Goal: Task Accomplishment & Management: Manage account settings

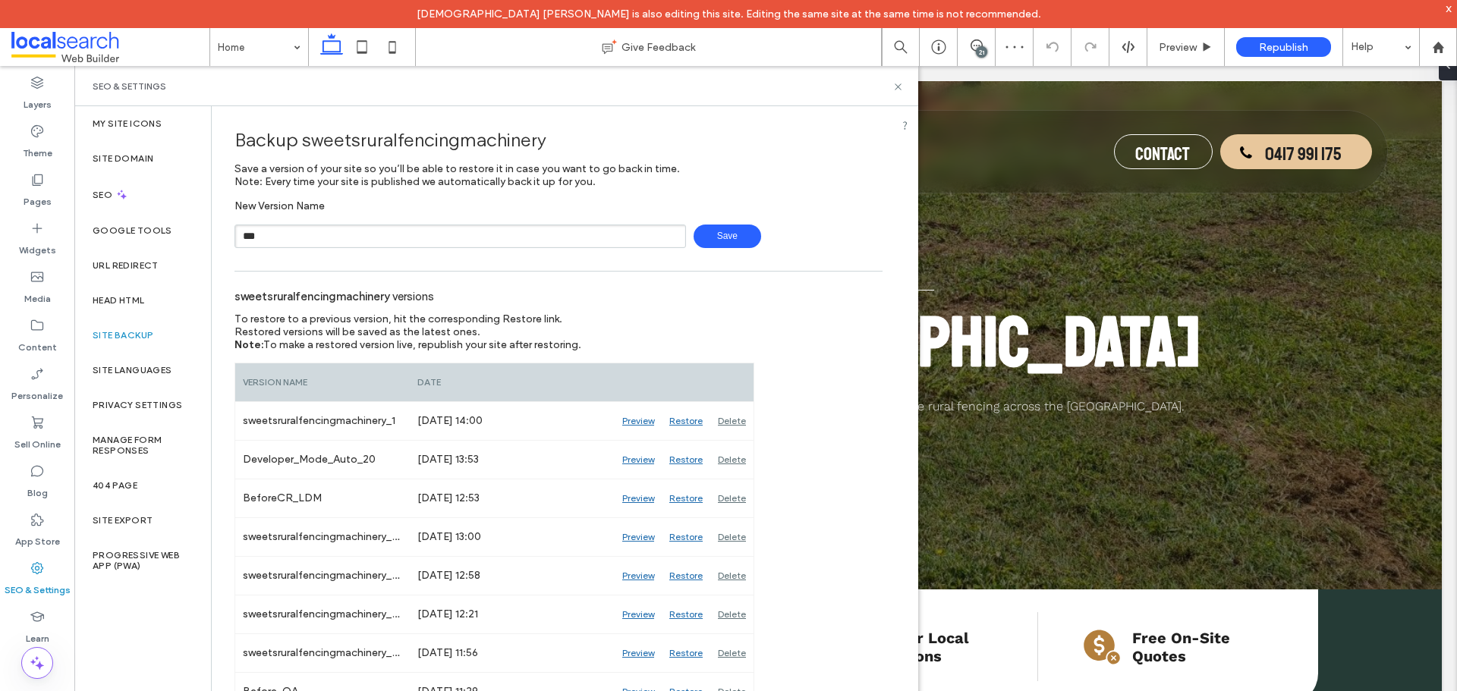
click at [333, 242] on input "***" at bounding box center [459, 237] width 451 height 24
type input "*********"
click at [709, 234] on span "Save" at bounding box center [727, 237] width 68 height 24
click at [898, 88] on icon at bounding box center [897, 86] width 11 height 11
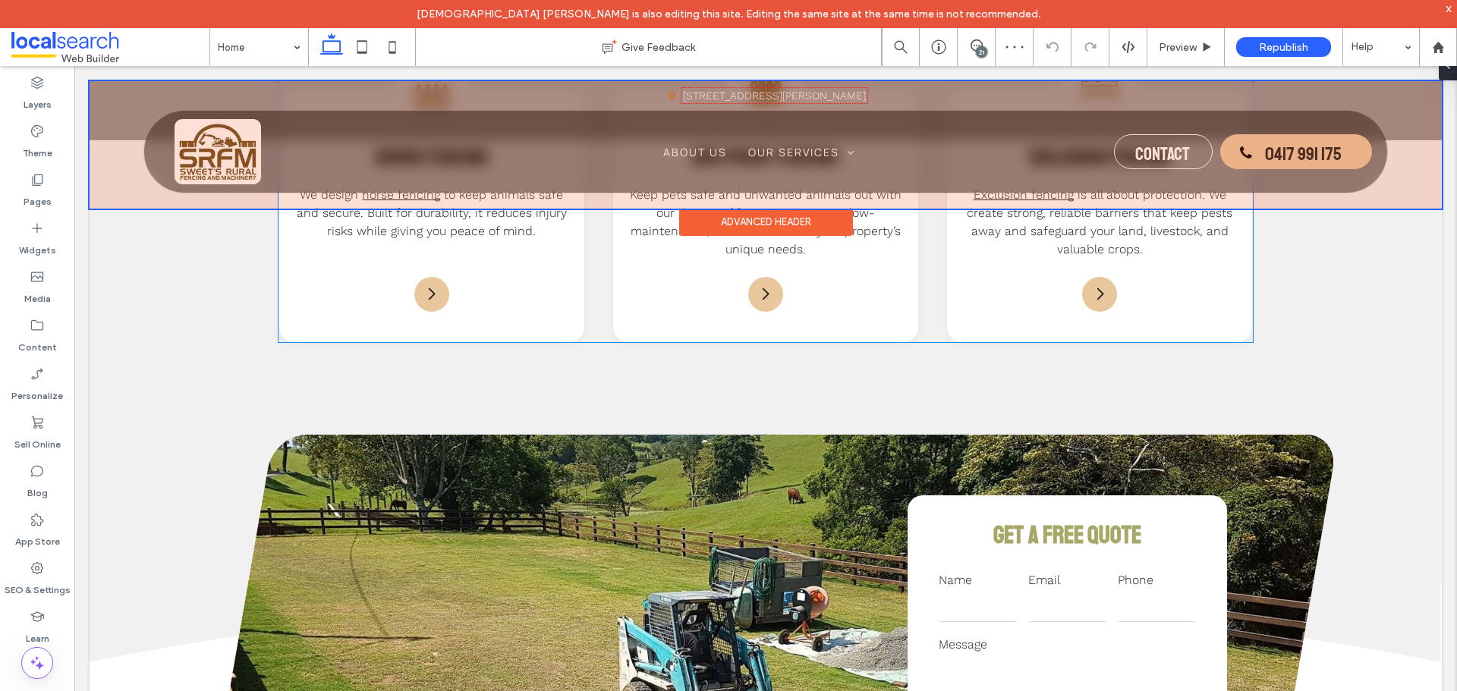
scroll to position [1973, 0]
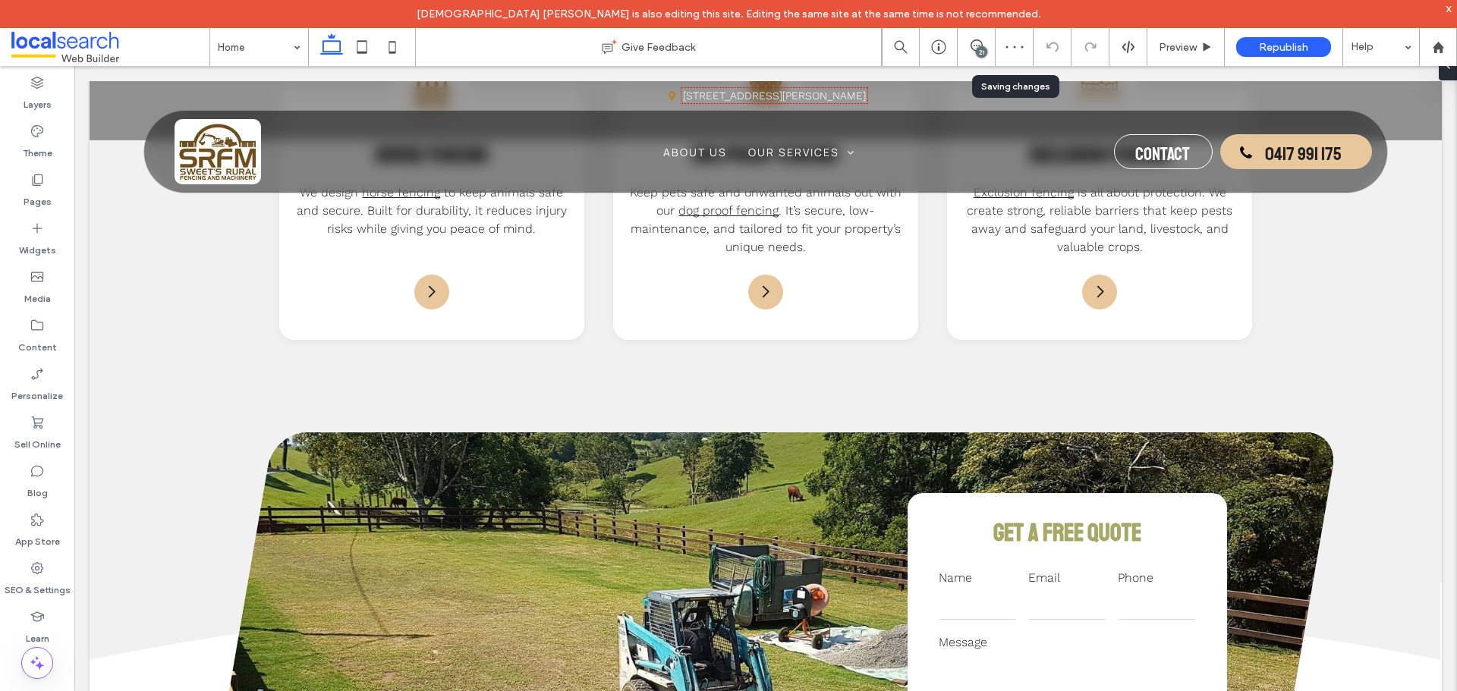
click at [981, 49] on div "21" at bounding box center [981, 51] width 11 height 11
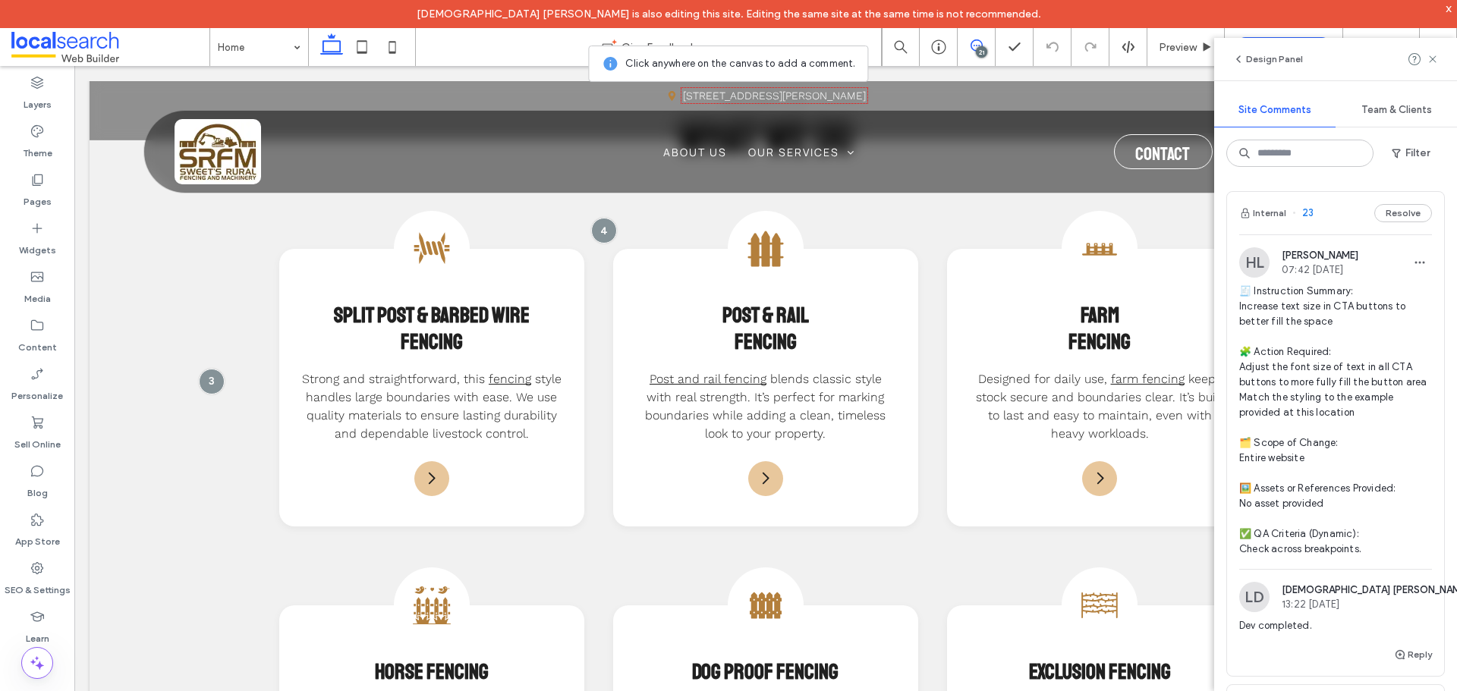
scroll to position [1290, 0]
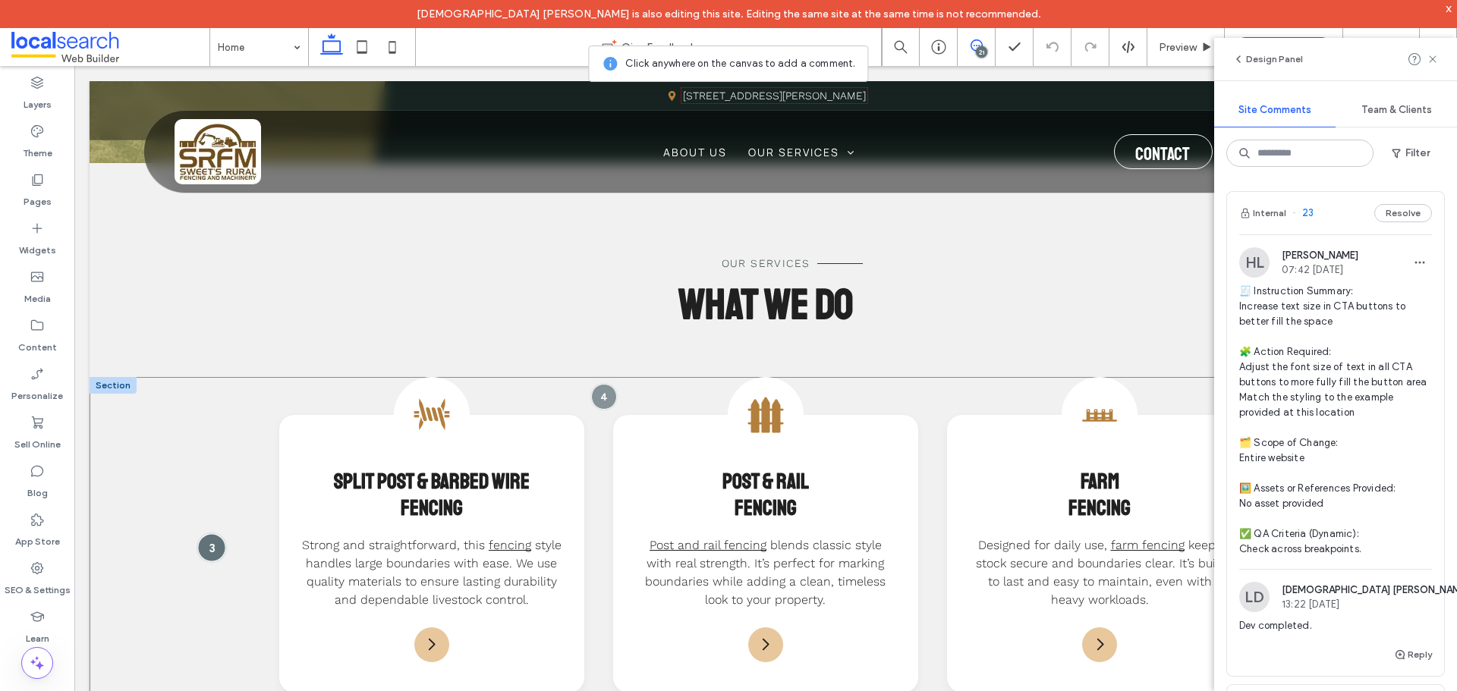
click at [214, 552] on div at bounding box center [211, 547] width 28 height 28
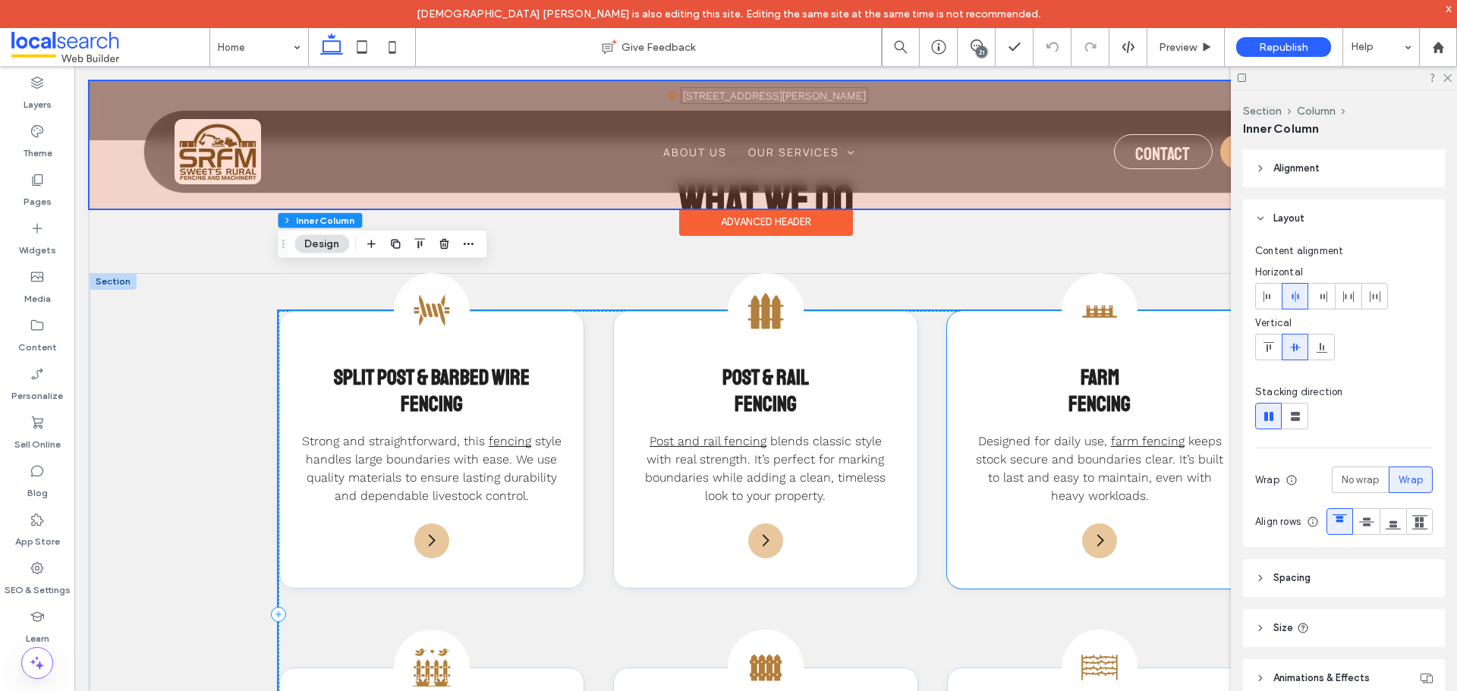
scroll to position [1441, 0]
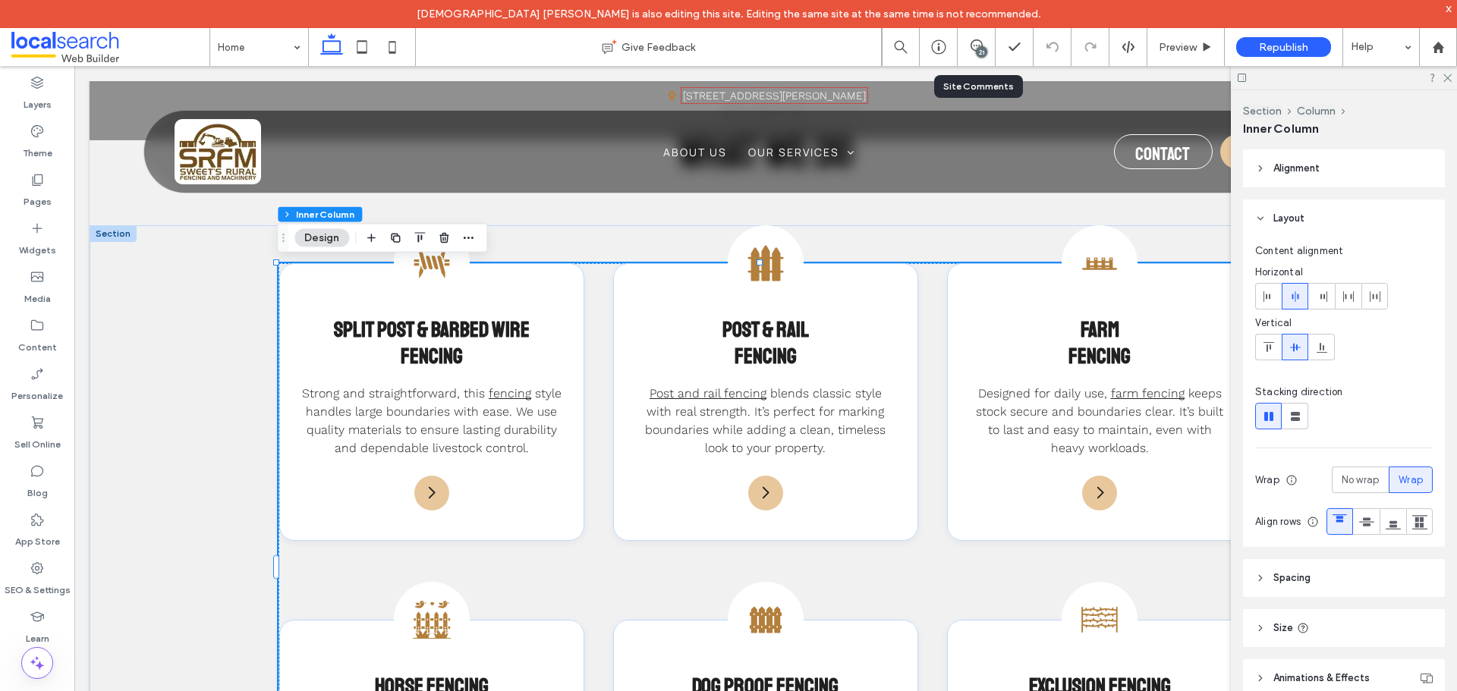
click at [960, 38] on div "21" at bounding box center [976, 47] width 38 height 38
click at [968, 40] on span at bounding box center [975, 45] width 37 height 12
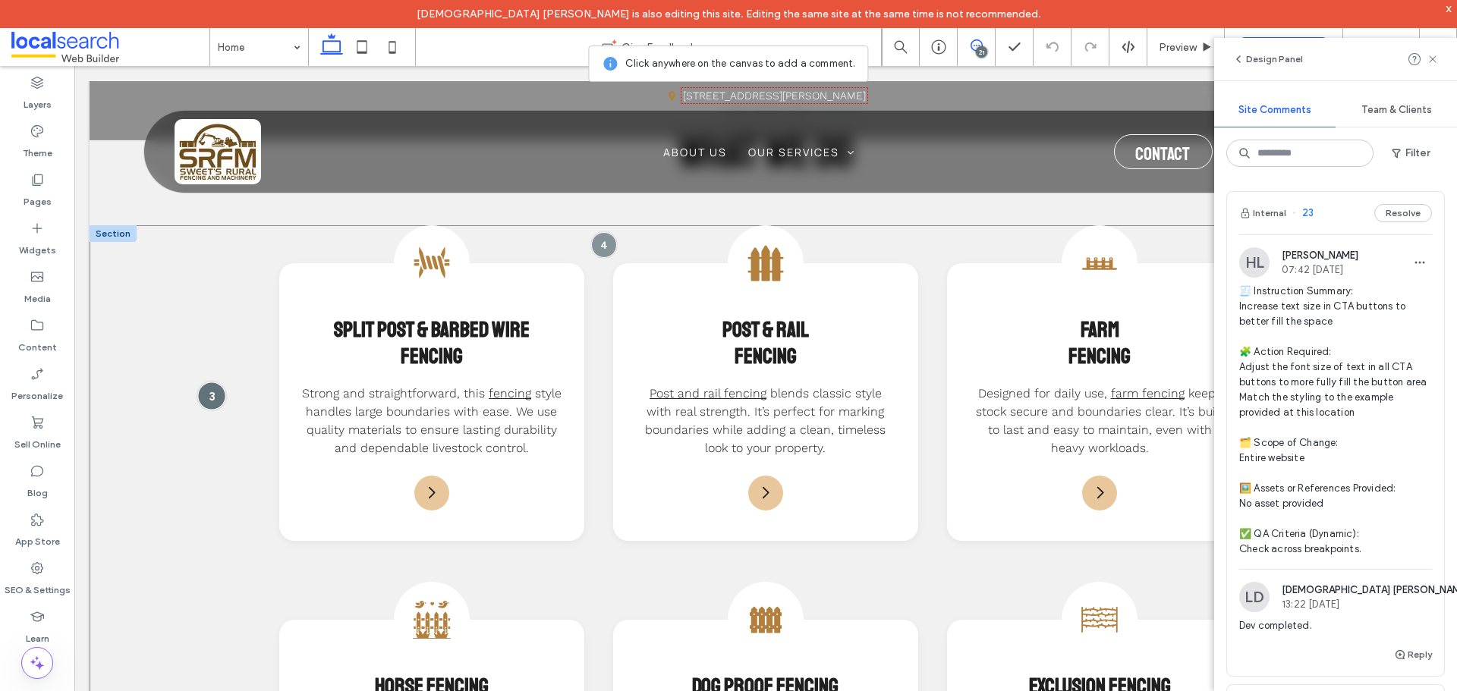
click at [207, 395] on div at bounding box center [211, 396] width 28 height 28
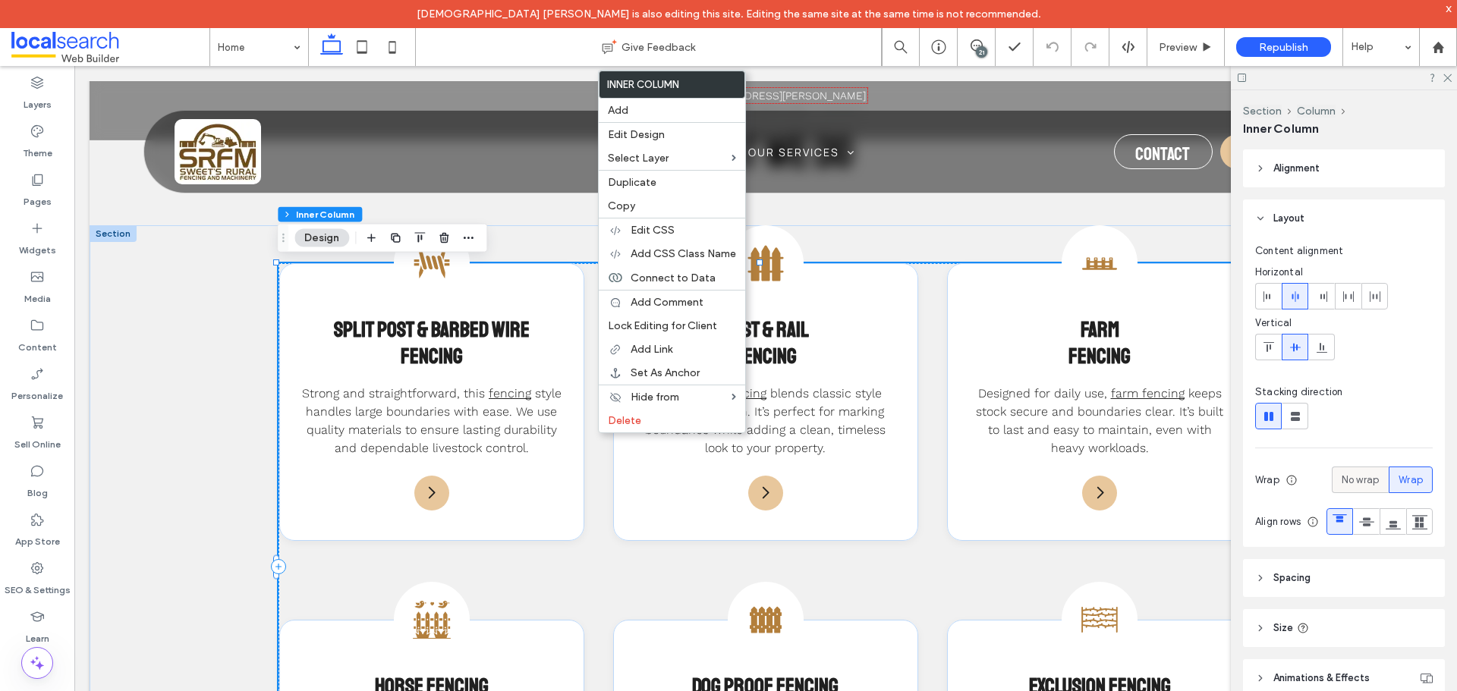
click at [1353, 487] on span "No wrap" at bounding box center [1359, 480] width 37 height 15
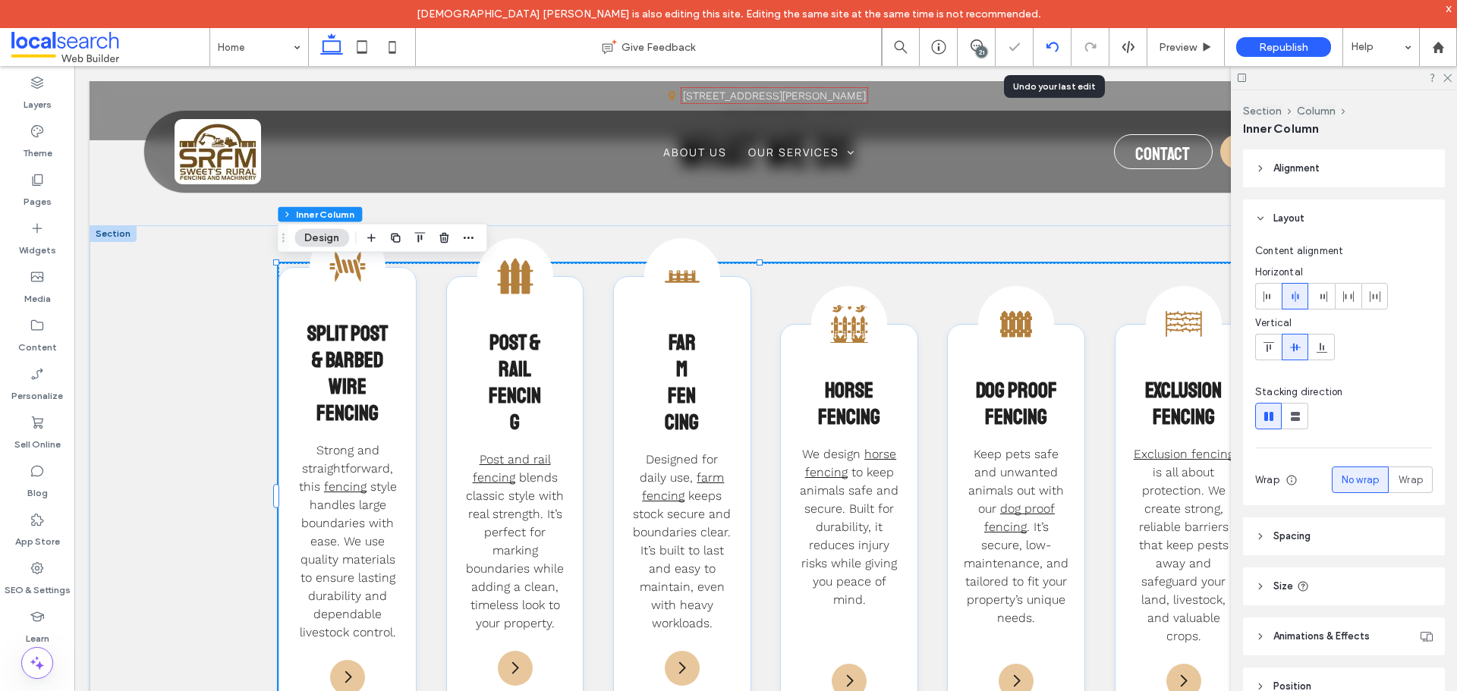
click at [1042, 50] on div at bounding box center [1051, 47] width 37 height 12
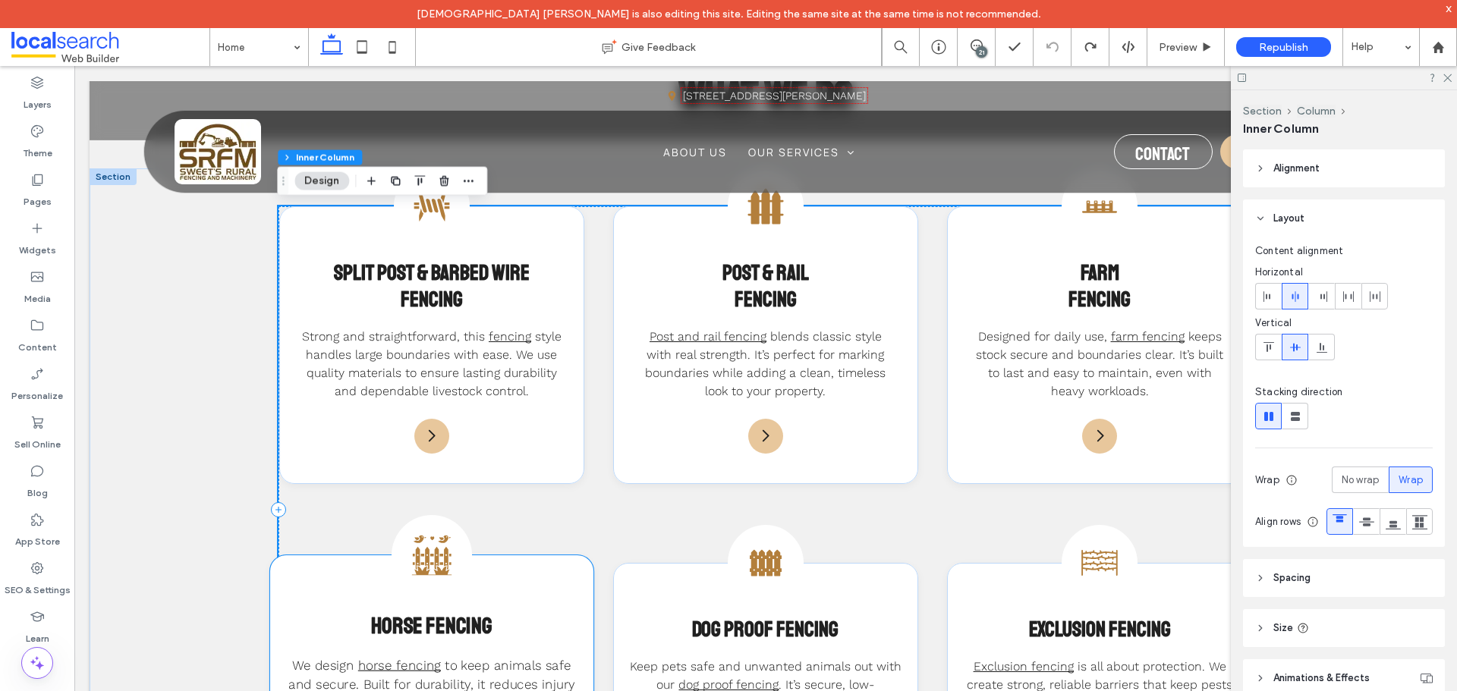
scroll to position [1366, 0]
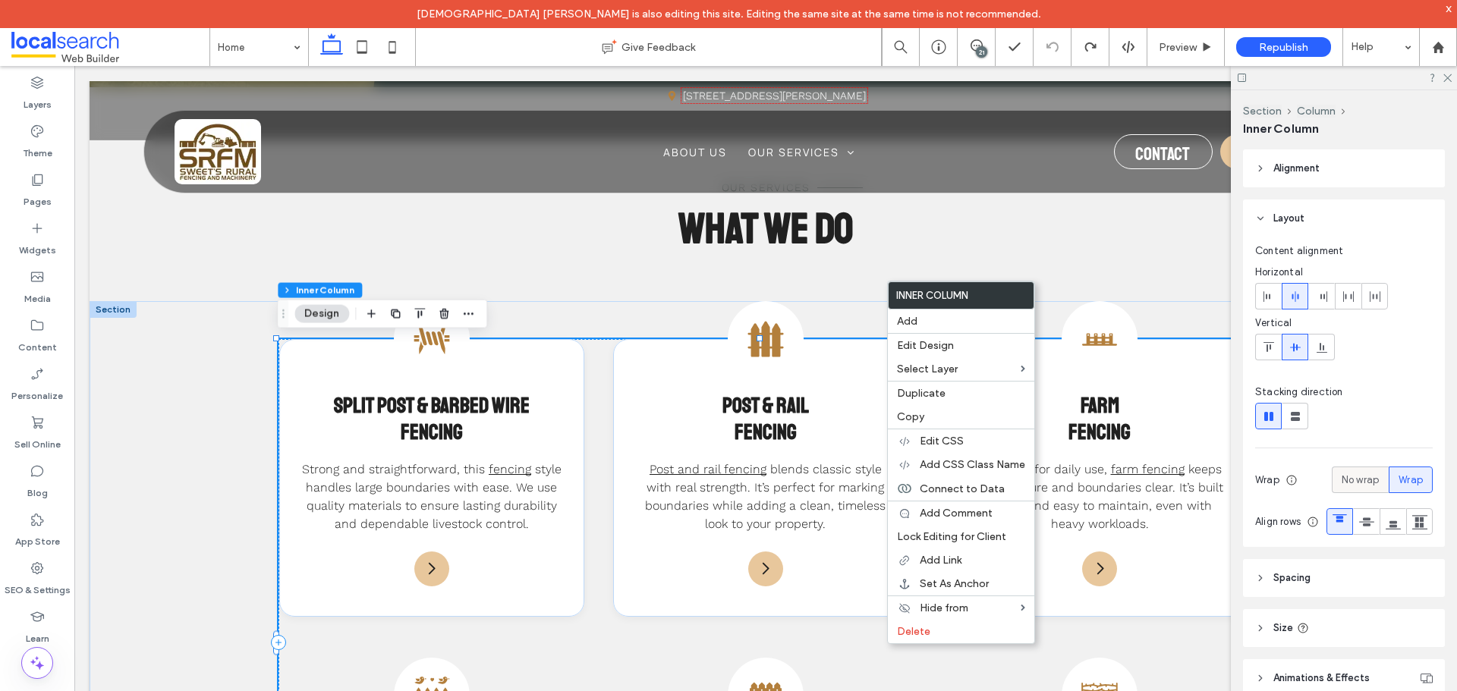
click at [1353, 488] on div "No wrap" at bounding box center [1359, 479] width 37 height 25
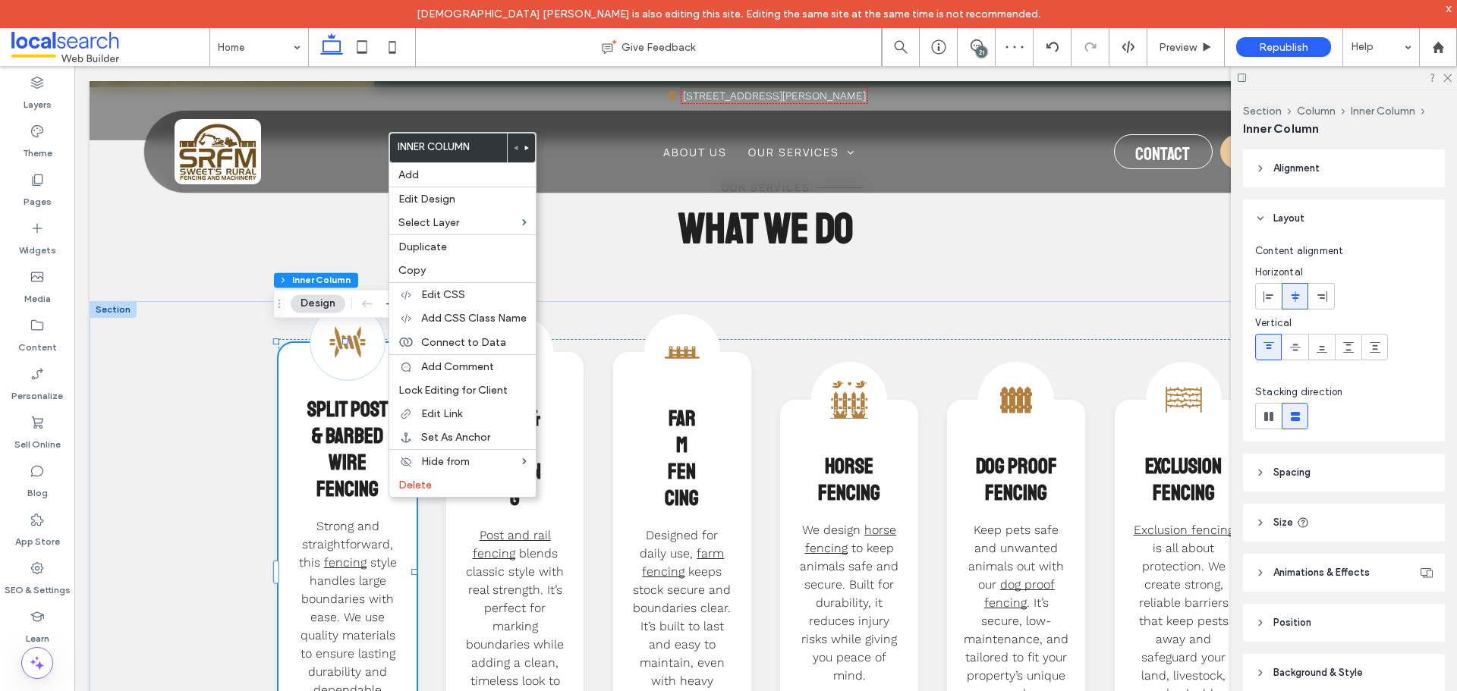
click at [1314, 527] on header "Size" at bounding box center [1344, 523] width 202 height 38
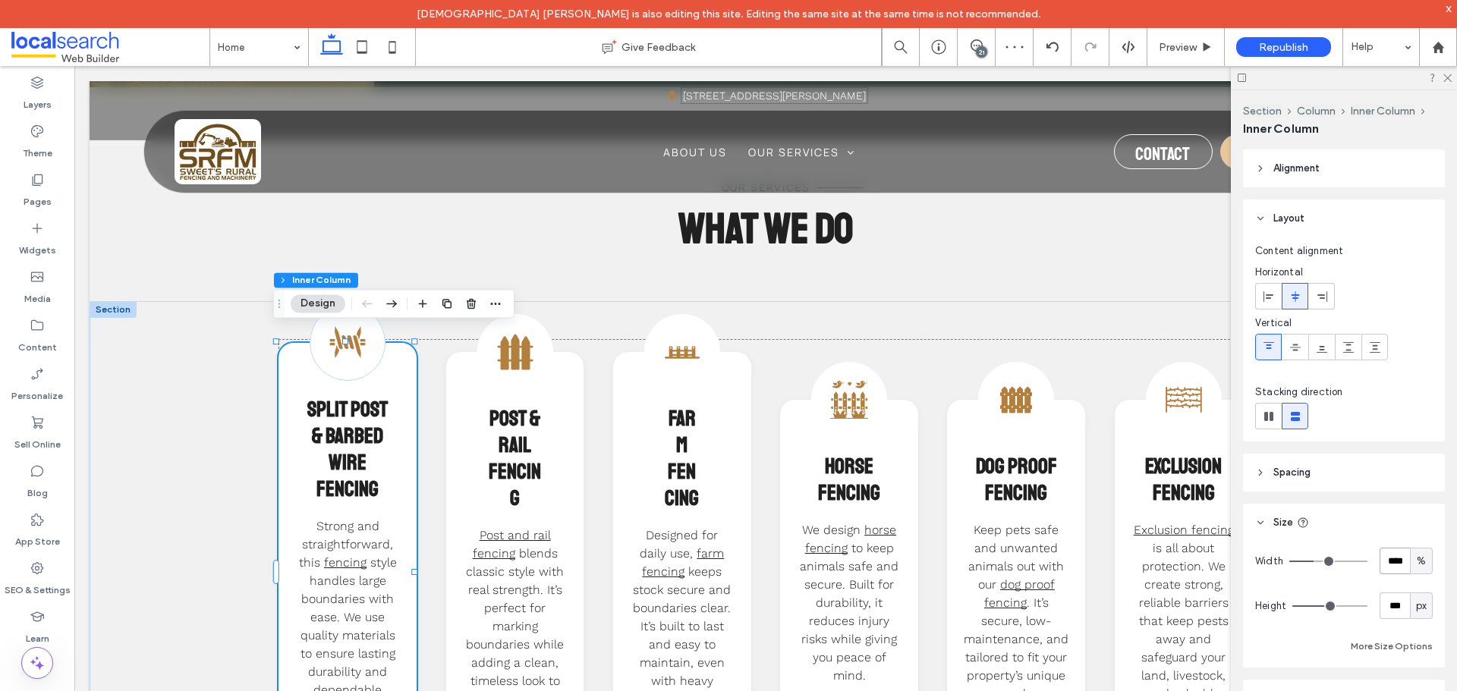
click at [1394, 564] on input "****" at bounding box center [1394, 561] width 30 height 27
type input "***"
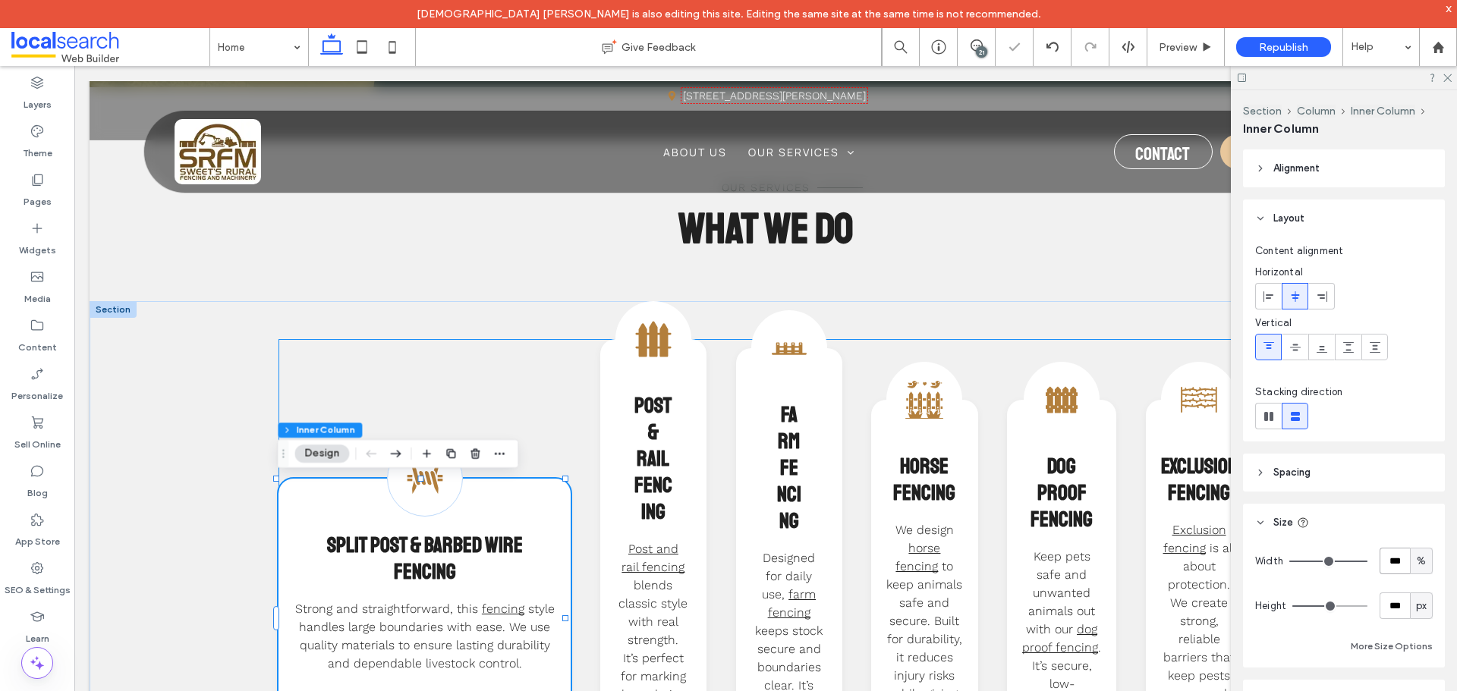
click at [566, 385] on div "Barb Wire Icon Split Post & Barbed Wire Fencing Strong and straightforward, thi…" at bounding box center [764, 618] width 973 height 558
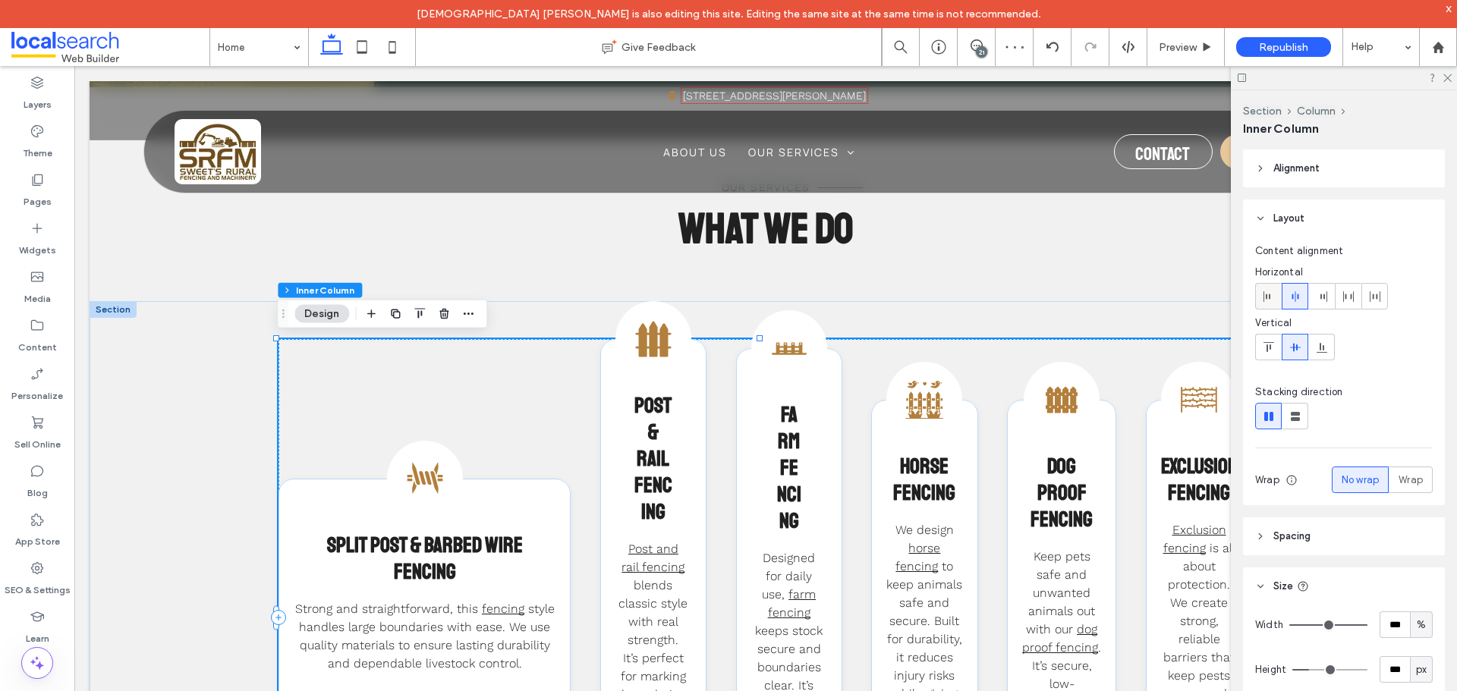
click at [1262, 301] on icon at bounding box center [1268, 297] width 12 height 12
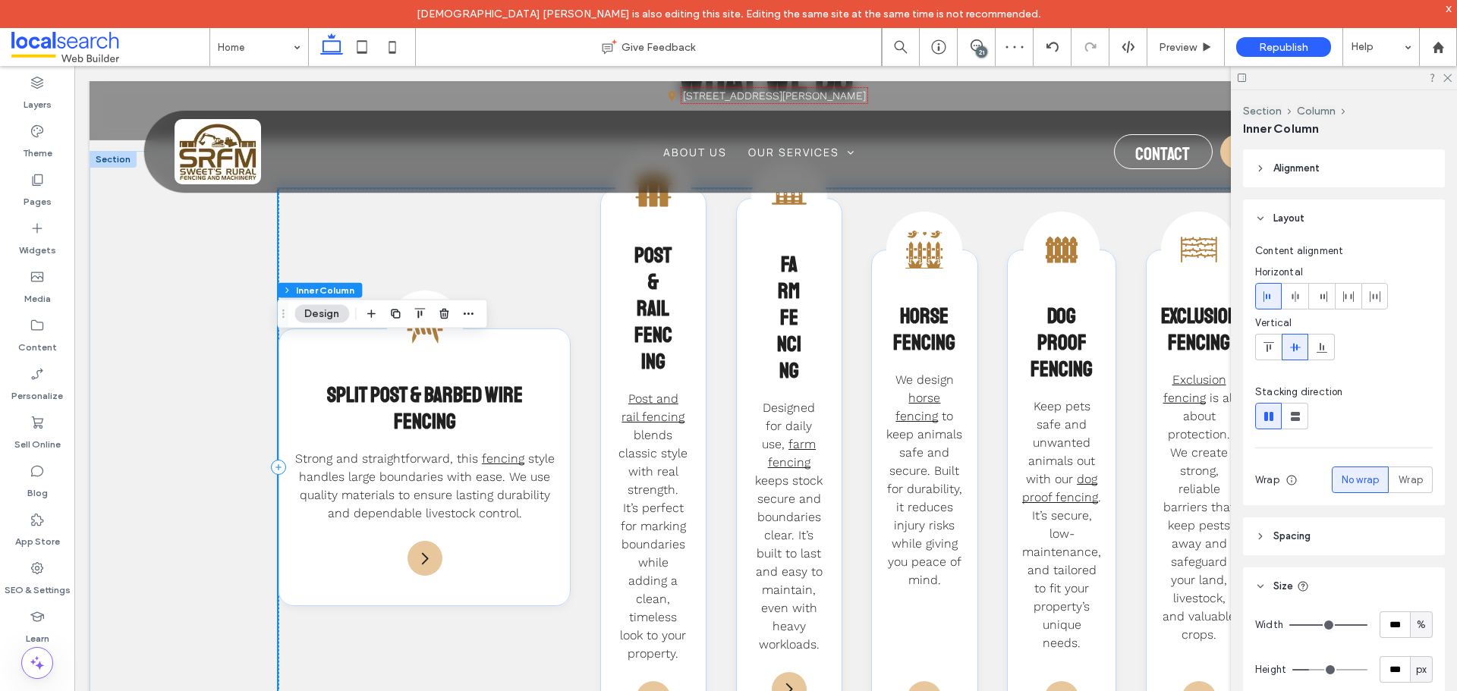
scroll to position [1669, 0]
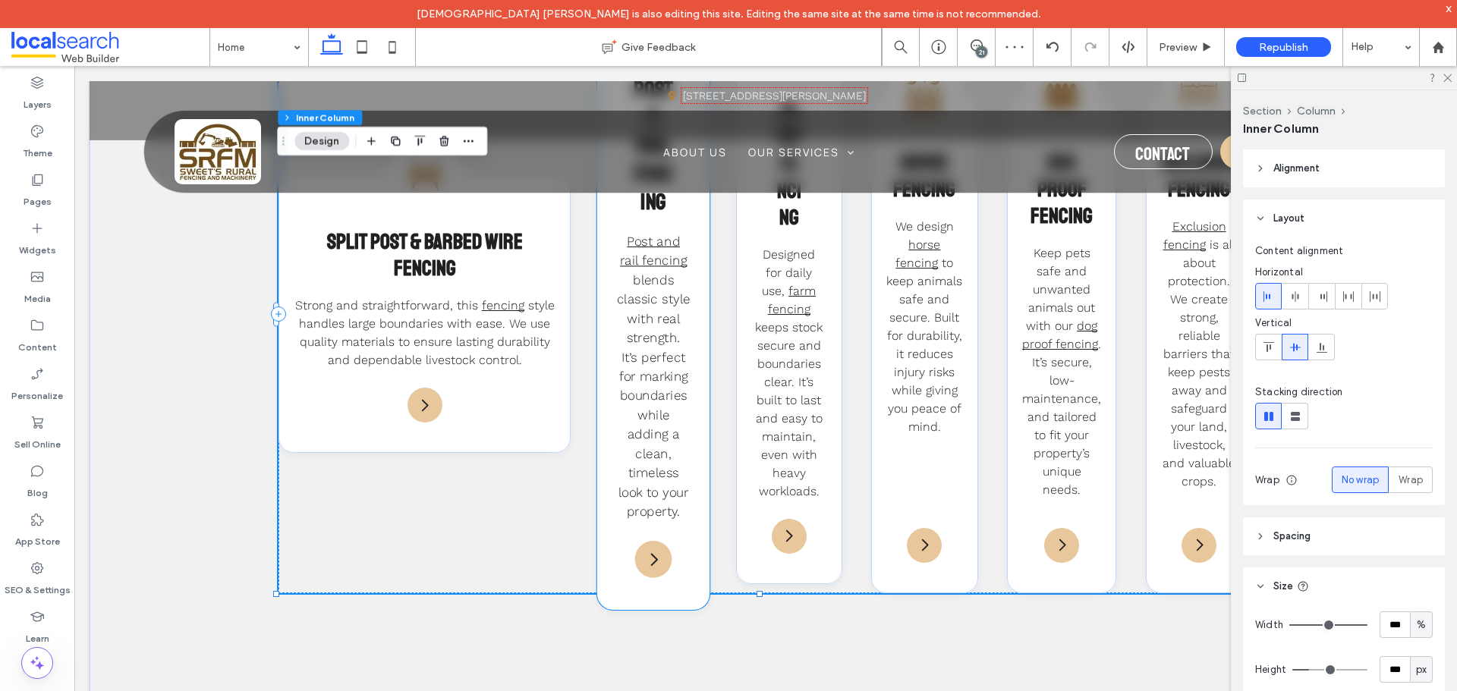
click at [679, 398] on span "blends classic style with real strength. It’s perfect for marking boundaries wh…" at bounding box center [653, 395] width 73 height 247
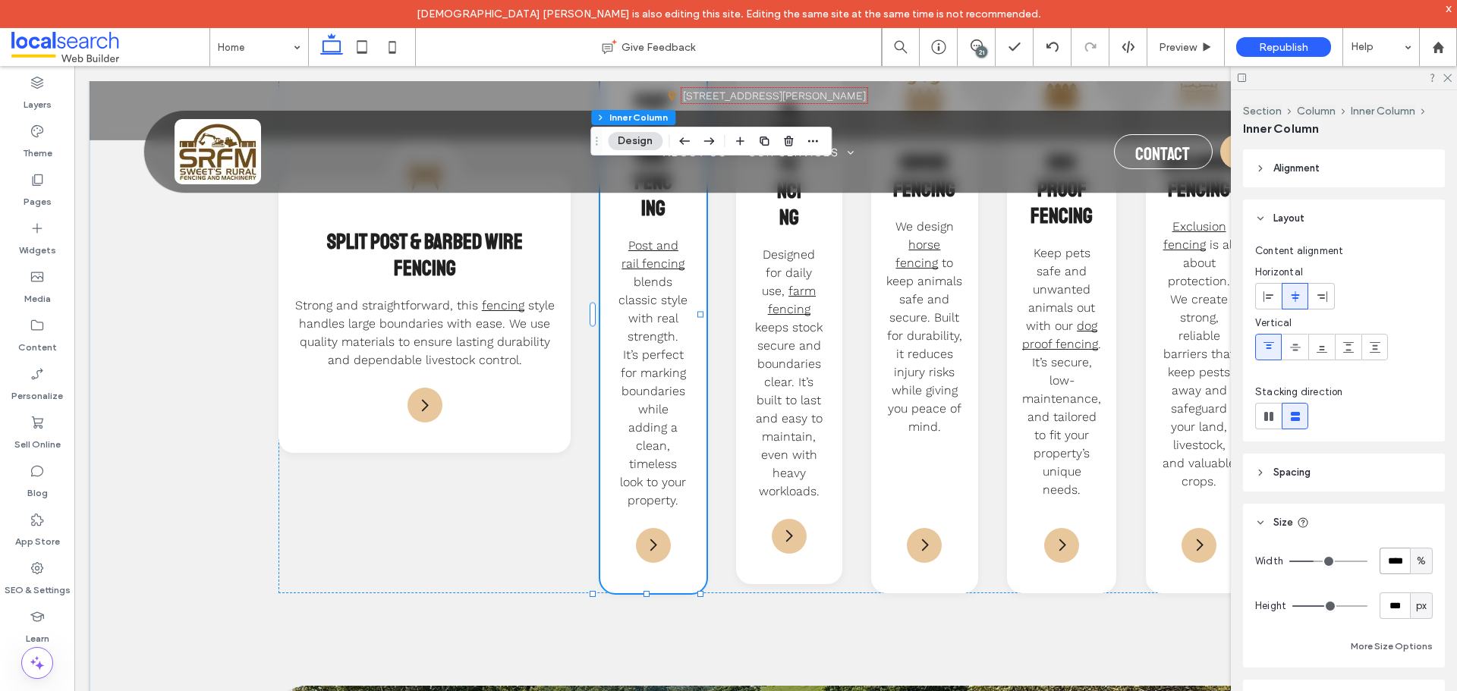
click at [1399, 561] on input "****" at bounding box center [1394, 561] width 30 height 27
type input "***"
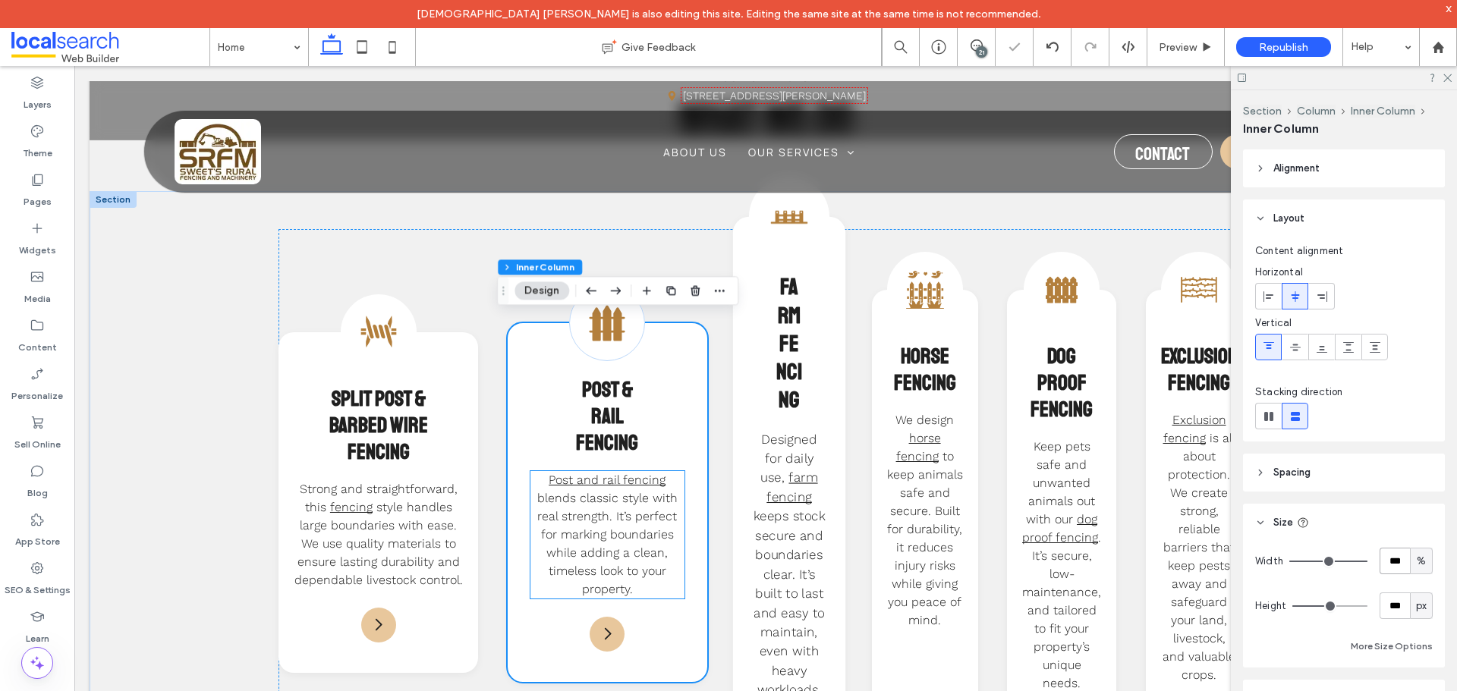
scroll to position [1472, 0]
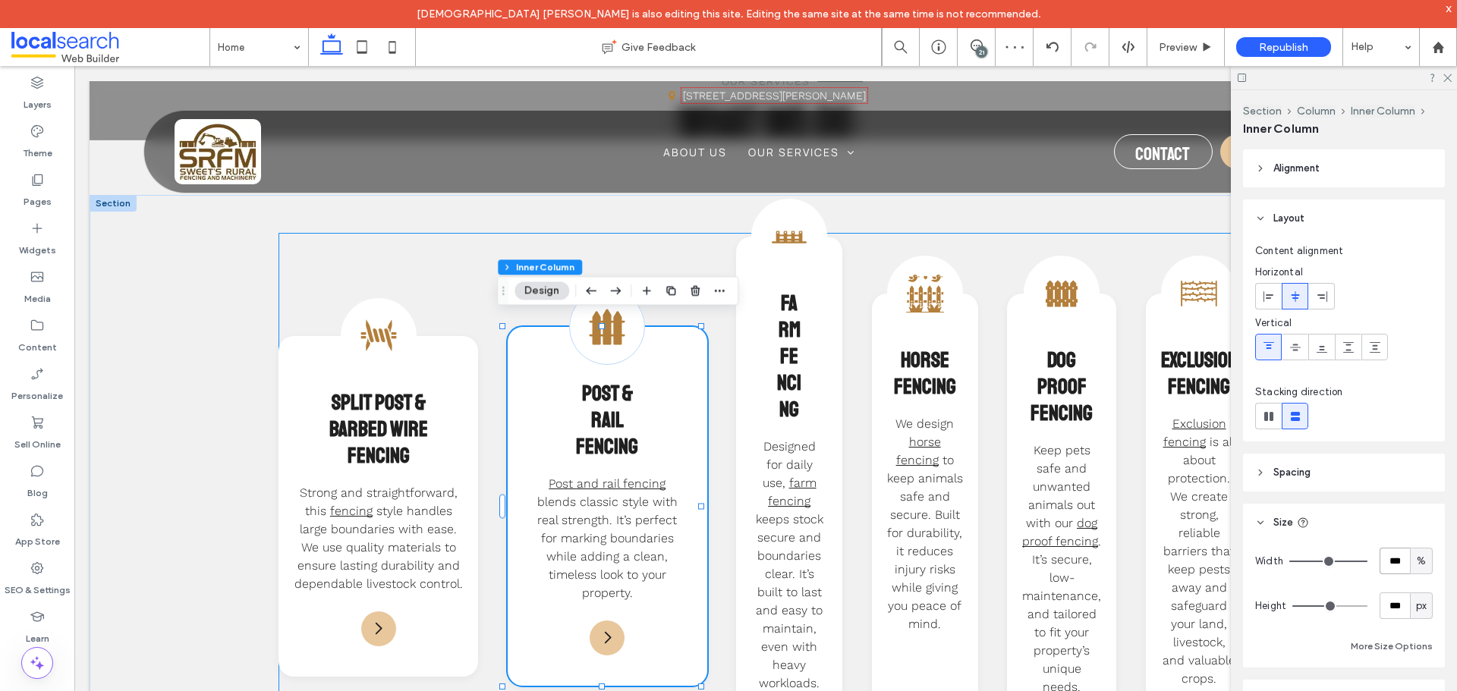
click at [618, 244] on div "Barb Wire Icon Split Post & Barbed Wire Fencing Strong and straightforward, thi…" at bounding box center [764, 506] width 973 height 547
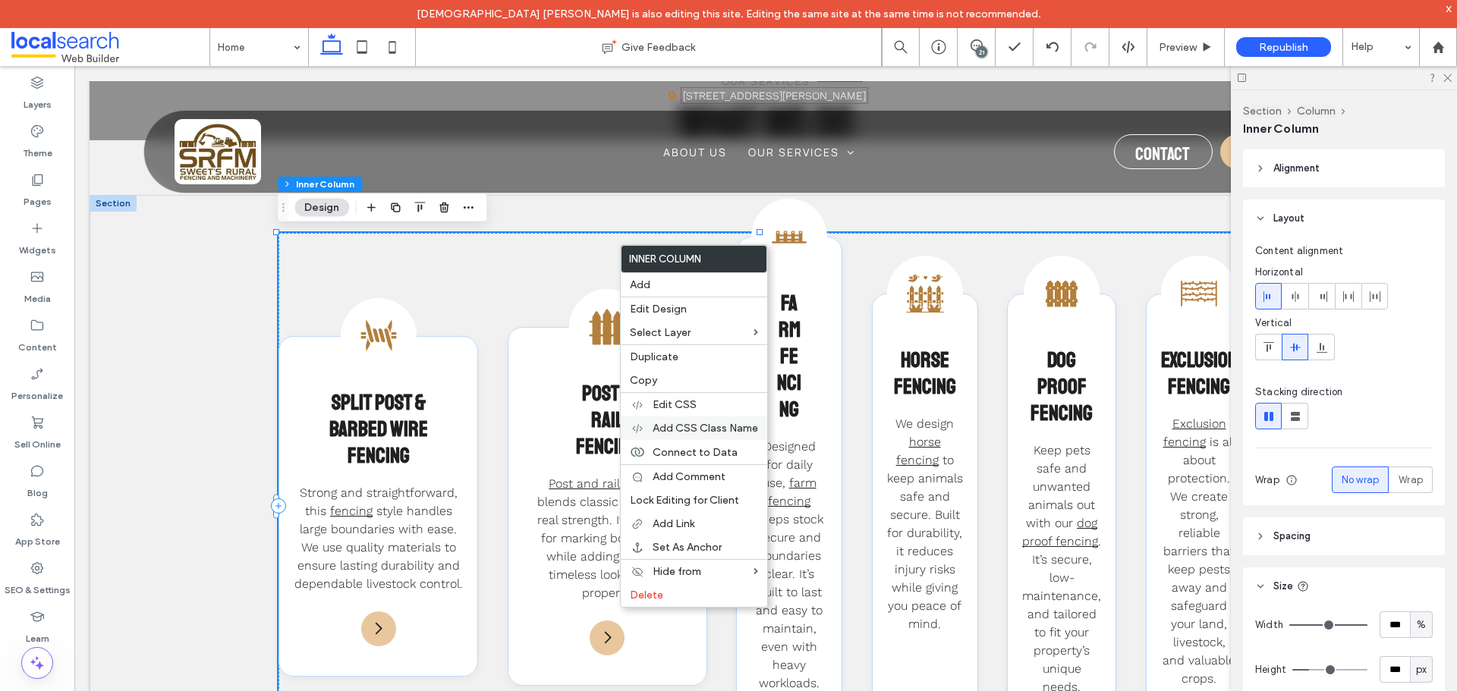
click at [710, 425] on span "Add CSS Class Name" at bounding box center [704, 428] width 105 height 13
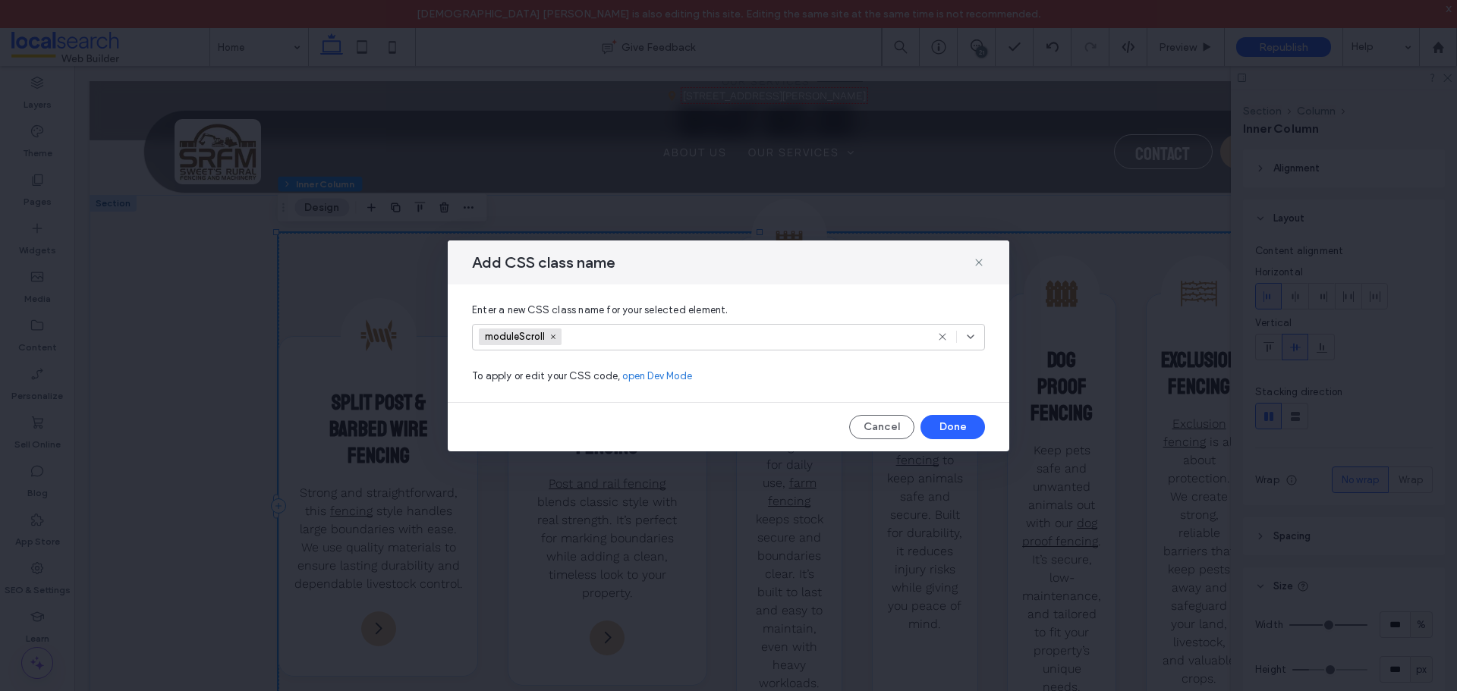
click at [587, 335] on input at bounding box center [621, 336] width 105 height 23
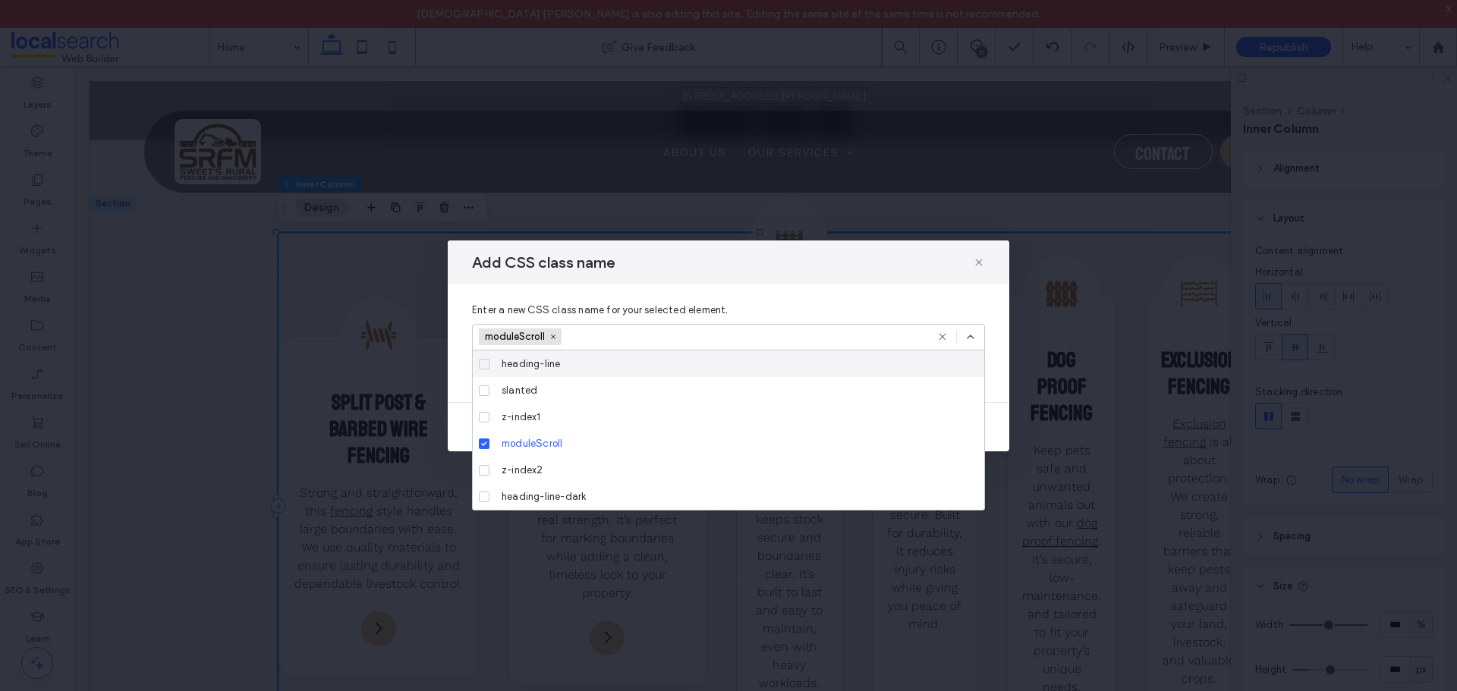
click at [985, 258] on div "Add CSS class name" at bounding box center [728, 263] width 561 height 44
click at [981, 259] on icon at bounding box center [979, 262] width 12 height 12
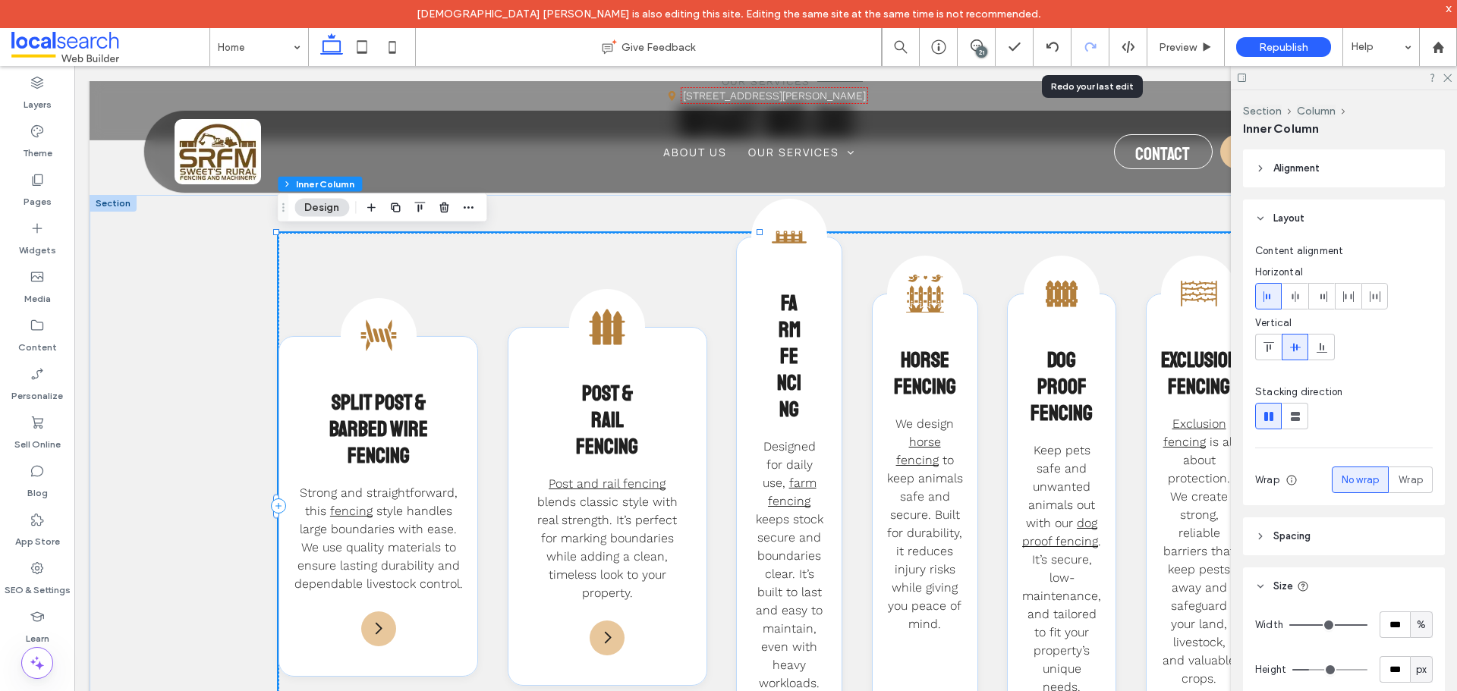
click at [1108, 46] on div at bounding box center [1089, 47] width 37 height 12
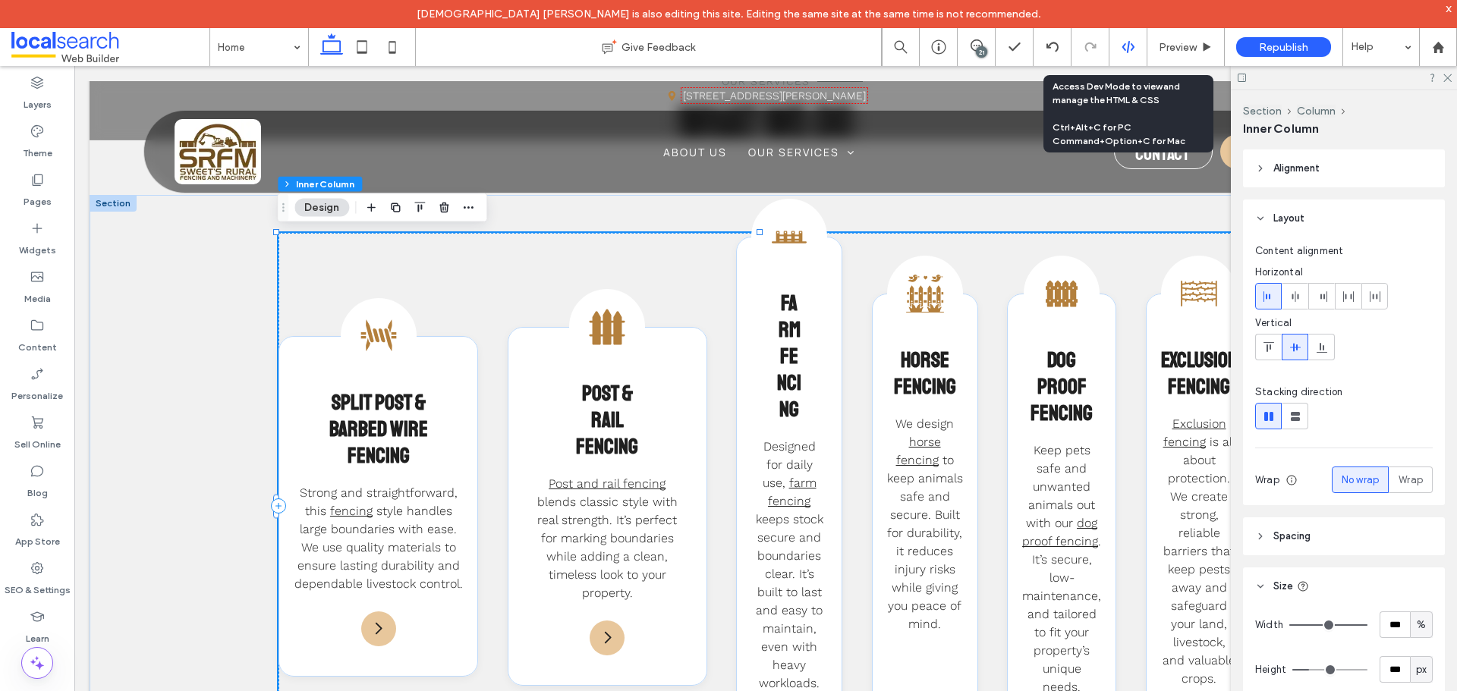
click at [1115, 46] on div at bounding box center [1127, 47] width 37 height 14
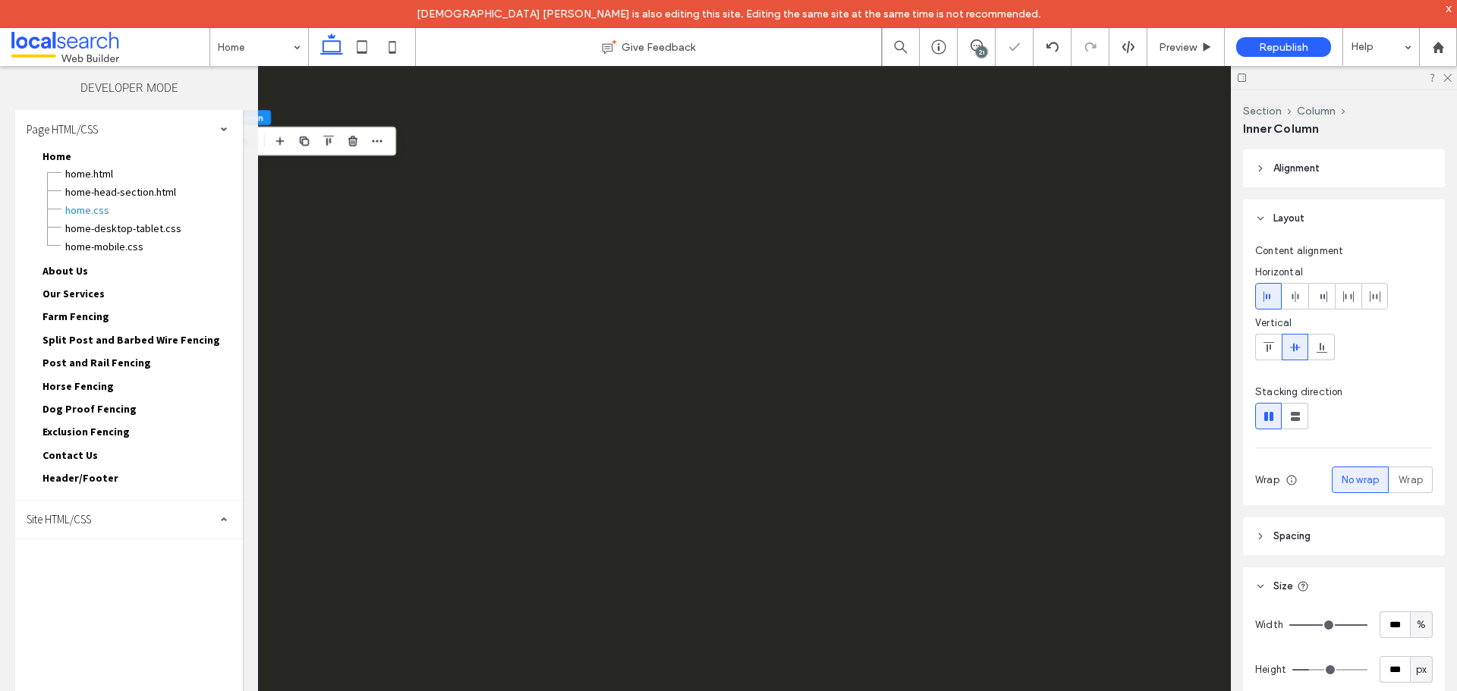
scroll to position [0, 0]
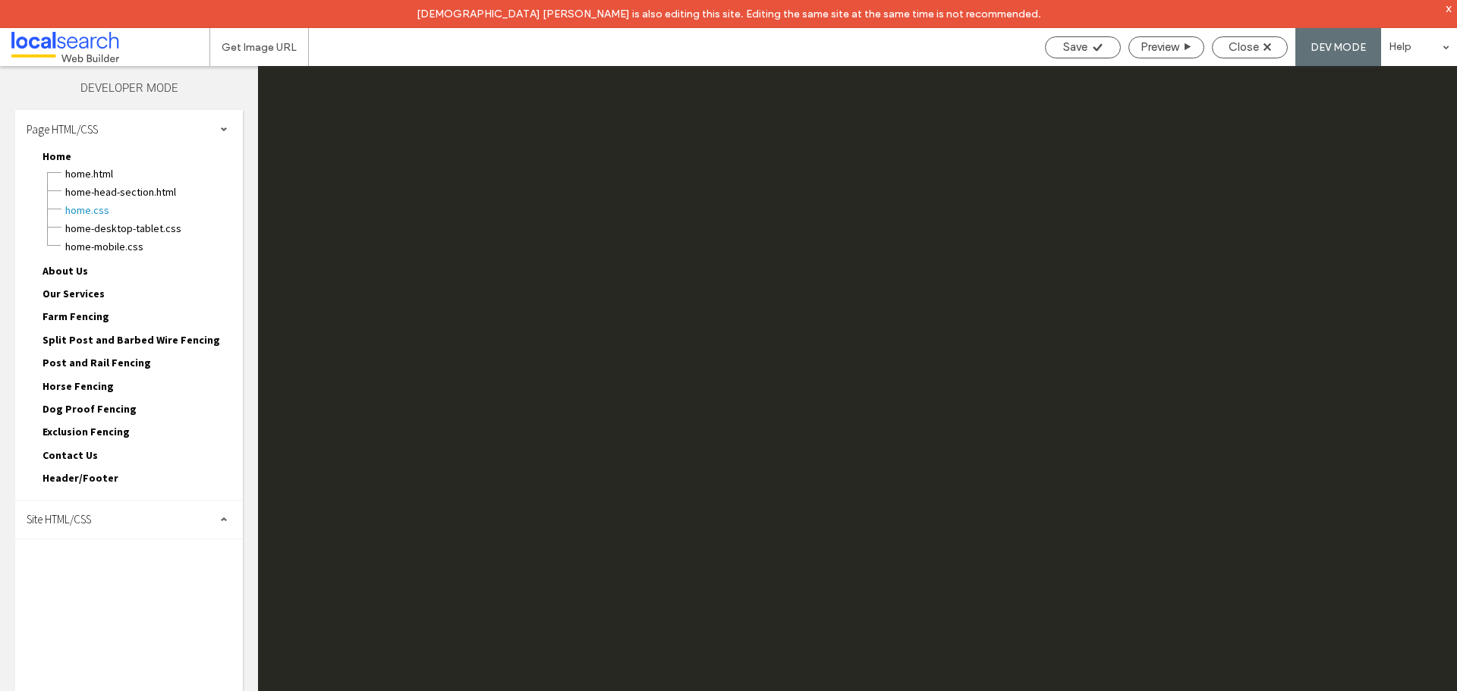
click at [129, 521] on div "Site HTML/CSS" at bounding box center [129, 520] width 228 height 38
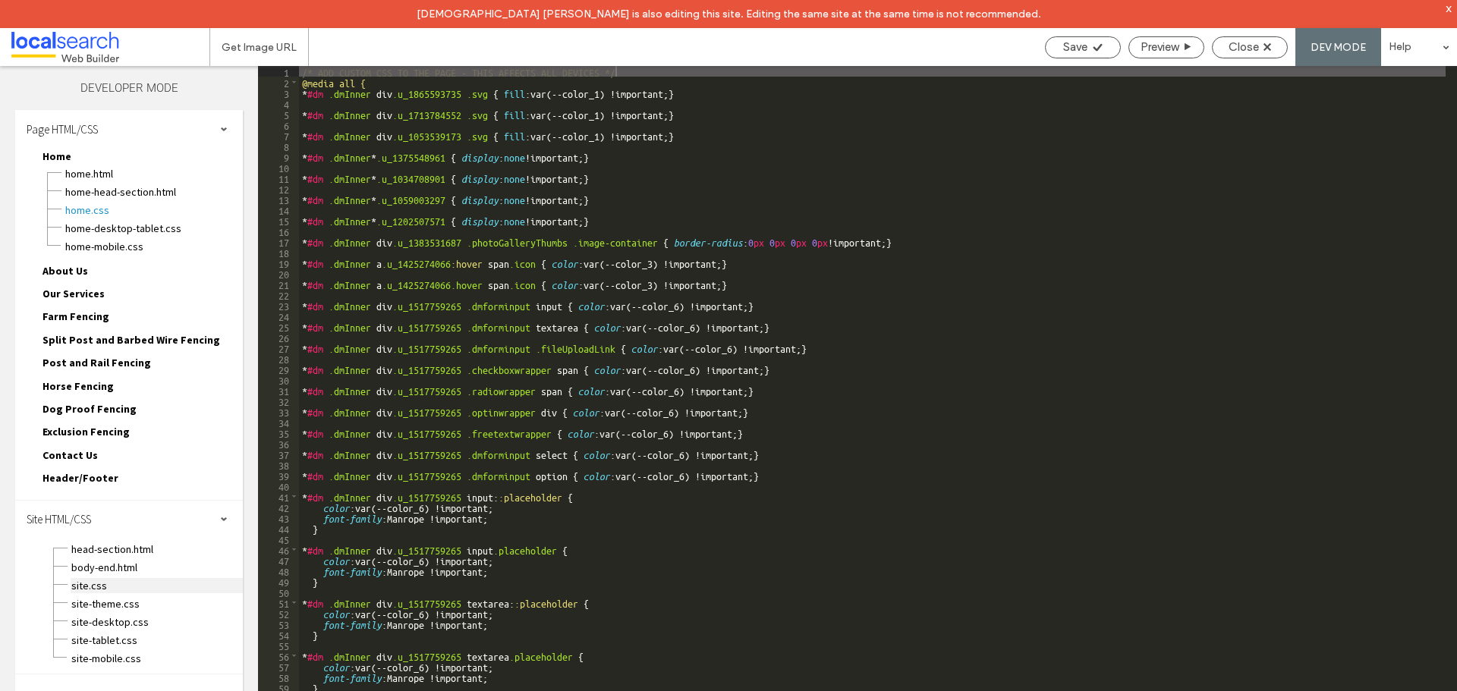
click at [119, 588] on span "site.css" at bounding box center [157, 585] width 172 height 15
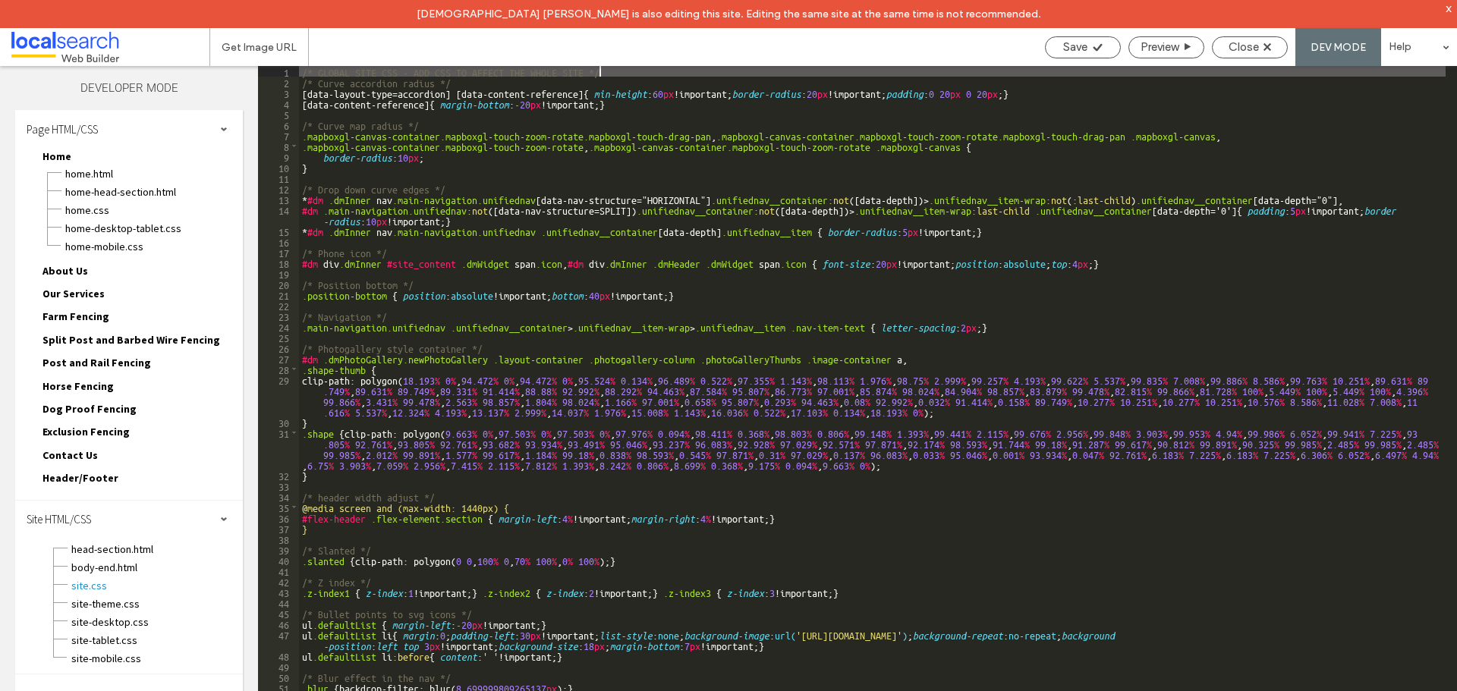
click at [708, 489] on div "/* GLOBAL SITE CSS - ADD CSS TO AFFECT THE WHOLE SITE */ /* Curve accordion rad…" at bounding box center [872, 403] width 1146 height 674
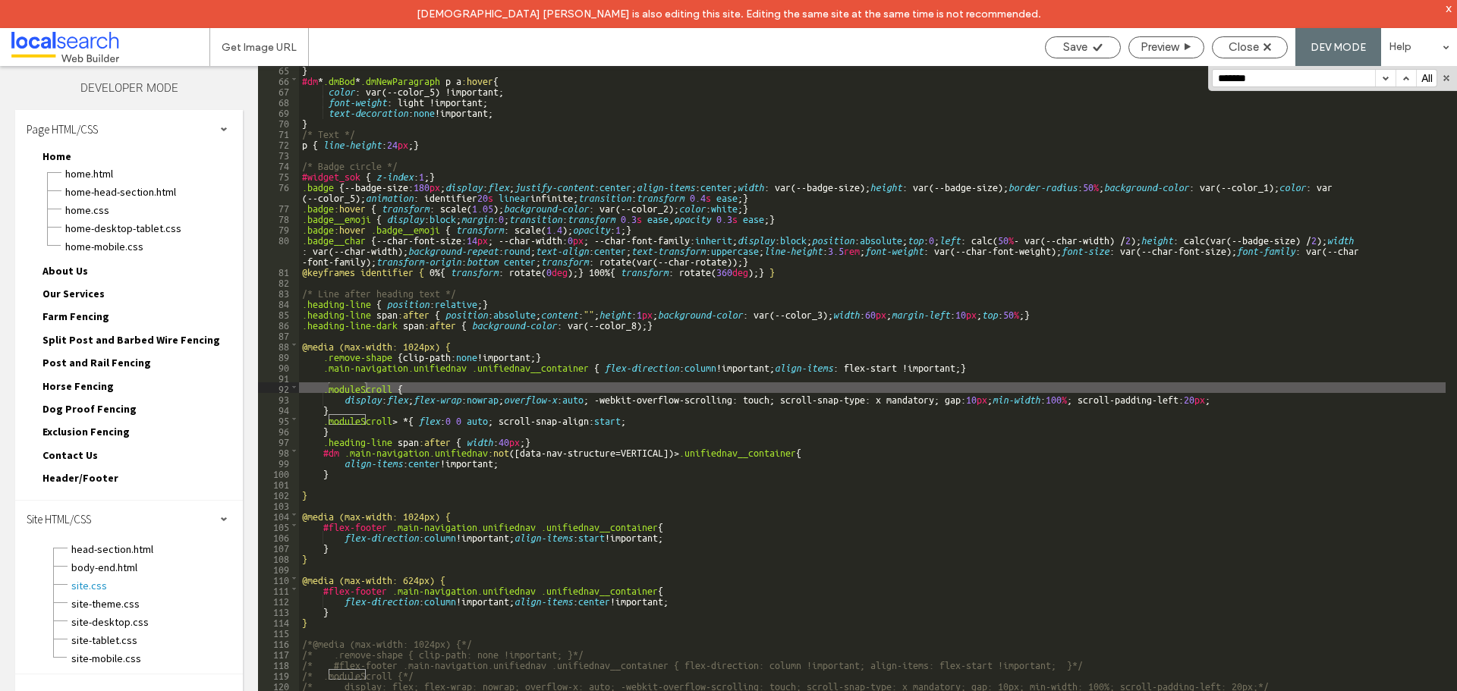
scroll to position [768, 0]
type input "*********"
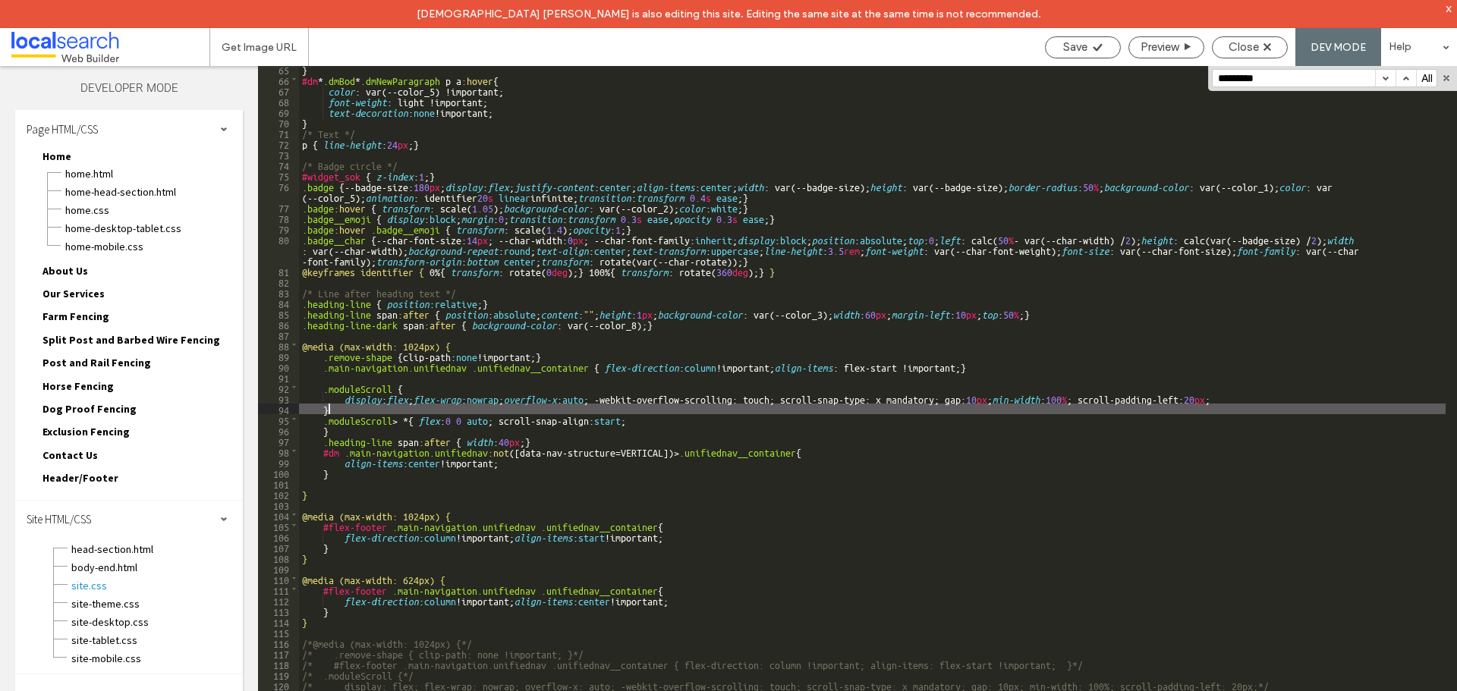
click at [352, 410] on div "} #dm * .dmBod * .dmNewParagraph p a :hover { color : var(--color_5) !important…" at bounding box center [872, 401] width 1146 height 674
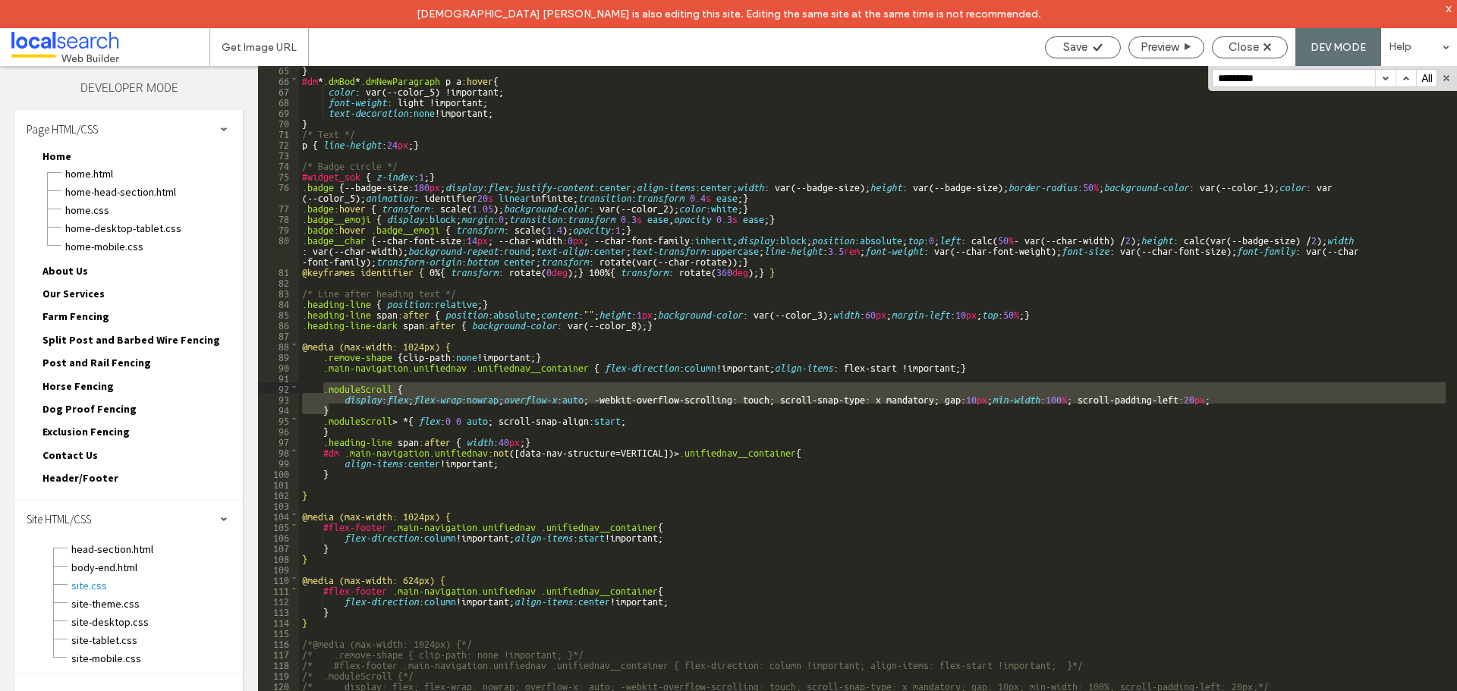
drag, startPoint x: 344, startPoint y: 407, endPoint x: 325, endPoint y: 389, distance: 25.8
click at [325, 389] on div "} #dm * .dmBod * .dmNewParagraph p a :hover { color : var(--color_5) !important…" at bounding box center [872, 401] width 1146 height 674
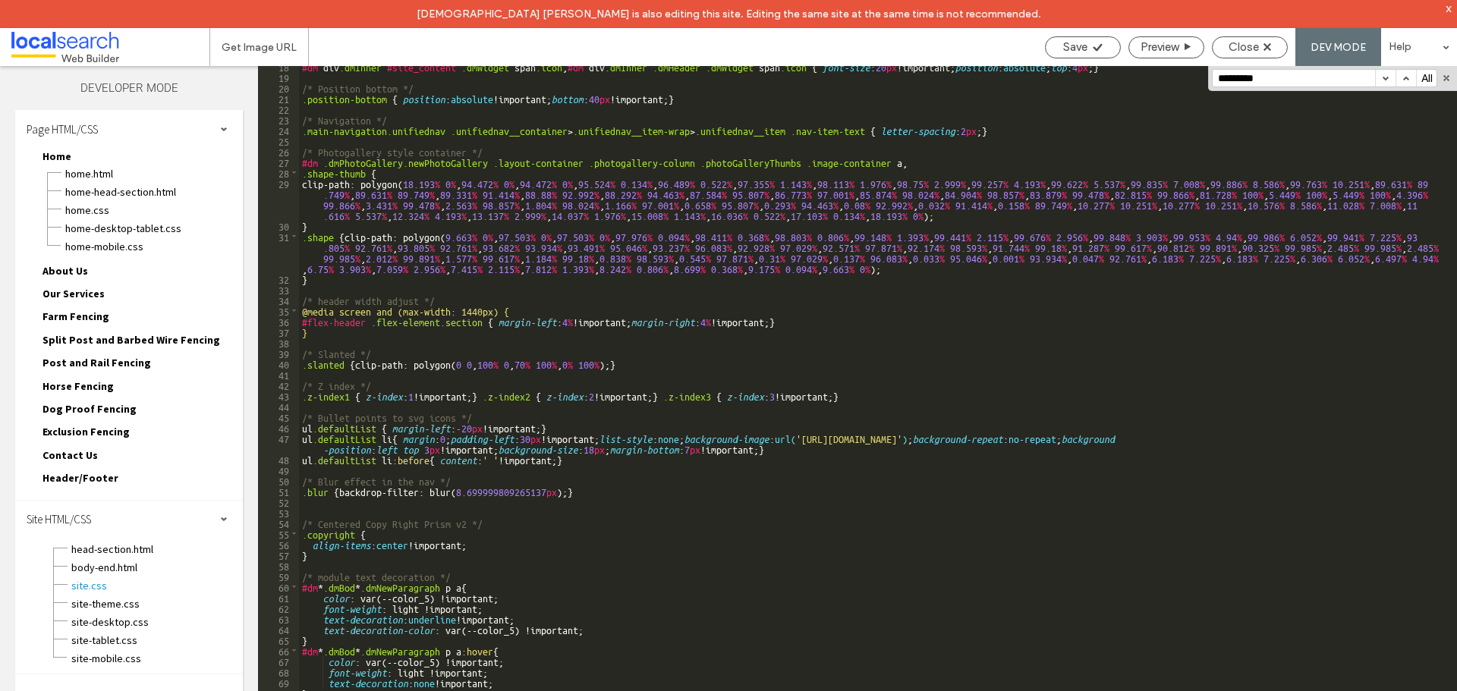
scroll to position [0, 0]
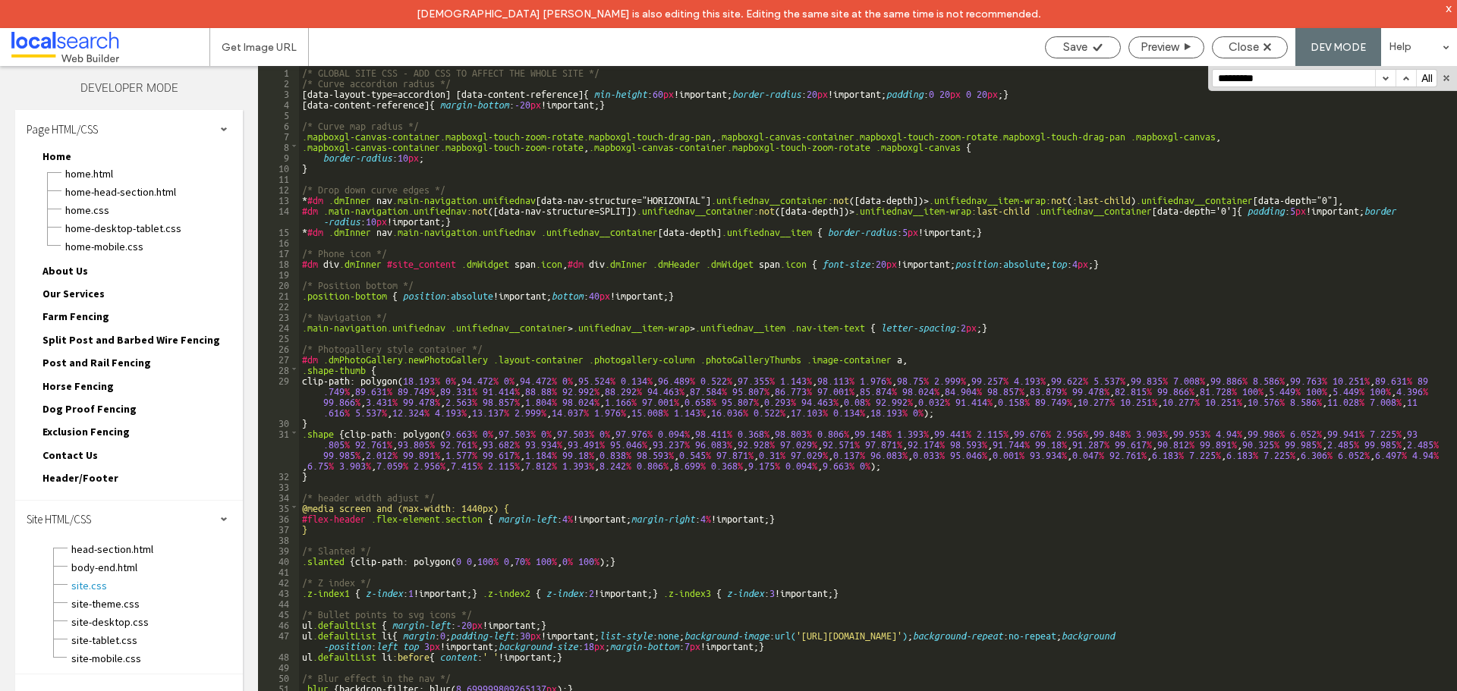
click at [712, 74] on div "/* GLOBAL SITE CSS - ADD CSS TO AFFECT THE WHOLE SITE */ /* Curve accordion rad…" at bounding box center [872, 403] width 1146 height 674
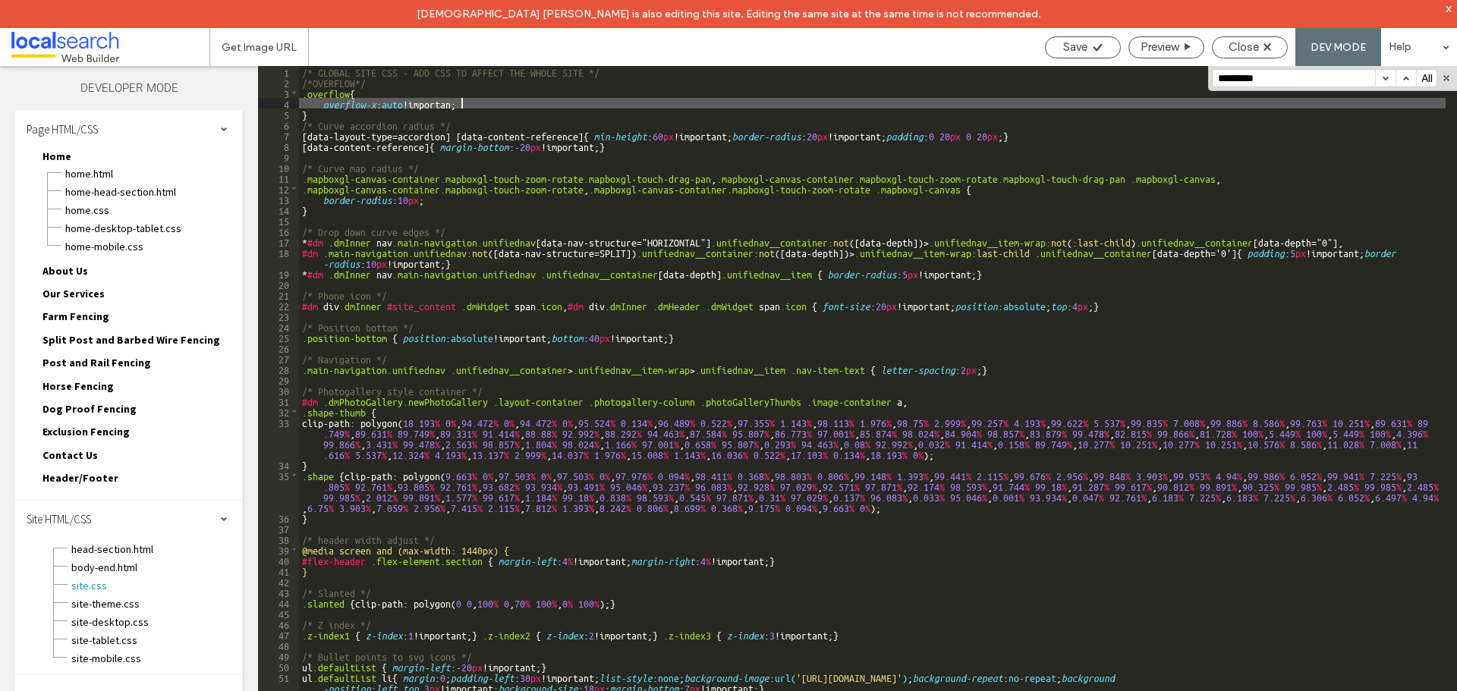
type textarea "**"
click at [1063, 43] on span "Save" at bounding box center [1075, 47] width 24 height 14
click at [1256, 52] on span "Close" at bounding box center [1243, 47] width 30 height 14
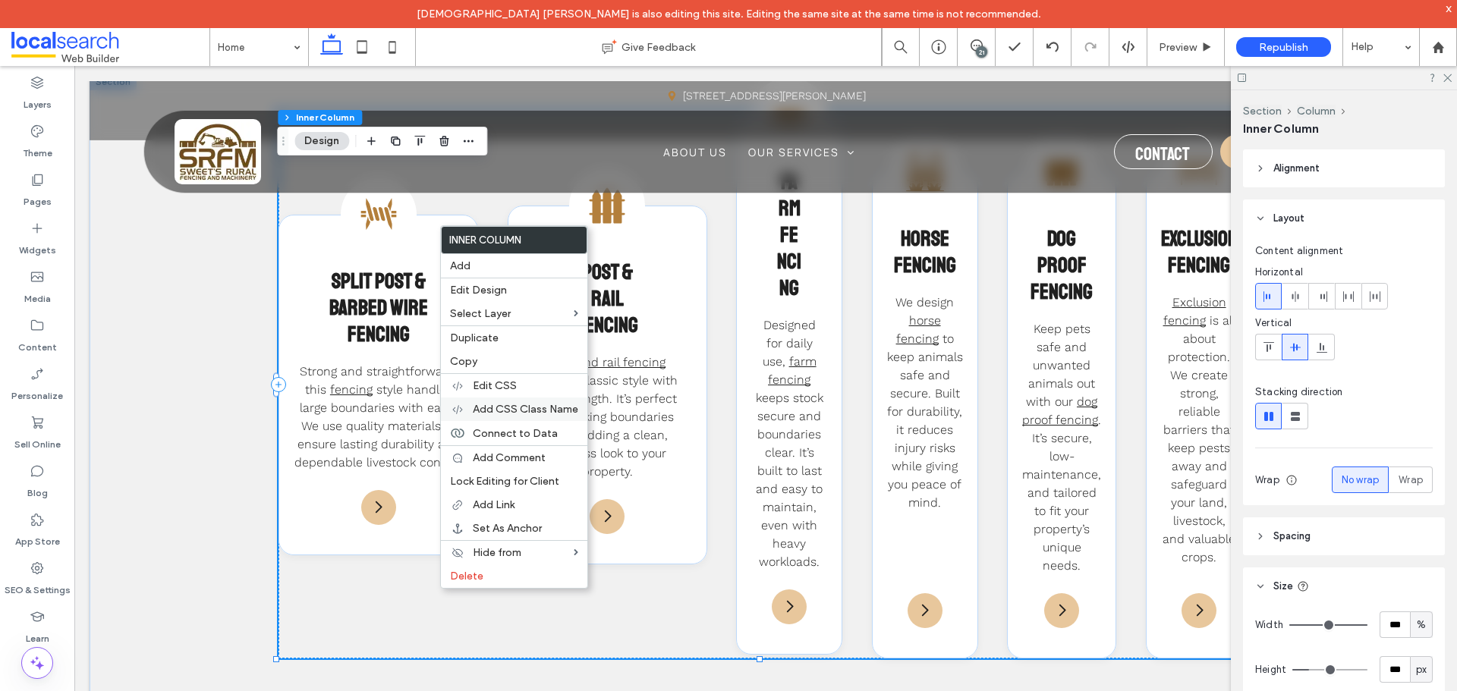
click at [576, 411] on span "Add CSS Class Name" at bounding box center [525, 409] width 105 height 13
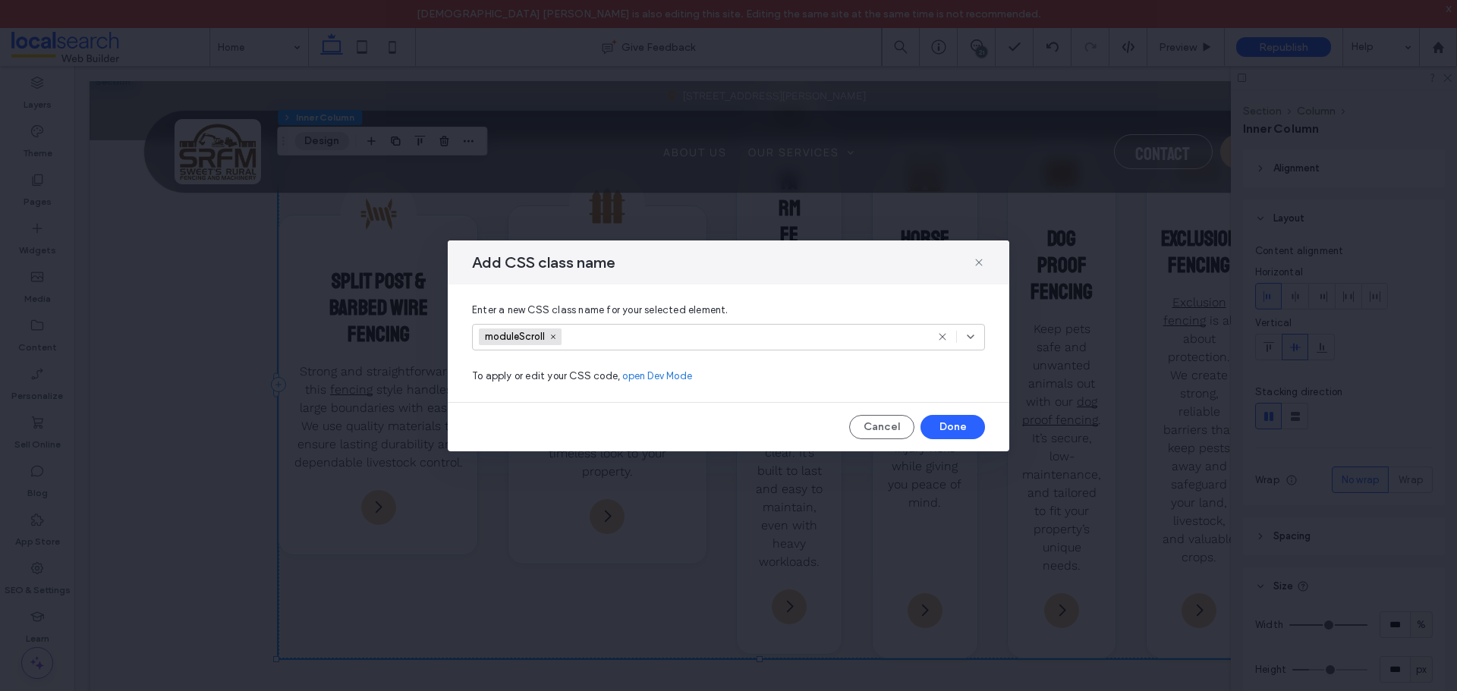
click at [756, 339] on div "moduleScroll" at bounding box center [710, 336] width 463 height 23
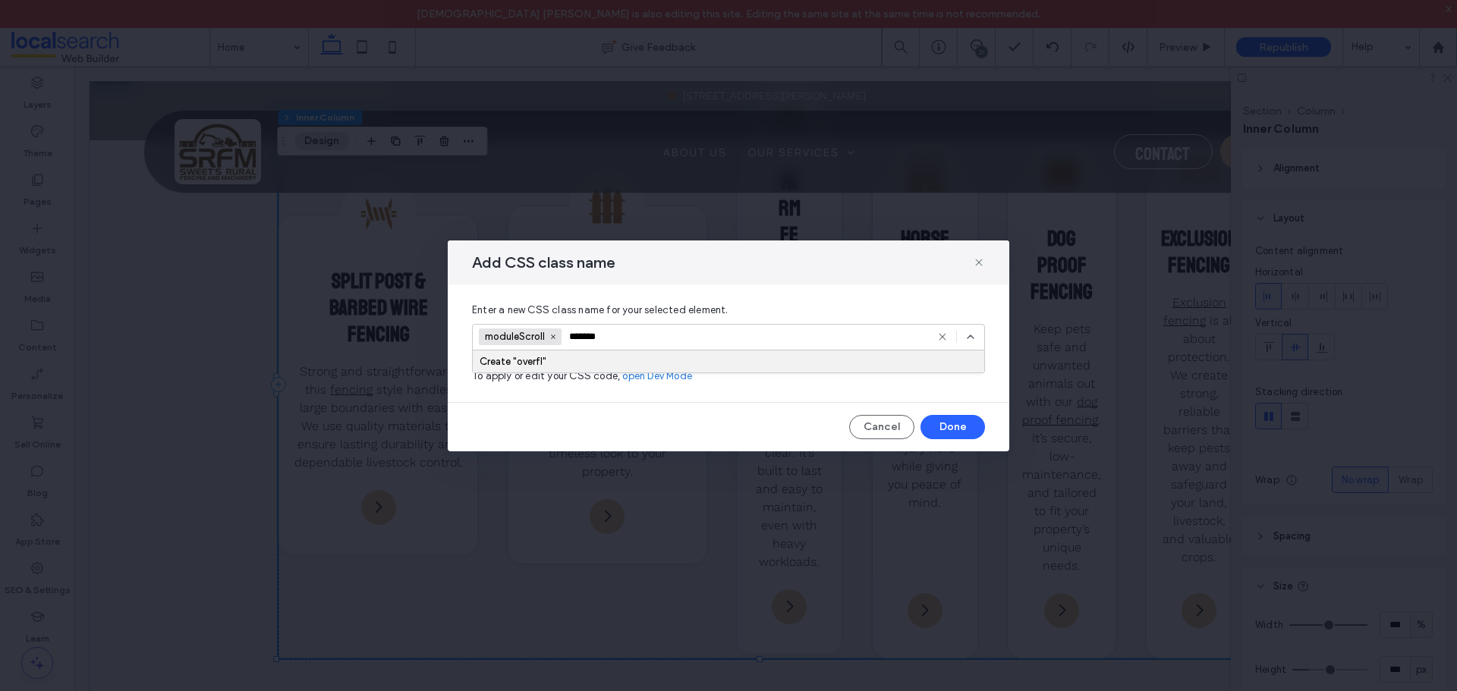
type input "********"
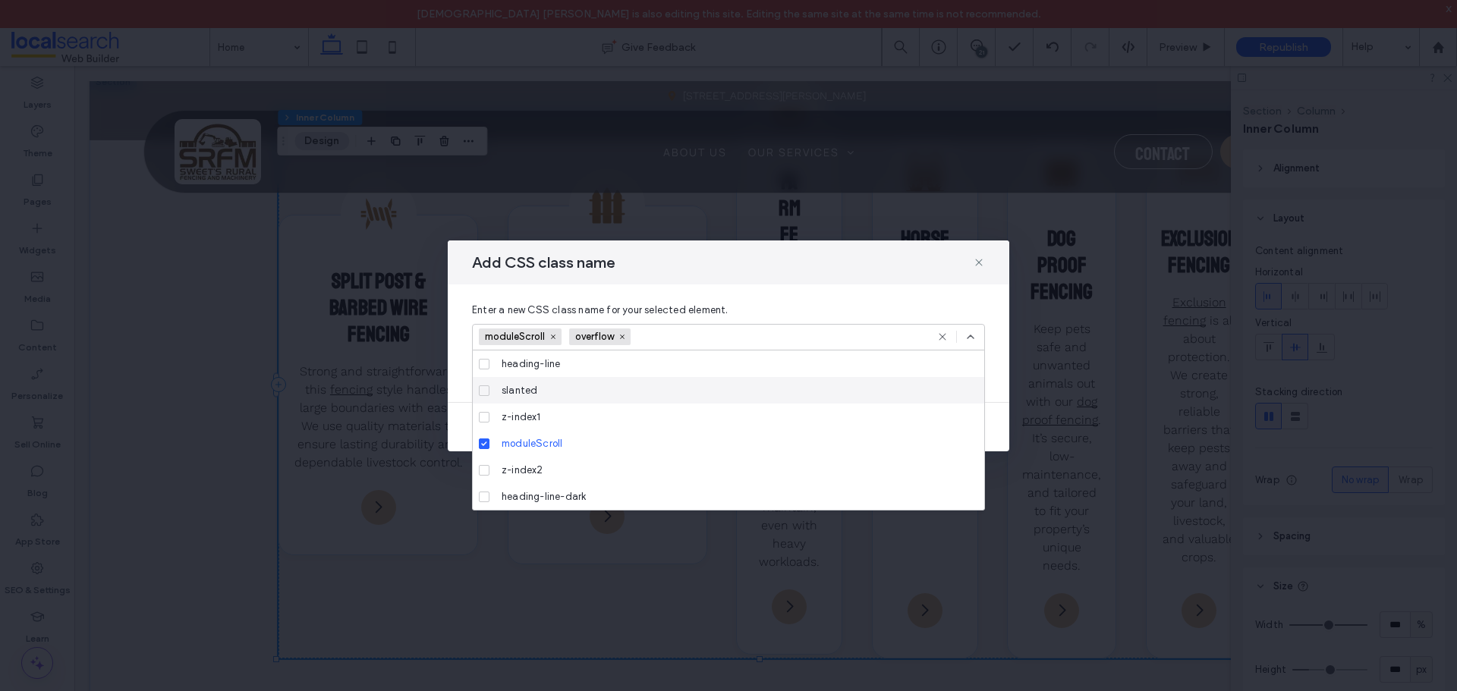
click at [998, 391] on div "Enter a new CSS class name for your selected element. moduleScroll overflow To …" at bounding box center [728, 344] width 561 height 118
click at [971, 335] on icon at bounding box center [970, 337] width 12 height 12
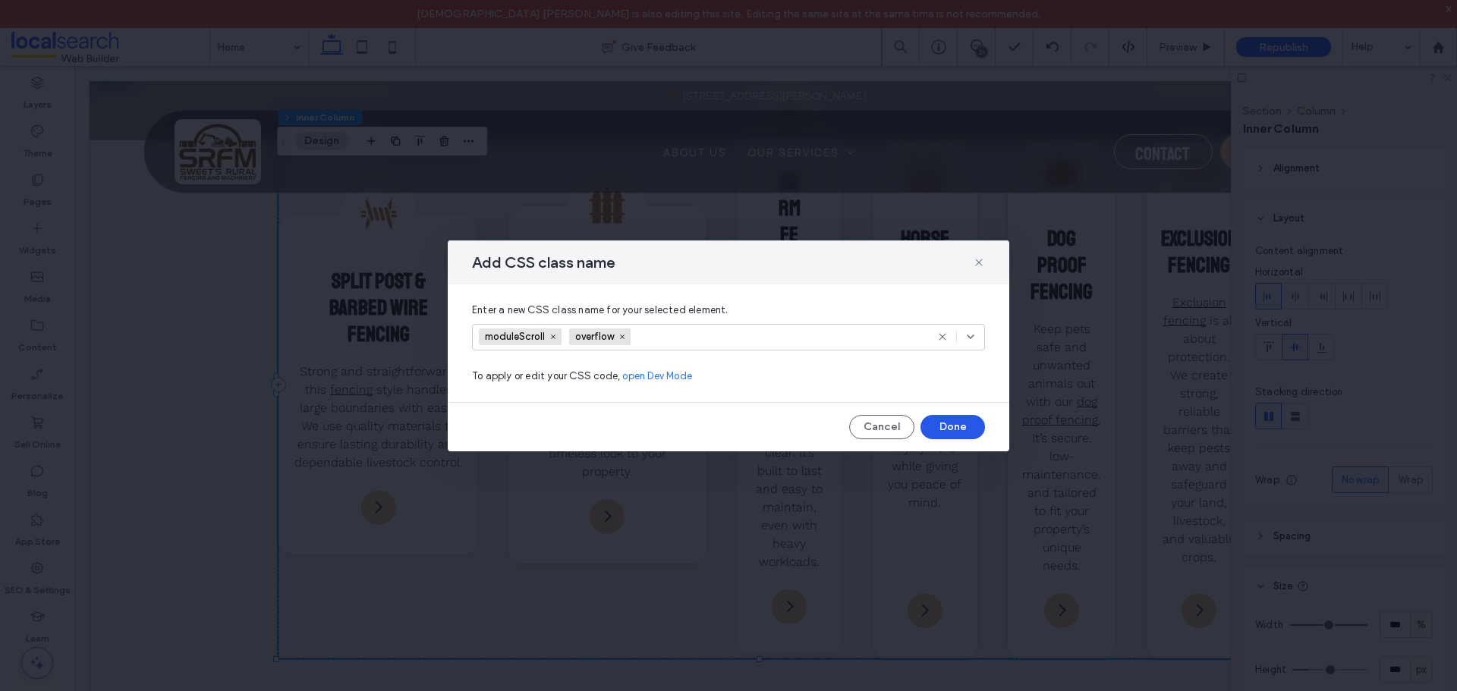
click at [938, 420] on button "Done" at bounding box center [952, 427] width 64 height 24
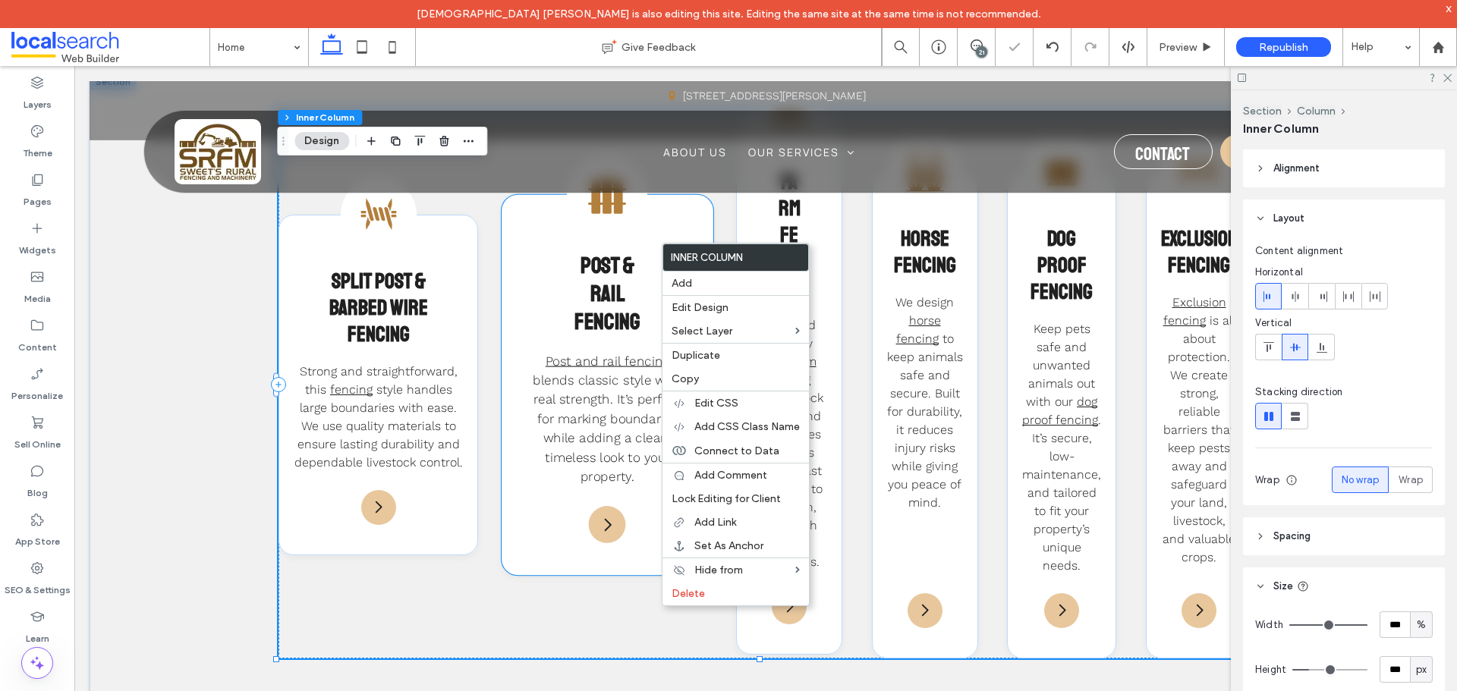
drag, startPoint x: 536, startPoint y: 510, endPoint x: 784, endPoint y: 574, distance: 257.1
click at [536, 510] on div "Rail Fencing Icon Post & Rail Fencing Post and rail fencing blends classic styl…" at bounding box center [607, 384] width 212 height 380
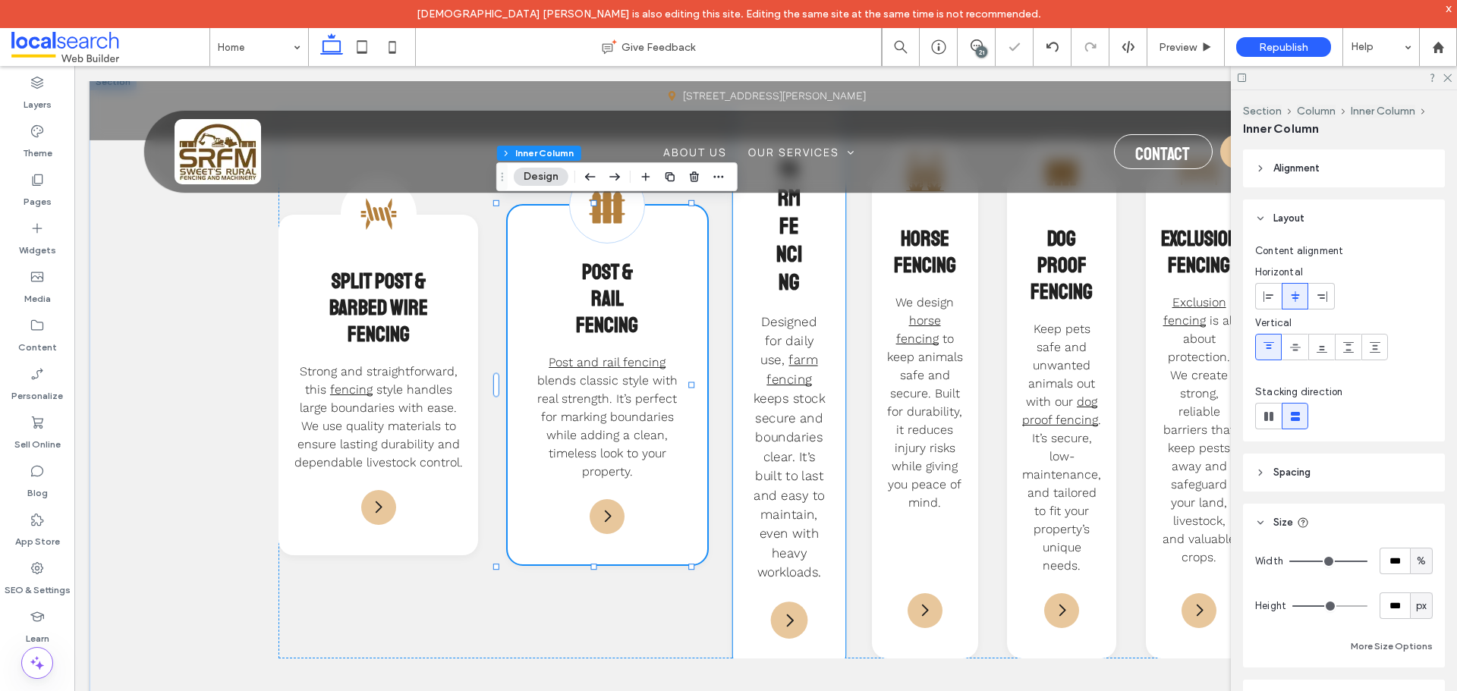
click at [810, 466] on div "Farm Fencing Icon Farm Fencing Designed for daily use, farm fencing keeps stock…" at bounding box center [789, 385] width 112 height 572
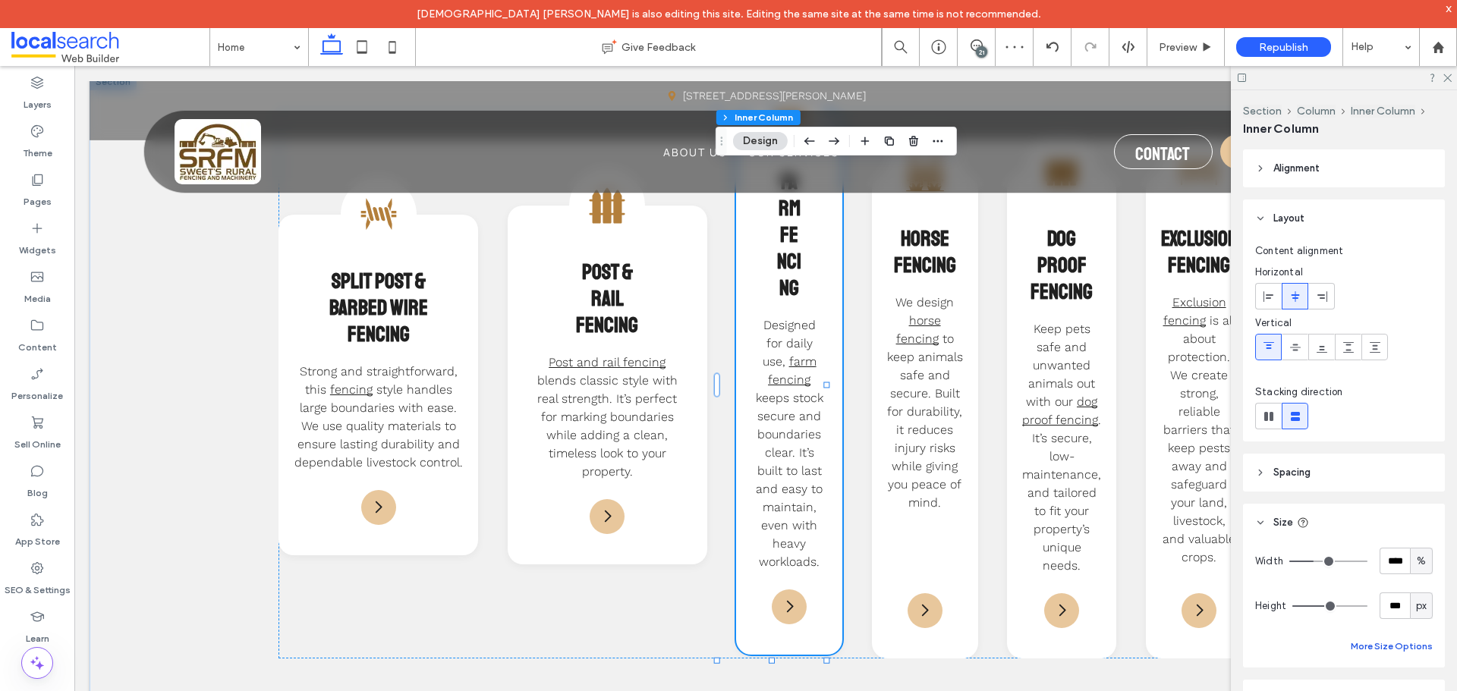
click at [1410, 648] on button "More Size Options" at bounding box center [1391, 646] width 82 height 18
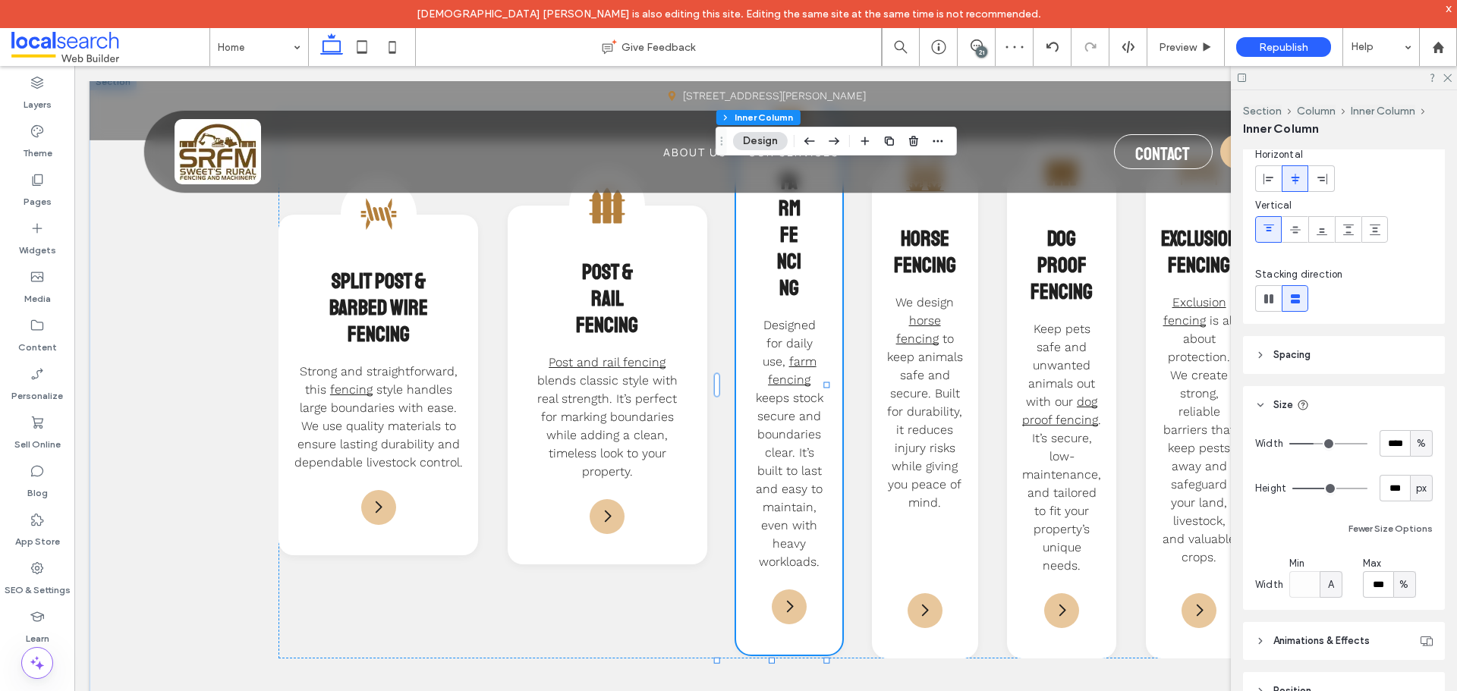
scroll to position [225, 0]
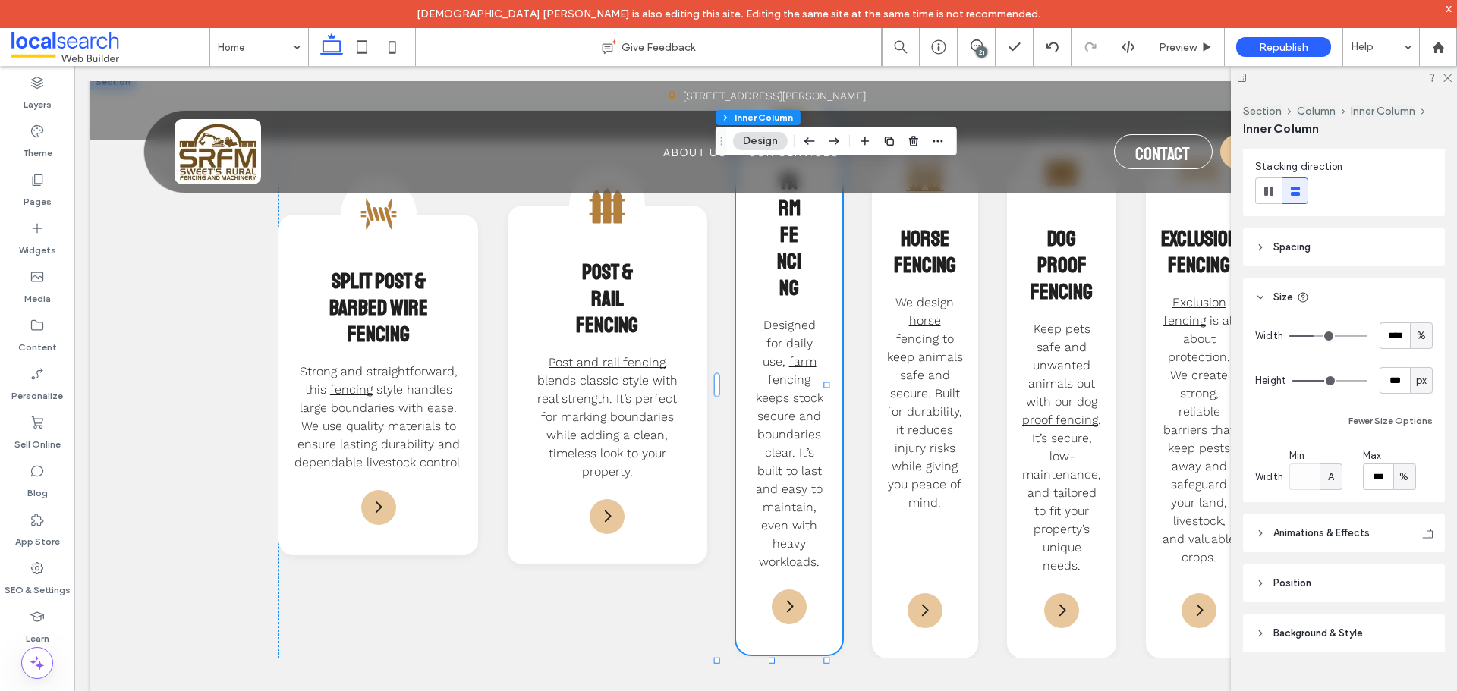
click at [1323, 477] on div "A" at bounding box center [1330, 477] width 15 height 15
click at [1331, 507] on span "px" at bounding box center [1330, 503] width 11 height 15
click at [1328, 479] on span "px" at bounding box center [1330, 477] width 11 height 15
click at [1335, 530] on div "%" at bounding box center [1329, 530] width 21 height 27
click at [1313, 484] on input "**" at bounding box center [1304, 477] width 30 height 27
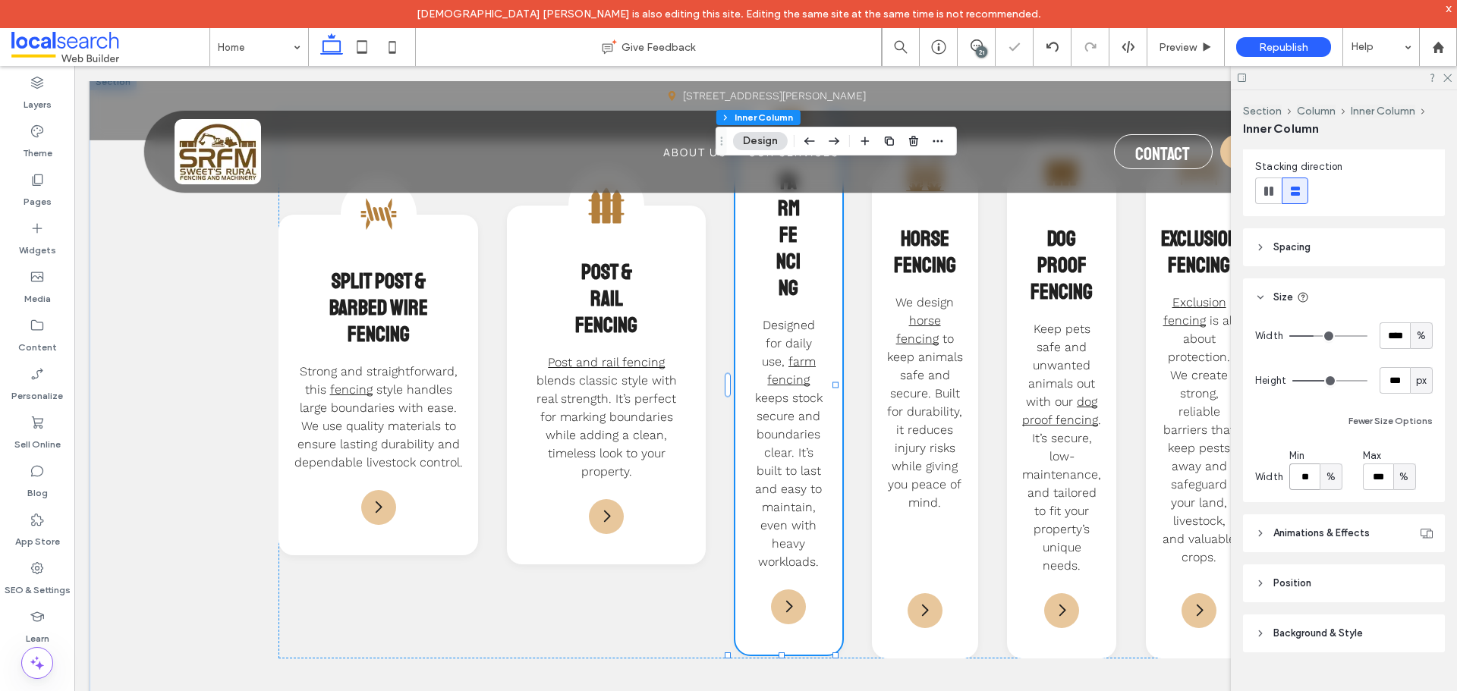
click at [1313, 484] on input "**" at bounding box center [1304, 477] width 30 height 27
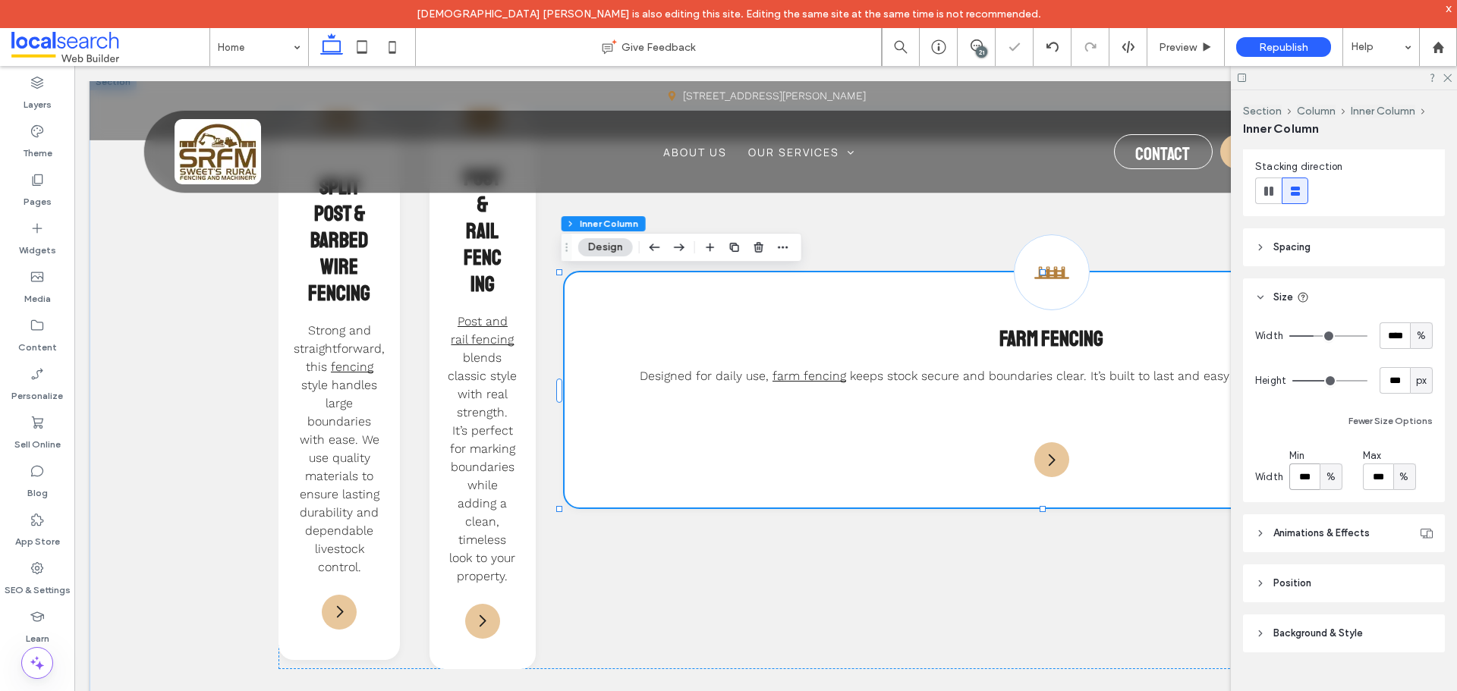
click at [1303, 483] on input "***" at bounding box center [1304, 477] width 30 height 27
type input "**"
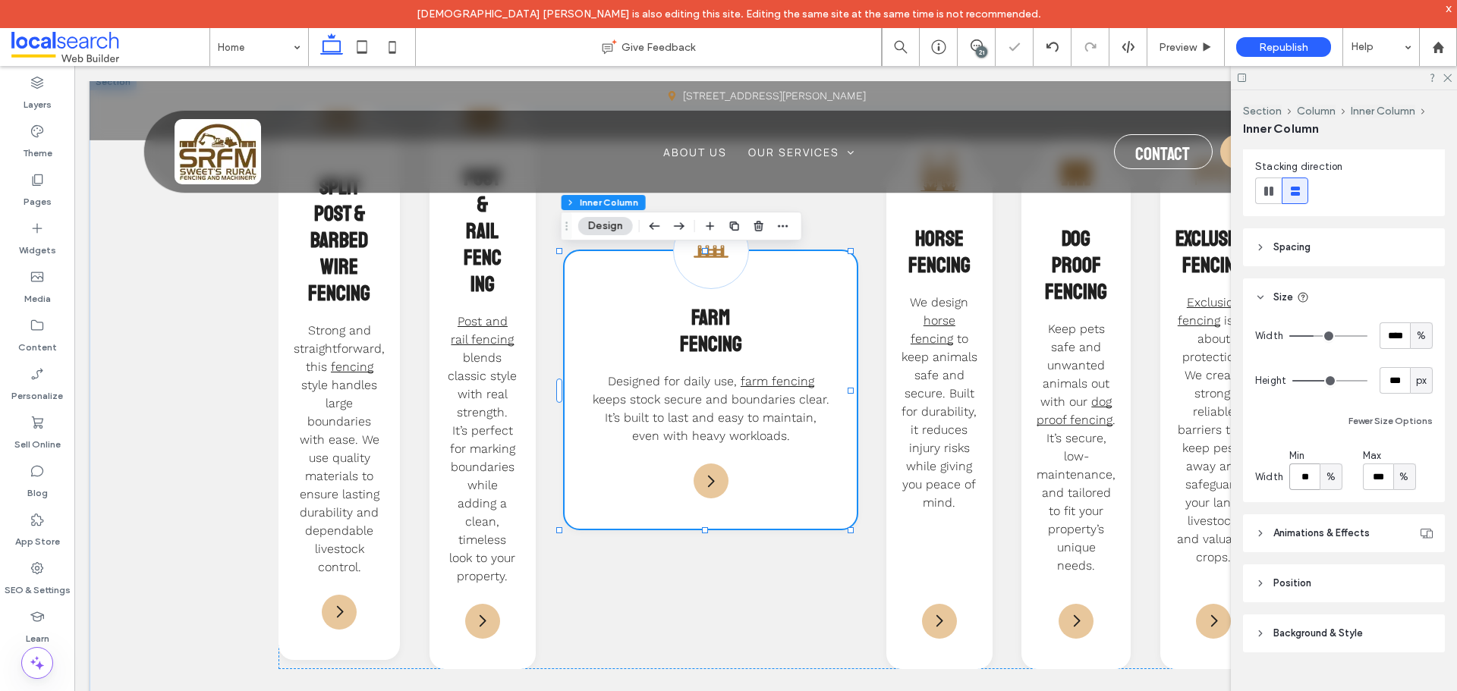
click at [1303, 483] on input "**" at bounding box center [1304, 477] width 30 height 27
click at [1306, 479] on input "number-input" at bounding box center [1304, 477] width 30 height 27
paste input "**"
type input "**"
click at [1382, 337] on input "****" at bounding box center [1394, 335] width 30 height 27
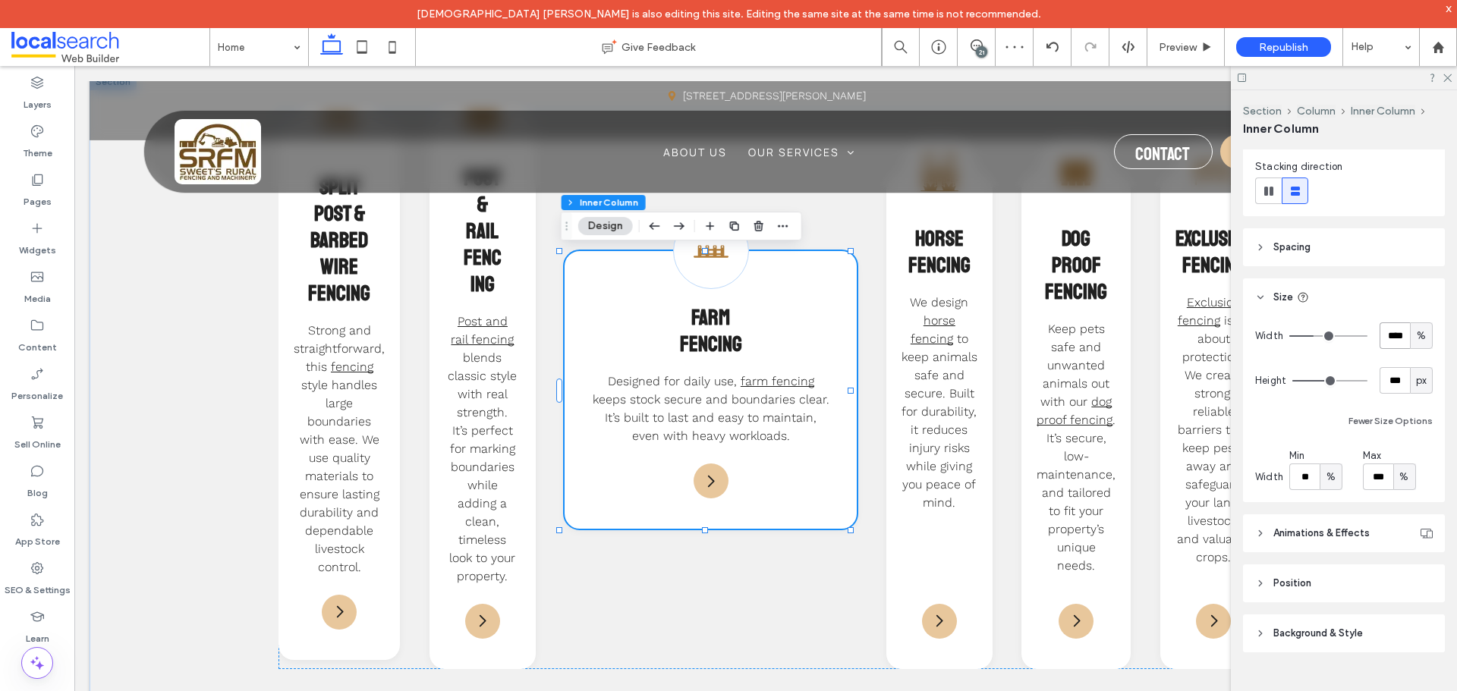
paste input "number-input"
type input "**"
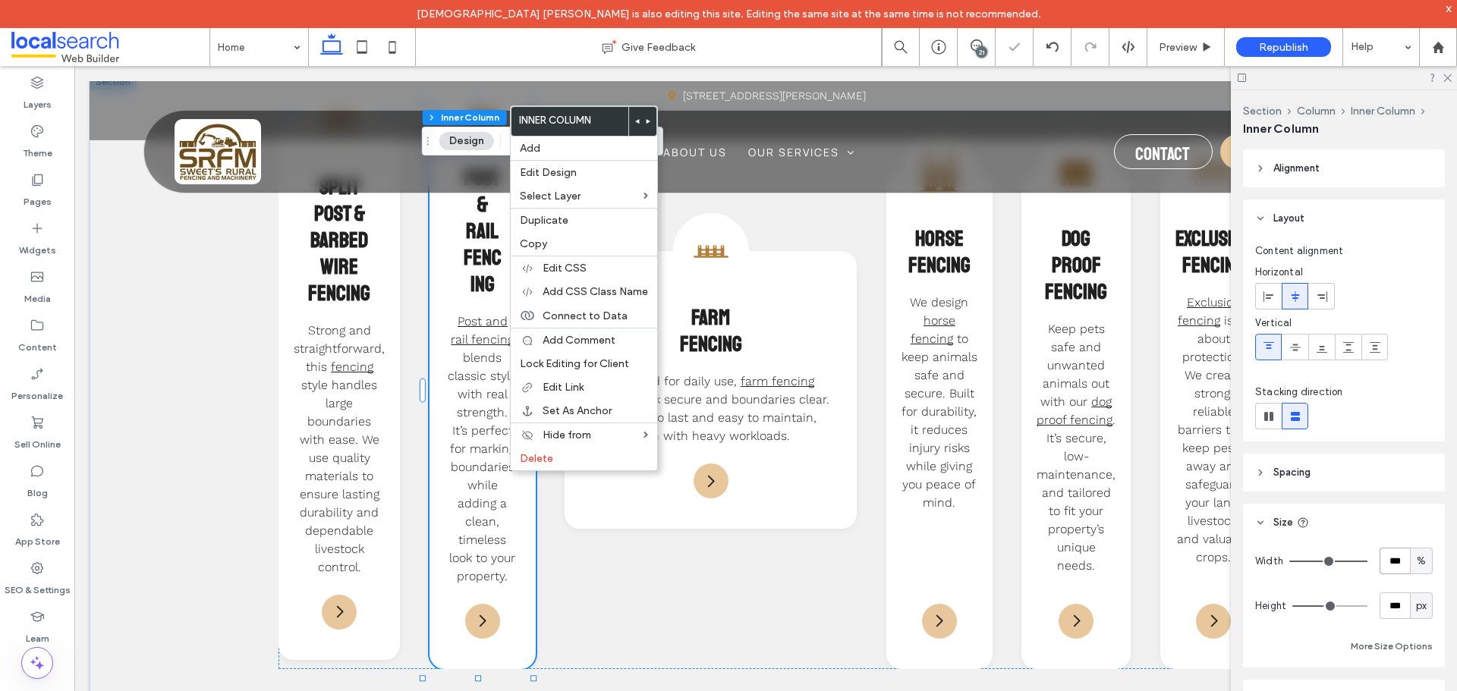
click at [1385, 558] on input "***" at bounding box center [1394, 561] width 30 height 27
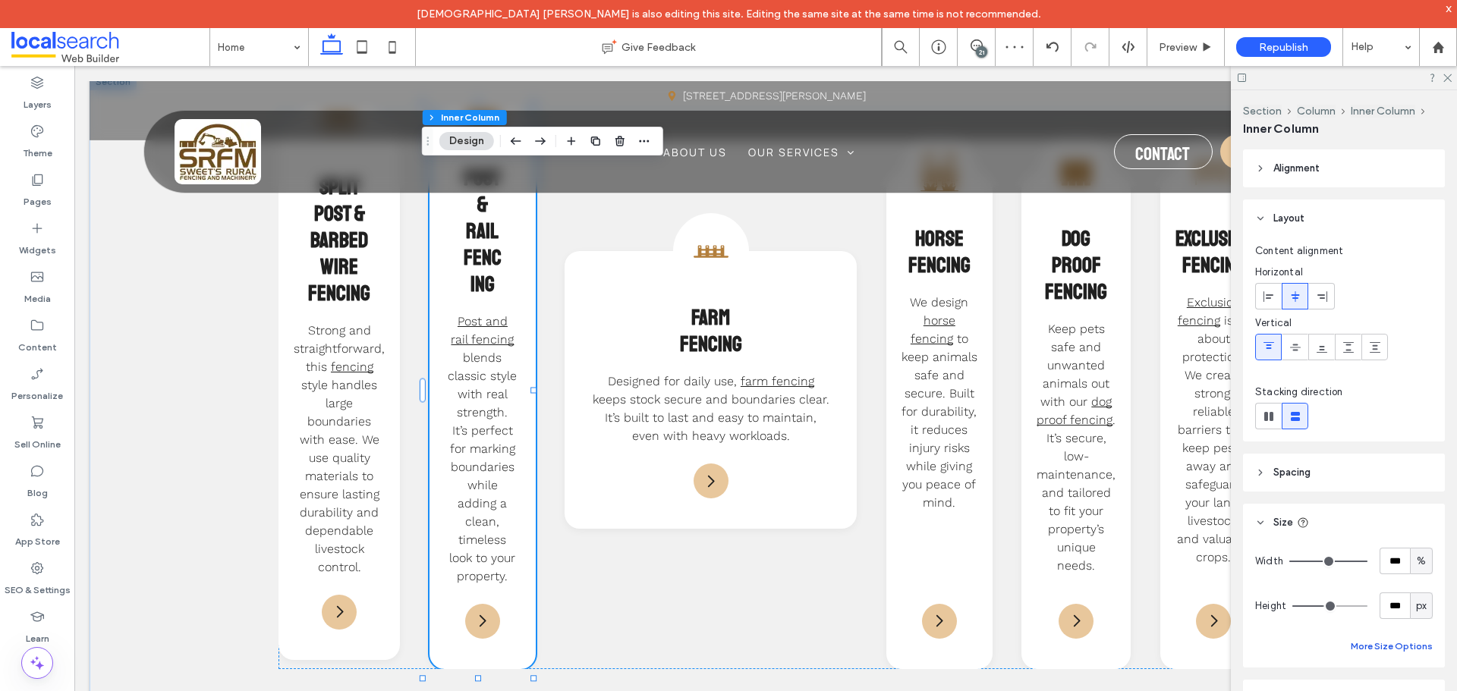
click at [1398, 641] on button "More Size Options" at bounding box center [1391, 646] width 82 height 18
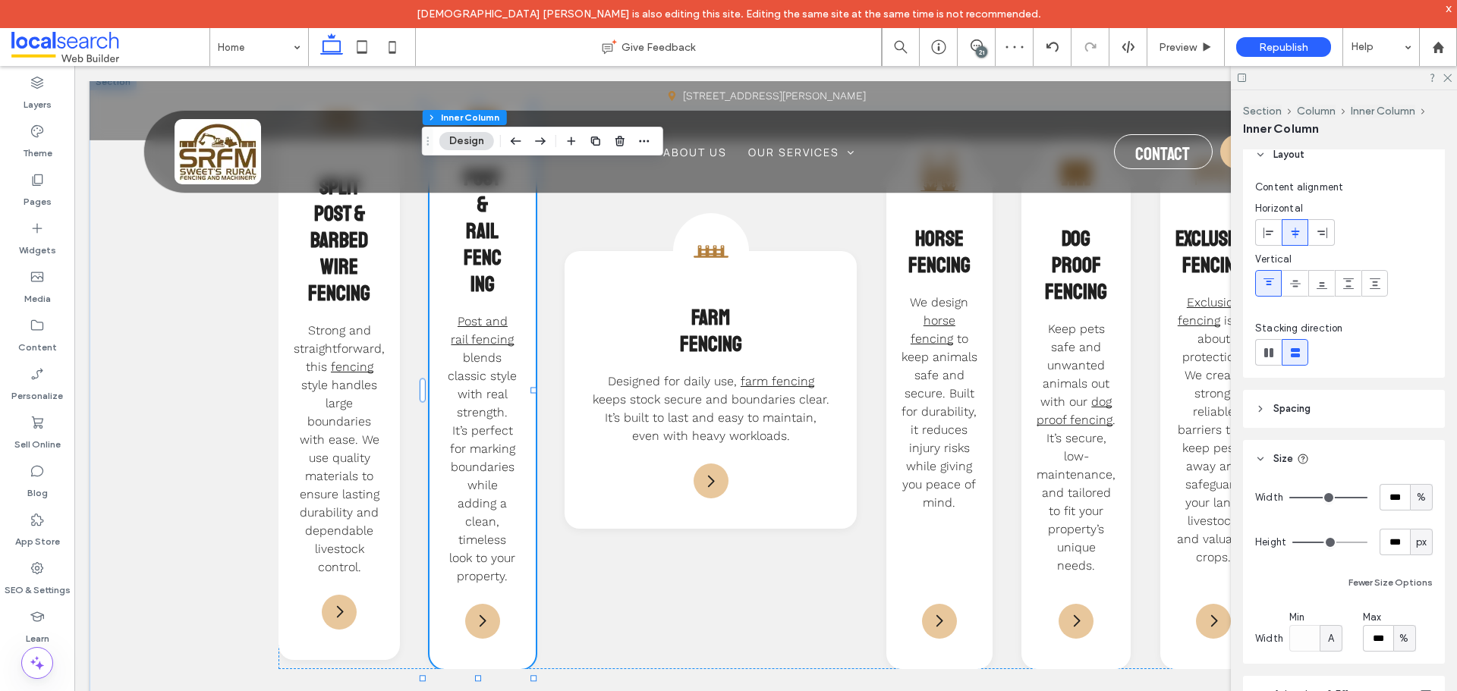
scroll to position [152, 0]
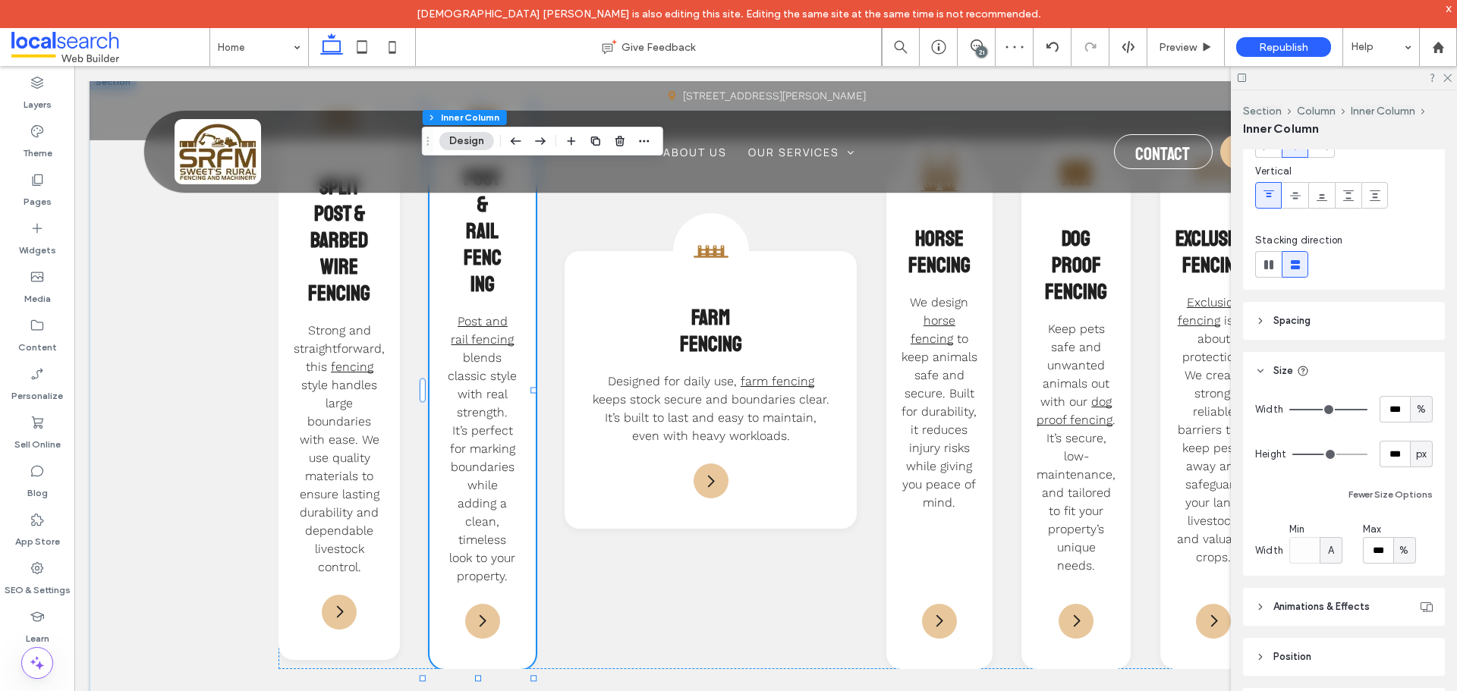
click at [1332, 555] on span "A" at bounding box center [1331, 550] width 6 height 15
click at [1331, 444] on span "%" at bounding box center [1329, 444] width 9 height 15
click at [1300, 543] on input "**" at bounding box center [1304, 550] width 30 height 27
paste input "number-input"
type input "**"
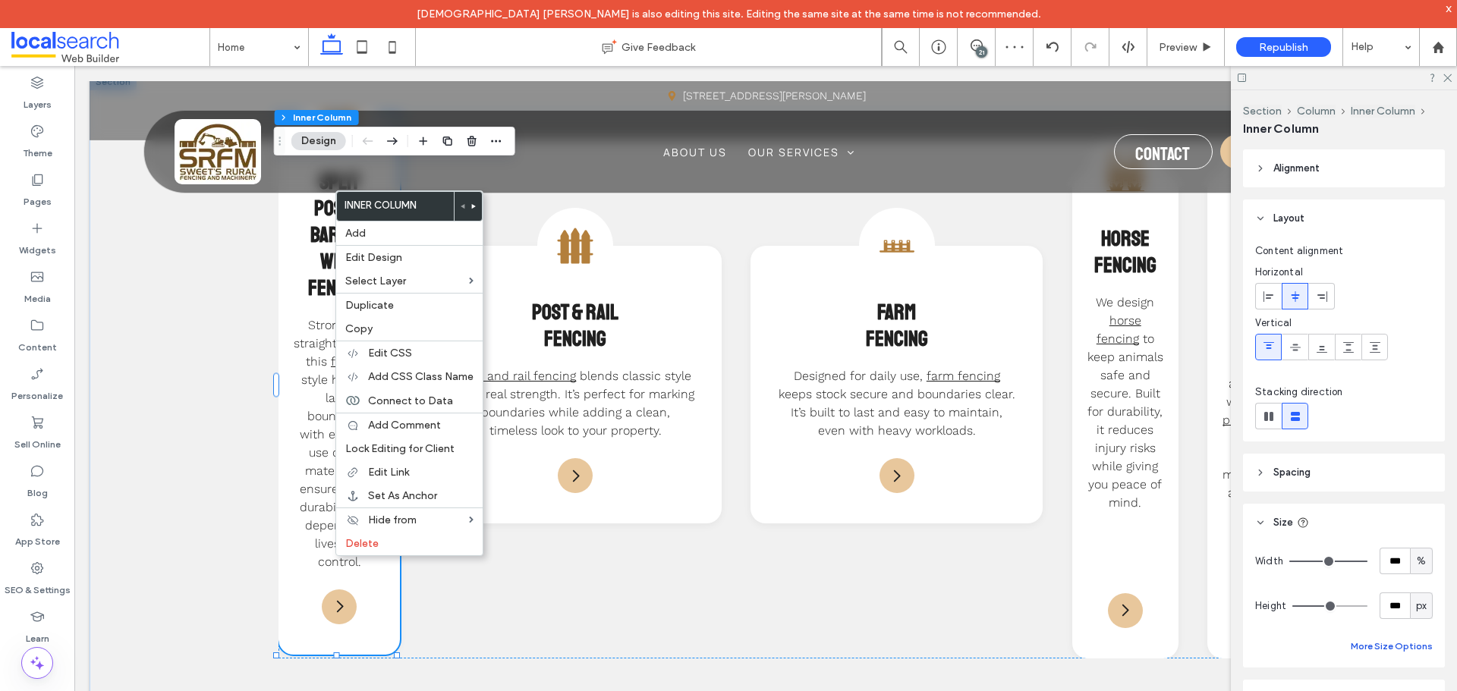
click at [1364, 646] on button "More Size Options" at bounding box center [1391, 646] width 82 height 18
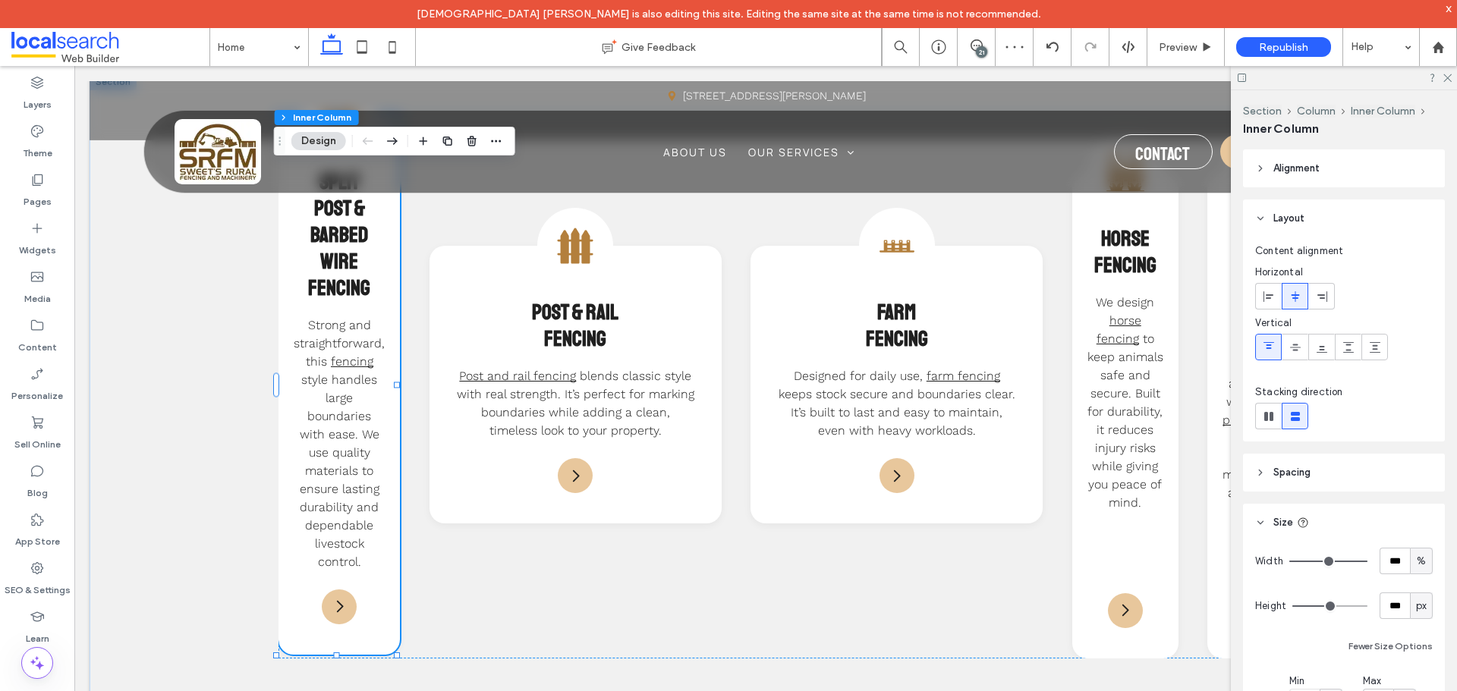
scroll to position [76, 0]
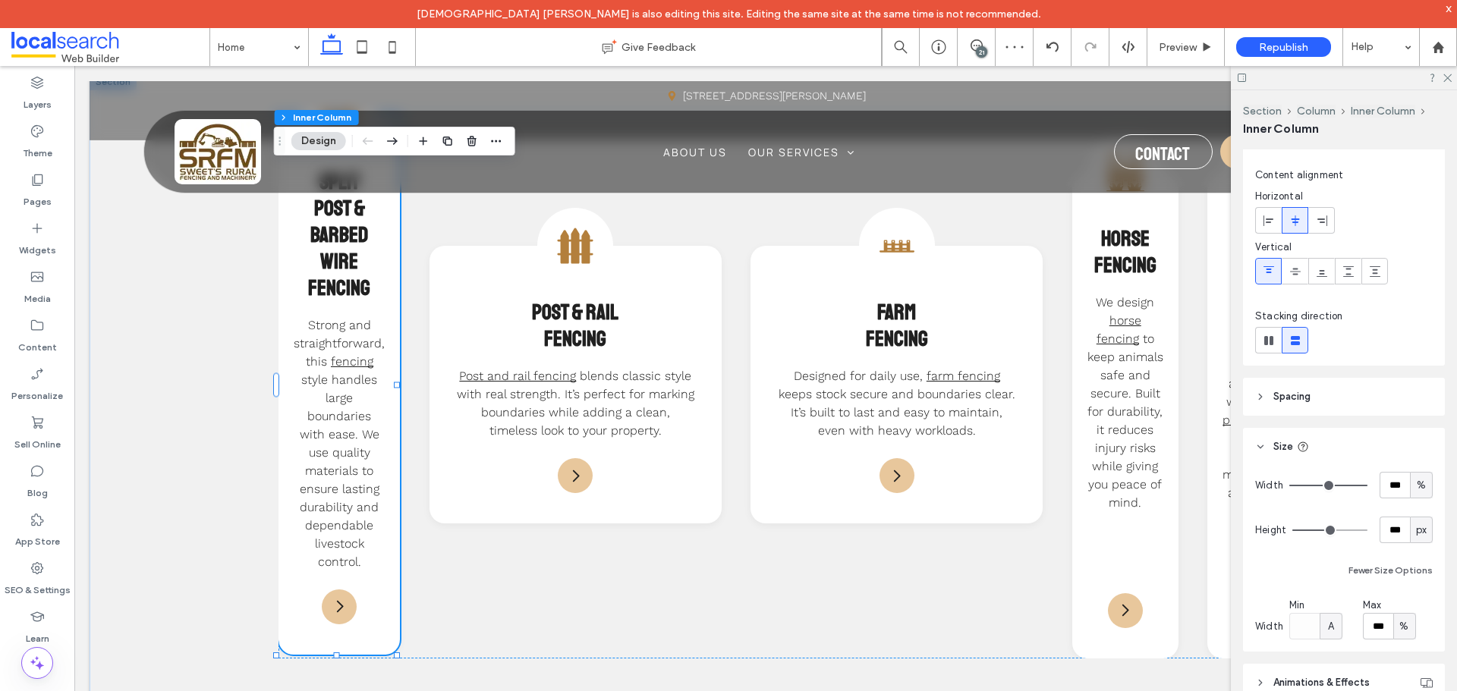
click at [1328, 630] on span "A" at bounding box center [1331, 626] width 6 height 15
click at [1332, 521] on span "%" at bounding box center [1329, 520] width 9 height 15
click at [1302, 622] on input "****" at bounding box center [1304, 626] width 30 height 27
paste input "number-input"
type input "**"
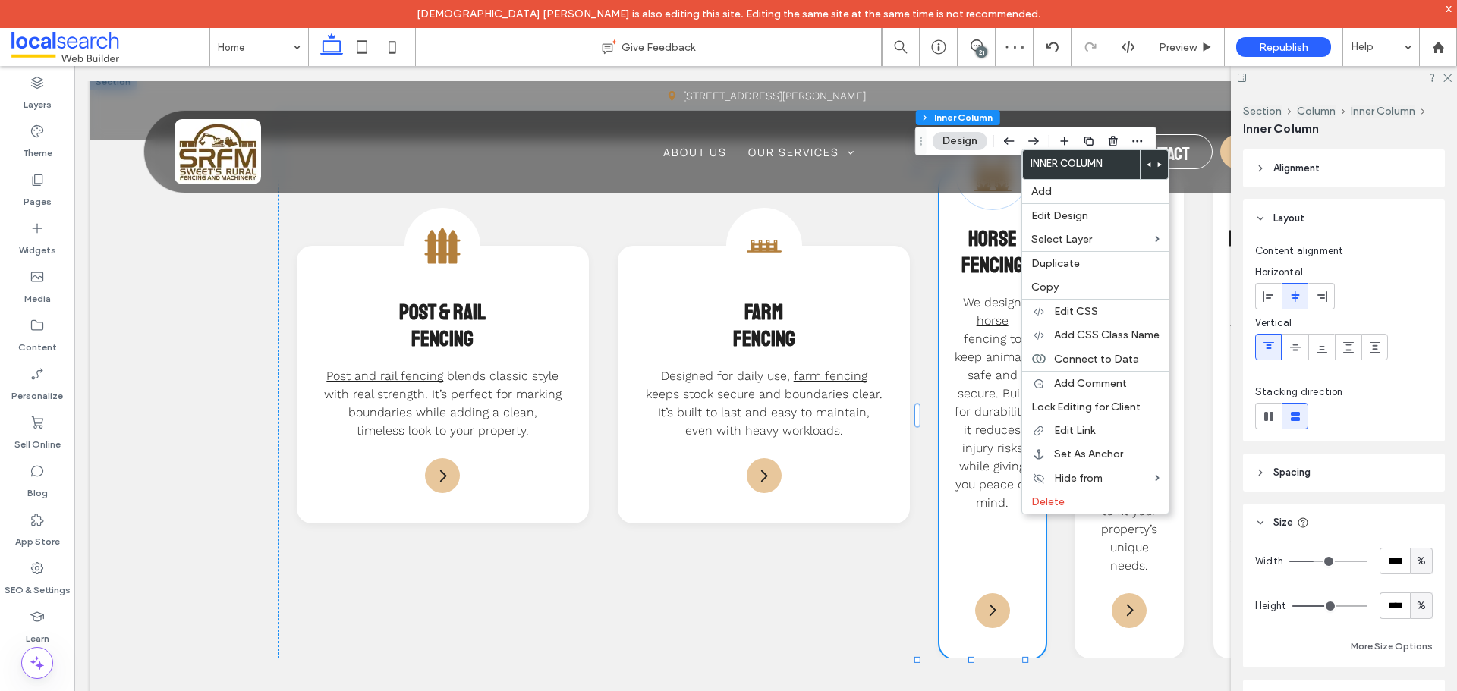
scroll to position [165, 0]
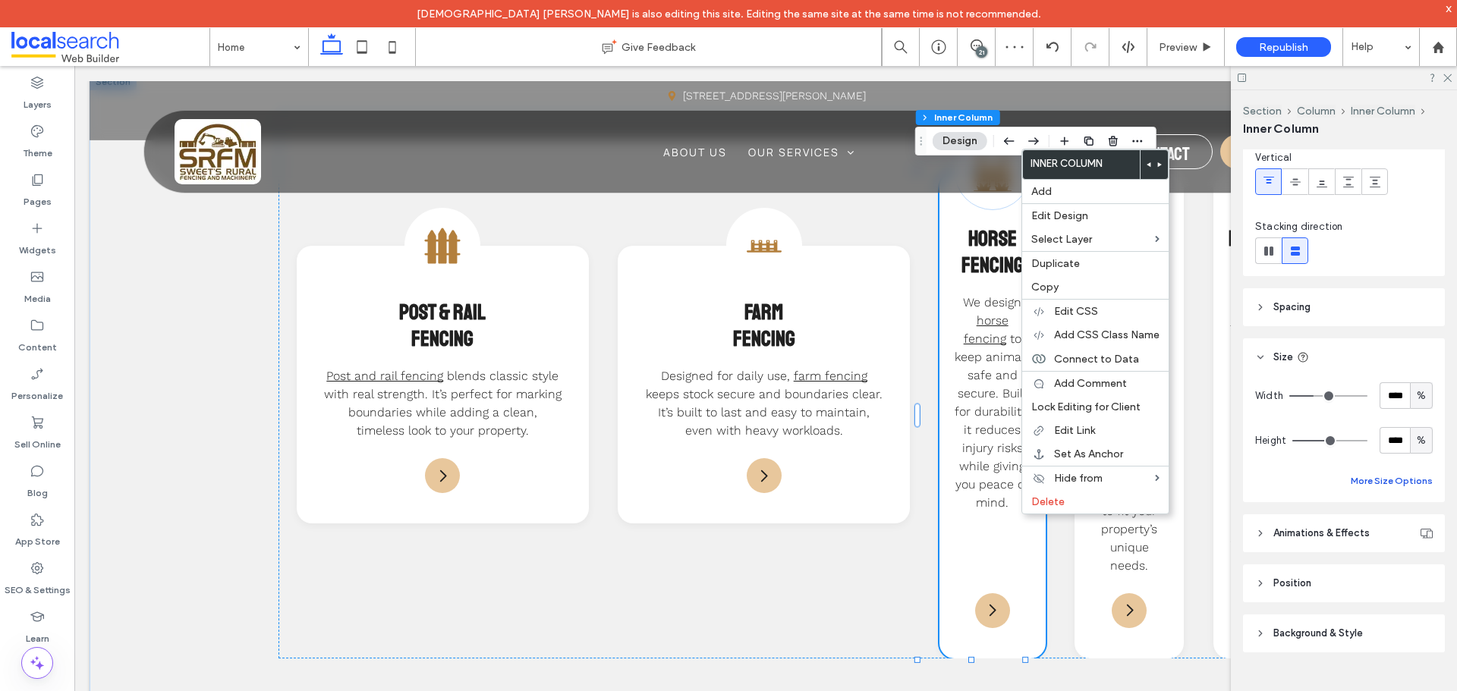
click at [1401, 478] on button "More Size Options" at bounding box center [1391, 481] width 82 height 18
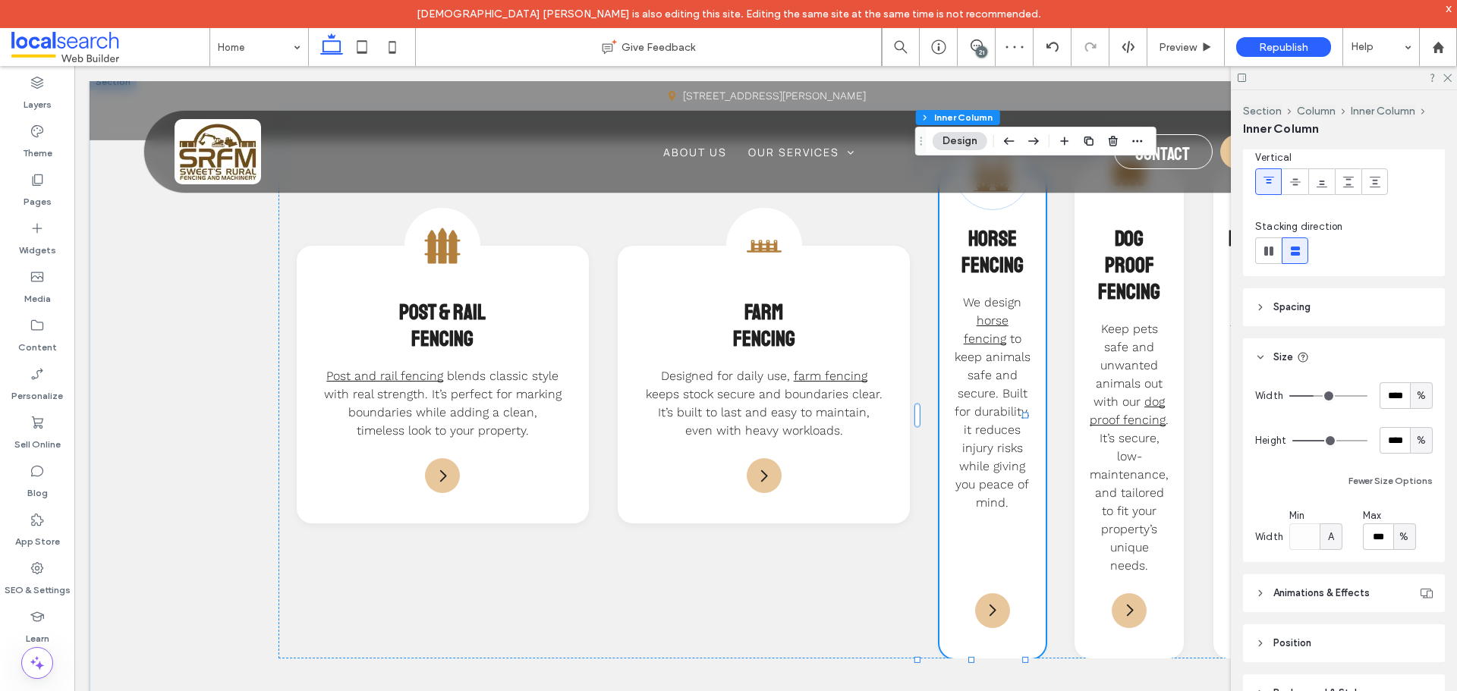
click at [1335, 530] on div "A" at bounding box center [1330, 537] width 15 height 15
click at [1331, 586] on span "%" at bounding box center [1329, 590] width 9 height 15
type input "**"
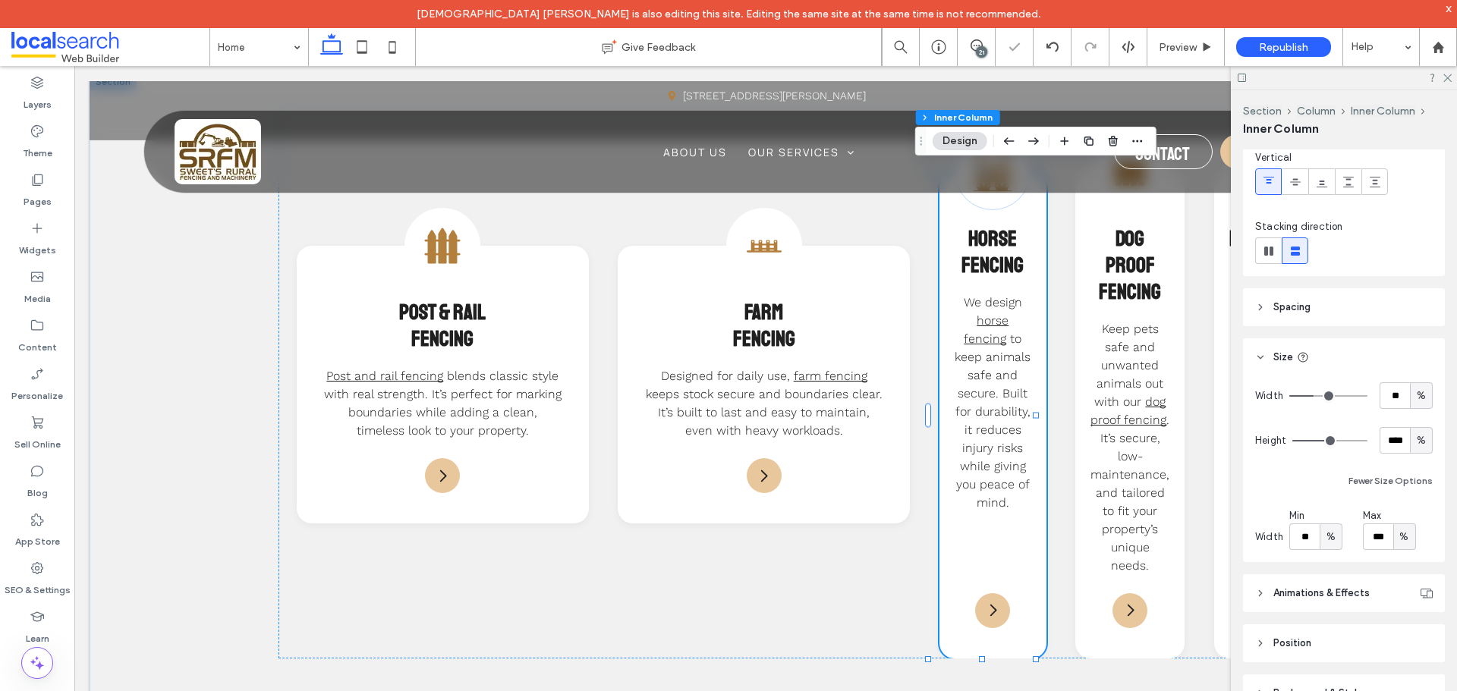
type input "**"
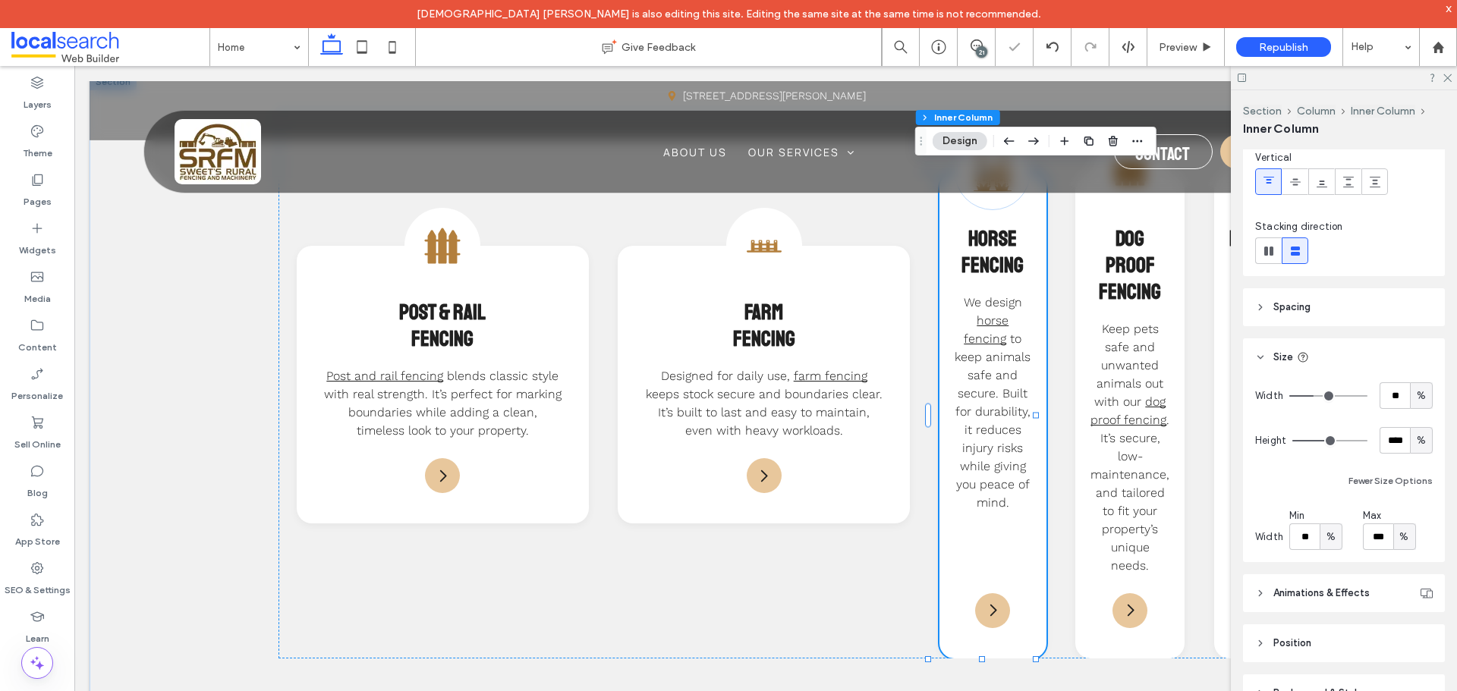
type input "**"
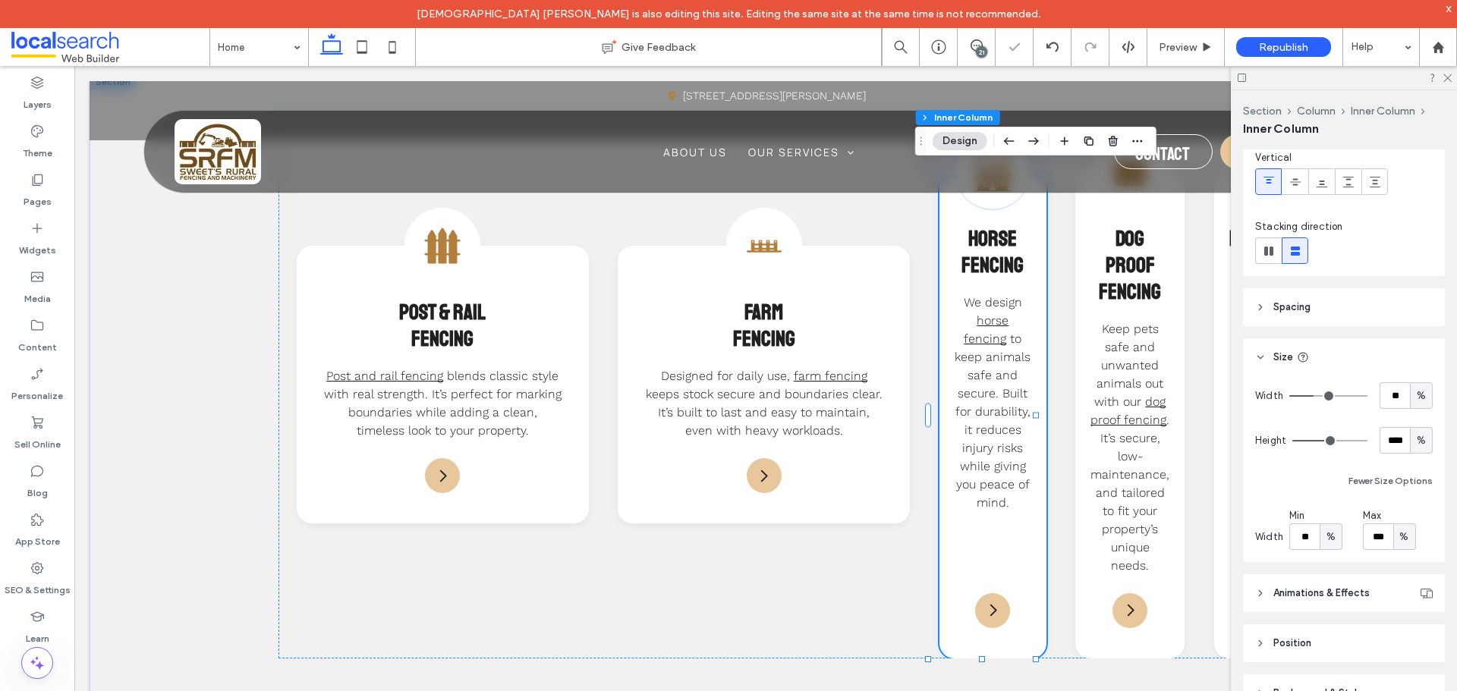
type input "**"
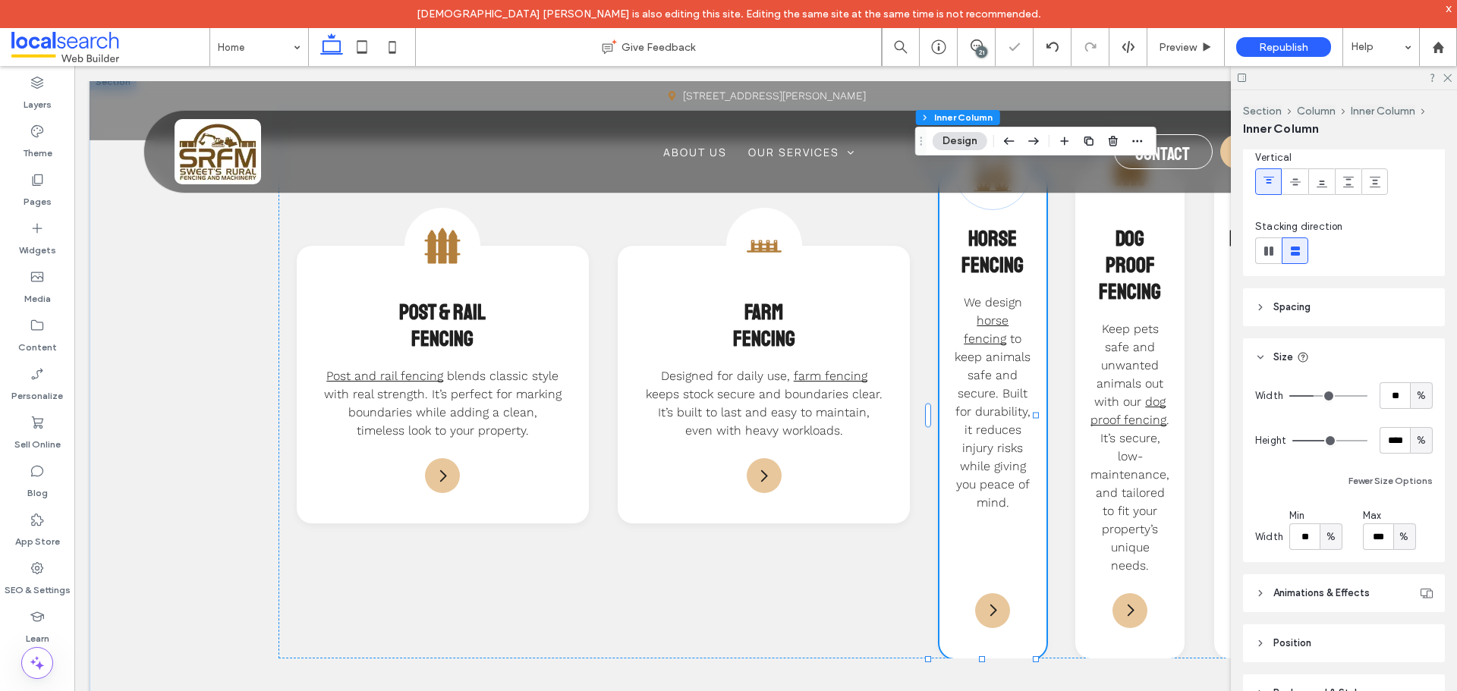
type input "**"
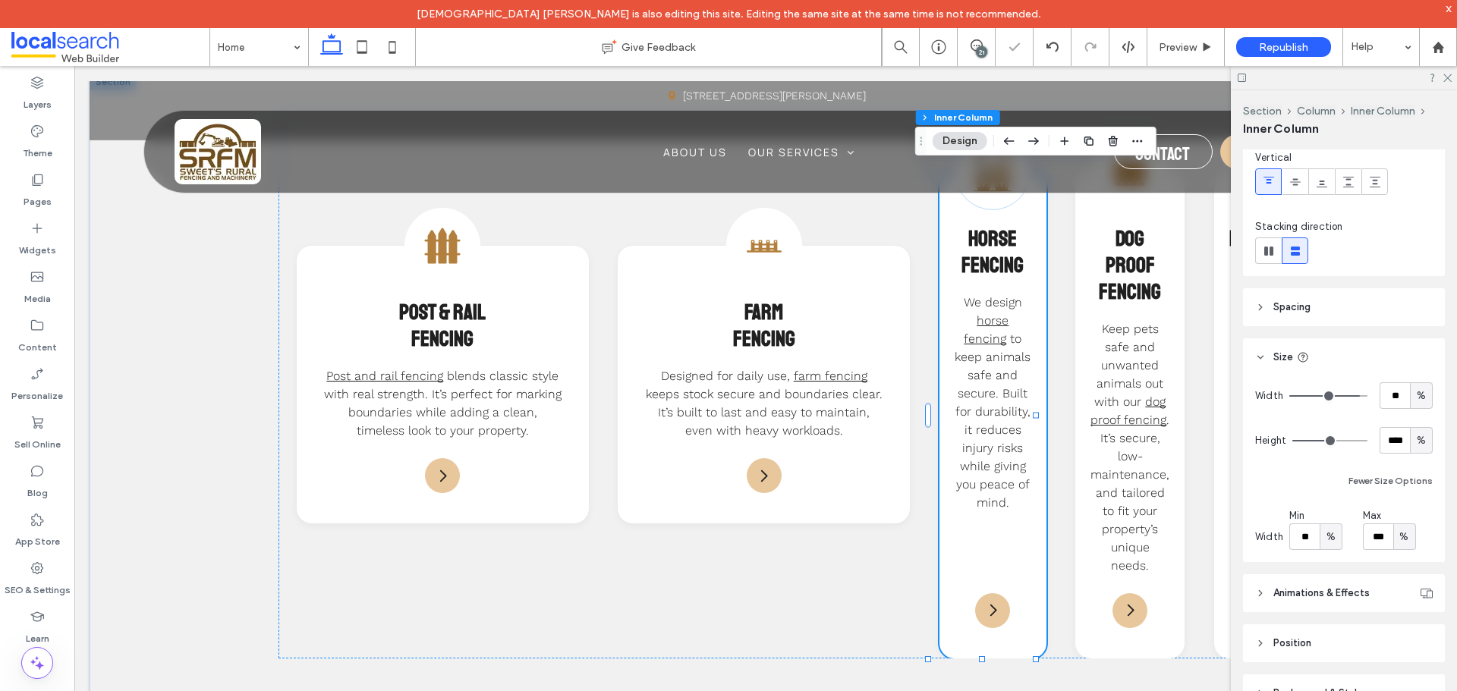
type input "***"
drag, startPoint x: 1338, startPoint y: 394, endPoint x: 1311, endPoint y: 457, distance: 68.6
type input "***"
click at [1367, 396] on input "range" at bounding box center [1328, 396] width 78 height 2
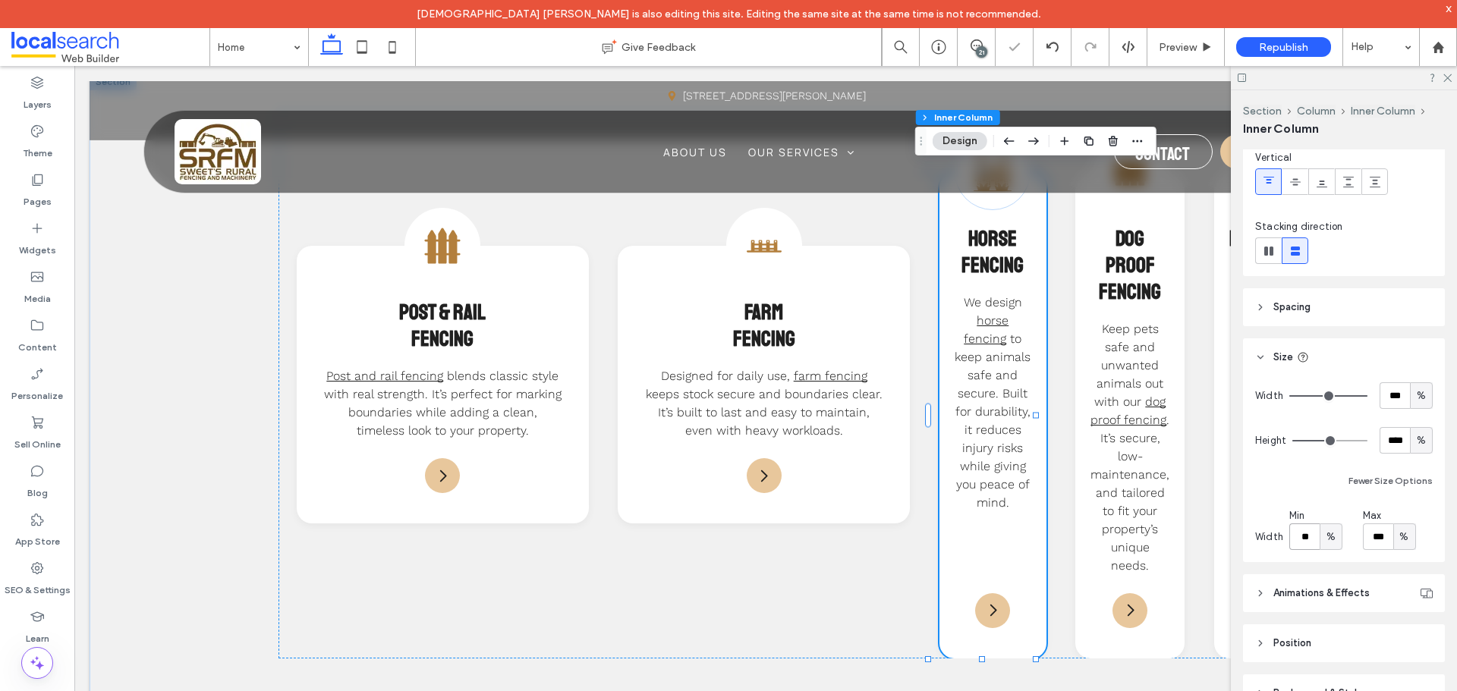
click at [1295, 530] on input "**" at bounding box center [1304, 536] width 30 height 27
paste input "number-input"
type input "**"
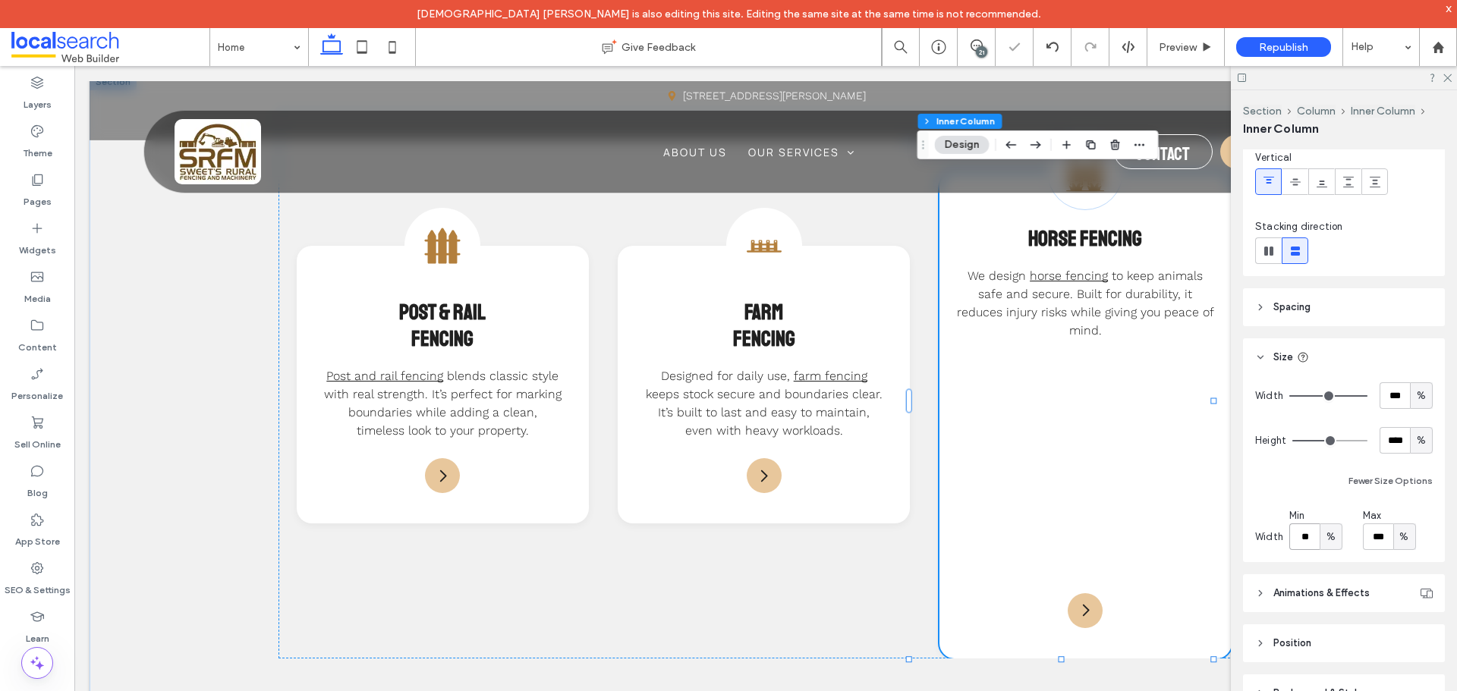
scroll to position [0, 303]
click at [1419, 446] on div "%" at bounding box center [1420, 440] width 15 height 15
click at [1419, 571] on div "A" at bounding box center [1413, 573] width 21 height 27
type input "*"
click at [1105, 466] on div "Fencing Icon Horse Fencing We design horse fencing to keep animals safe and sec…" at bounding box center [1085, 414] width 310 height 515
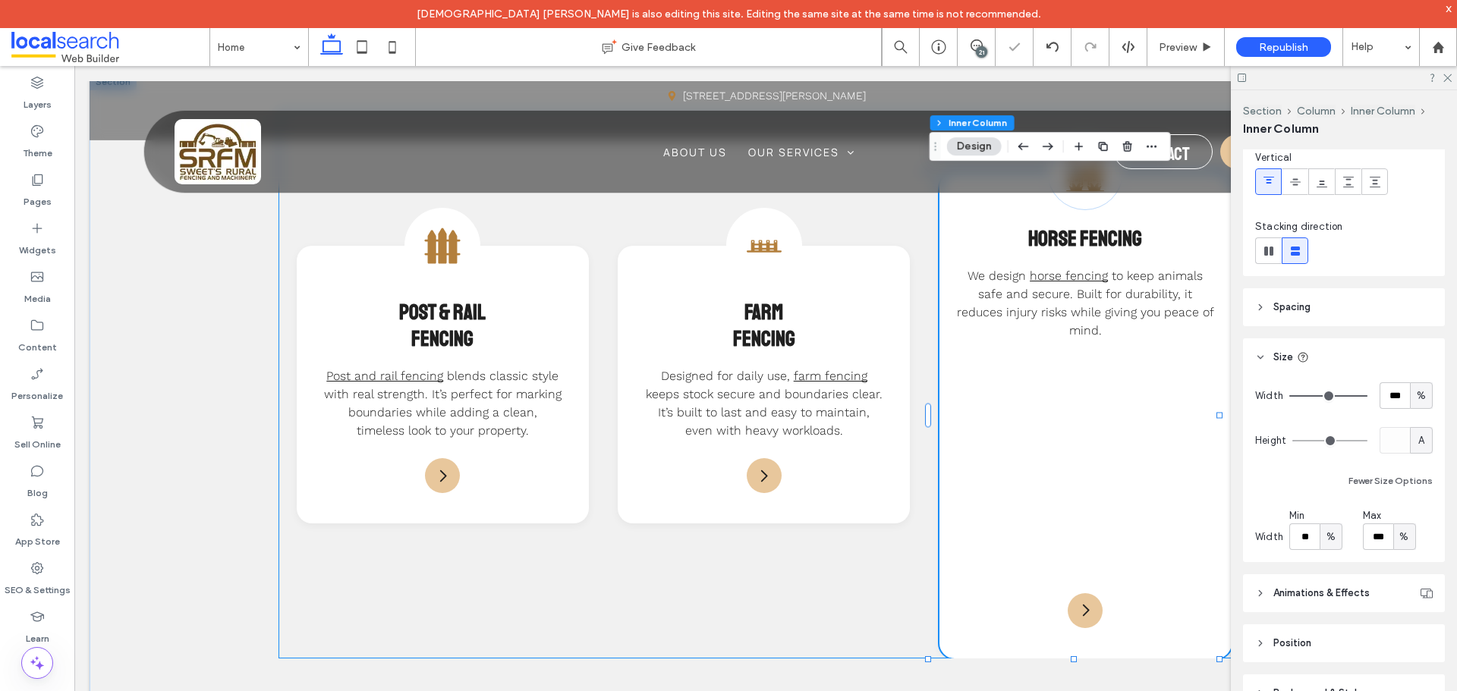
click at [802, 557] on div "Barb Wire Icon Split Post & Barbed Wire Fencing Strong and straightforward, thi…" at bounding box center [764, 385] width 973 height 547
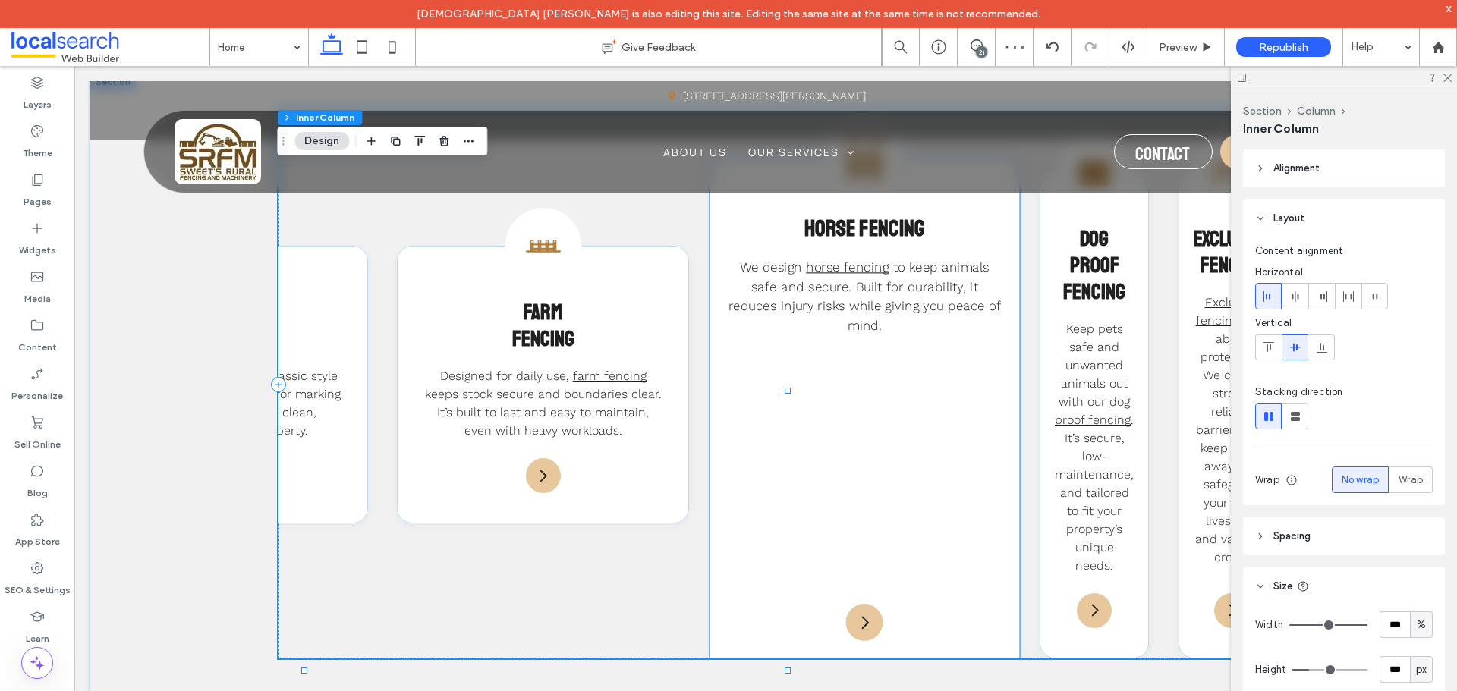
scroll to position [0, 548]
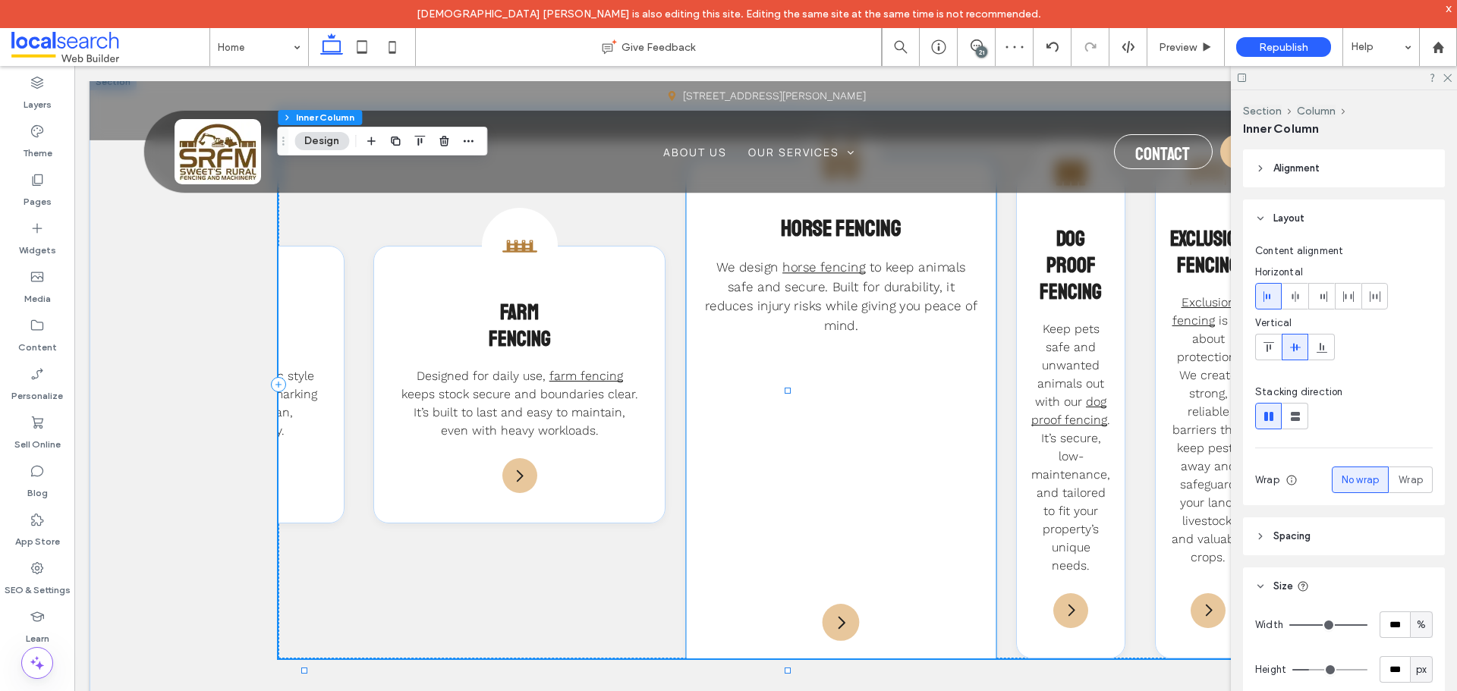
click at [967, 430] on div "Fencing Icon Horse Fencing We design horse fencing to keep animals safe and sec…" at bounding box center [841, 414] width 310 height 515
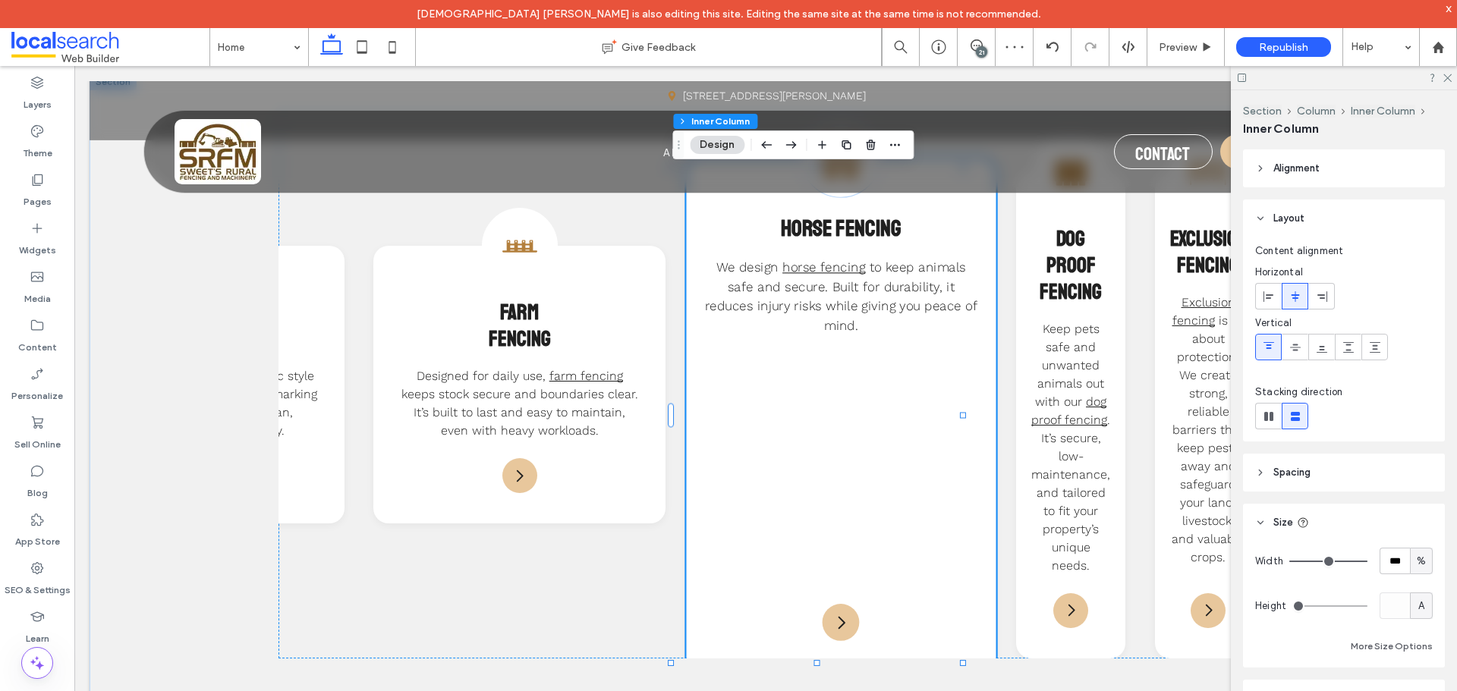
click at [932, 436] on div "Fencing Icon Horse Fencing We design horse fencing to keep animals safe and sec…" at bounding box center [841, 414] width 310 height 515
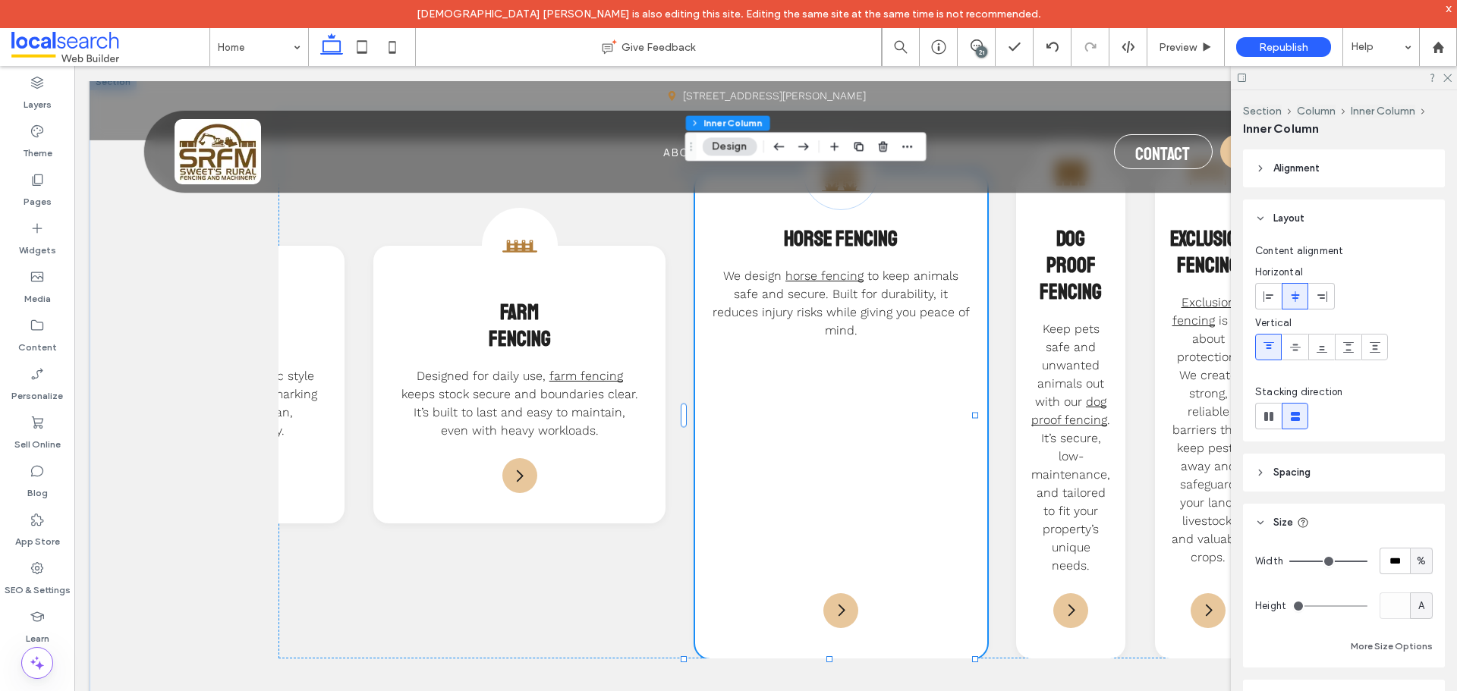
click at [1418, 599] on span "A" at bounding box center [1421, 606] width 6 height 15
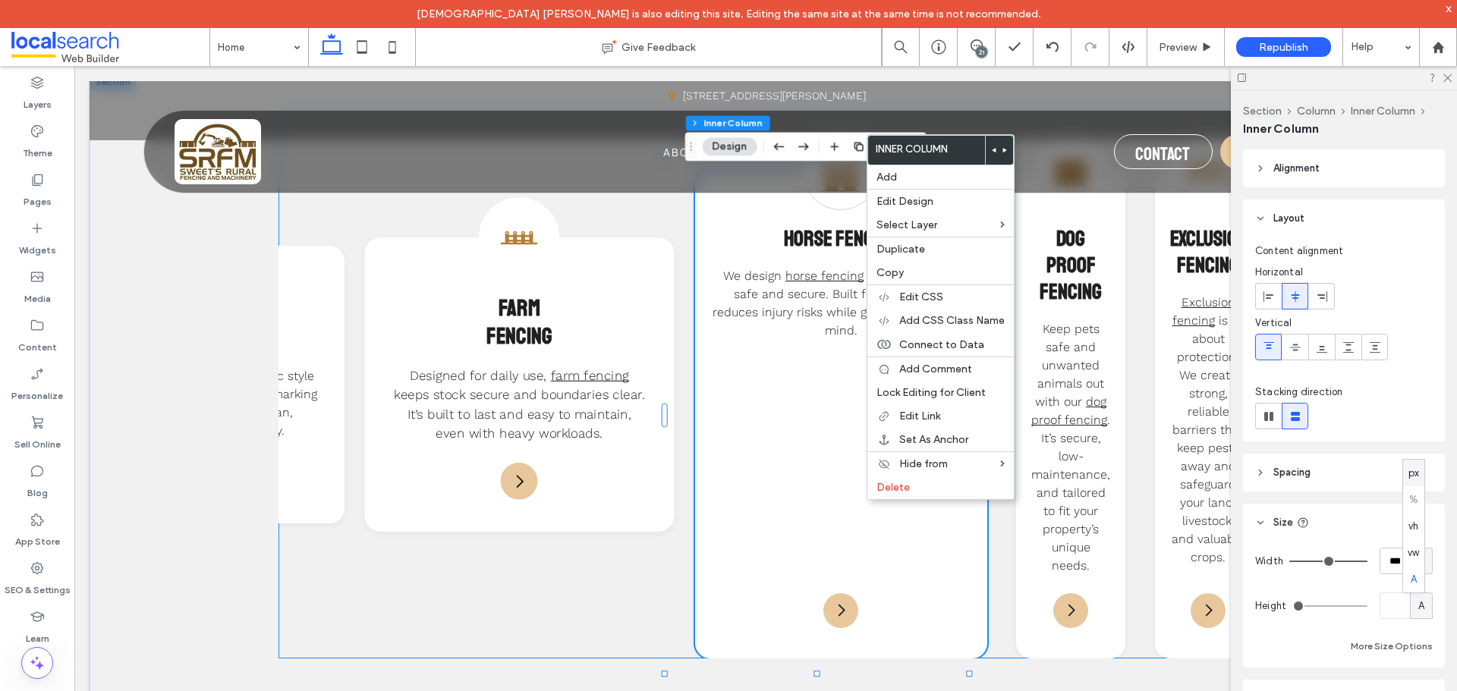
click at [645, 505] on div "Farm Fencing Icon Farm Fencing Designed for daily use, farm fencing keeps stock…" at bounding box center [520, 384] width 310 height 294
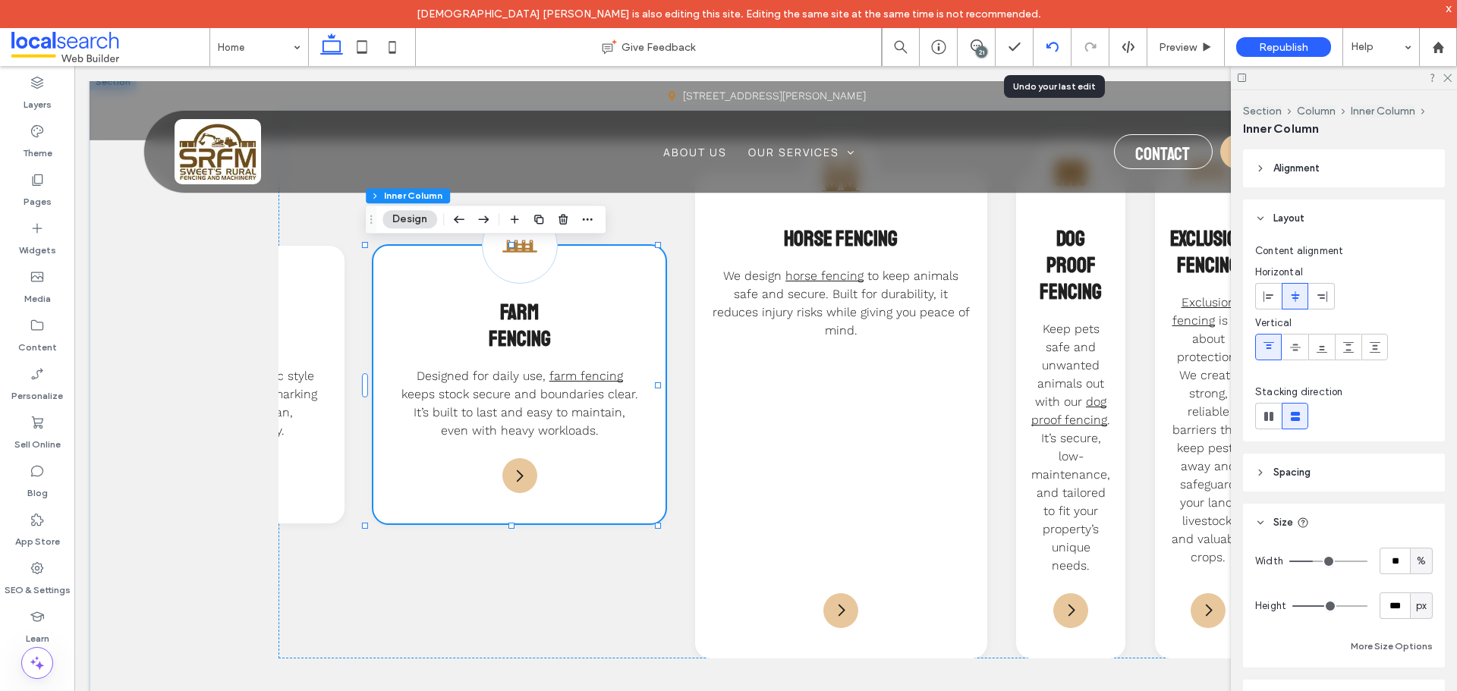
click at [1053, 49] on icon at bounding box center [1052, 47] width 12 height 12
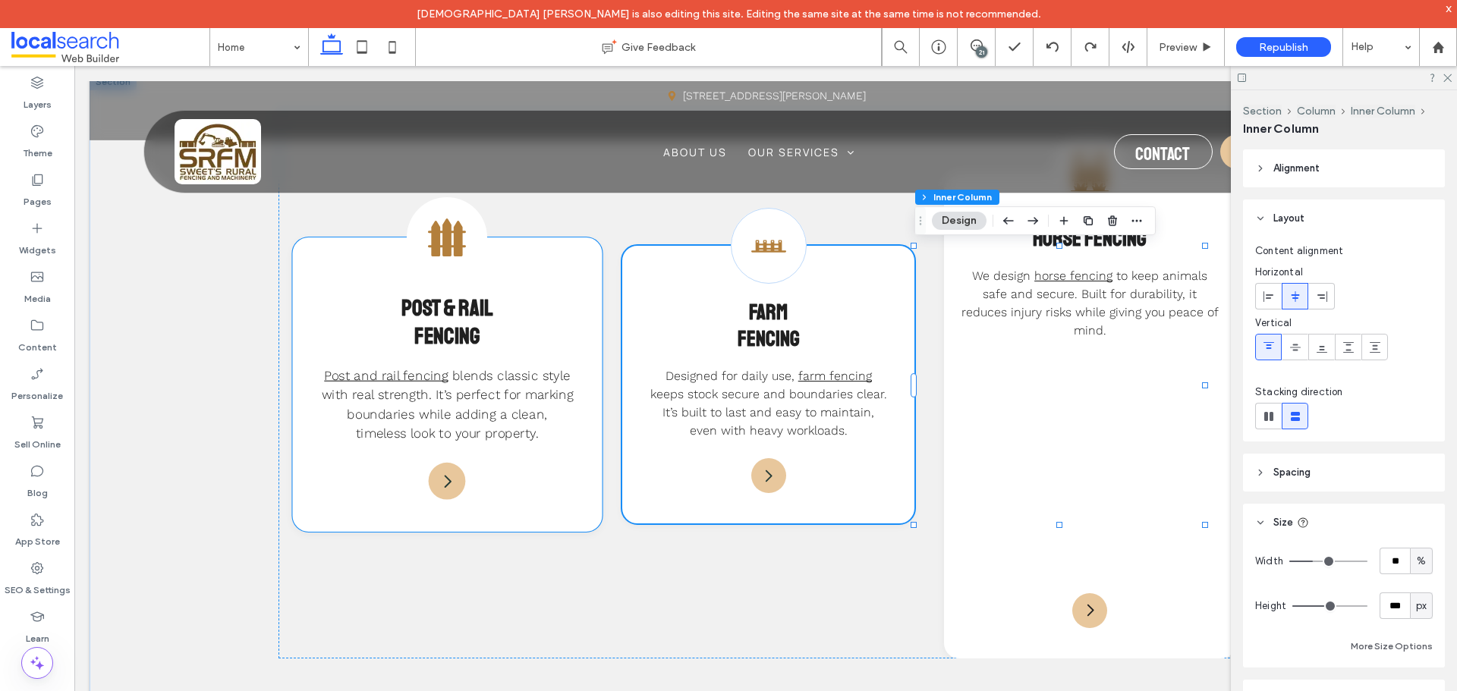
scroll to position [0, 379]
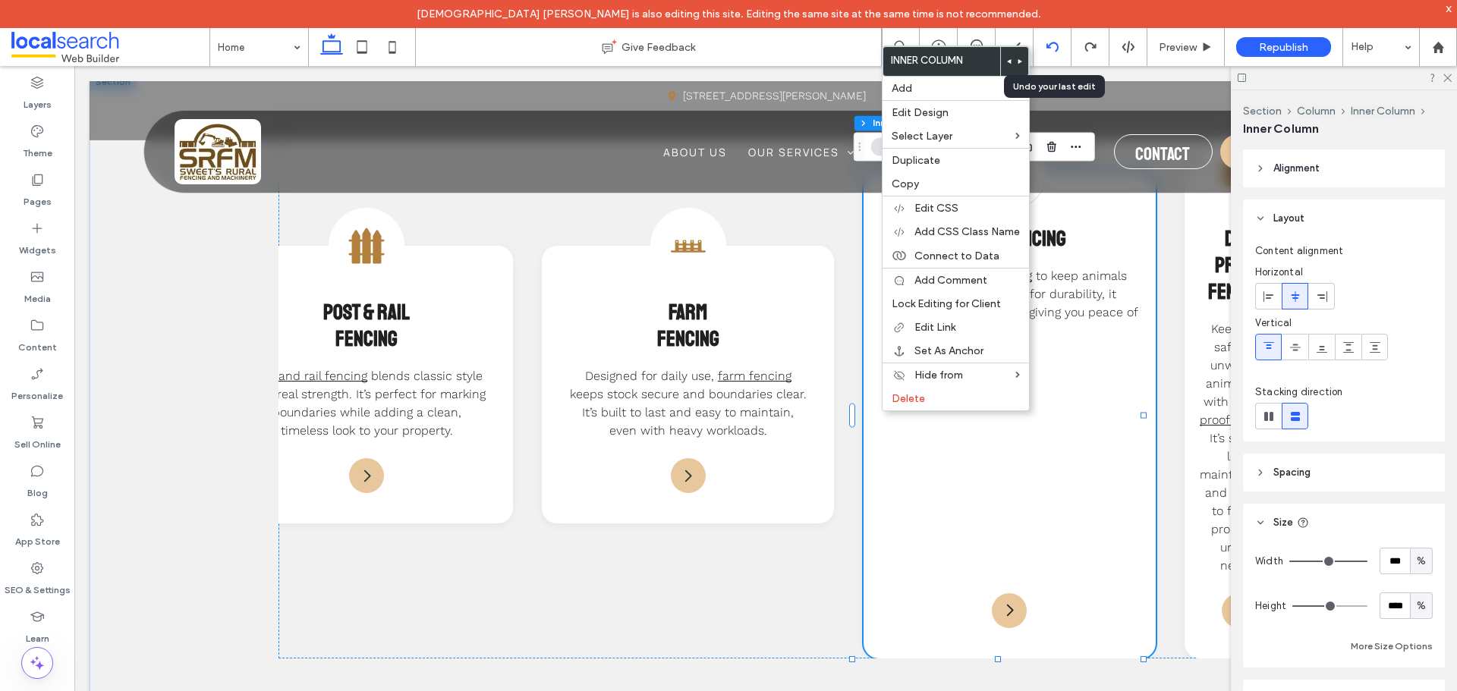
click at [1059, 46] on div at bounding box center [1051, 47] width 37 height 12
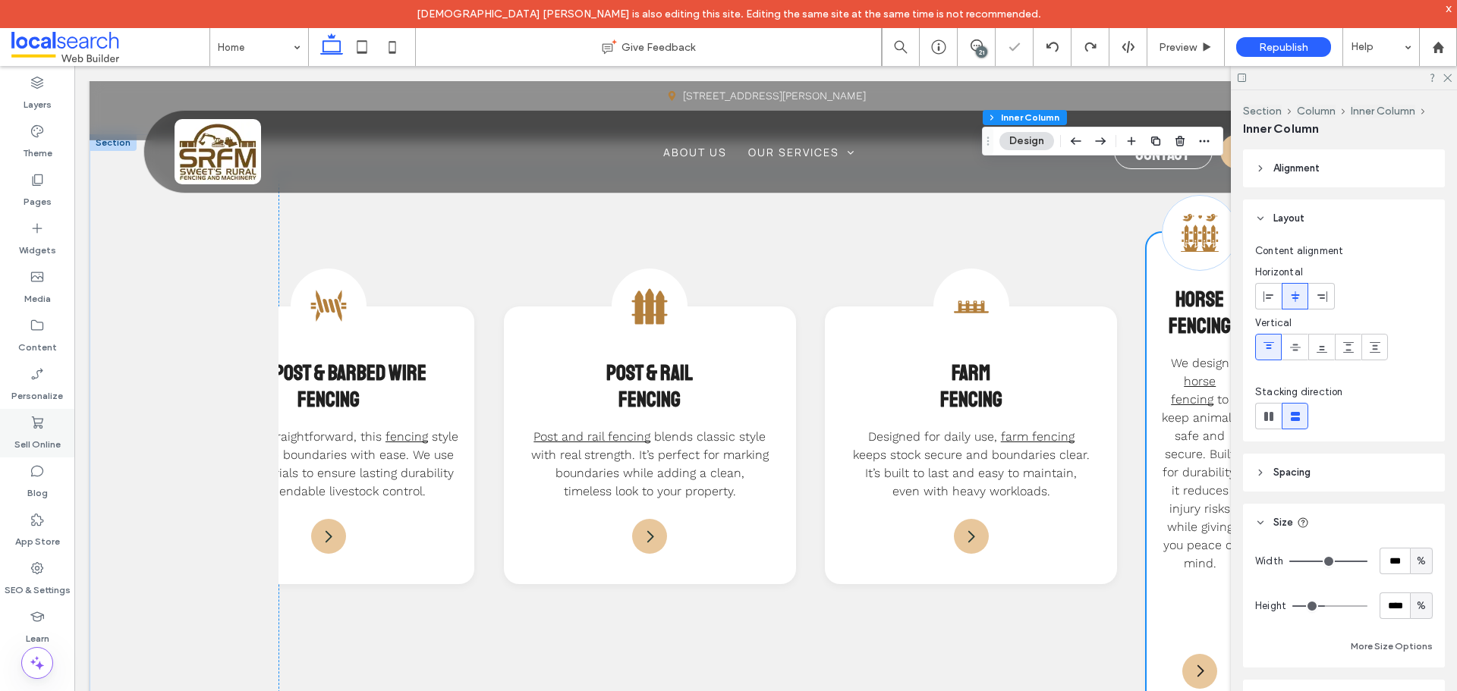
scroll to position [1624, 0]
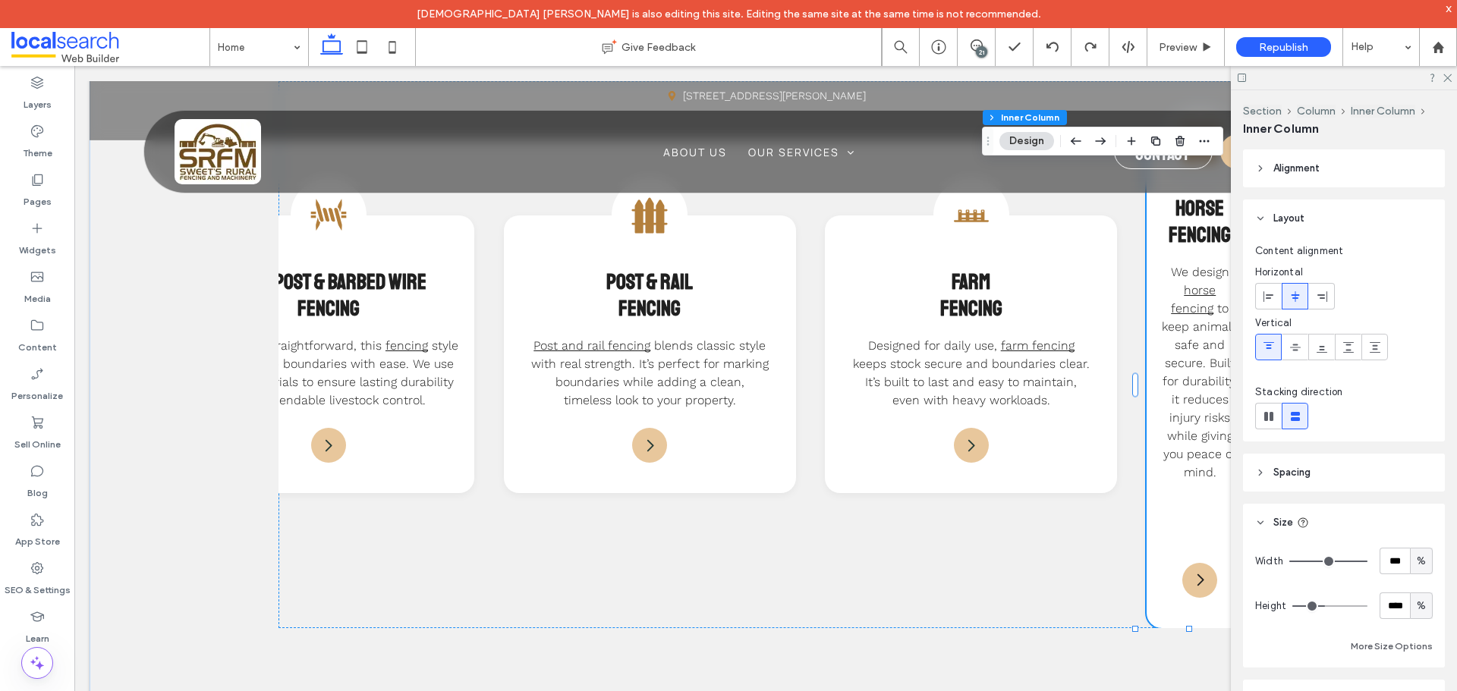
click at [1419, 606] on div "%" at bounding box center [1420, 606] width 15 height 15
click at [1415, 582] on span "A" at bounding box center [1413, 579] width 6 height 15
type input "*"
click at [1383, 646] on button "More Size Options" at bounding box center [1391, 646] width 82 height 18
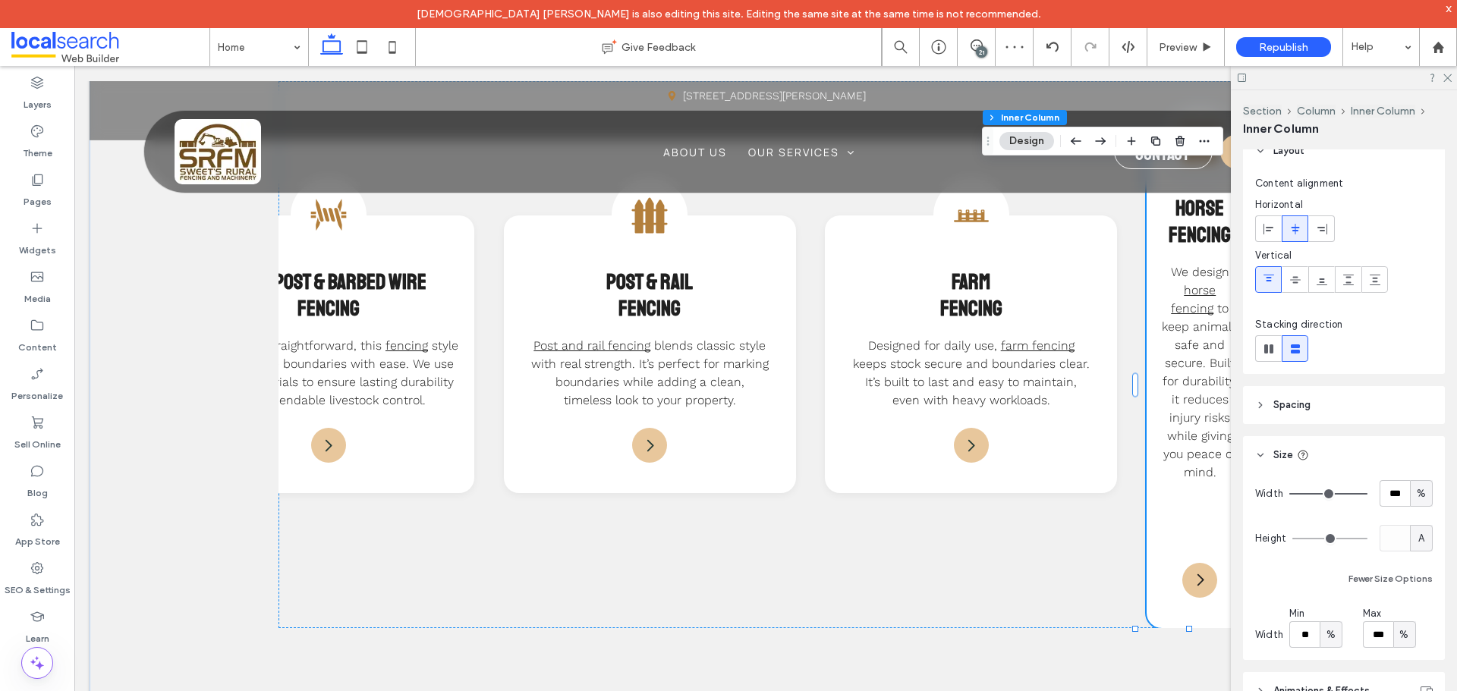
scroll to position [152, 0]
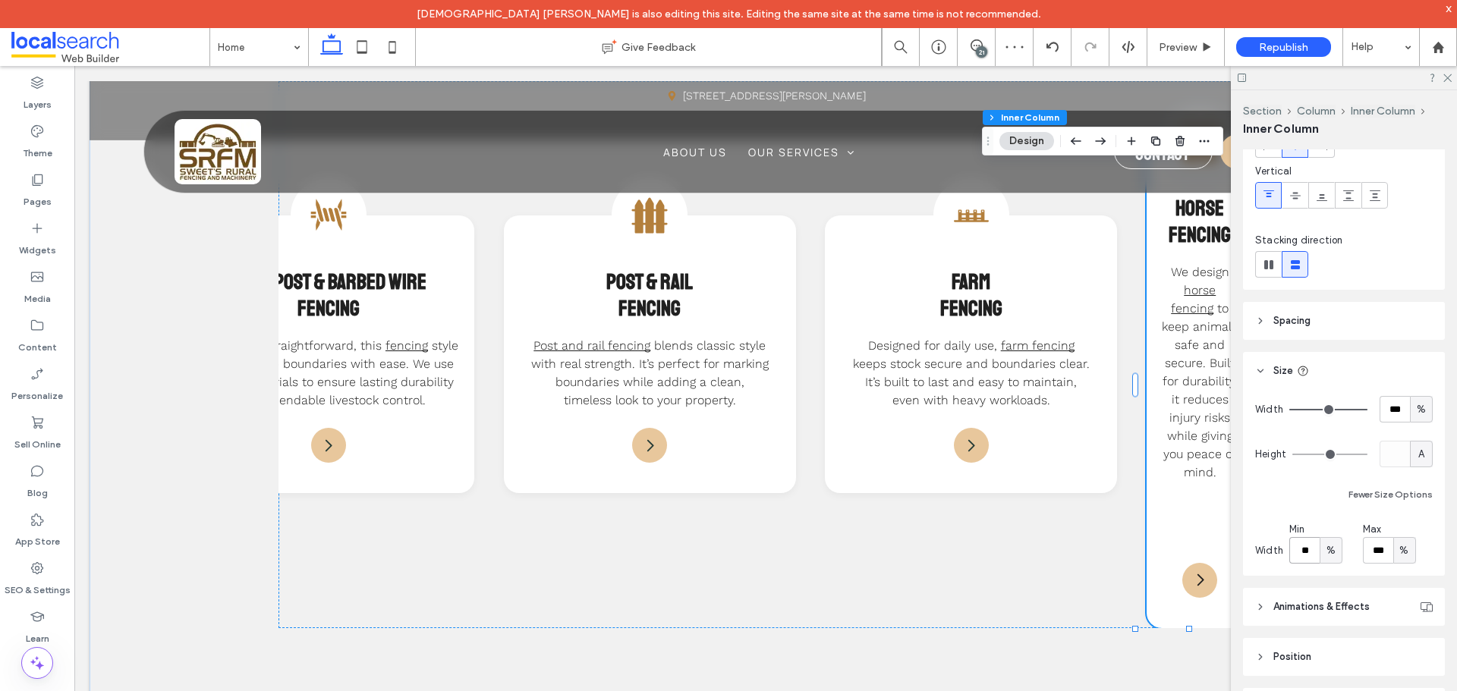
click at [1307, 560] on input "**" at bounding box center [1304, 550] width 30 height 27
paste input "number-input"
type input "**"
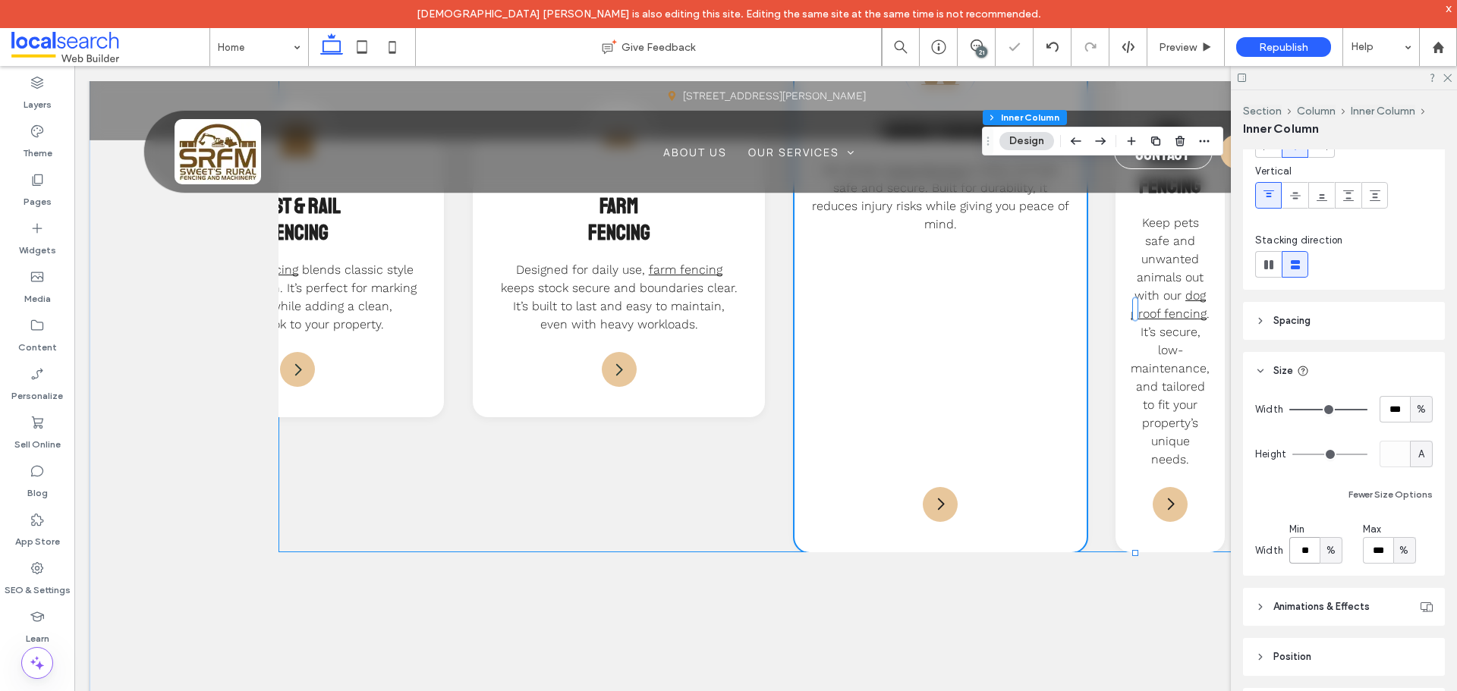
scroll to position [0, 454]
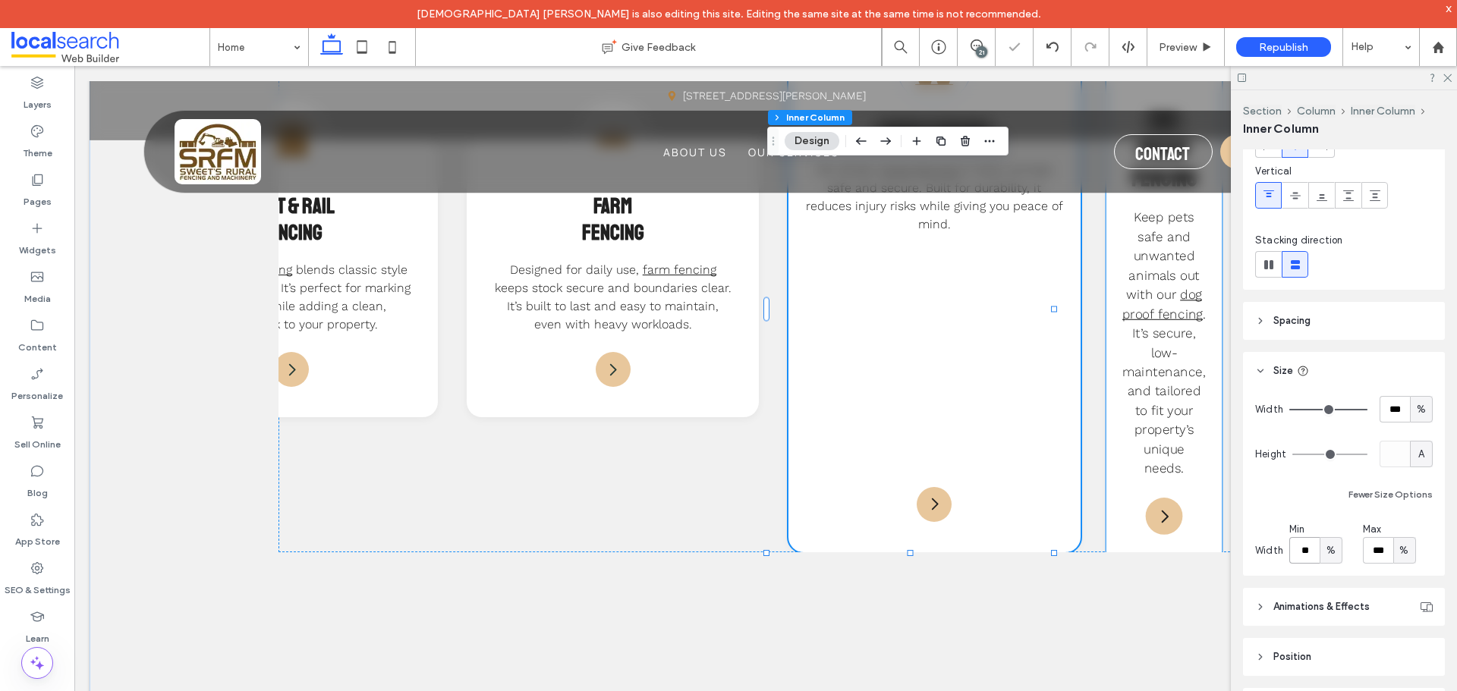
click at [1140, 477] on p "Keep pets safe and unwanted animals out with our dog proof fencing . It’s secur…" at bounding box center [1163, 343] width 83 height 270
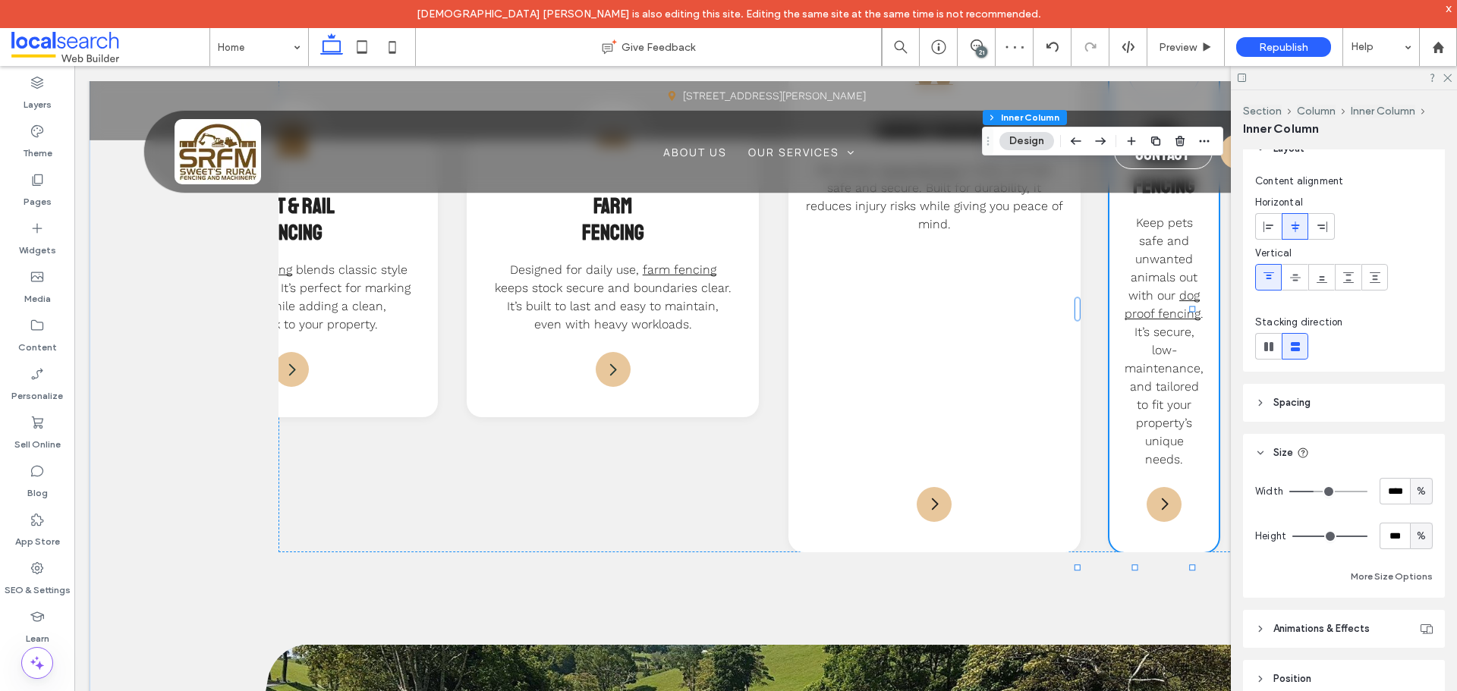
scroll to position [165, 0]
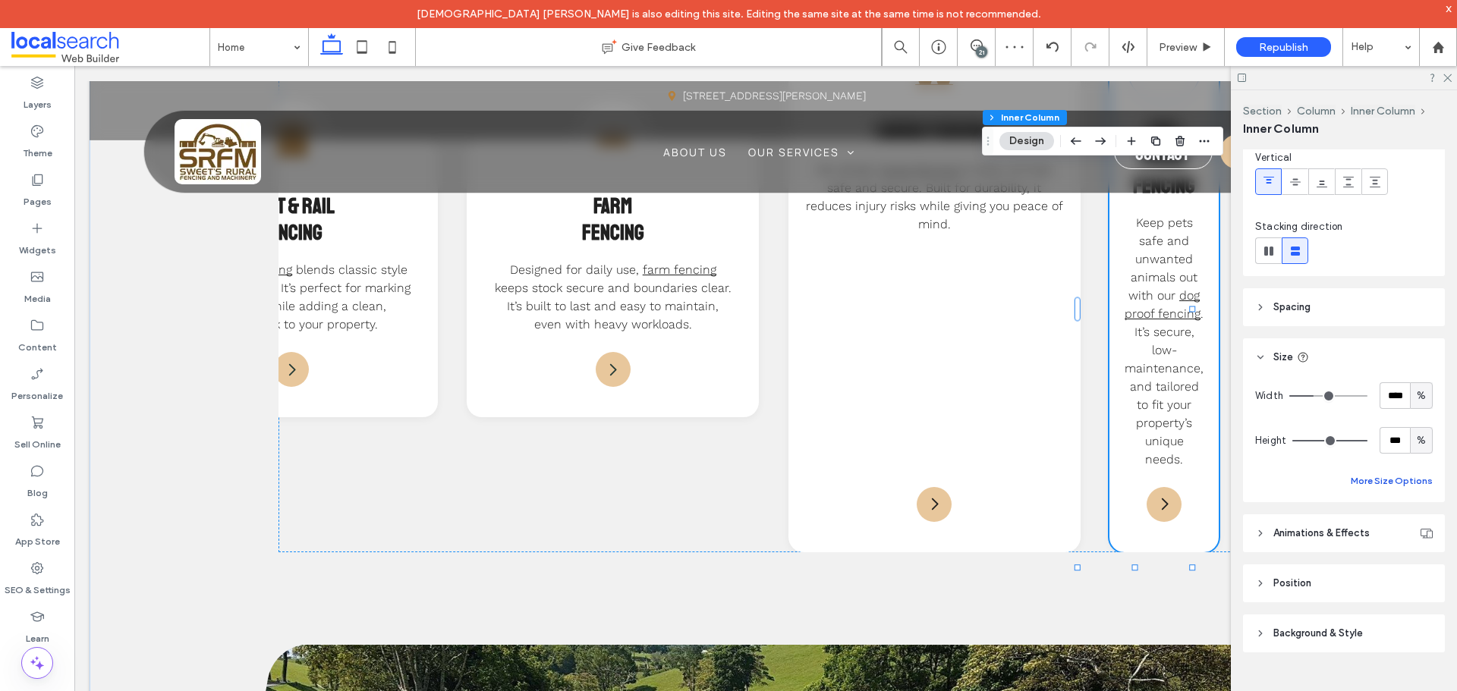
click at [1398, 476] on button "More Size Options" at bounding box center [1391, 481] width 82 height 18
click at [1328, 533] on span "A" at bounding box center [1331, 537] width 6 height 15
click at [1329, 578] on div "%" at bounding box center [1329, 590] width 21 height 27
click at [1316, 541] on input "****" at bounding box center [1304, 536] width 30 height 27
paste input "number-input"
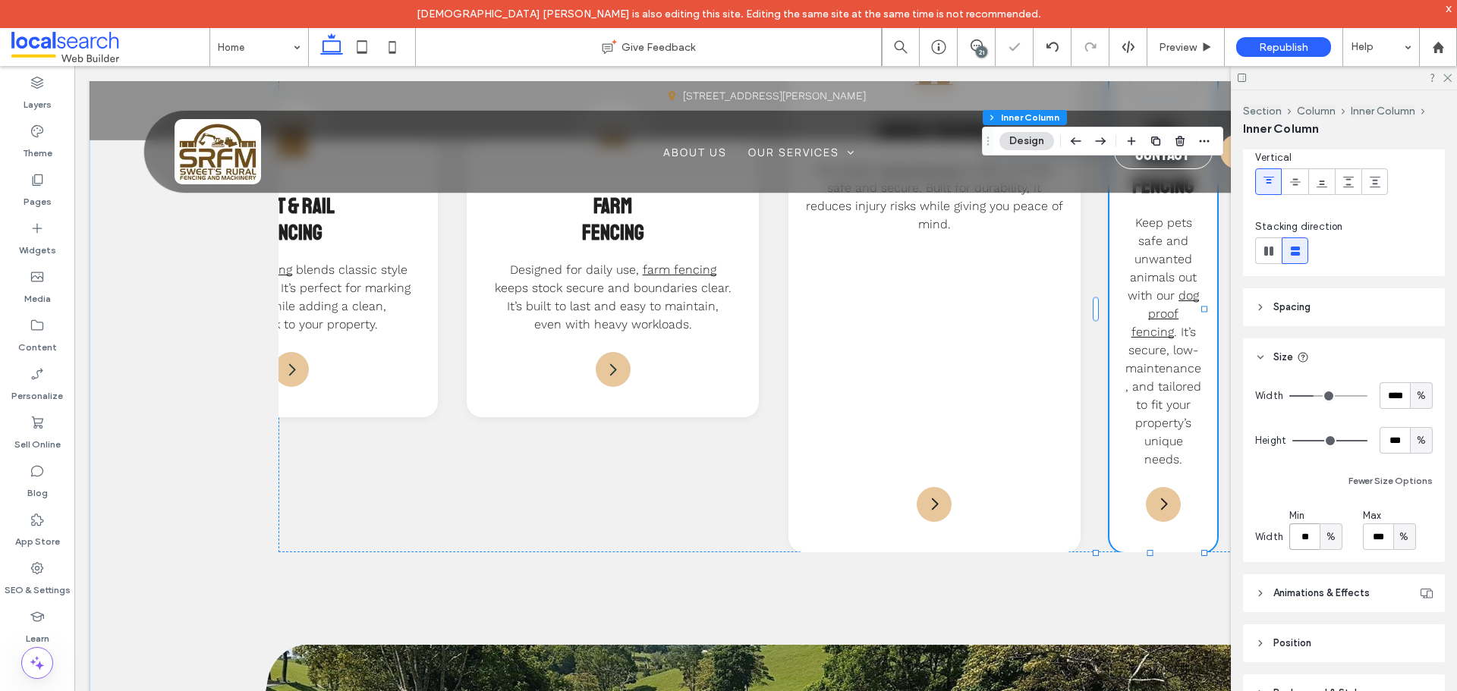
type input "**"
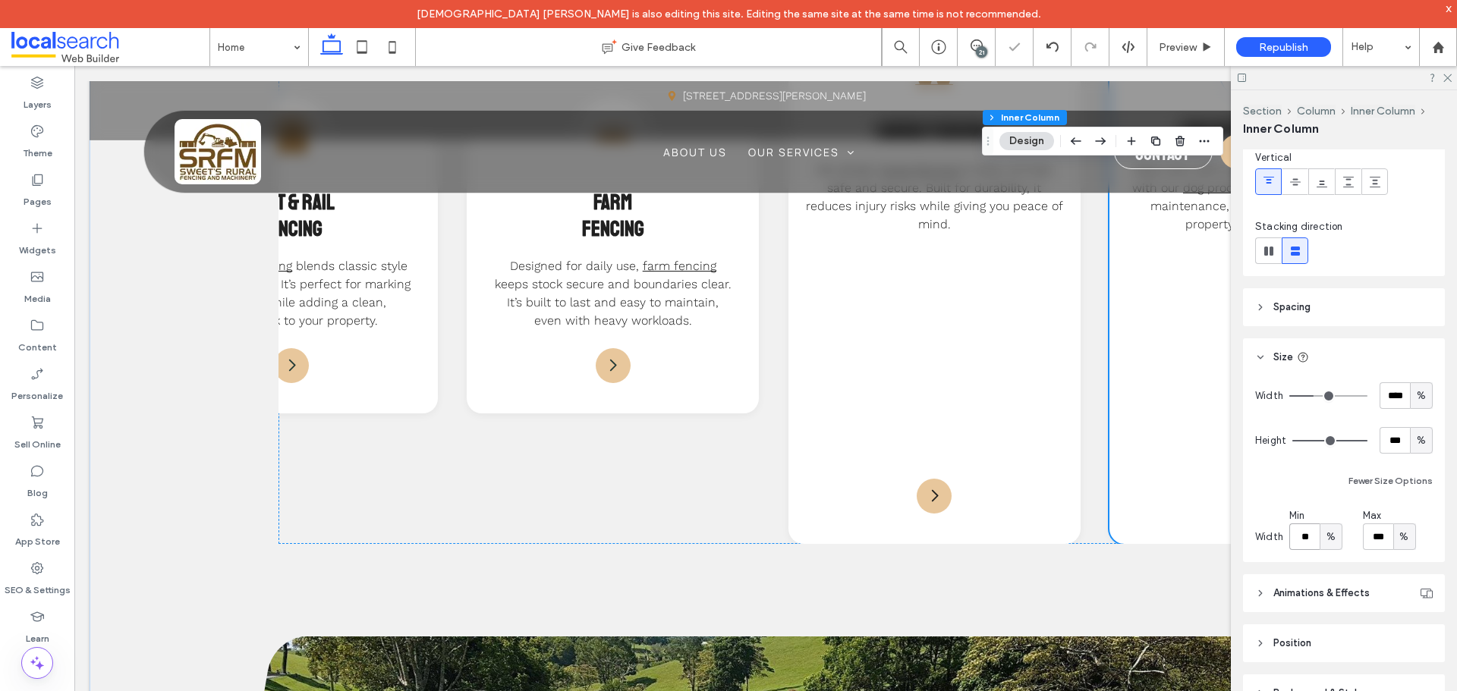
scroll to position [1696, 0]
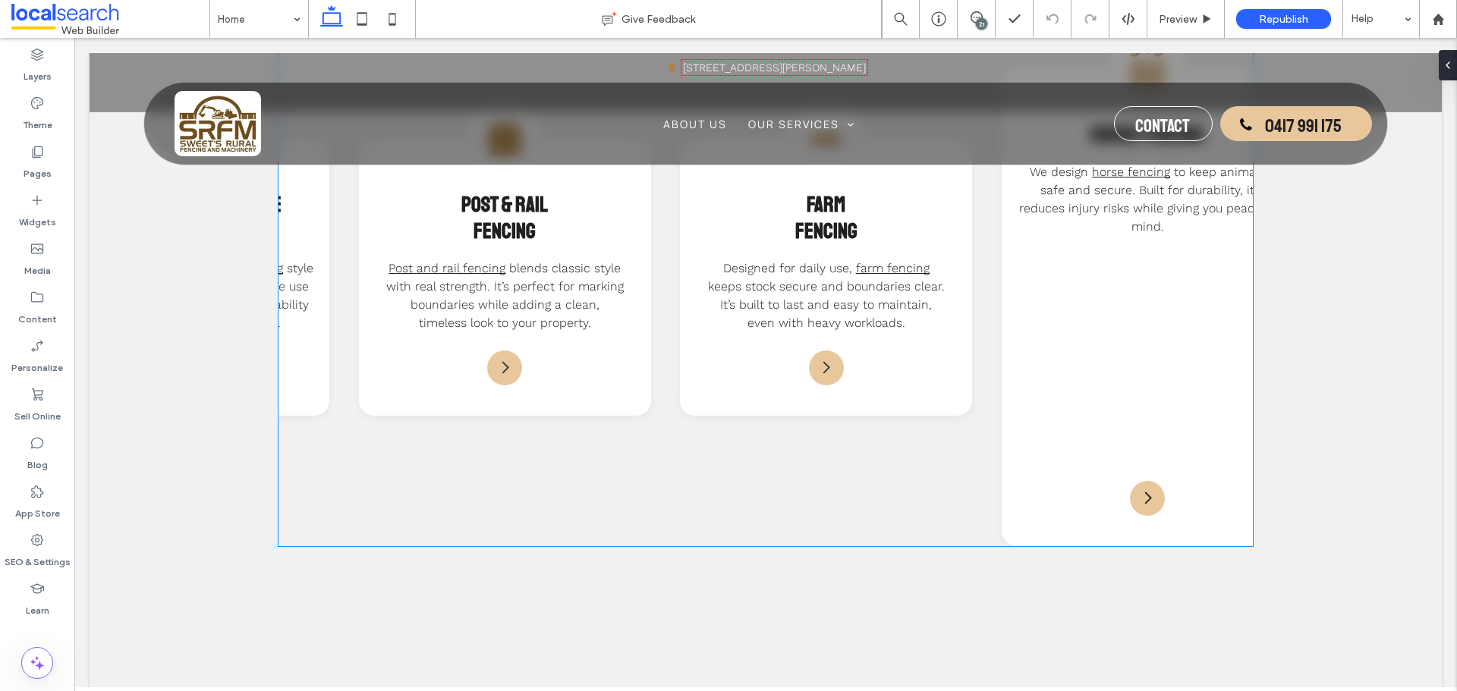
scroll to position [0, 303]
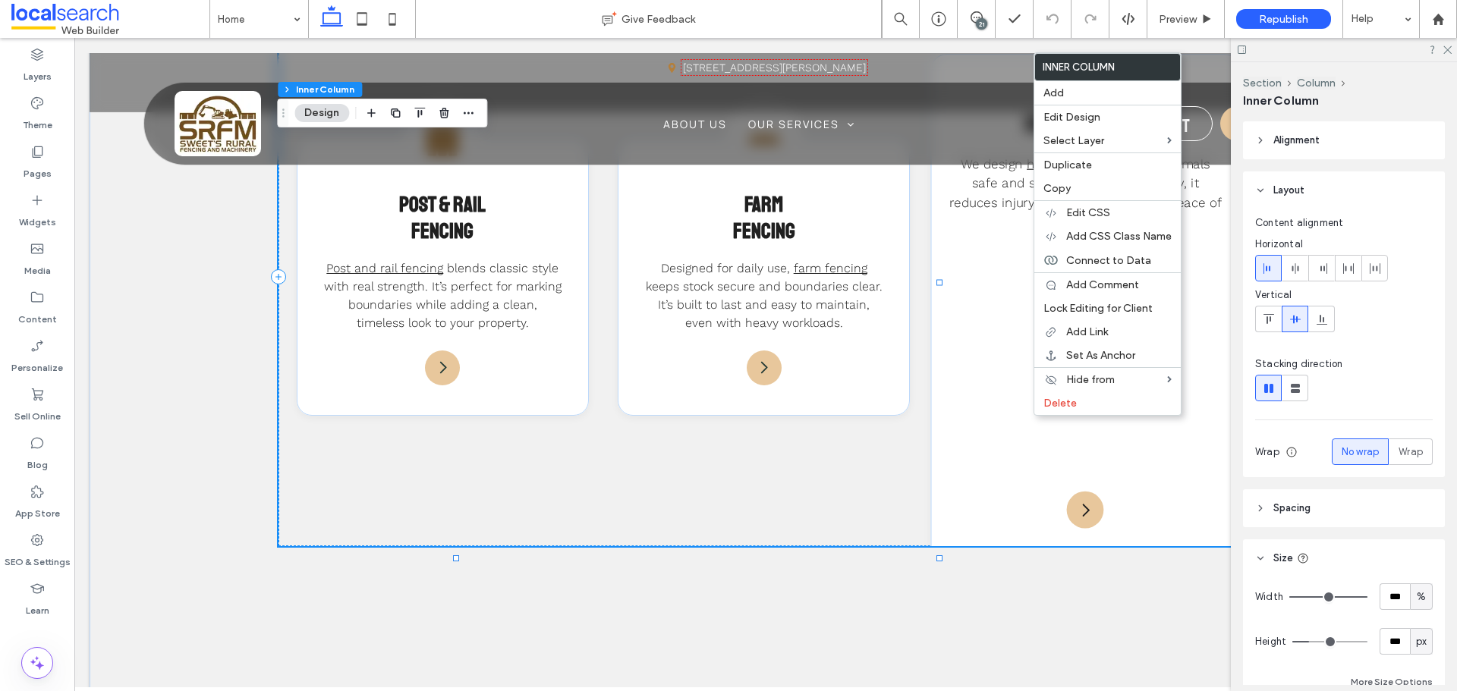
click at [997, 388] on div "Fencing Icon Horse Fencing We design horse fencing to keep animals safe and sec…" at bounding box center [1085, 307] width 310 height 507
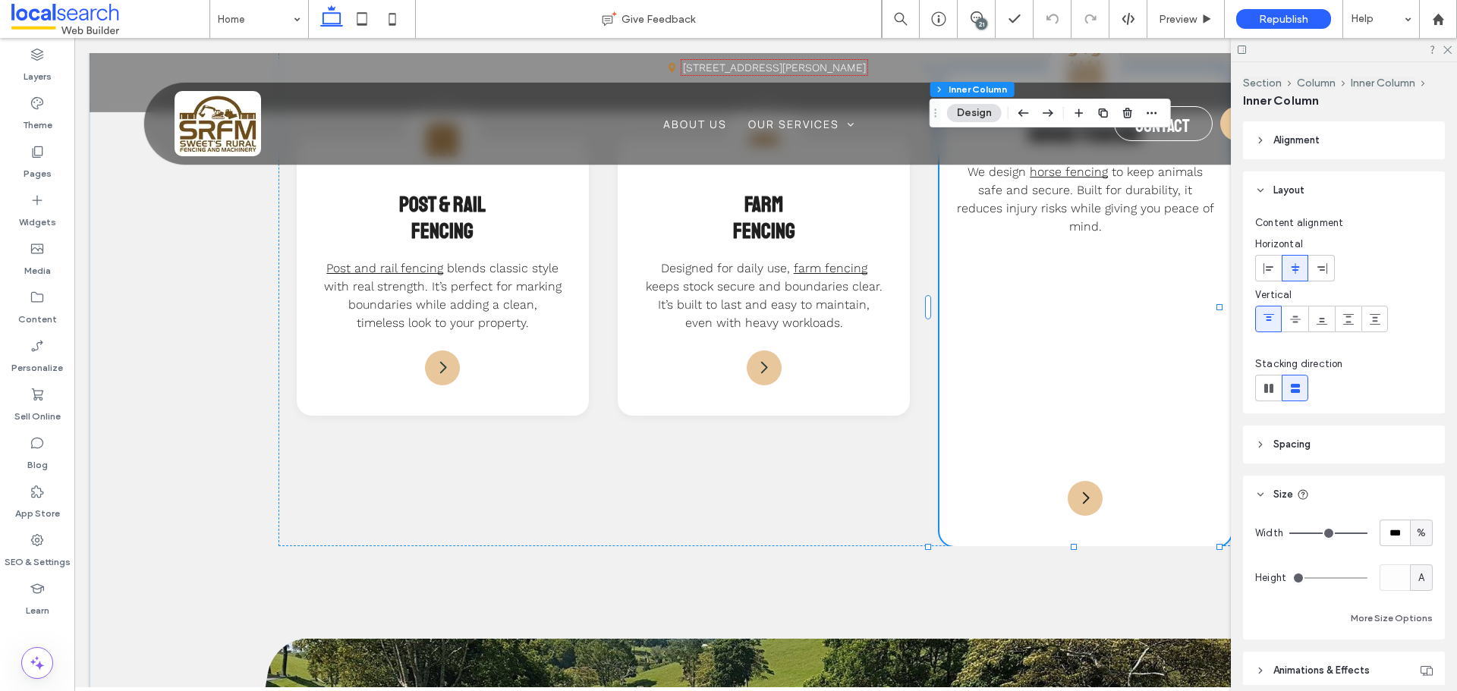
click at [1423, 582] on div "A" at bounding box center [1421, 577] width 23 height 27
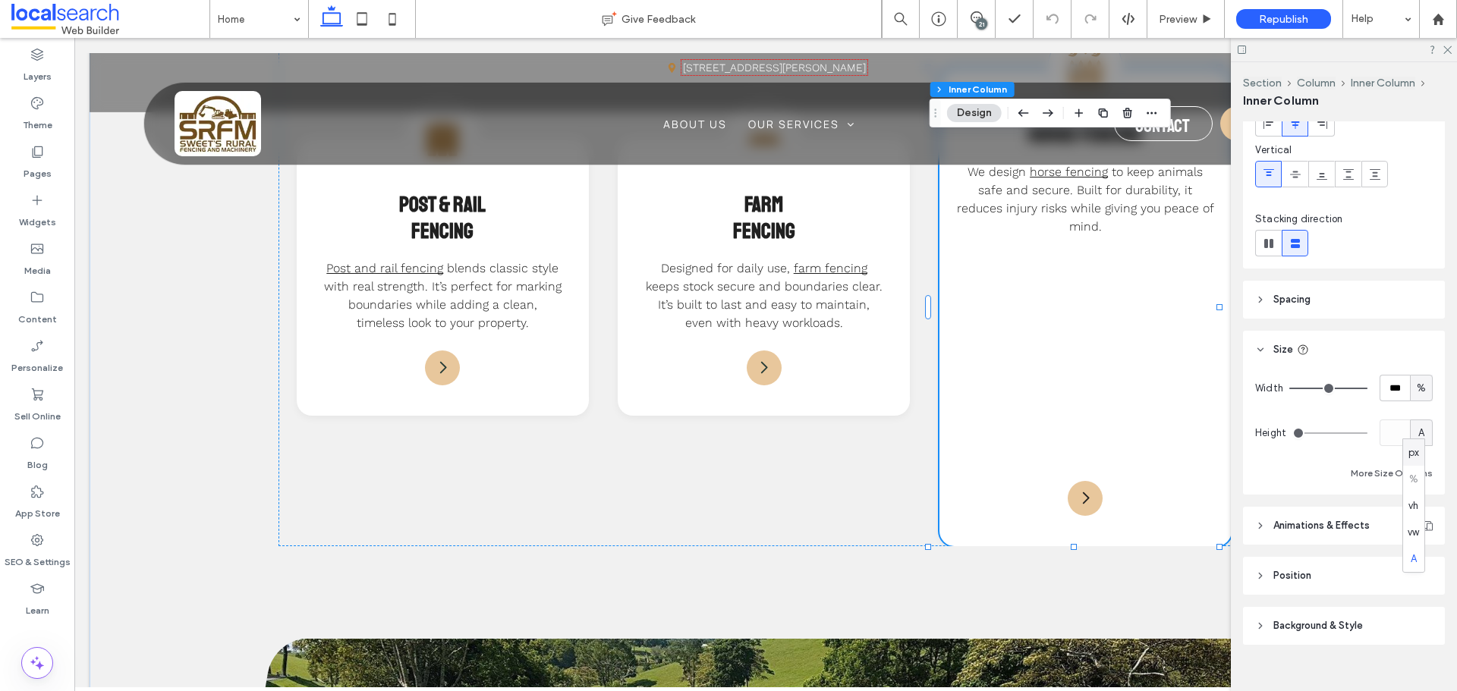
scroll to position [152, 0]
click at [1372, 460] on button "More Size Options" at bounding box center [1391, 466] width 82 height 18
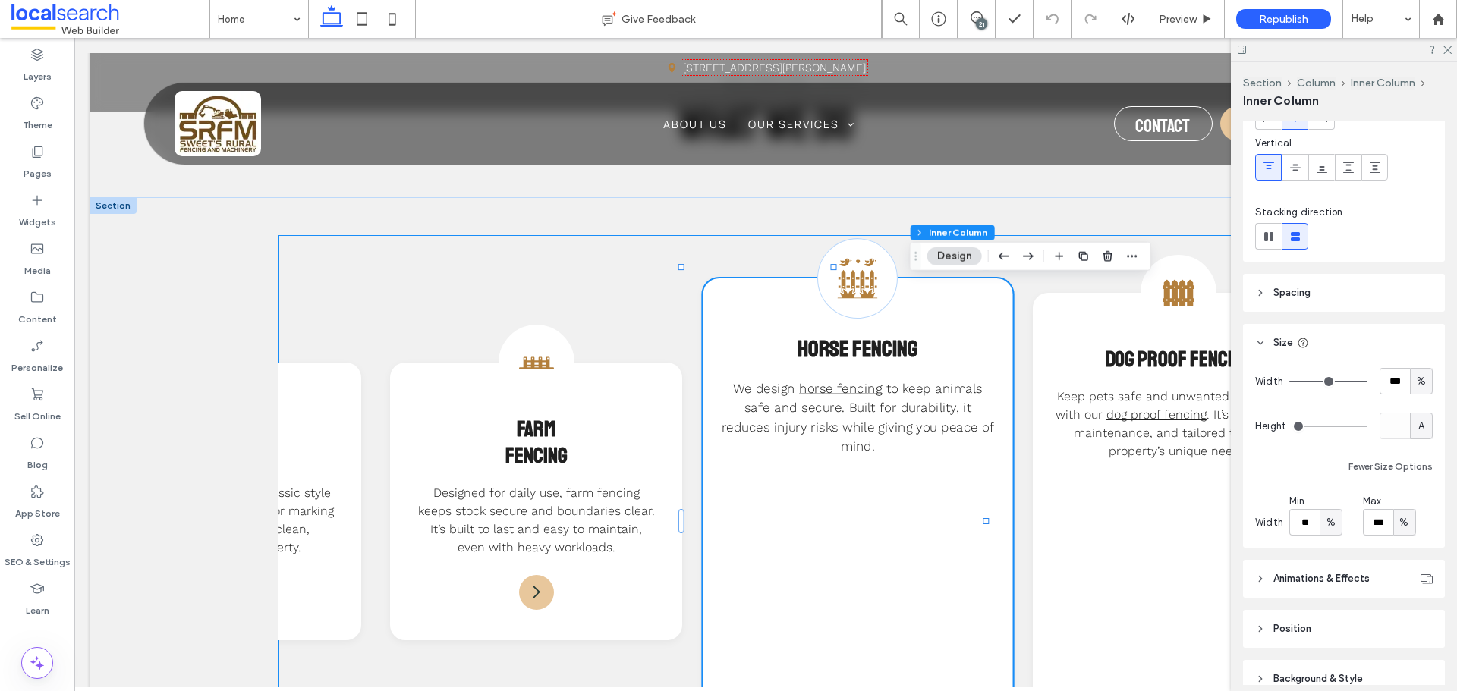
scroll to position [0, 531]
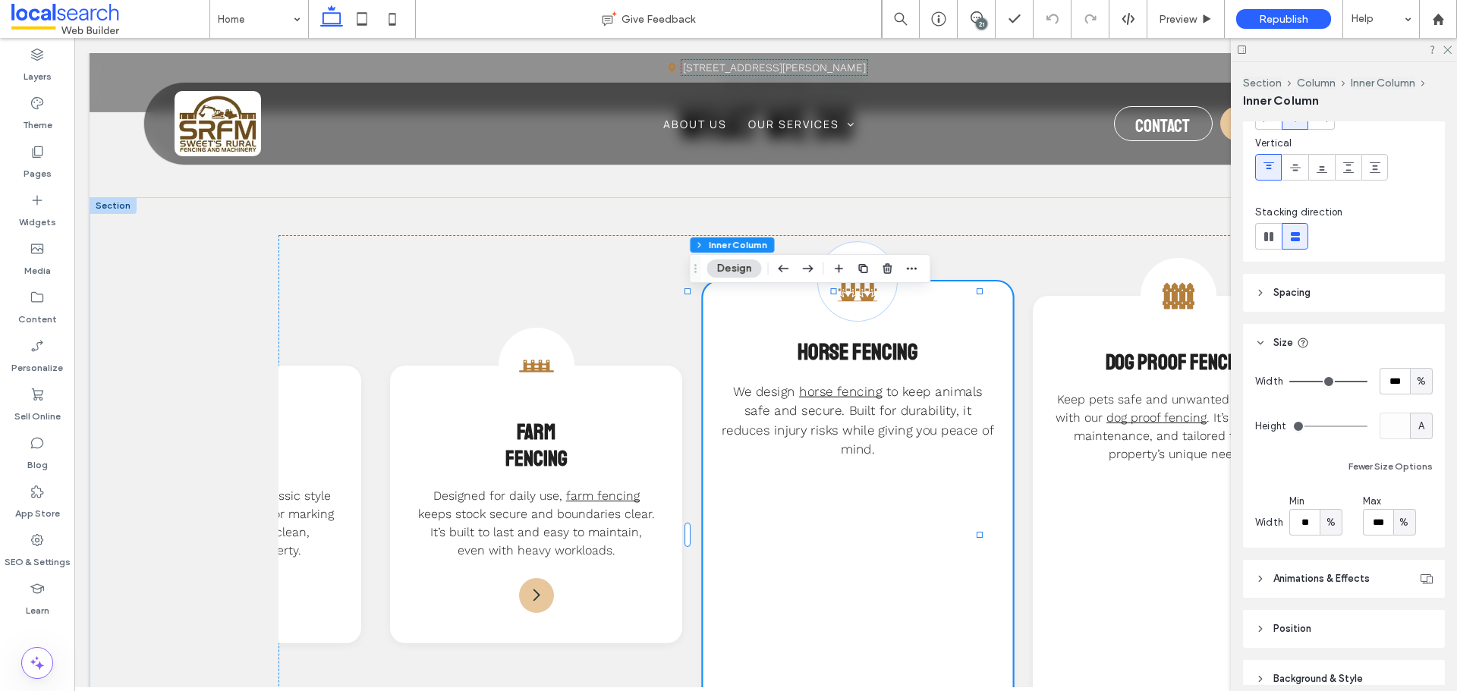
click at [733, 475] on div "Fencing Icon Horse Fencing We design horse fencing to keep animals safe and sec…" at bounding box center [858, 534] width 310 height 507
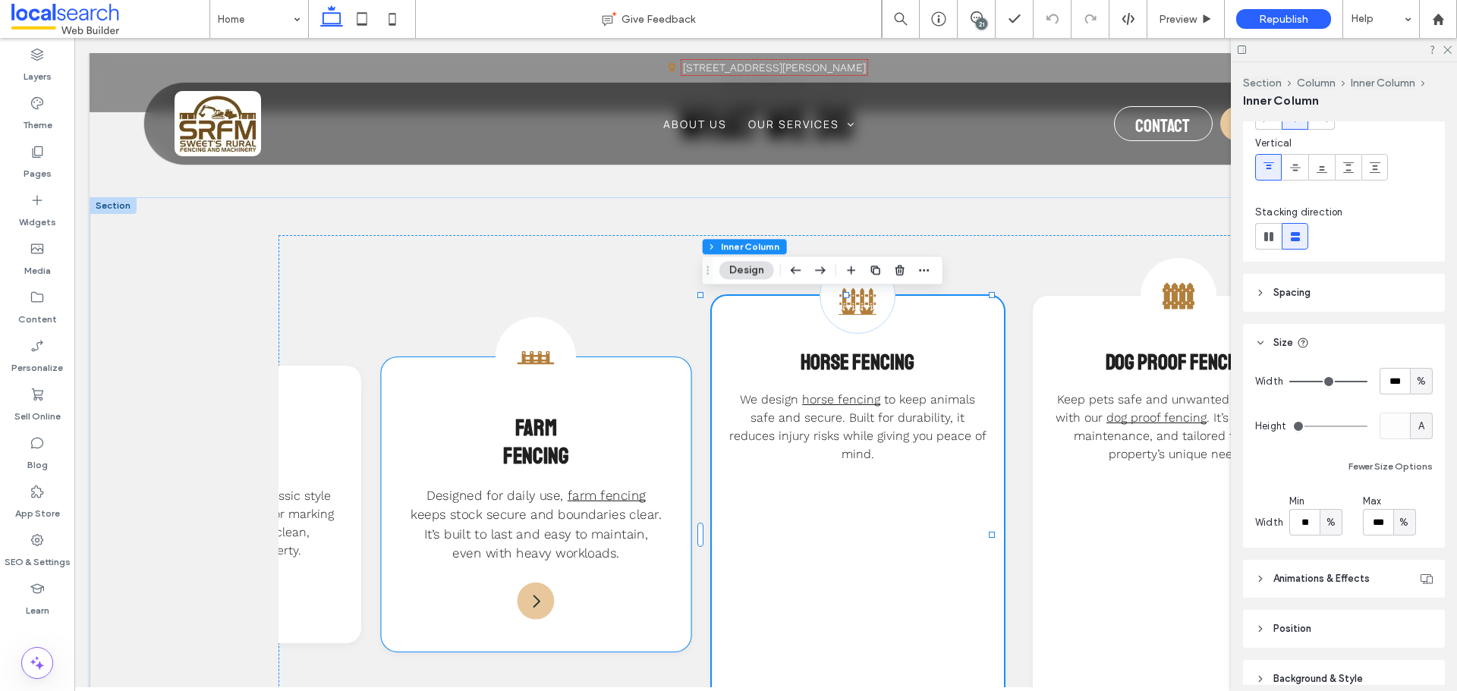
click at [632, 487] on link "farm fencing" at bounding box center [606, 494] width 78 height 15
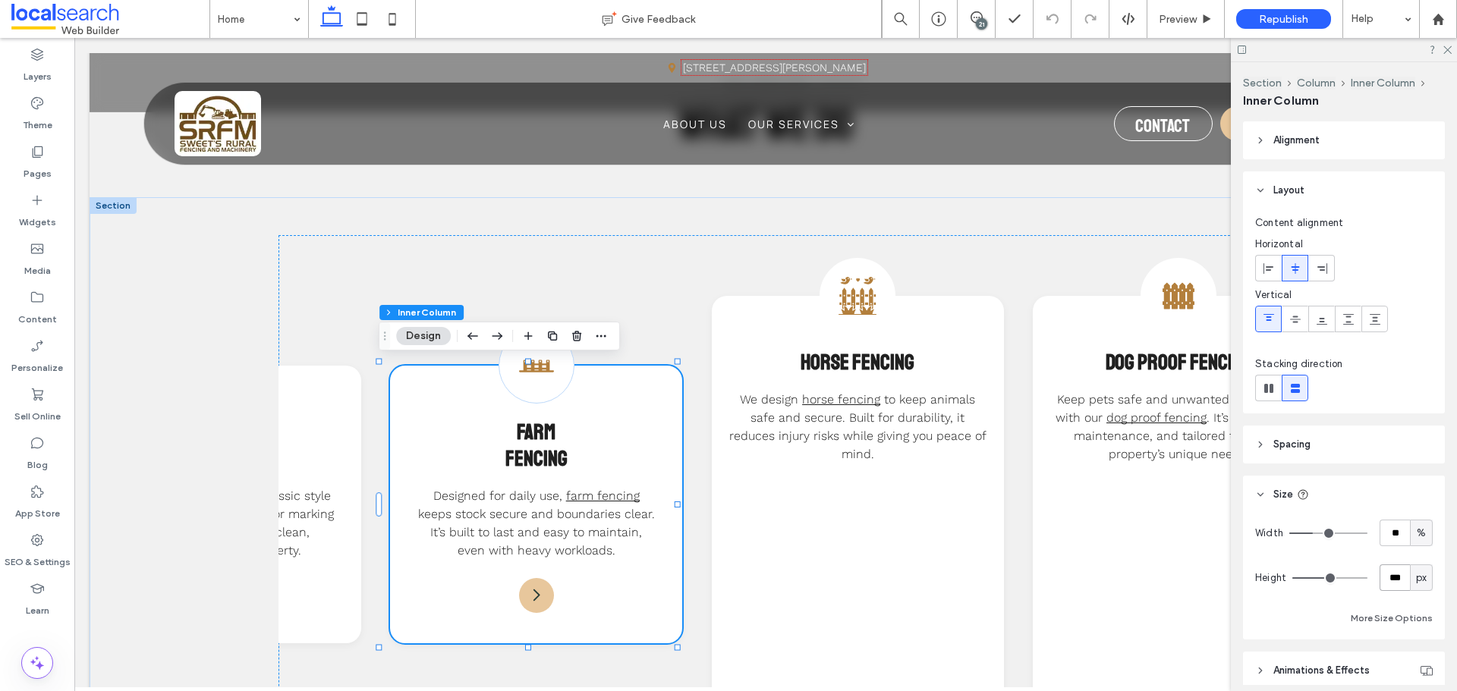
click at [1397, 580] on input "***" at bounding box center [1394, 577] width 30 height 27
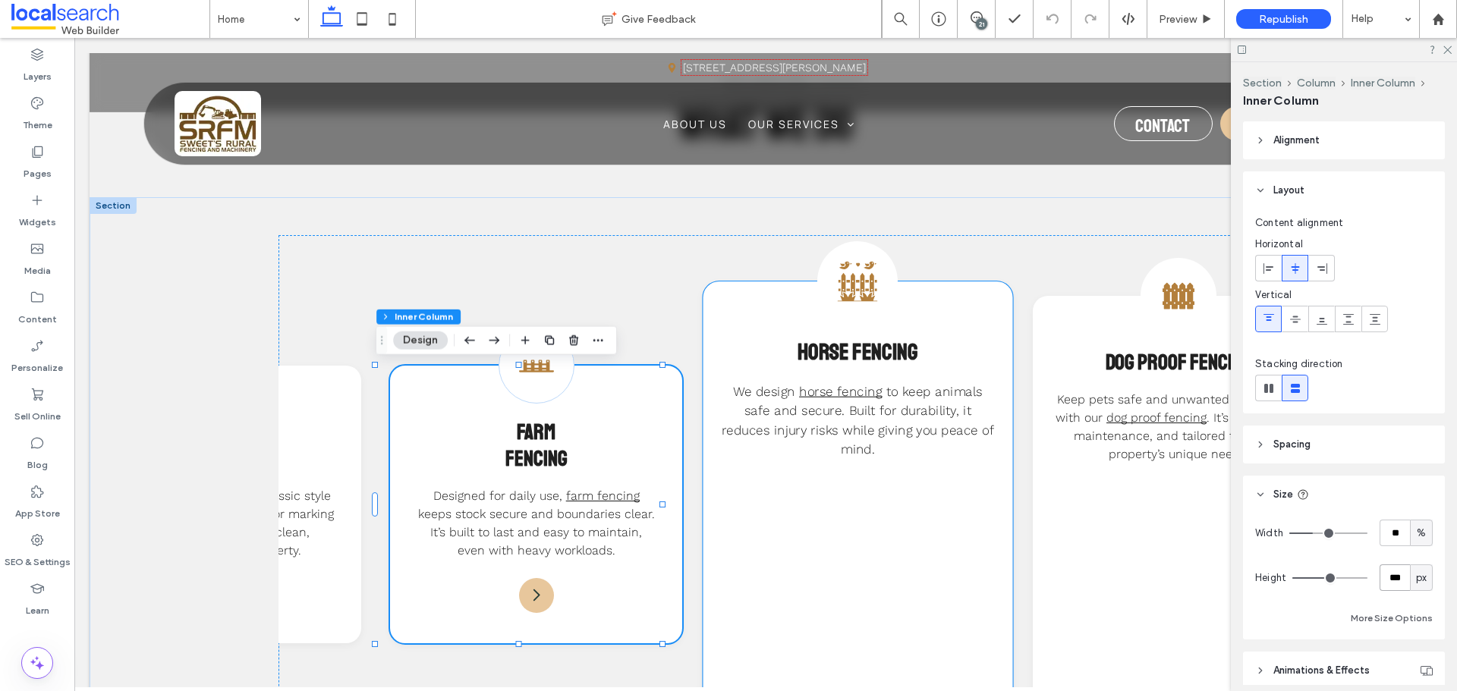
click at [922, 570] on div "Fencing Icon Horse Fencing We design horse fencing to keep animals safe and sec…" at bounding box center [858, 534] width 310 height 507
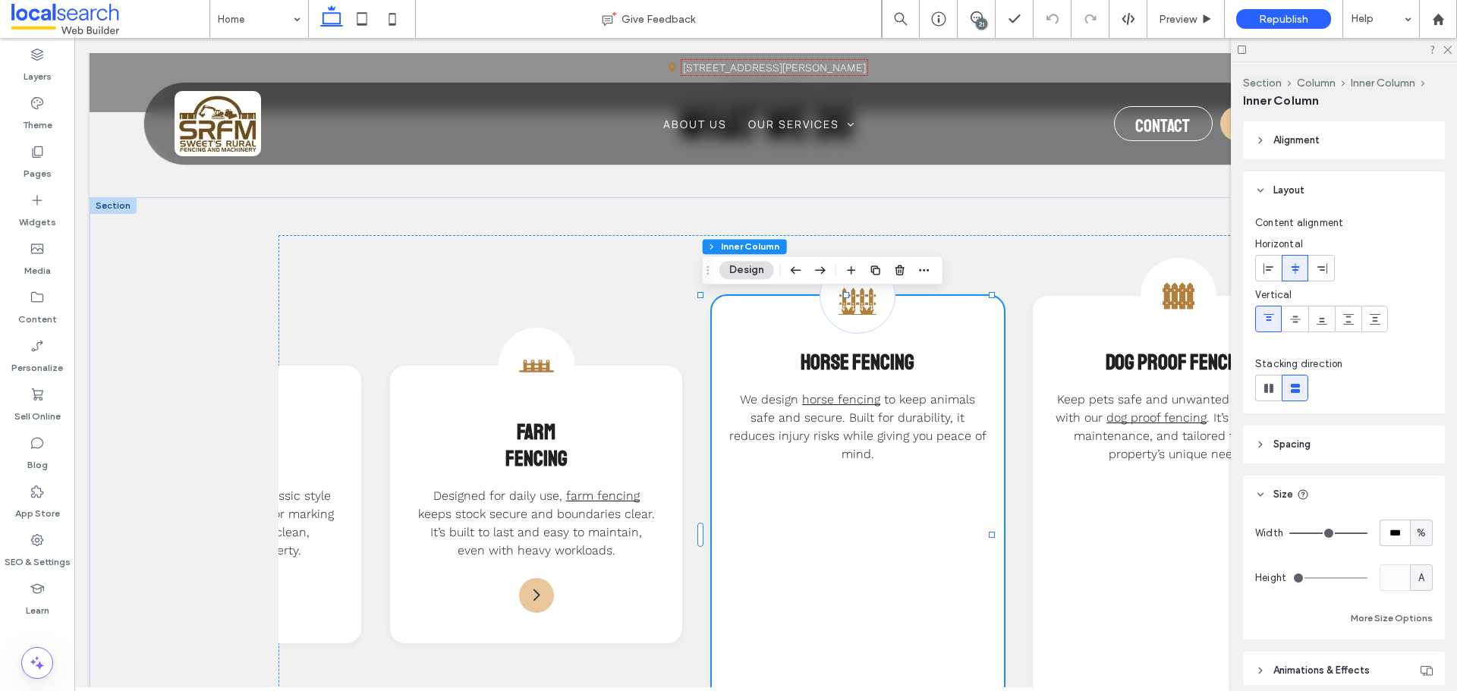
click at [1418, 578] on span "A" at bounding box center [1421, 578] width 6 height 15
click at [1407, 438] on div "px" at bounding box center [1413, 445] width 21 height 27
type input "***"
click at [1382, 561] on div "Width *** % Height *** px More Size Options" at bounding box center [1344, 574] width 178 height 108
click at [1384, 573] on input "***" at bounding box center [1394, 577] width 30 height 27
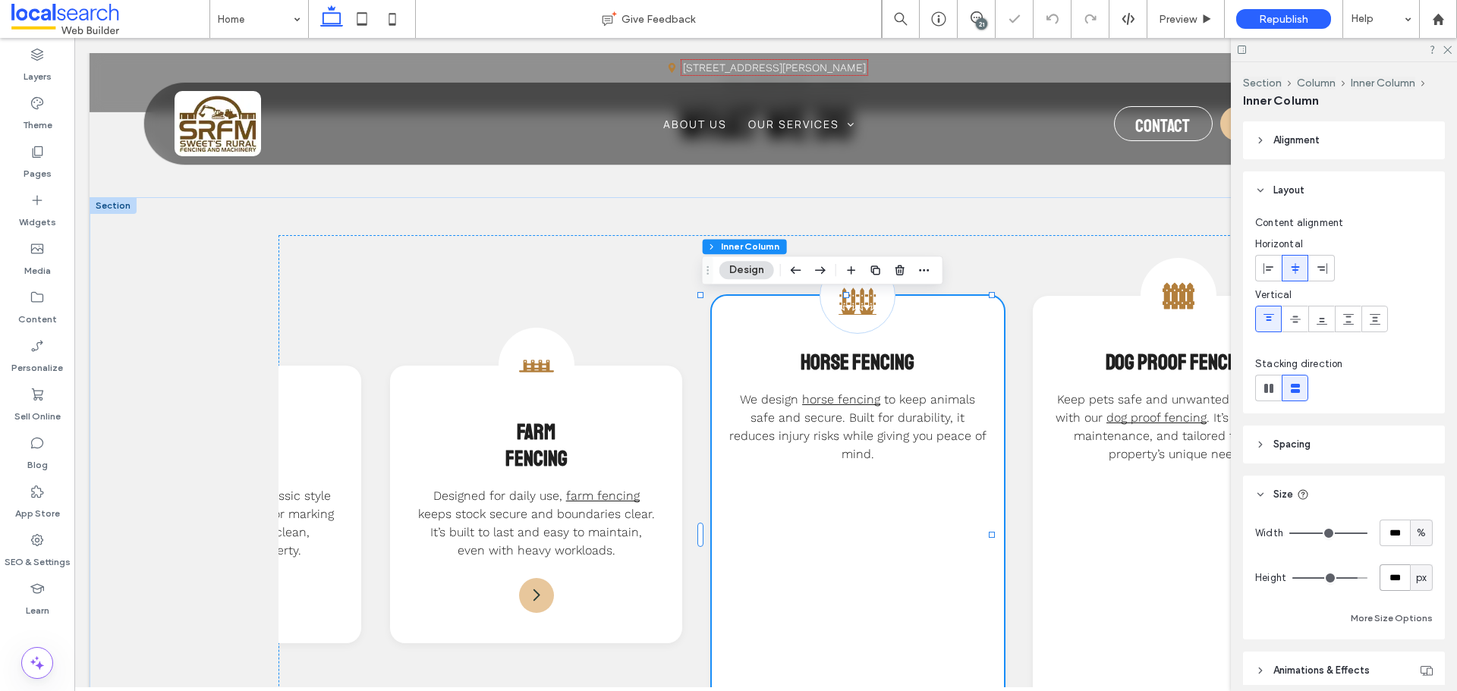
paste input "number-input"
type input "***"
click at [1369, 612] on button "More Size Options" at bounding box center [1391, 618] width 82 height 18
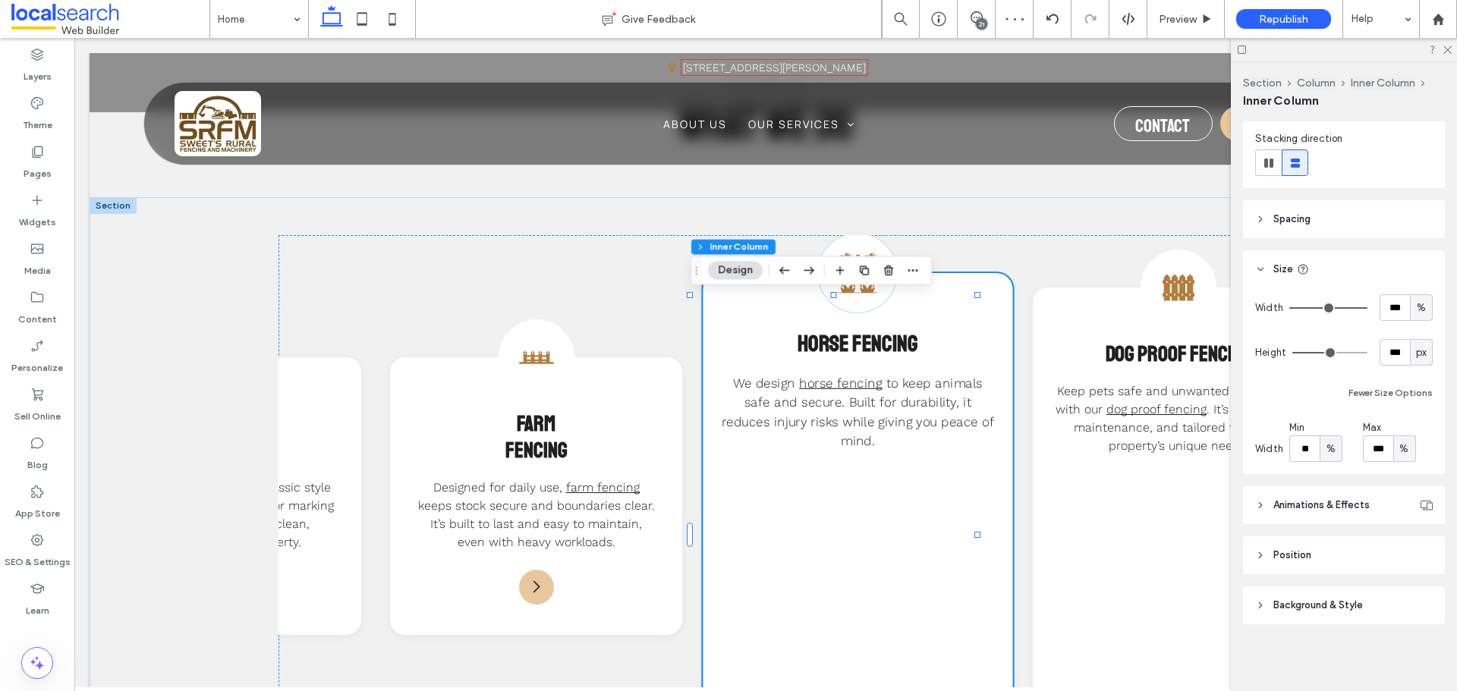
scroll to position [14, 531]
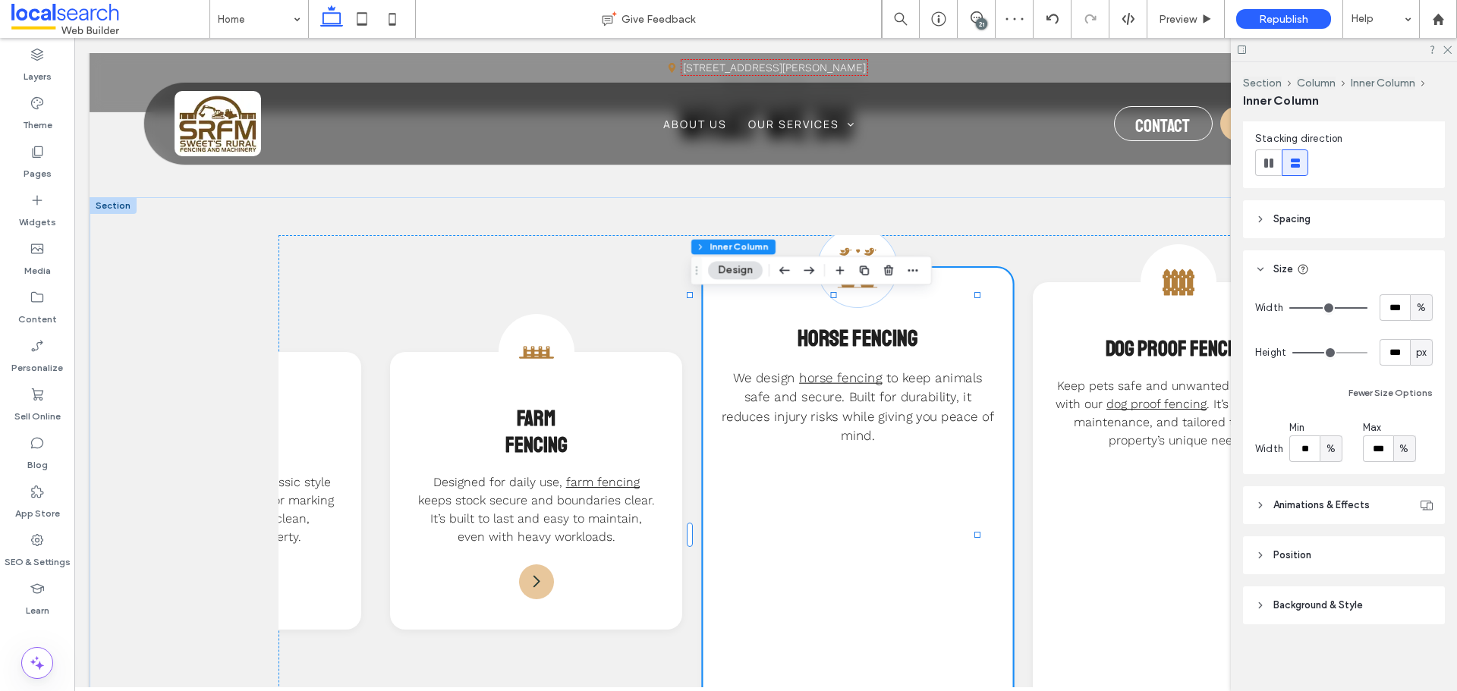
click at [937, 456] on div "Fencing Icon Horse Fencing We design horse fencing to keep animals safe and sec…" at bounding box center [858, 521] width 310 height 507
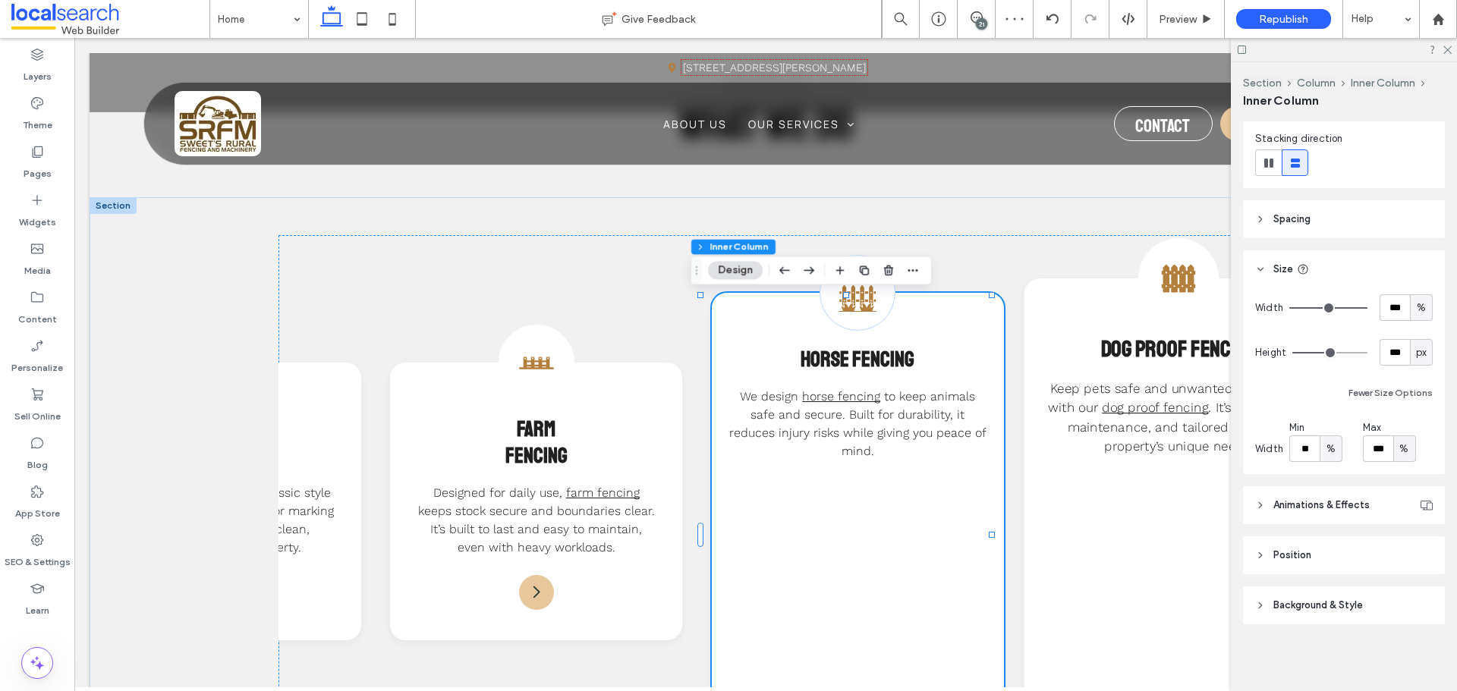
scroll to position [0, 531]
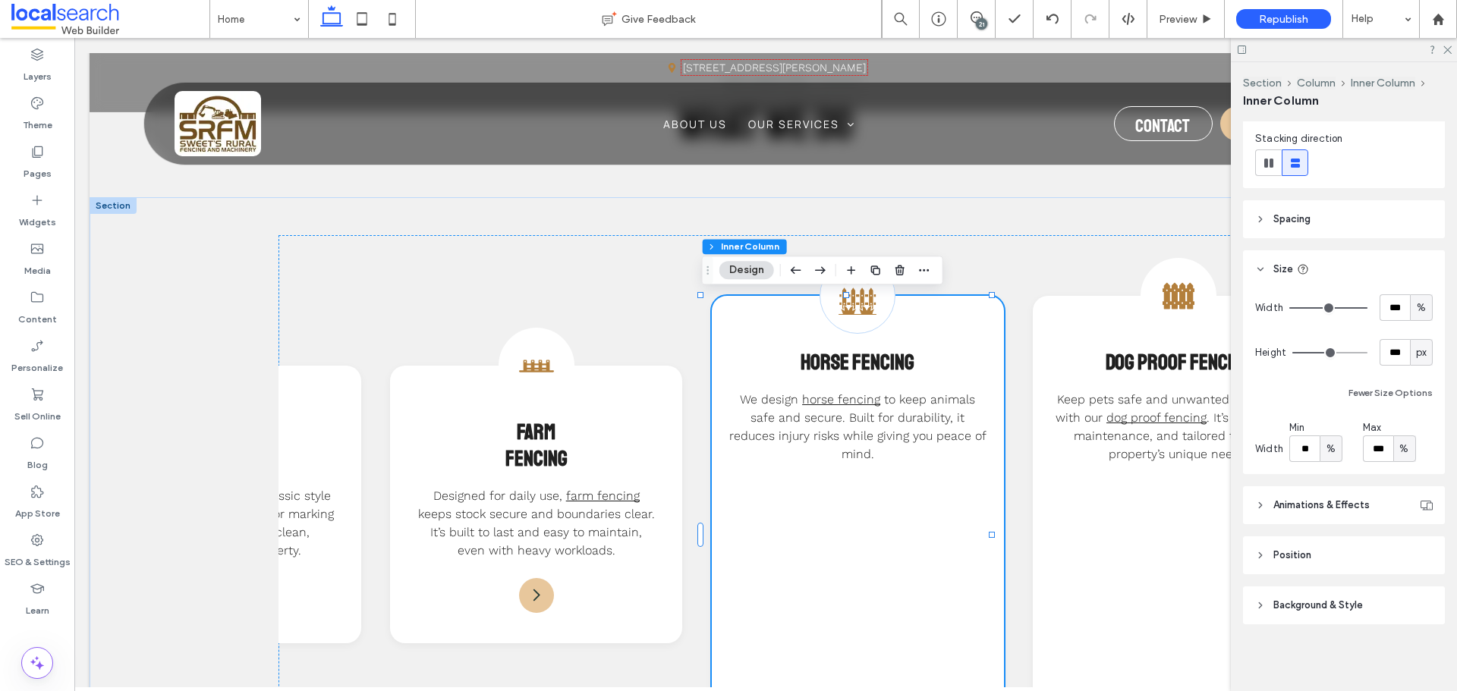
click at [1421, 354] on div "px" at bounding box center [1421, 352] width 23 height 27
click at [834, 244] on button "Inner Column" at bounding box center [842, 246] width 69 height 15
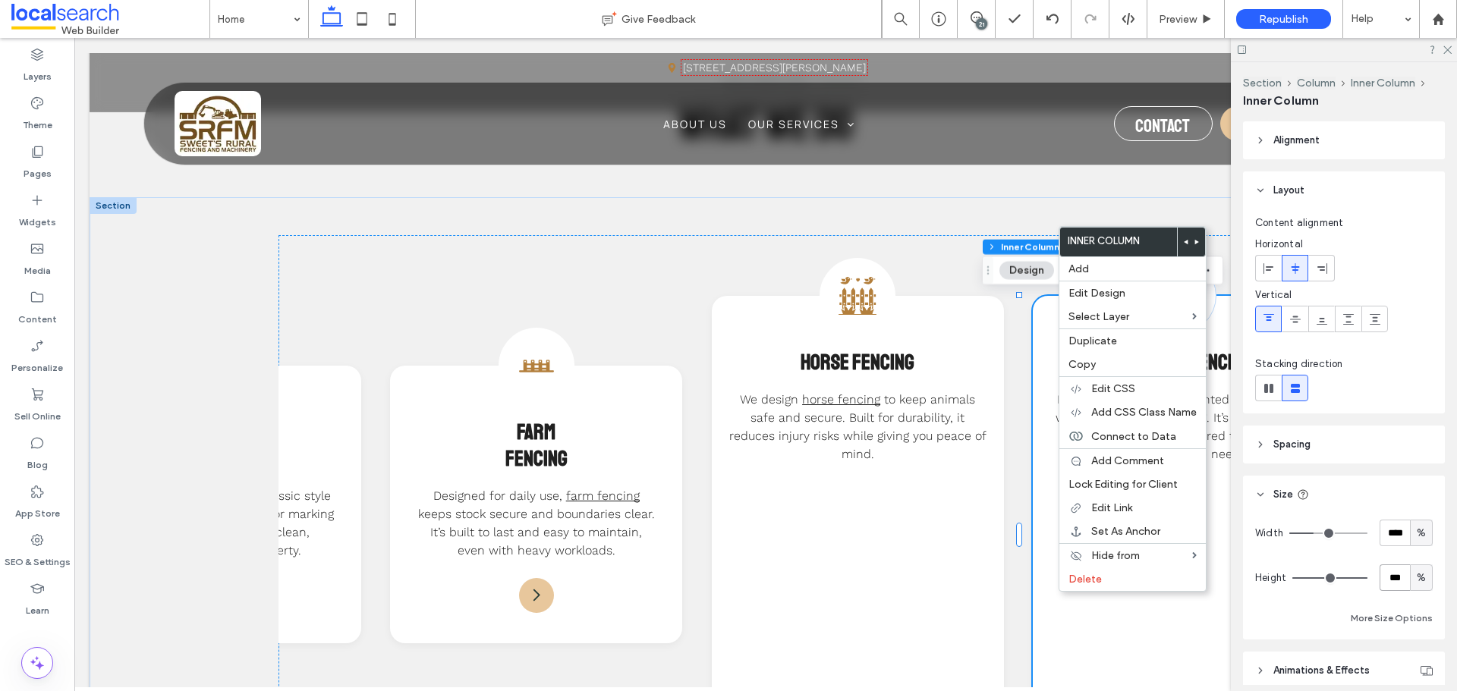
click at [1399, 587] on input "***" at bounding box center [1394, 577] width 30 height 27
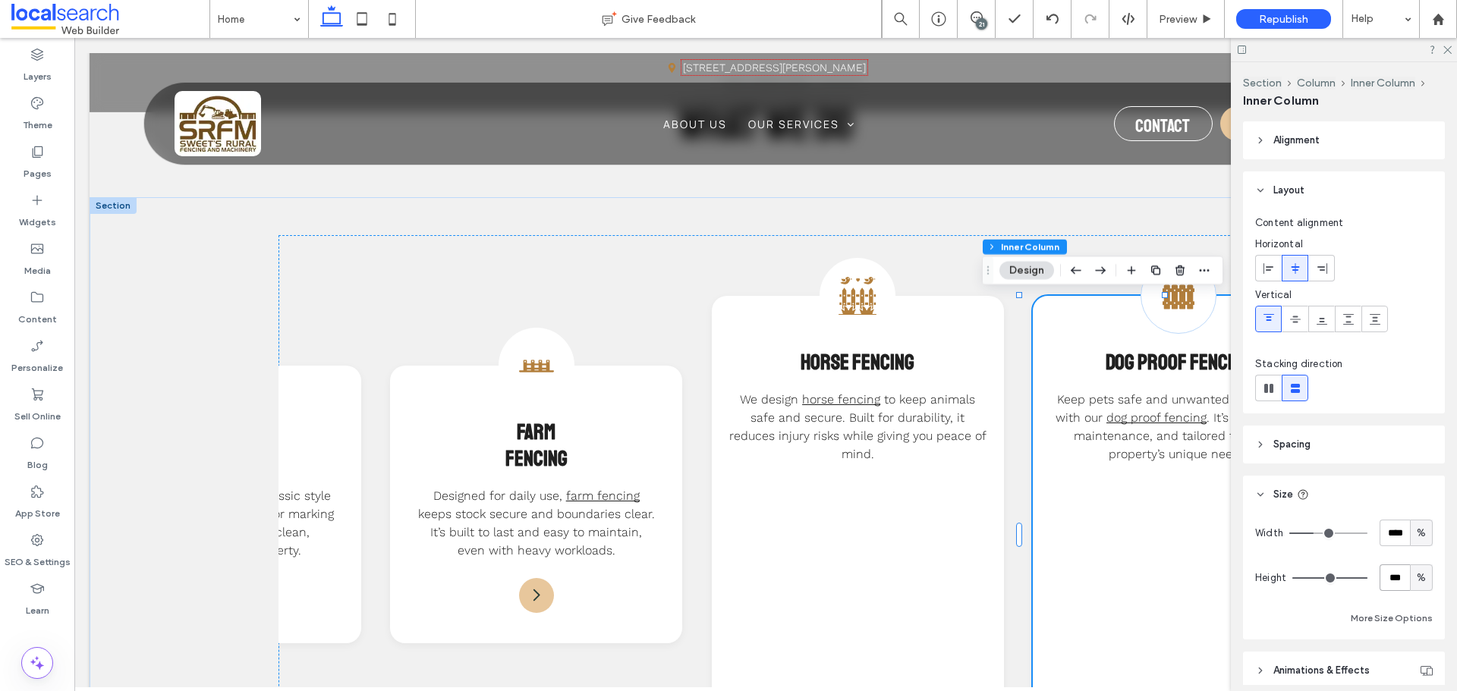
paste input "***"
type input "***"
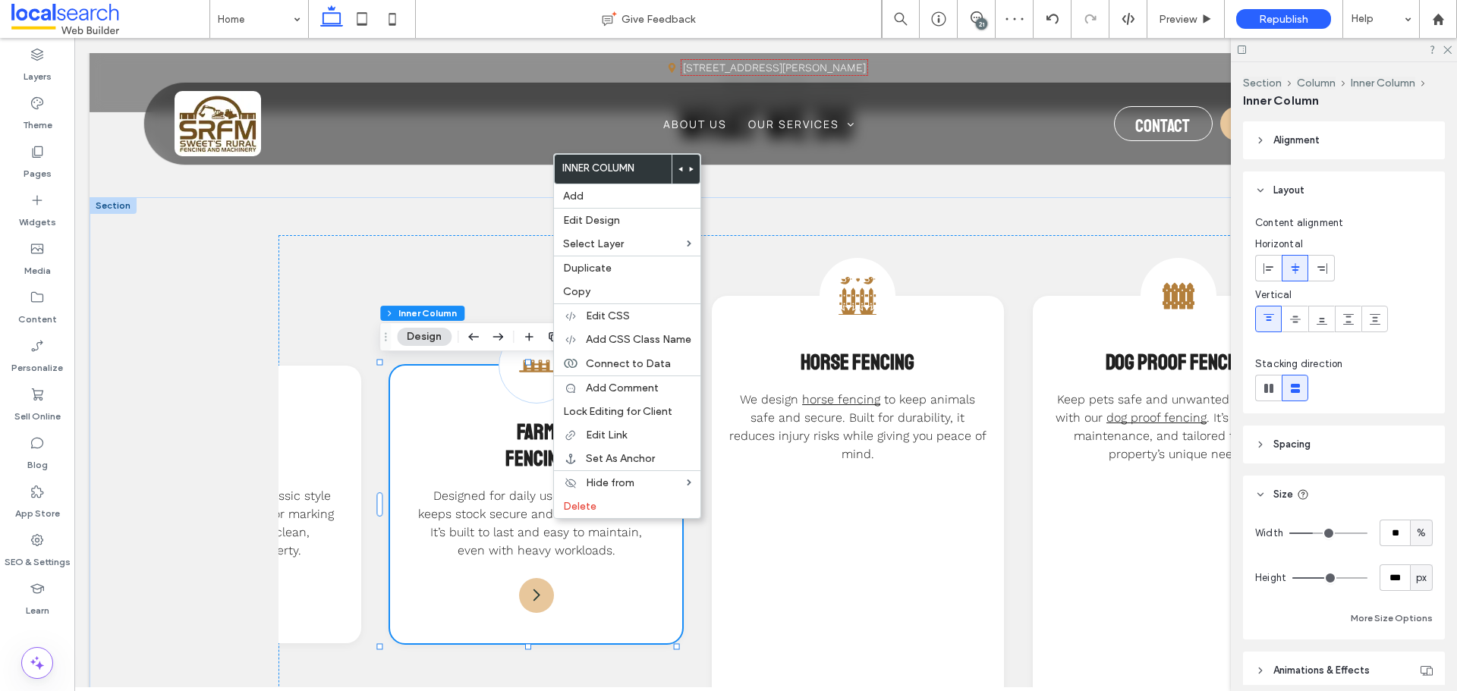
click at [1416, 579] on span "px" at bounding box center [1421, 578] width 11 height 15
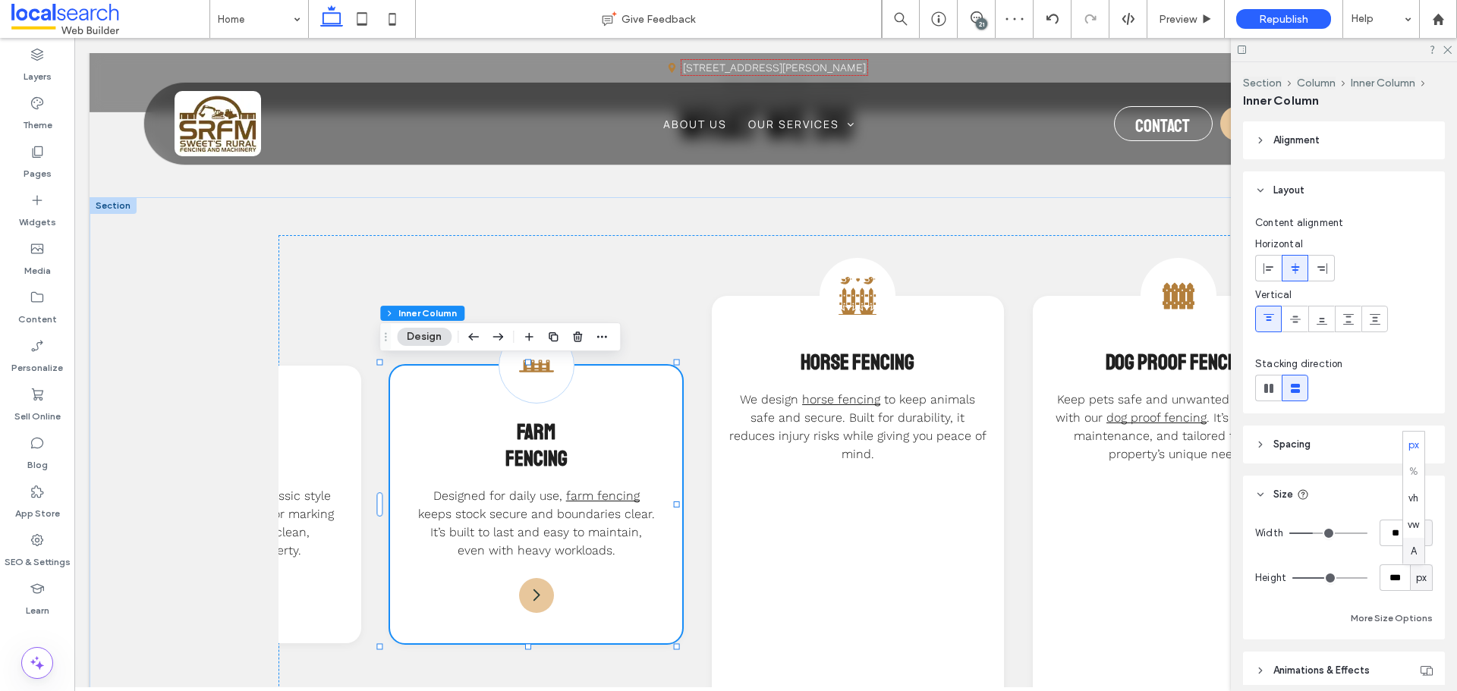
click at [1418, 549] on div "A" at bounding box center [1413, 551] width 21 height 27
type input "*"
click at [1418, 575] on span "A" at bounding box center [1421, 578] width 6 height 15
click at [1419, 447] on span "px" at bounding box center [1413, 445] width 11 height 15
type input "***"
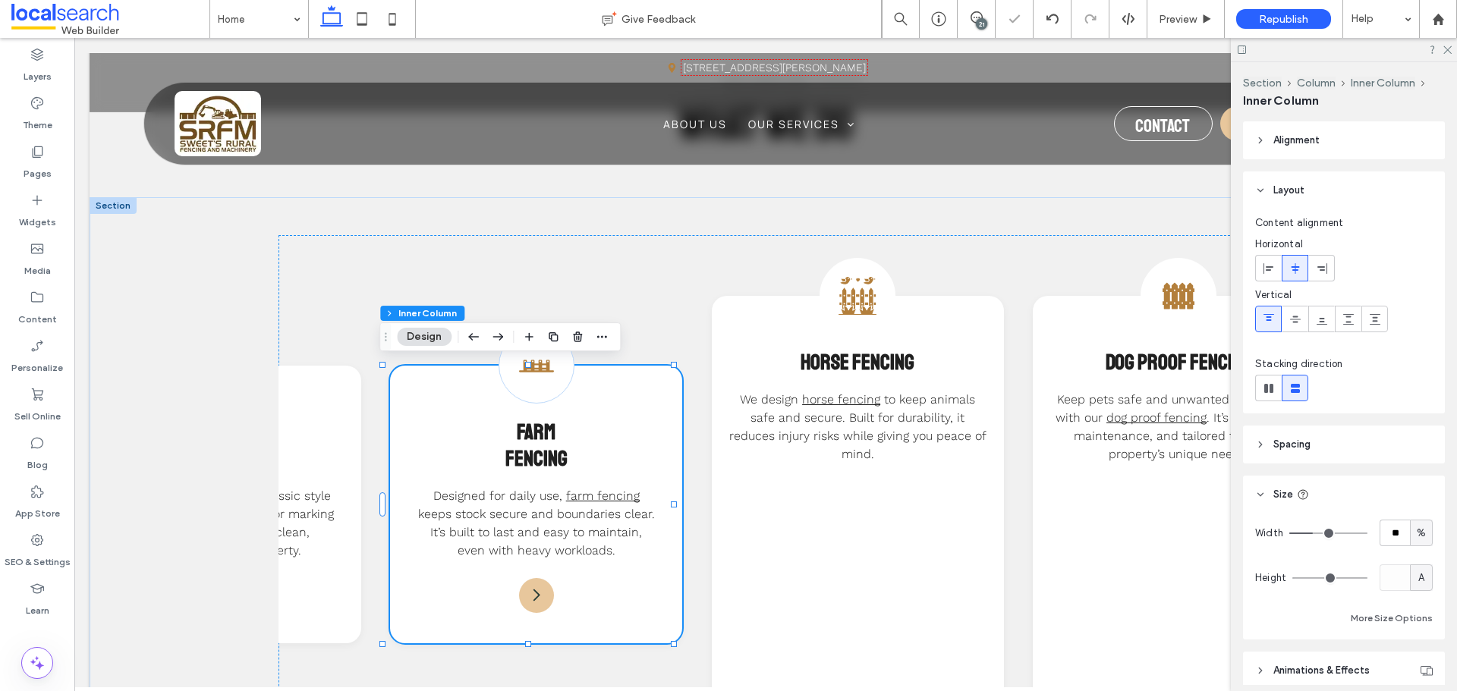
type input "***"
click at [1404, 615] on button "More Size Options" at bounding box center [1391, 618] width 82 height 18
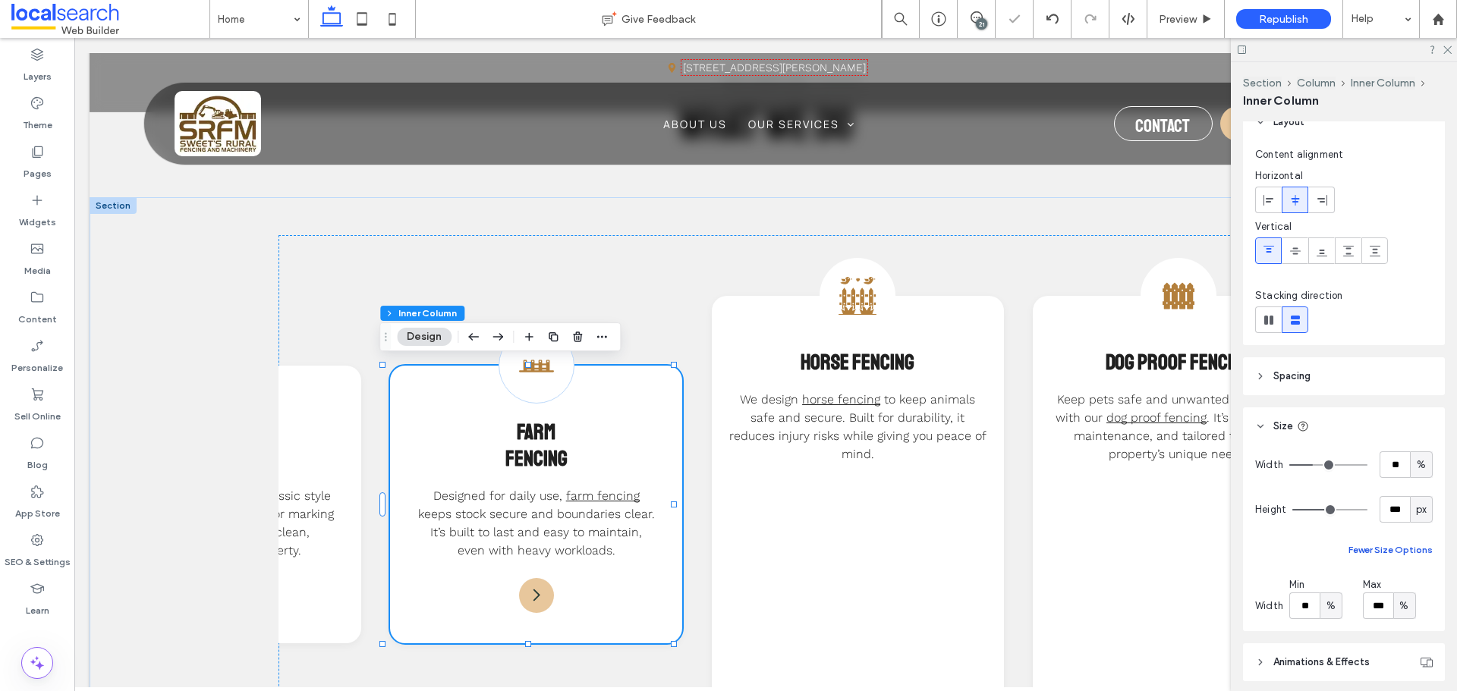
scroll to position [152, 0]
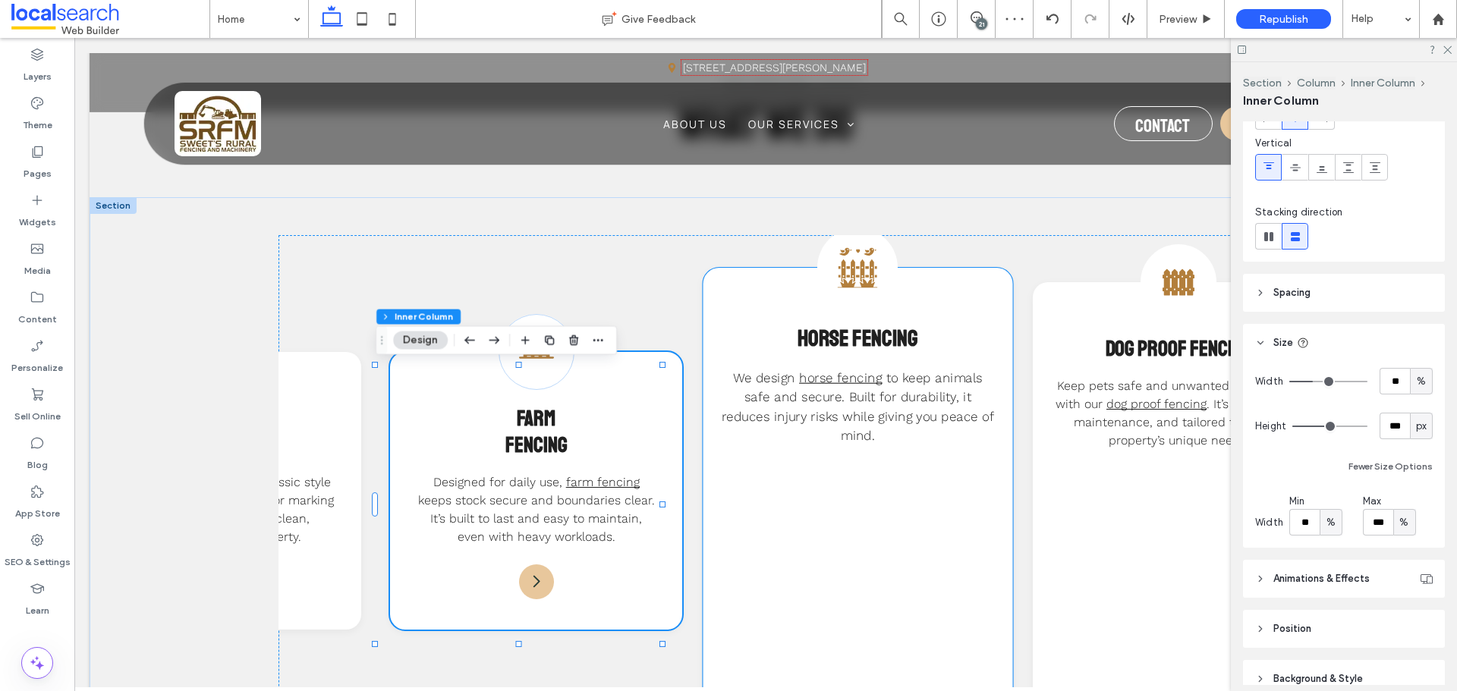
click at [888, 427] on p "We design horse fencing to keep animals safe and secure. Built for durability, …" at bounding box center [857, 406] width 278 height 77
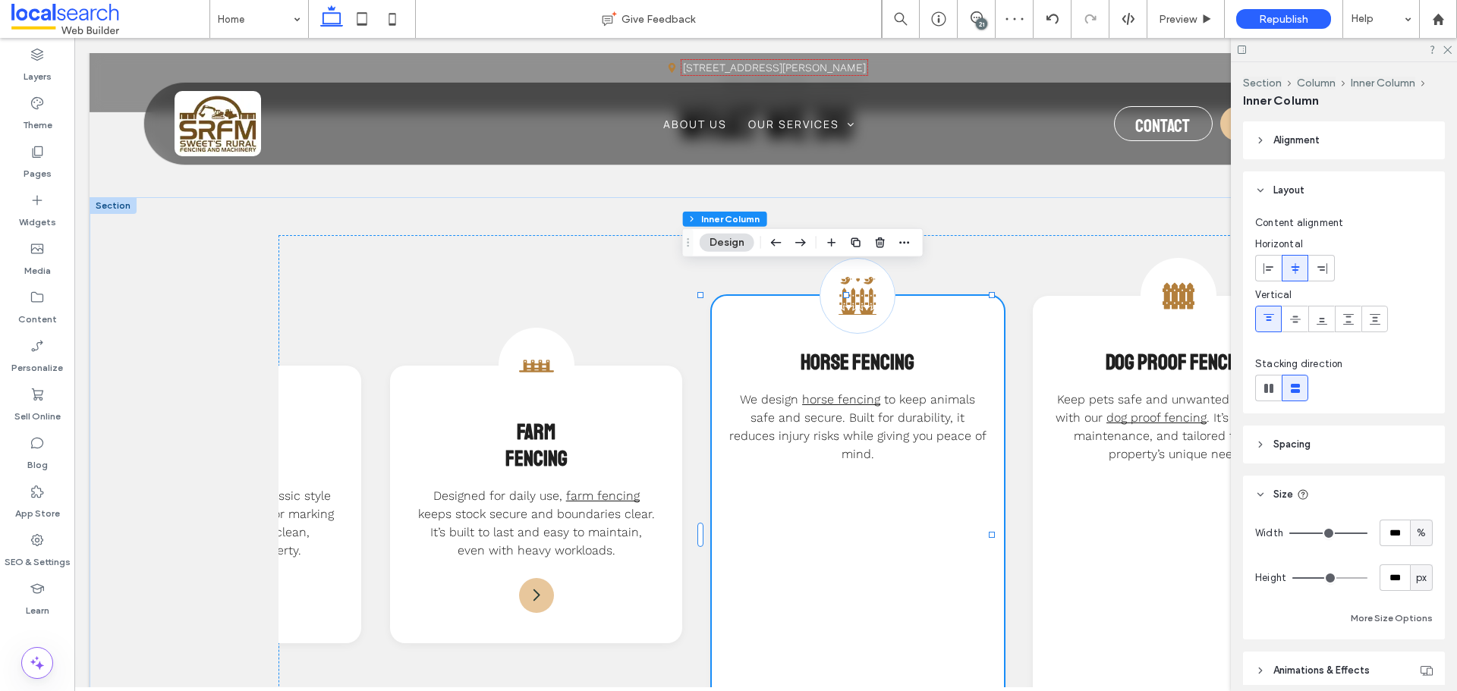
scroll to position [0, 531]
click at [1329, 440] on header "Spacing" at bounding box center [1344, 445] width 202 height 38
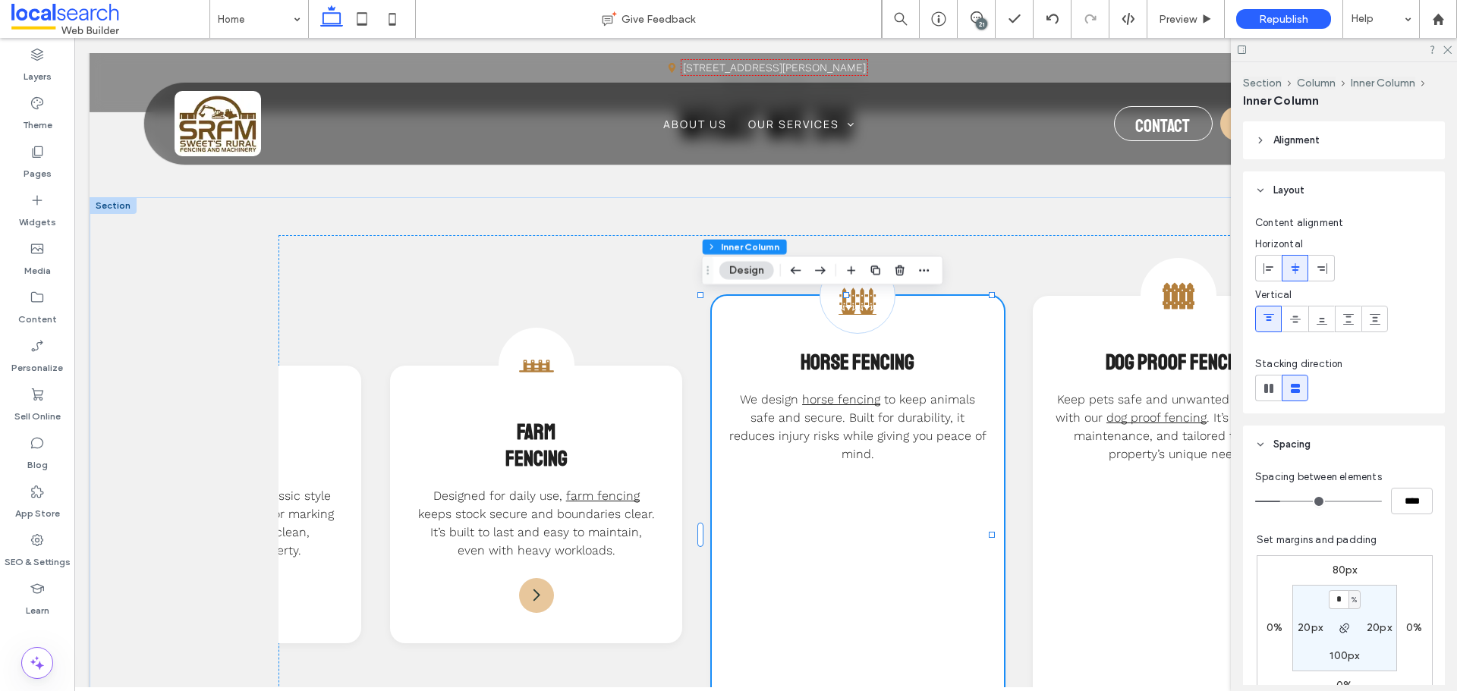
click at [1331, 443] on header "Spacing" at bounding box center [1344, 445] width 202 height 38
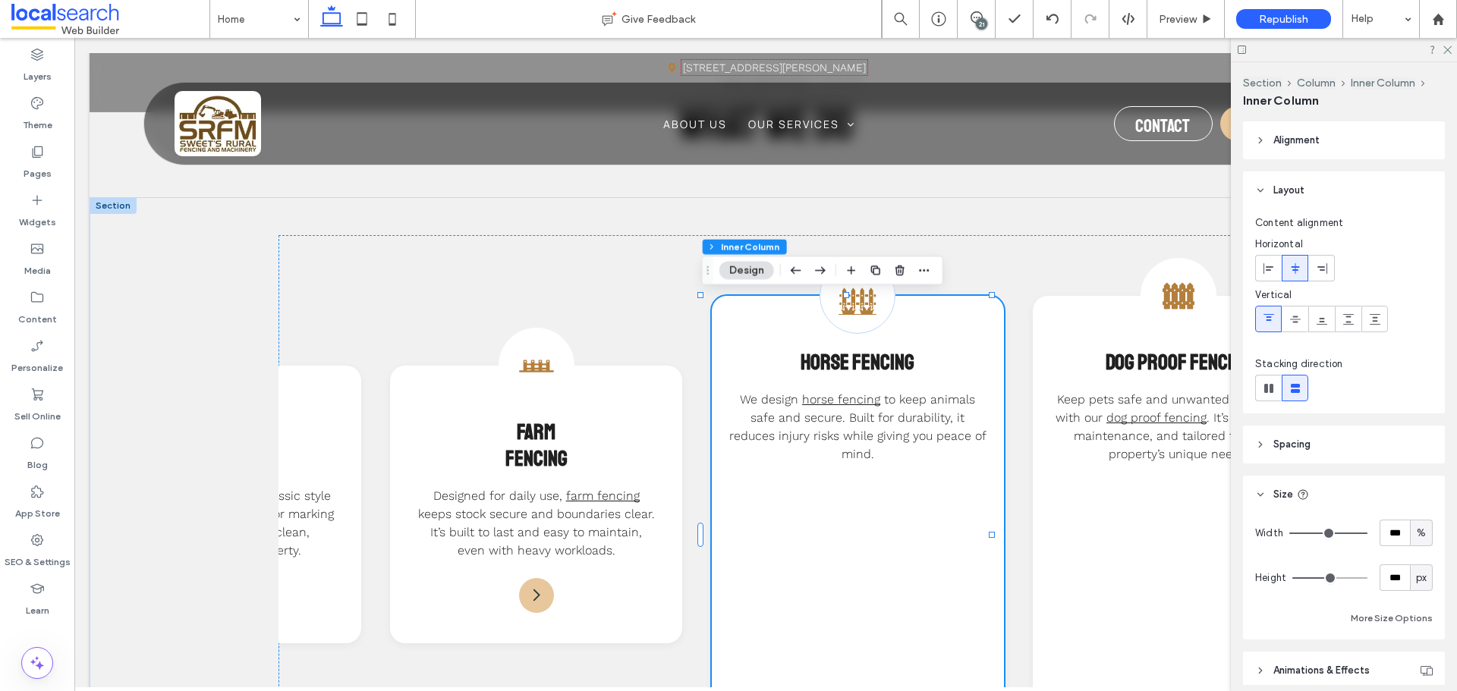
click at [1343, 449] on header "Spacing" at bounding box center [1344, 445] width 202 height 38
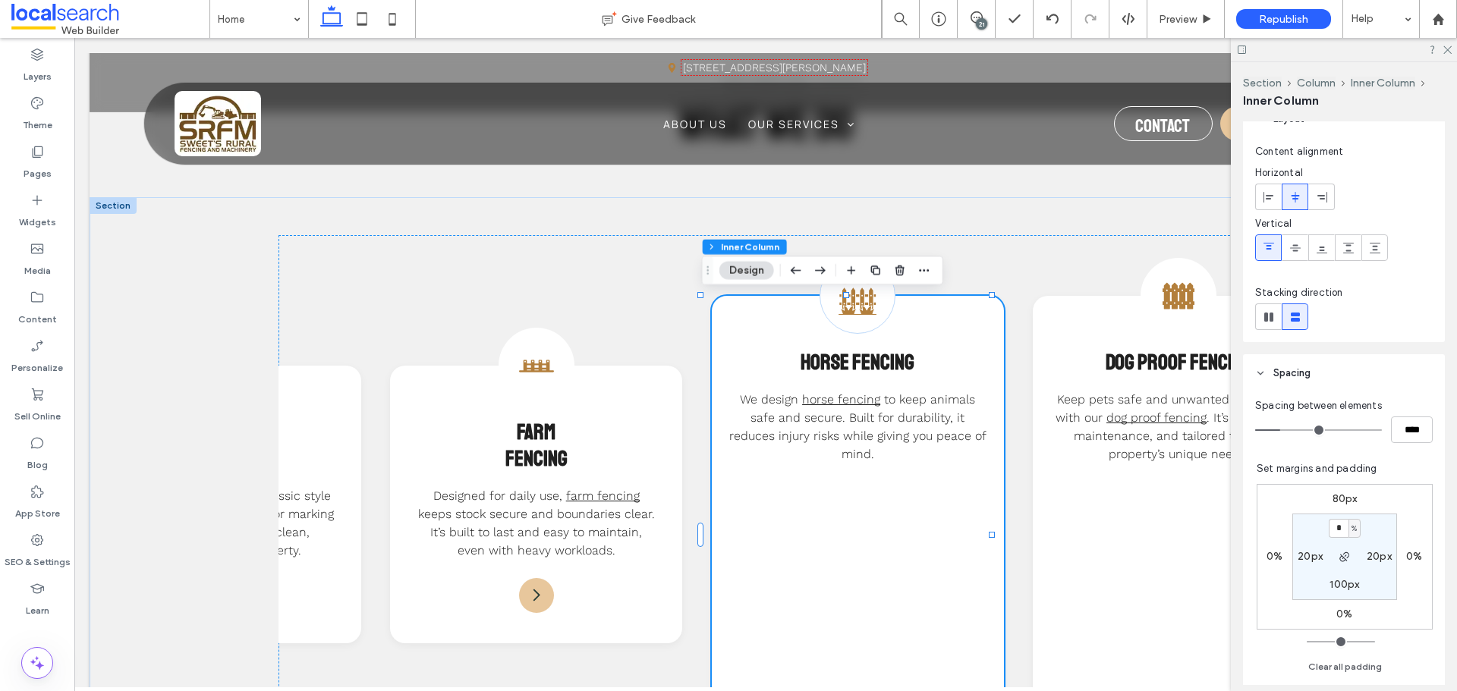
scroll to position [152, 0]
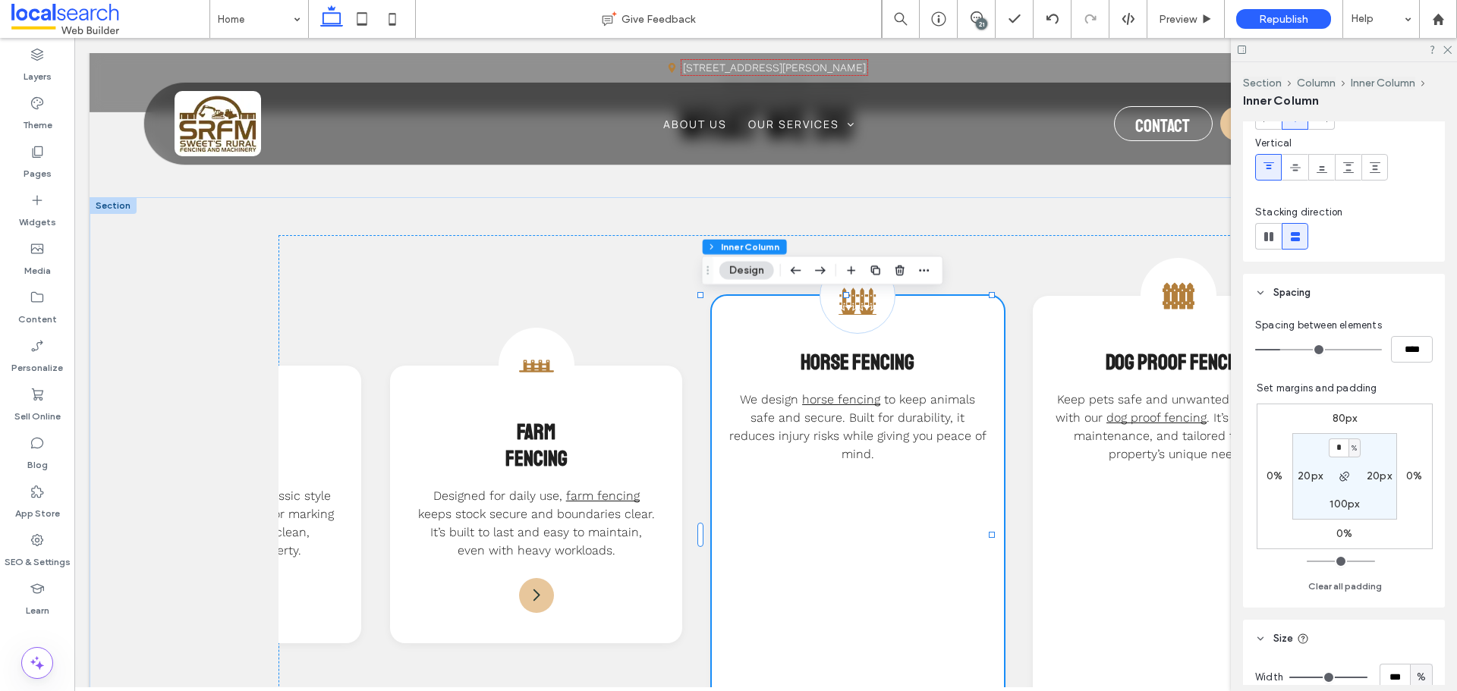
click at [1335, 503] on label "100px" at bounding box center [1344, 504] width 30 height 13
type input "***"
type input "*"
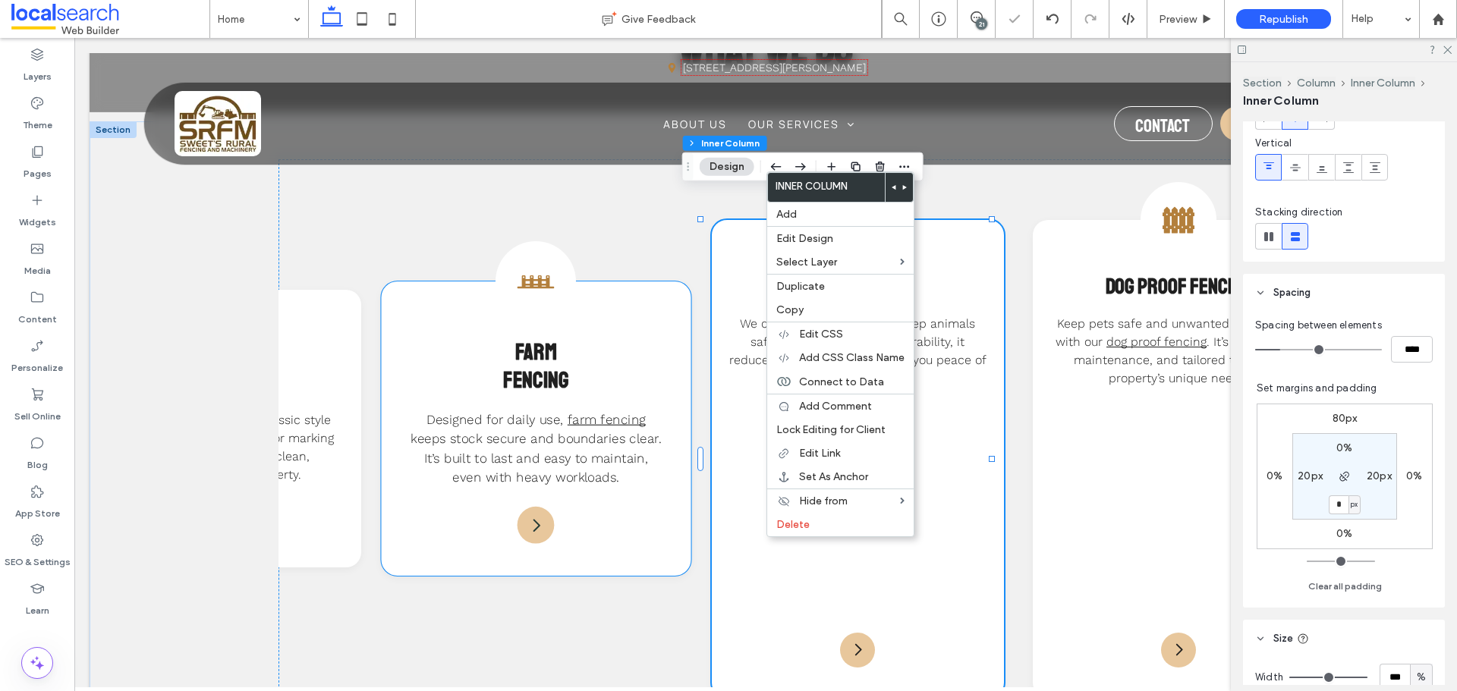
scroll to position [0, 531]
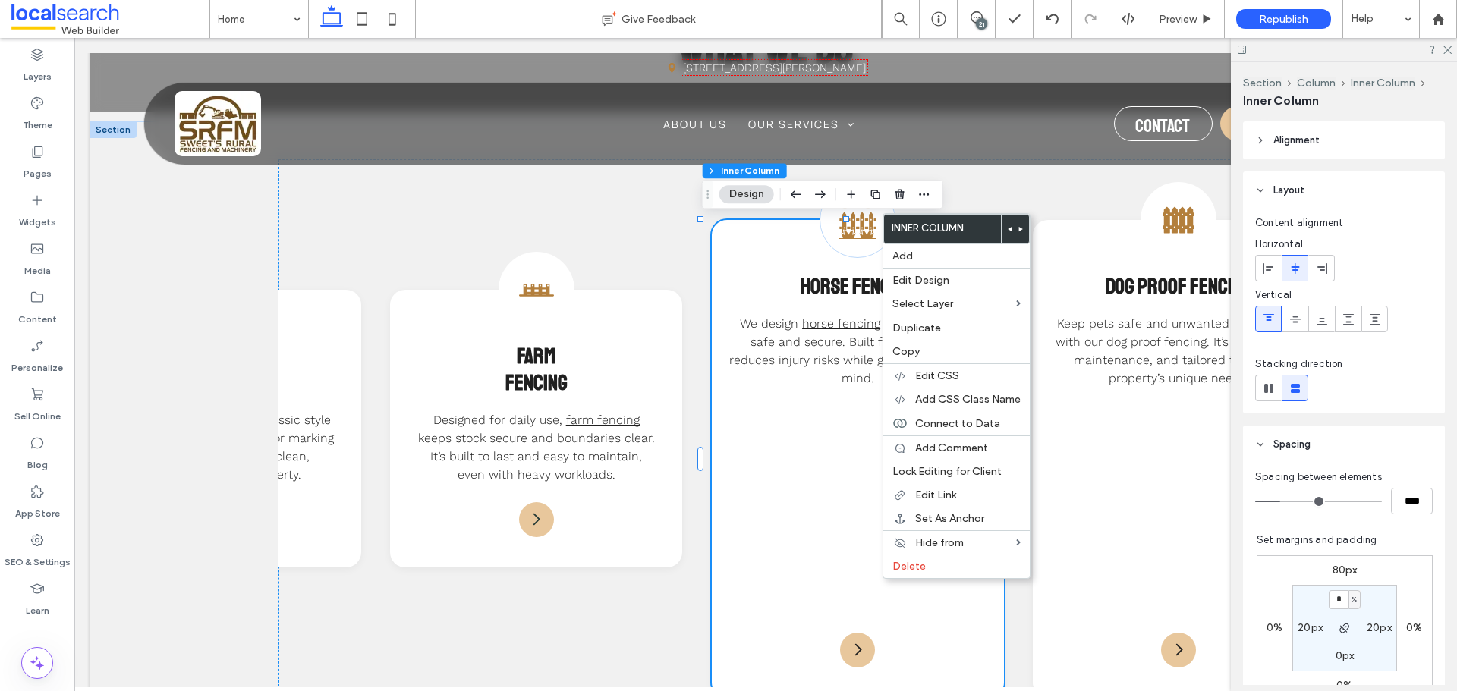
click at [1336, 654] on label "0px" at bounding box center [1344, 655] width 19 height 13
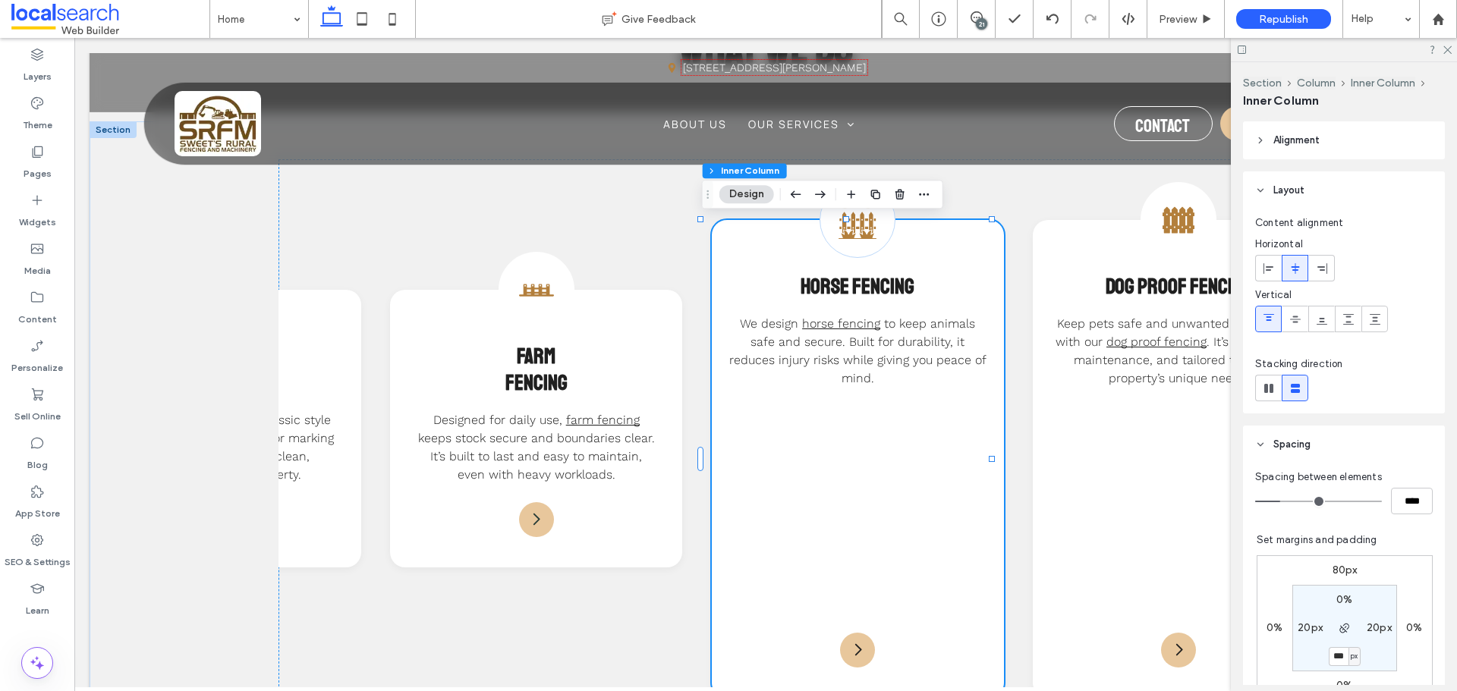
type input "***"
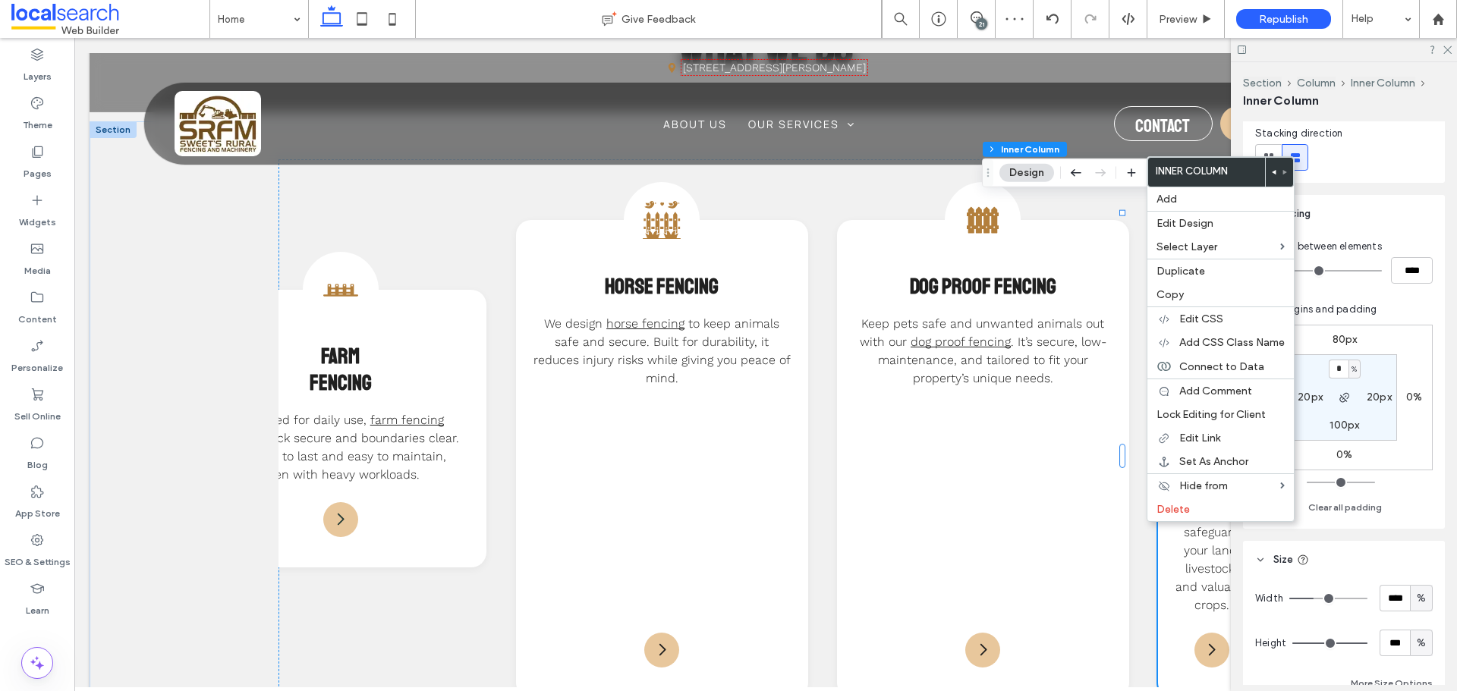
scroll to position [379, 0]
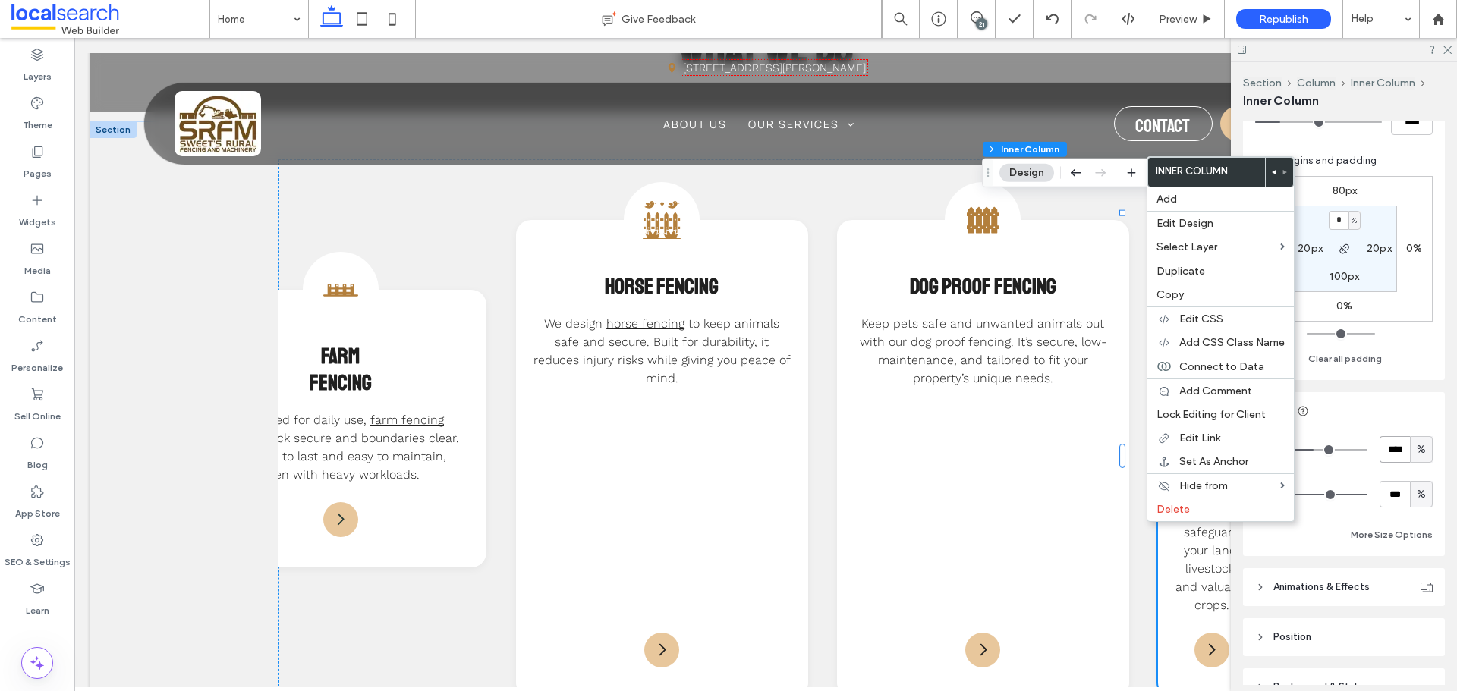
click at [1394, 456] on input "****" at bounding box center [1394, 449] width 30 height 27
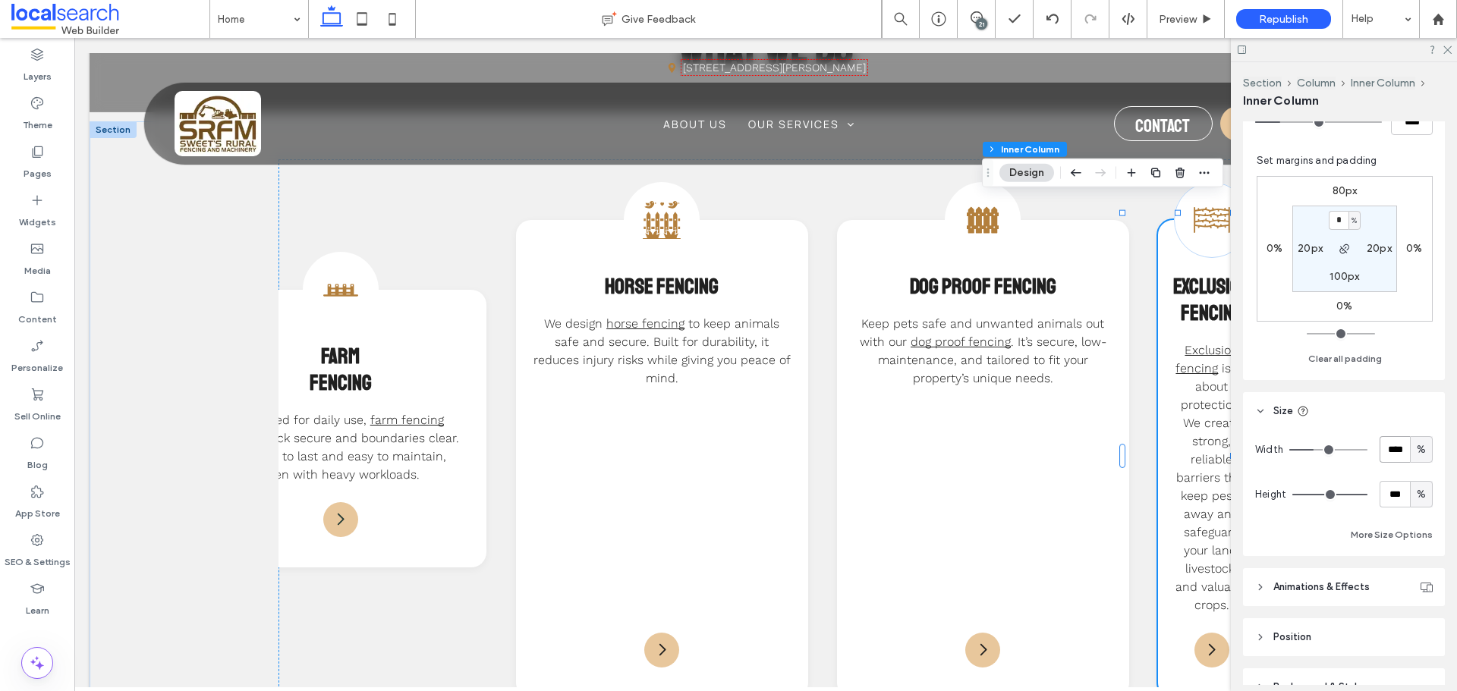
click at [1394, 456] on input "****" at bounding box center [1394, 449] width 30 height 27
click at [1377, 538] on button "More Size Options" at bounding box center [1391, 535] width 82 height 18
click at [1335, 588] on div "A" at bounding box center [1330, 590] width 15 height 15
click at [1337, 481] on div "%" at bounding box center [1329, 484] width 21 height 27
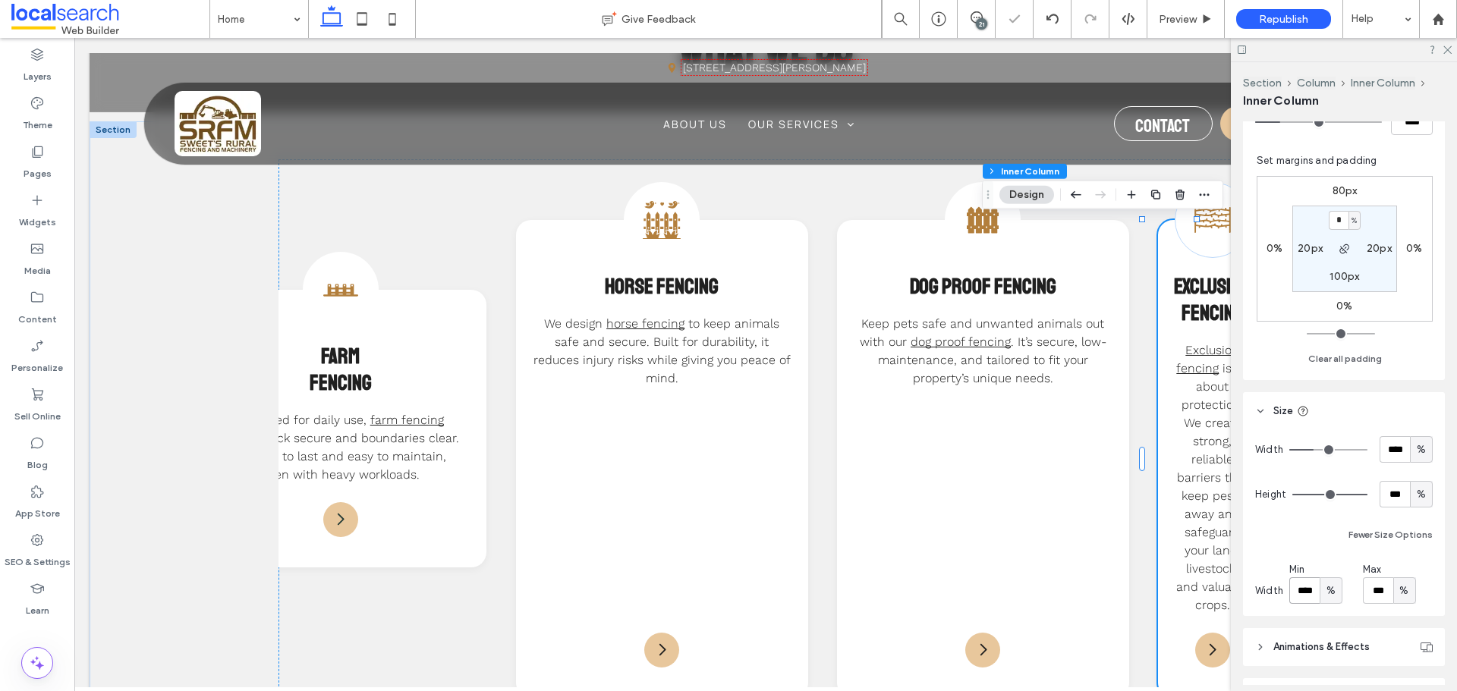
click at [1304, 592] on input "****" at bounding box center [1304, 590] width 30 height 27
type input "**"
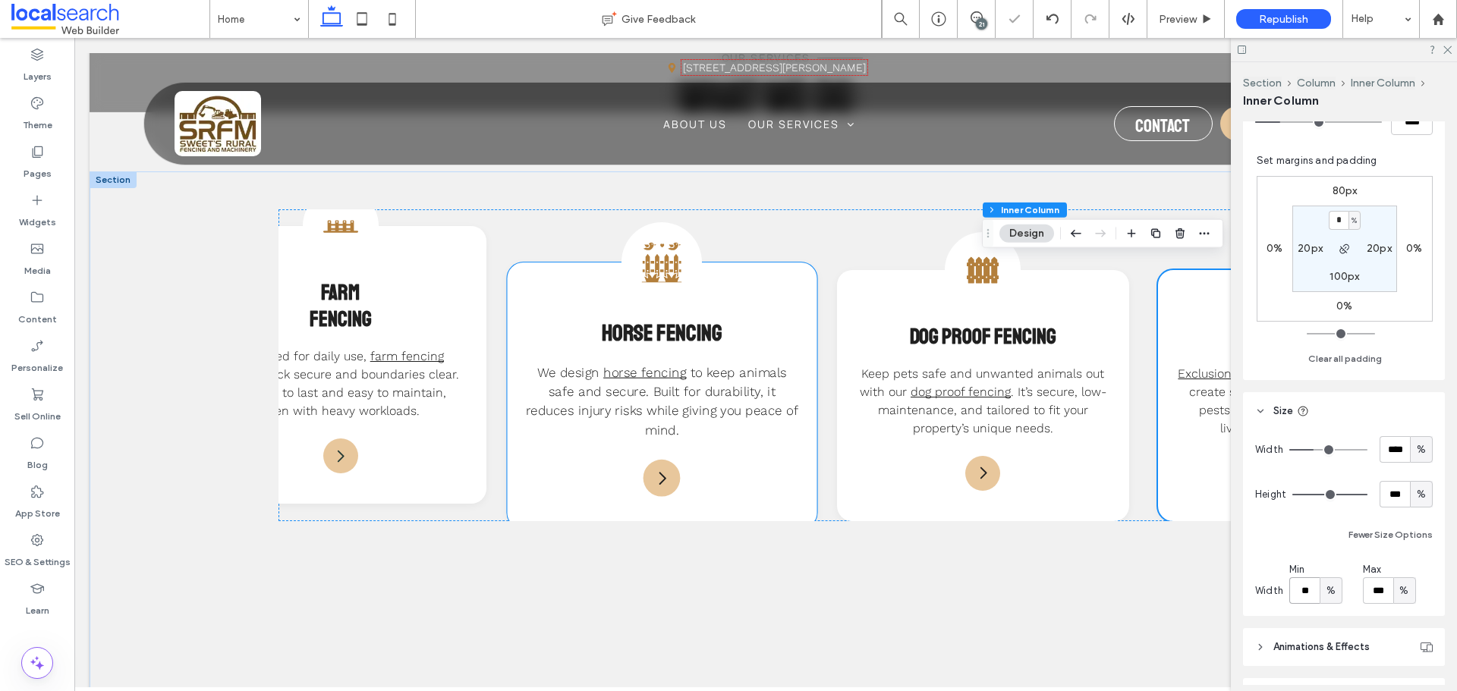
scroll to position [1441, 0]
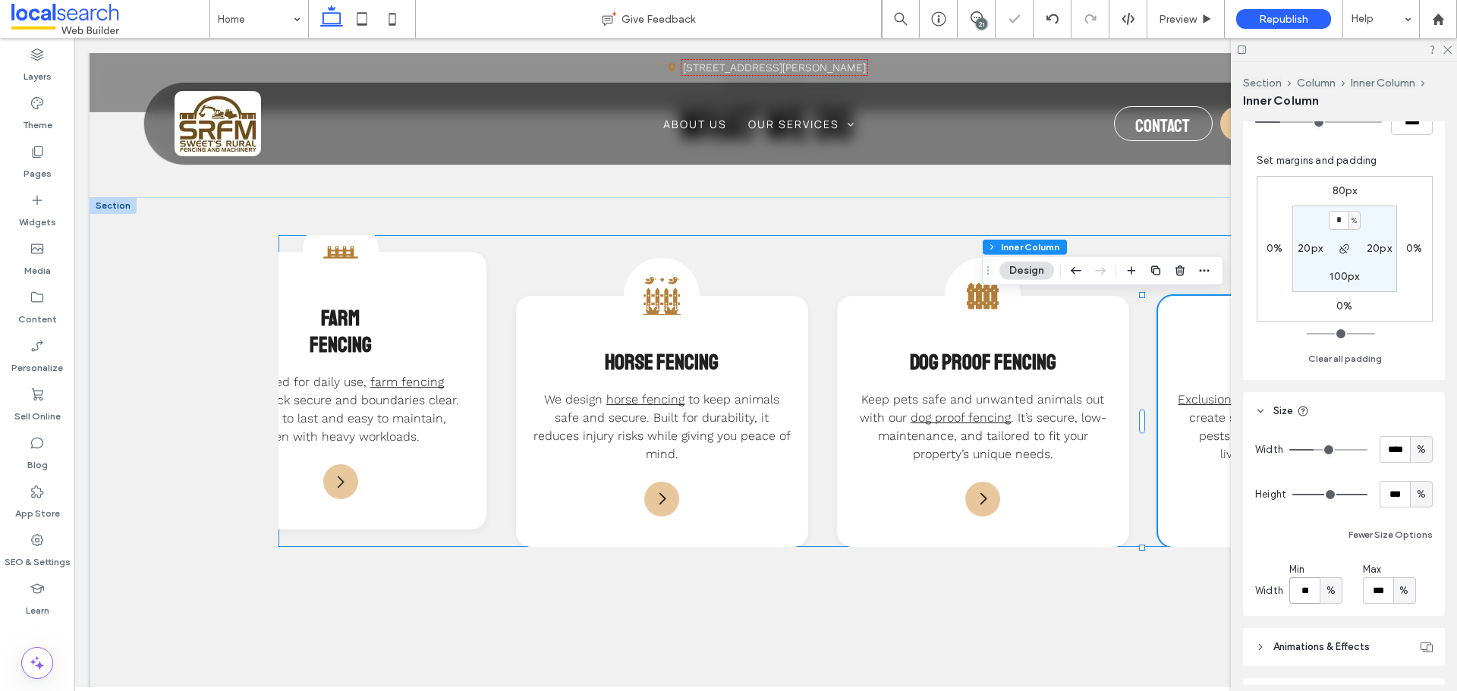
click at [810, 297] on div "Barb Wire Icon Split Post & Barbed Wire Fencing Strong and straightforward, thi…" at bounding box center [764, 391] width 973 height 312
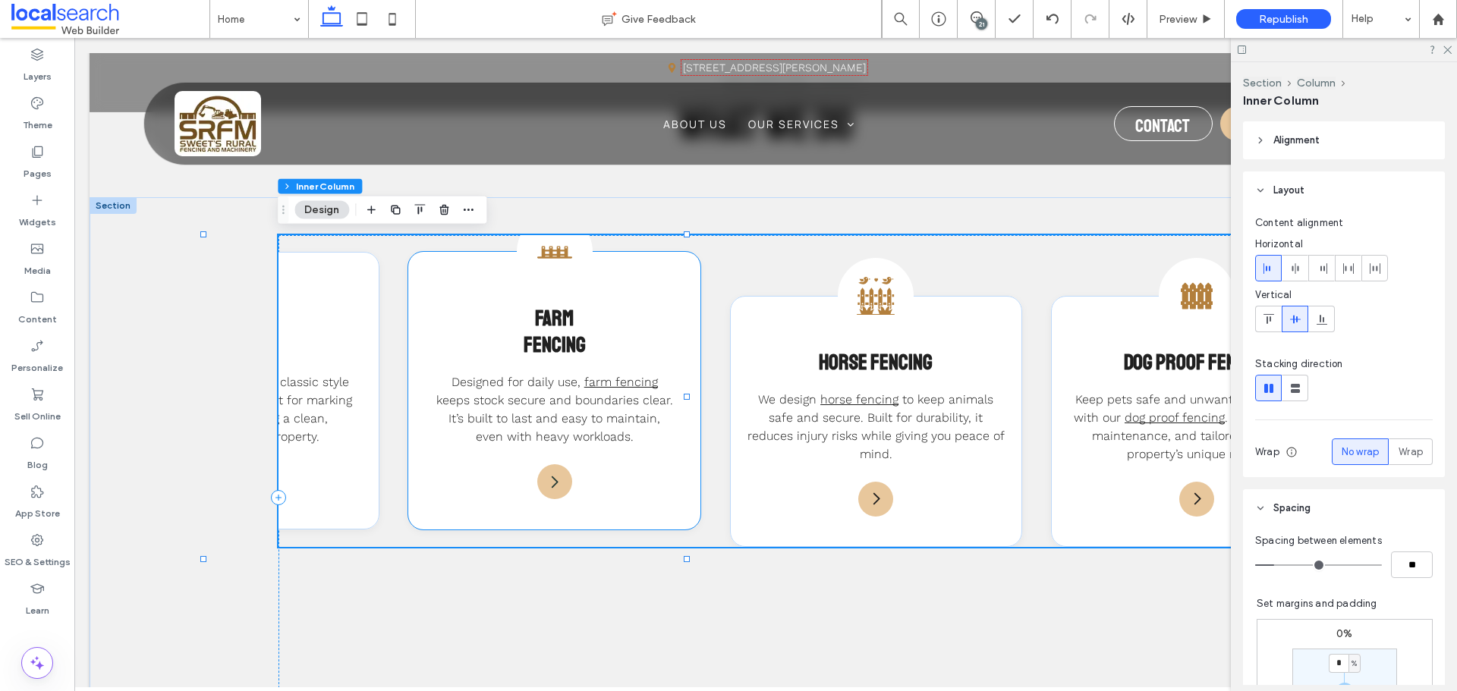
scroll to position [0, 423]
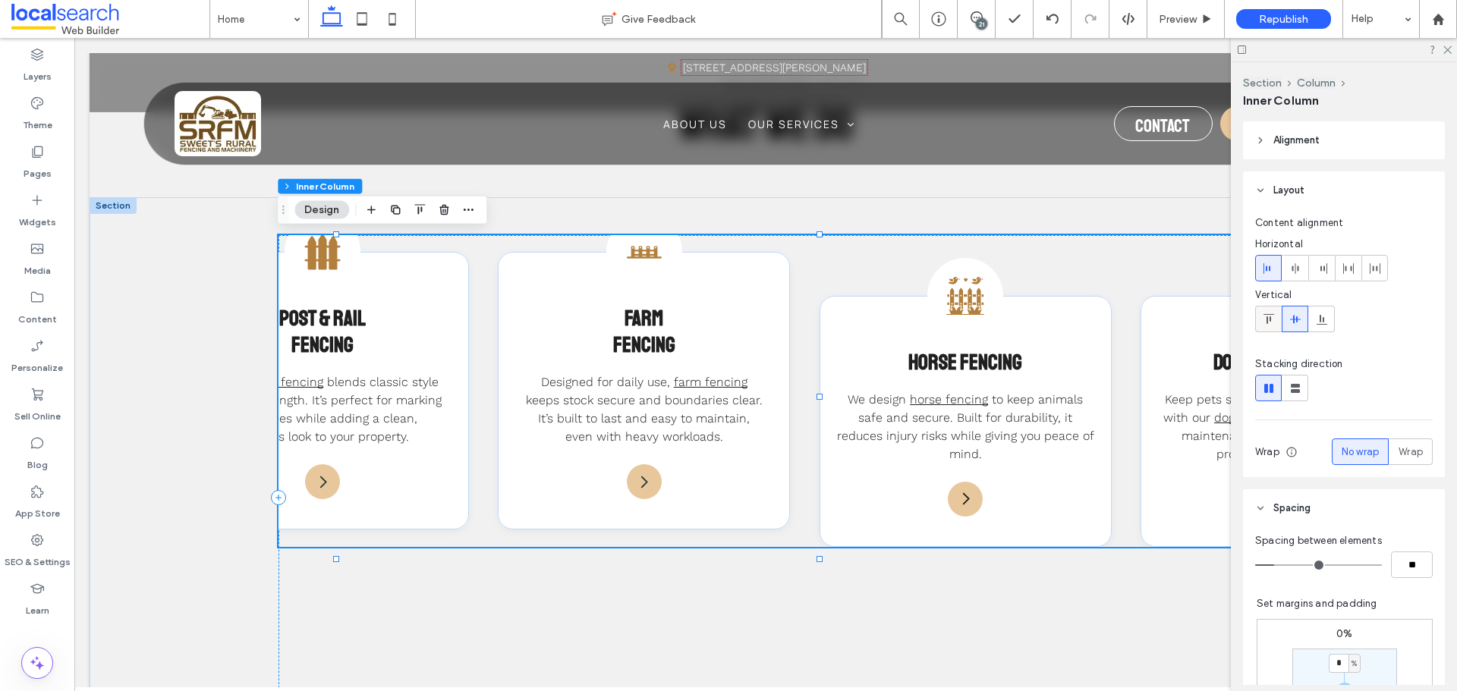
click at [1272, 322] on icon at bounding box center [1268, 319] width 12 height 12
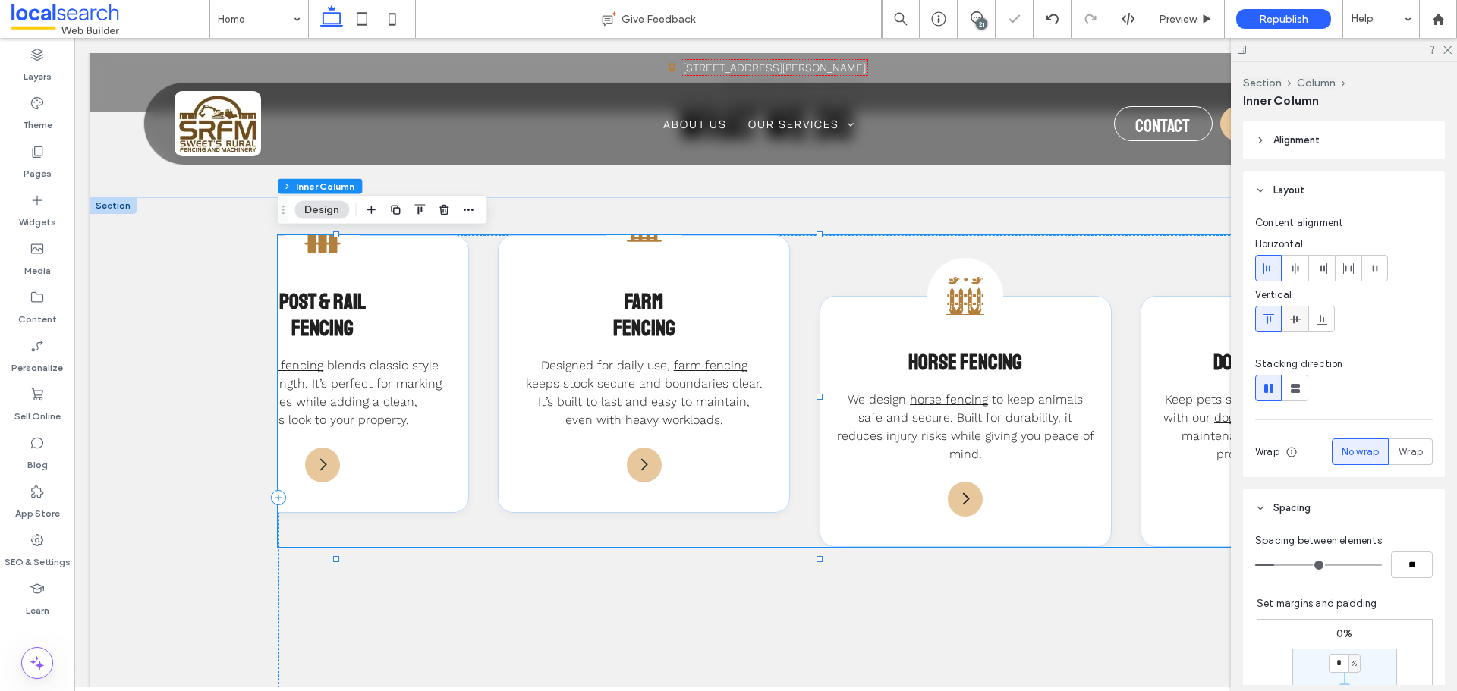
click at [1285, 322] on div at bounding box center [1294, 319] width 25 height 25
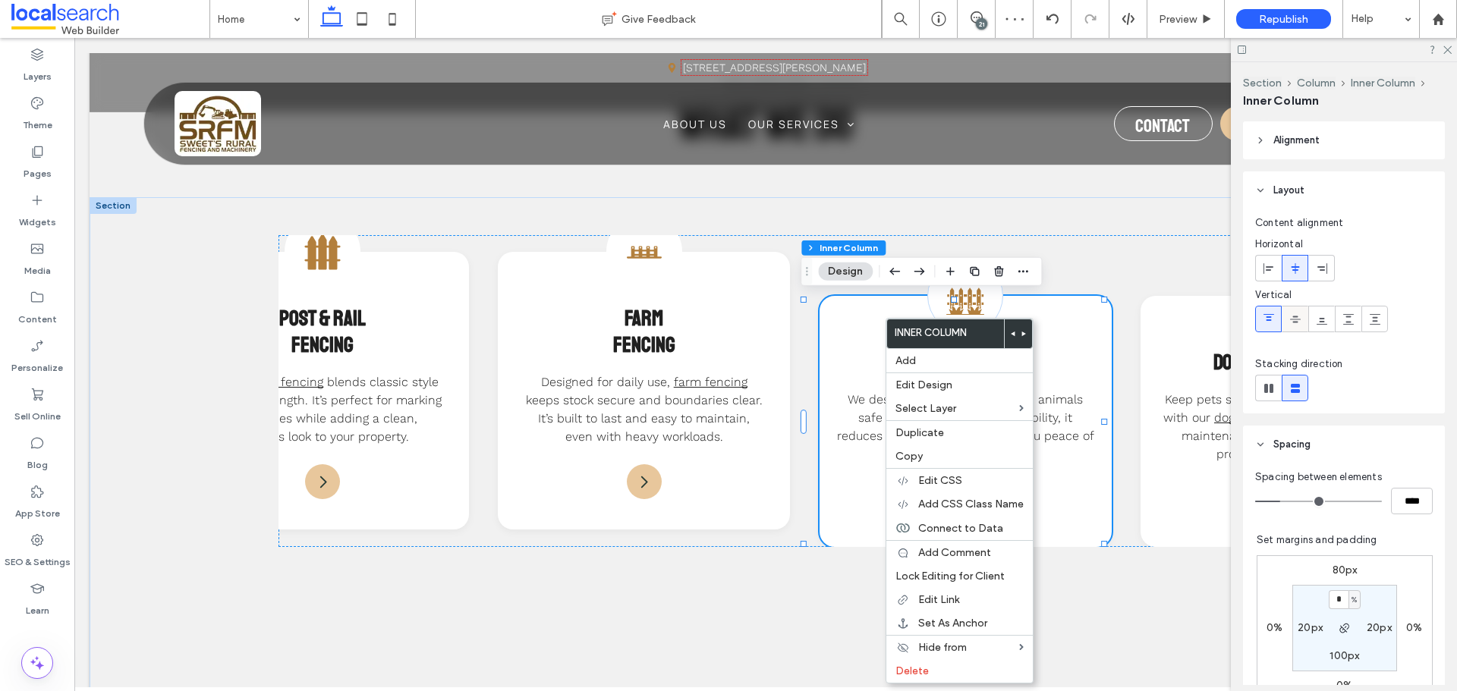
click at [1293, 317] on use at bounding box center [1295, 319] width 11 height 7
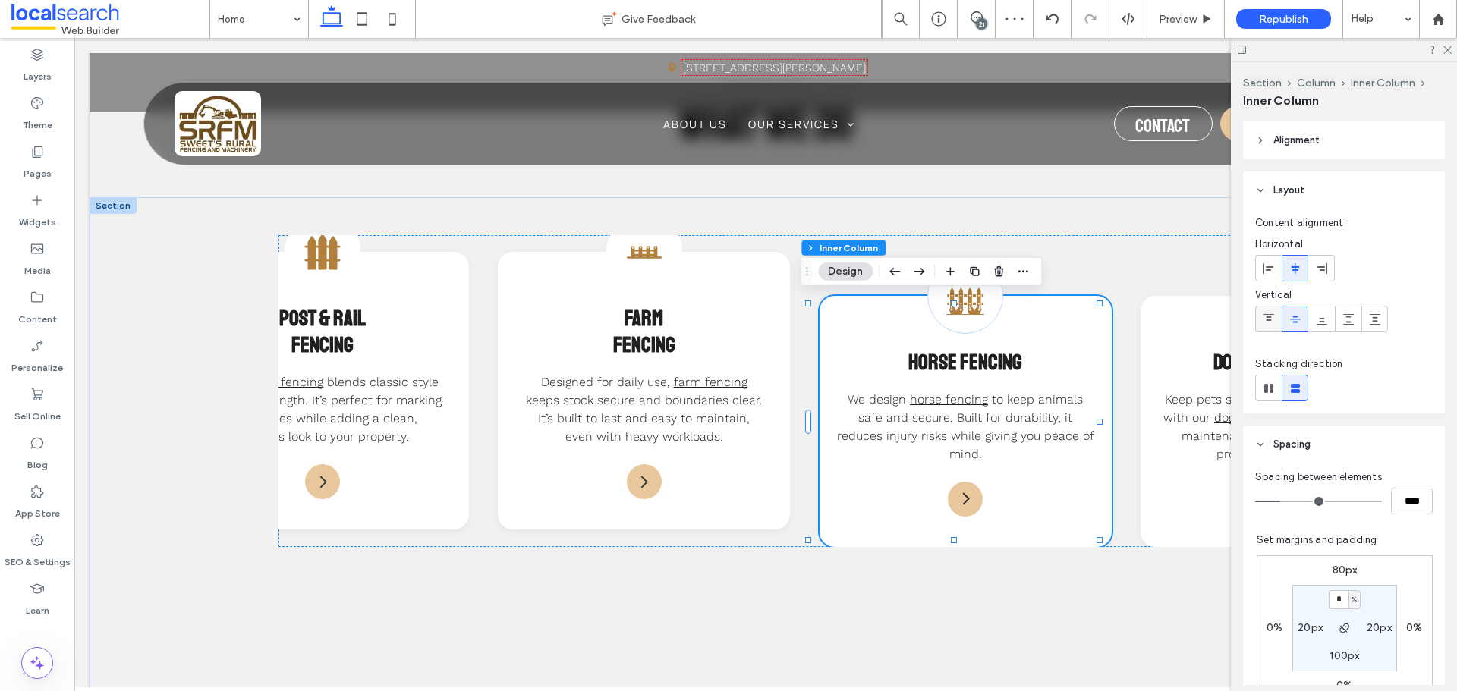
click at [1272, 318] on icon at bounding box center [1268, 319] width 12 height 12
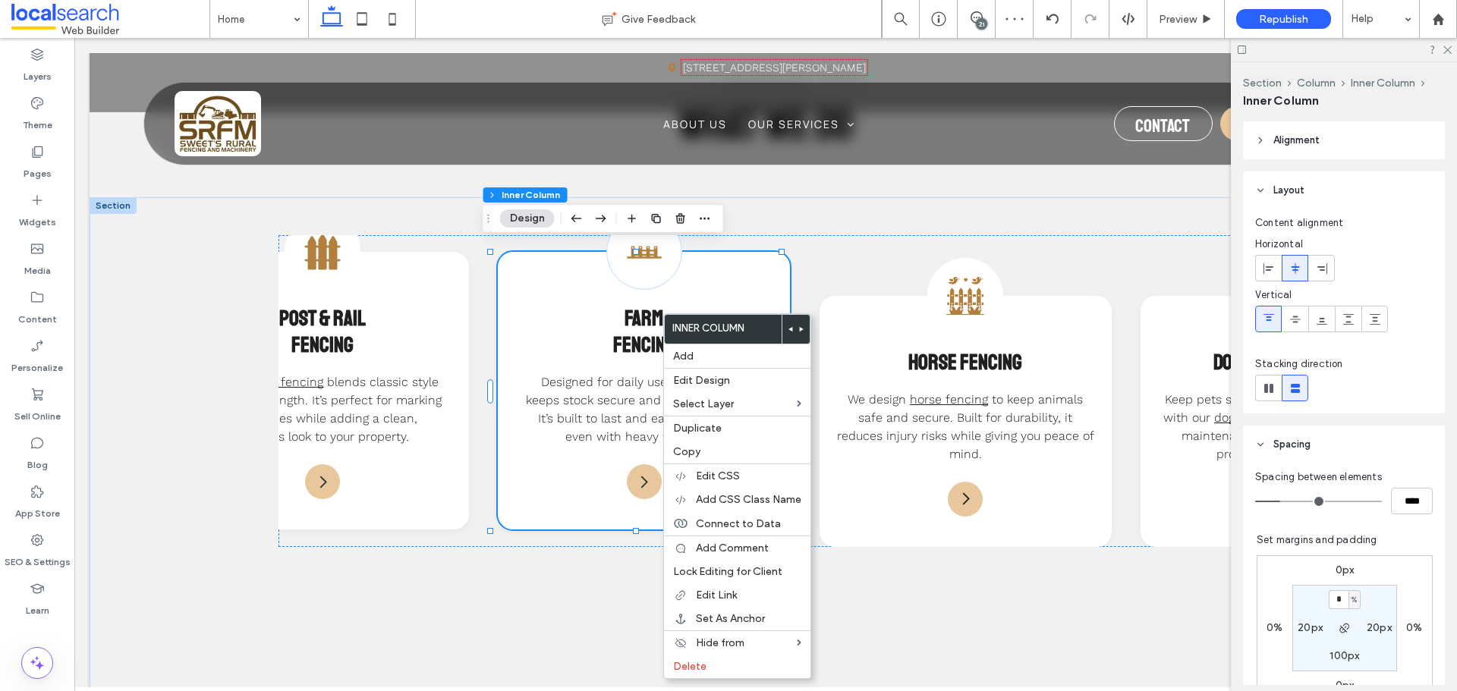
scroll to position [152, 0]
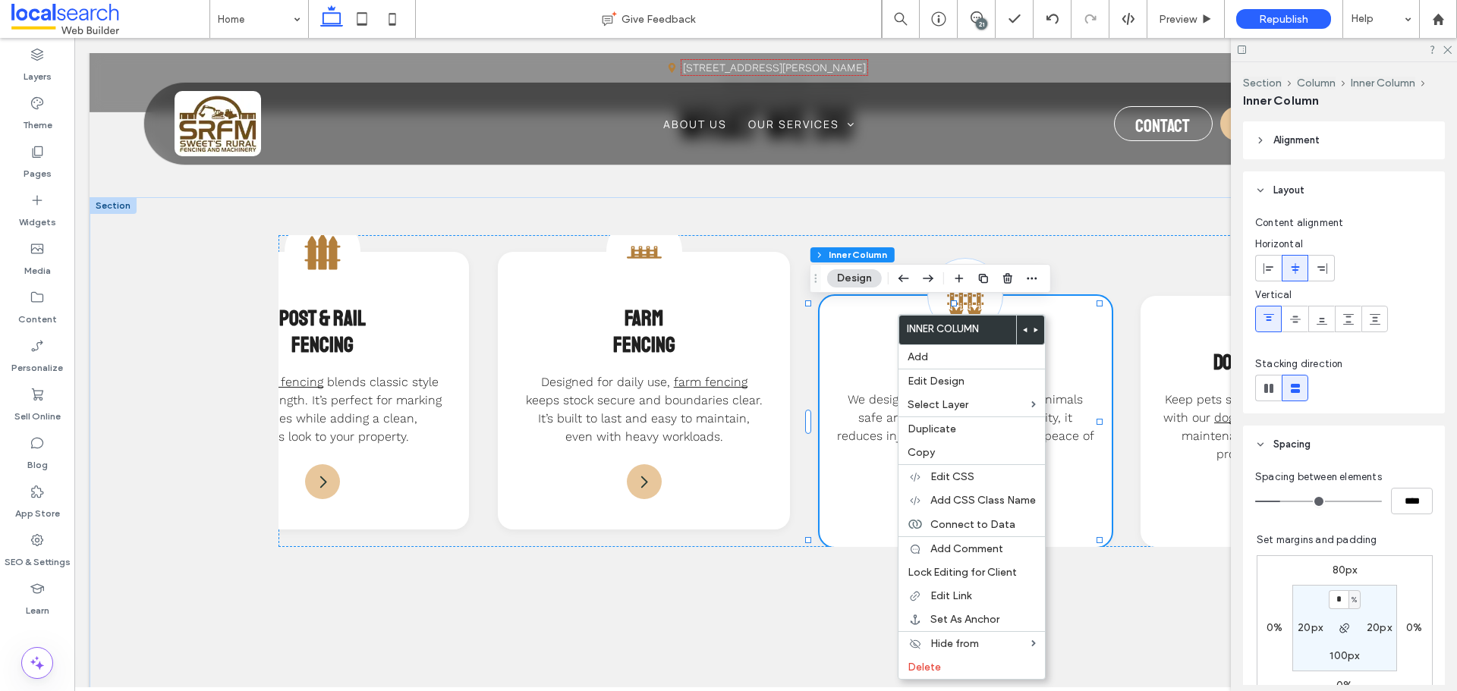
click at [1332, 565] on label "80px" at bounding box center [1344, 570] width 25 height 13
type input "**"
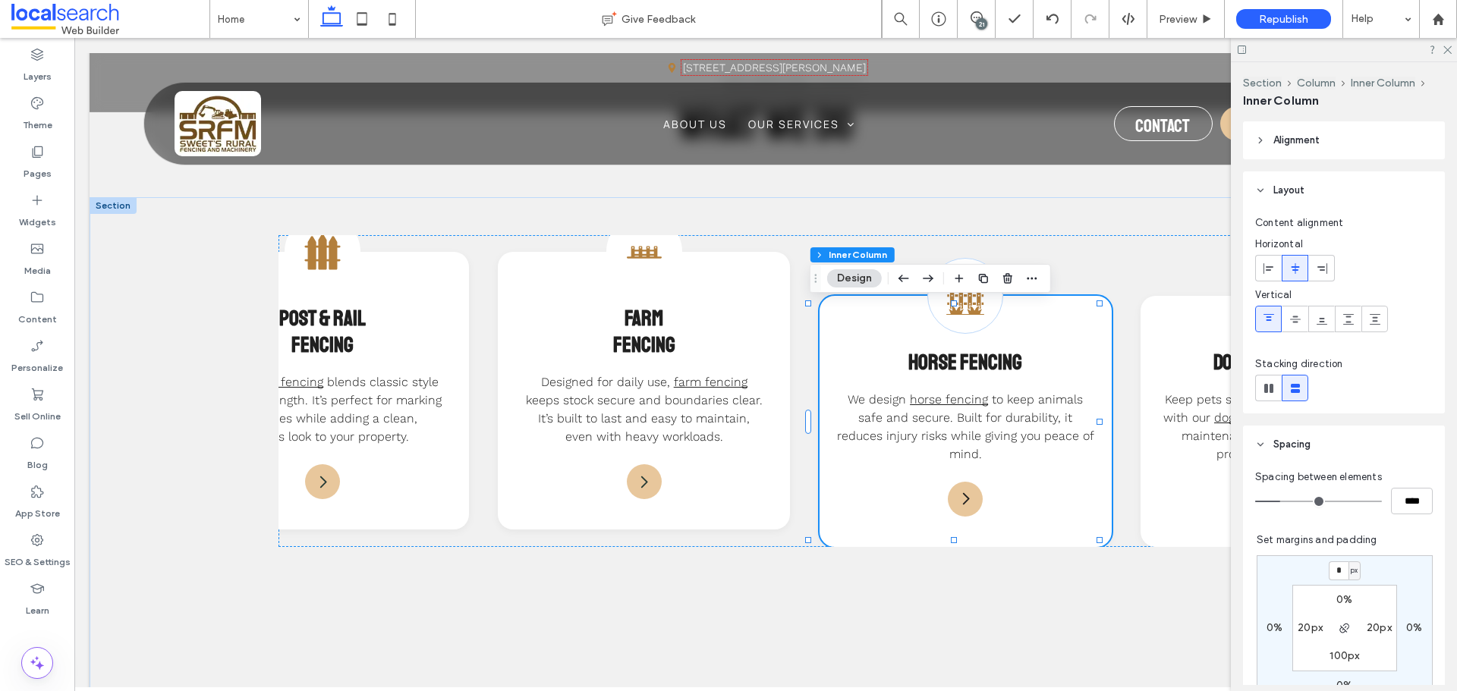
type input "*"
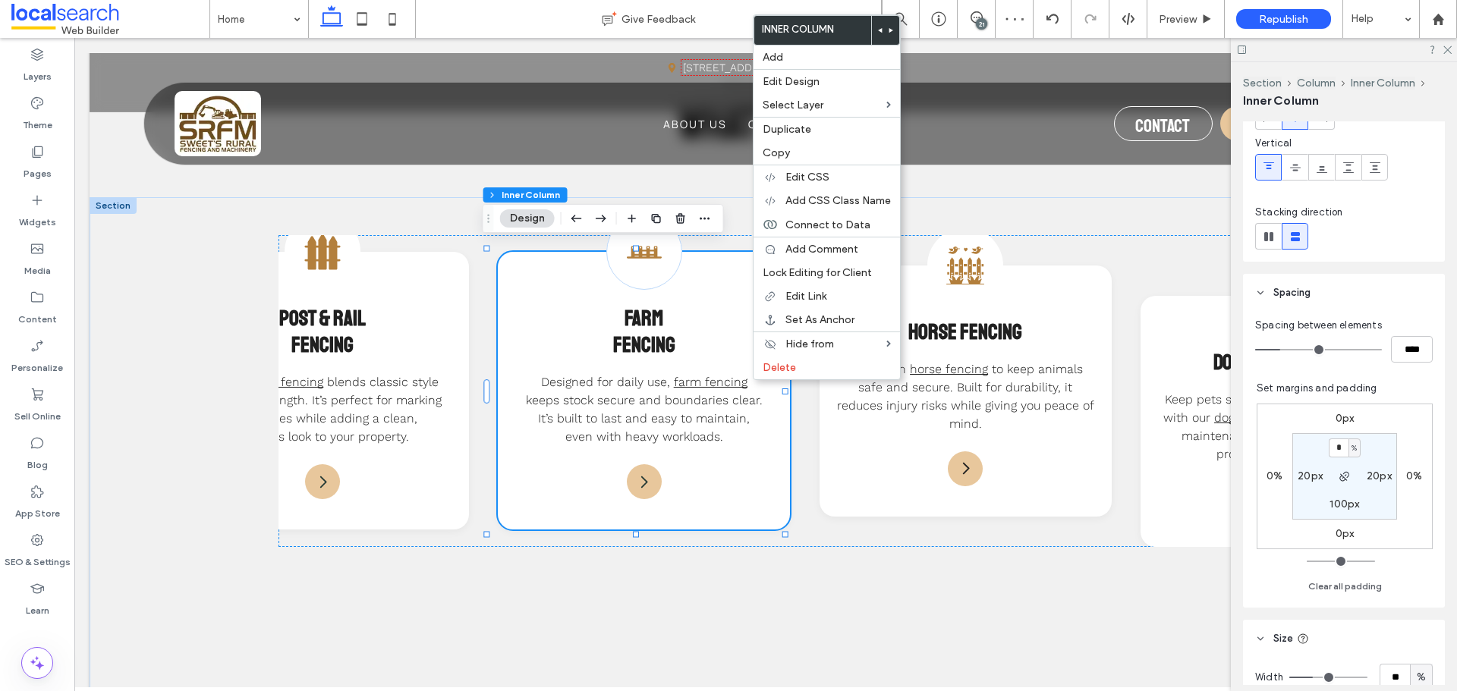
scroll to position [303, 0]
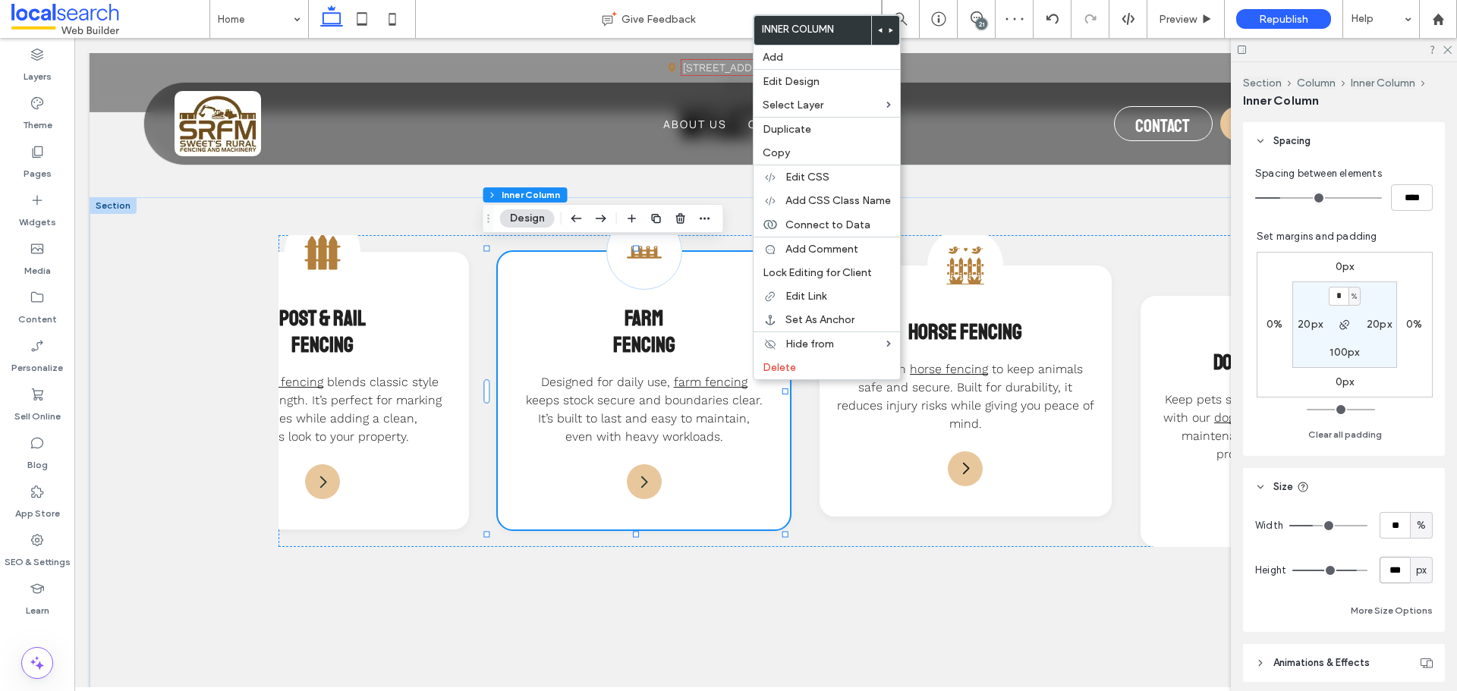
click at [1396, 571] on input "***" at bounding box center [1394, 570] width 30 height 27
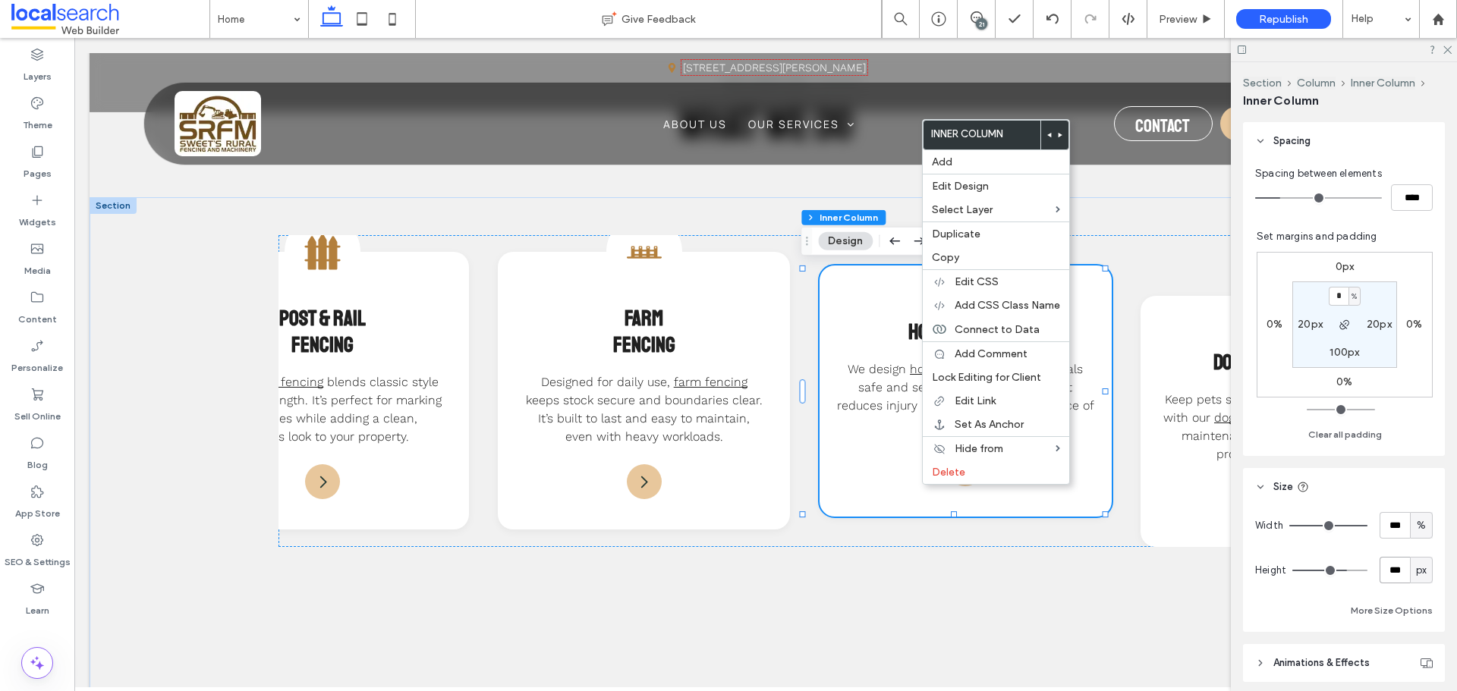
click at [1389, 573] on input "***" at bounding box center [1394, 570] width 30 height 27
paste input "number-input"
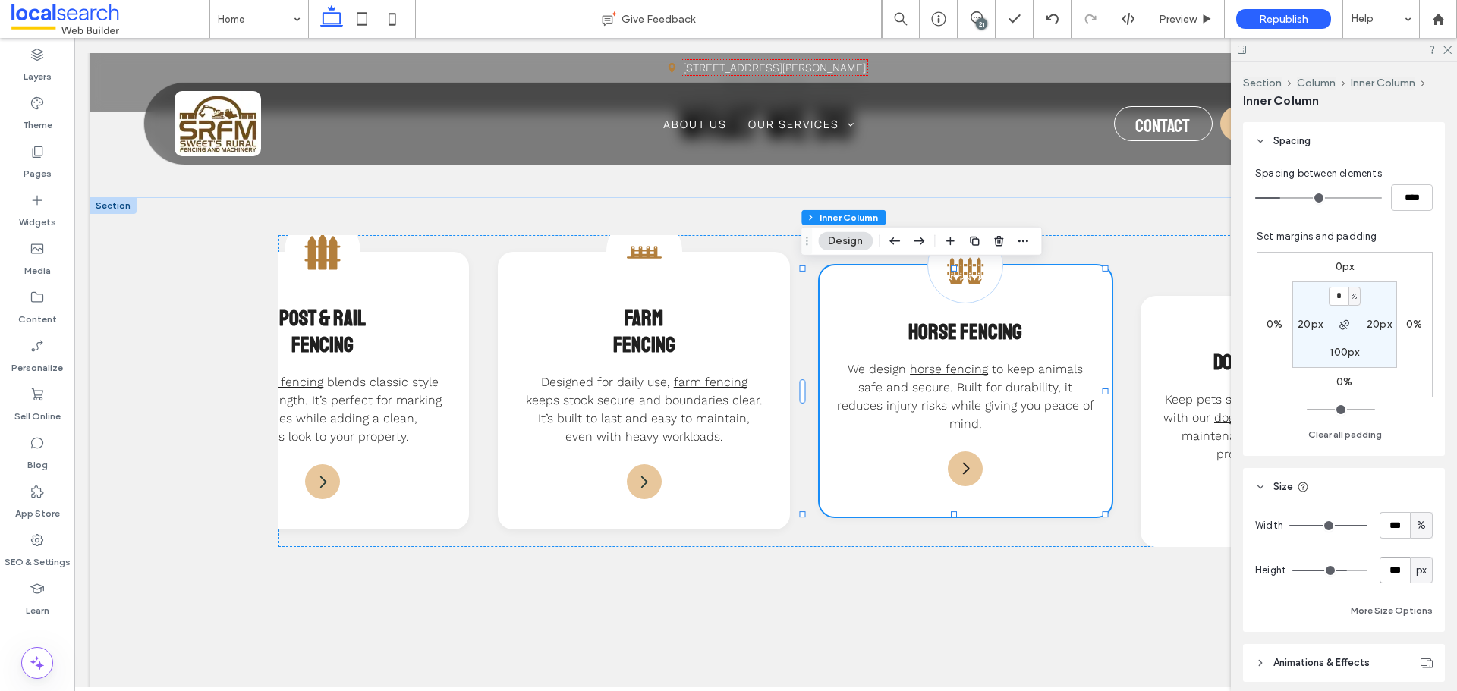
type input "***"
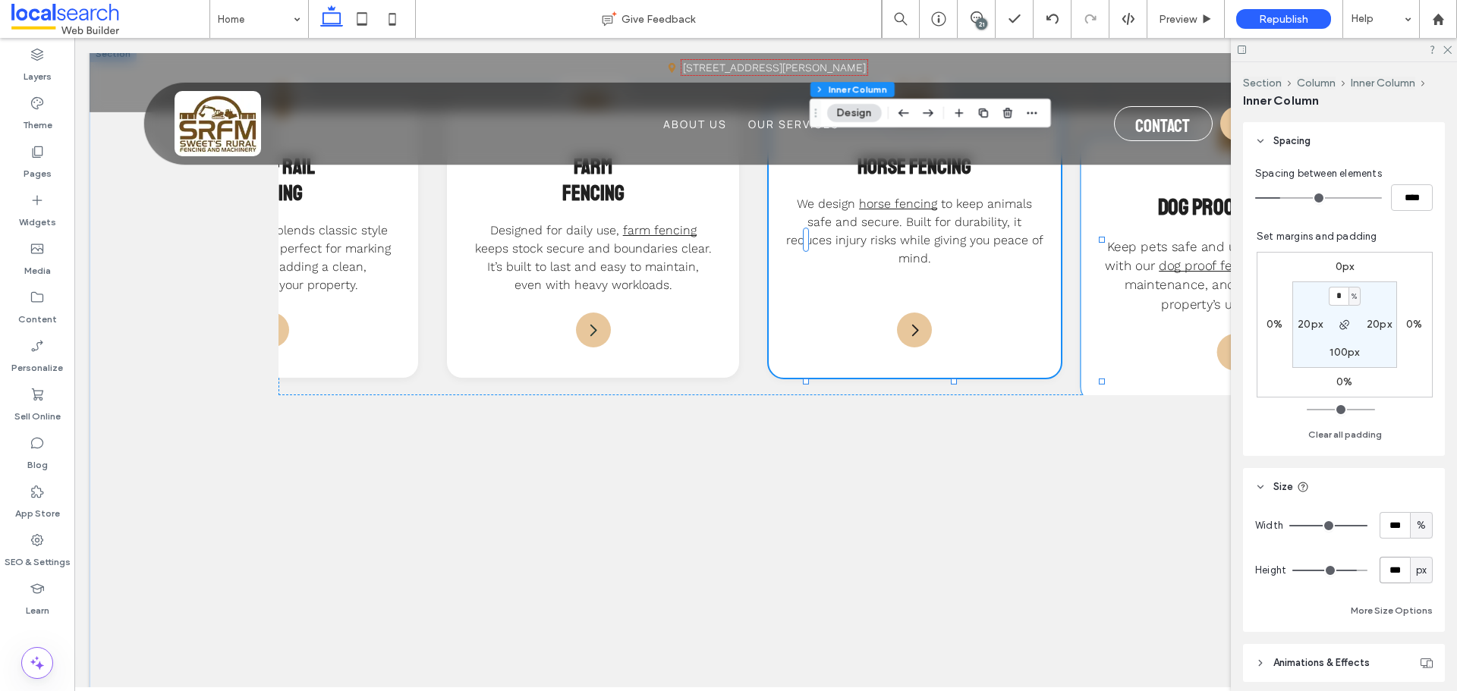
scroll to position [0, 499]
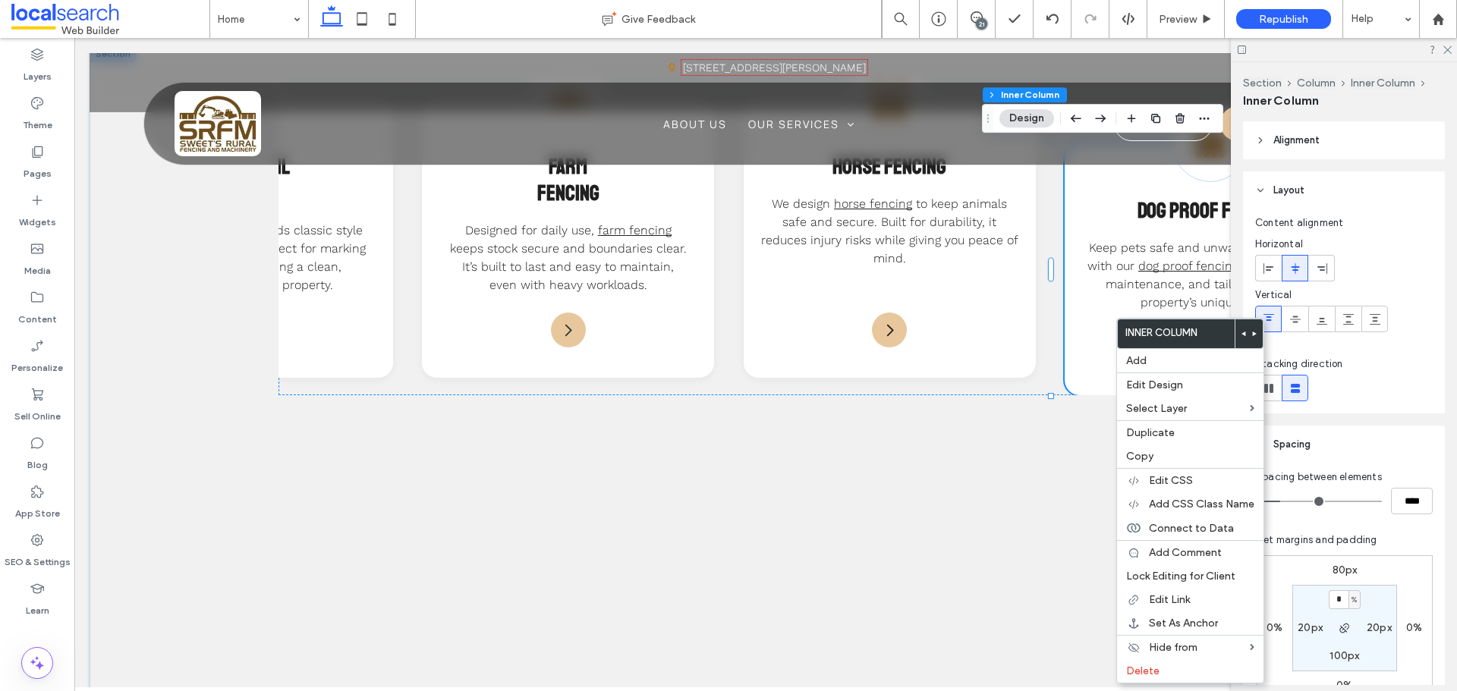
click at [1332, 572] on label "80px" at bounding box center [1344, 570] width 25 height 13
type input "**"
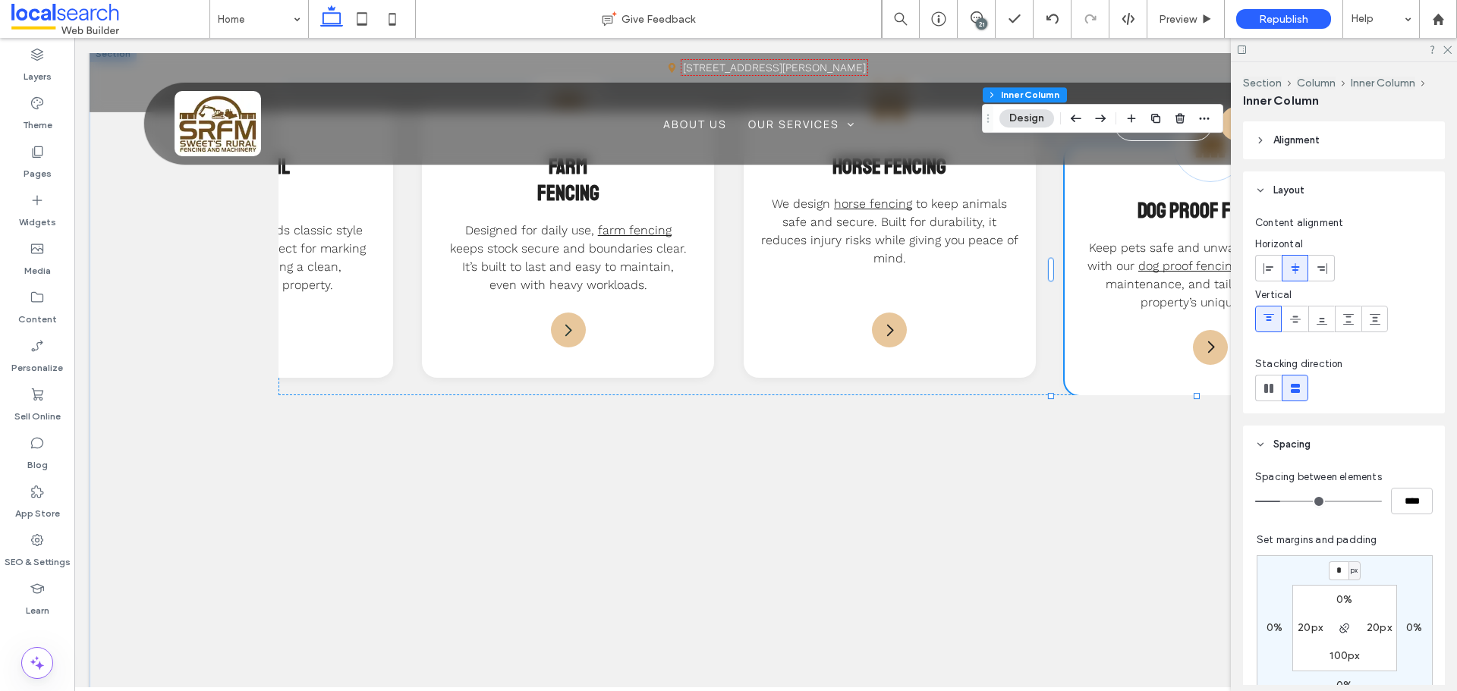
type input "*"
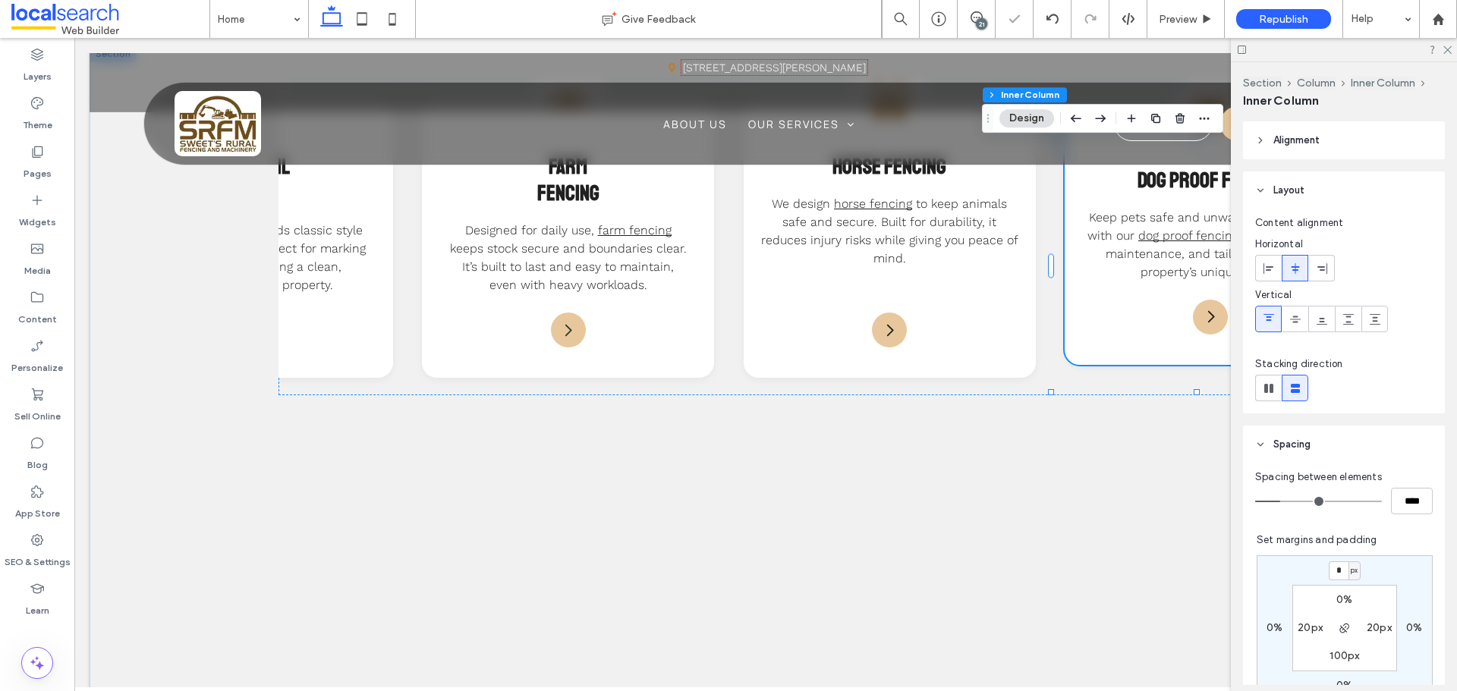
scroll to position [303, 0]
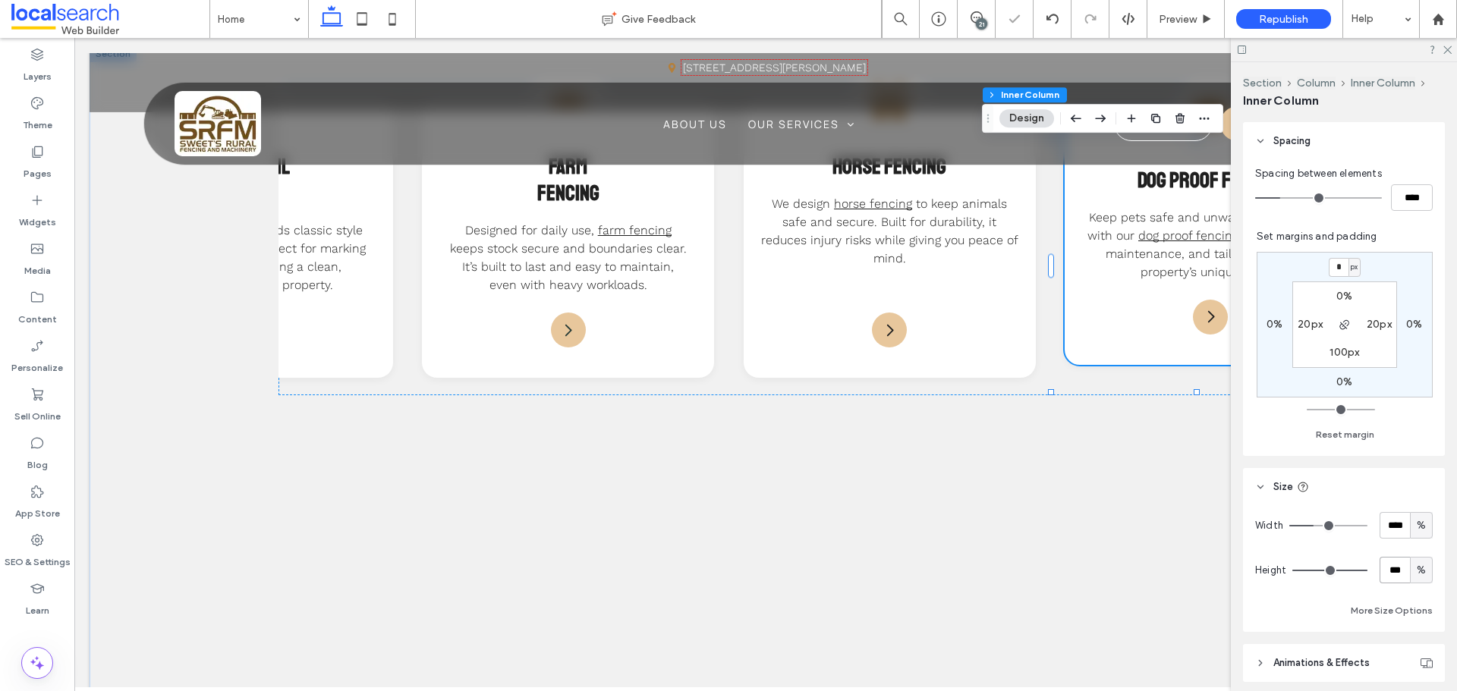
click at [1391, 580] on input "***" at bounding box center [1394, 570] width 30 height 27
paste input "number-input"
type input "***"
click at [1413, 567] on div "%" at bounding box center [1420, 570] width 15 height 15
click at [1413, 440] on span "px" at bounding box center [1413, 437] width 11 height 15
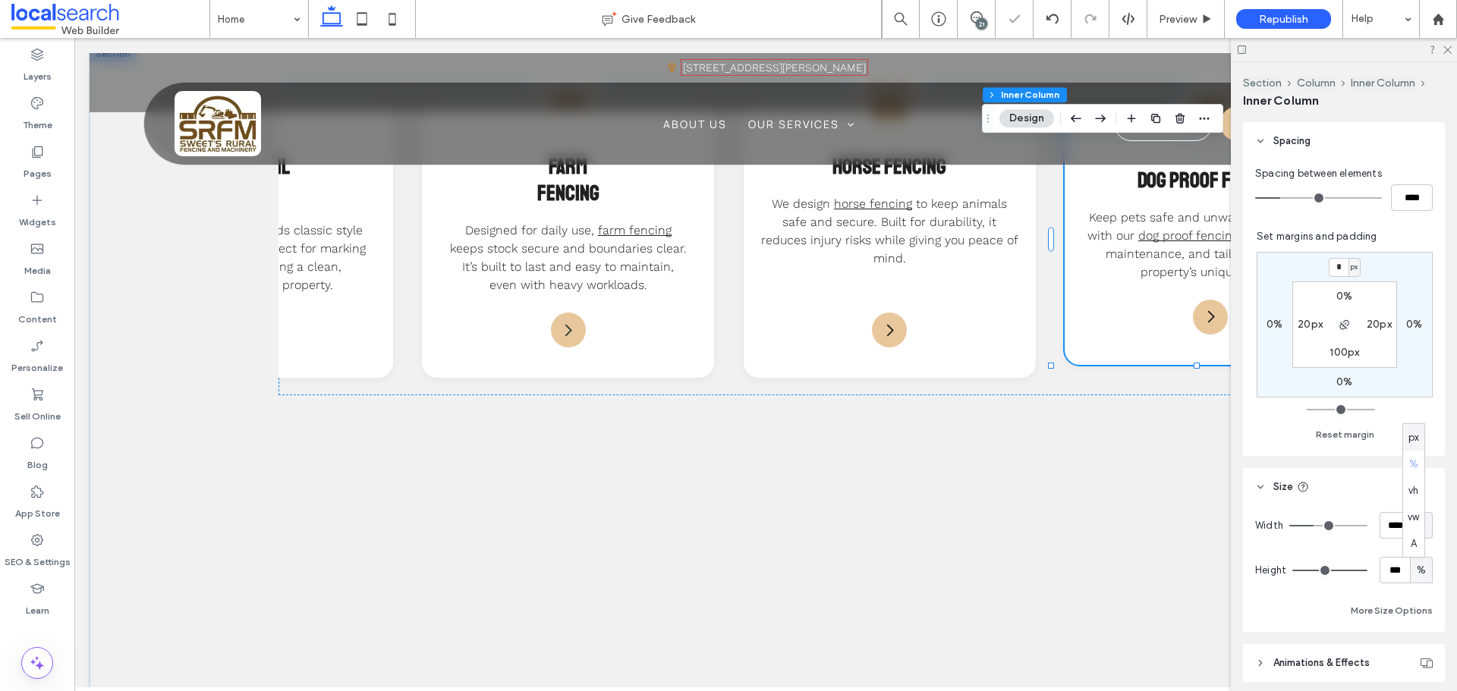
type input "****"
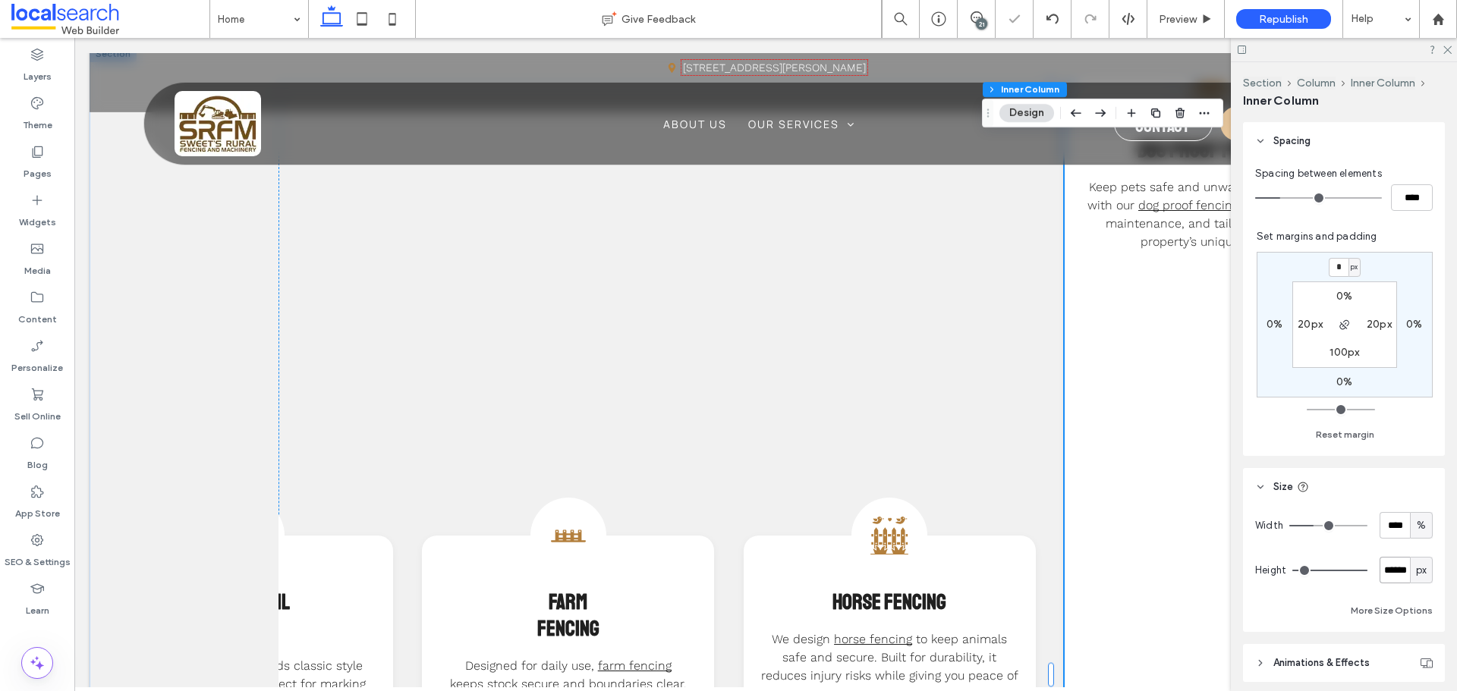
click at [1397, 568] on input "******" at bounding box center [1394, 570] width 30 height 27
paste input "number-input"
type input "***"
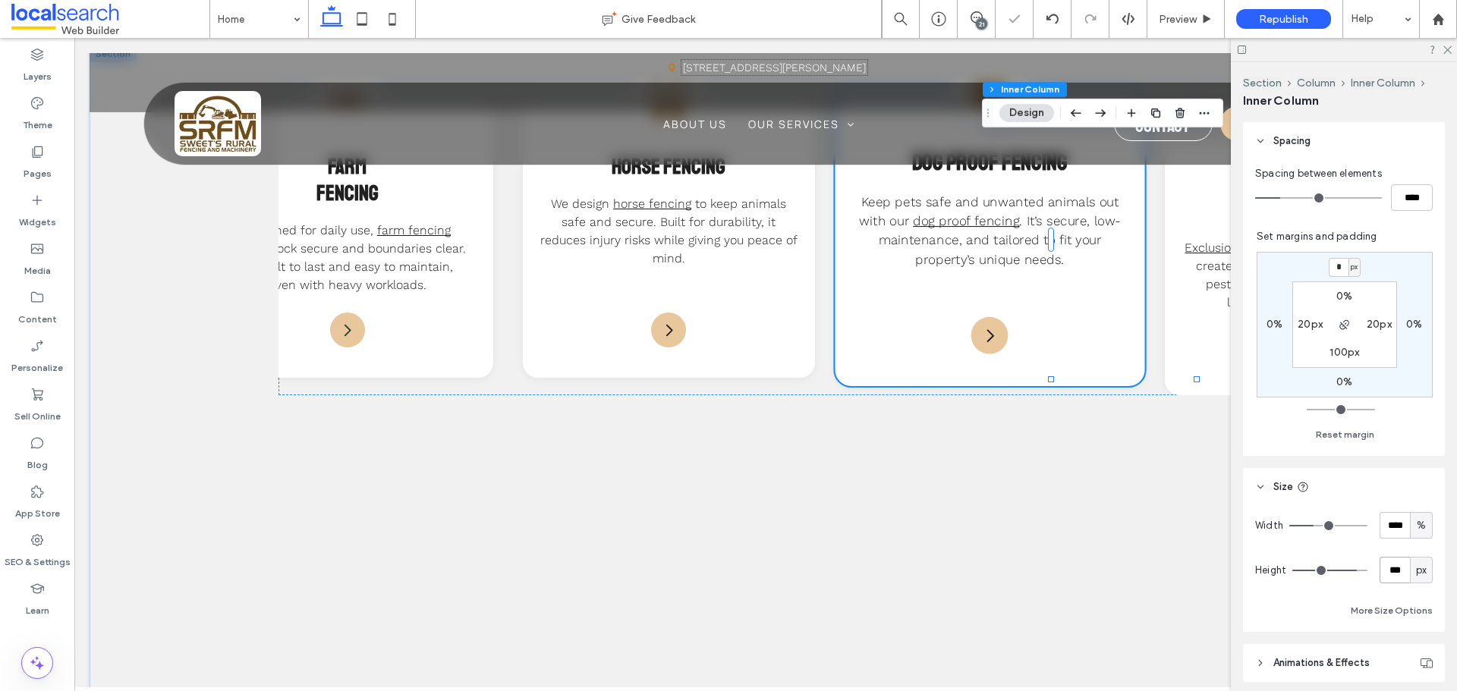
scroll to position [0, 803]
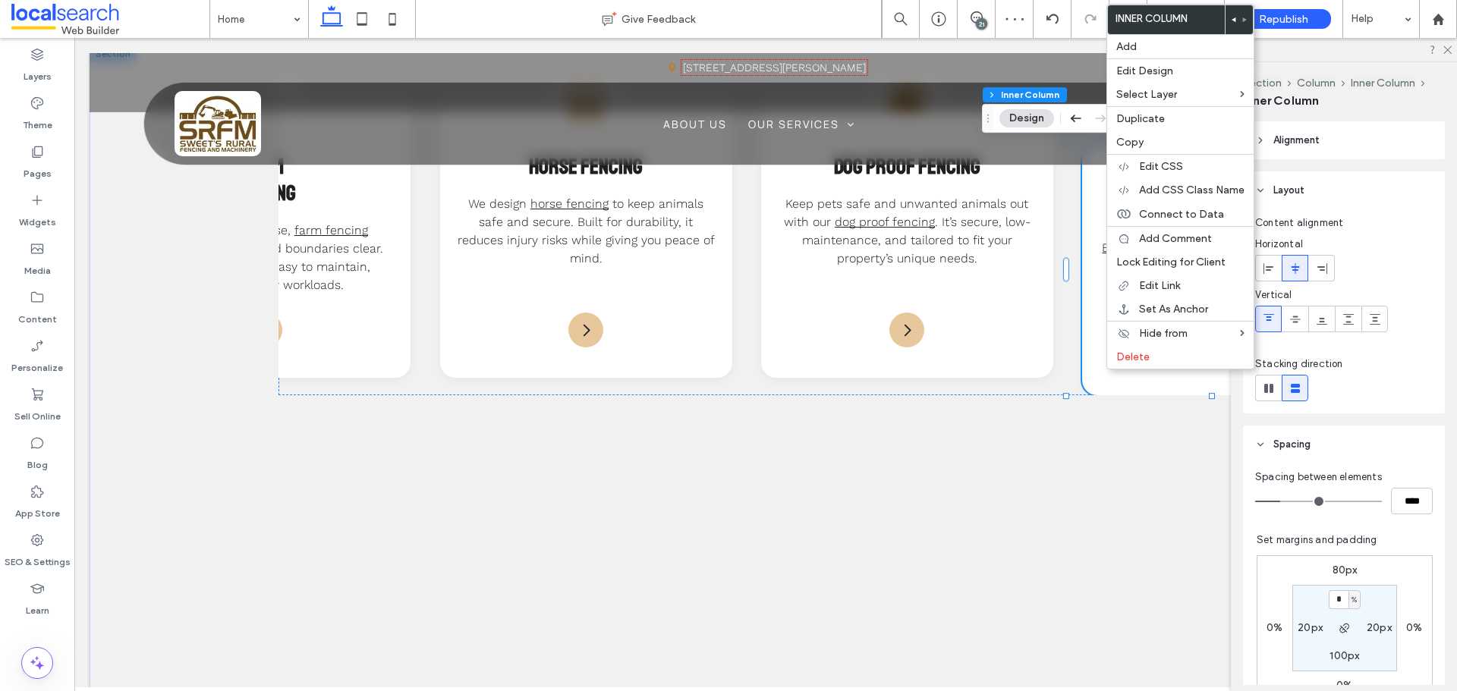
click at [1332, 568] on label "80px" at bounding box center [1344, 570] width 25 height 13
type input "**"
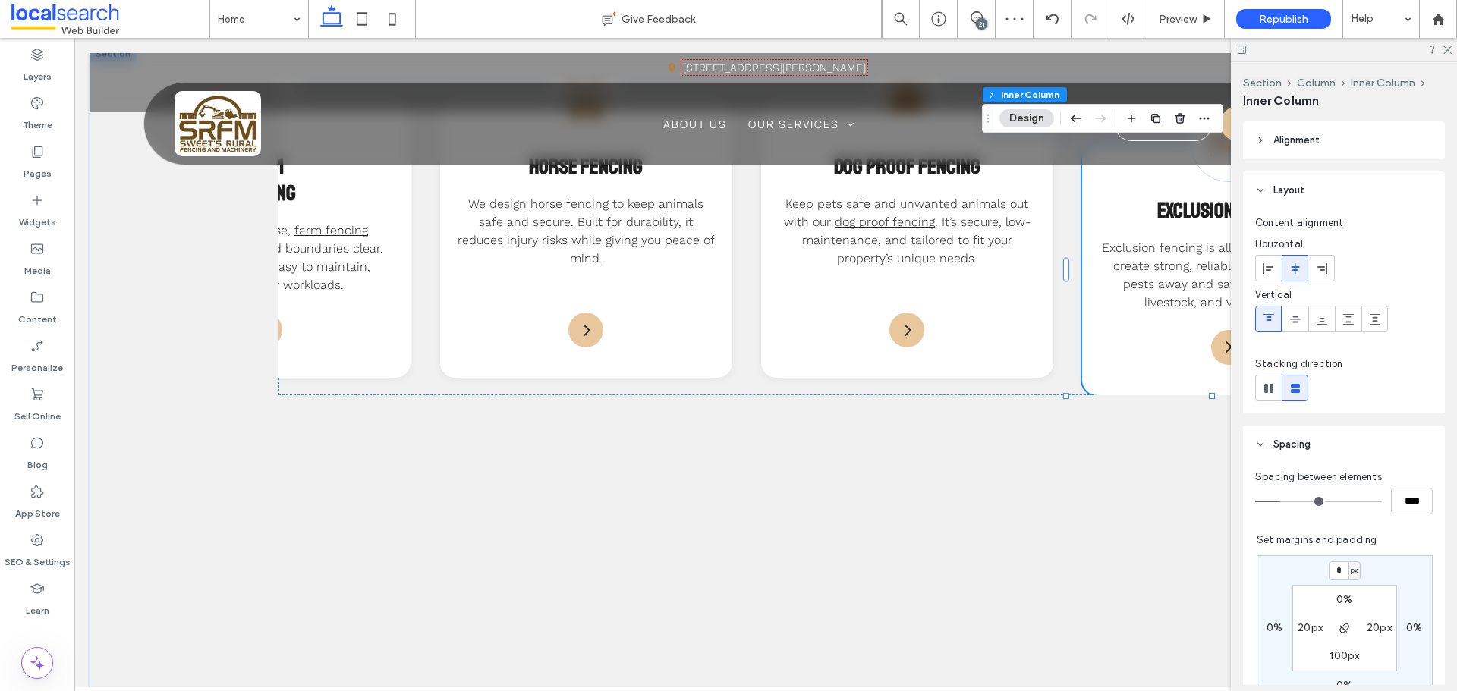
type input "*"
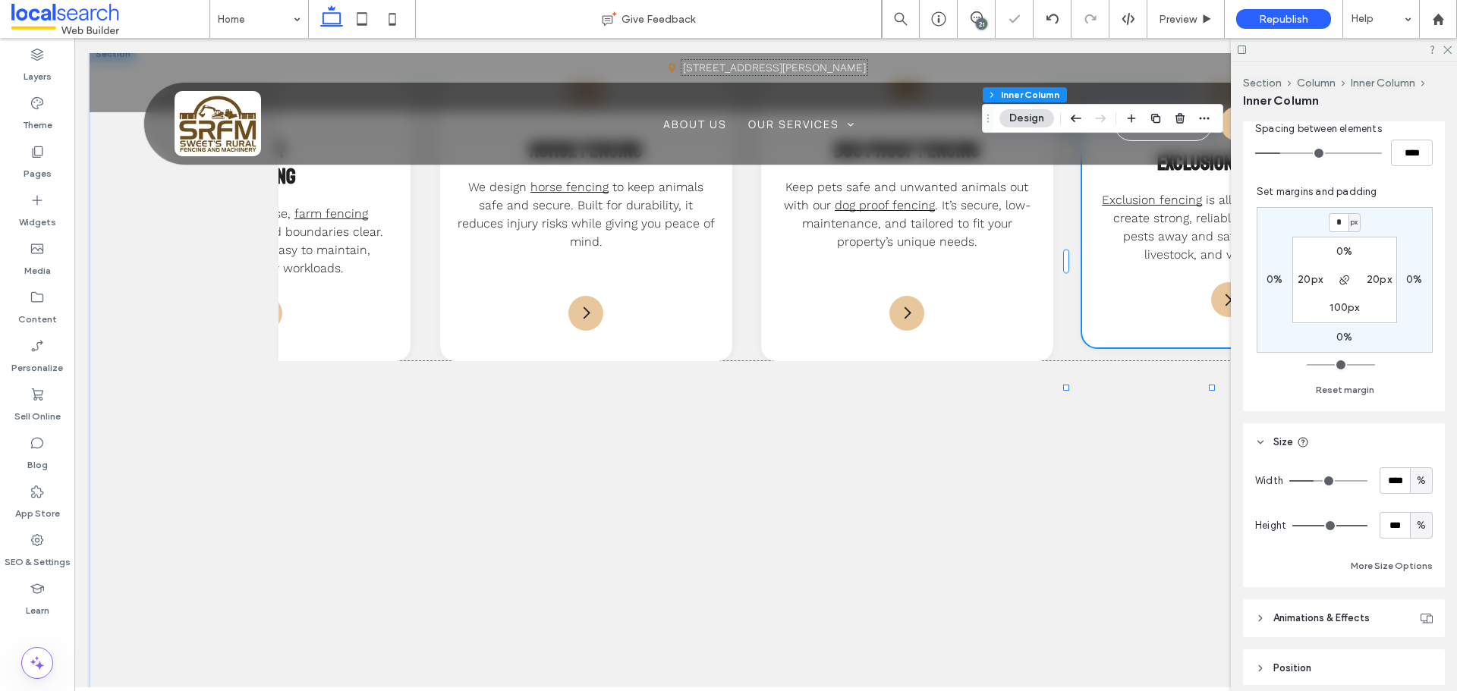
scroll to position [379, 0]
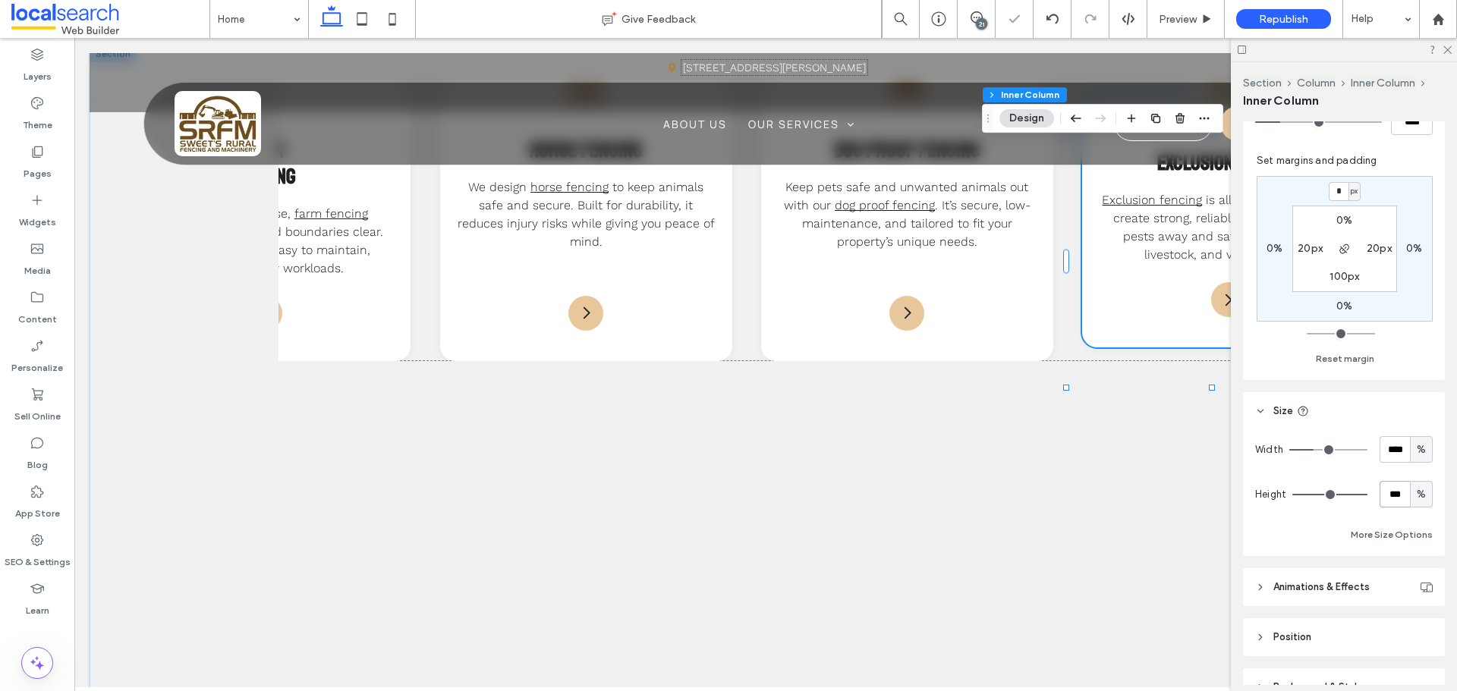
click at [1394, 494] on input "***" at bounding box center [1394, 494] width 30 height 27
click at [1413, 493] on div "%" at bounding box center [1420, 494] width 15 height 15
click at [1412, 528] on span "px" at bounding box center [1413, 521] width 11 height 15
type input "***"
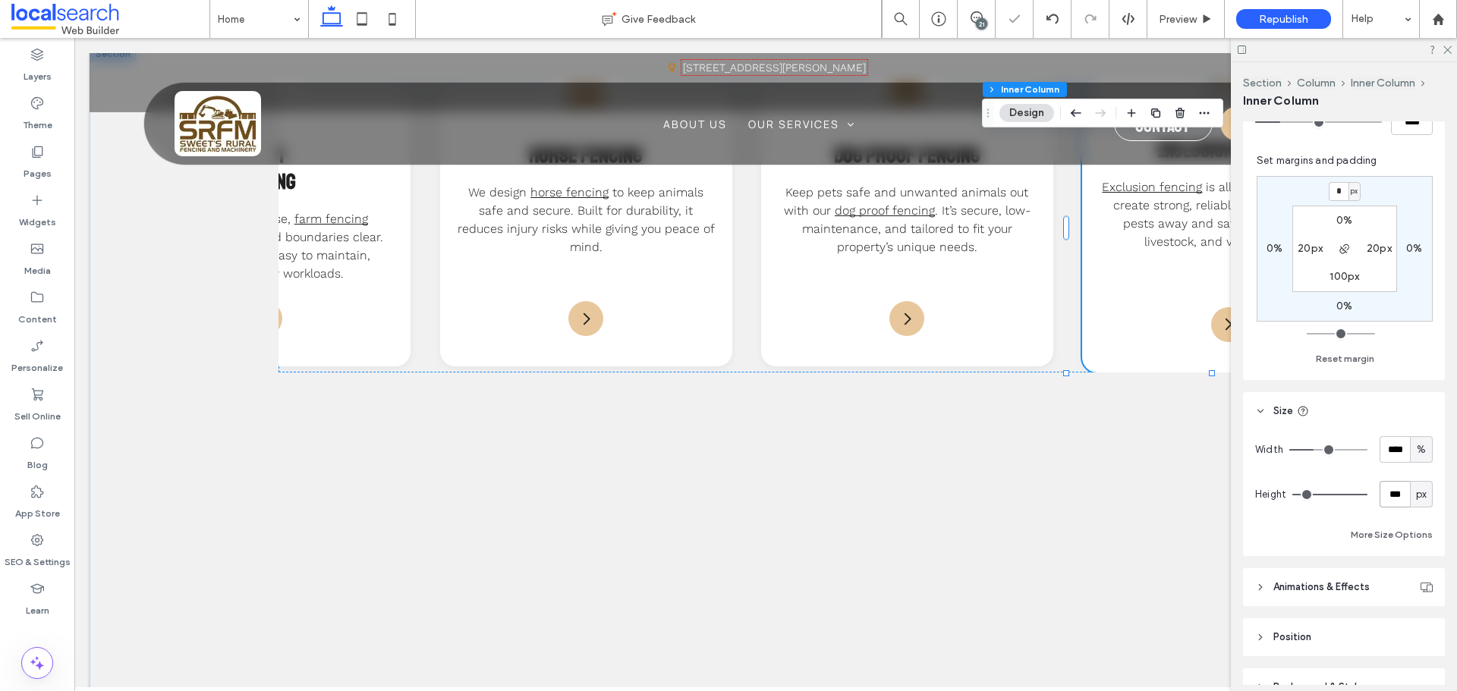
click at [1394, 500] on input "***" at bounding box center [1394, 494] width 30 height 27
paste input "number-input"
type input "***"
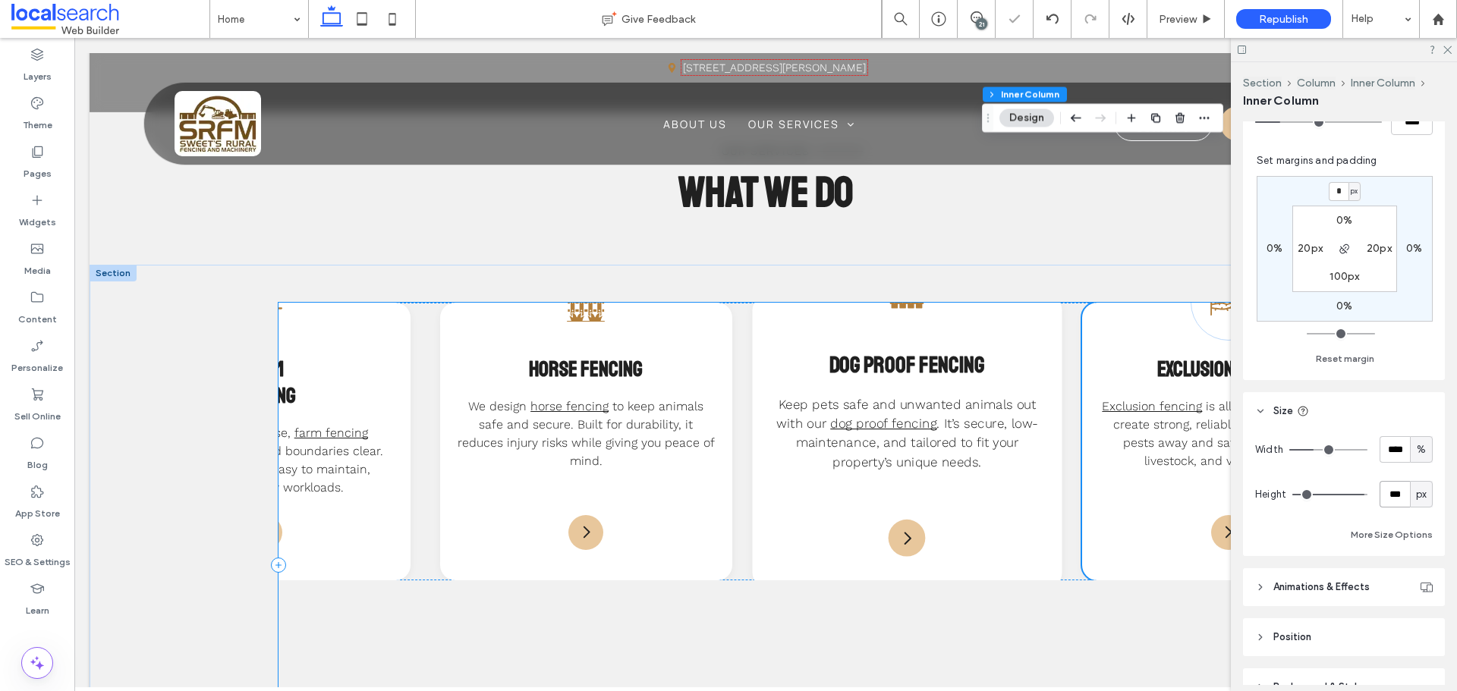
scroll to position [1366, 0]
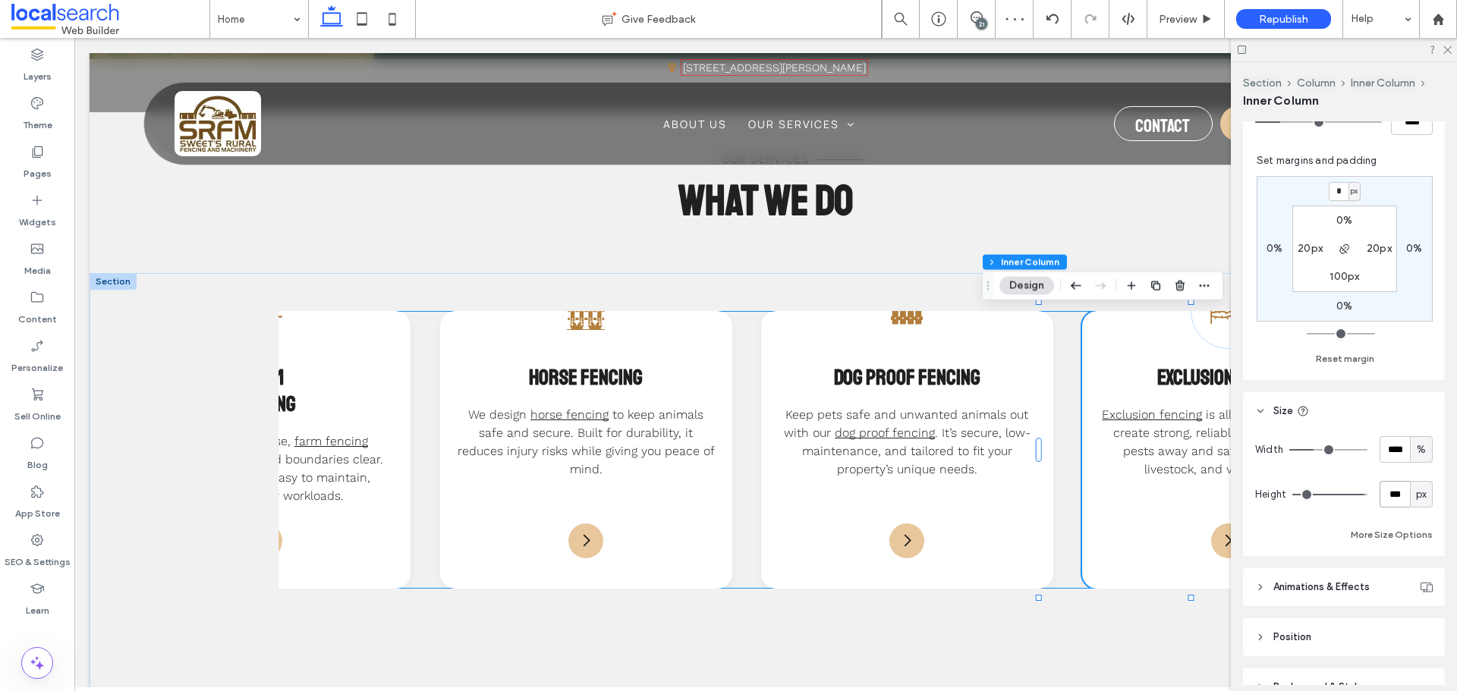
click at [1033, 490] on div "Barb Wire Icon Split Post & Barbed Wire Fencing Strong and straightforward, thi…" at bounding box center [764, 450] width 973 height 278
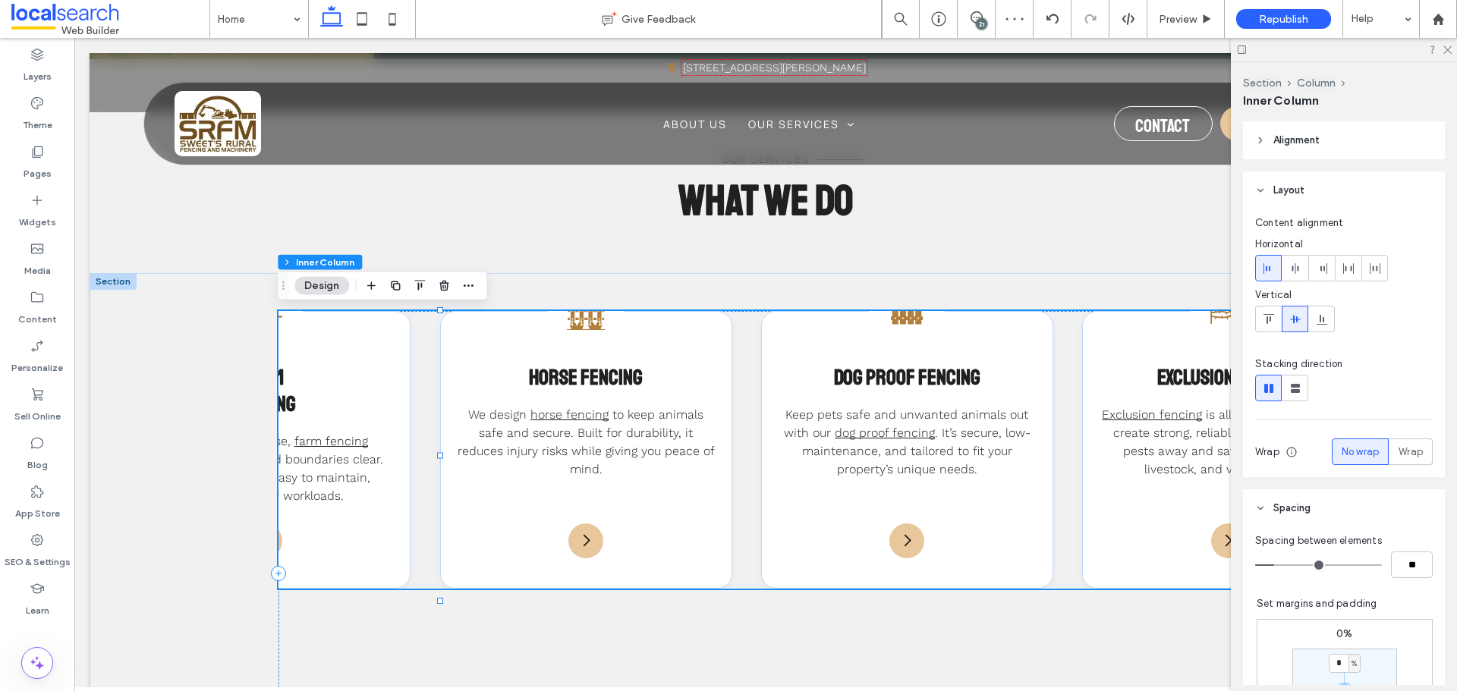
scroll to position [152, 0]
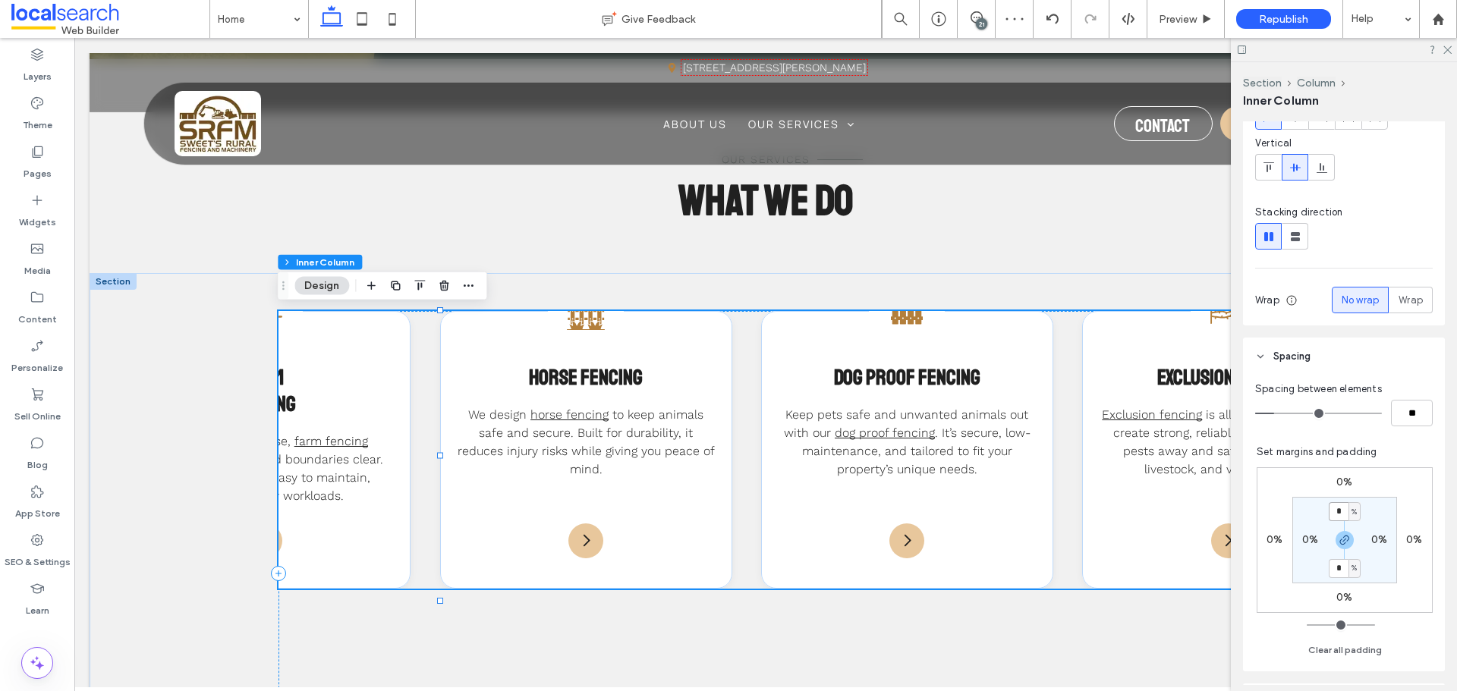
click at [1335, 508] on input "*" at bounding box center [1338, 511] width 20 height 19
type input "*"
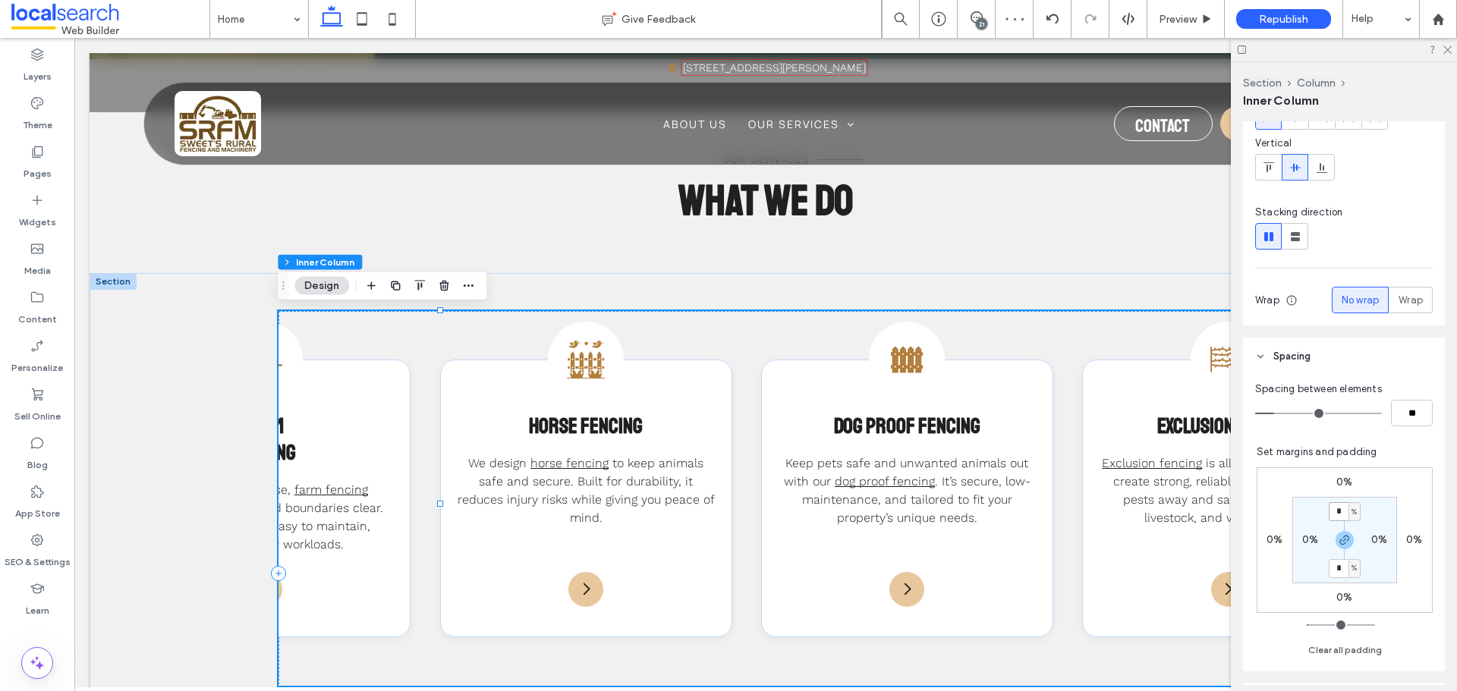
type input "*"
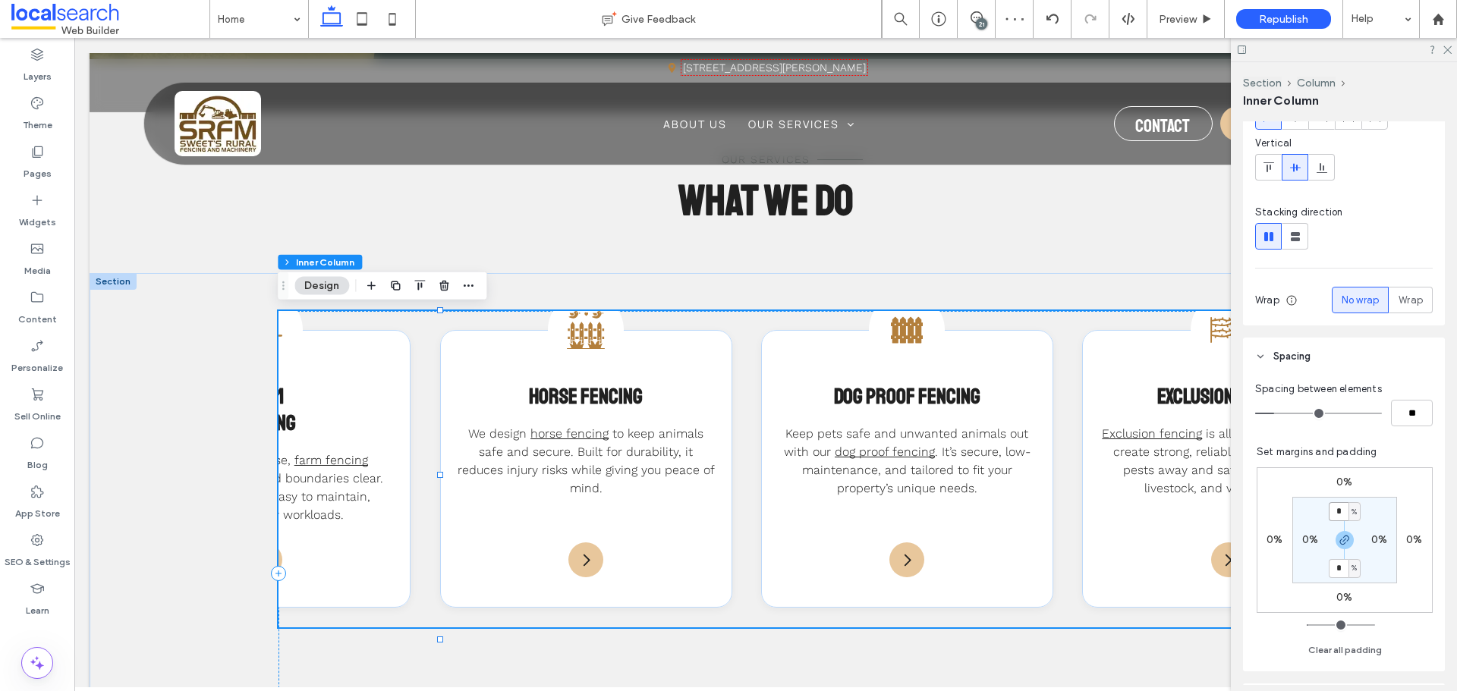
type input "*"
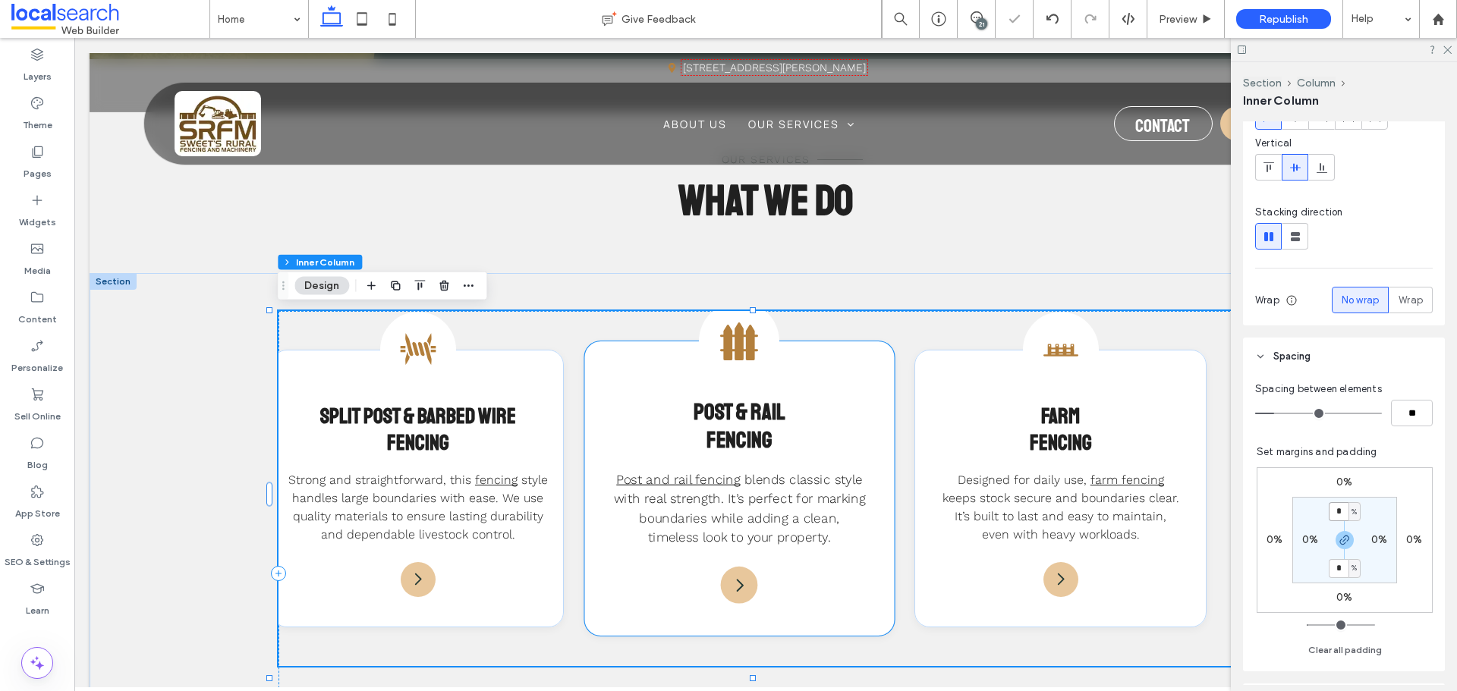
scroll to position [0, 0]
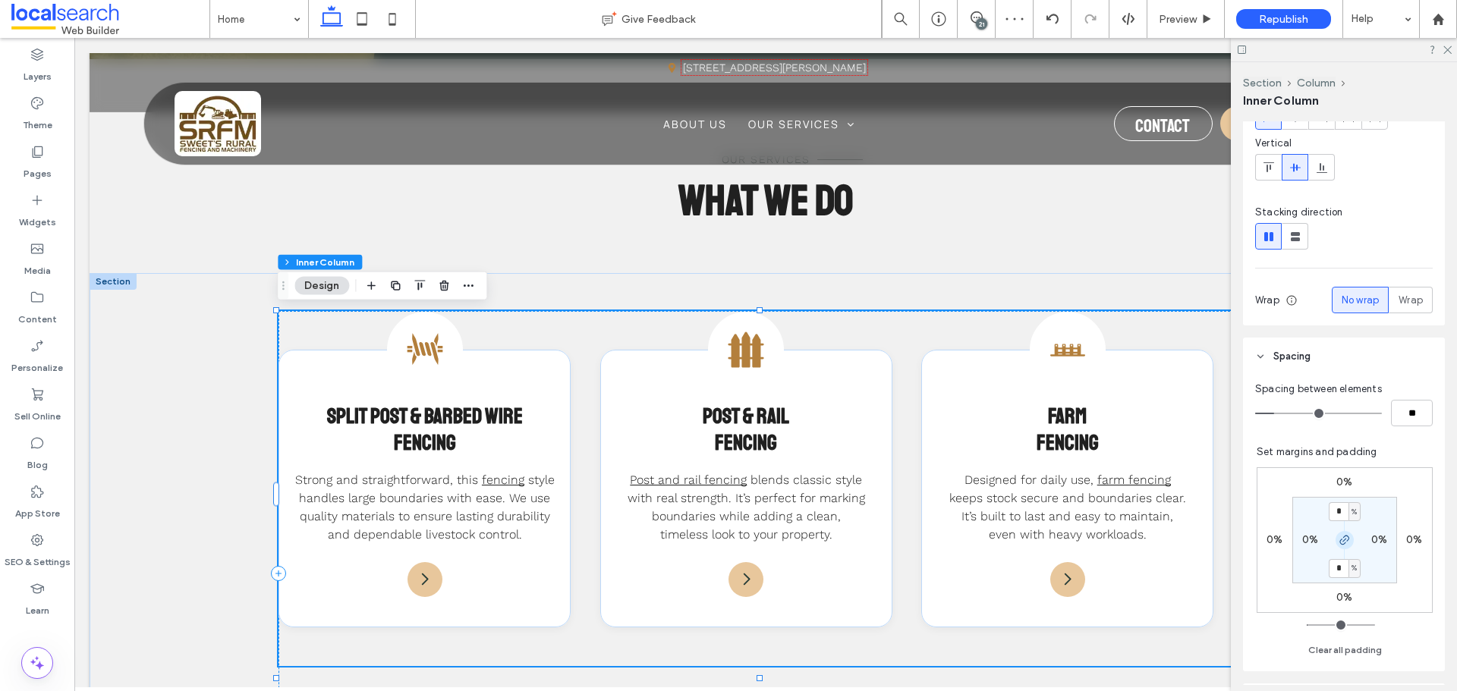
click at [1338, 535] on icon "button" at bounding box center [1344, 540] width 12 height 12
click at [1336, 567] on label "4%" at bounding box center [1344, 567] width 16 height 13
type input "*"
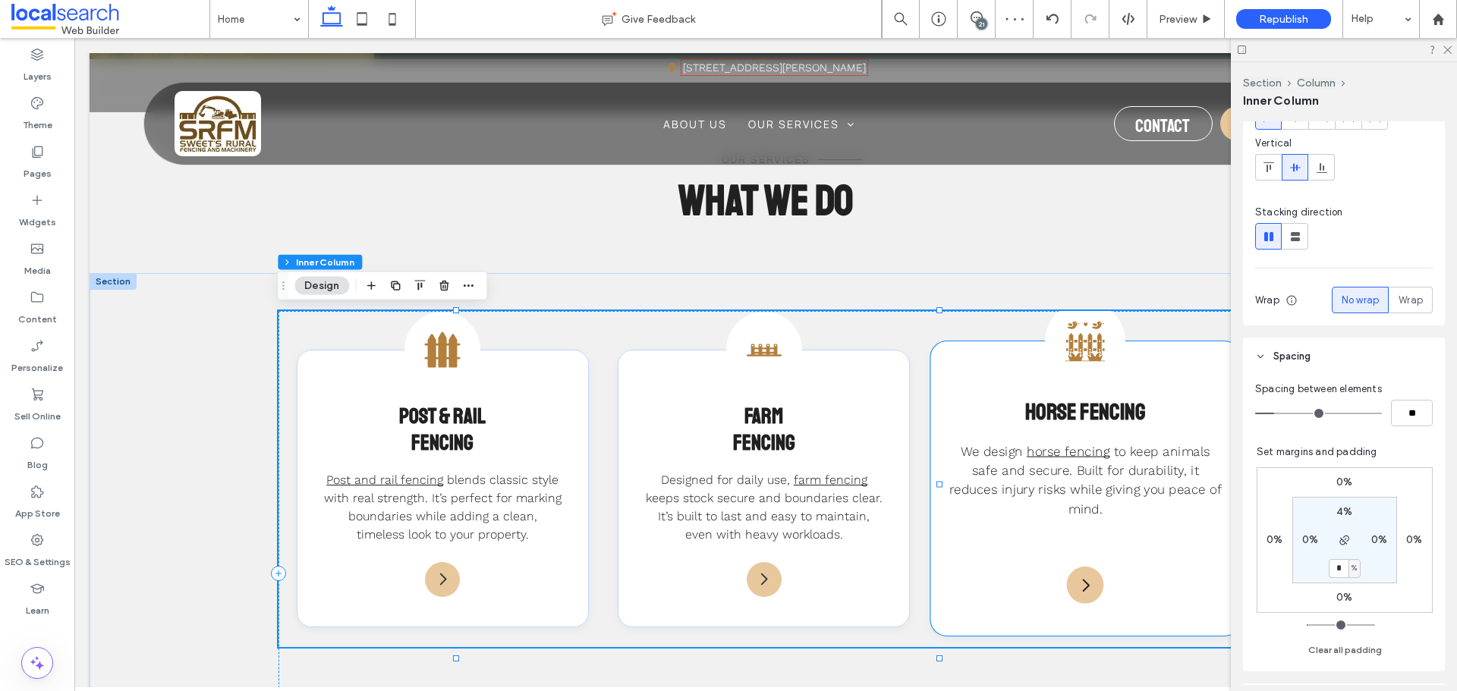
scroll to position [0, 455]
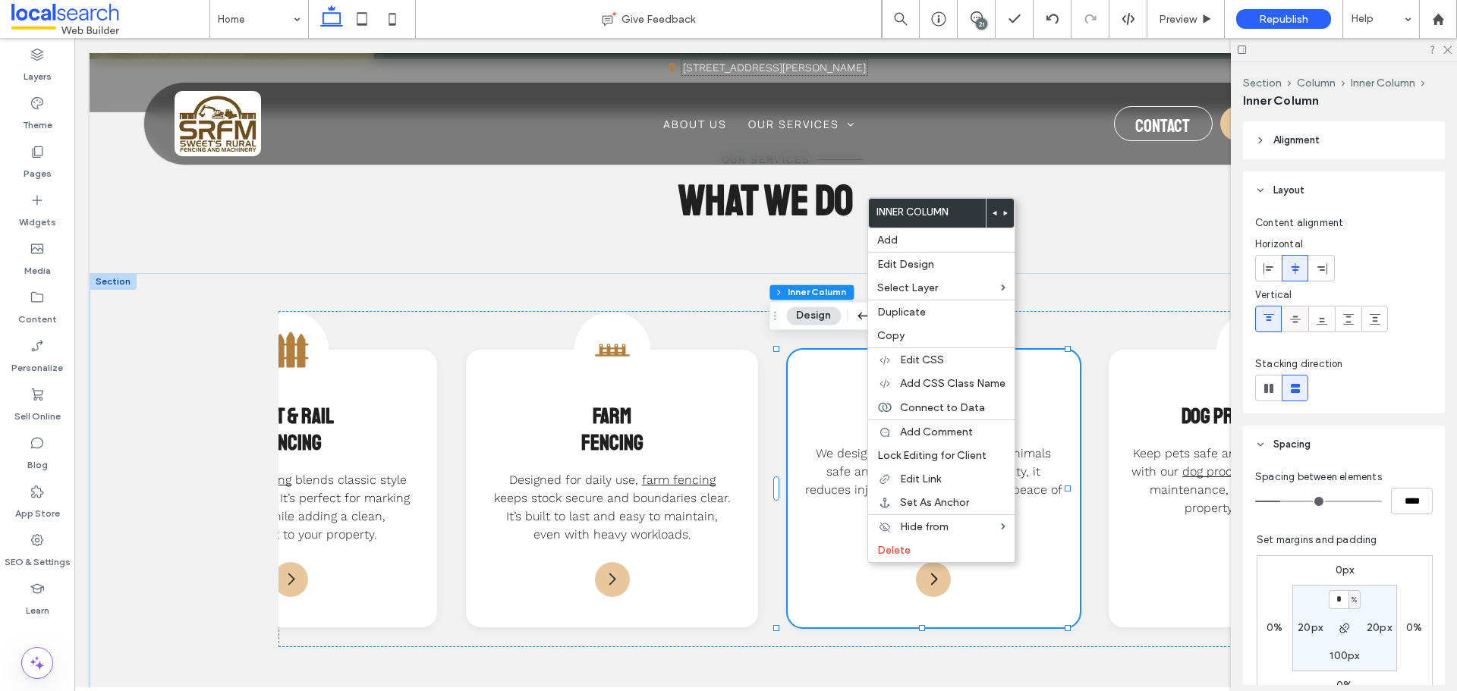
click at [1305, 322] on div at bounding box center [1294, 319] width 25 height 25
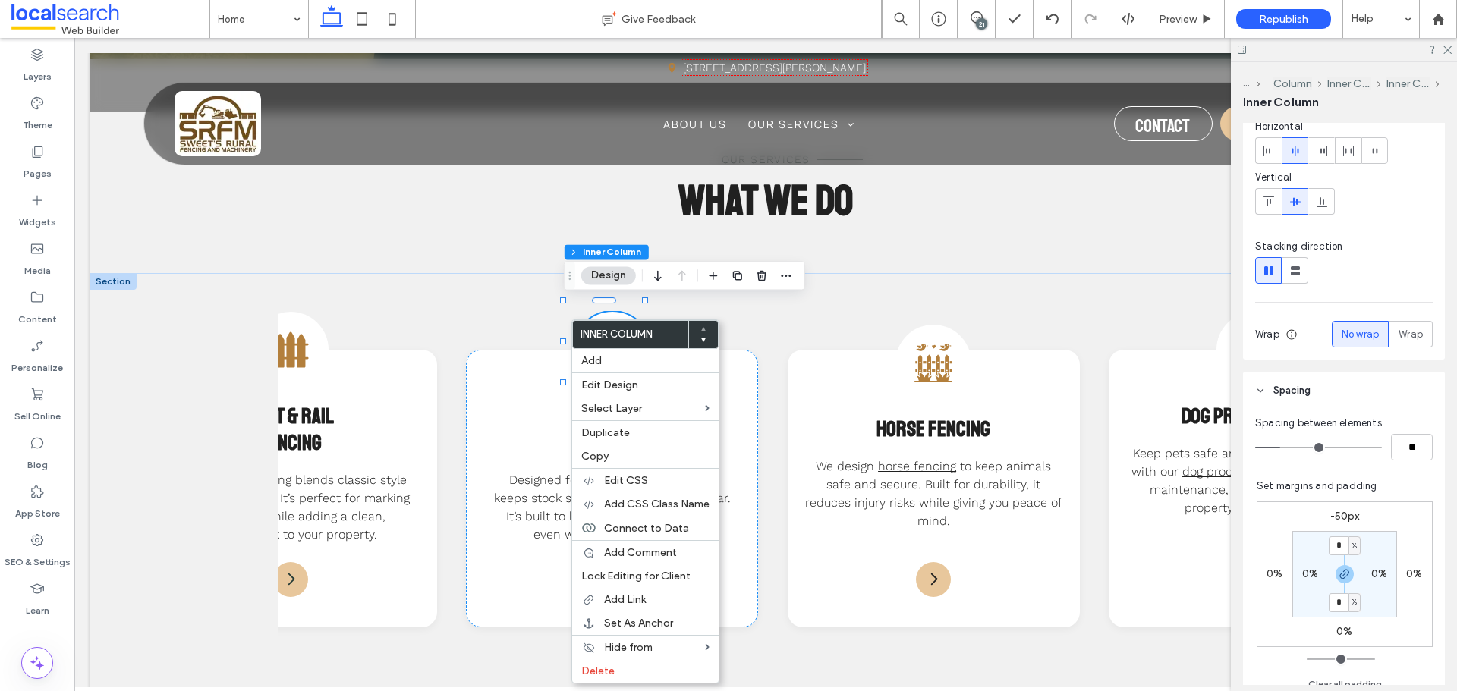
scroll to position [303, 0]
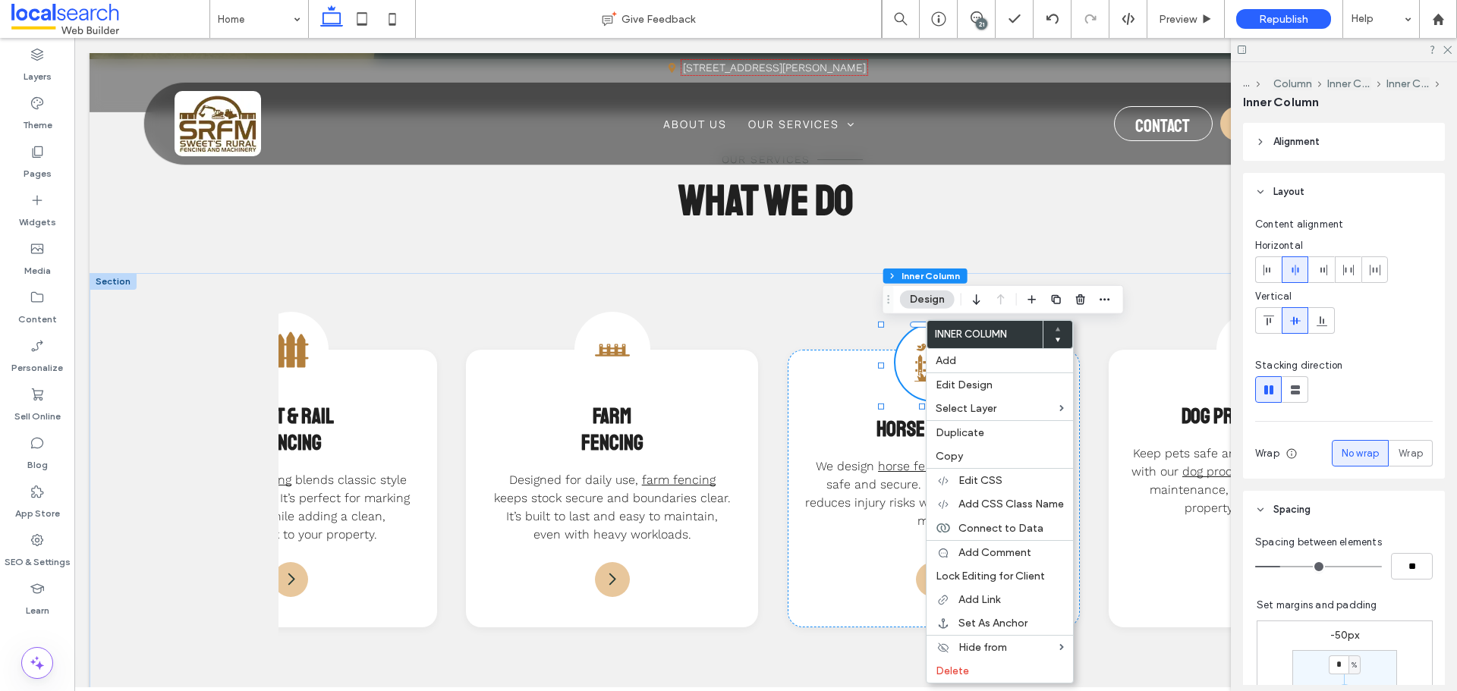
click at [1348, 634] on label "-50px" at bounding box center [1345, 635] width 30 height 13
type input "*"
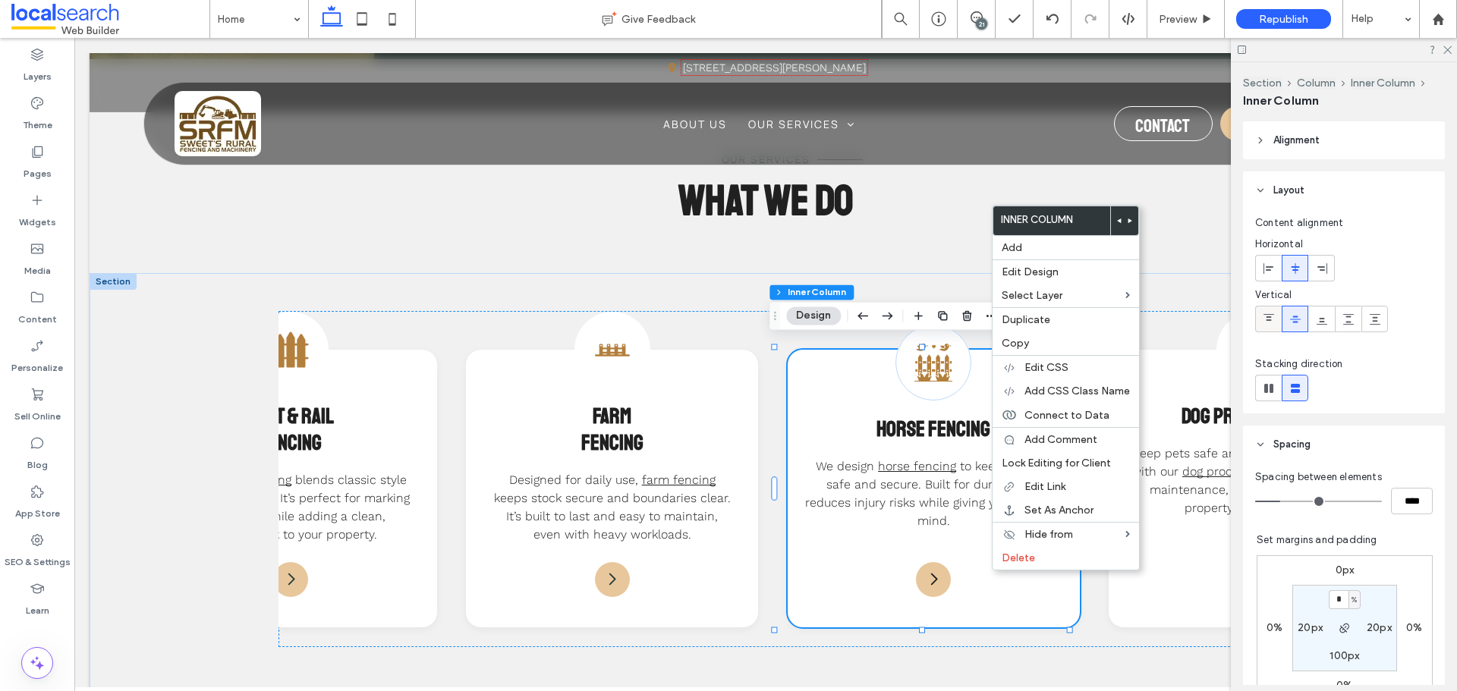
click at [1255, 324] on label at bounding box center [1268, 319] width 27 height 27
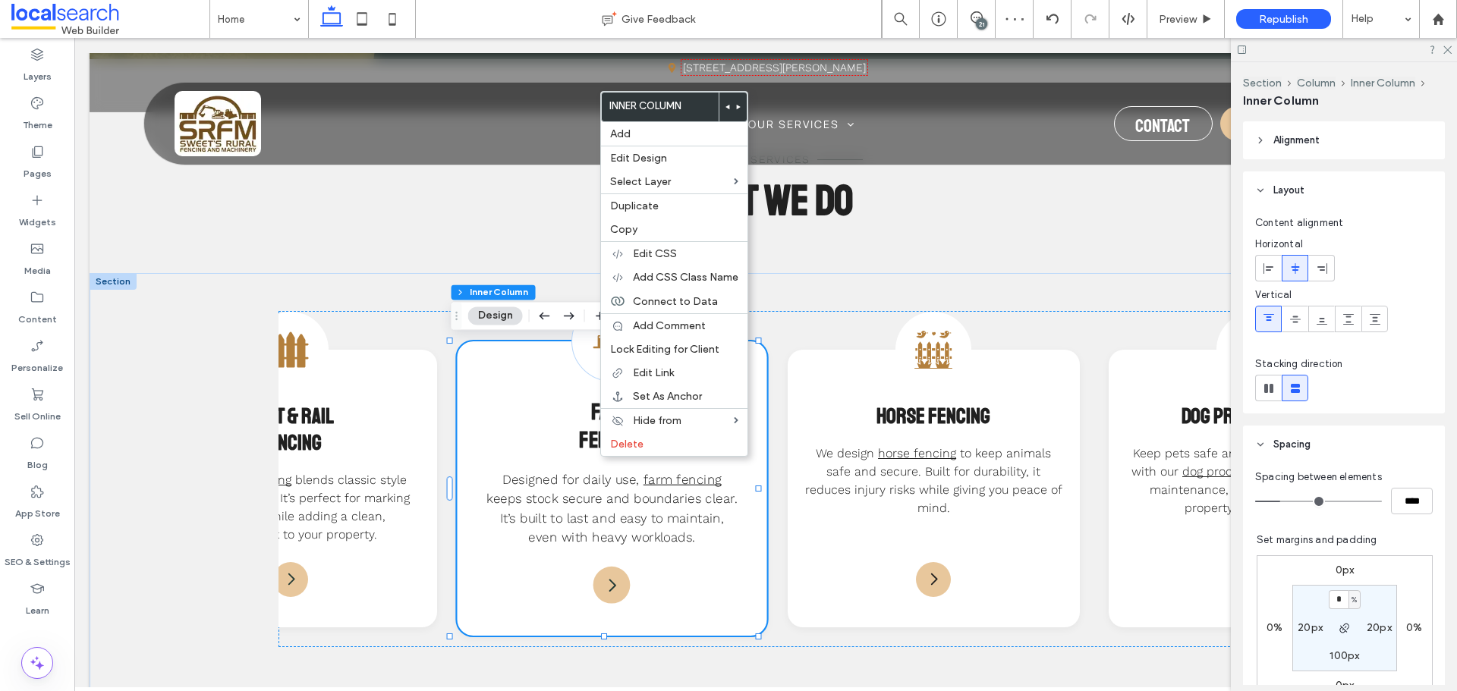
click at [561, 455] on div "Farm Fencing Icon Farm Fencing Designed for daily use, farm fencing keeps stock…" at bounding box center [612, 488] width 310 height 294
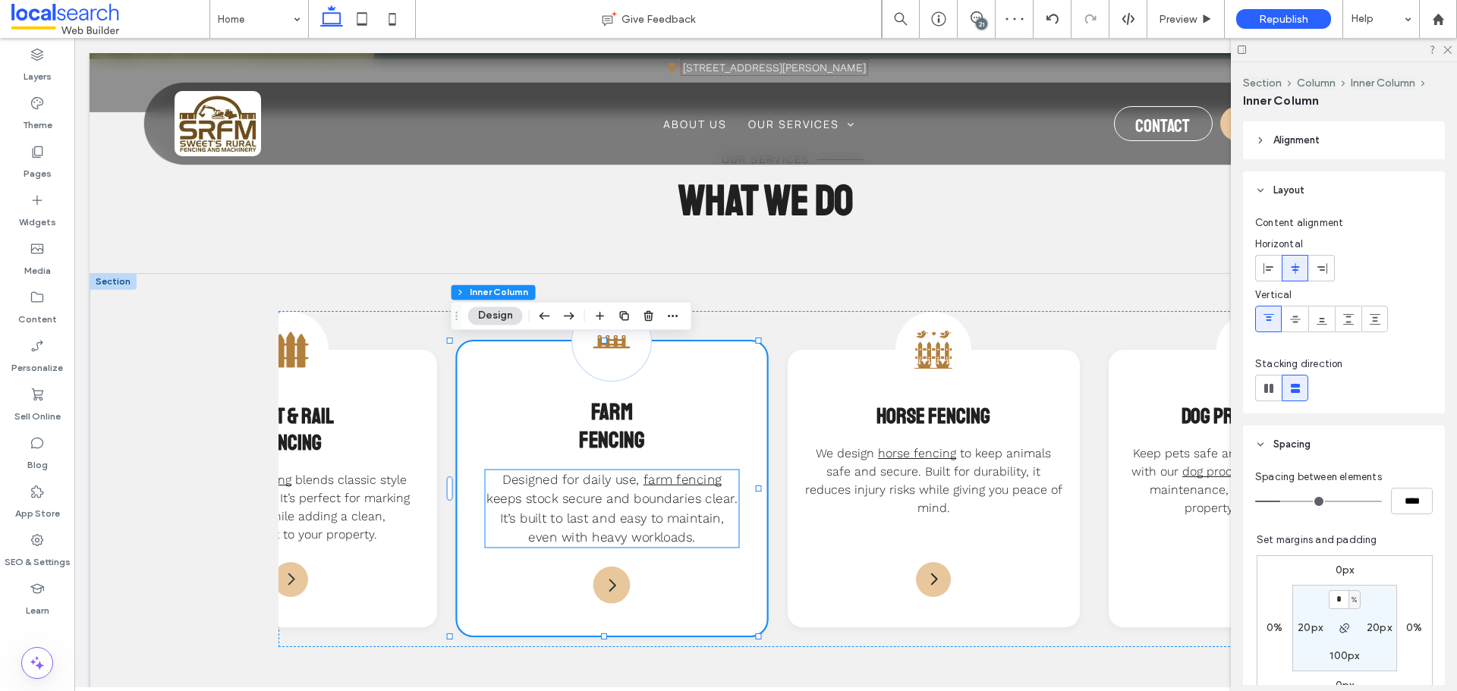
click at [582, 483] on span "Designed for daily use," at bounding box center [571, 479] width 137 height 15
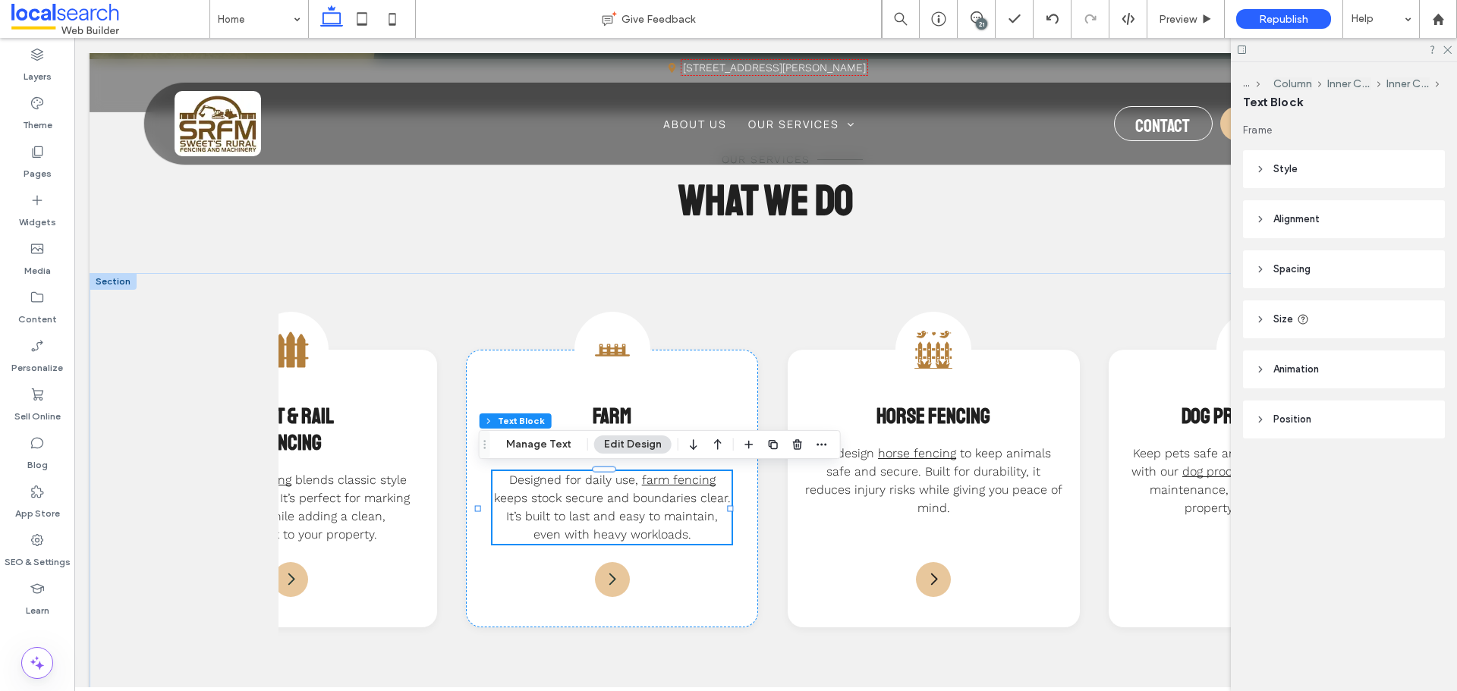
click at [1353, 174] on header "Style" at bounding box center [1344, 169] width 202 height 38
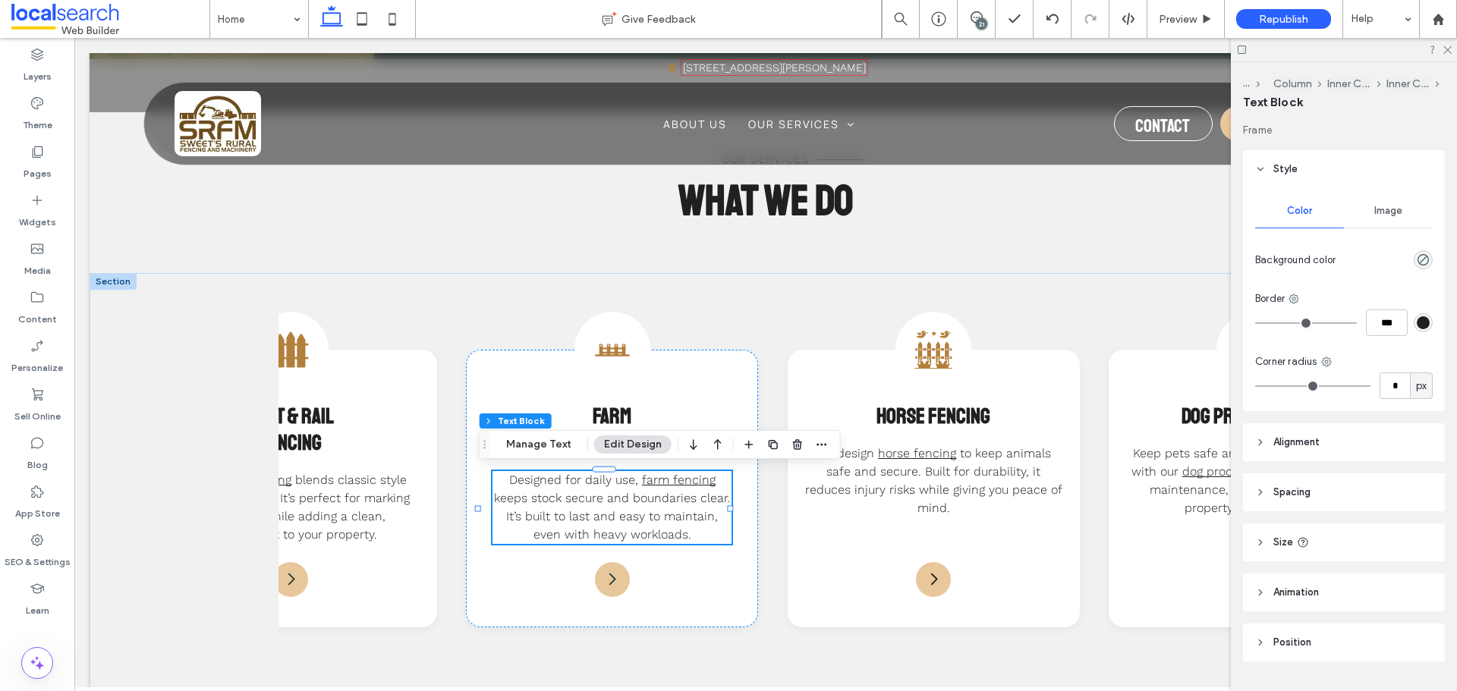
click at [1330, 432] on header "Alignment" at bounding box center [1344, 442] width 202 height 38
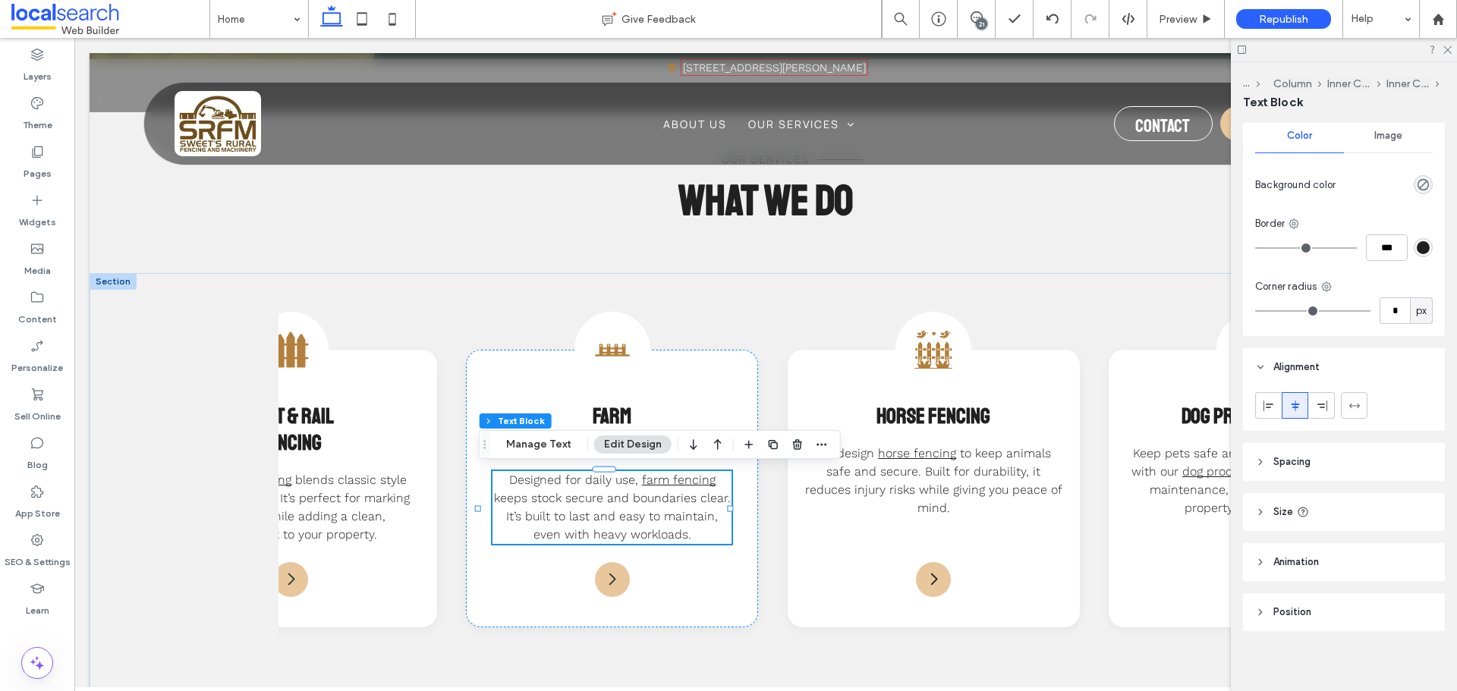
click at [1367, 466] on header "Spacing" at bounding box center [1344, 462] width 202 height 38
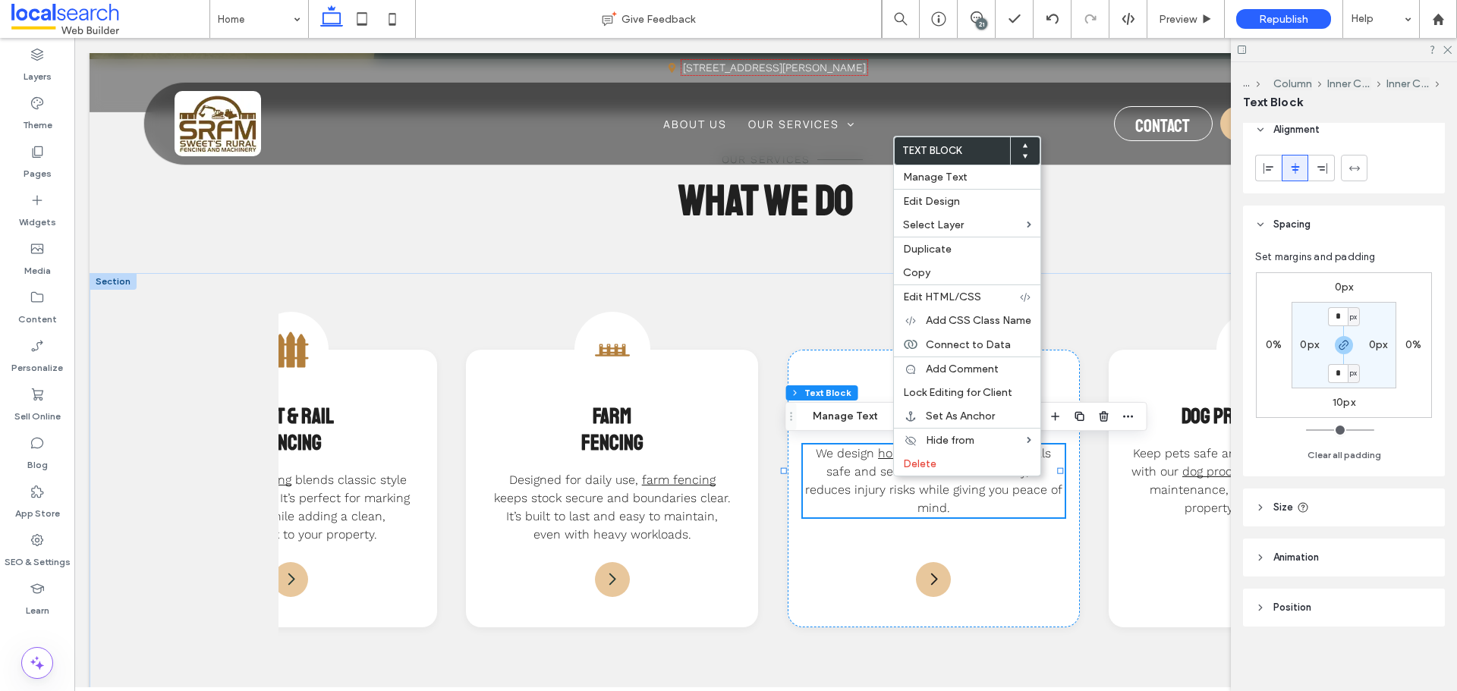
scroll to position [315, 0]
click at [1339, 406] on label "10px" at bounding box center [1343, 400] width 23 height 13
type input "**"
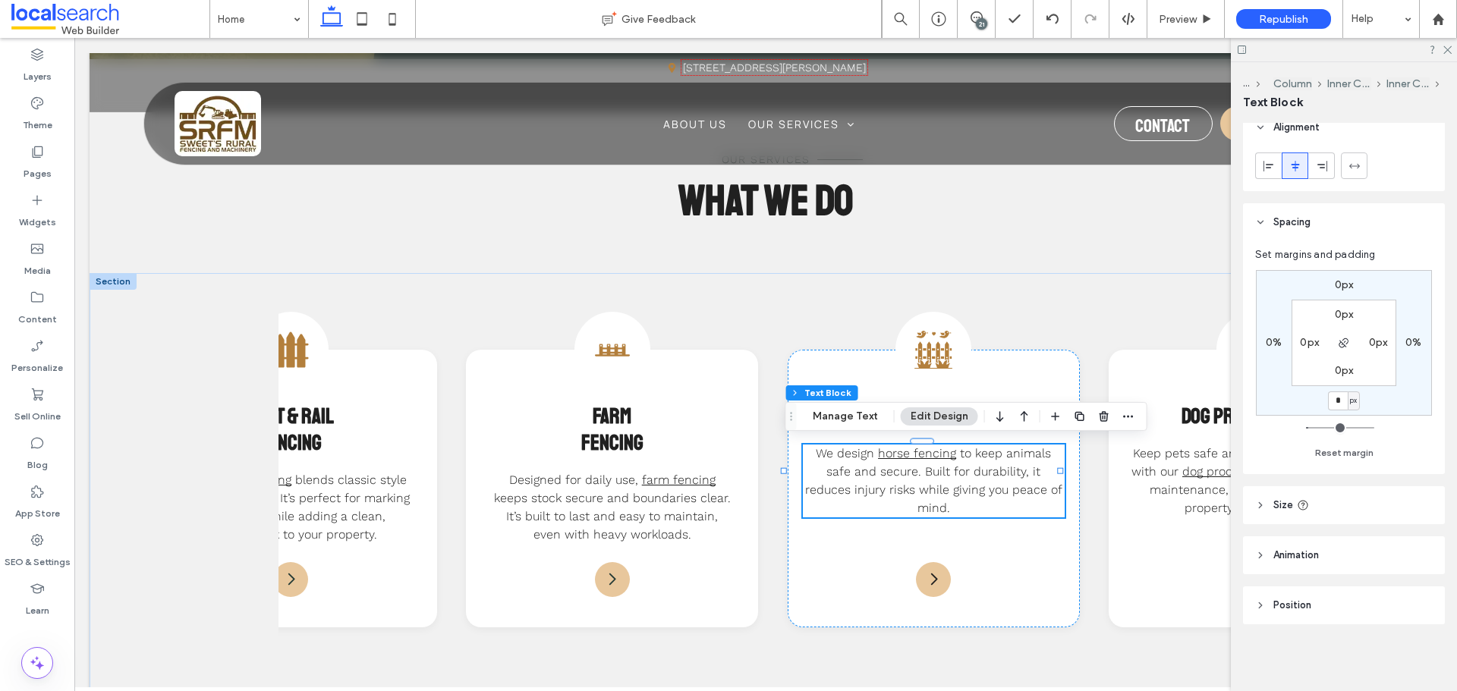
type input "*"
type input "**"
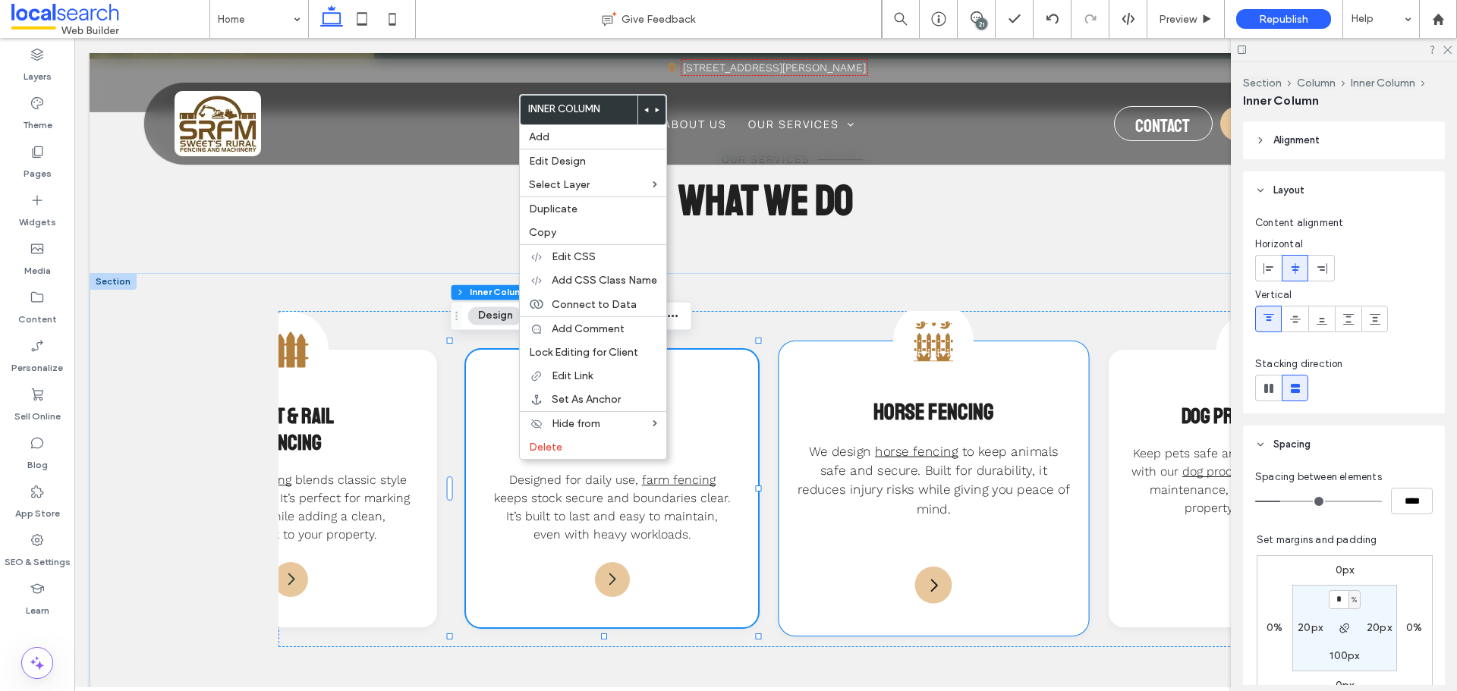
click at [986, 435] on div "Fencing Icon Horse Fencing We design horse fencing to keep animals safe and sec…" at bounding box center [933, 488] width 310 height 294
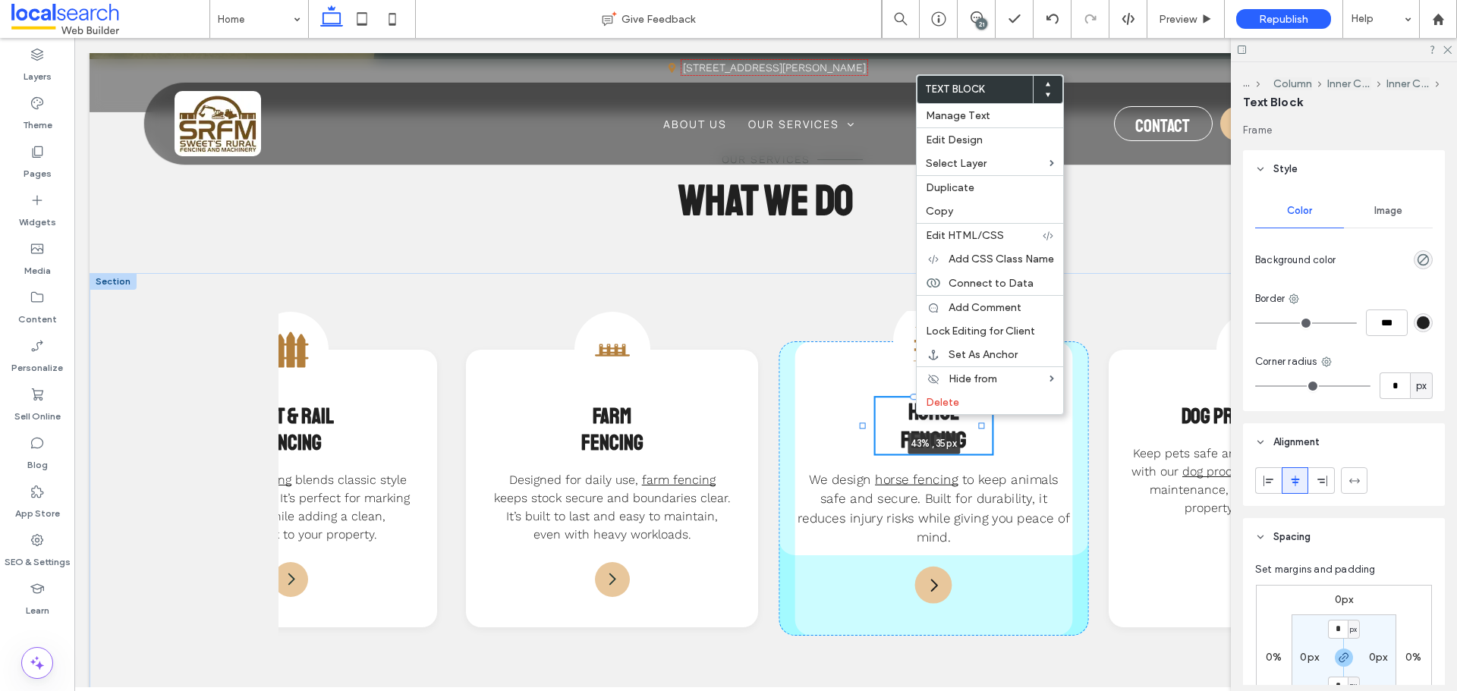
drag, startPoint x: 782, startPoint y: 410, endPoint x: 857, endPoint y: 412, distance: 74.4
click at [857, 412] on div "Barb Wire Icon Split Post & Barbed Wire Fencing Strong and straightforward, thi…" at bounding box center [766, 676] width 1352 height 806
type input "**"
type input "****"
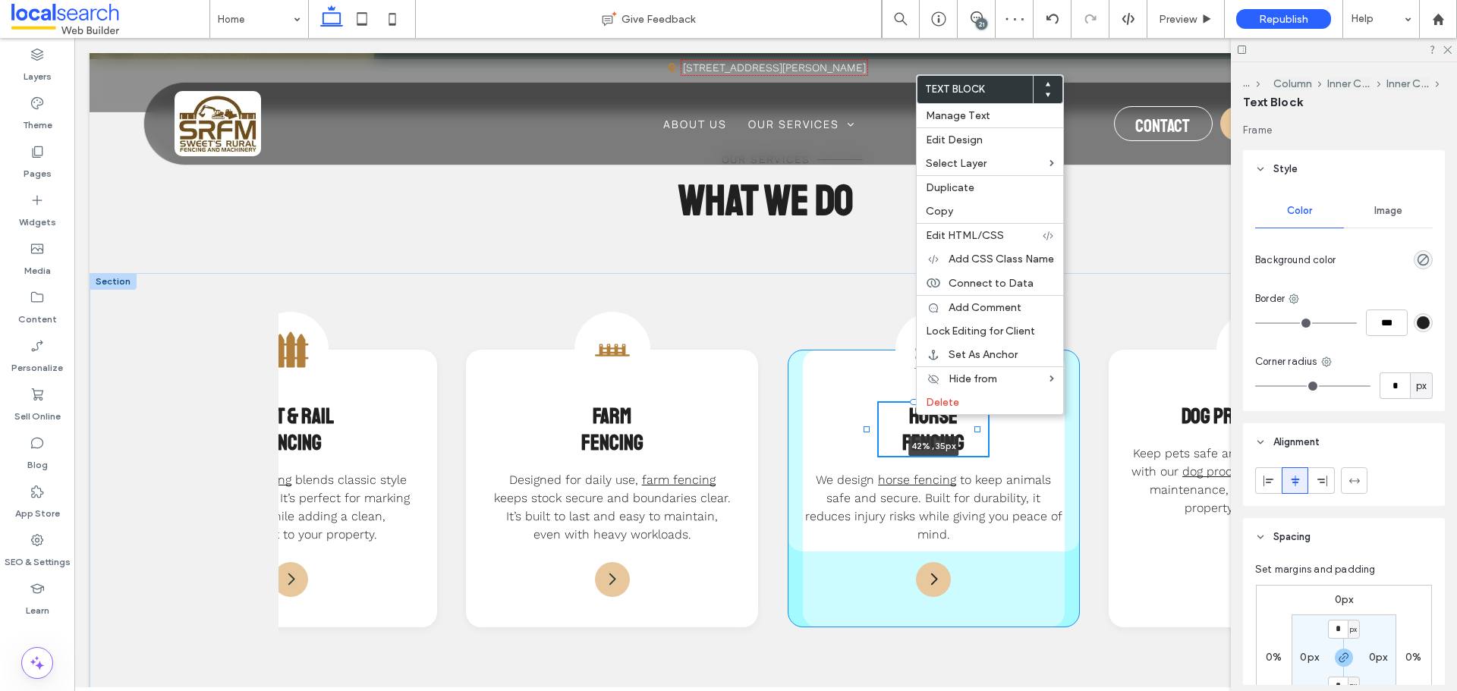
click at [867, 404] on div at bounding box center [867, 403] width 1 height 1
type input "**"
type input "****"
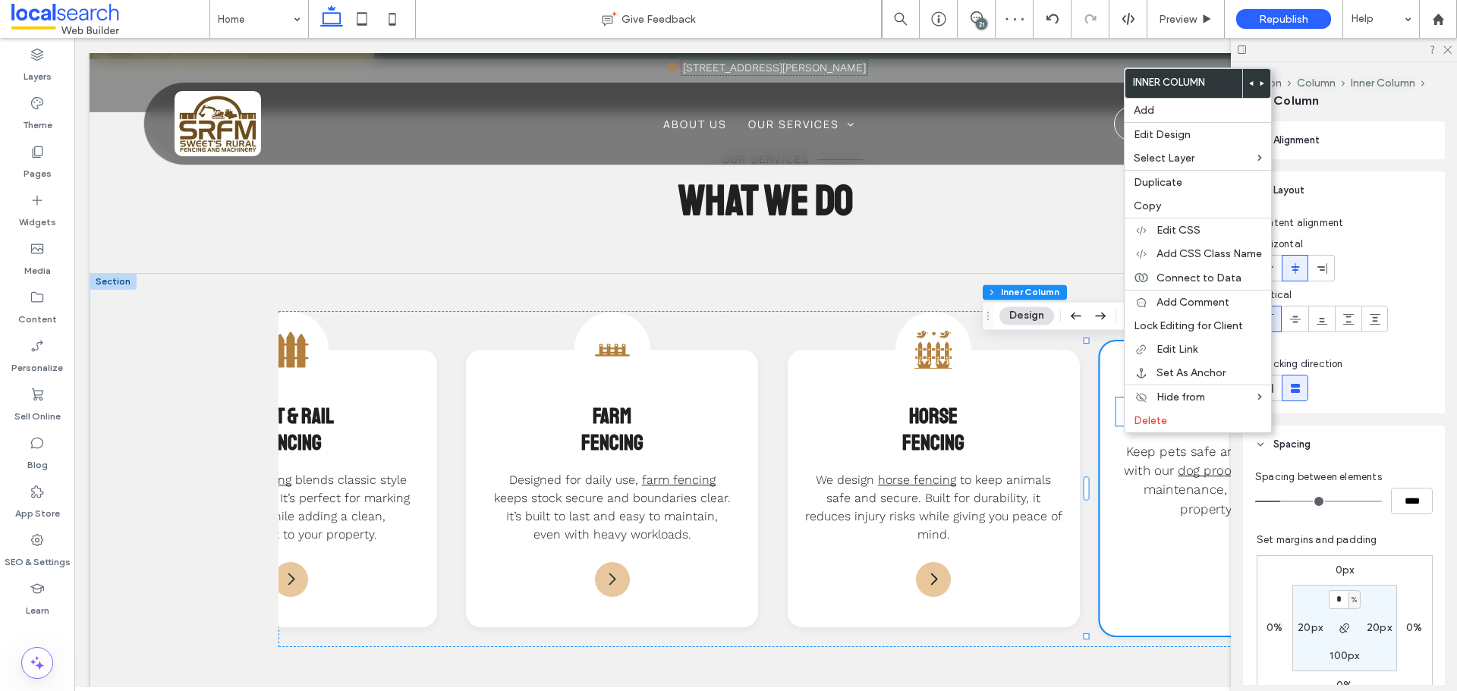
click at [1119, 422] on h3 "Dog Proof Fencing" at bounding box center [1255, 412] width 278 height 28
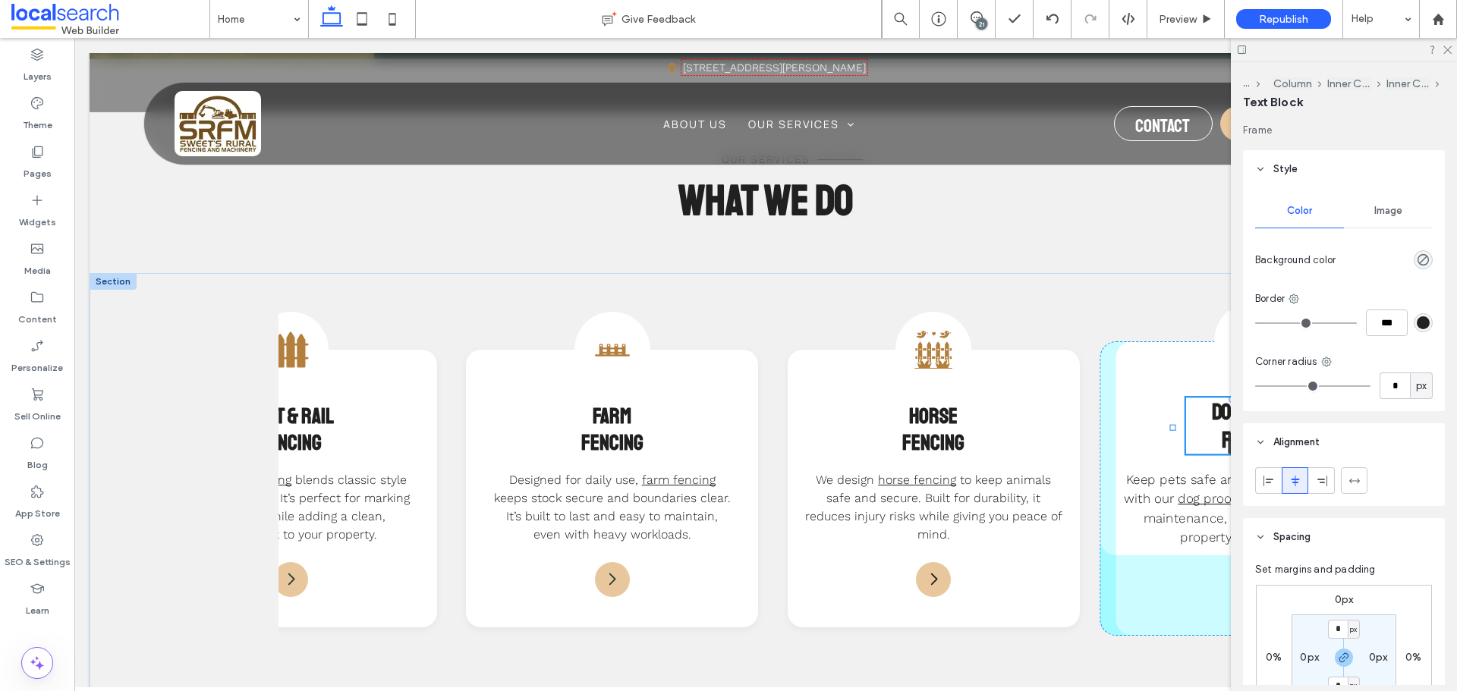
drag, startPoint x: 1102, startPoint y: 411, endPoint x: 1167, endPoint y: 407, distance: 64.6
click at [1167, 407] on div "Barb Wire Icon Split Post & Barbed Wire Fencing Strong and straightforward, thi…" at bounding box center [766, 676] width 1352 height 806
type input "**"
type input "****"
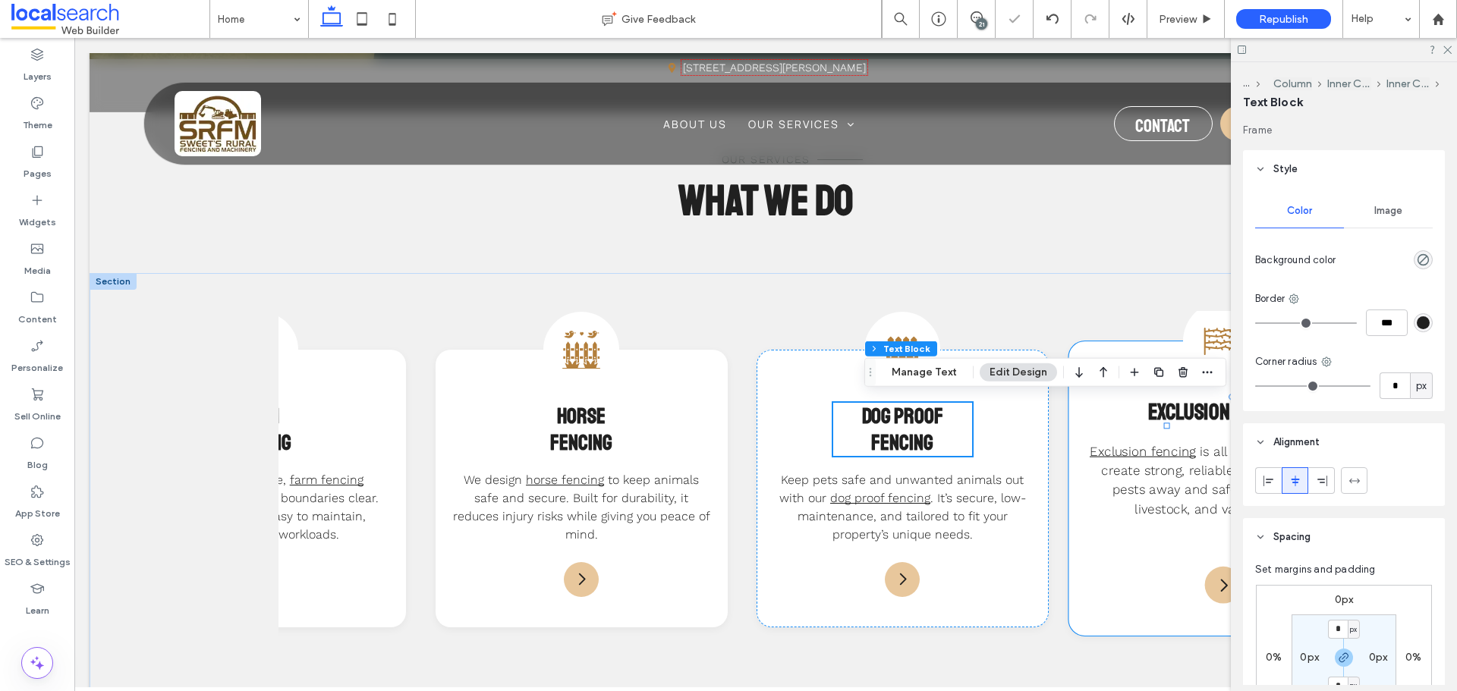
scroll to position [0, 835]
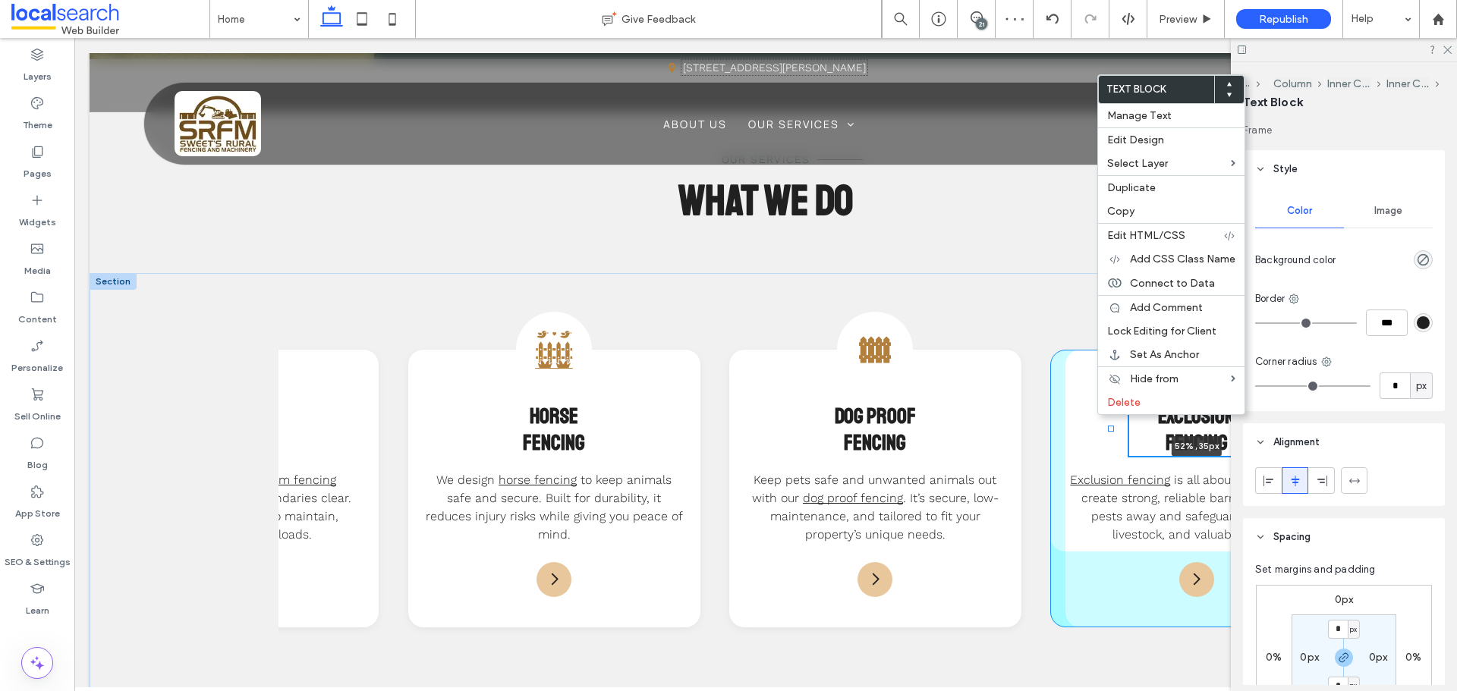
drag, startPoint x: 1043, startPoint y: 411, endPoint x: 1180, endPoint y: 449, distance: 141.7
click at [1105, 411] on div "Barb Wire Icon Split Post & Barbed Wire Fencing Strong and straightforward, thi…" at bounding box center [766, 676] width 1352 height 806
type input "**"
type input "****"
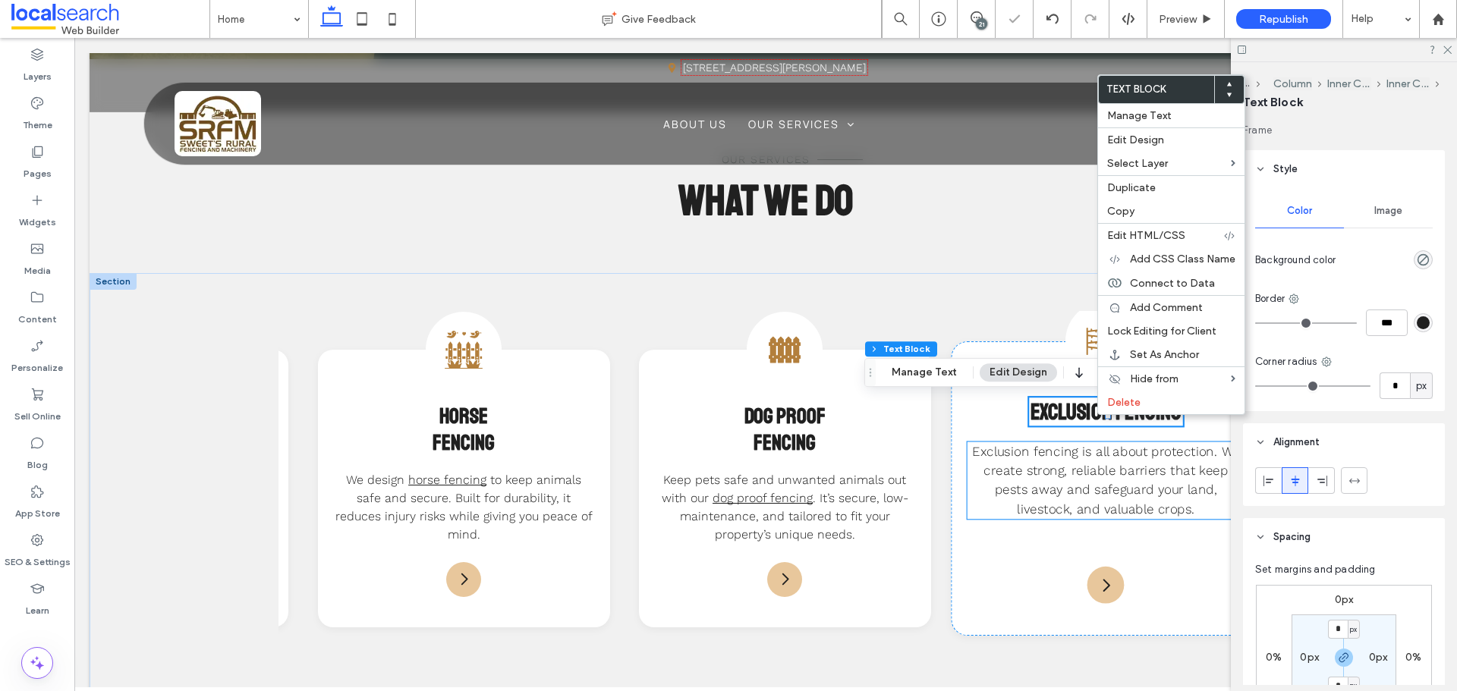
scroll to position [0, 926]
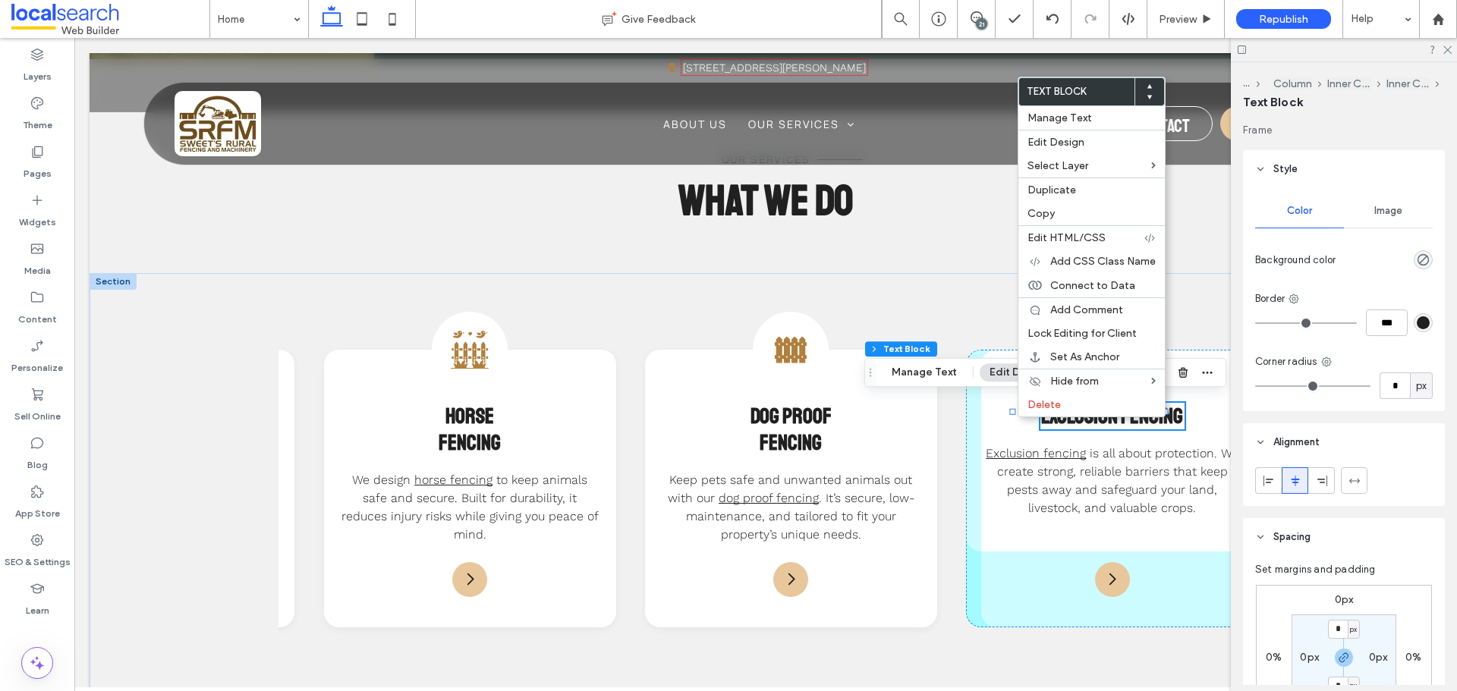
click at [1013, 413] on div at bounding box center [1012, 411] width 6 height 6
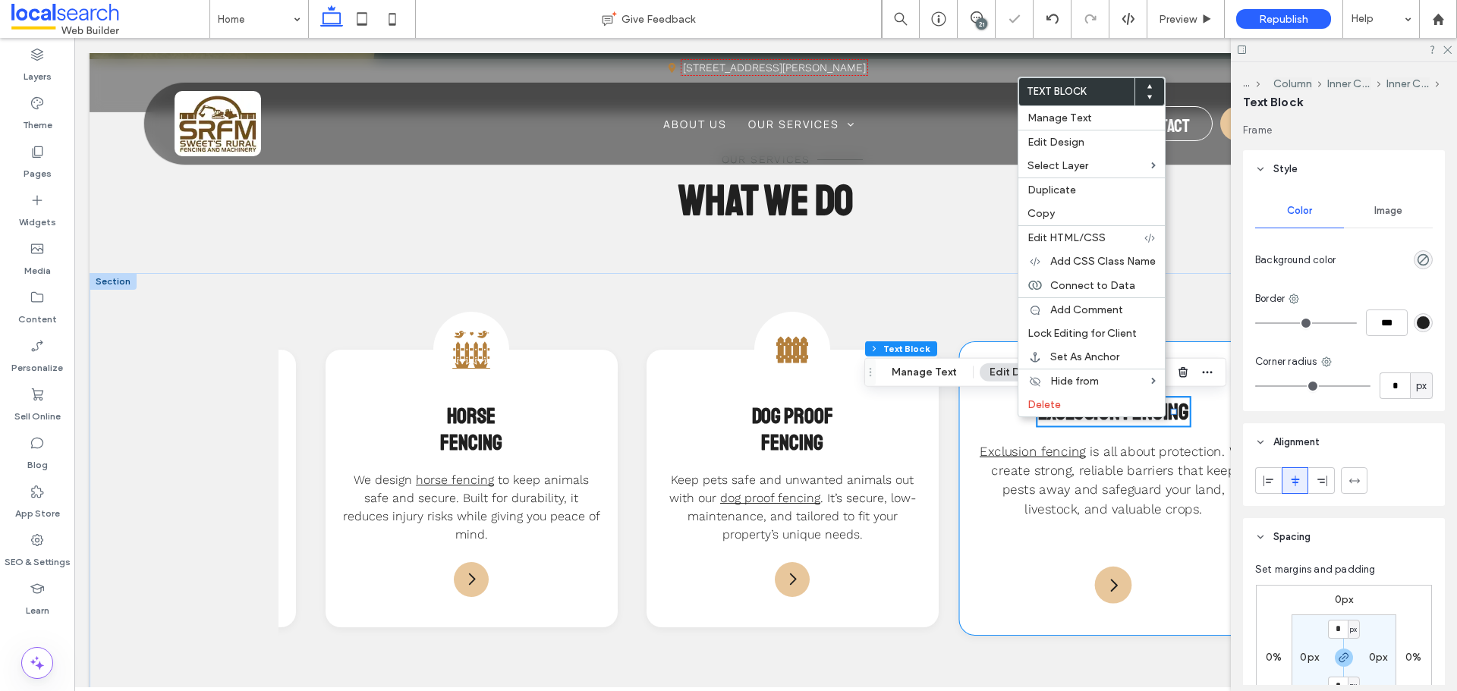
click at [1004, 418] on div "Barb wire Icon Exclusion Fencing 52% , 35px Exclusion fencing is all about prot…" at bounding box center [1114, 488] width 310 height 294
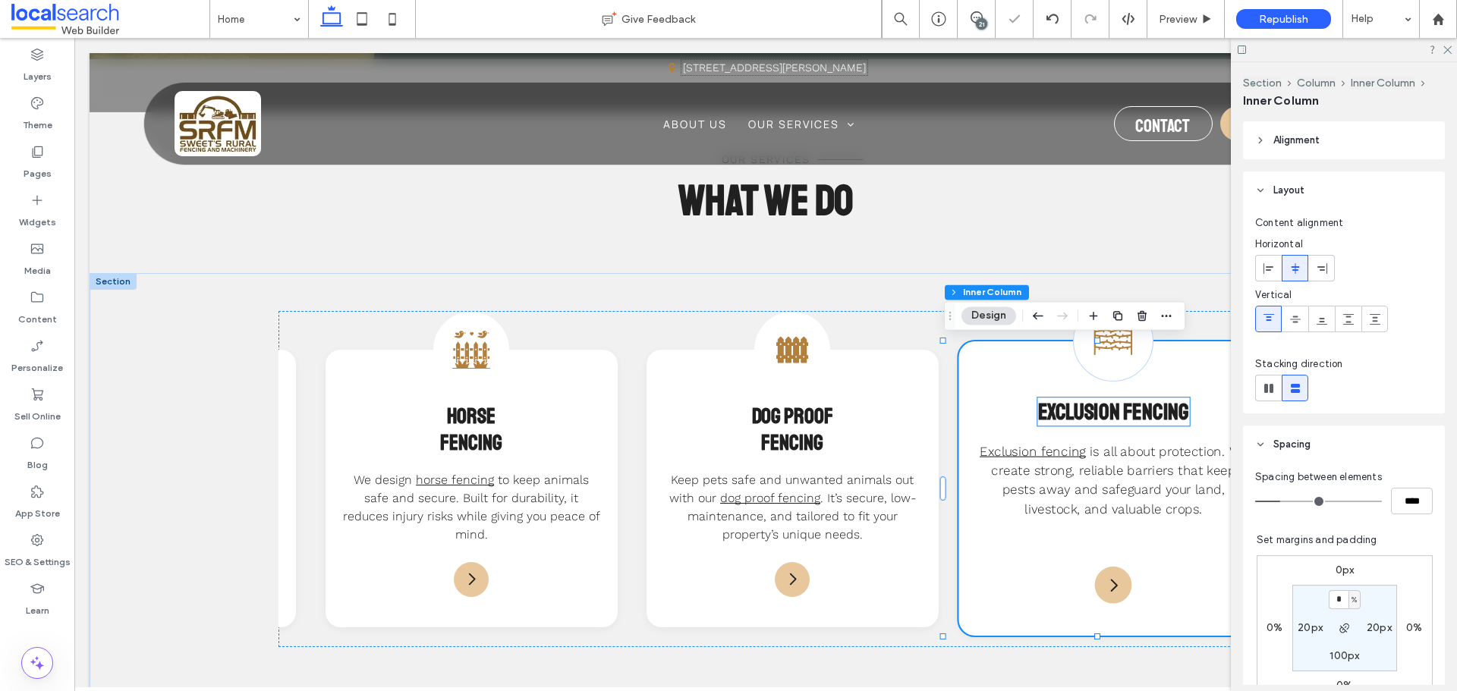
click at [1039, 413] on span "Exclusion Fencing" at bounding box center [1114, 412] width 150 height 28
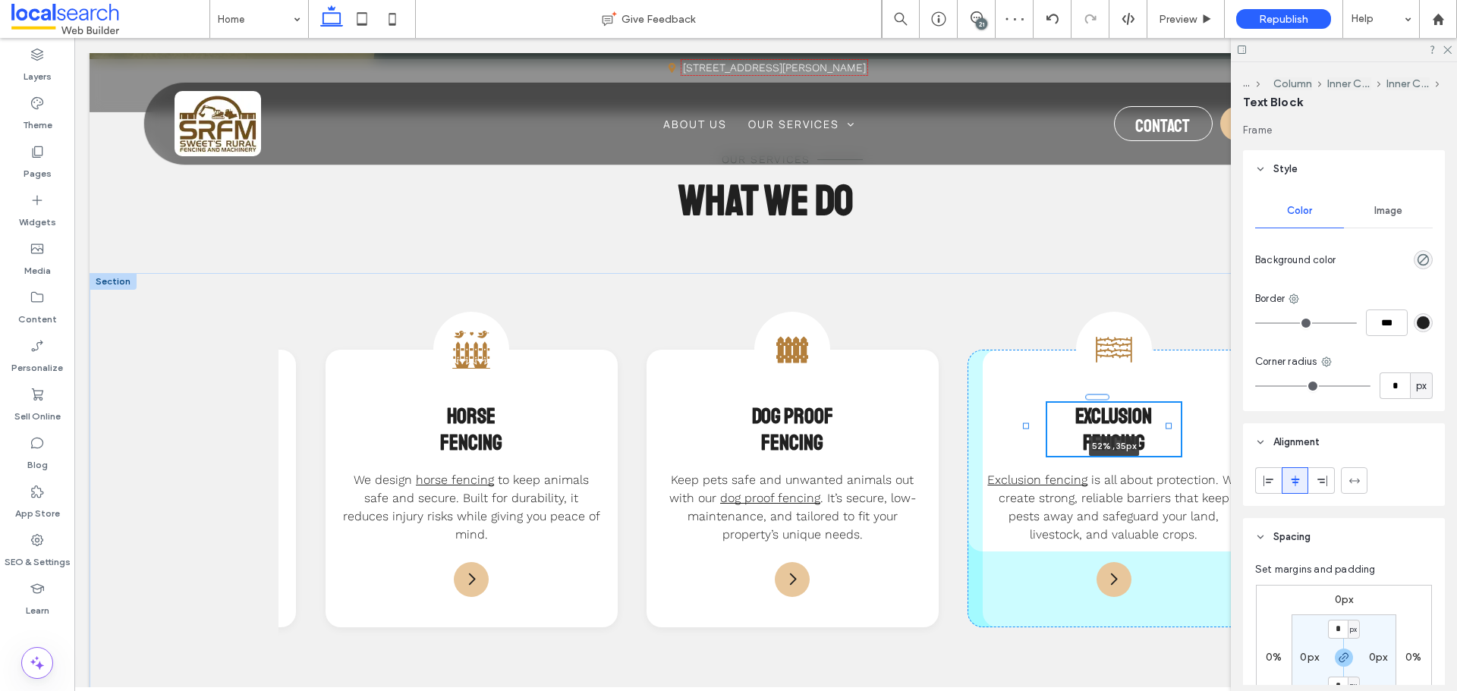
click at [1026, 398] on div at bounding box center [1026, 398] width 1 height 1
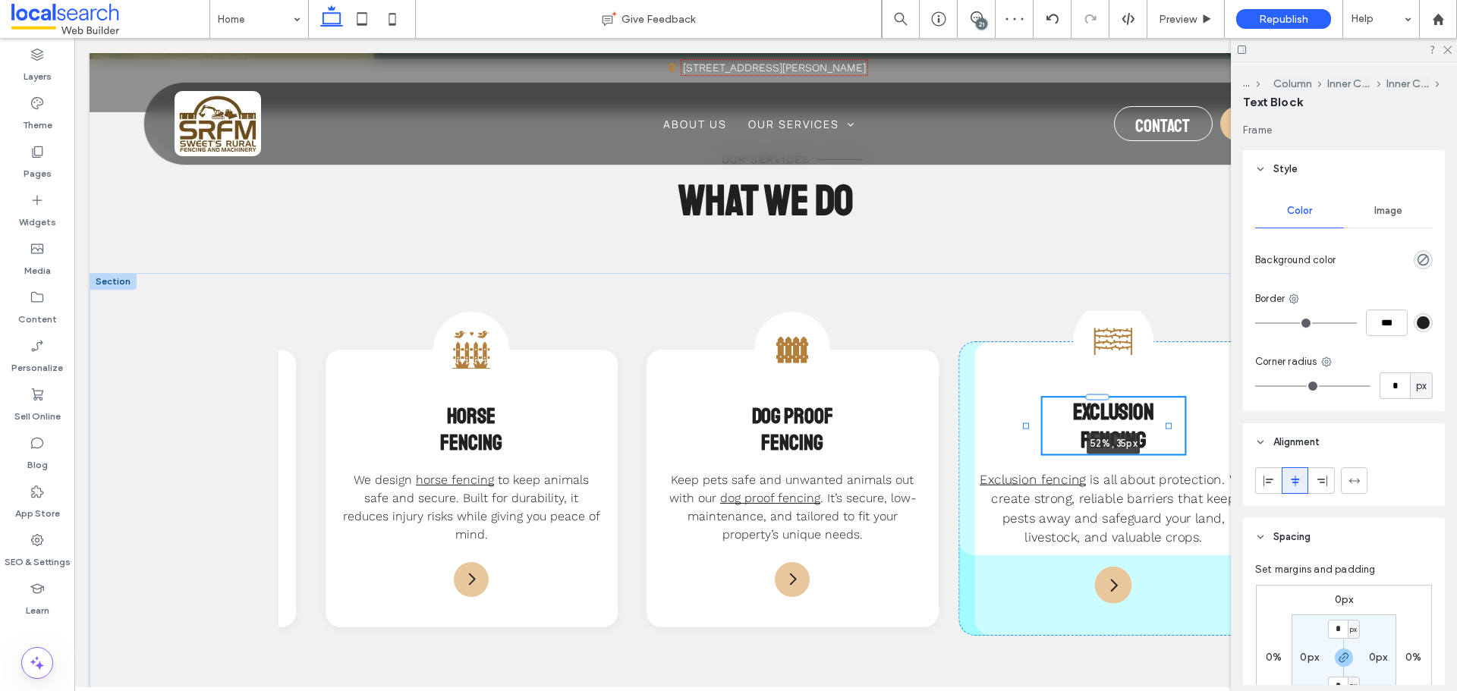
type input "**"
type input "****"
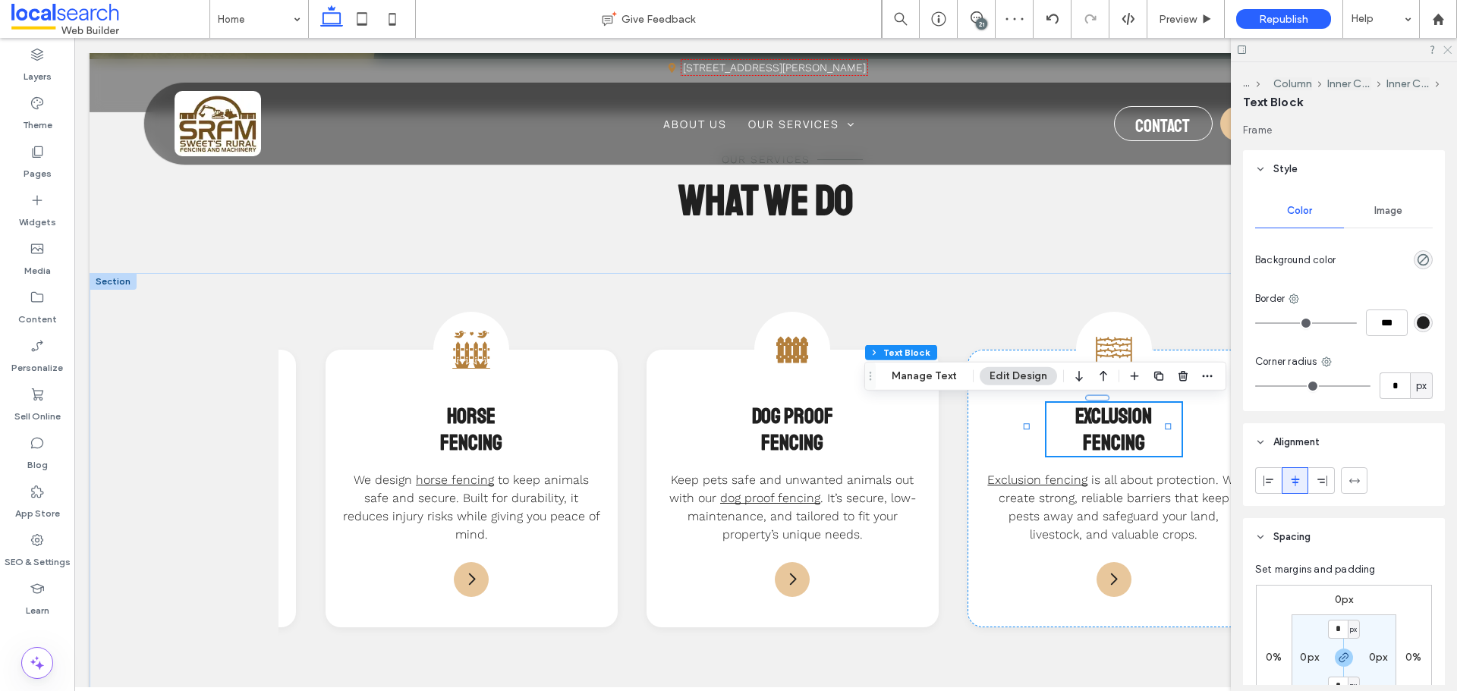
click at [1448, 50] on icon at bounding box center [1446, 49] width 10 height 10
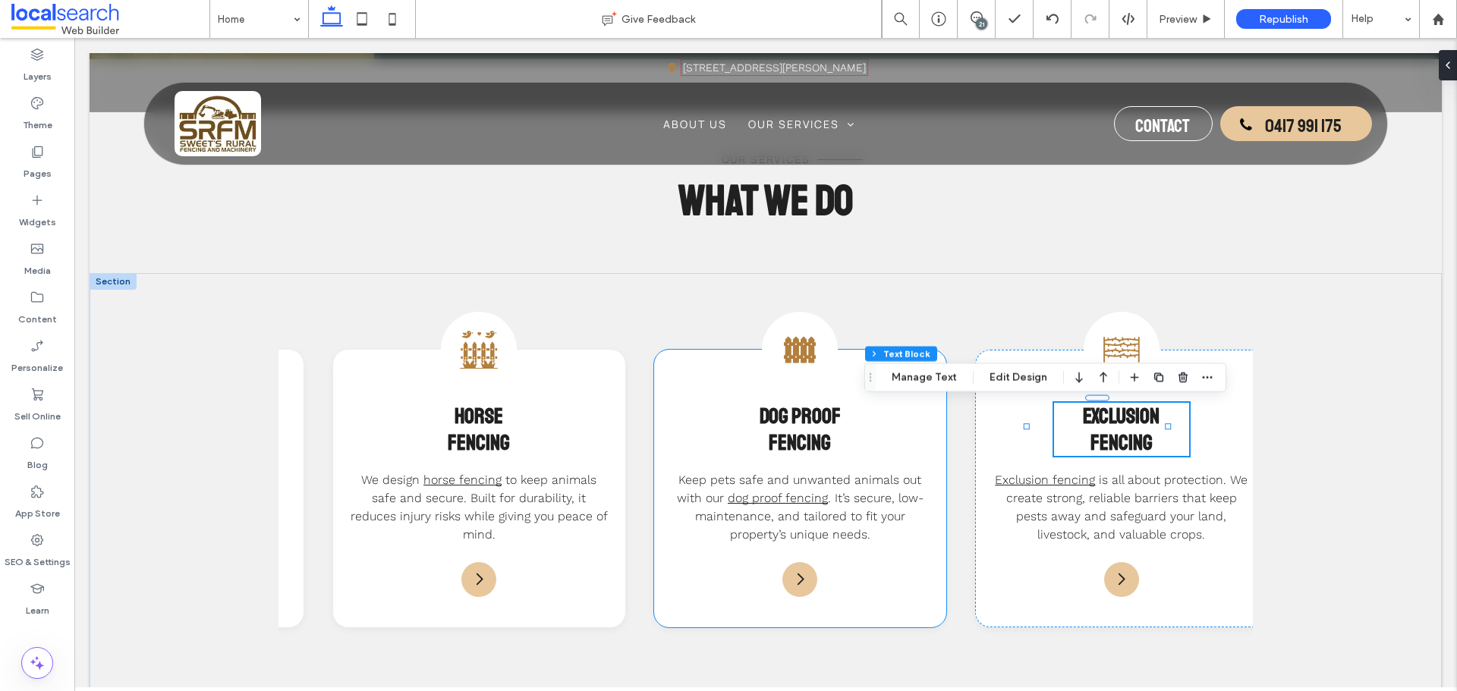
scroll to position [0, 916]
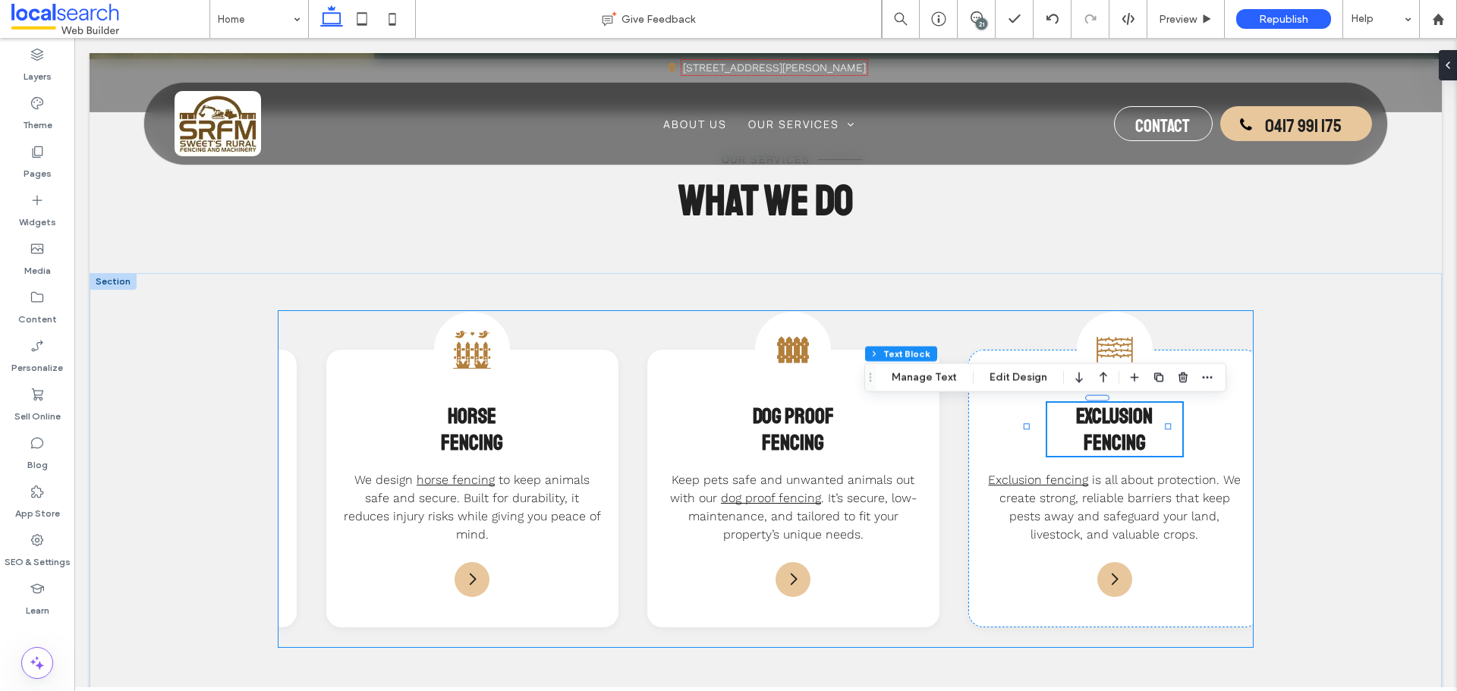
click at [976, 630] on div "Barb Wire Icon Split Post & Barbed Wire Fencing Strong and straightforward, thi…" at bounding box center [764, 479] width 973 height 336
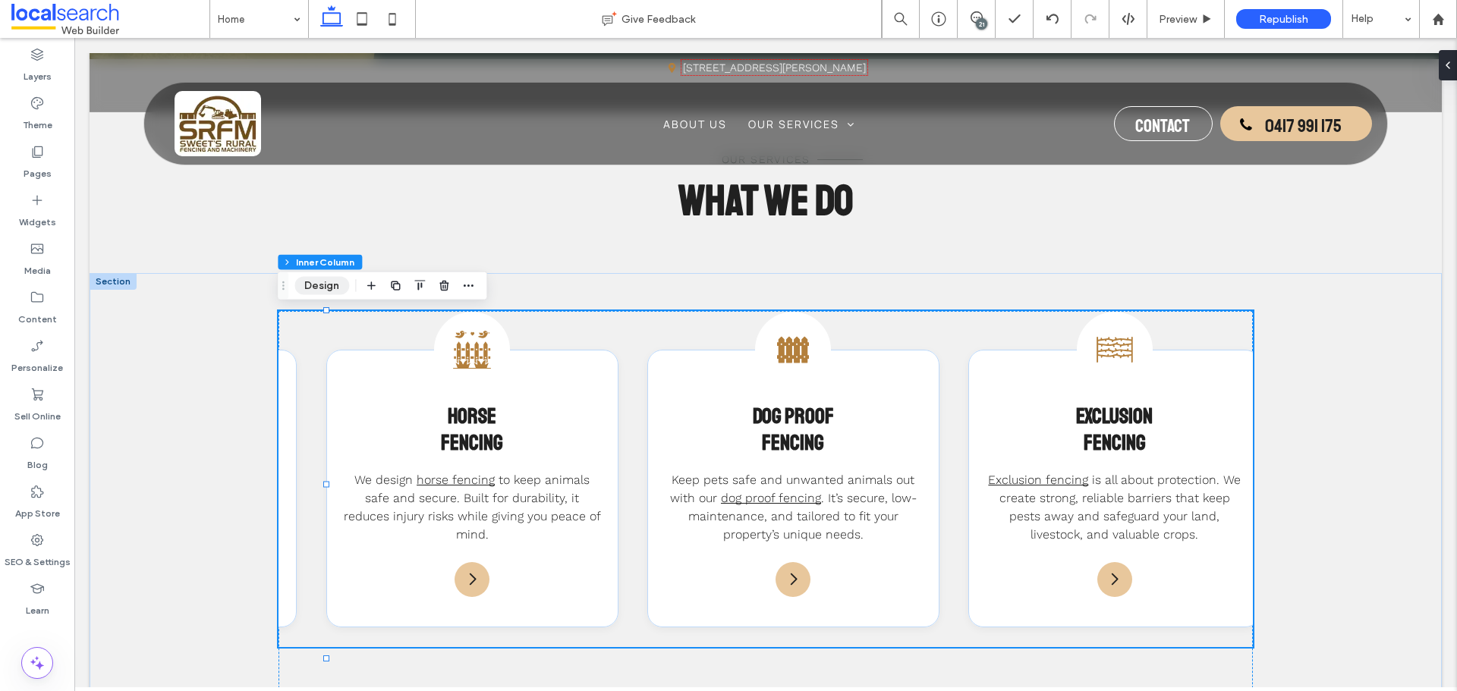
drag, startPoint x: 333, startPoint y: 282, endPoint x: 512, endPoint y: 247, distance: 182.6
click at [333, 282] on button "Design" at bounding box center [321, 286] width 55 height 18
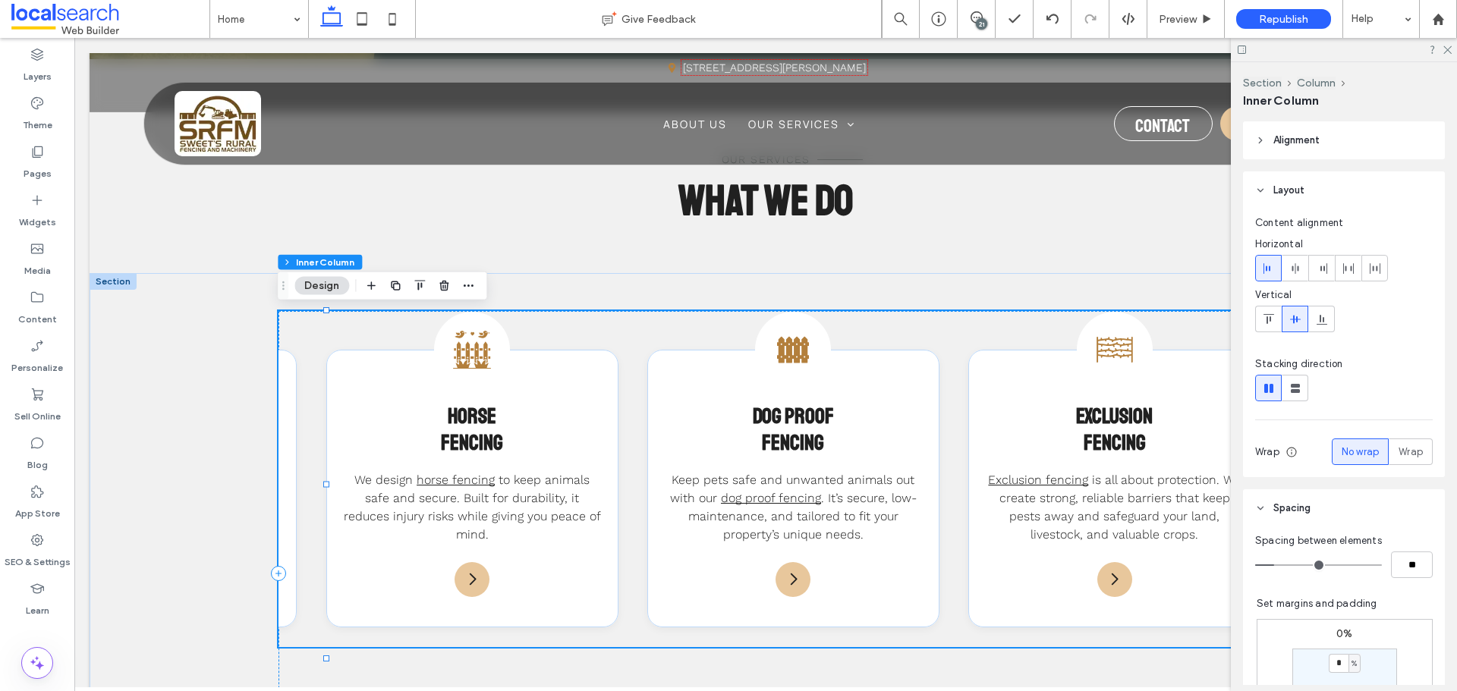
scroll to position [379, 0]
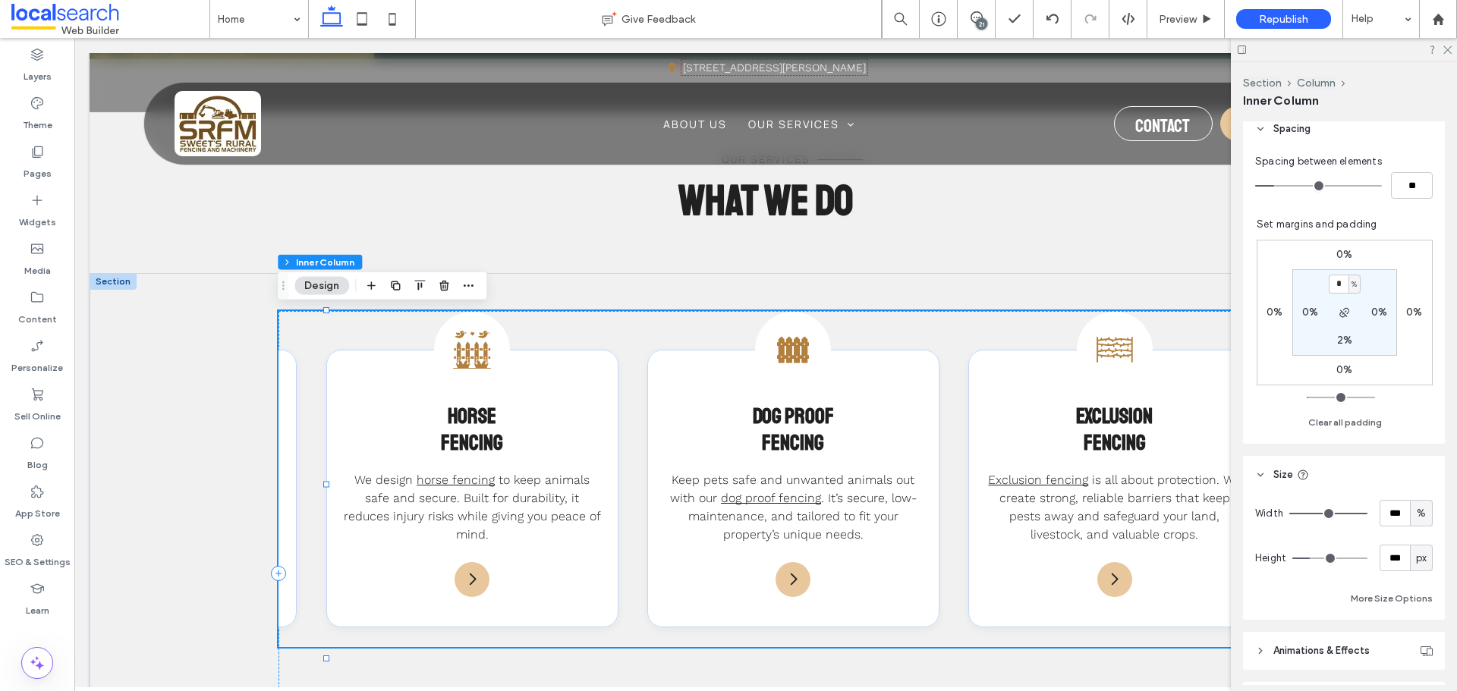
click at [1310, 313] on label "0%" at bounding box center [1310, 312] width 16 height 13
type input "*"
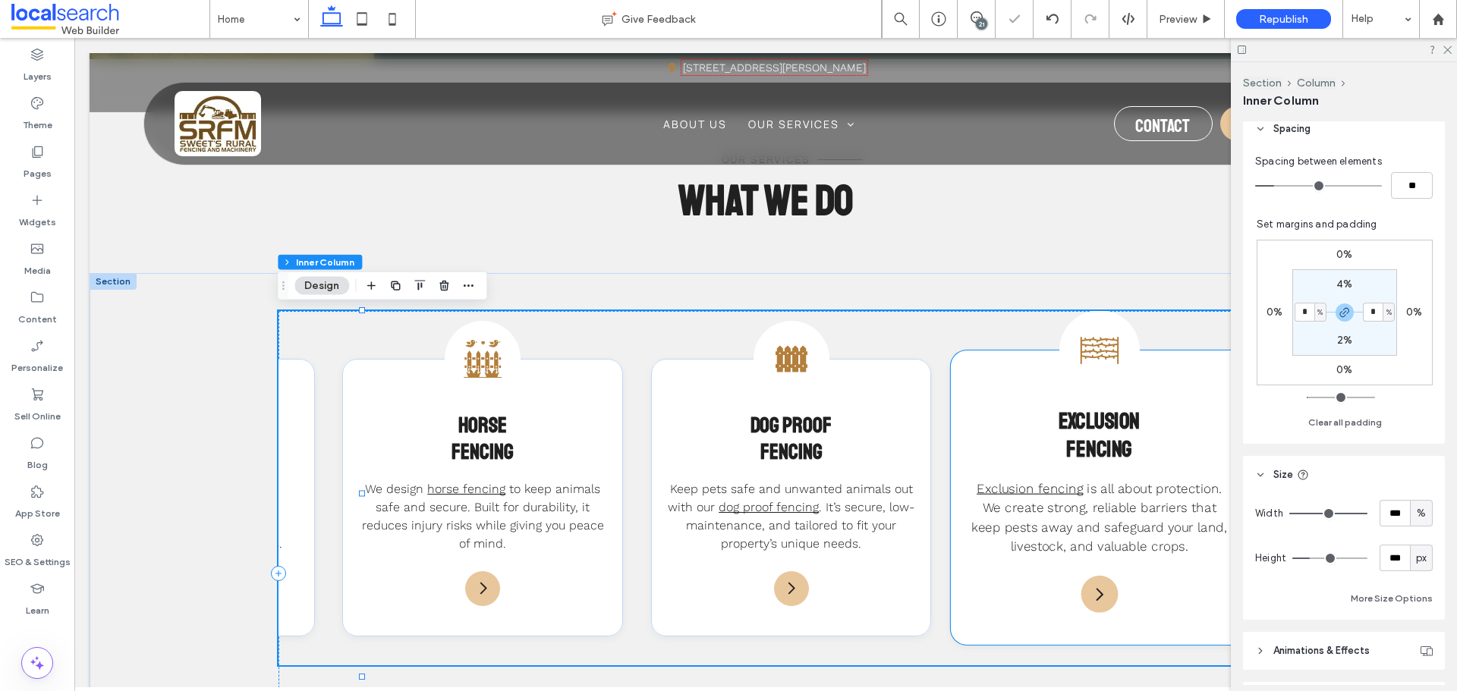
scroll to position [0, 880]
click at [1445, 50] on icon at bounding box center [1446, 49] width 10 height 10
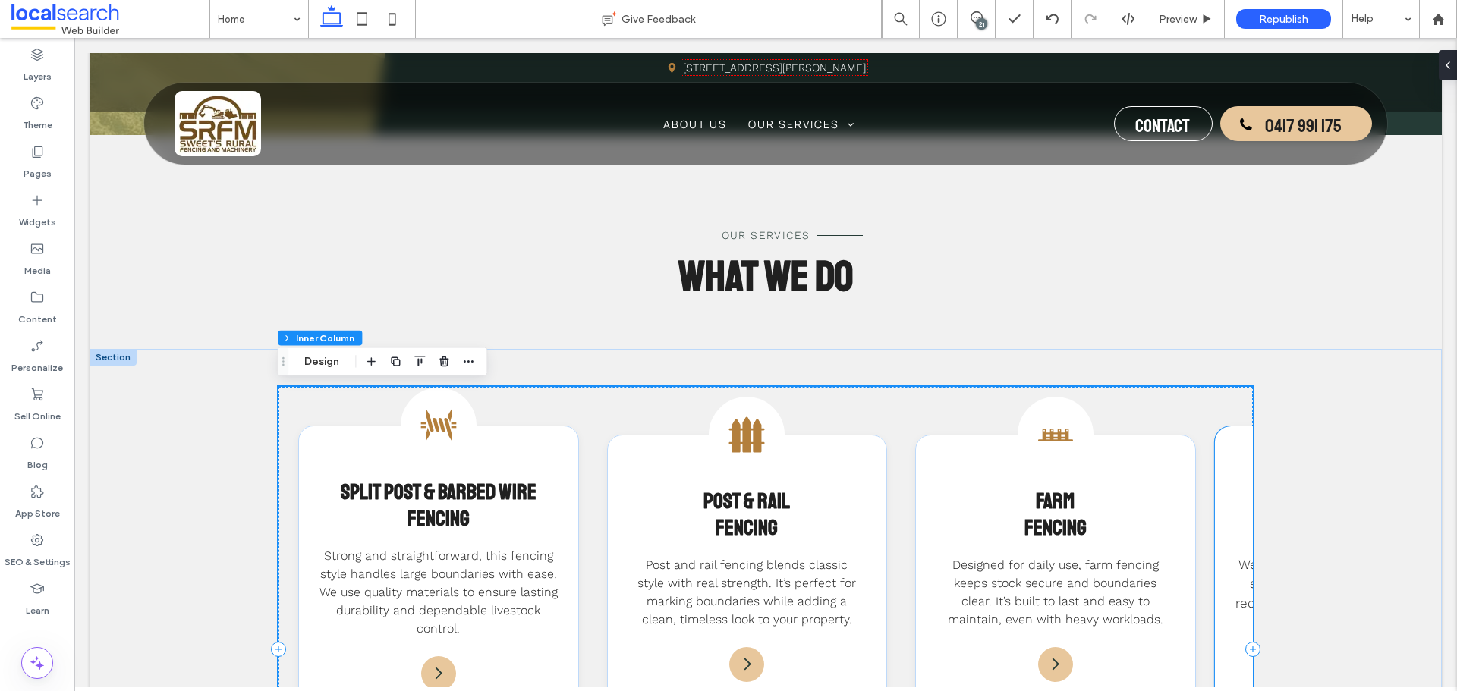
scroll to position [1441, 0]
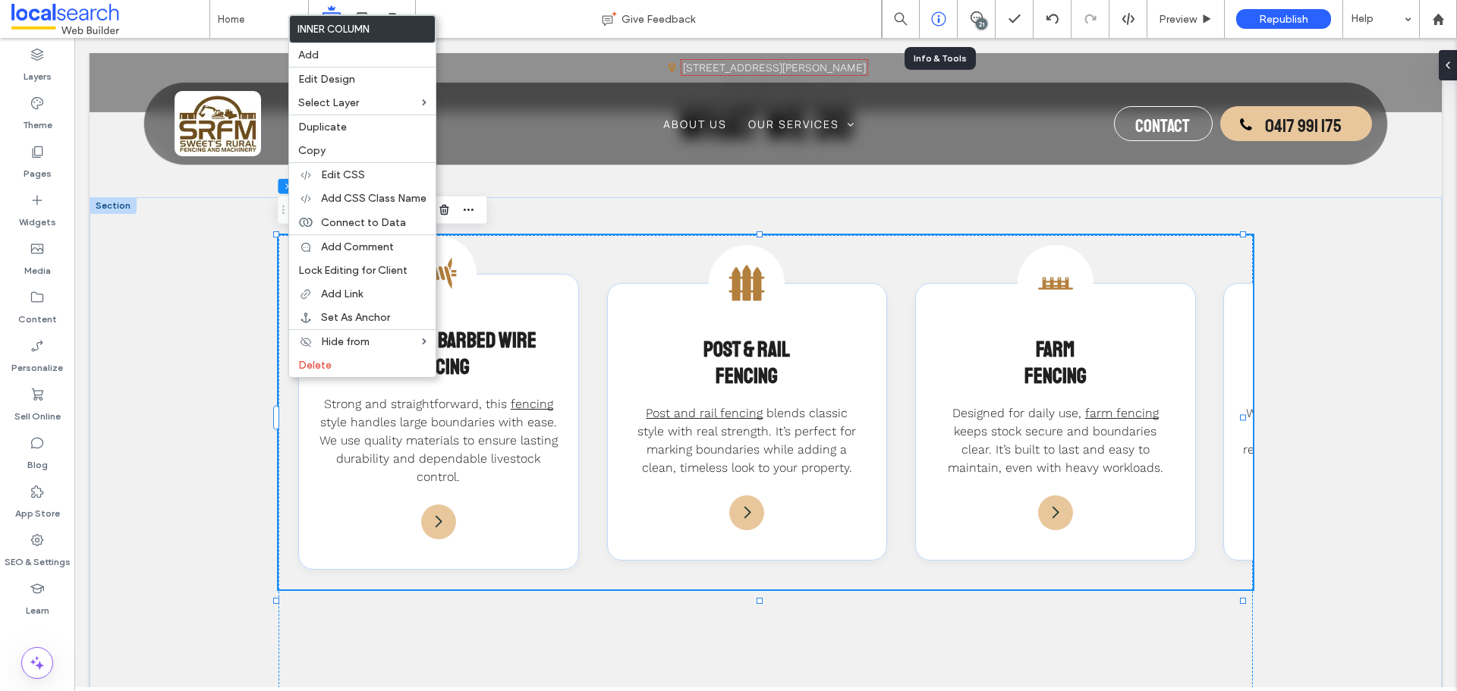
click at [941, 29] on div at bounding box center [939, 19] width 38 height 38
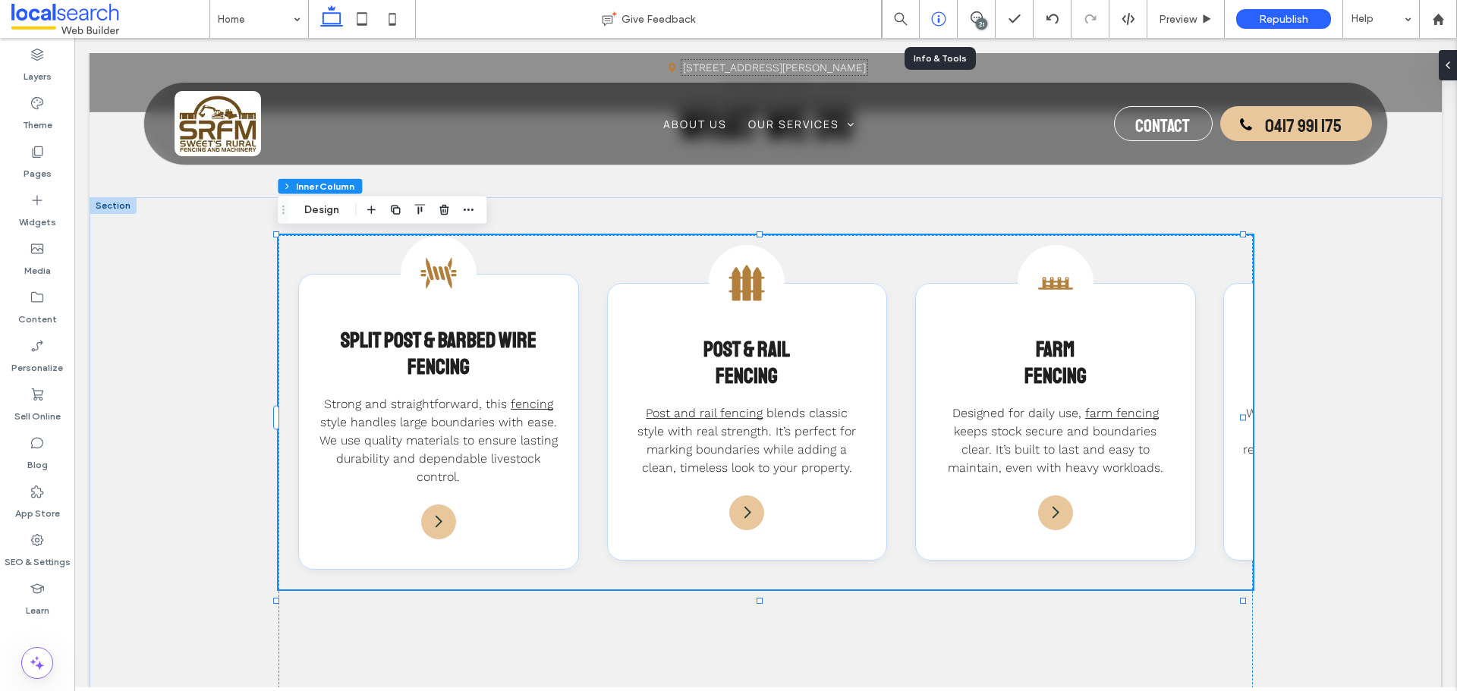
click at [929, 13] on div at bounding box center [938, 18] width 37 height 15
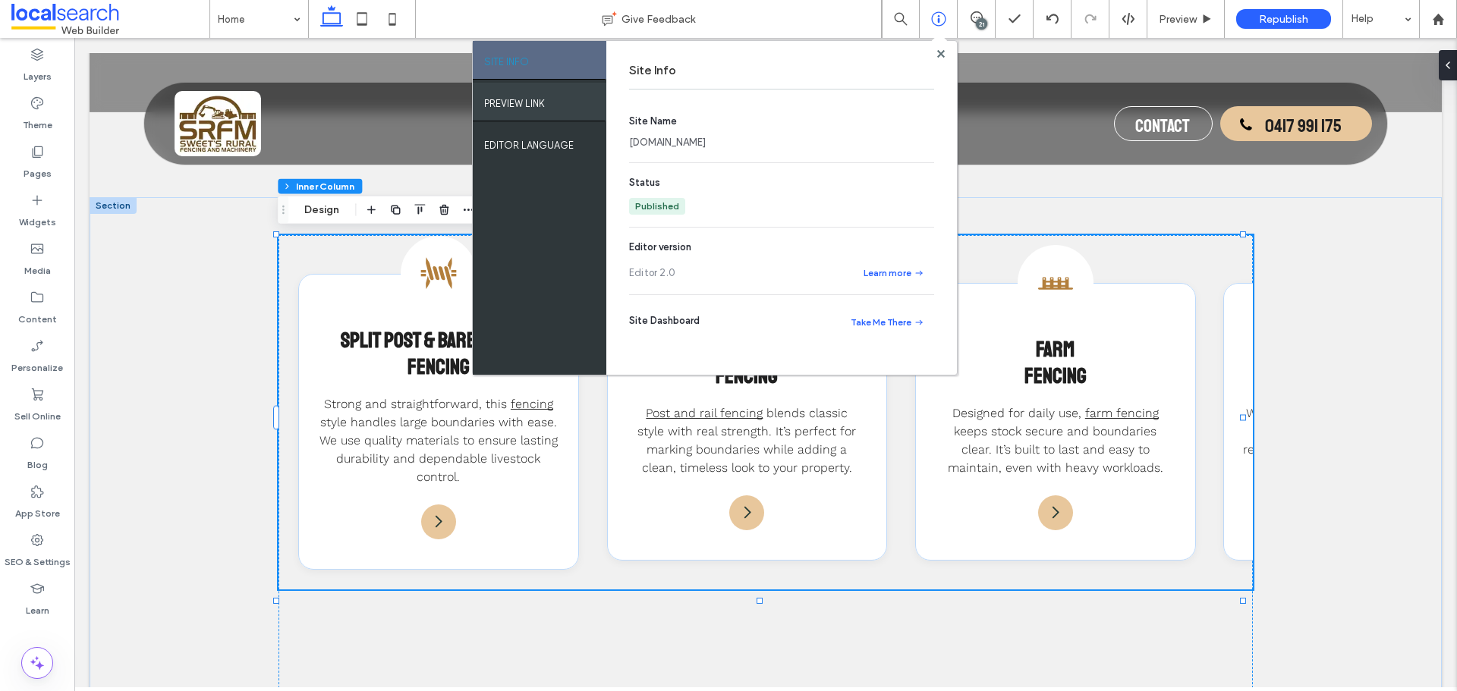
click at [555, 101] on div "PREVIEW LINK" at bounding box center [540, 102] width 134 height 38
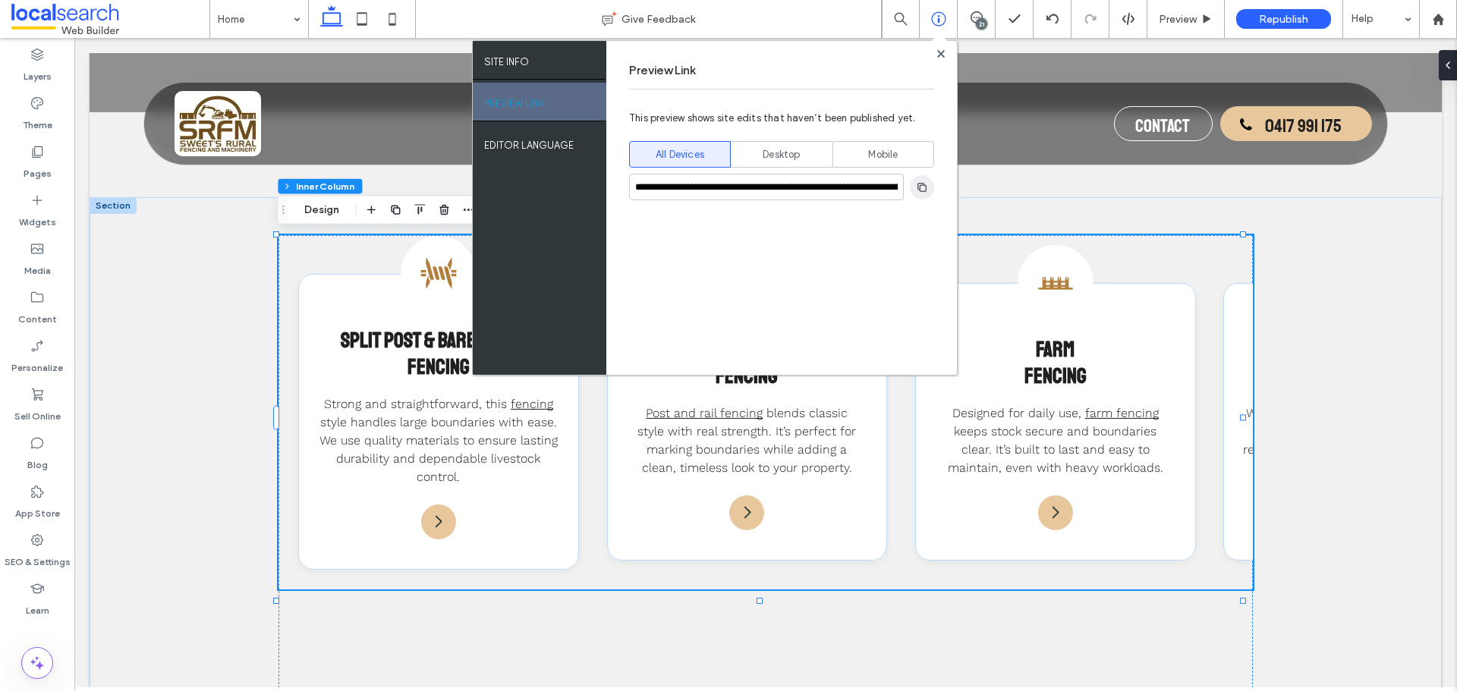
click at [911, 193] on span "button" at bounding box center [922, 187] width 24 height 24
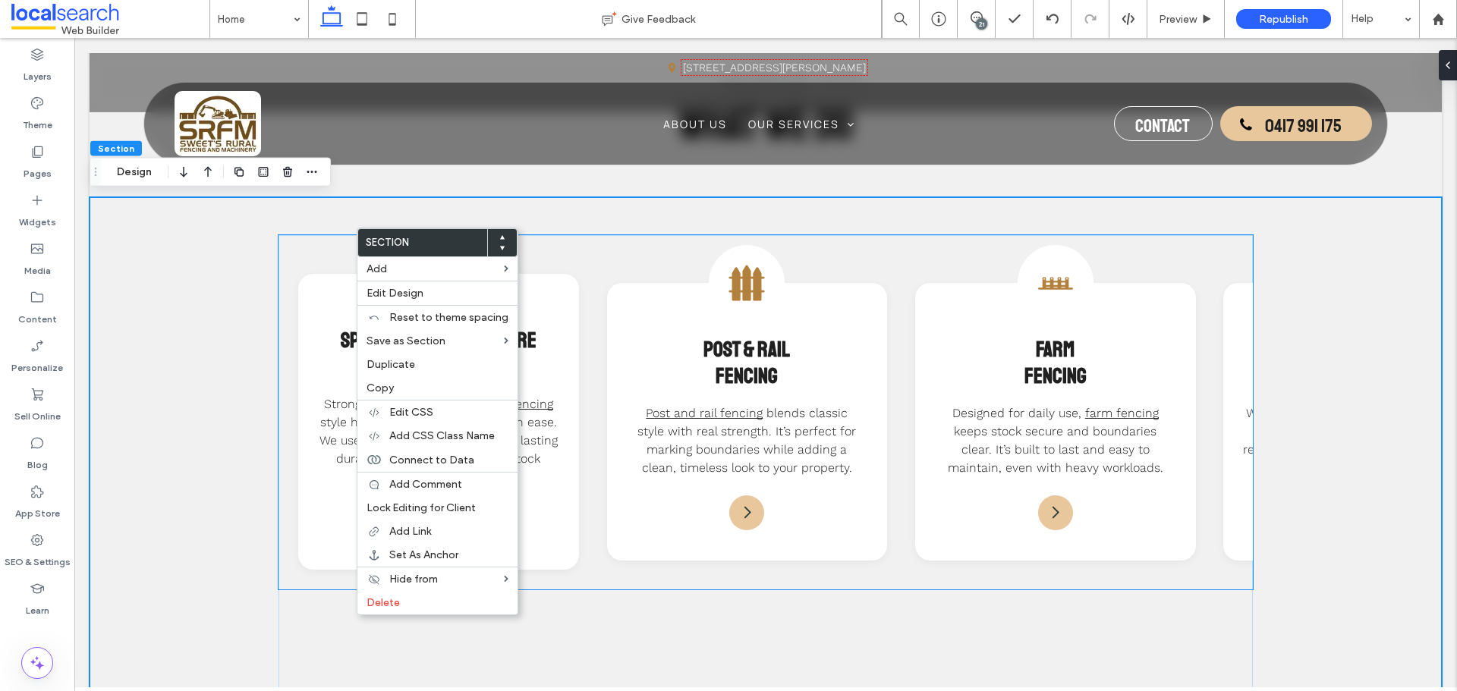
click at [280, 244] on div "Barb Wire Icon Split Post & Barbed Wire Fencing Strong and straightforward, thi…" at bounding box center [764, 412] width 973 height 354
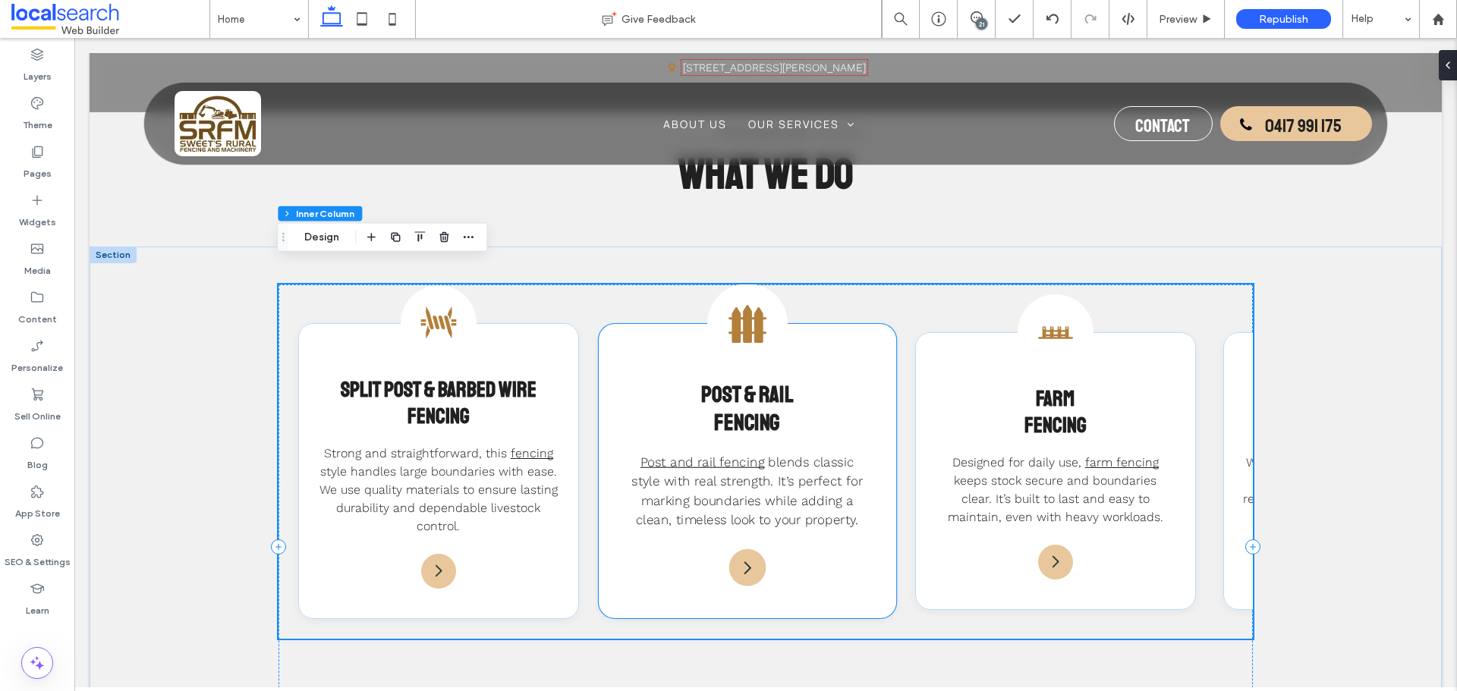
scroll to position [1366, 0]
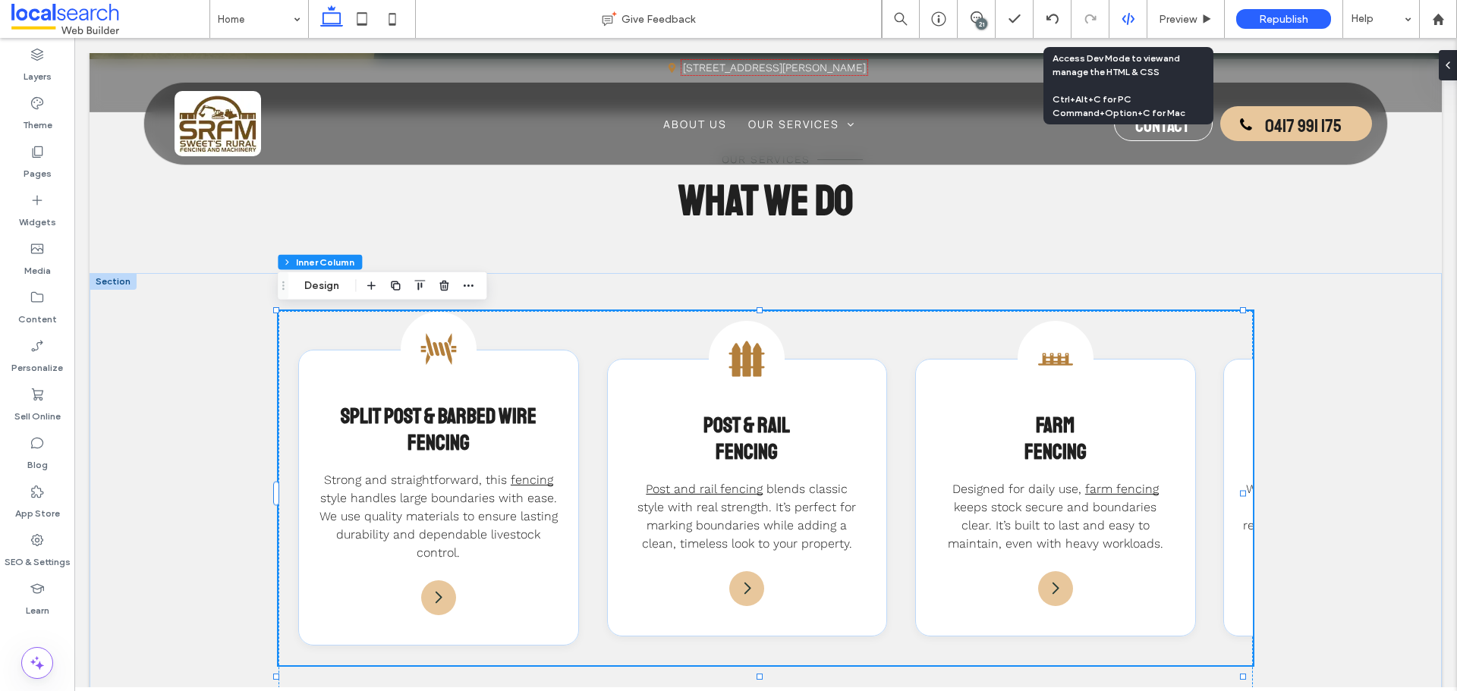
click at [1114, 24] on div at bounding box center [1127, 19] width 37 height 14
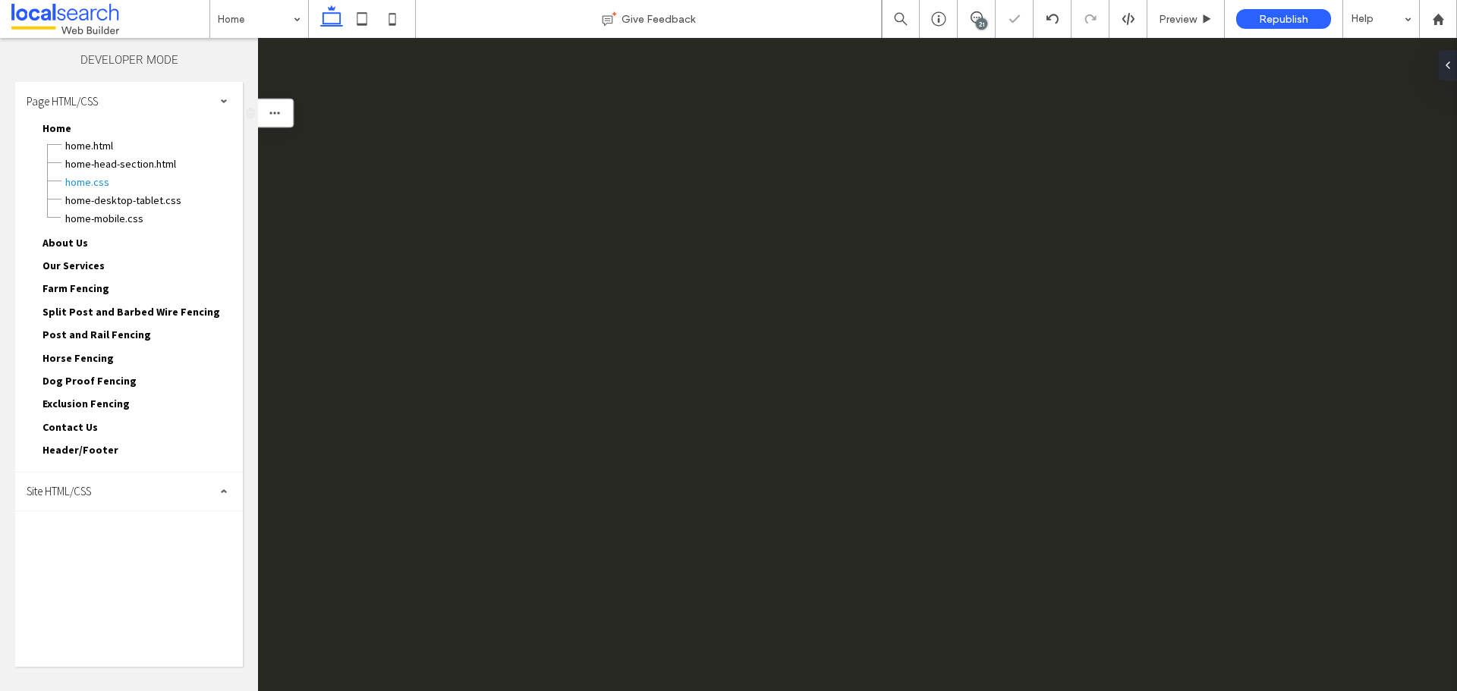
scroll to position [0, 0]
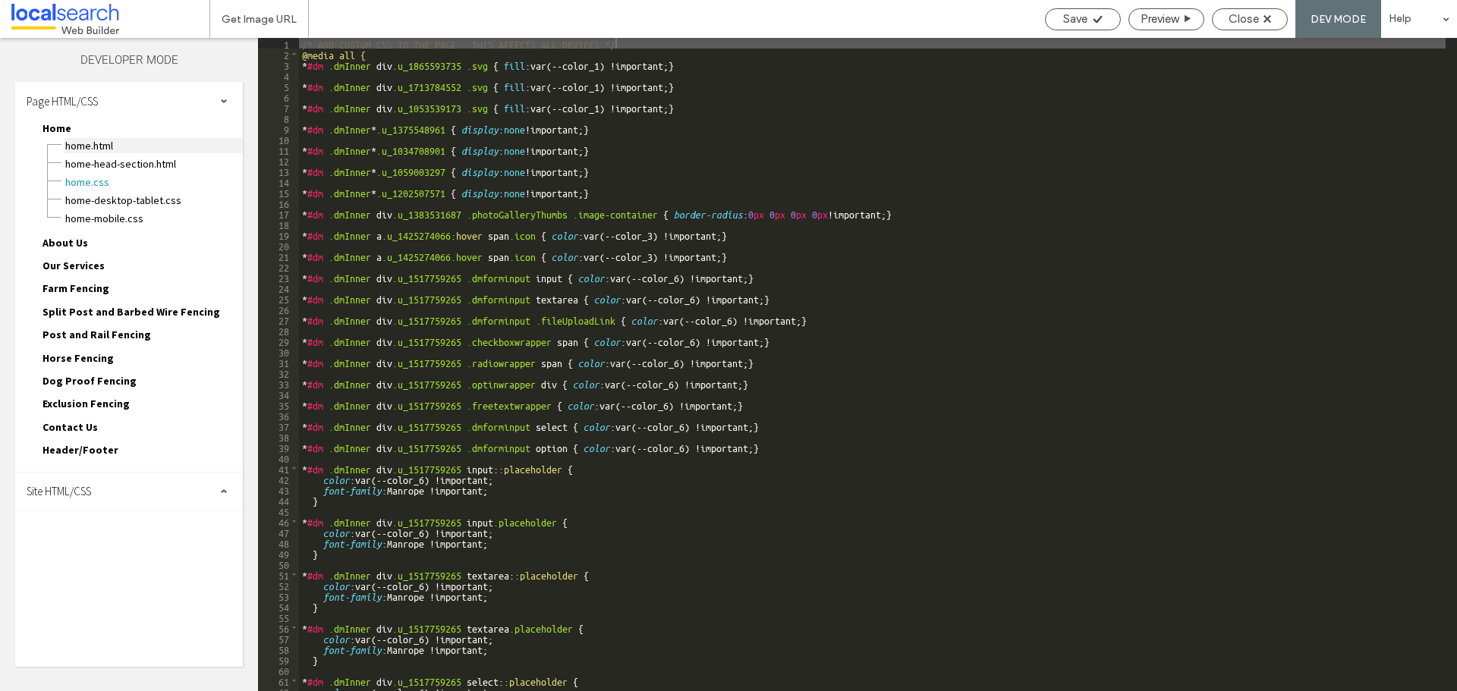
click at [135, 151] on span "Home.html" at bounding box center [153, 145] width 178 height 15
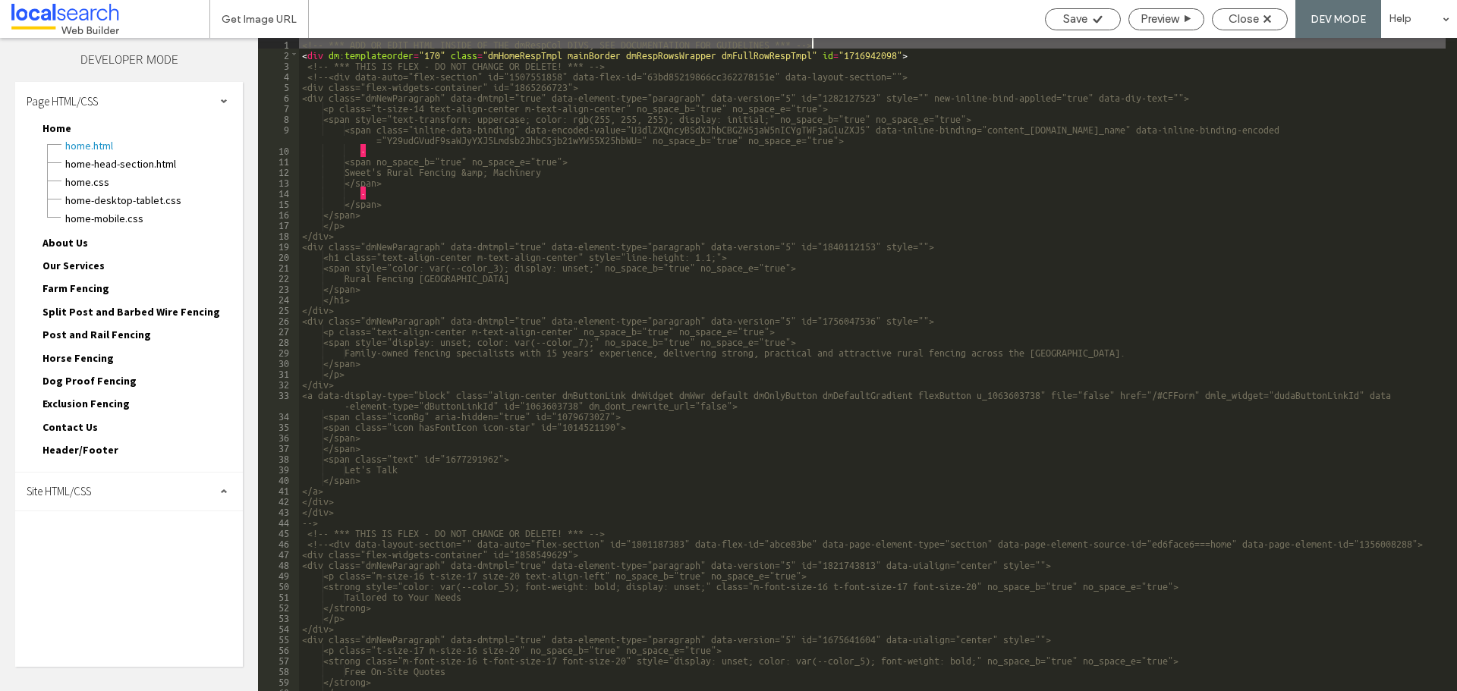
click at [727, 270] on div "<!-- *** ADD OR EDIT HTML INSIDE OF THE dmRespCol DIVS, SEE DOCUMENTATION FOR G…" at bounding box center [872, 375] width 1146 height 674
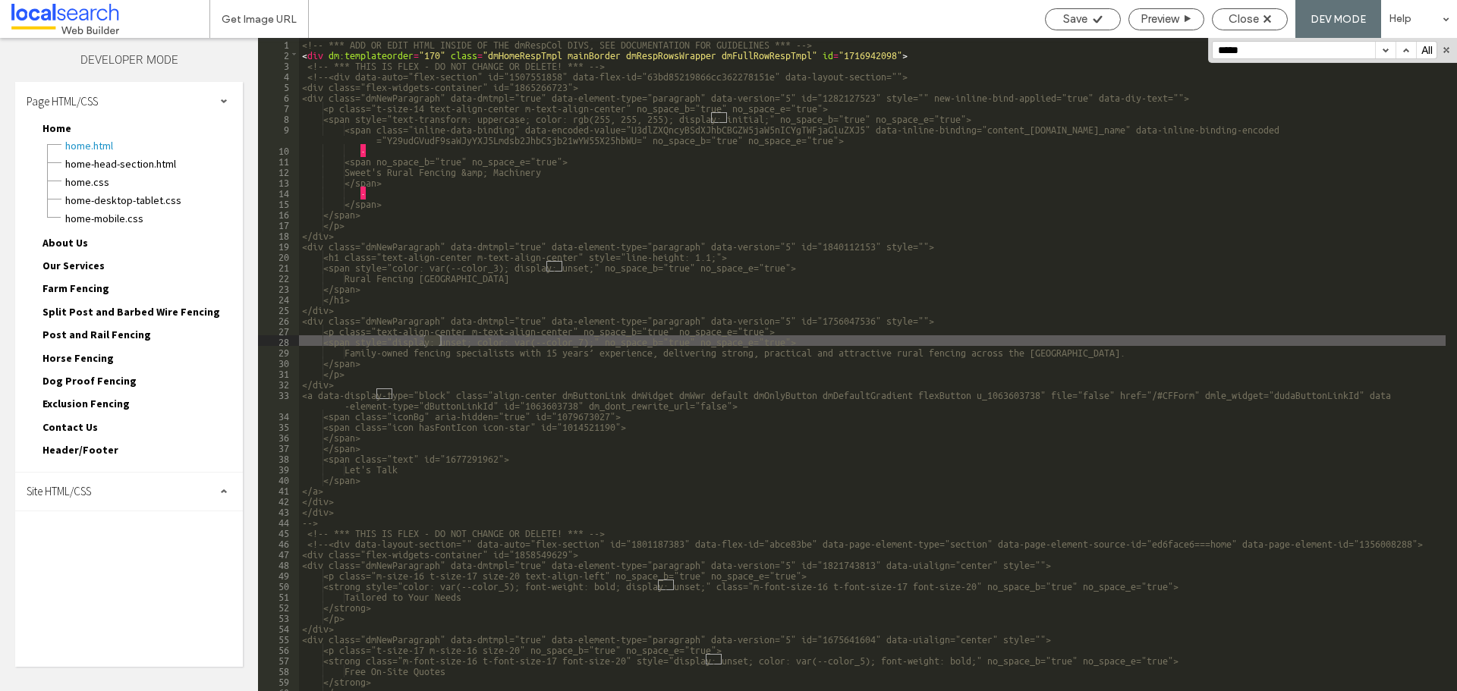
scroll to position [1511, 0]
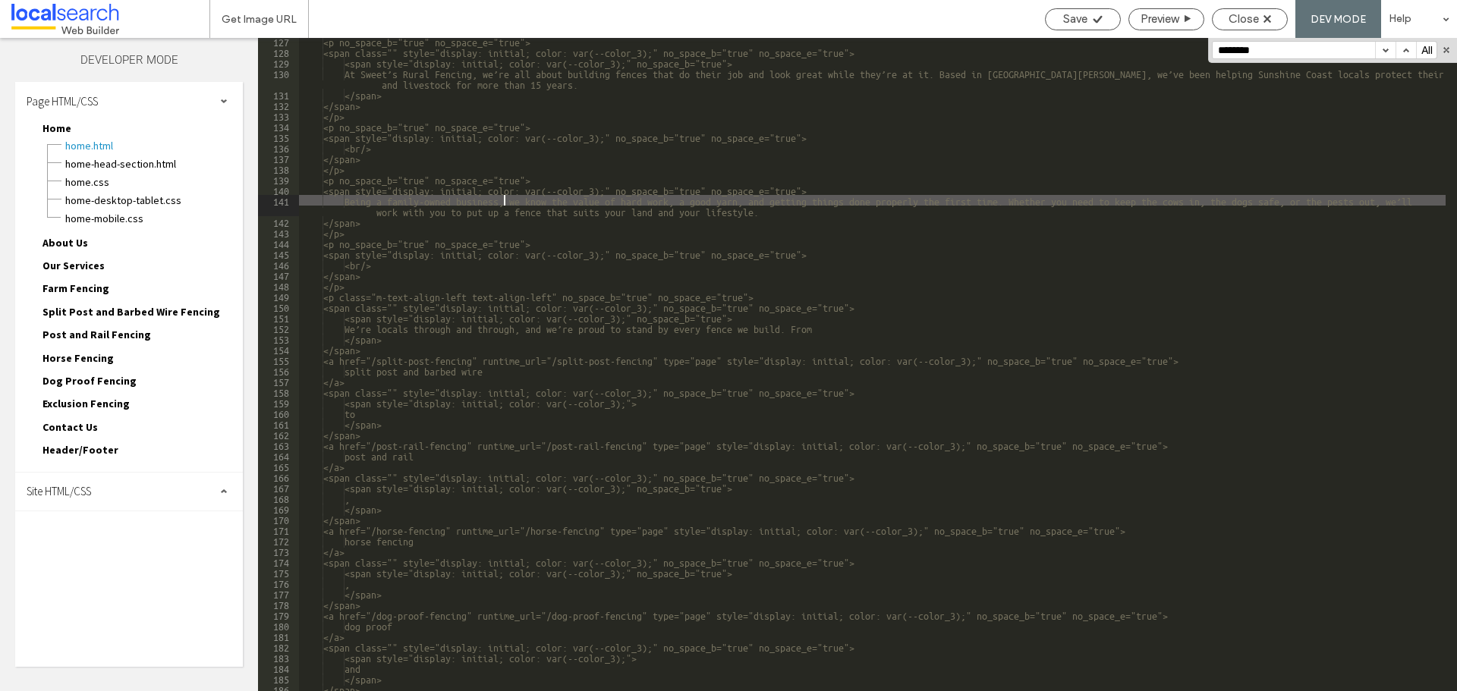
click at [502, 202] on div "<p no_space_b="true" no_space_e="true"> <span class="" style="display: initial;…" at bounding box center [872, 373] width 1146 height 674
paste input
click at [431, 216] on div "<p no_space_b="true" no_space_e="true"> <span class="" style="display: initial;…" at bounding box center [872, 373] width 1146 height 674
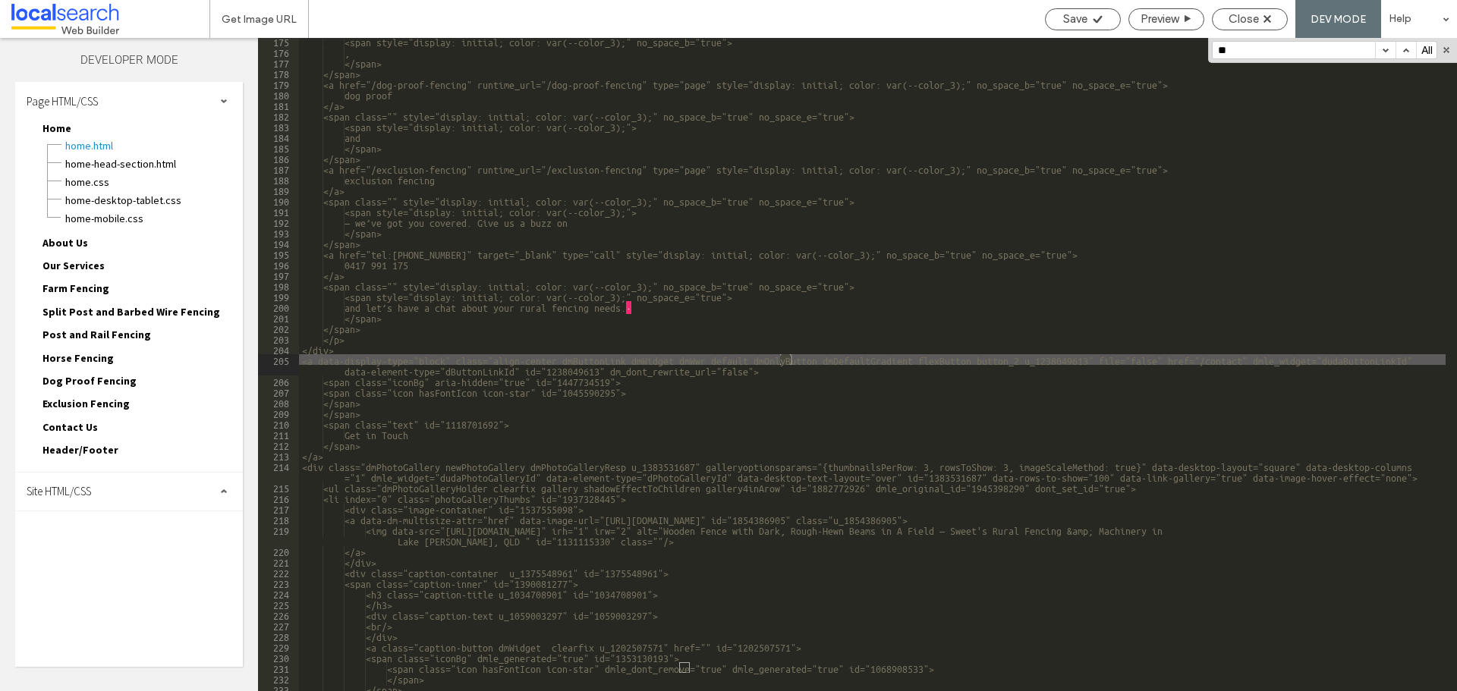
scroll to position [2042, 0]
type input "**********"
click at [1231, 13] on span "Close" at bounding box center [1243, 19] width 30 height 14
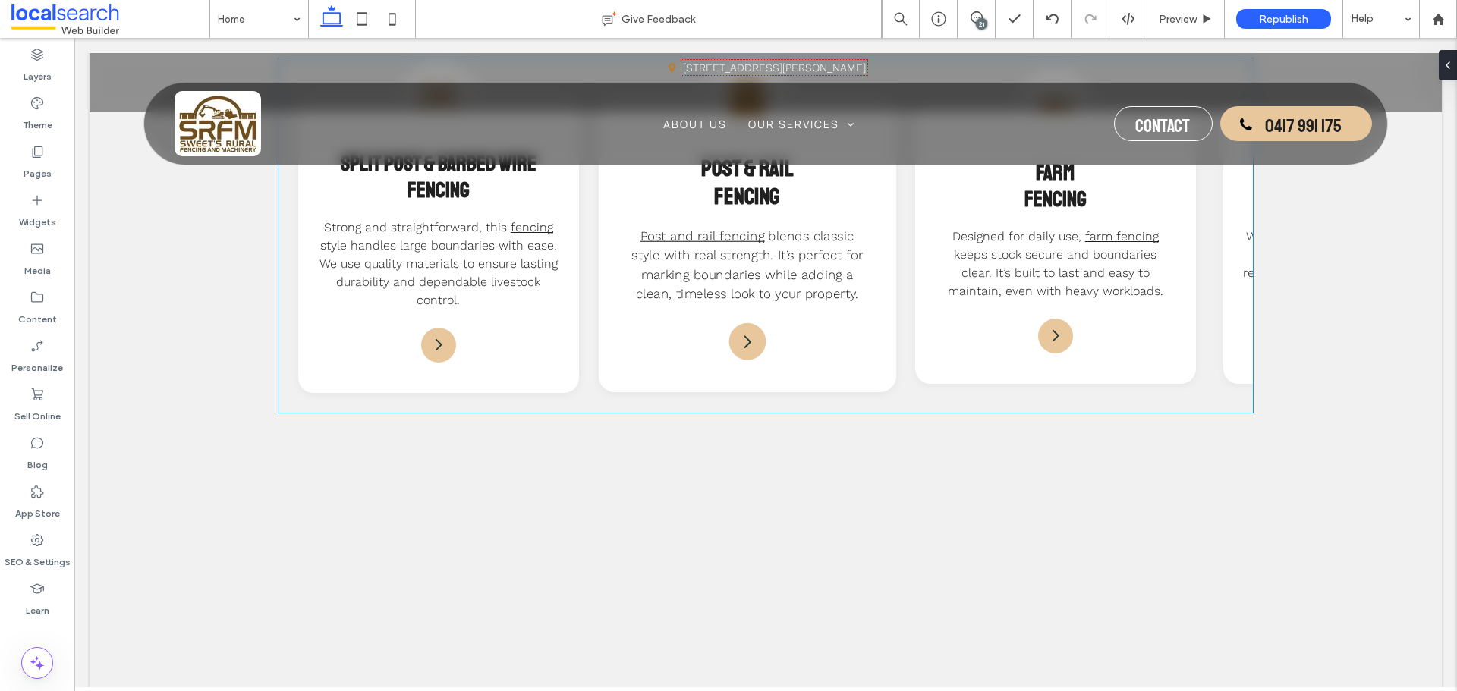
scroll to position [1441, 0]
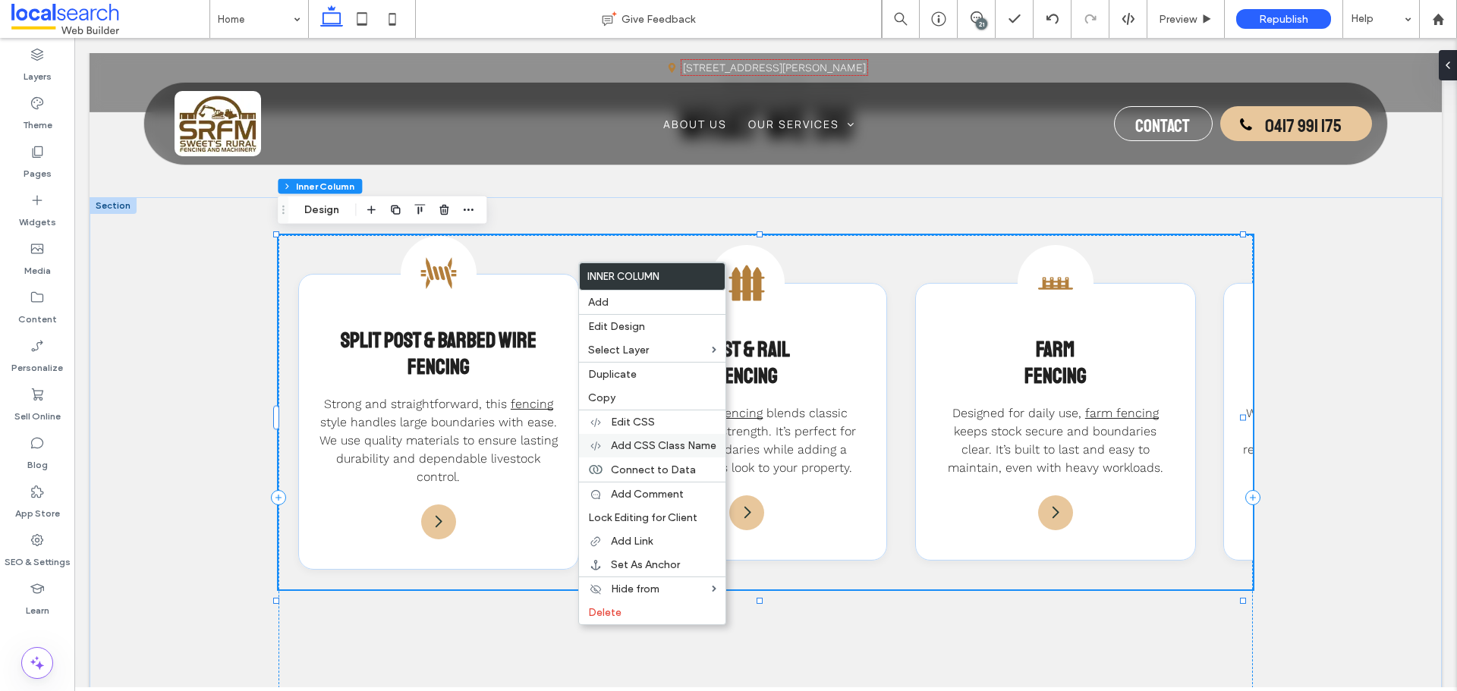
click at [663, 450] on span "Add CSS Class Name" at bounding box center [663, 445] width 105 height 13
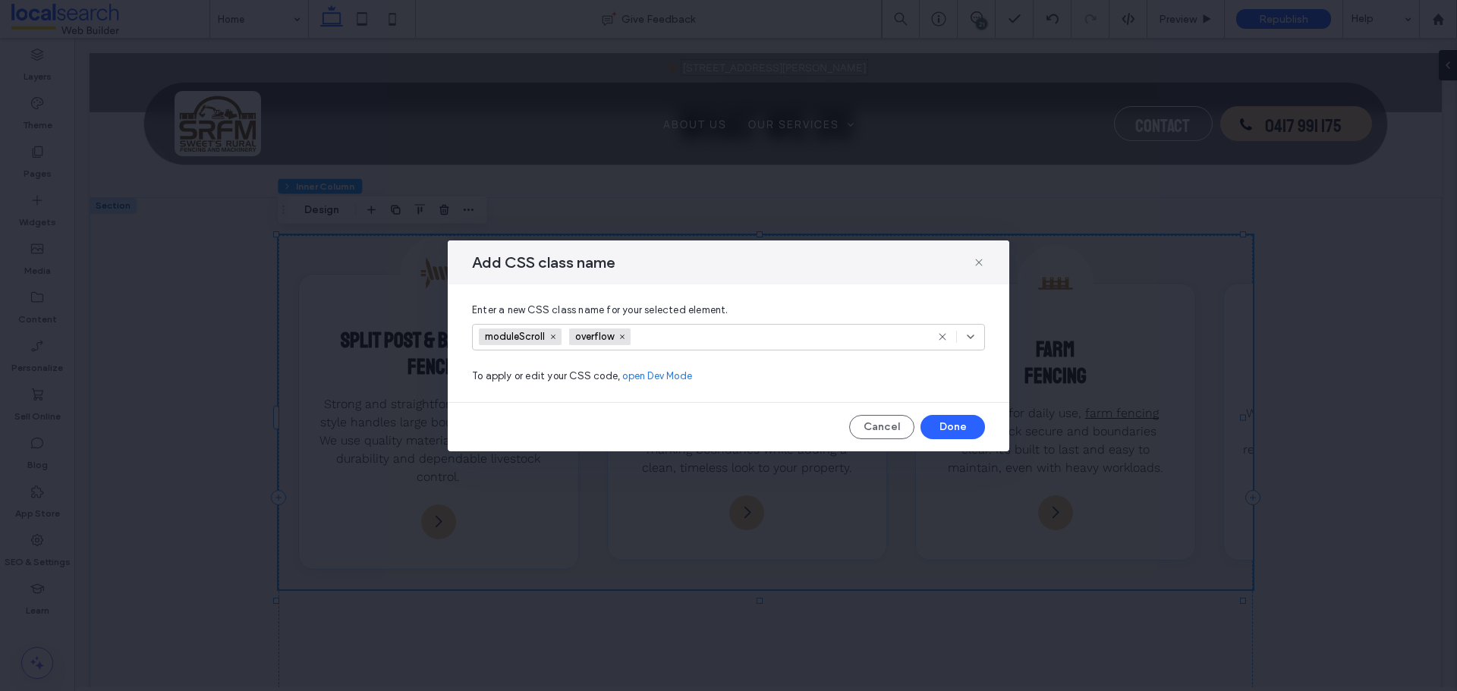
click at [641, 339] on input at bounding box center [690, 336] width 105 height 23
type input "********"
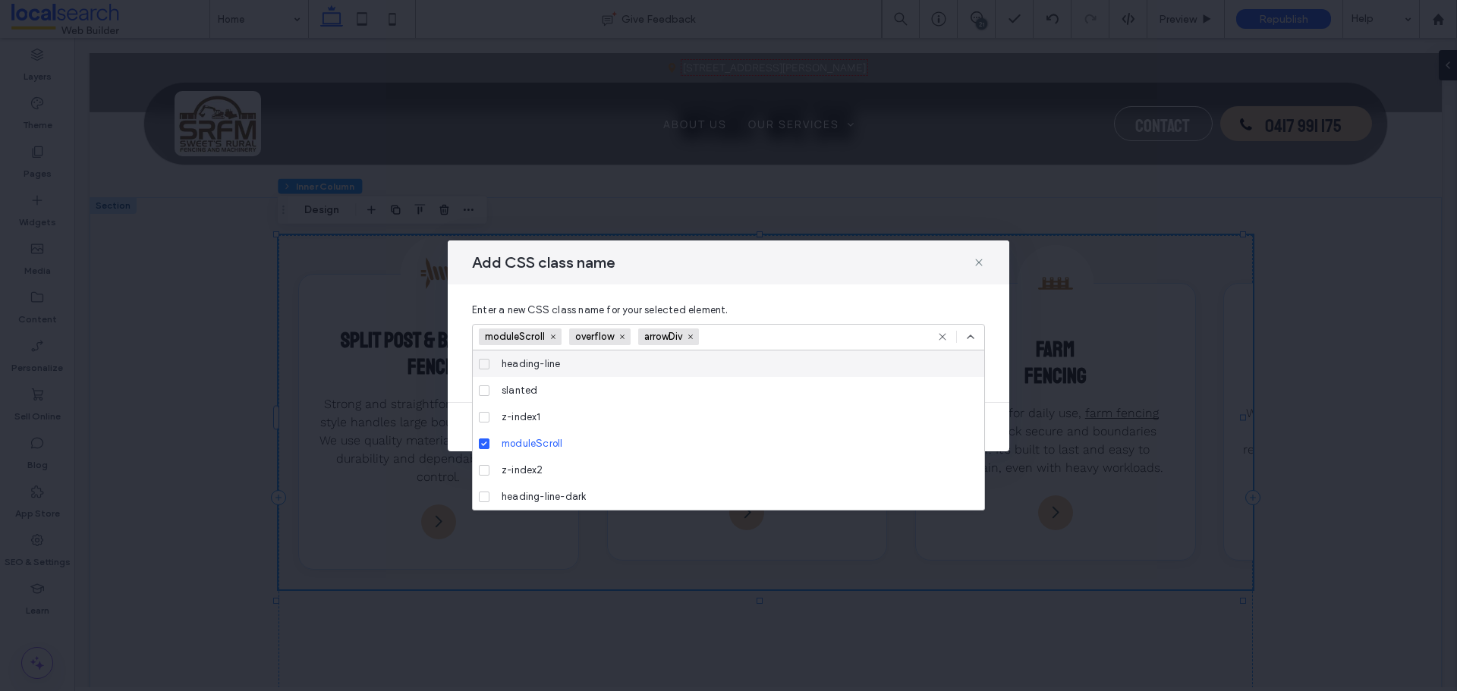
click at [1005, 366] on div "Enter a new CSS class name for your selected element. moduleScroll overflow arr…" at bounding box center [728, 344] width 561 height 118
click at [970, 341] on icon at bounding box center [970, 337] width 12 height 12
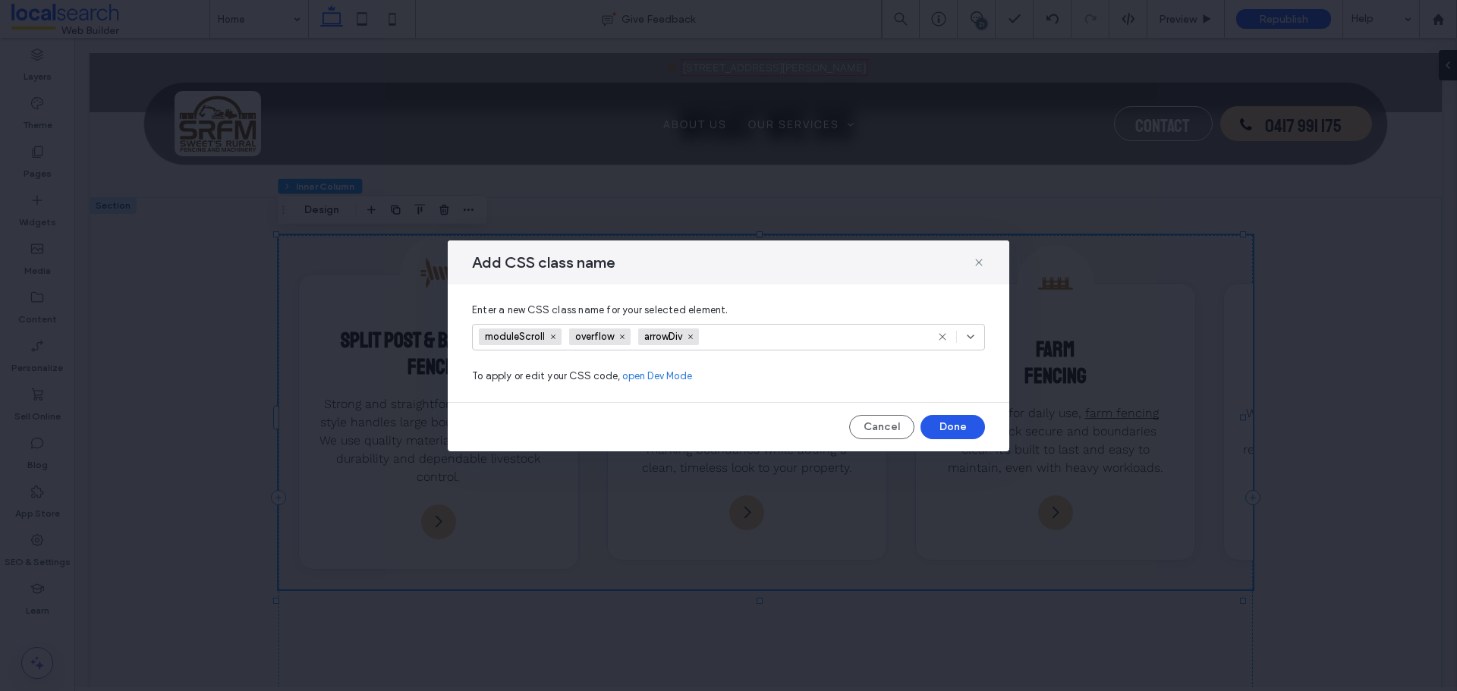
drag, startPoint x: 961, startPoint y: 420, endPoint x: 869, endPoint y: 382, distance: 99.3
click at [961, 420] on button "Done" at bounding box center [952, 427] width 64 height 24
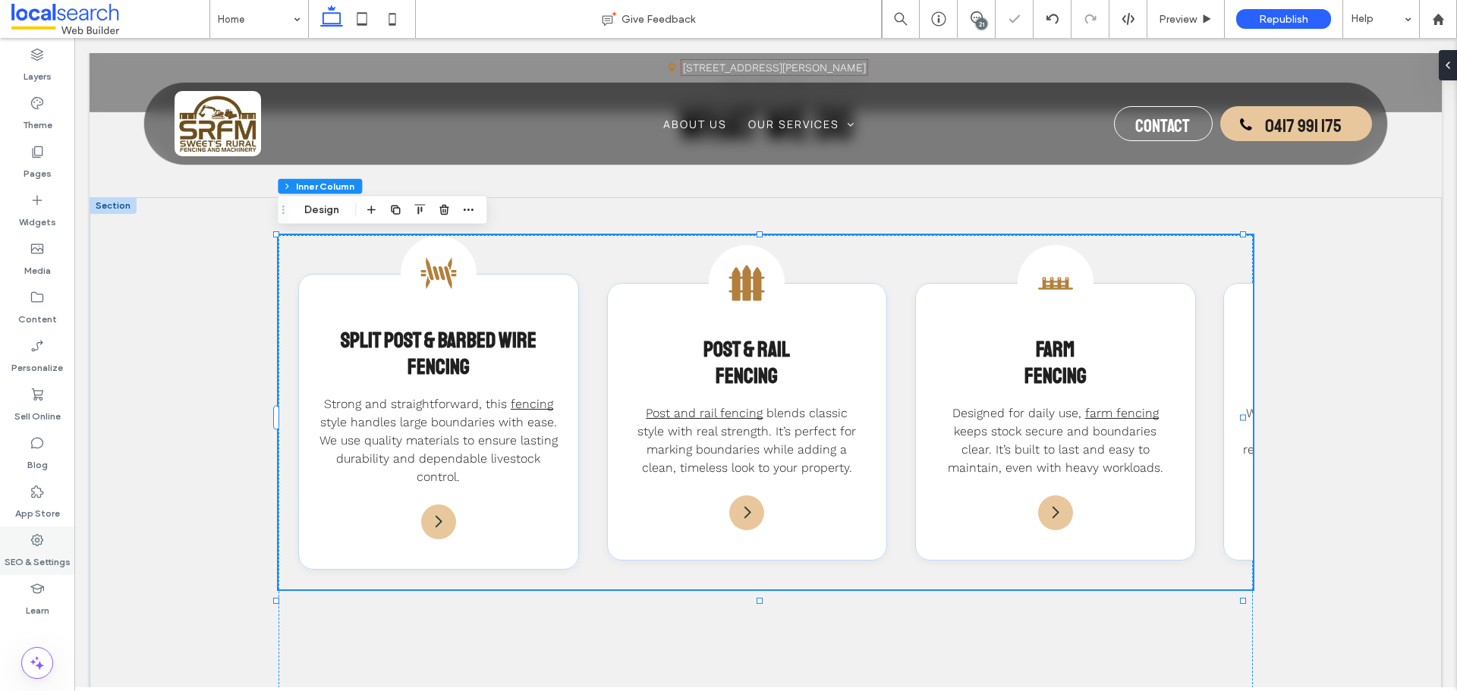
click at [41, 543] on icon at bounding box center [37, 540] width 15 height 15
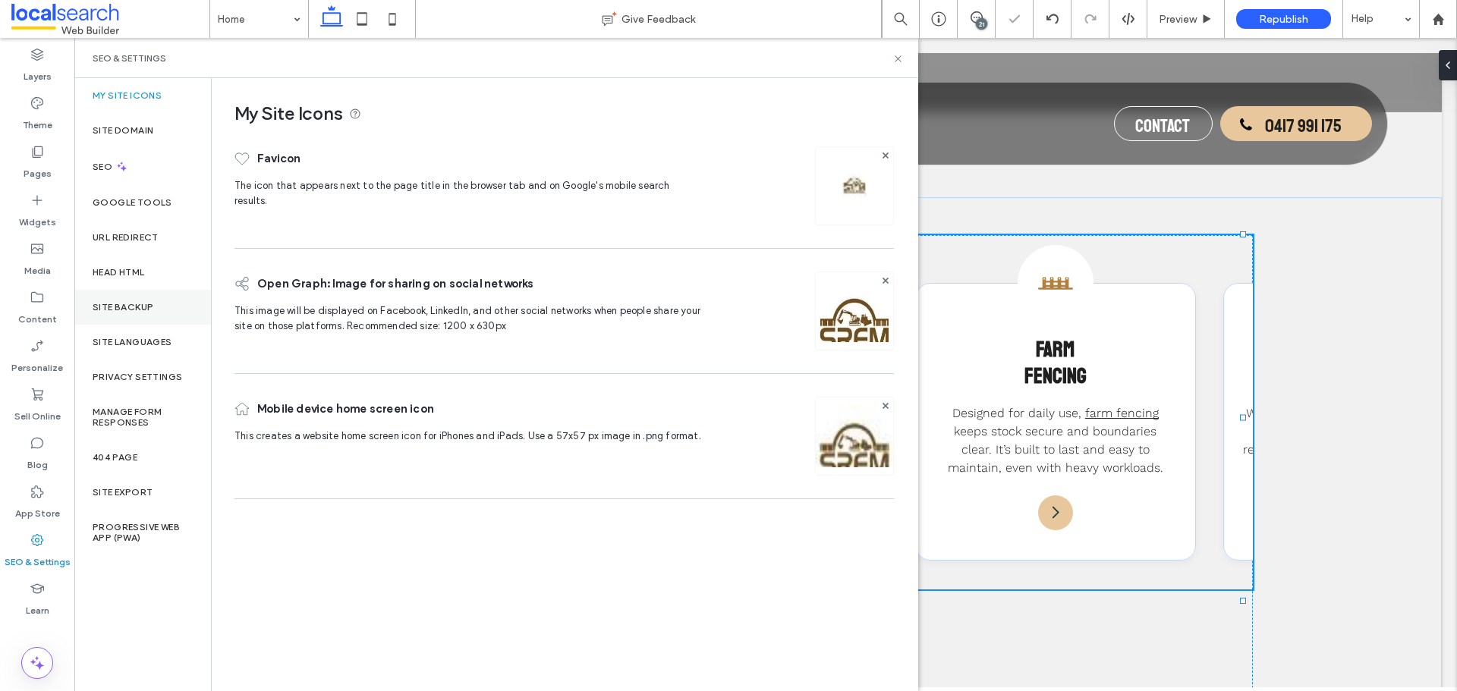
click at [142, 315] on div "Site Backup" at bounding box center [142, 307] width 137 height 35
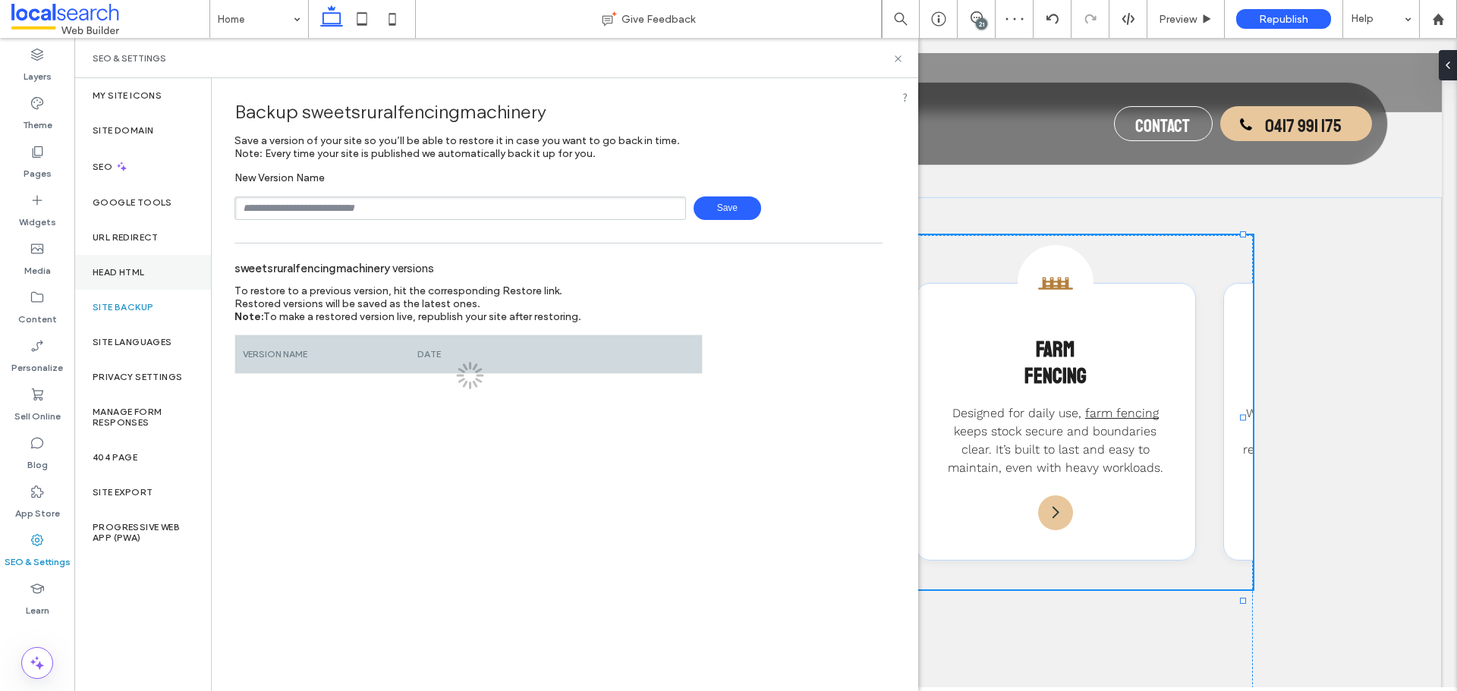
click at [148, 286] on div "Head HTML" at bounding box center [142, 272] width 137 height 35
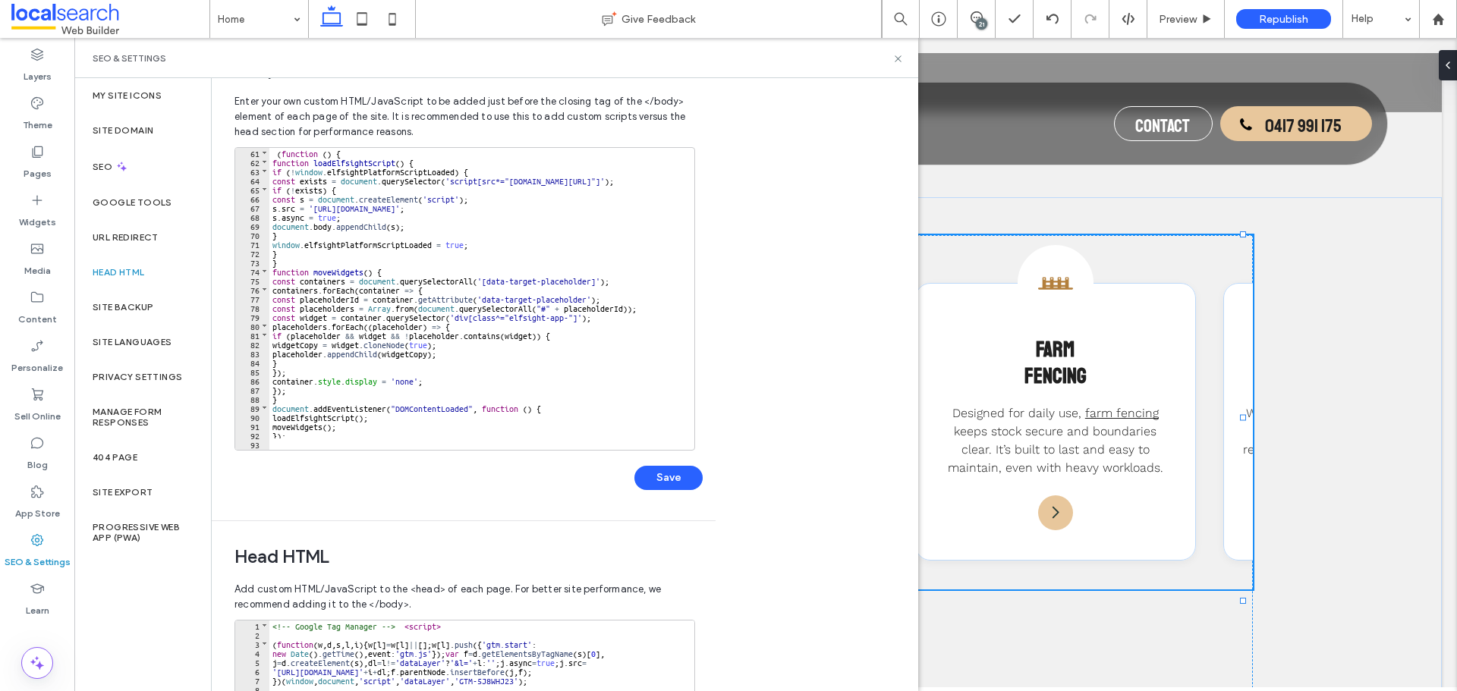
scroll to position [647, 0]
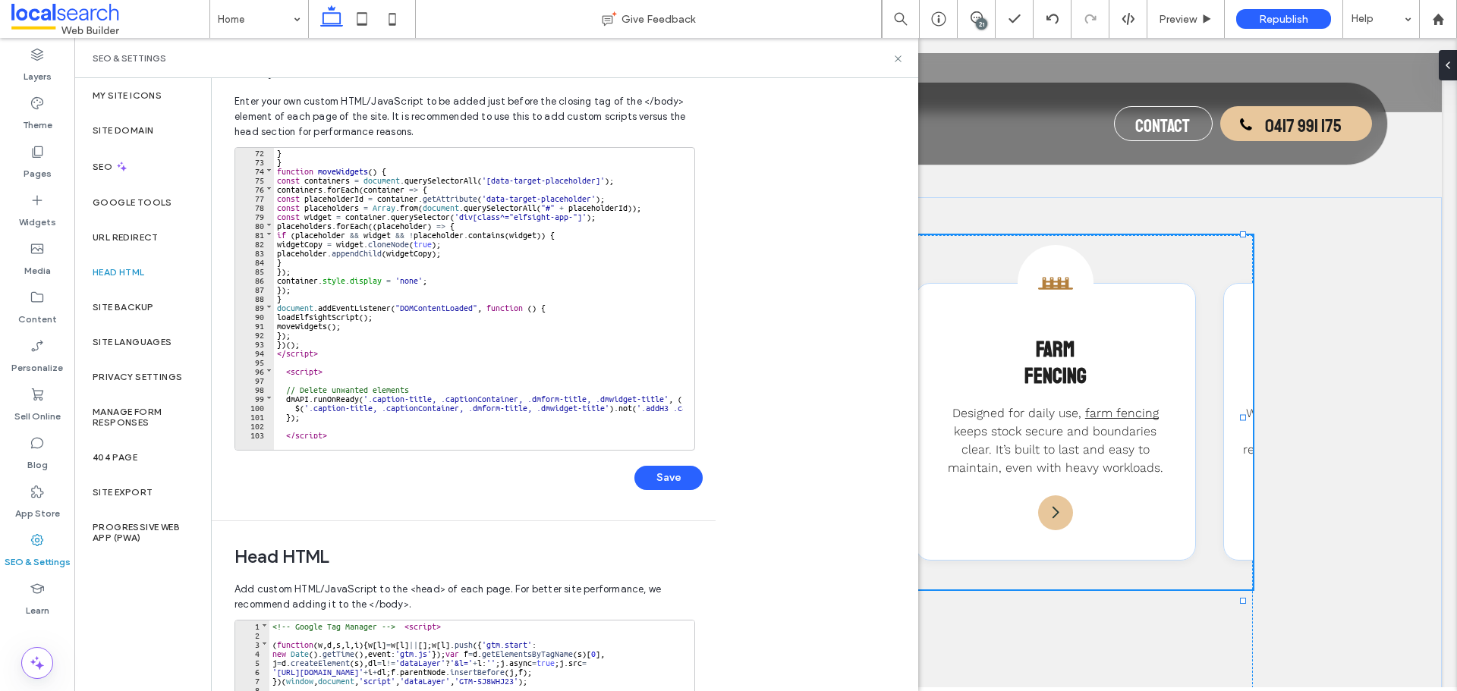
click at [438, 436] on div at bounding box center [503, 442] width 459 height 15
click at [454, 436] on div at bounding box center [503, 442] width 459 height 15
click at [598, 438] on div at bounding box center [503, 442] width 459 height 15
click at [452, 432] on div "} } function moveWidgets ( ) { const containers = document . querySelectorAll (…" at bounding box center [643, 301] width 739 height 309
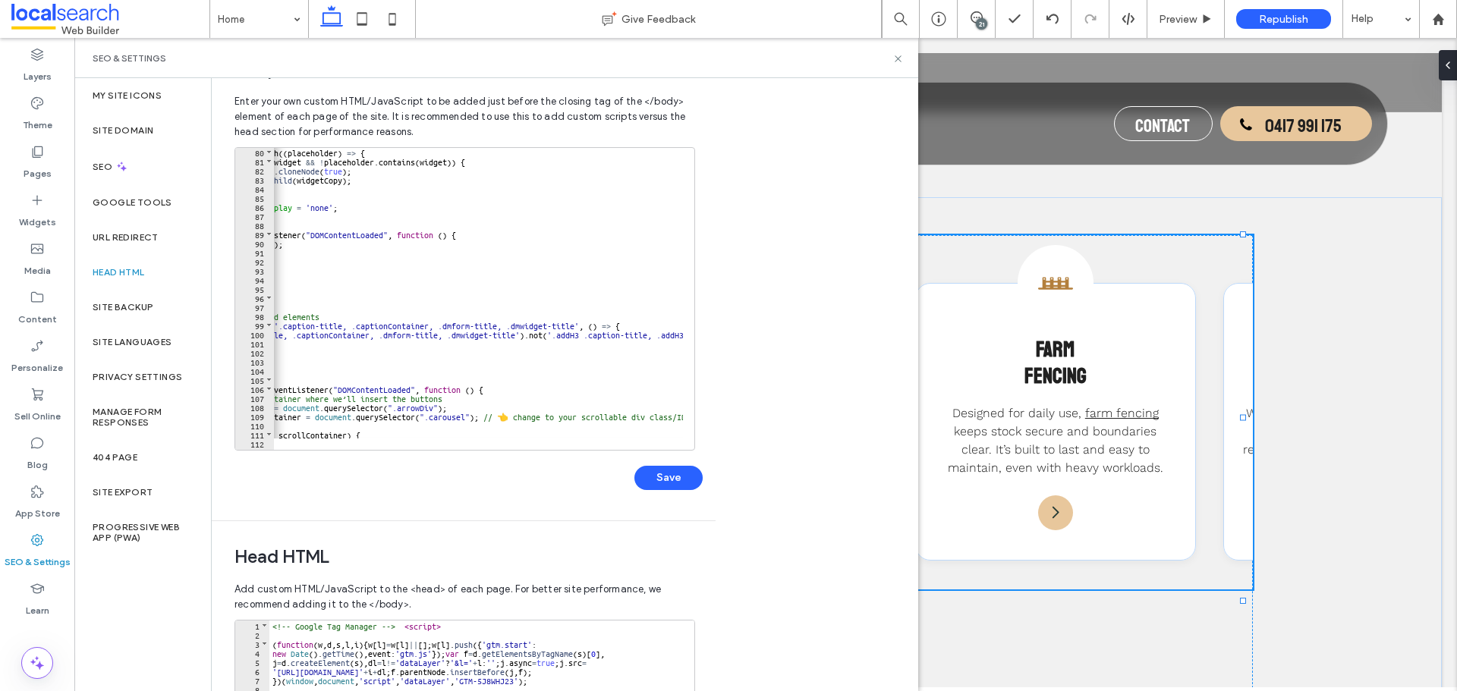
scroll to position [0, 124]
click at [420, 416] on div "placeholders . forEach (( placeholder ) => { if ( placeholder && widget && ! pl…" at bounding box center [518, 301] width 739 height 309
type textarea "**"
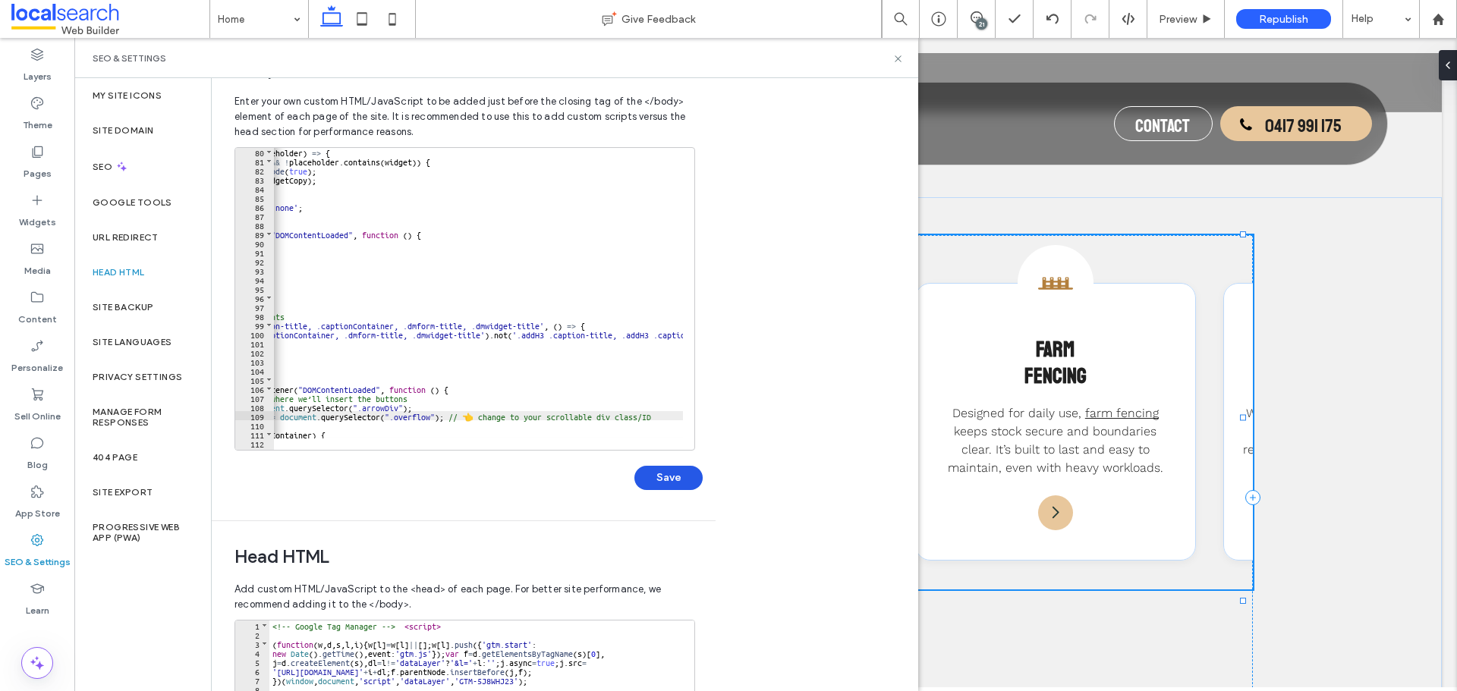
click at [637, 477] on button "Save" at bounding box center [668, 478] width 68 height 24
click at [894, 61] on icon at bounding box center [897, 58] width 11 height 11
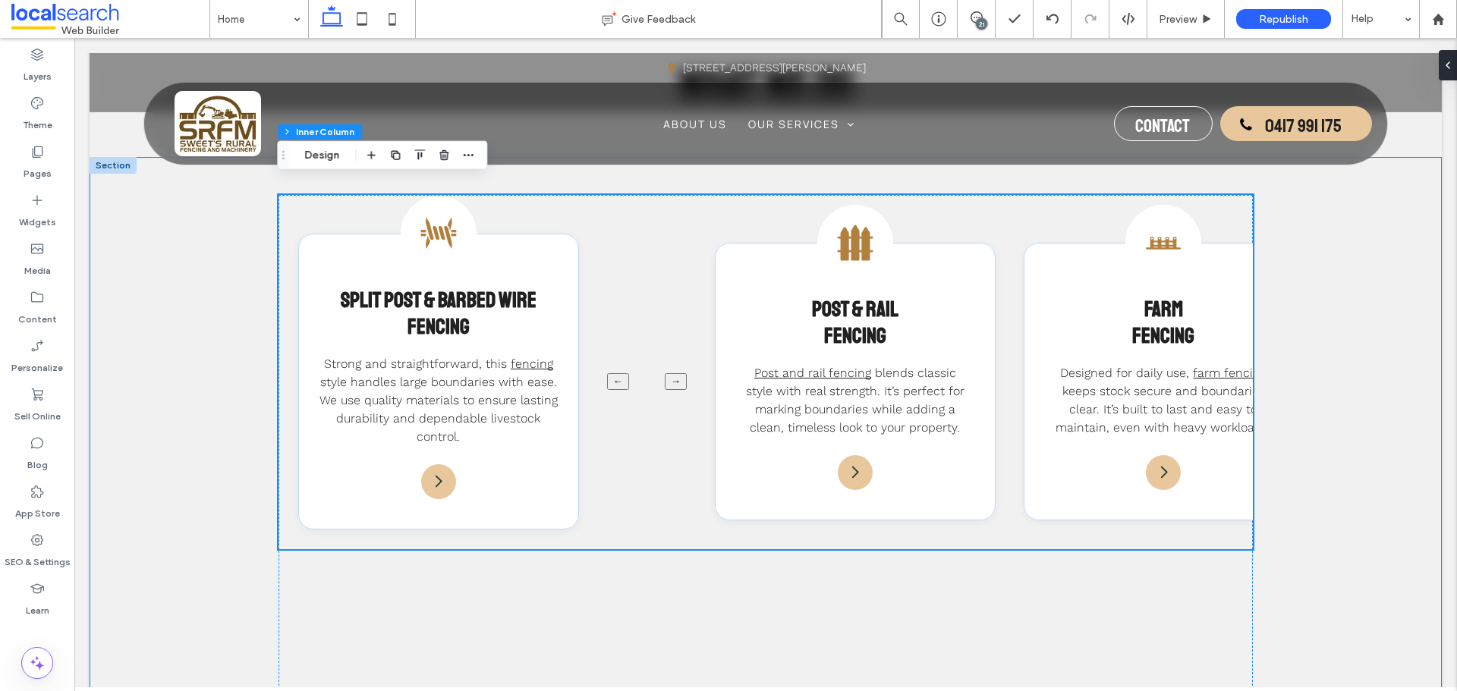
scroll to position [1496, 0]
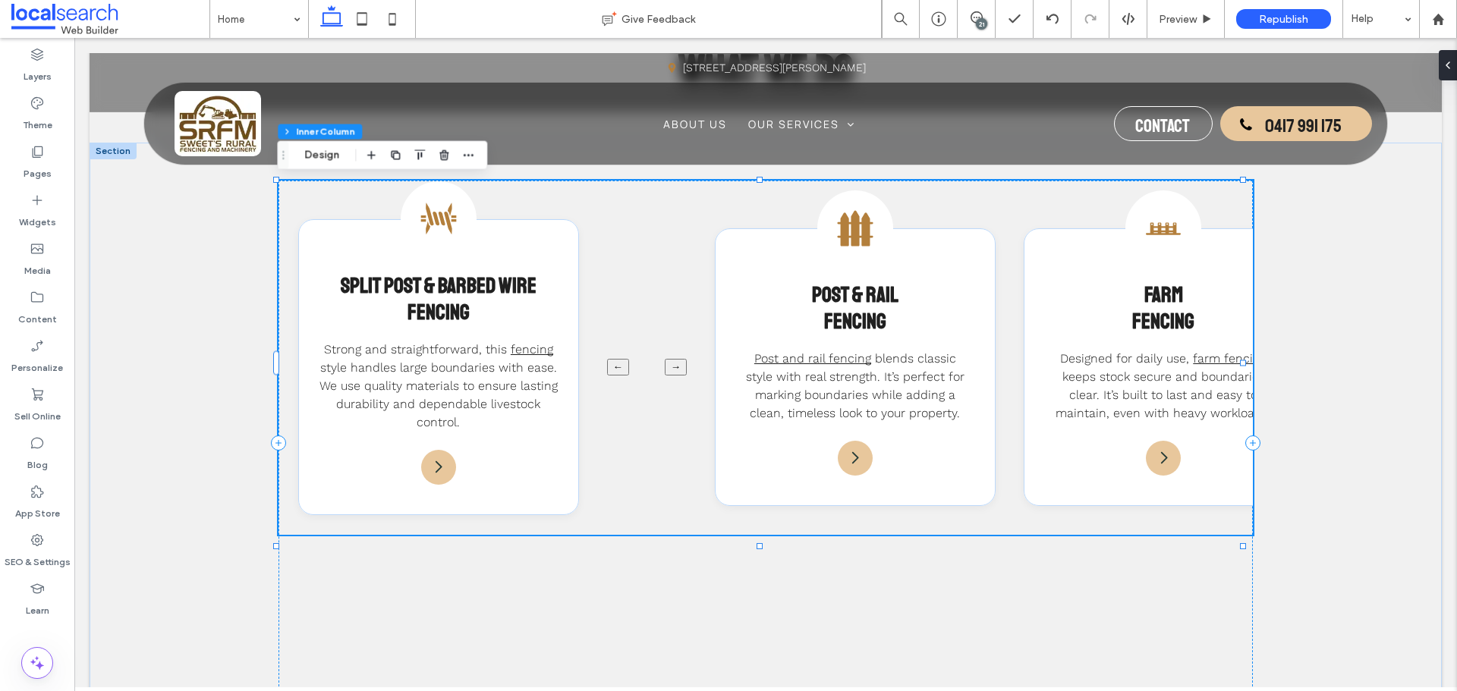
click at [672, 366] on button "→" at bounding box center [676, 367] width 22 height 17
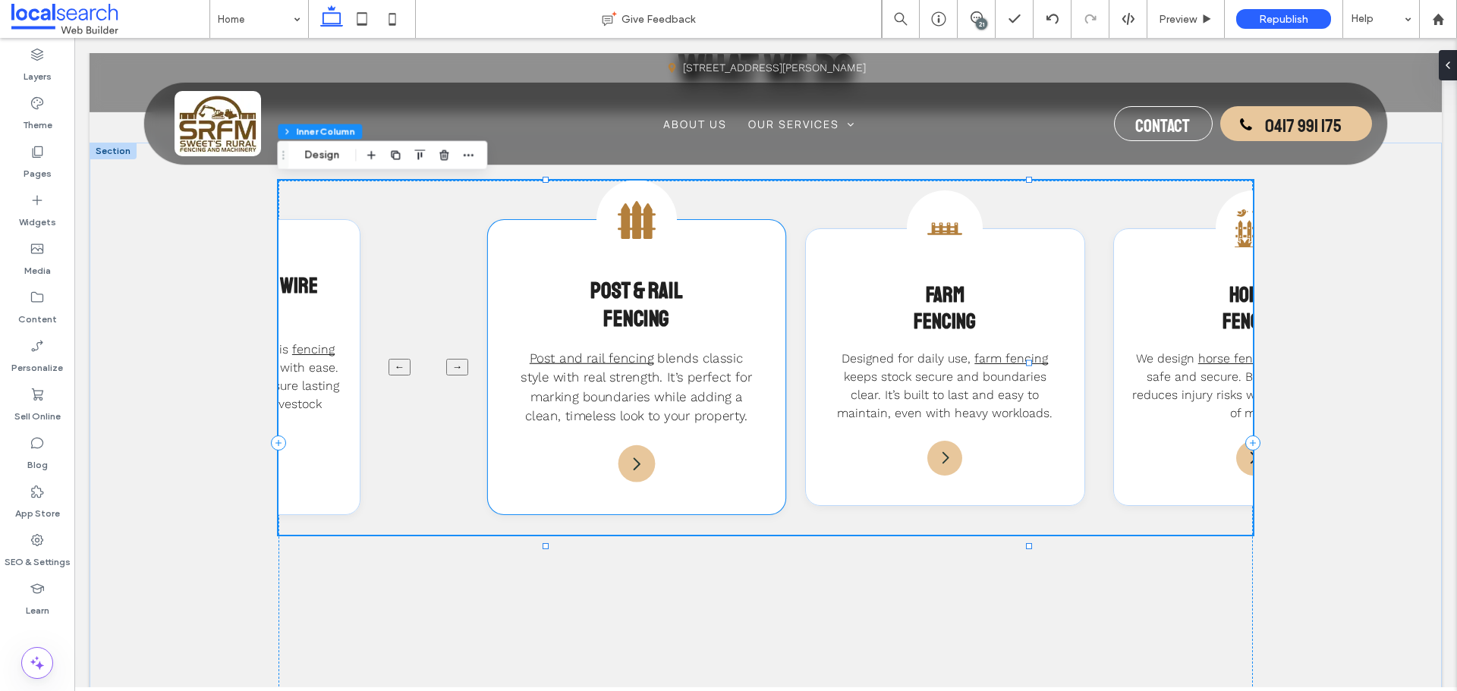
scroll to position [0, 228]
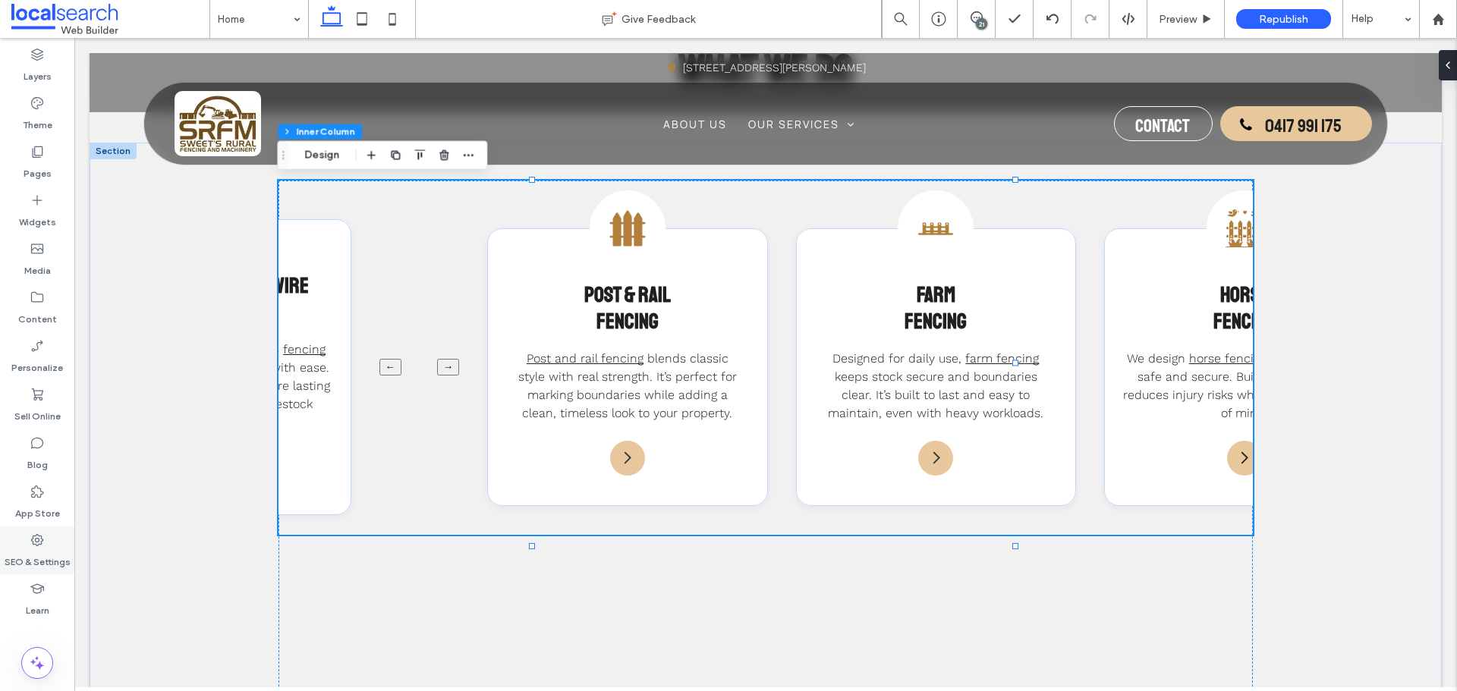
click at [34, 535] on icon at bounding box center [37, 540] width 15 height 15
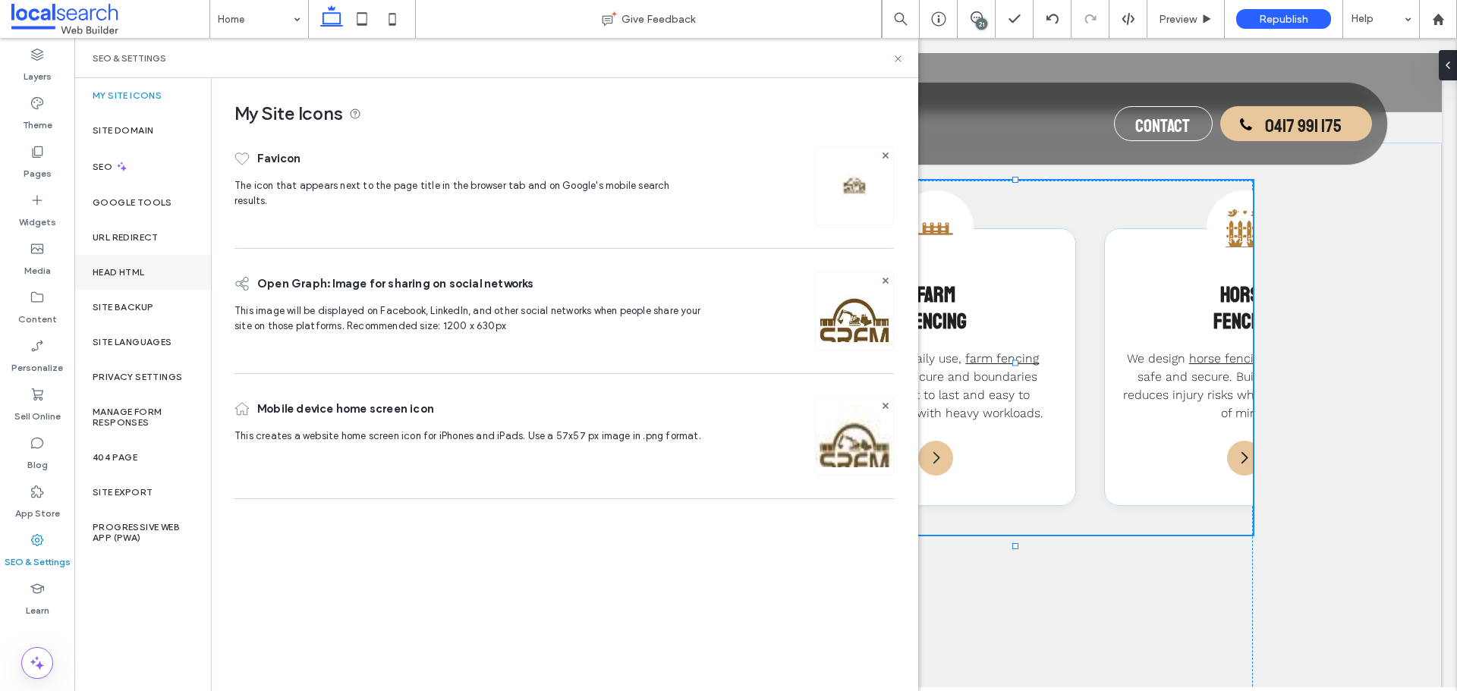
click at [165, 278] on div "Head HTML" at bounding box center [142, 272] width 137 height 35
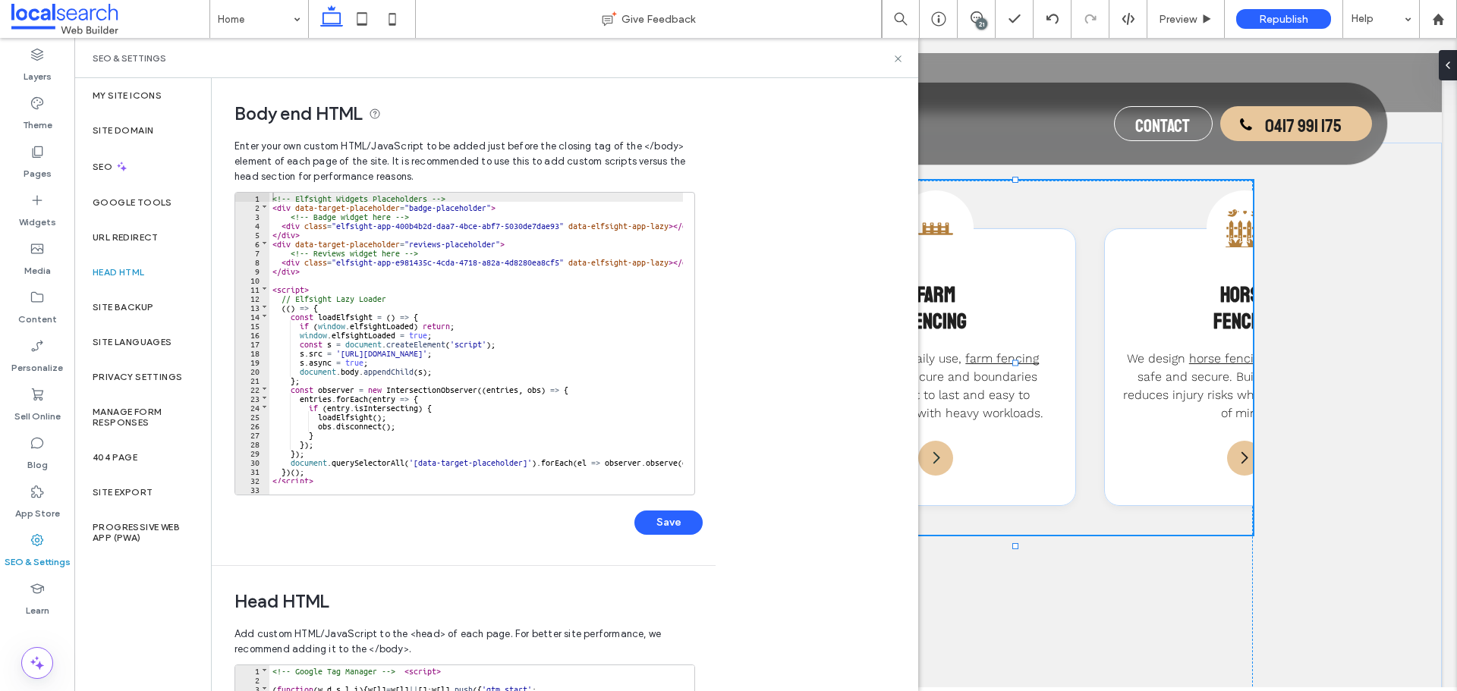
click at [406, 461] on div "<!-- Elfsight Widgets Placeholders --> < div data-target-placeholder = "badge-p…" at bounding box center [638, 347] width 739 height 309
click at [398, 482] on div at bounding box center [498, 486] width 459 height 15
click at [398, 474] on div "<!-- Elfsight Widgets Placeholders --> < div data-target-placeholder = "badge-p…" at bounding box center [638, 346] width 739 height 309
click at [399, 470] on div "<!-- Elfsight Widgets Placeholders --> < div data-target-placeholder = "badge-p…" at bounding box center [638, 346] width 739 height 309
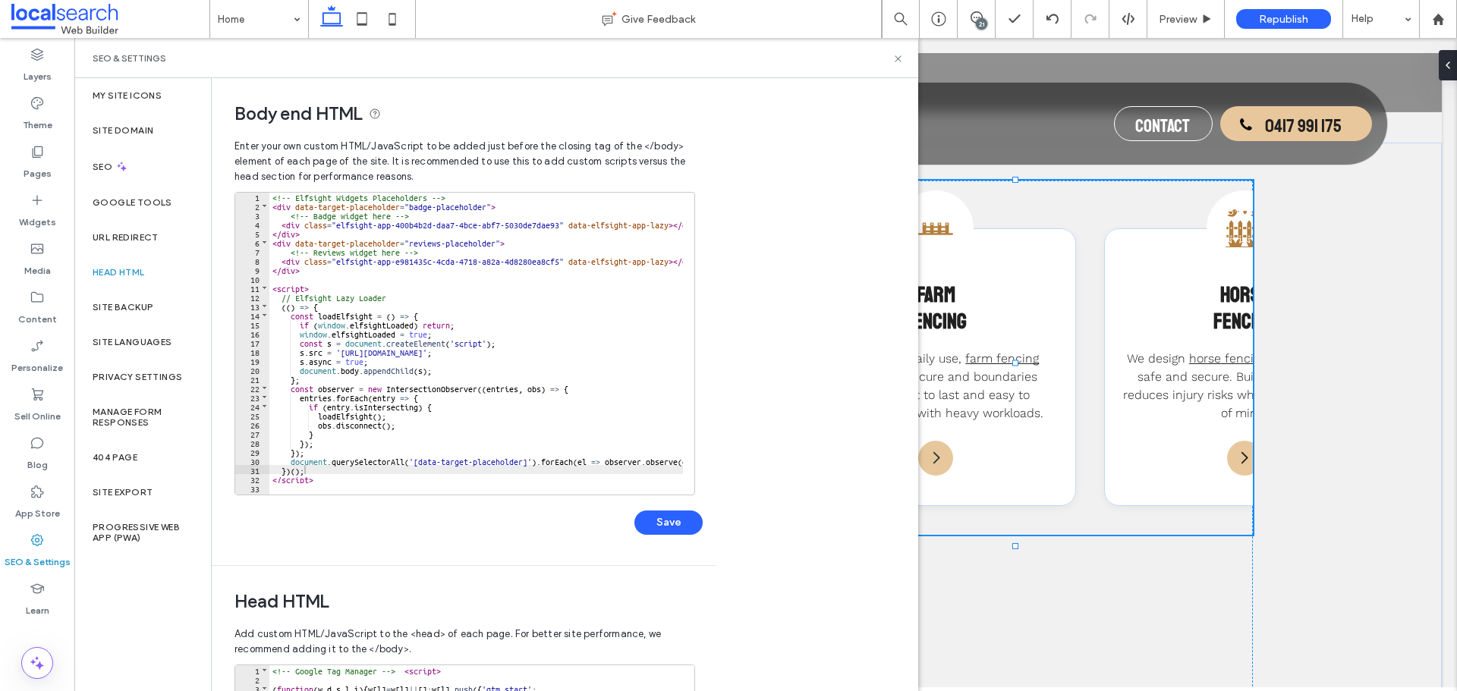
click at [329, 465] on div "<!-- Elfsight Widgets Placeholders --> < div data-target-placeholder = "badge-p…" at bounding box center [638, 346] width 739 height 309
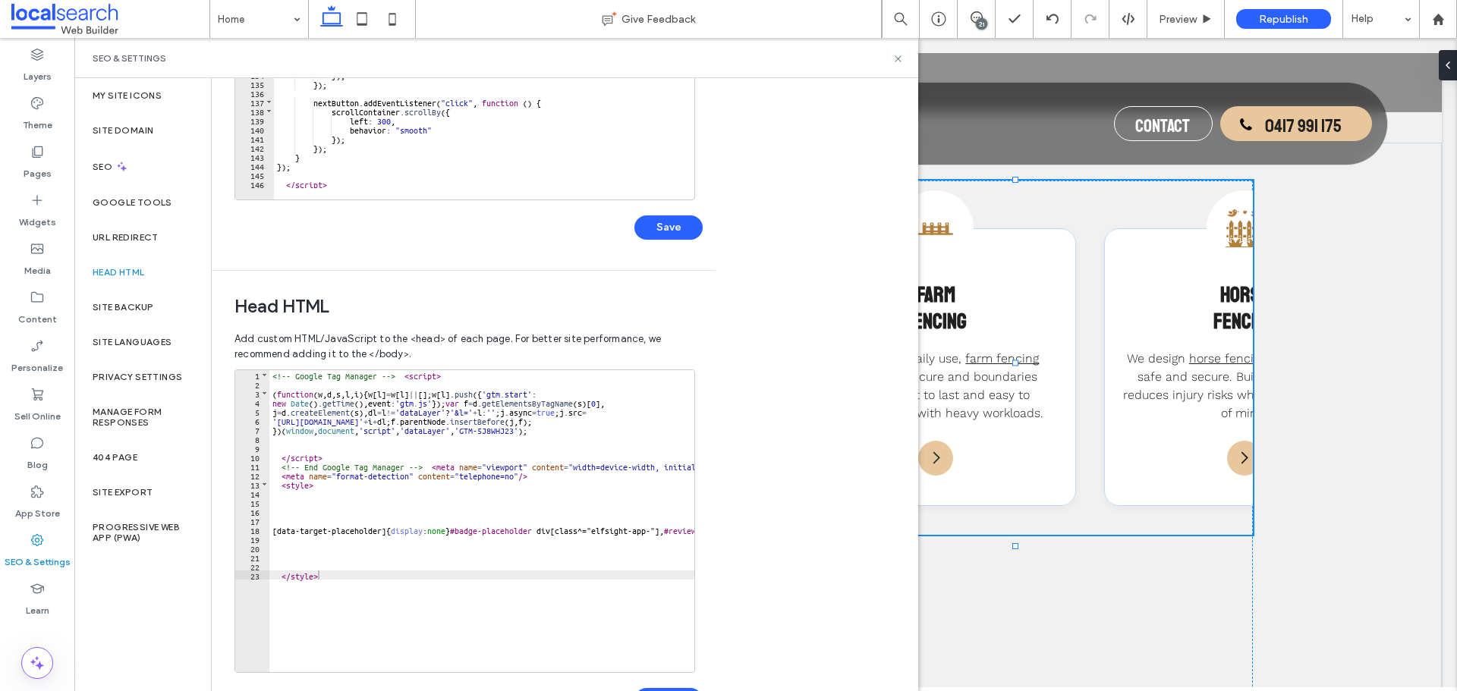
scroll to position [196, 0]
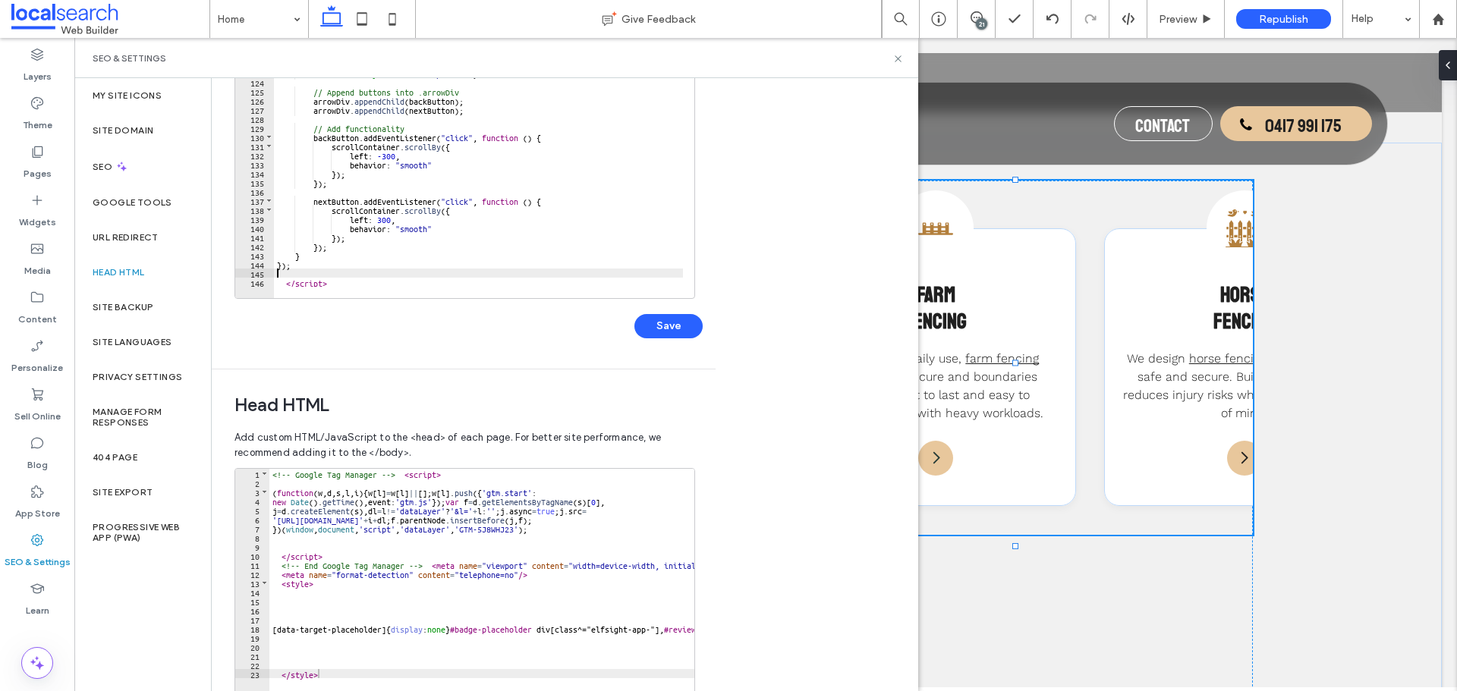
click at [342, 270] on div "backButton . classList . add ( "backButton" ) ; backButton . style . cursor = "…" at bounding box center [643, 149] width 739 height 309
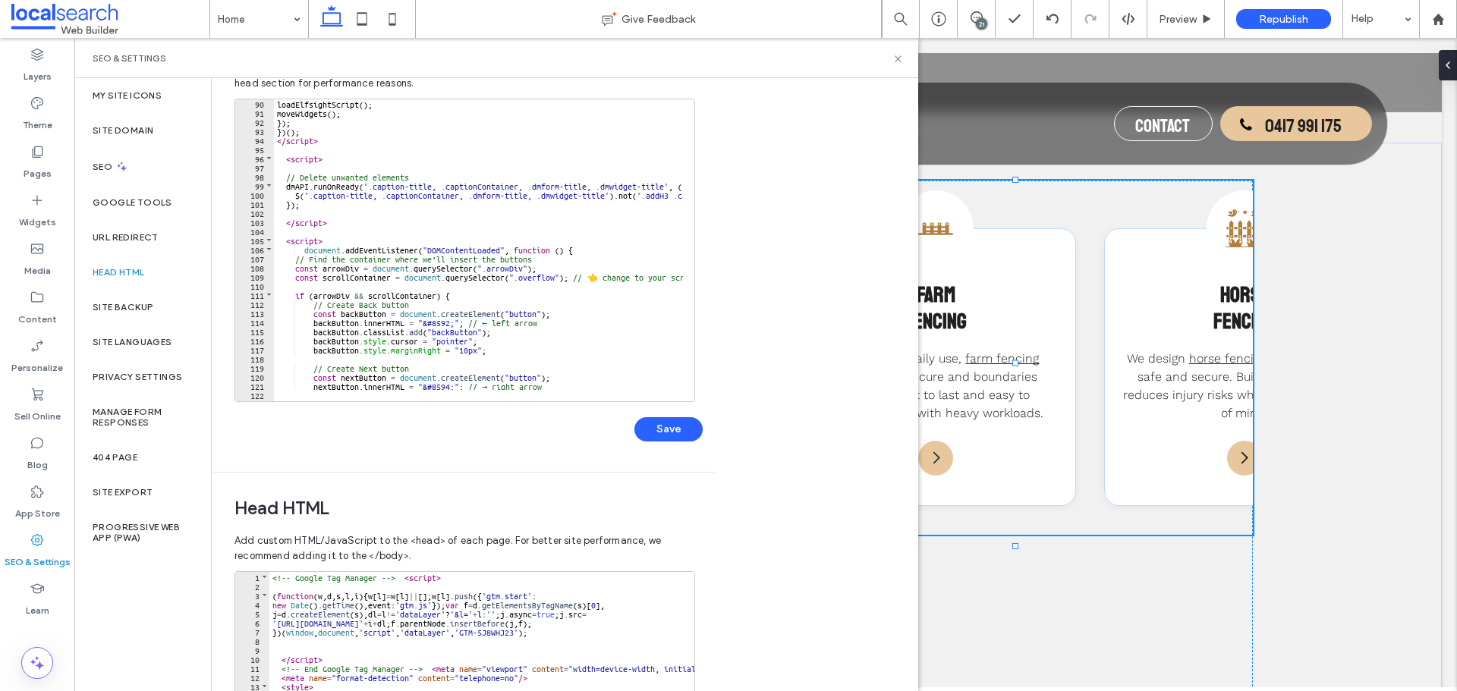
scroll to position [0, 0]
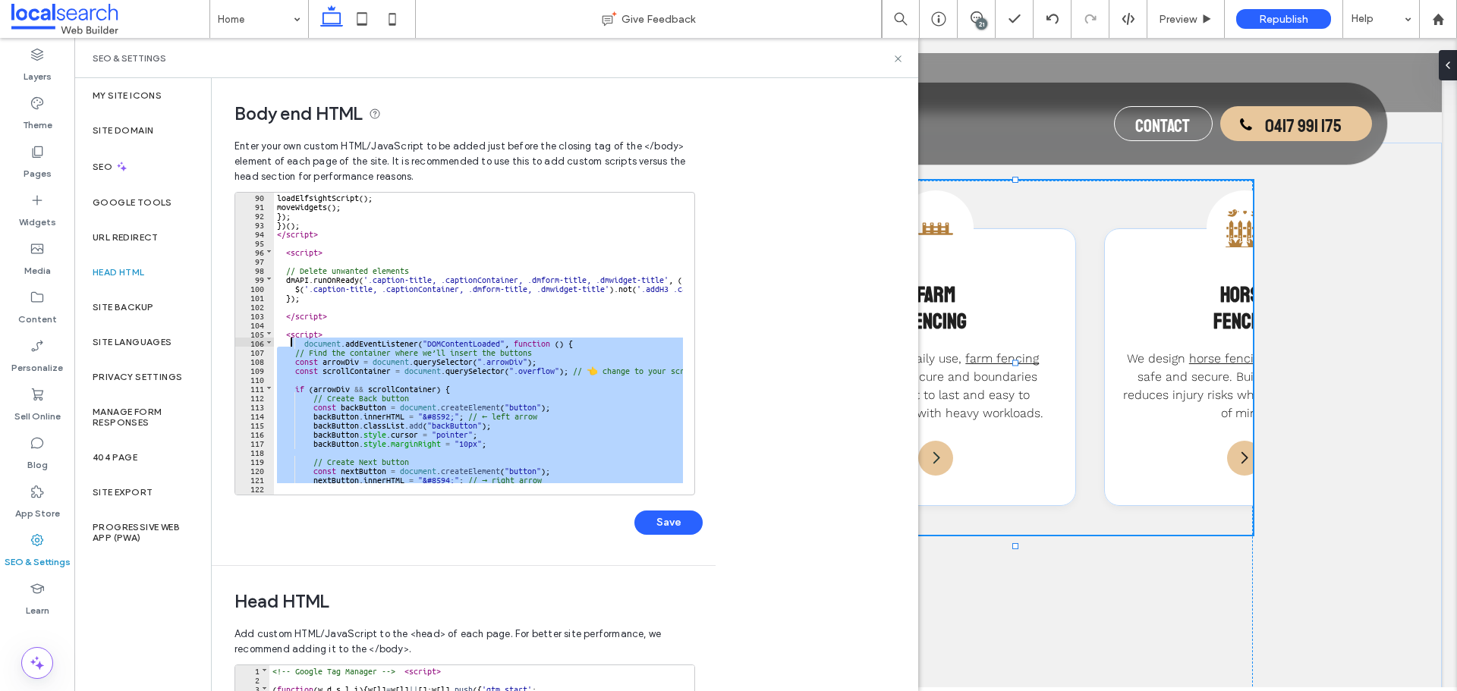
click at [288, 345] on div "loadElfsightScript ( ) ; moveWidgets ( ) ; }) ; }) ( ) ; </ script > < script >…" at bounding box center [643, 346] width 739 height 309
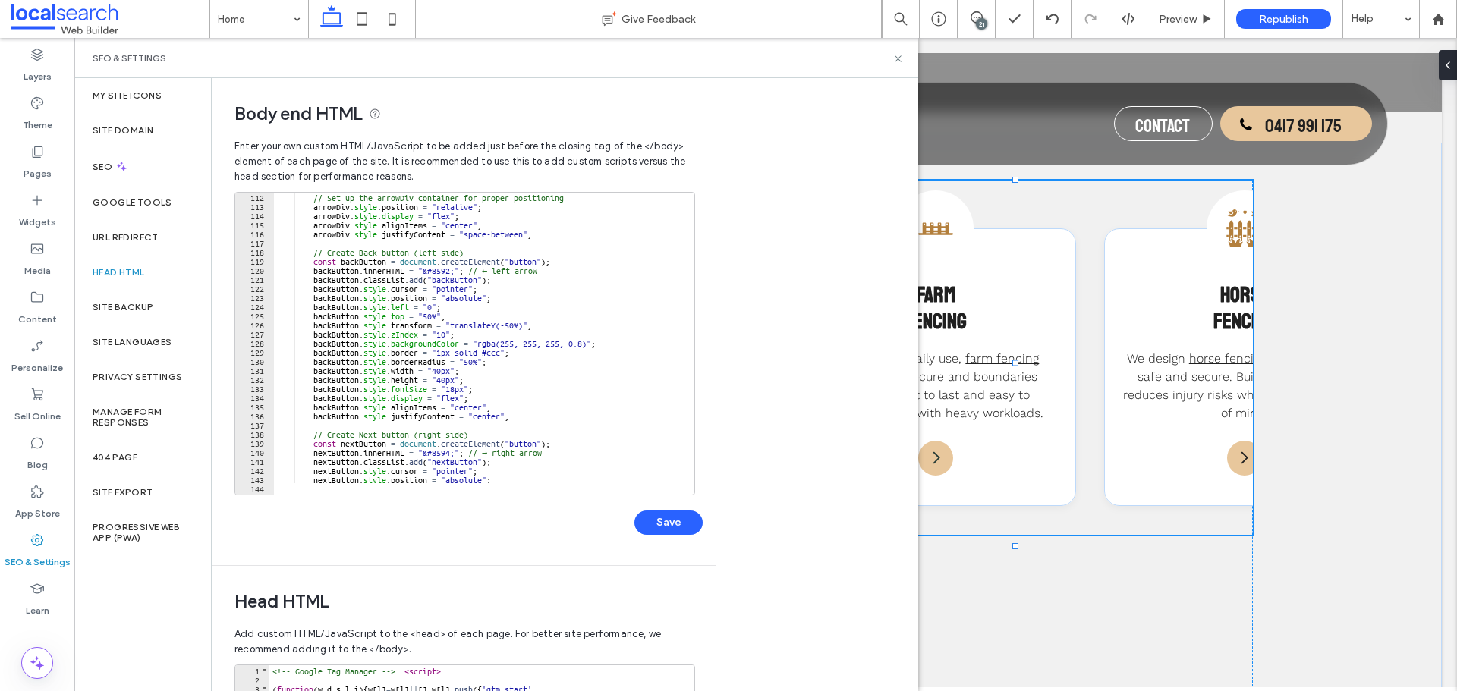
scroll to position [829, 0]
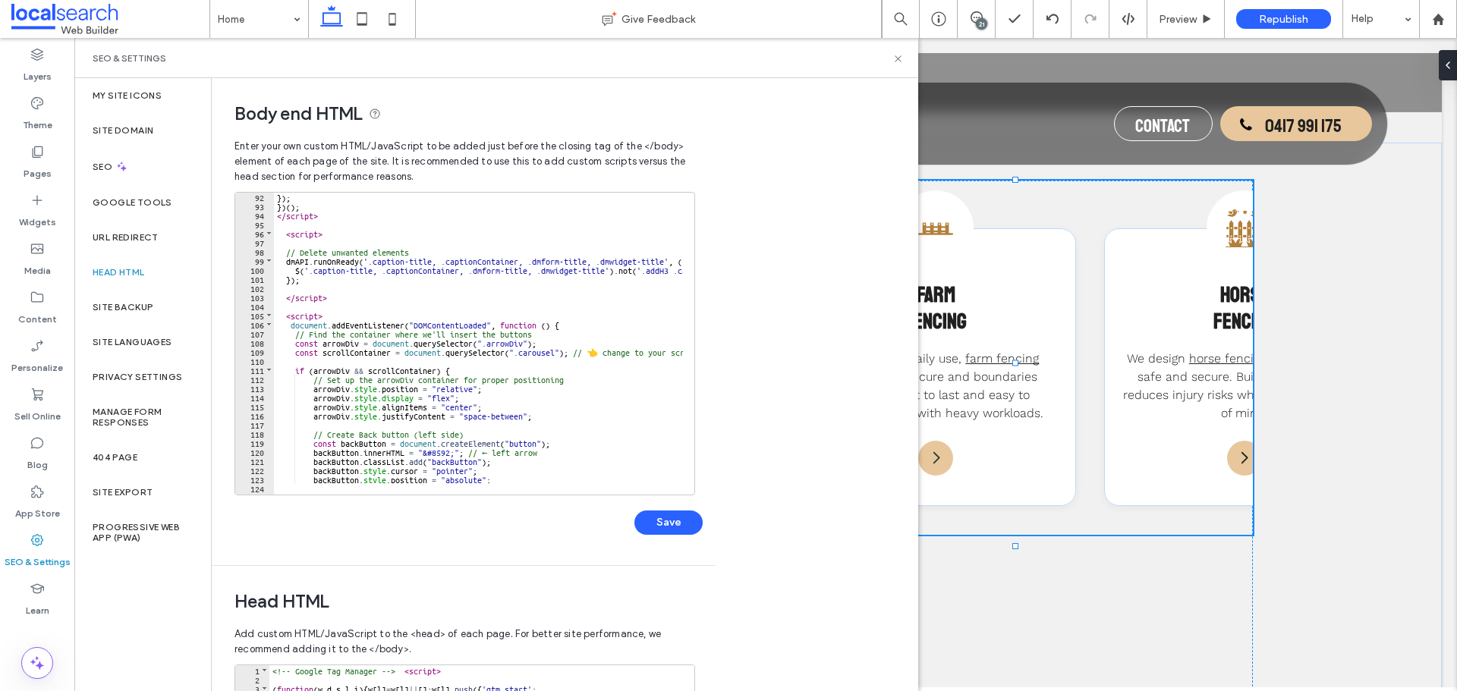
click at [545, 358] on div "}) ; }) ( ) ; </ script > < script > // Delete unwanted elements dmAPI . runOnR…" at bounding box center [643, 346] width 739 height 309
click at [541, 351] on div "}) ; }) ( ) ; </ script > < script > // Delete unwanted elements dmAPI . runOnR…" at bounding box center [643, 346] width 739 height 309
type textarea "**"
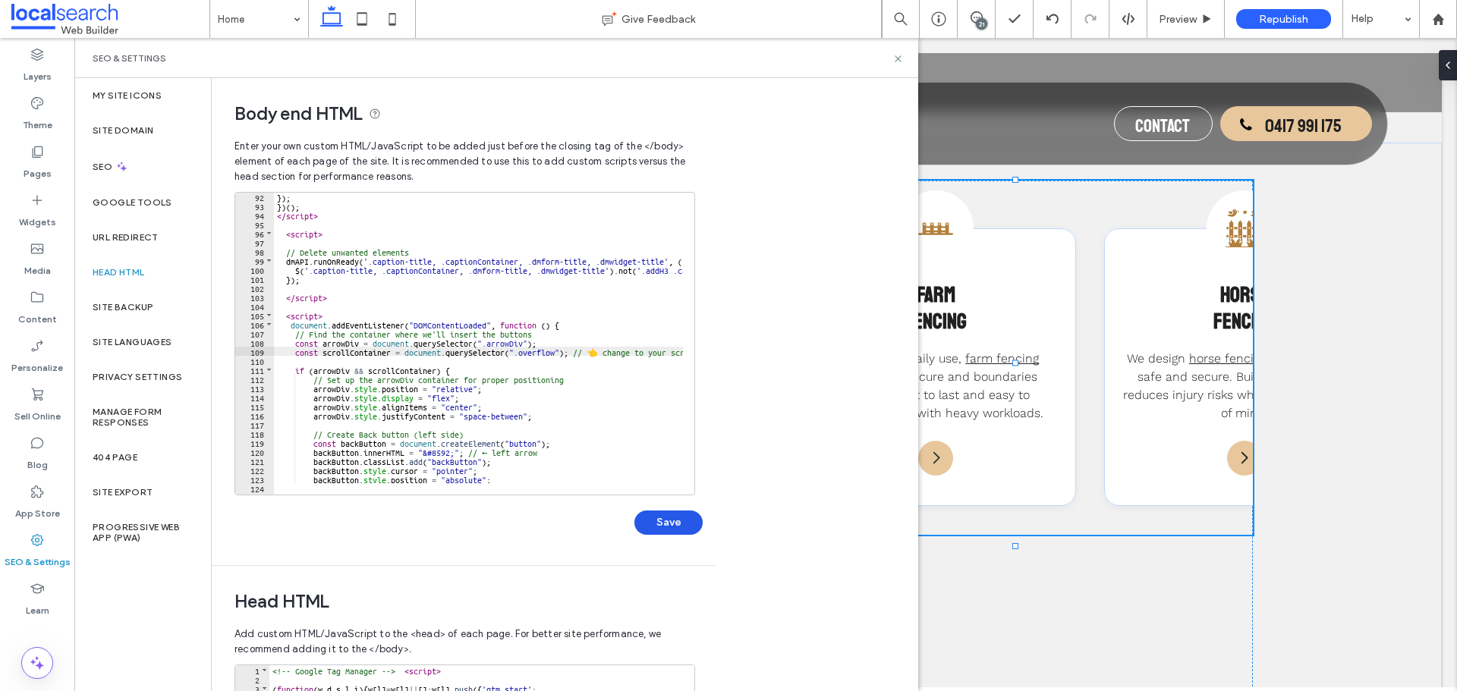
click at [674, 515] on button "Save" at bounding box center [668, 523] width 68 height 24
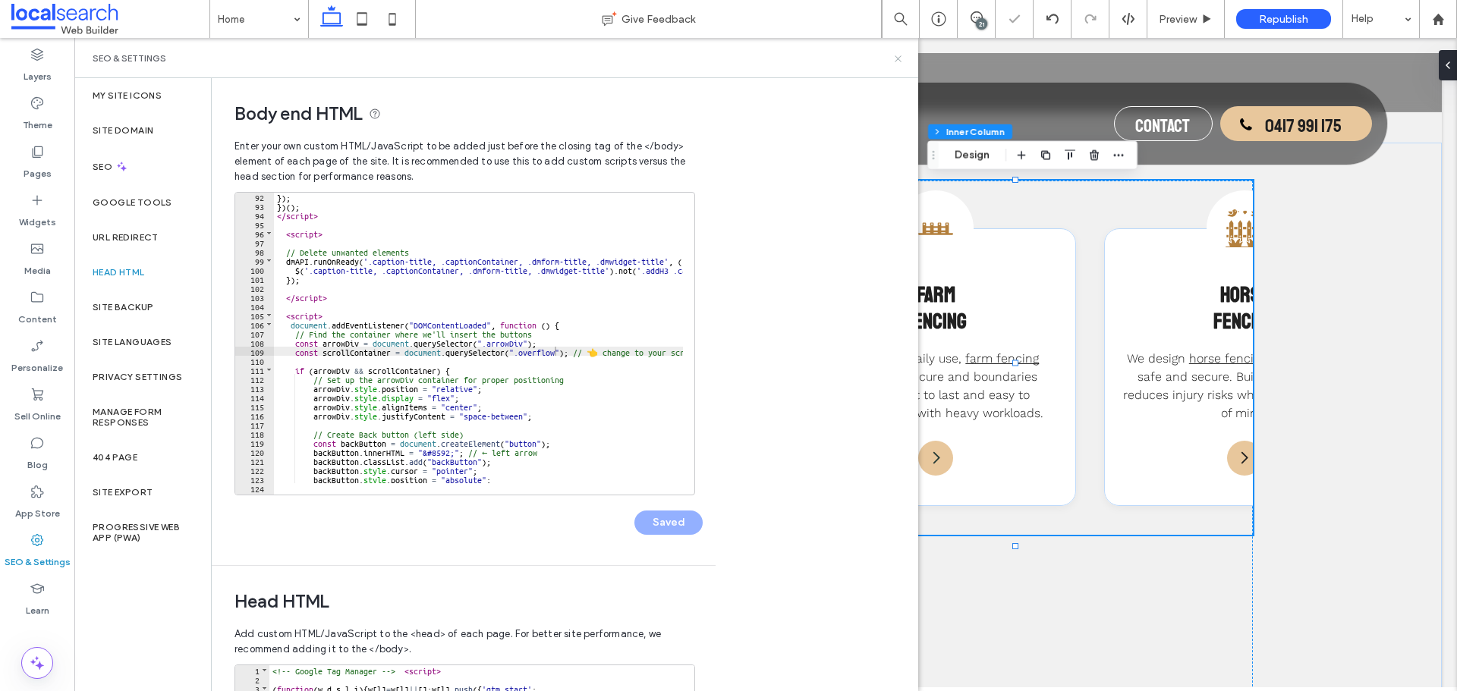
click at [897, 58] on icon at bounding box center [897, 58] width 11 height 11
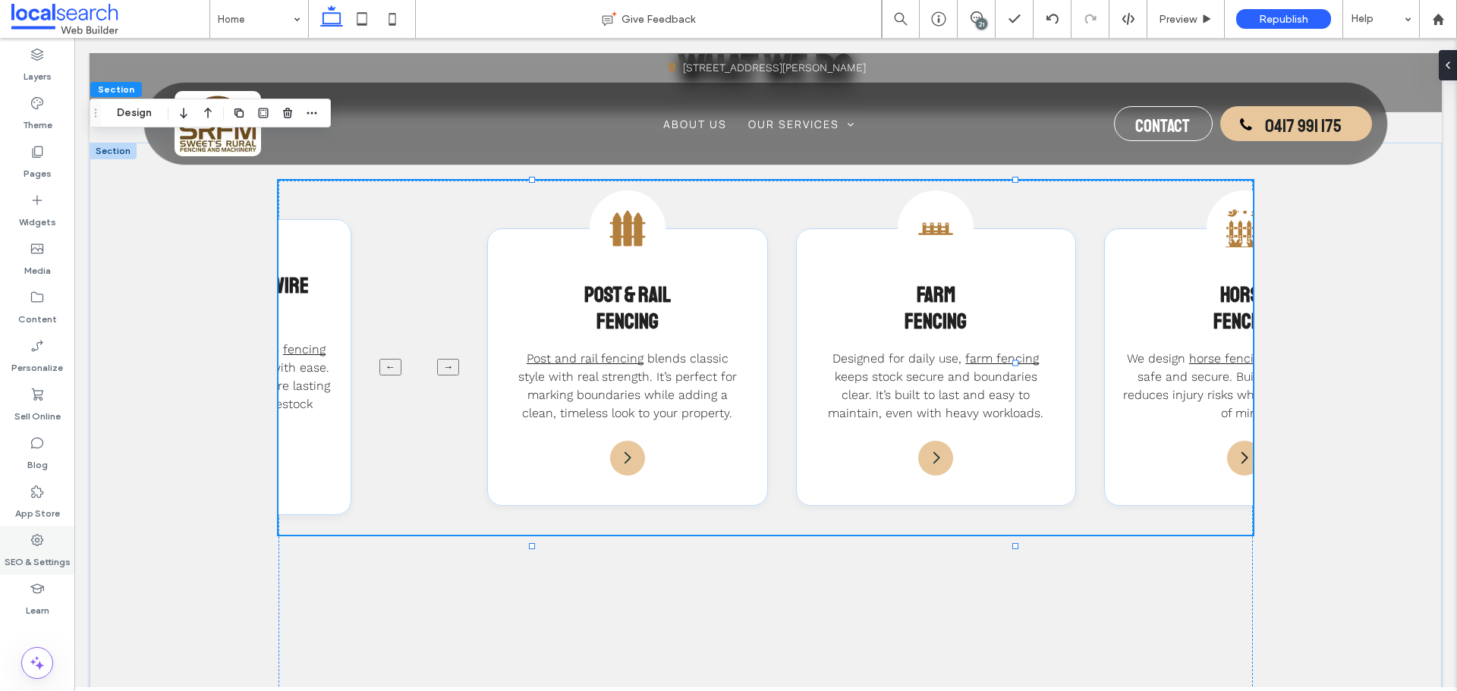
click at [54, 534] on div "SEO & Settings" at bounding box center [37, 551] width 74 height 49
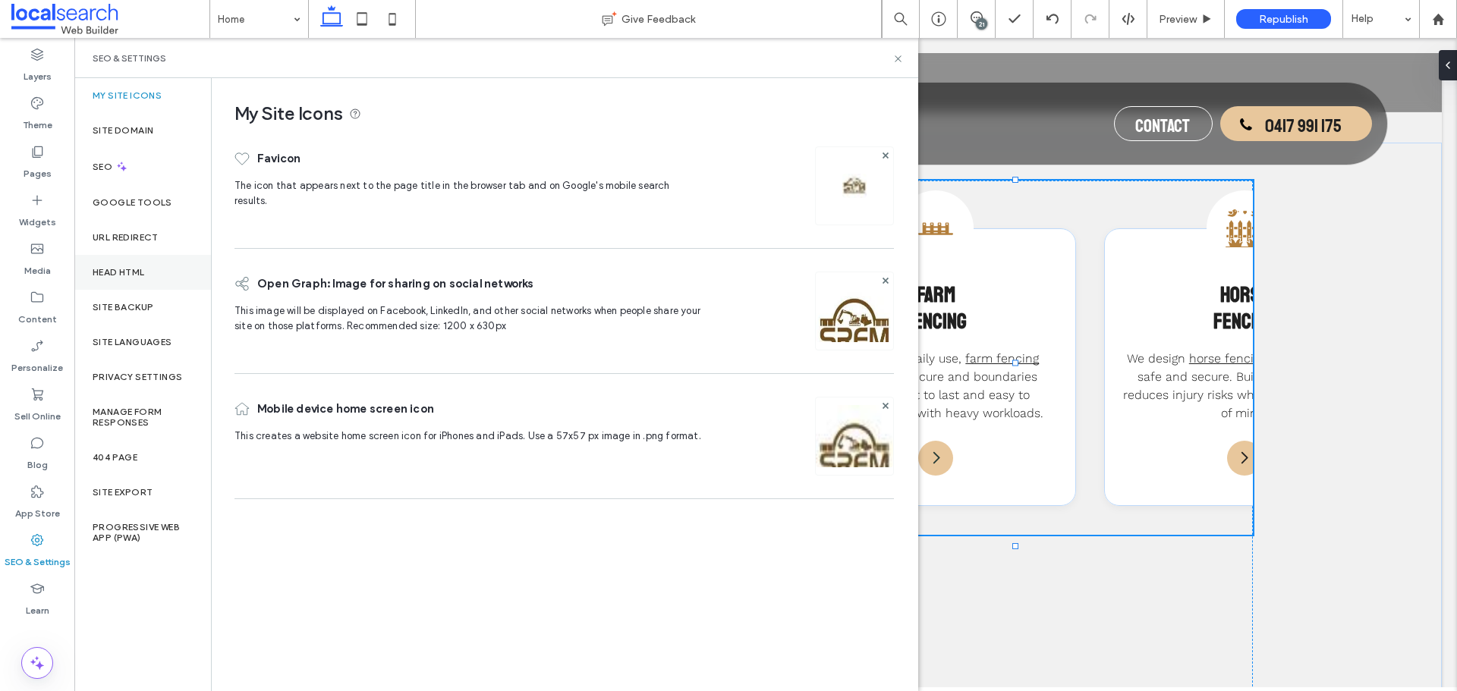
click at [162, 285] on div "Head HTML" at bounding box center [142, 272] width 137 height 35
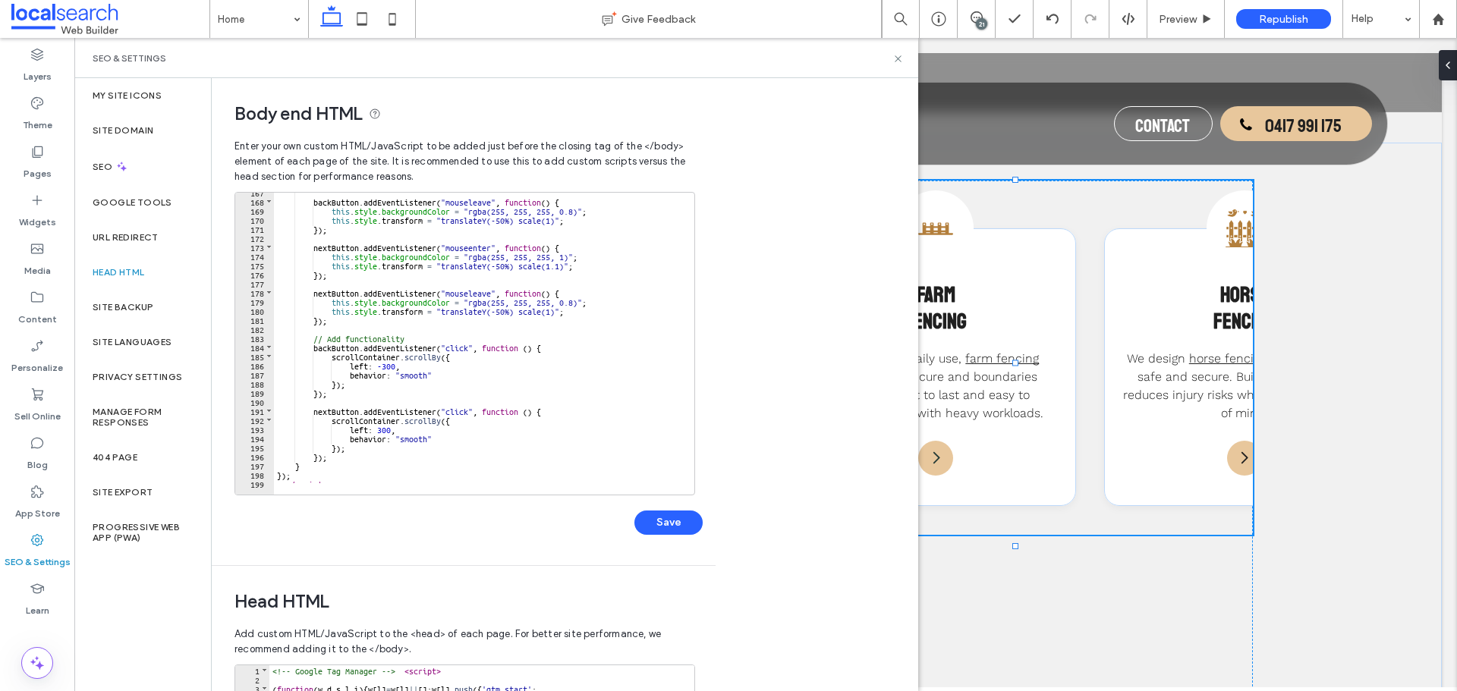
scroll to position [1521, 0]
click at [345, 467] on div "backButton . addEventListener ( "mouseleave" , function ( ) { this . style . ba…" at bounding box center [643, 346] width 739 height 309
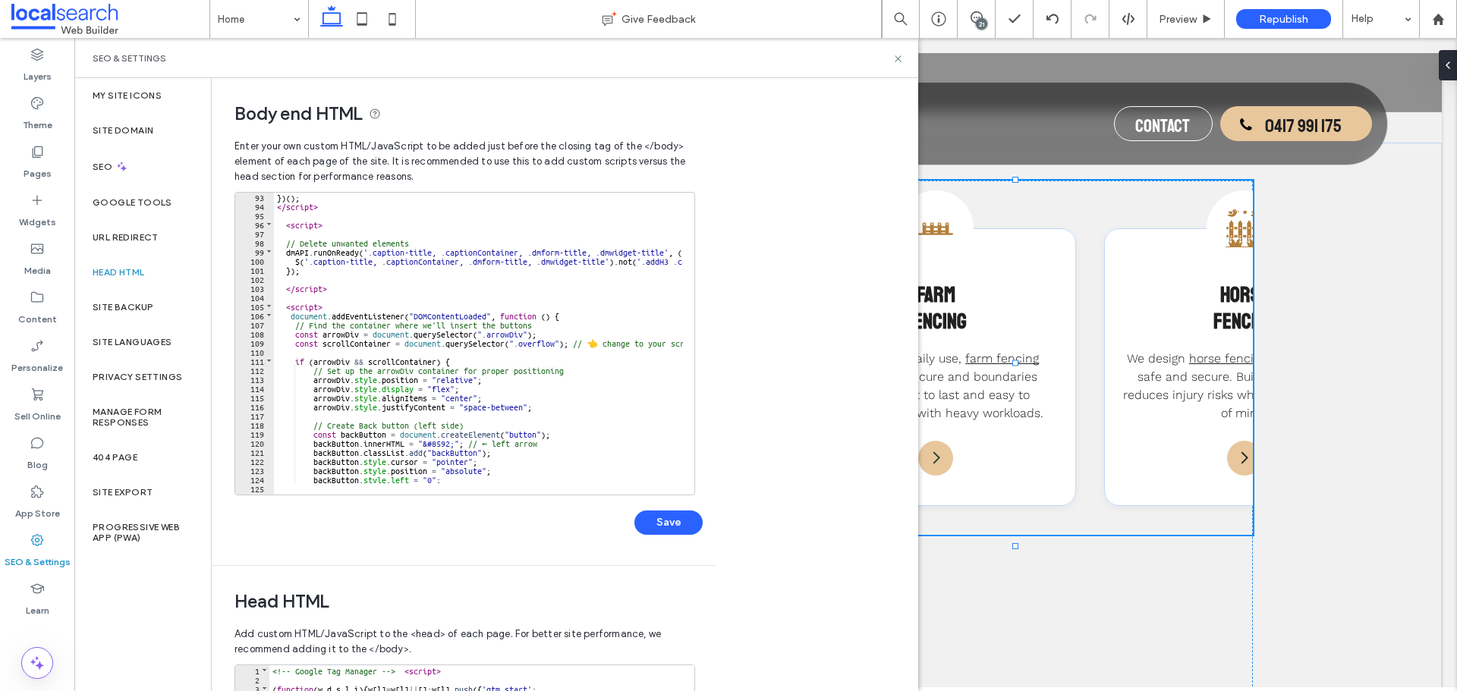
scroll to position [838, 0]
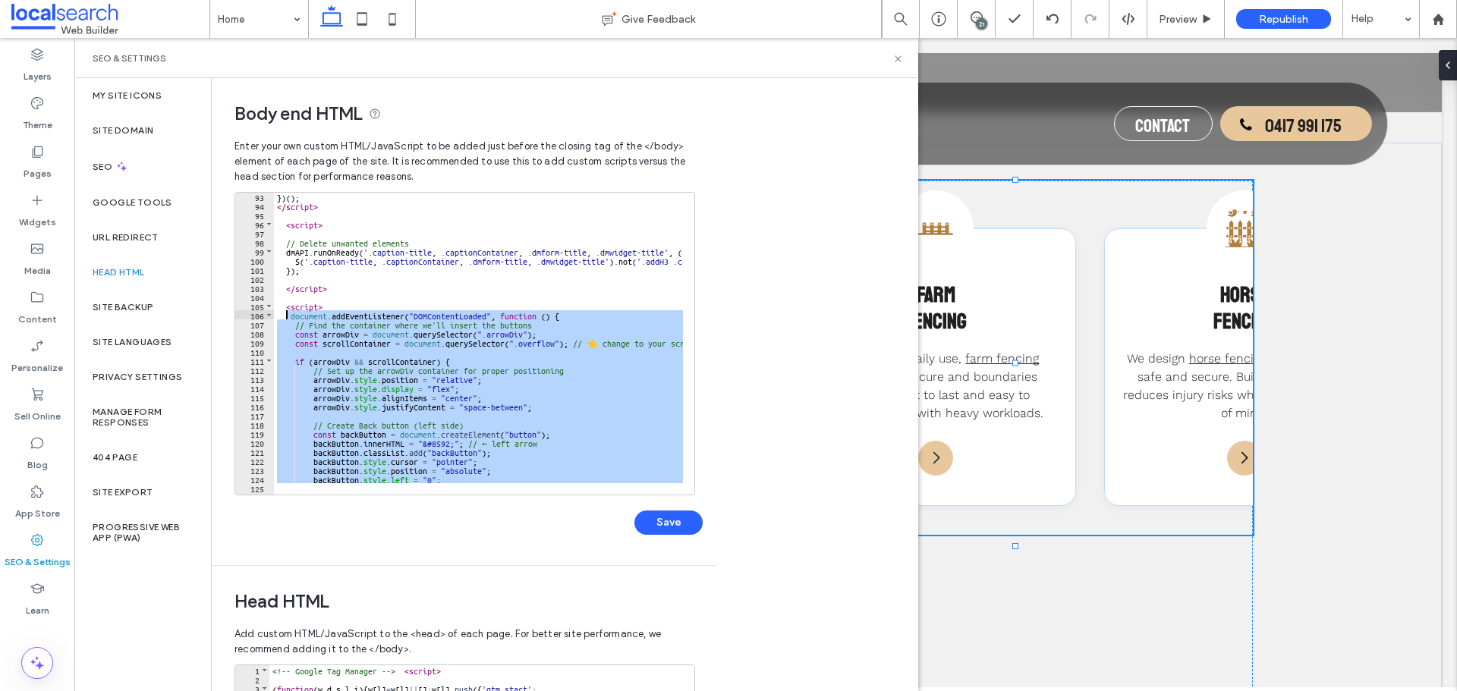
click at [286, 318] on div "}) ( ) ; </ script > < script > // Delete unwanted elements dmAPI . runOnReady …" at bounding box center [643, 346] width 739 height 309
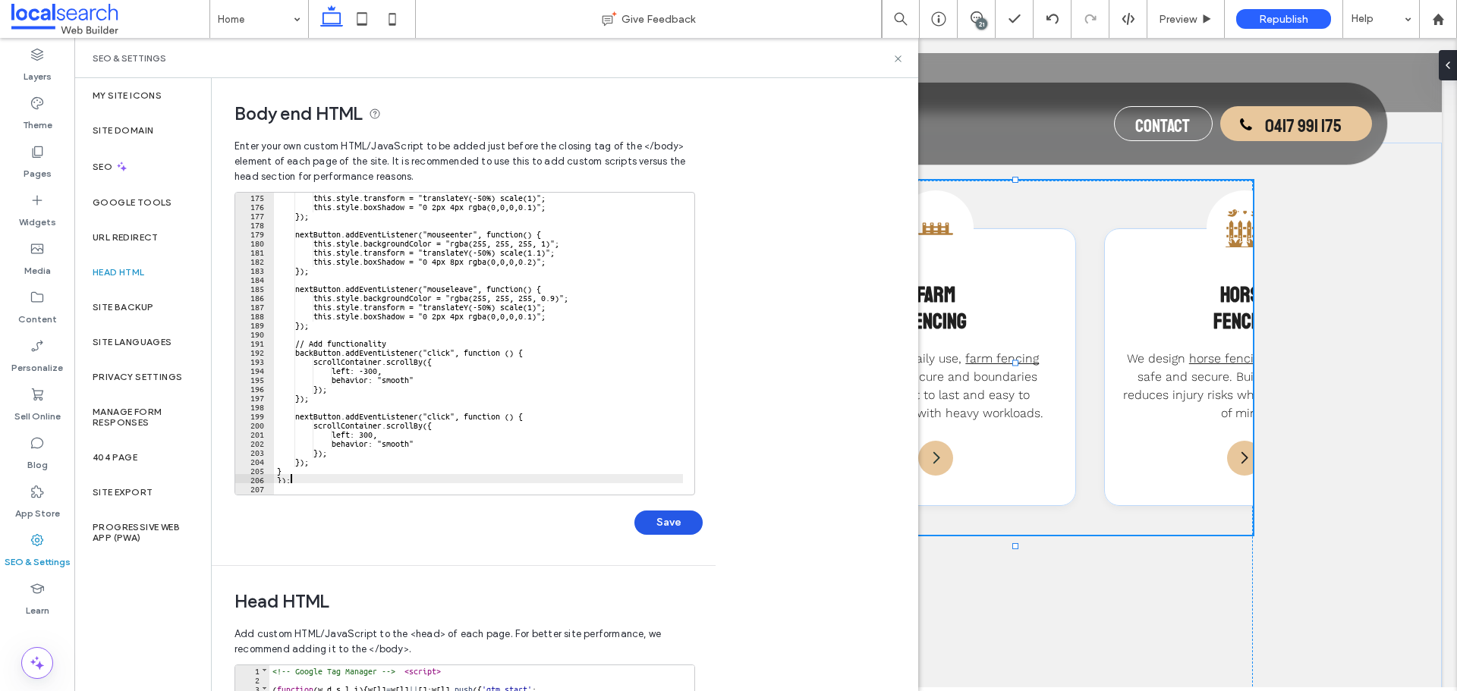
click at [659, 528] on button "Save" at bounding box center [668, 523] width 68 height 24
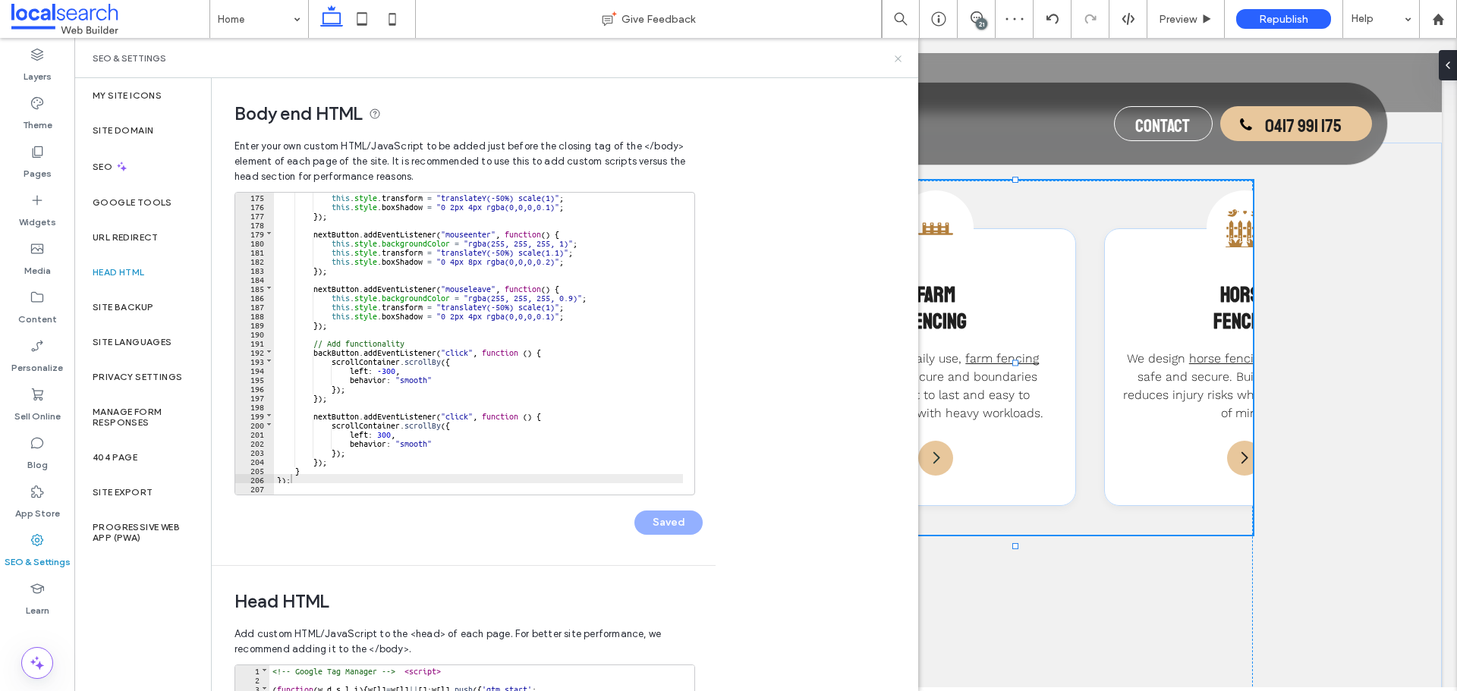
click at [899, 54] on icon at bounding box center [897, 58] width 11 height 11
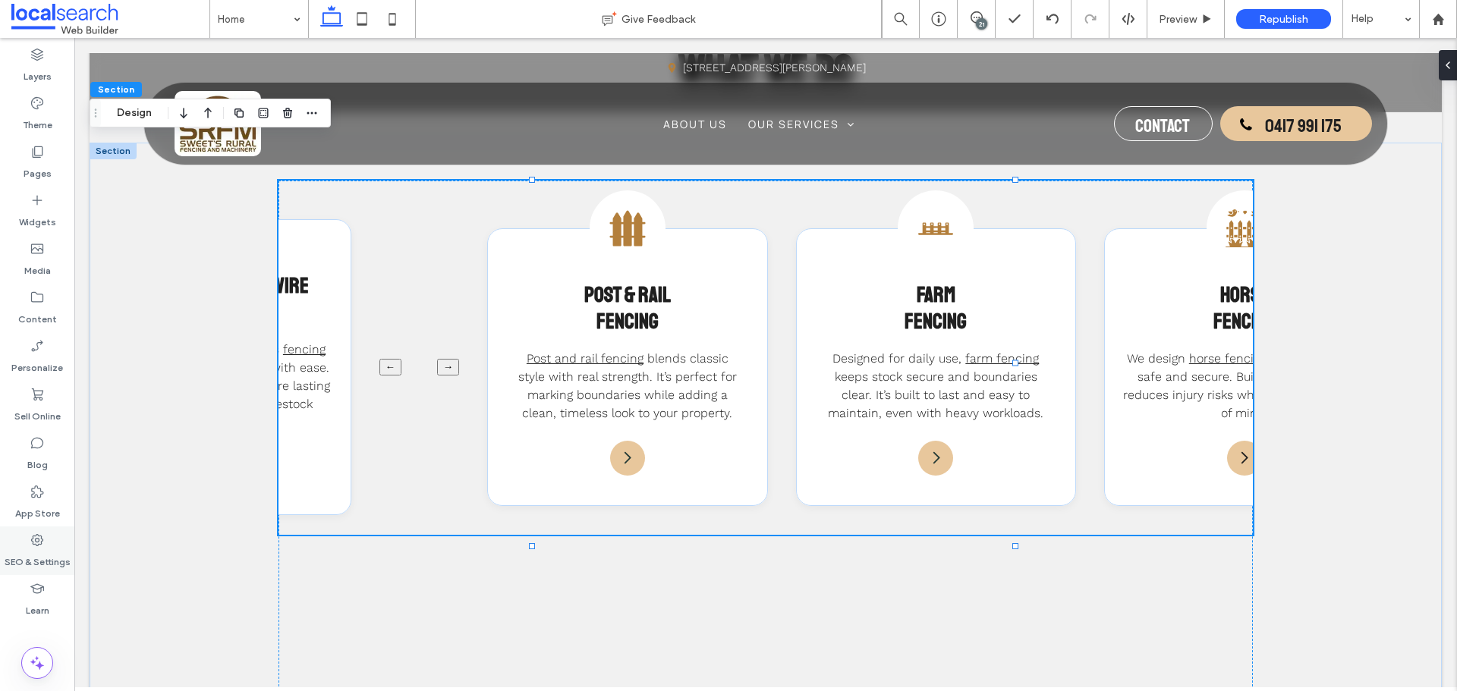
click at [50, 531] on div "SEO & Settings" at bounding box center [37, 551] width 74 height 49
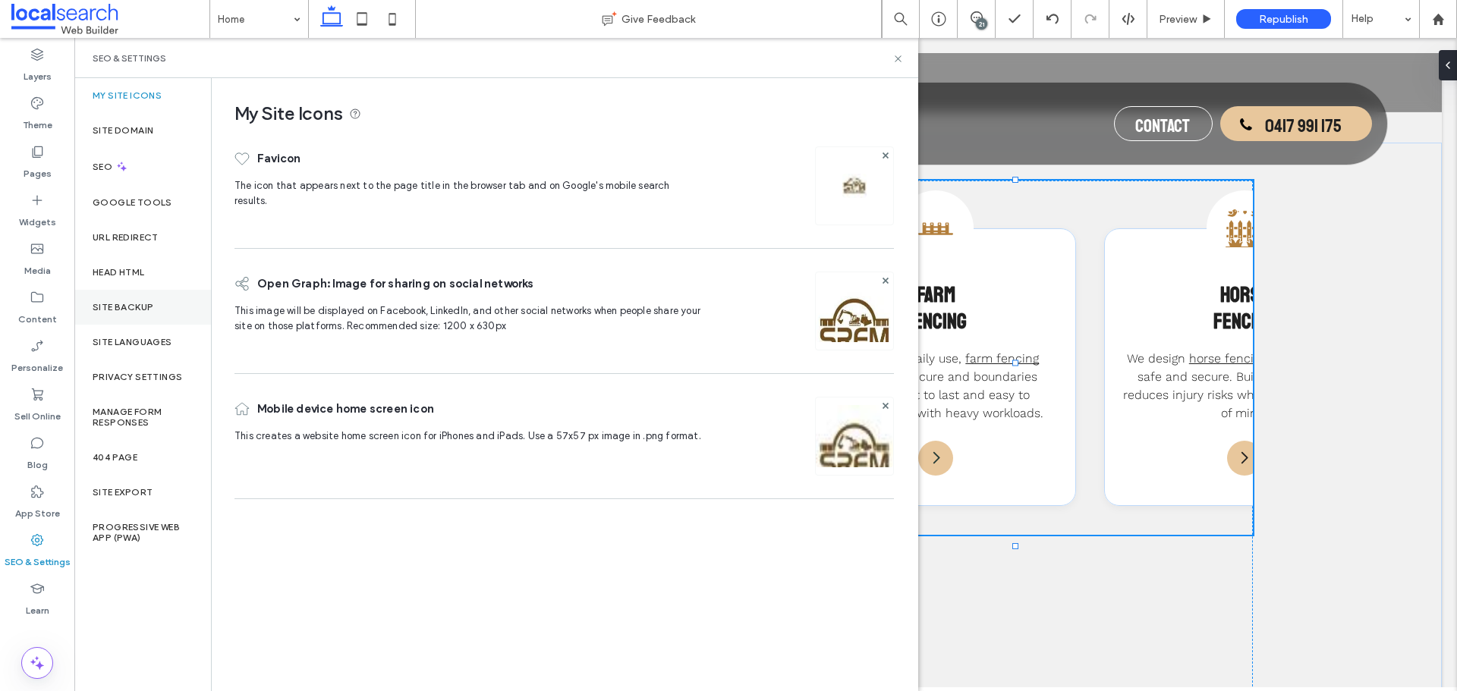
click at [150, 315] on div "Site Backup" at bounding box center [142, 307] width 137 height 35
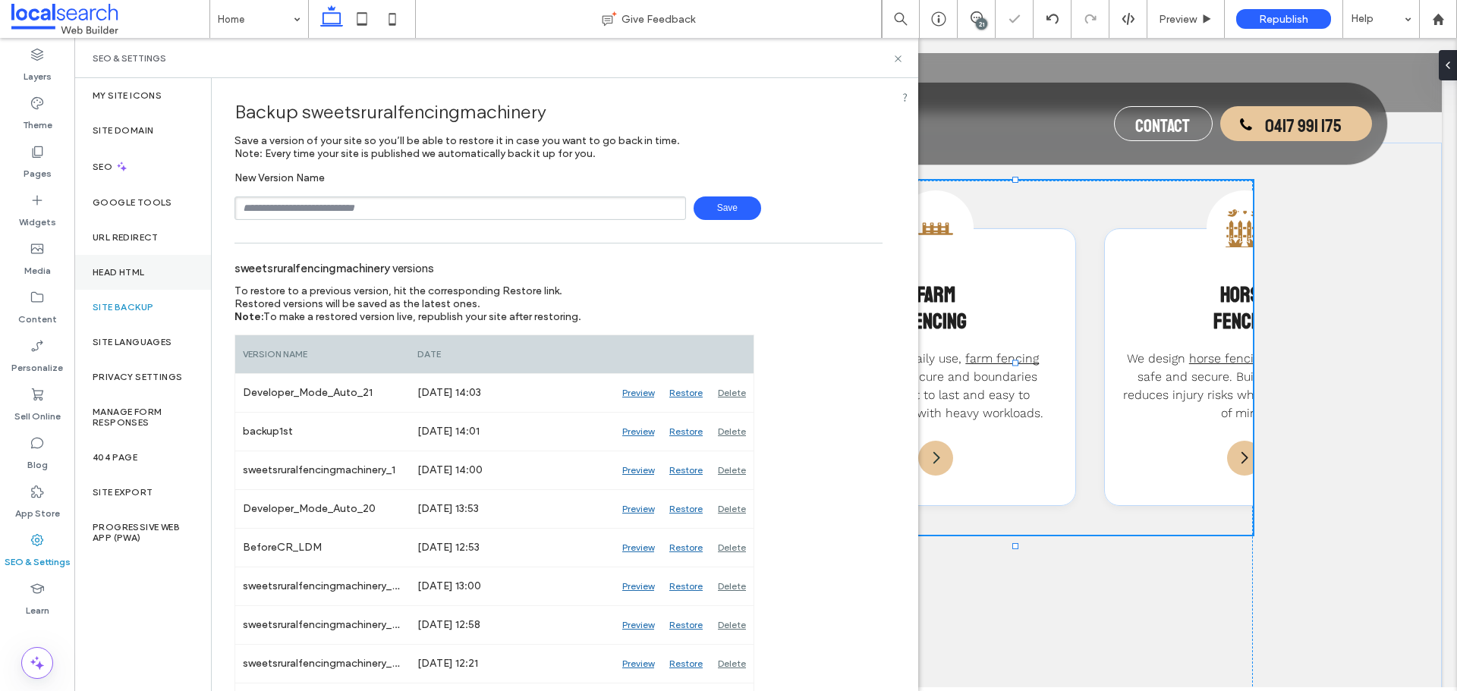
click at [134, 256] on div "Head HTML" at bounding box center [142, 272] width 137 height 35
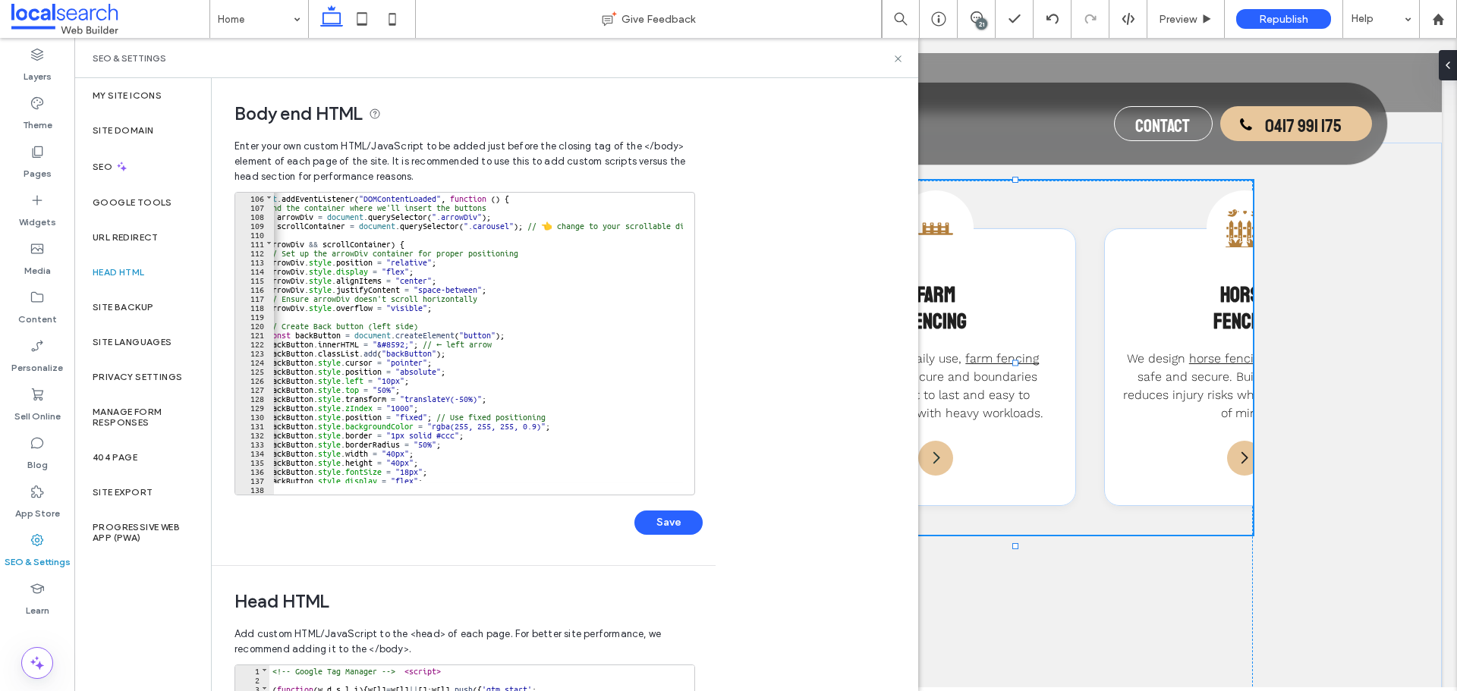
scroll to position [956, 0]
click at [492, 219] on div "document . addEventListener ( "DOMContentLoaded" , function ( ) { // Find the c…" at bounding box center [597, 347] width 739 height 309
click at [492, 223] on div "document . addEventListener ( "DOMContentLoaded" , function ( ) { // Find the c…" at bounding box center [597, 347] width 739 height 309
type textarea "**"
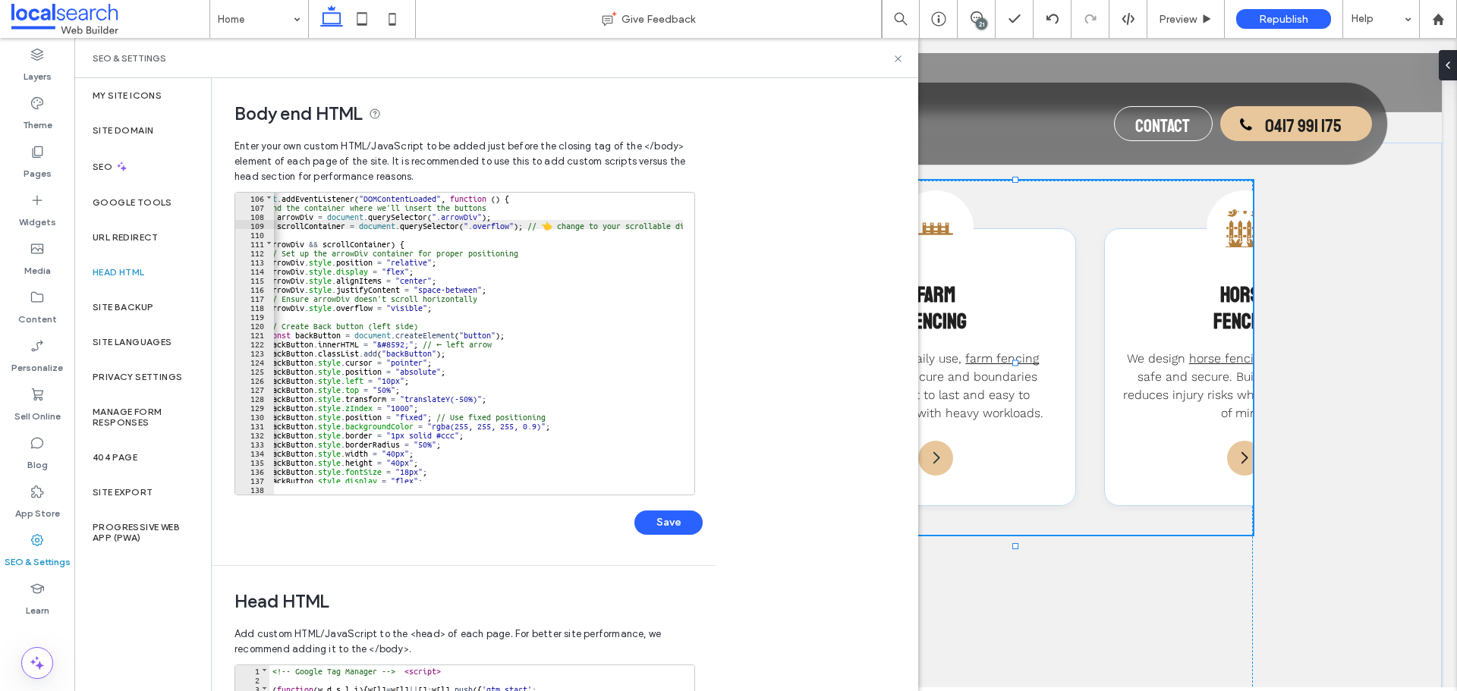
click at [645, 510] on div "Save" at bounding box center [468, 514] width 468 height 39
click at [646, 511] on button "Save" at bounding box center [668, 523] width 68 height 24
click at [679, 515] on div "Save" at bounding box center [468, 514] width 468 height 39
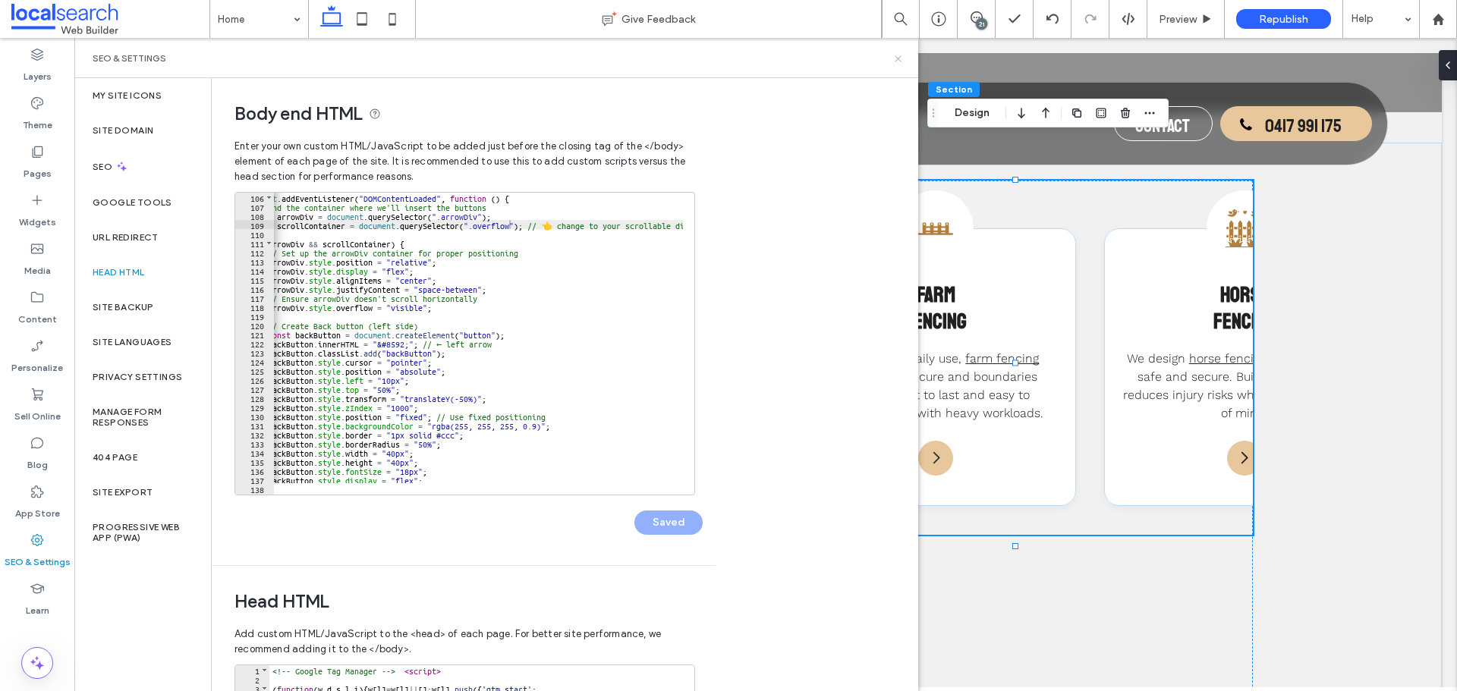
click at [896, 58] on icon at bounding box center [897, 58] width 11 height 11
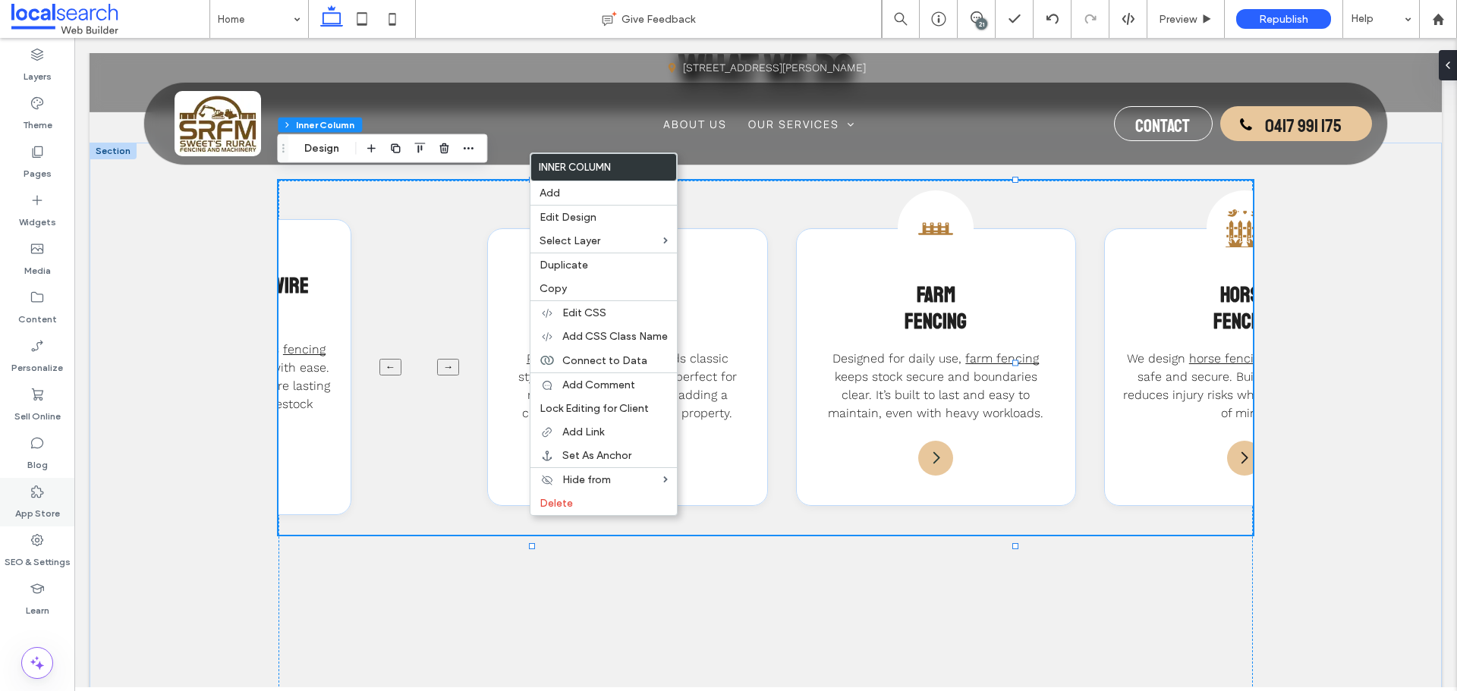
click at [30, 532] on div "SEO & Settings" at bounding box center [37, 551] width 74 height 49
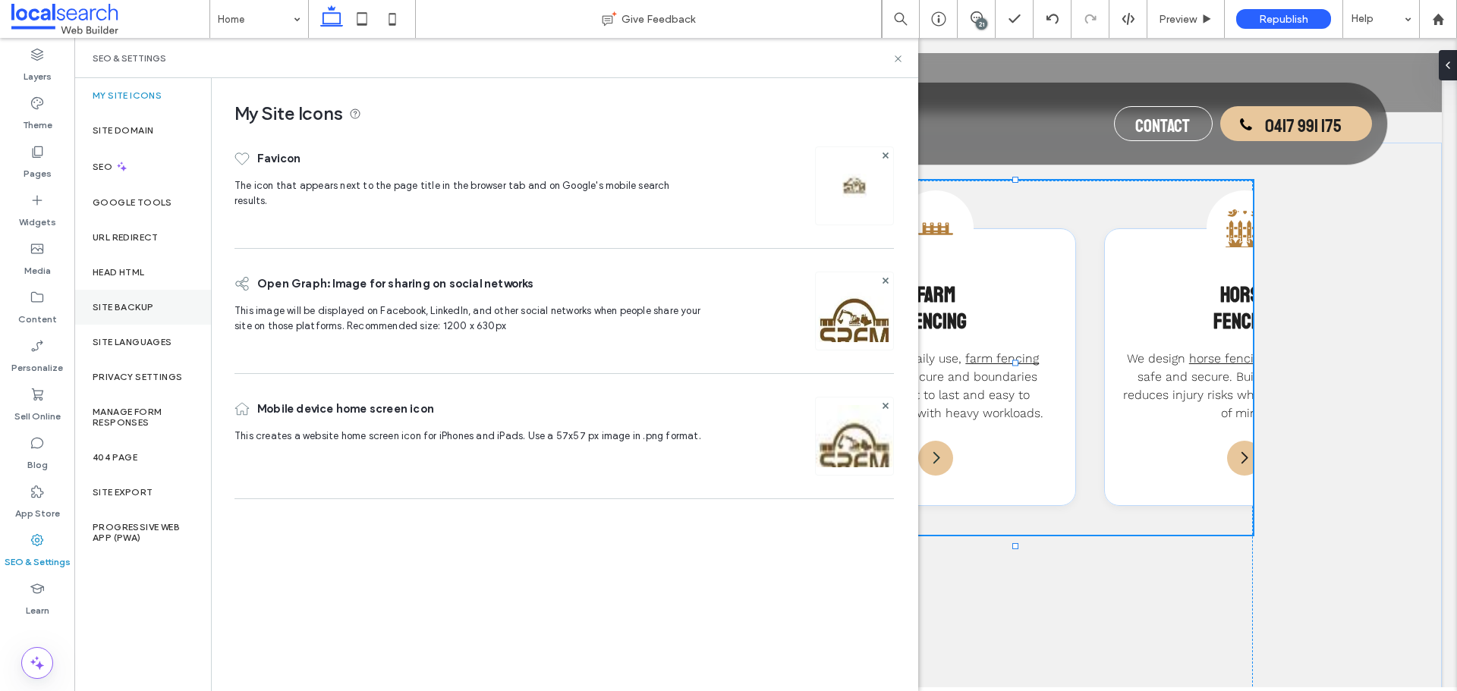
click at [169, 310] on div "Site Backup" at bounding box center [142, 307] width 137 height 35
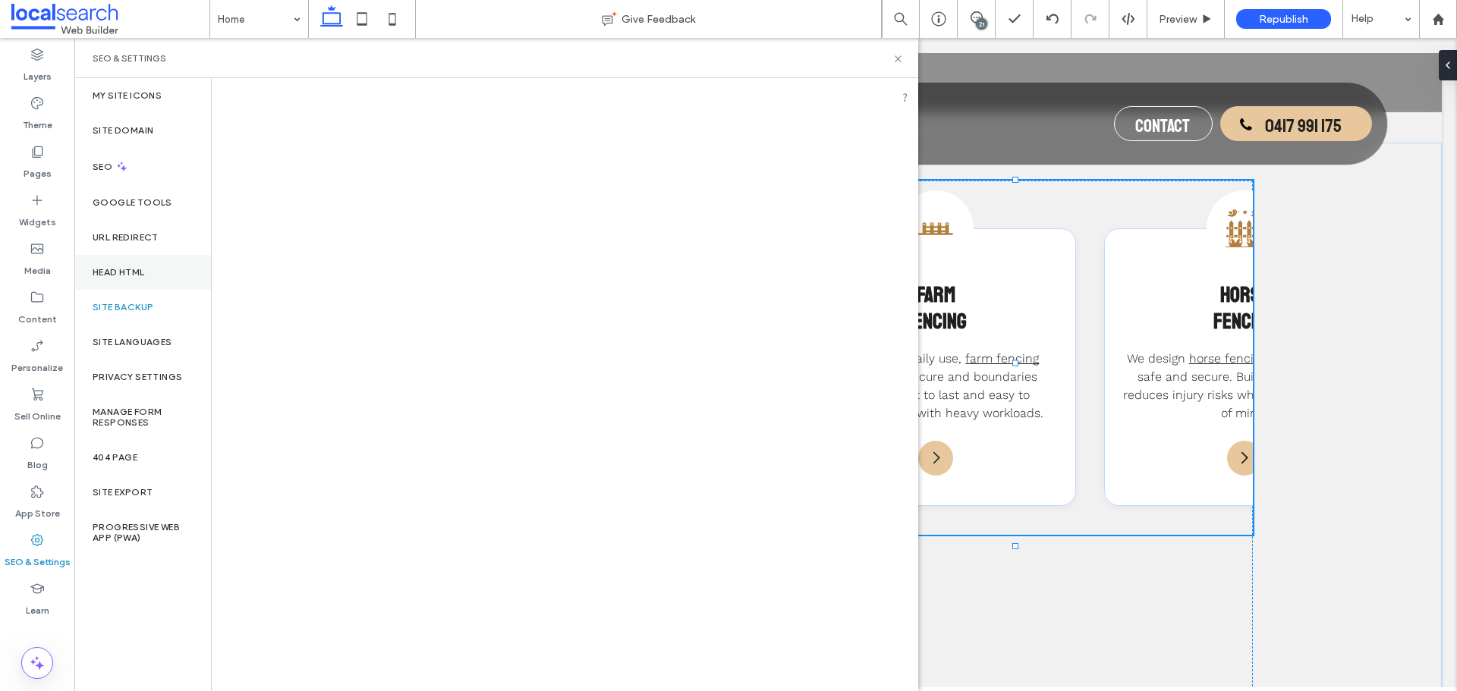
click at [172, 272] on div "Head HTML" at bounding box center [142, 272] width 137 height 35
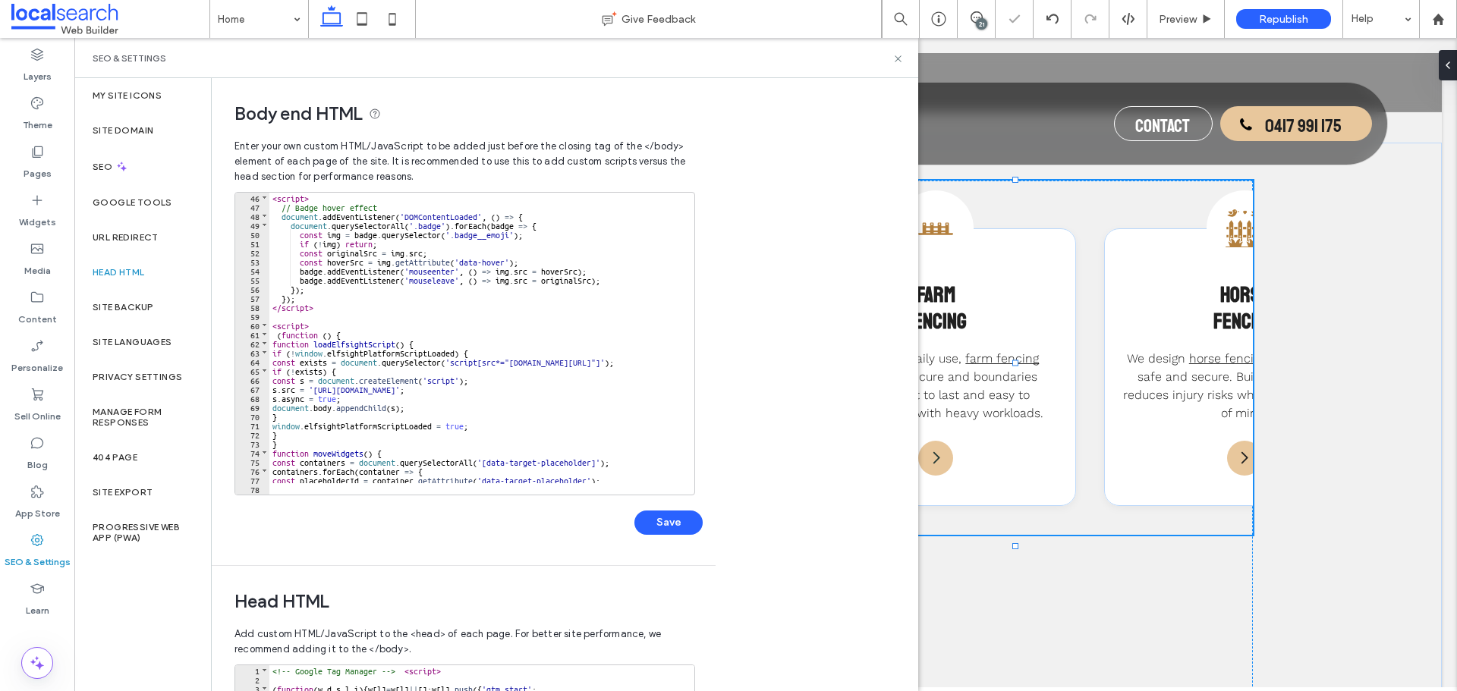
scroll to position [410, 0]
click at [570, 369] on div "< script > // Badge hover effect document . addEventListener ( 'DOMContentLoade…" at bounding box center [638, 347] width 739 height 309
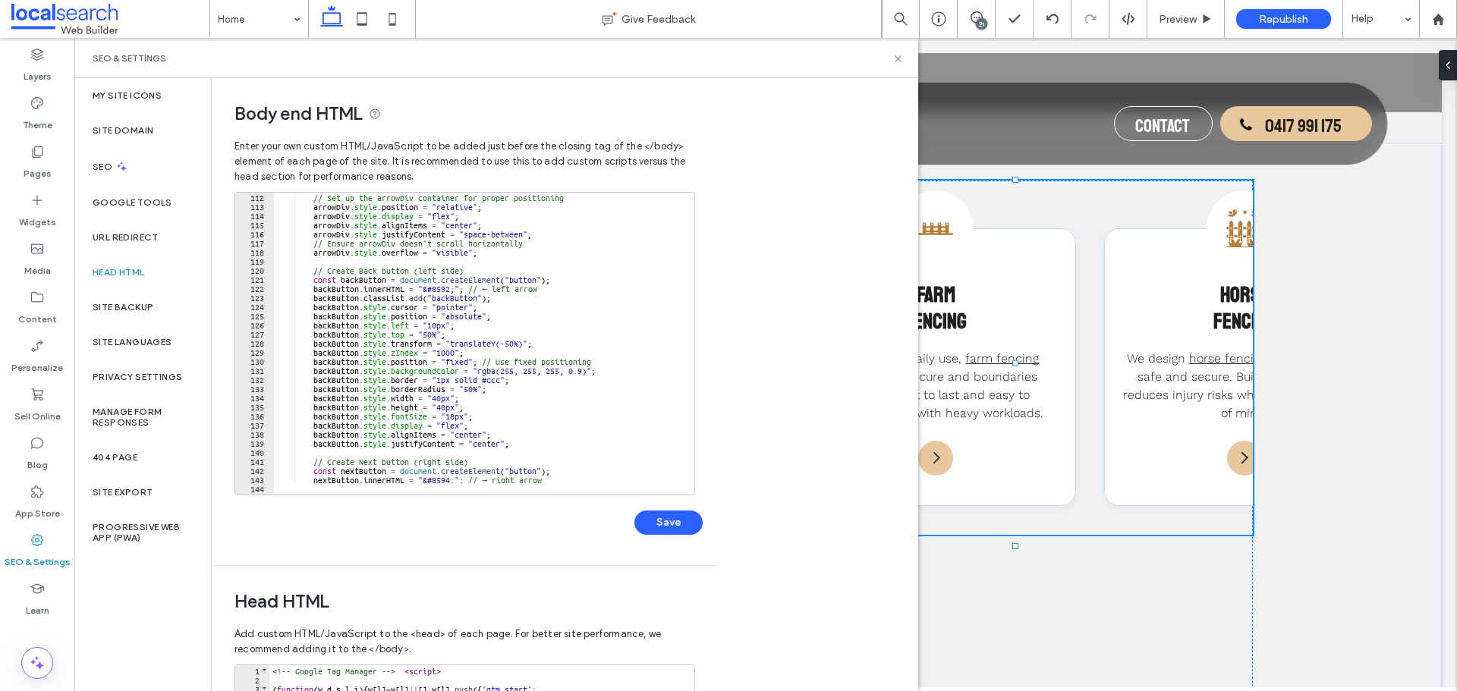
scroll to position [875, 0]
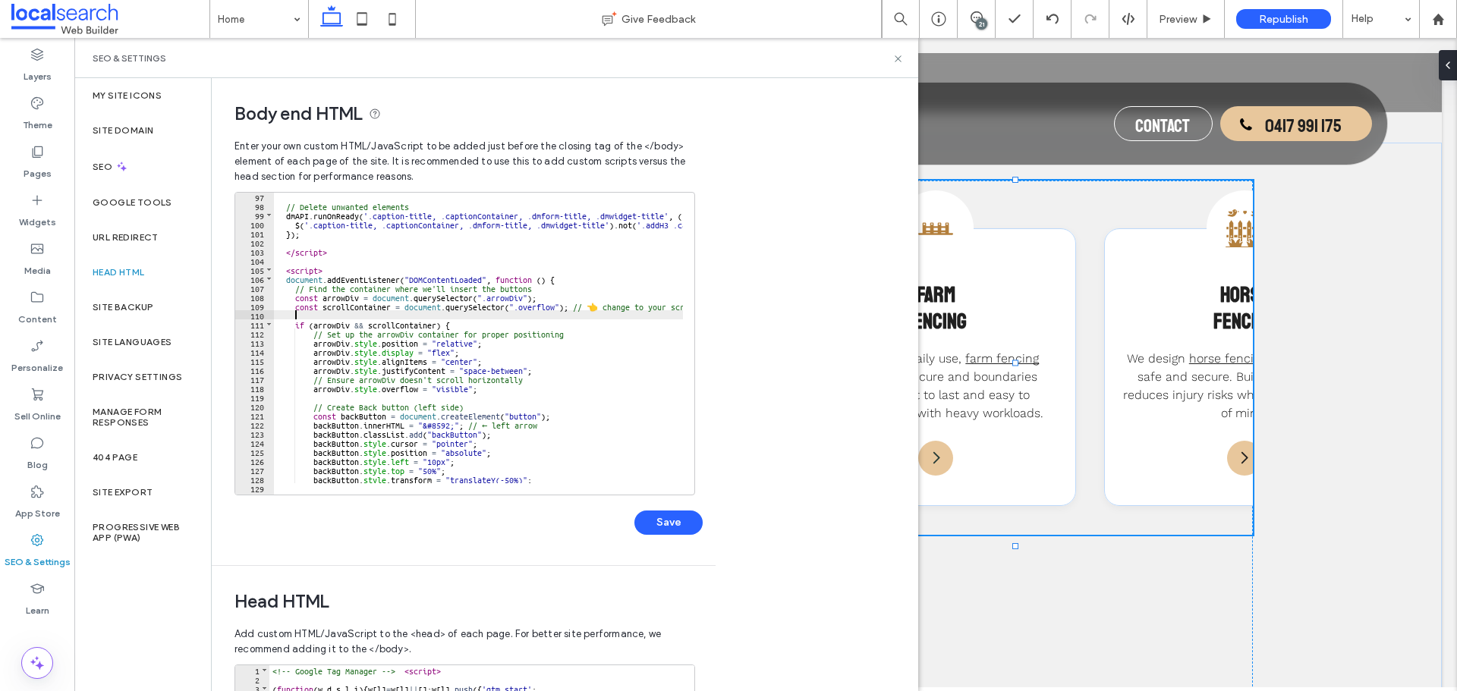
click at [543, 316] on div "// Delete unwanted elements dmAPI . runOnReady ( '.caption-title, .captionConta…" at bounding box center [643, 346] width 739 height 309
click at [542, 310] on div "// Delete unwanted elements dmAPI . runOnReady ( '.caption-title, .captionConta…" at bounding box center [643, 346] width 739 height 309
click at [535, 303] on div "// Delete unwanted elements dmAPI . runOnReady ( '.caption-title, .captionConta…" at bounding box center [643, 346] width 739 height 309
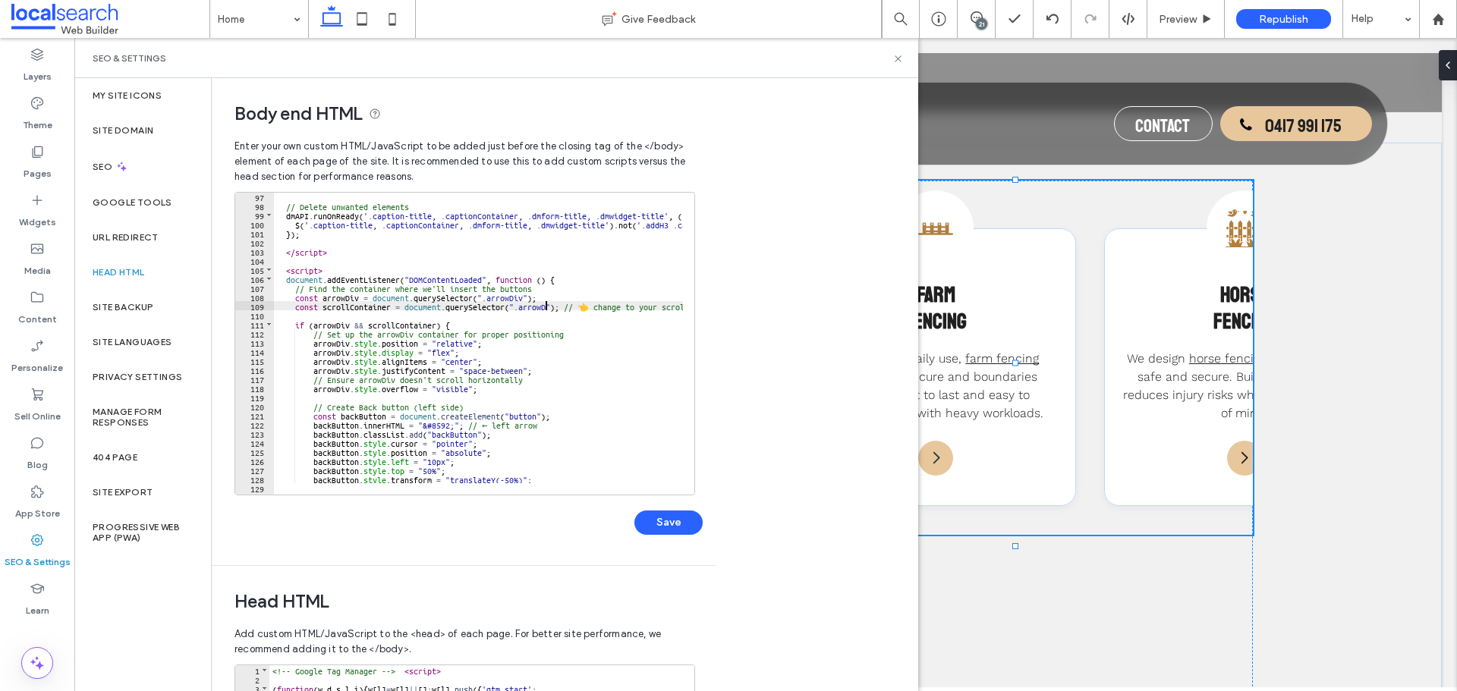
type textarea "**"
click at [681, 526] on button "Save" at bounding box center [668, 523] width 68 height 24
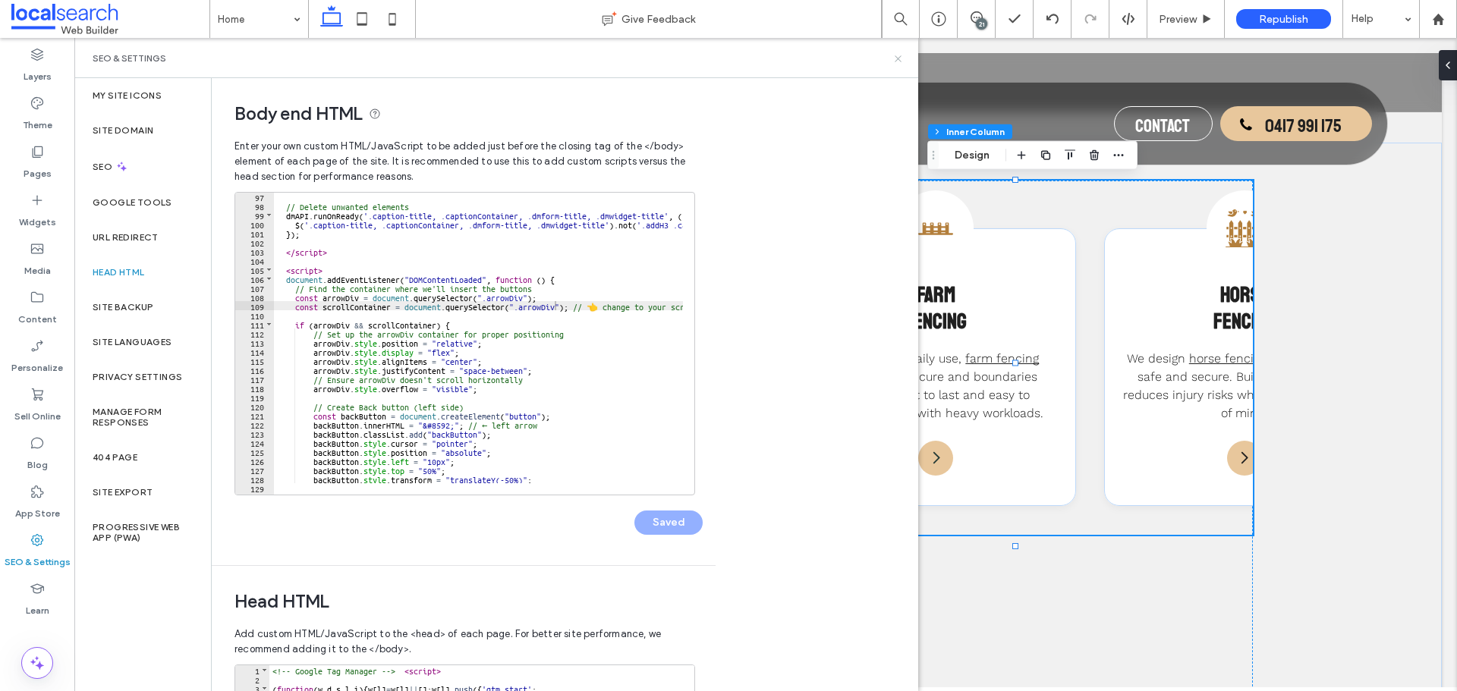
click at [896, 56] on use at bounding box center [897, 58] width 6 height 6
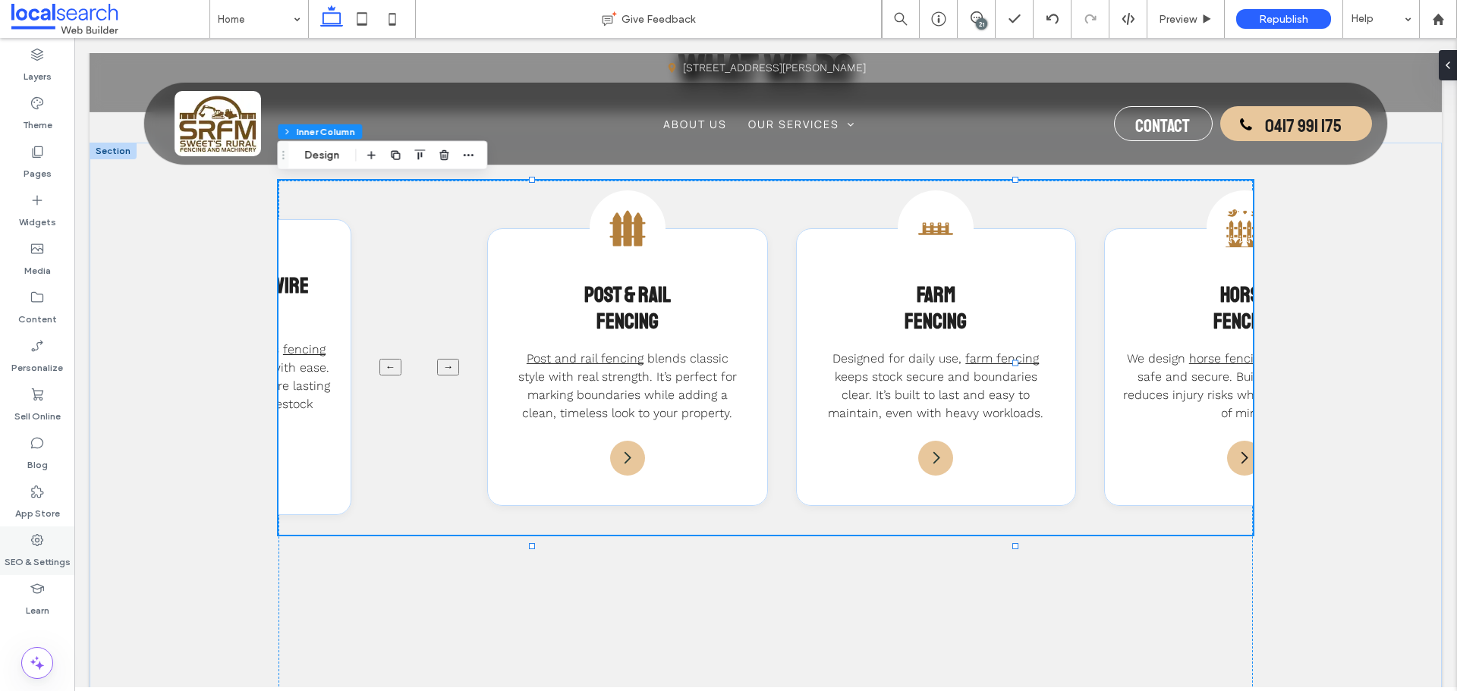
click at [38, 543] on icon at bounding box center [37, 540] width 15 height 15
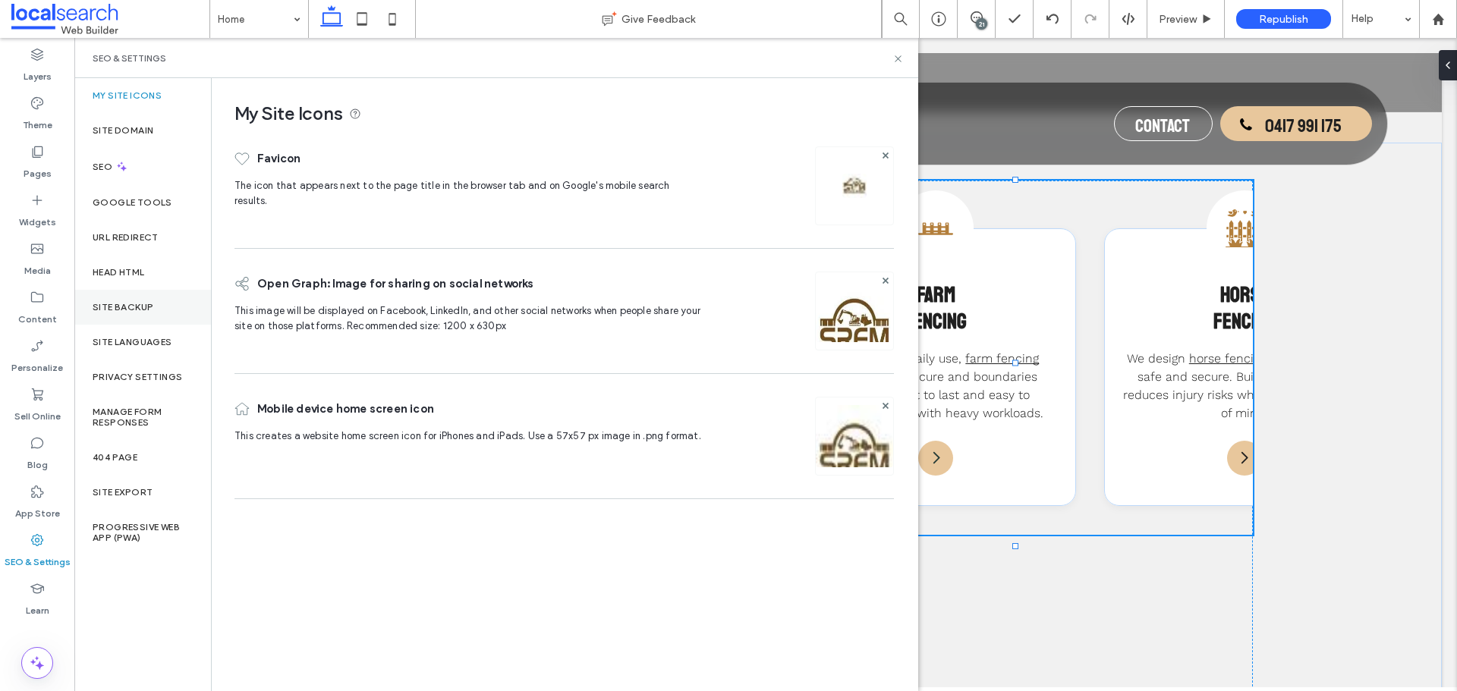
click at [130, 293] on div "Site Backup" at bounding box center [142, 307] width 137 height 35
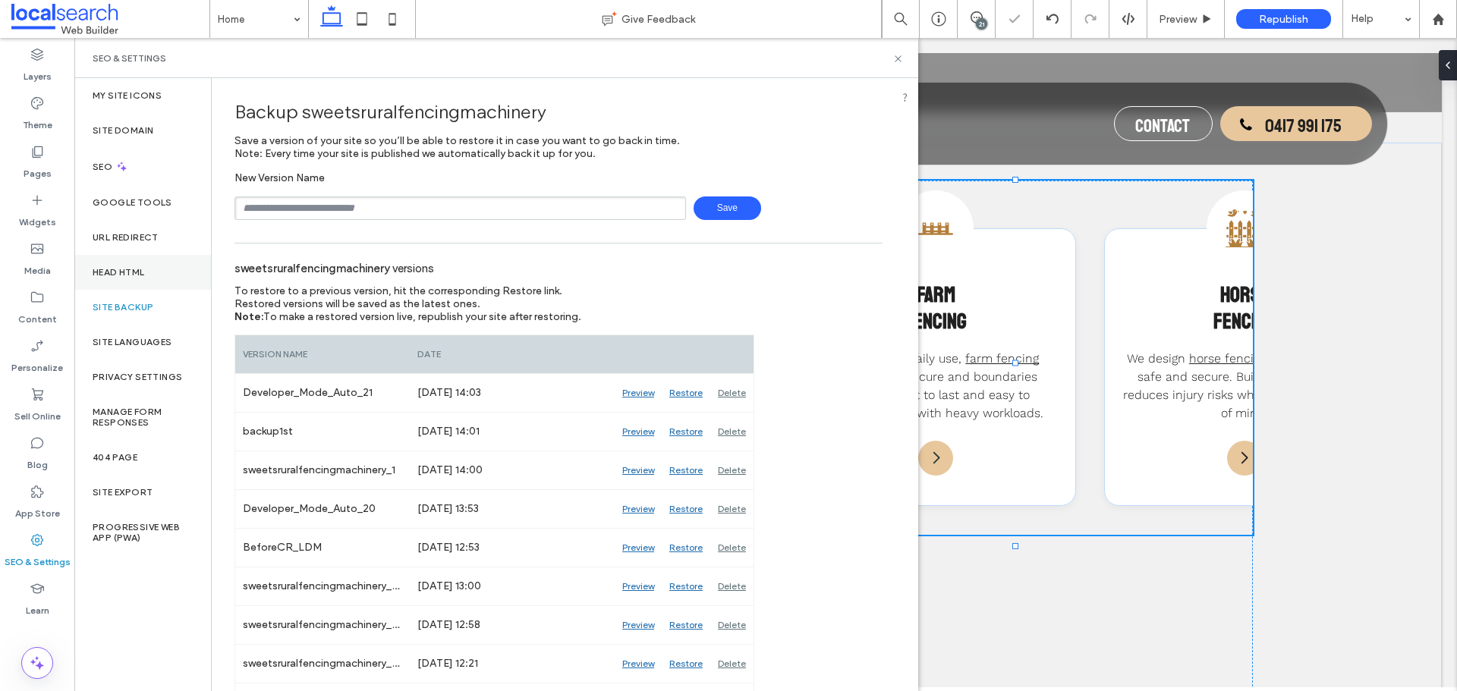
click at [144, 265] on div "Head HTML" at bounding box center [142, 272] width 137 height 35
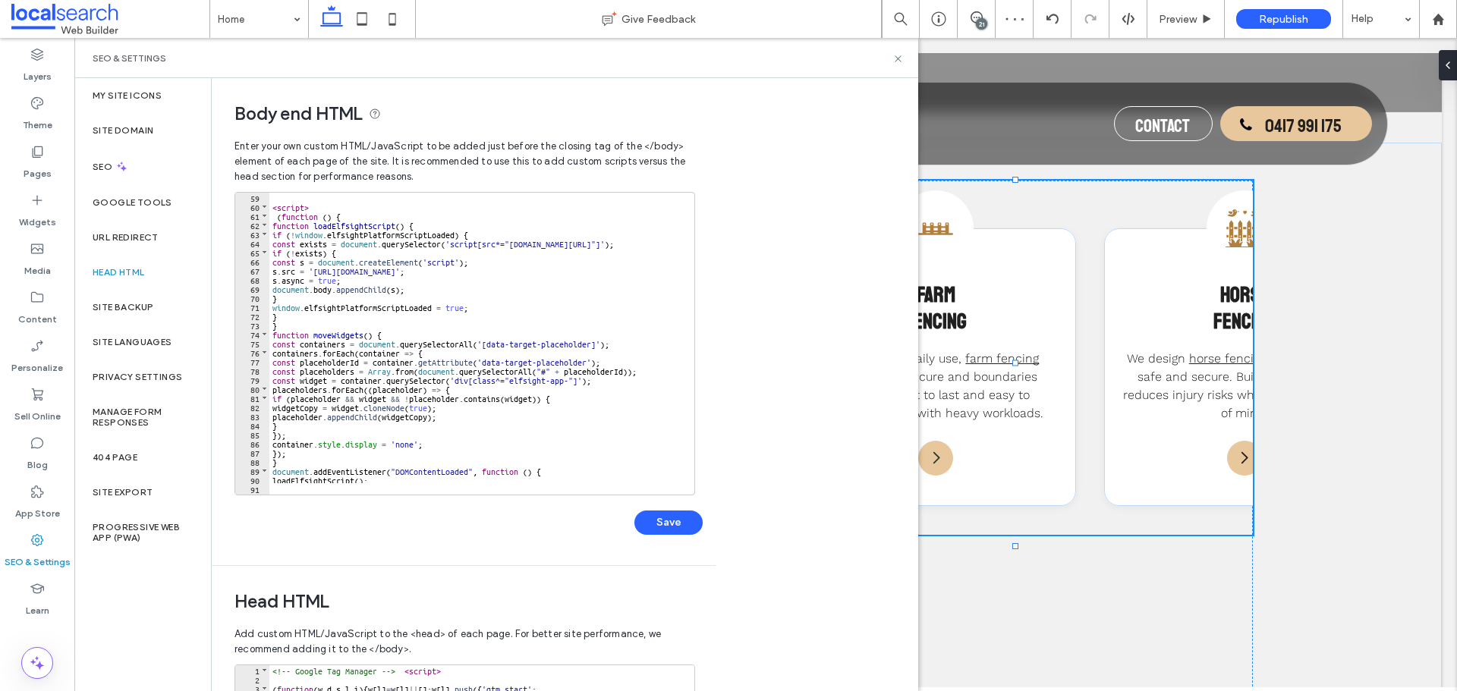
scroll to position [1594, 0]
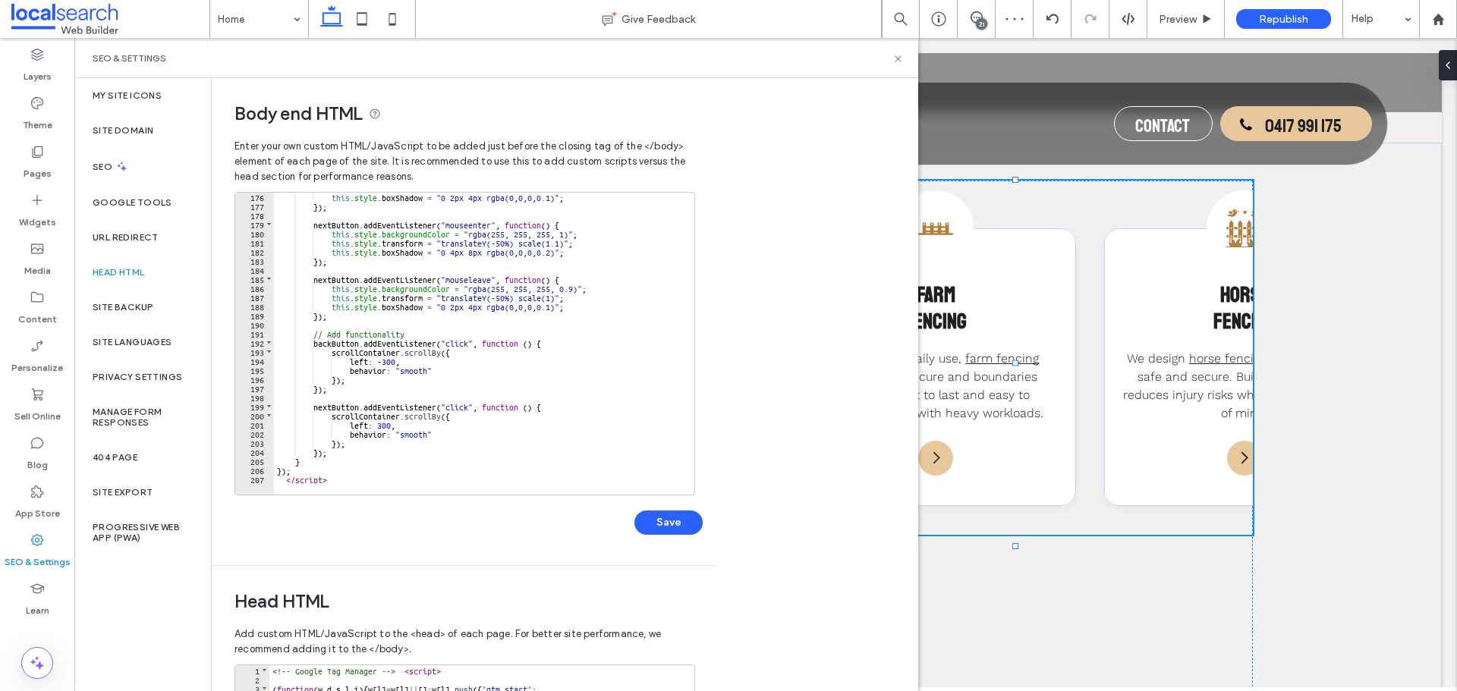
click at [309, 470] on div "this . style . boxShadow = "0 2px 4px rgba(0,0,0,0.1)" ; }) ; nextButton . addE…" at bounding box center [643, 346] width 739 height 309
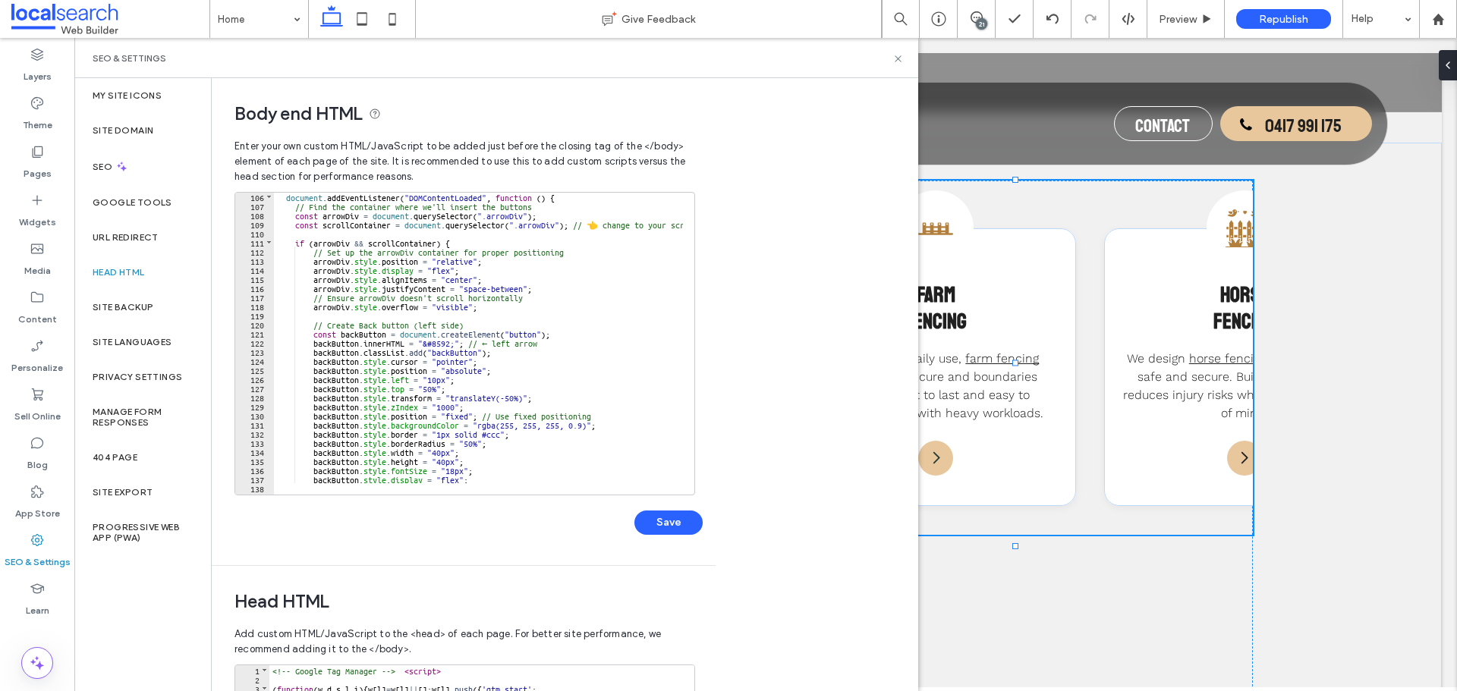
scroll to position [820, 0]
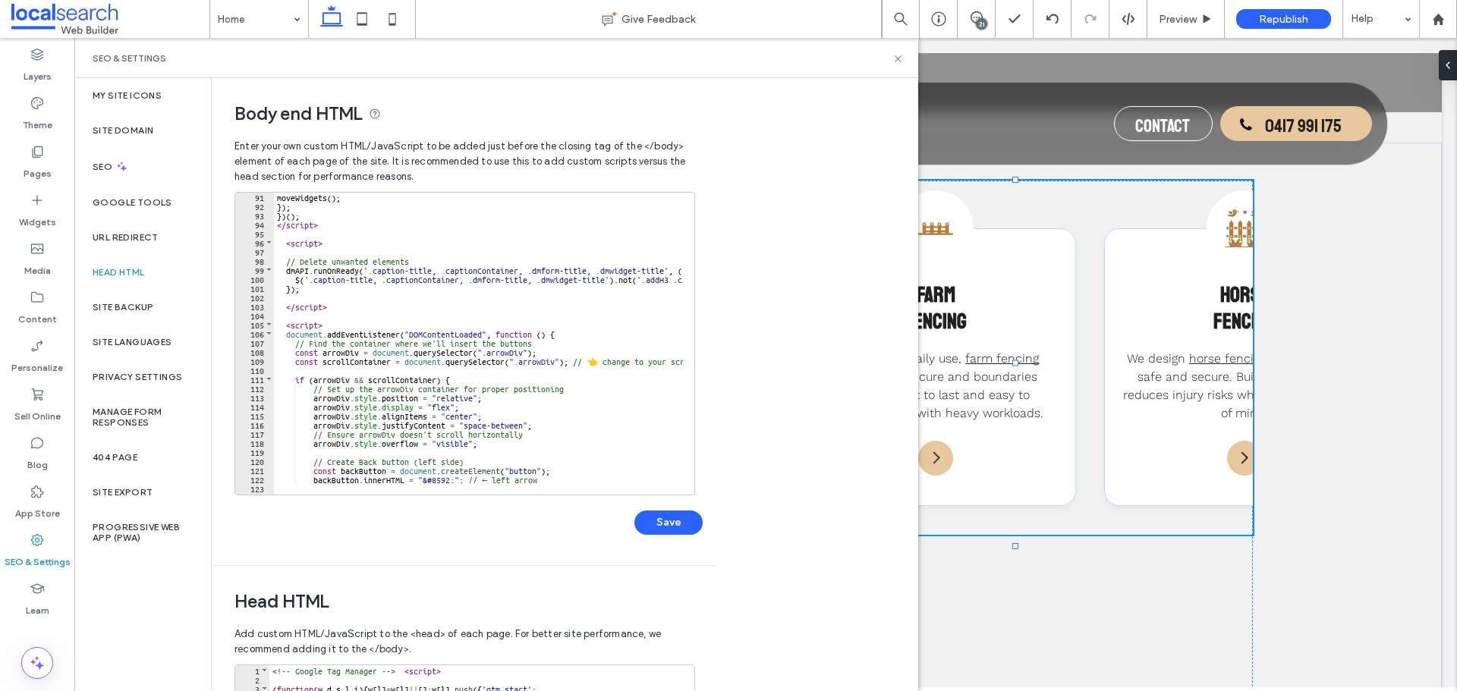
click at [281, 333] on div "moveWidgets ( ) ; }) ; }) ( ) ; </ script > < script > // Delete unwanted eleme…" at bounding box center [643, 346] width 739 height 309
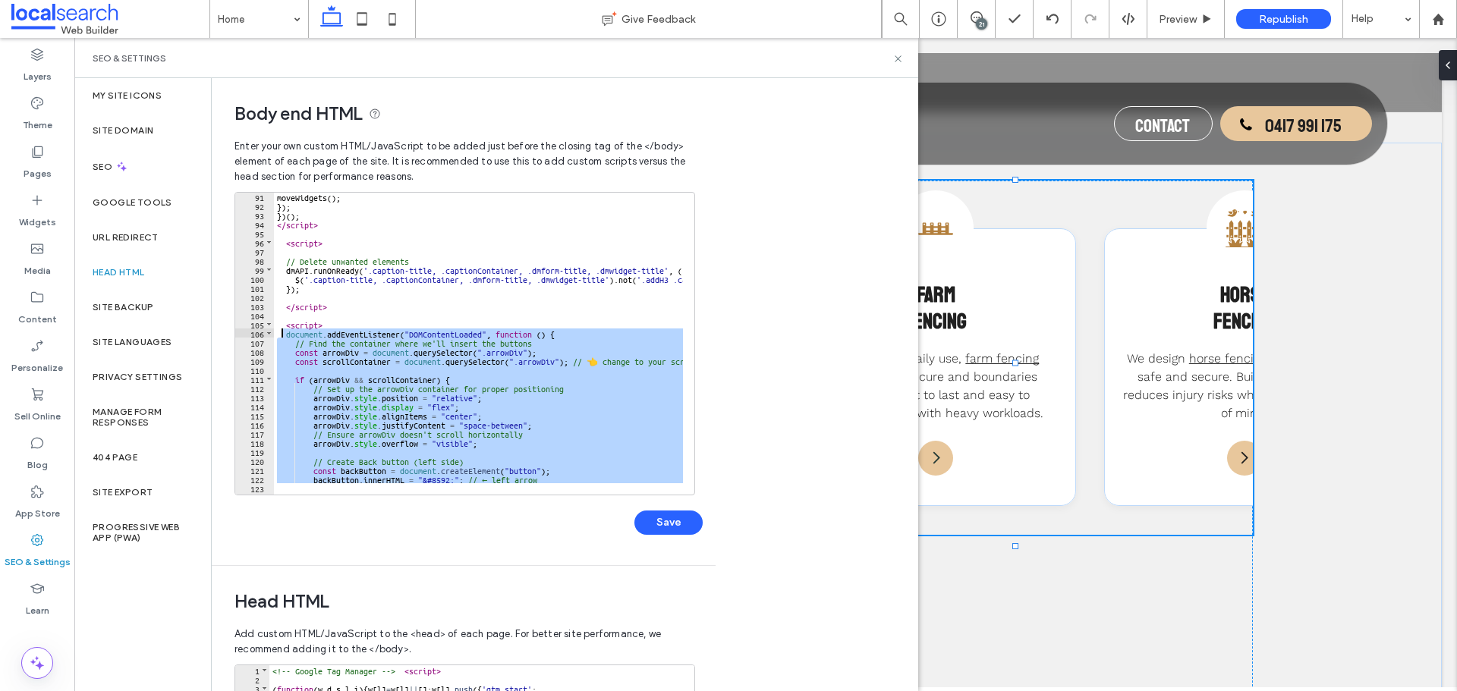
paste textarea
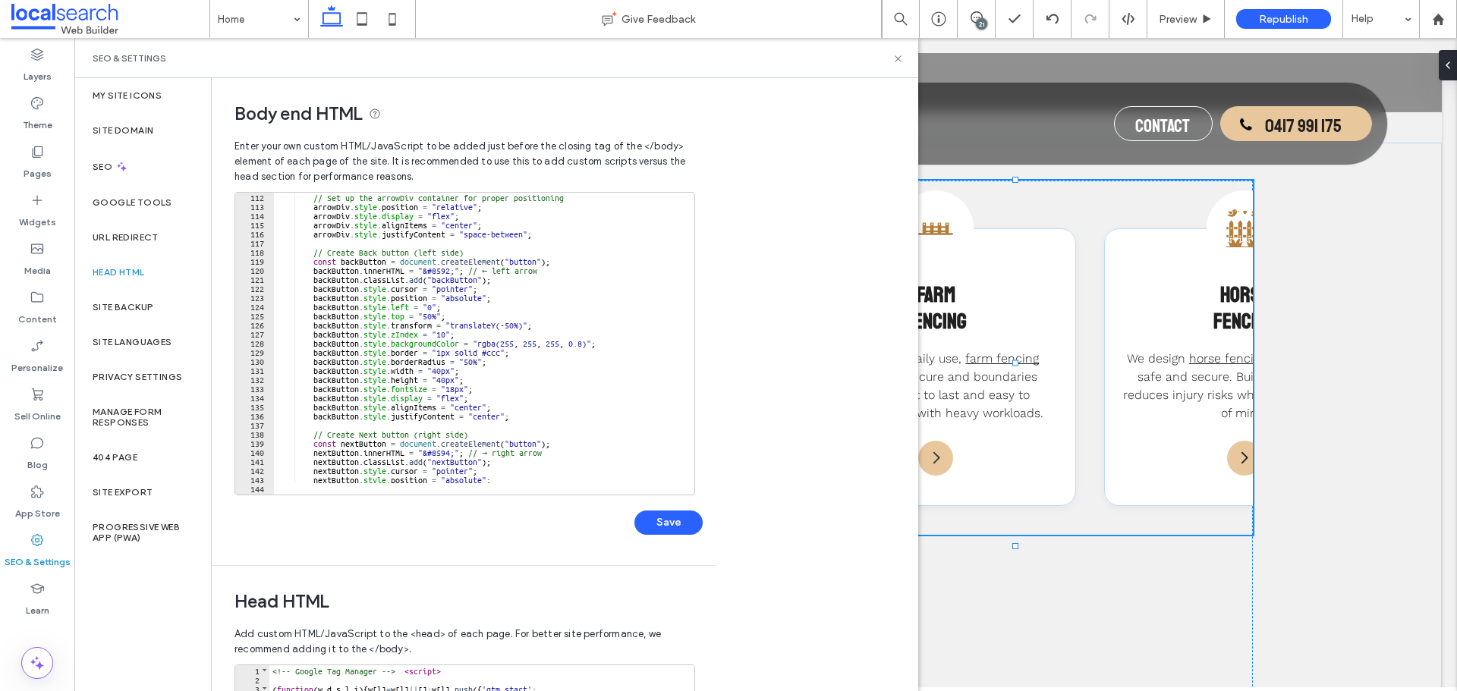
scroll to position [875, 0]
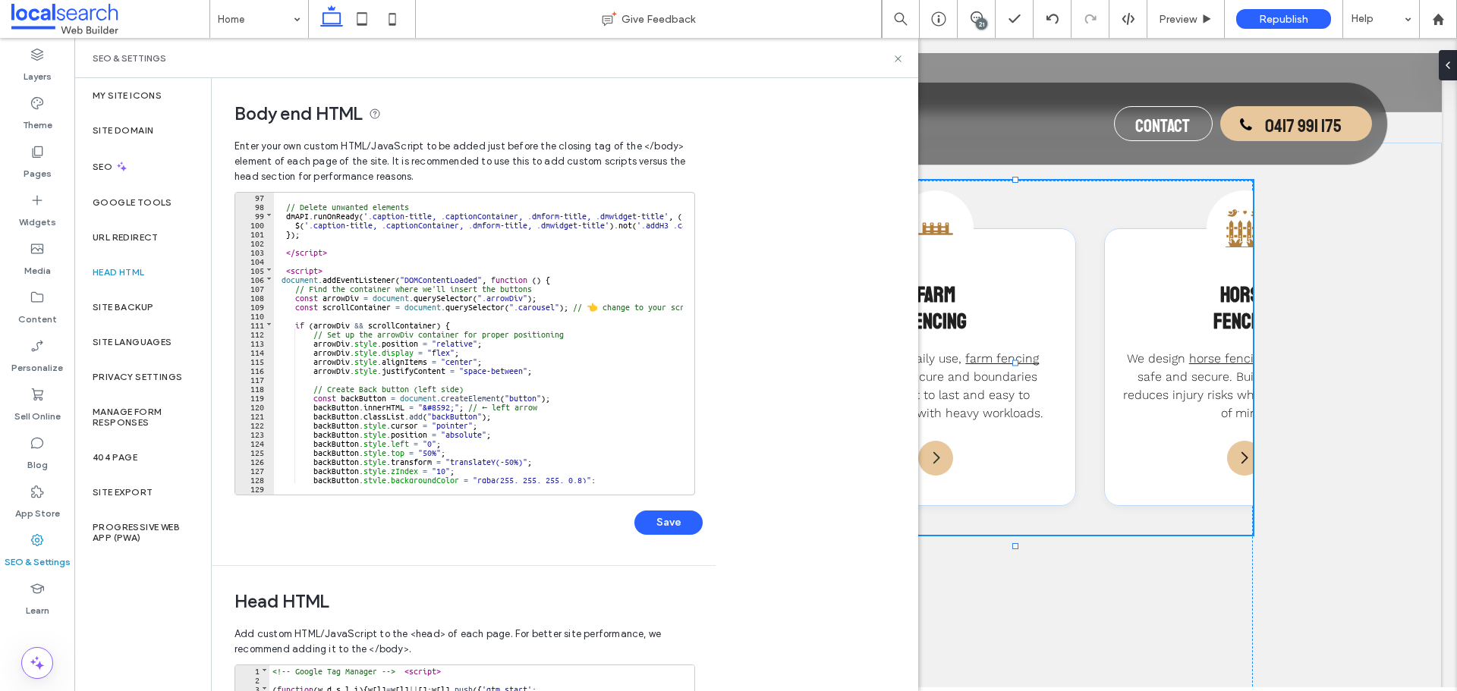
click at [542, 310] on div "// Delete unwanted elements dmAPI . runOnReady ( '.caption-title, .captionConta…" at bounding box center [643, 346] width 739 height 309
type textarea "**"
click at [675, 515] on button "Save" at bounding box center [668, 523] width 68 height 24
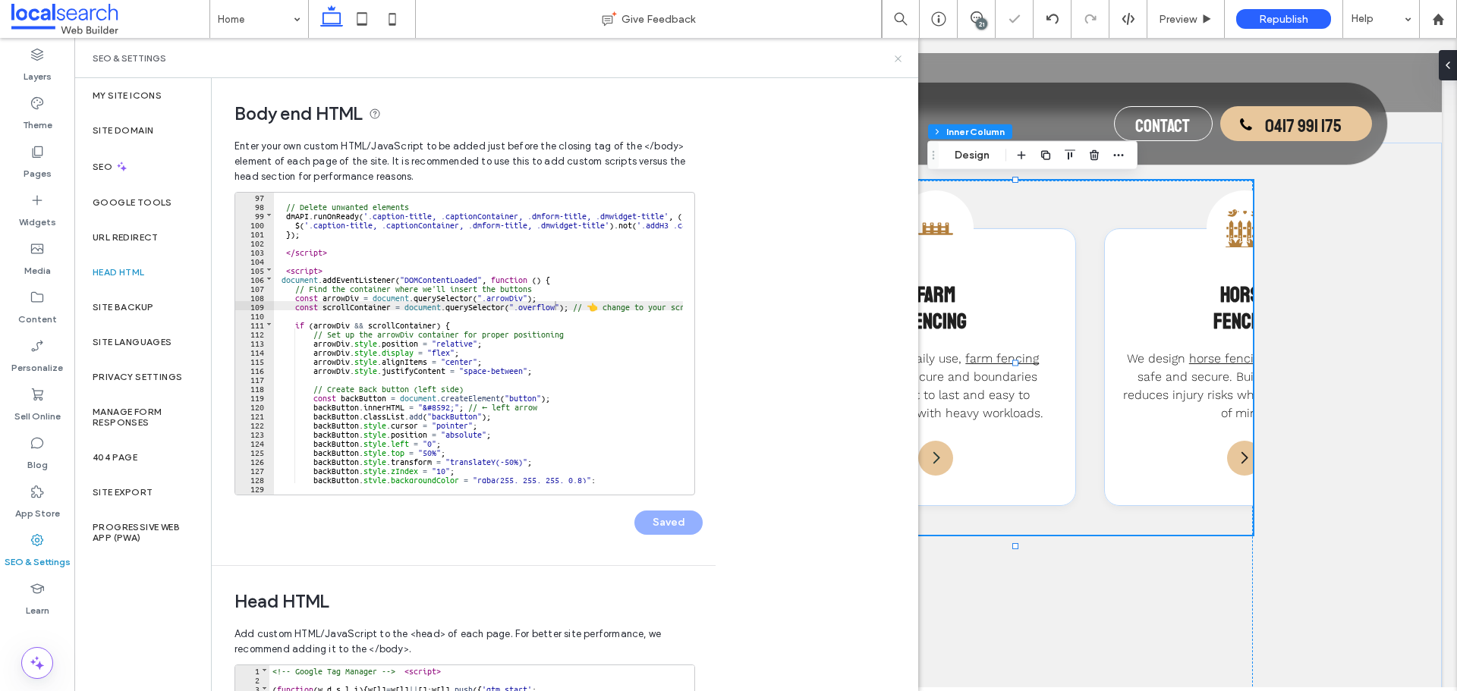
click at [894, 61] on icon at bounding box center [897, 58] width 11 height 11
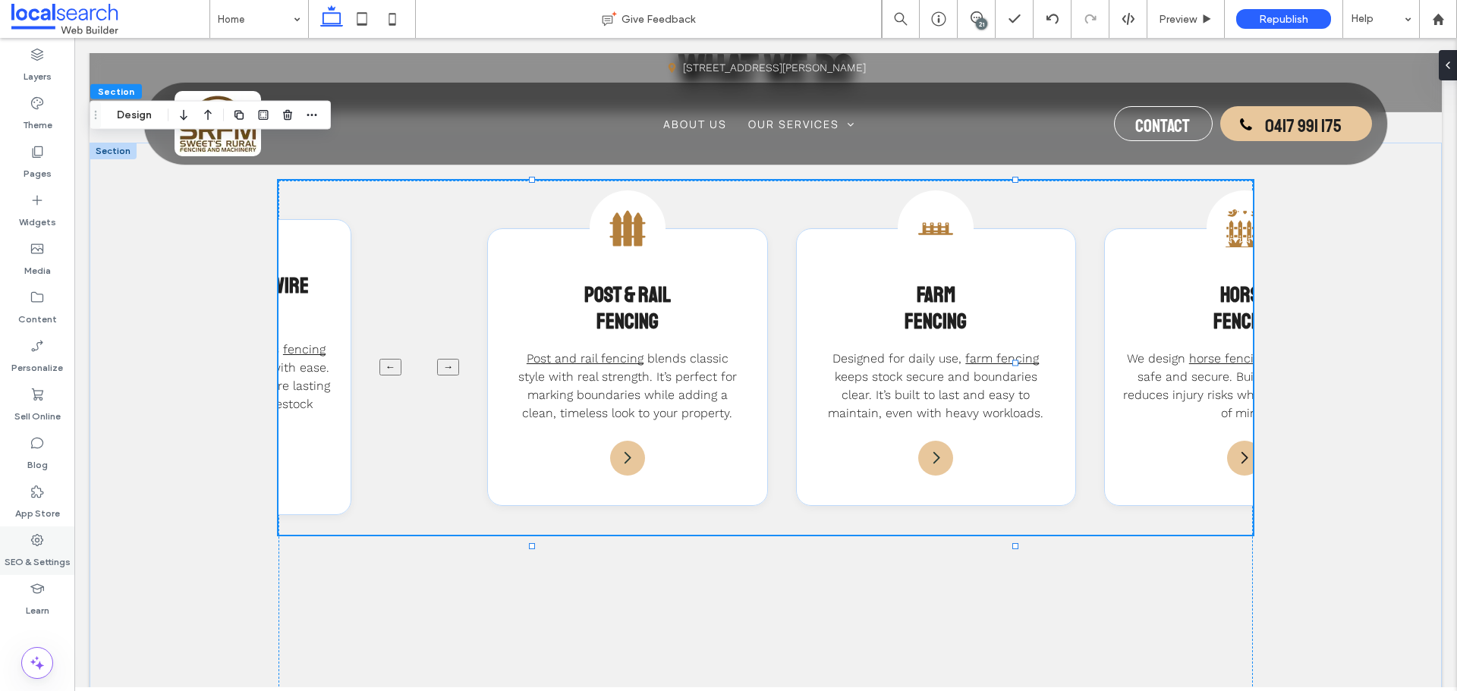
click at [39, 527] on div "SEO & Settings" at bounding box center [37, 551] width 74 height 49
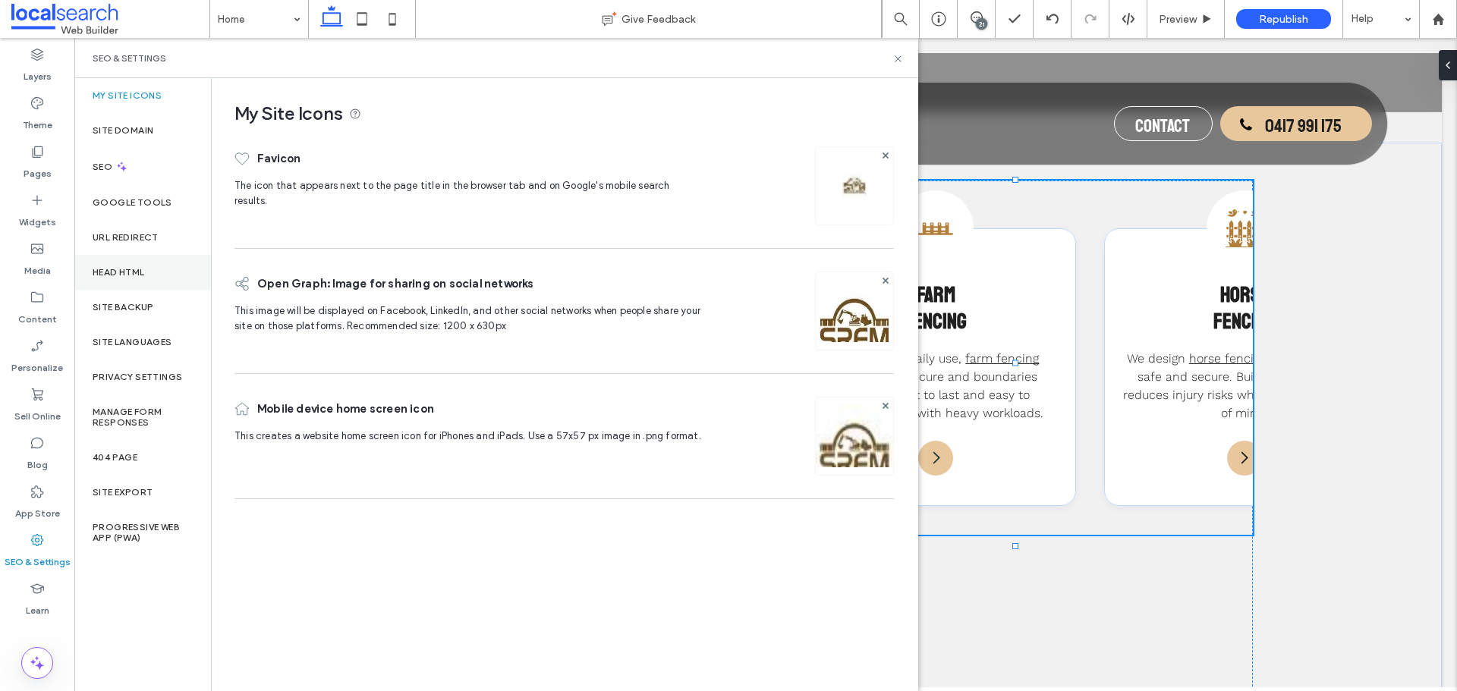
click at [163, 266] on div "Head HTML" at bounding box center [142, 272] width 137 height 35
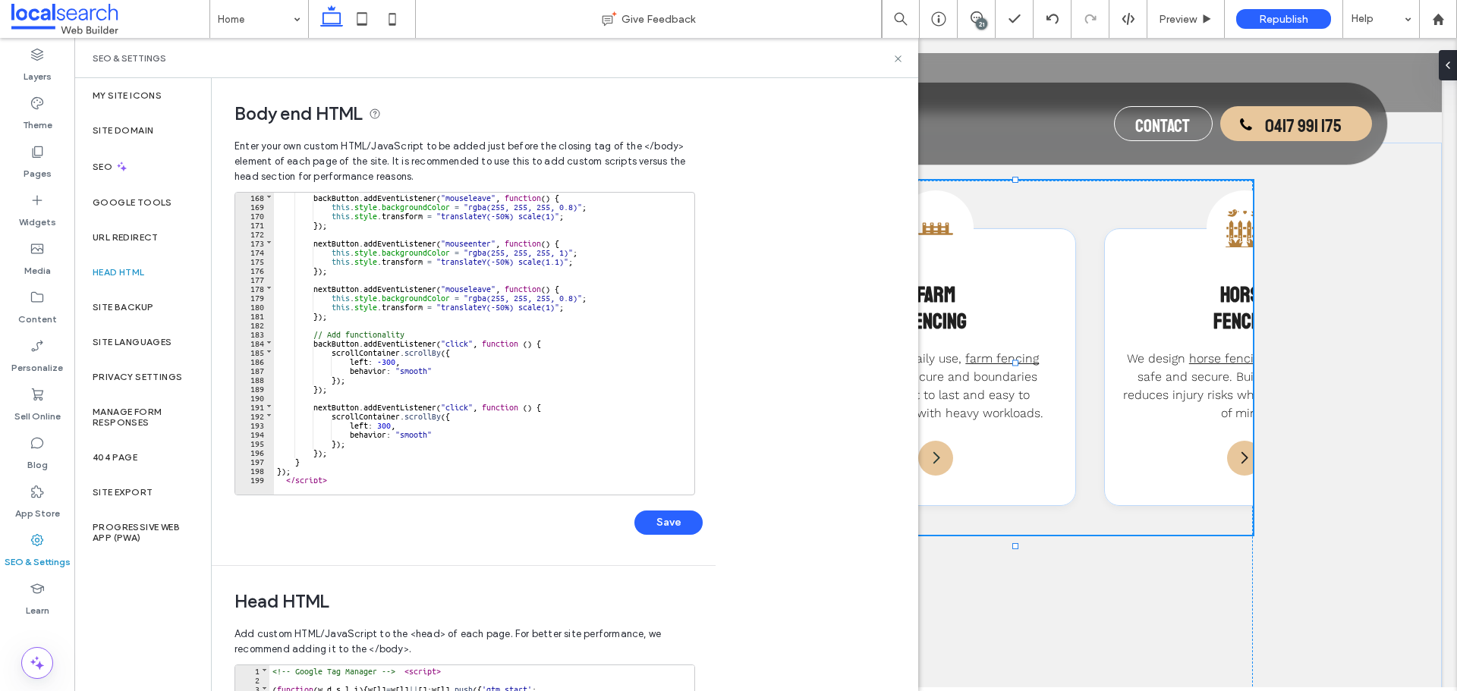
scroll to position [1521, 0]
click at [363, 466] on div "backButton . addEventListener ( "mouseleave" , function ( ) { this . style . ba…" at bounding box center [643, 346] width 739 height 309
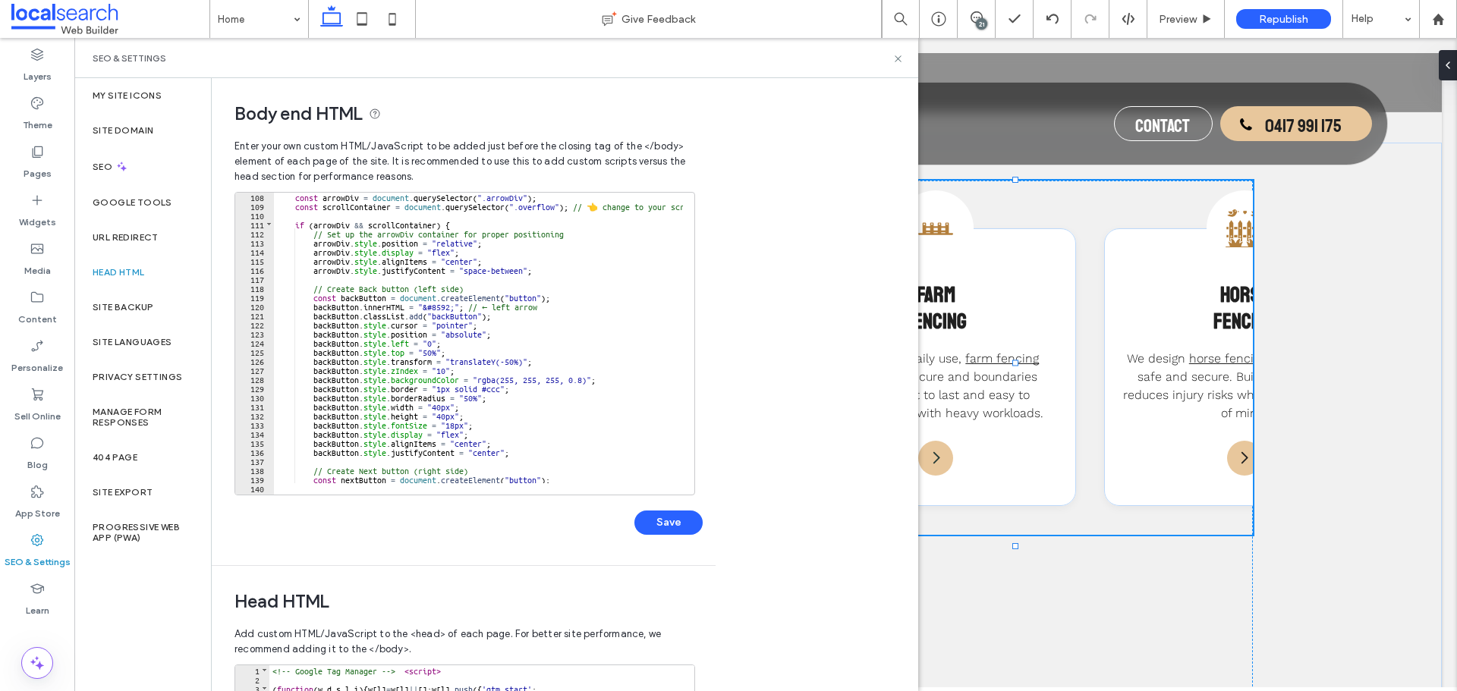
scroll to position [747, 0]
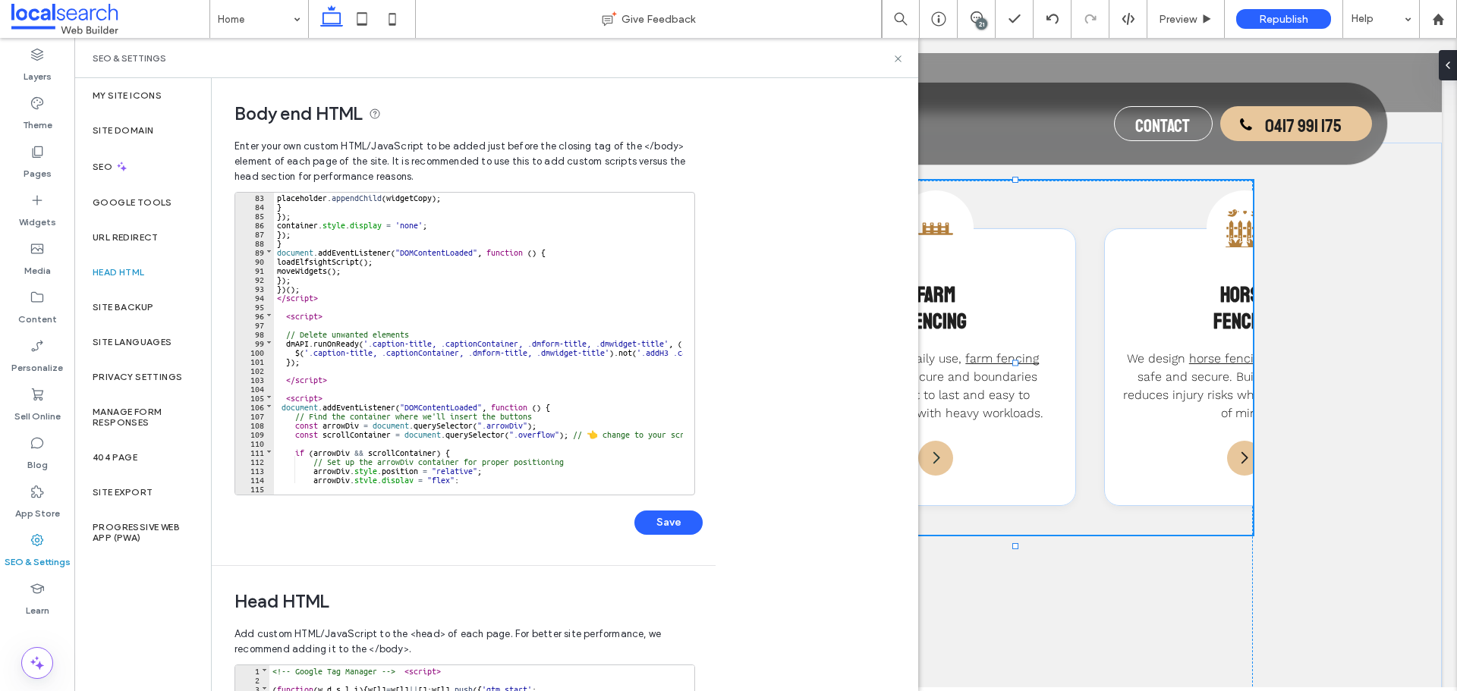
click at [282, 410] on div "placeholder . appendChild ( widgetCopy ) ; } }) ; container . style . display =…" at bounding box center [643, 346] width 739 height 309
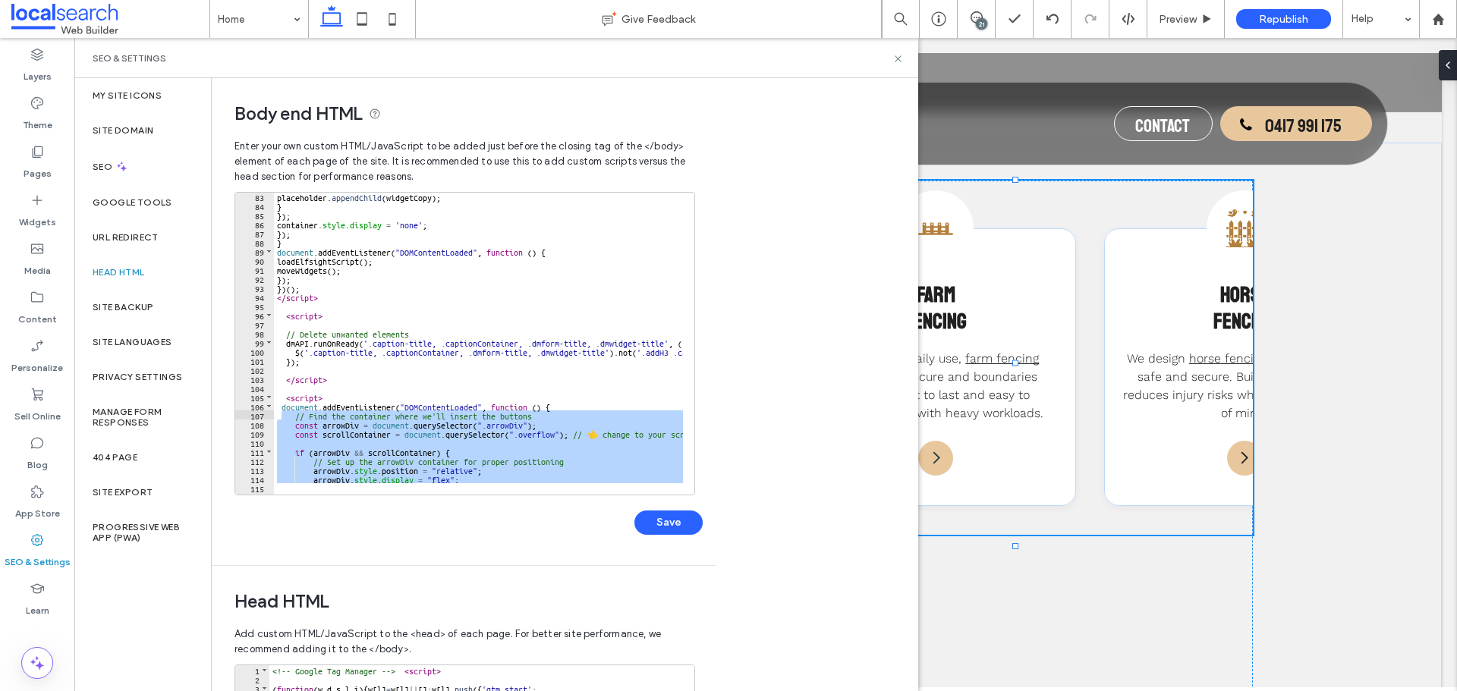
click at [282, 406] on div "placeholder . appendChild ( widgetCopy ) ; } }) ; container . style . display =…" at bounding box center [643, 346] width 739 height 309
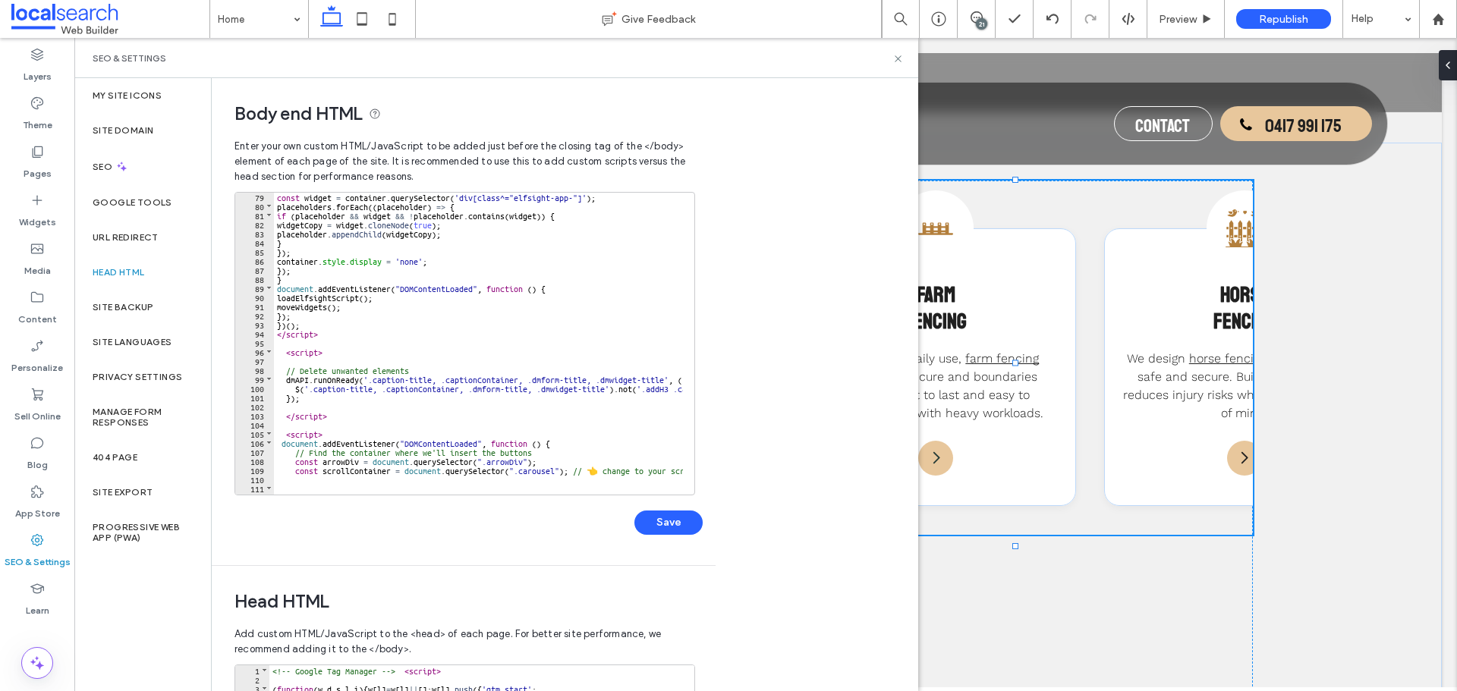
scroll to position [711, 0]
click at [532, 472] on div "const widget = container . querySelector ( 'div[class^="elfsight-app-"]' ) ; pl…" at bounding box center [643, 346] width 739 height 309
type textarea "**"
click at [692, 517] on button "Save" at bounding box center [668, 523] width 68 height 24
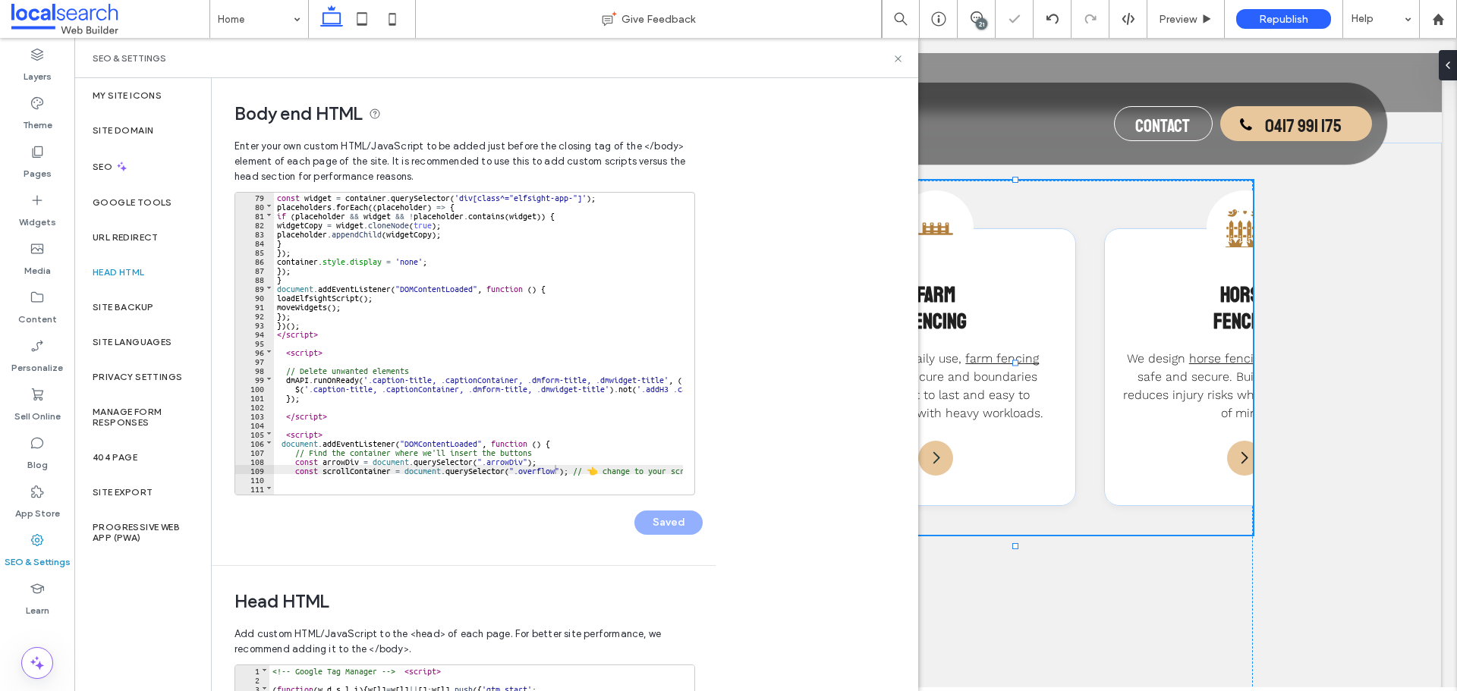
click at [890, 55] on div "SEO & Settings" at bounding box center [496, 58] width 807 height 12
click at [900, 55] on icon at bounding box center [897, 58] width 11 height 11
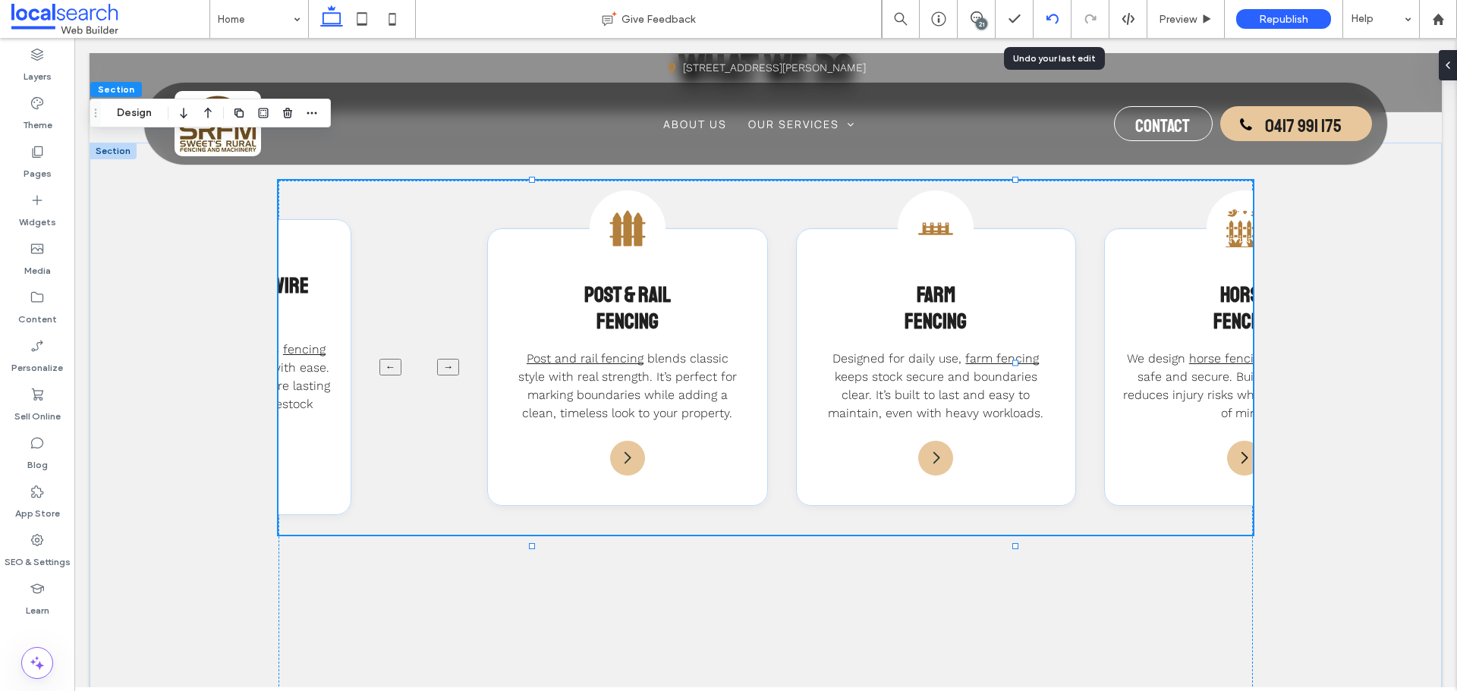
click at [1061, 24] on div at bounding box center [1051, 19] width 37 height 12
click at [58, 539] on div "SEO & Settings" at bounding box center [37, 551] width 74 height 49
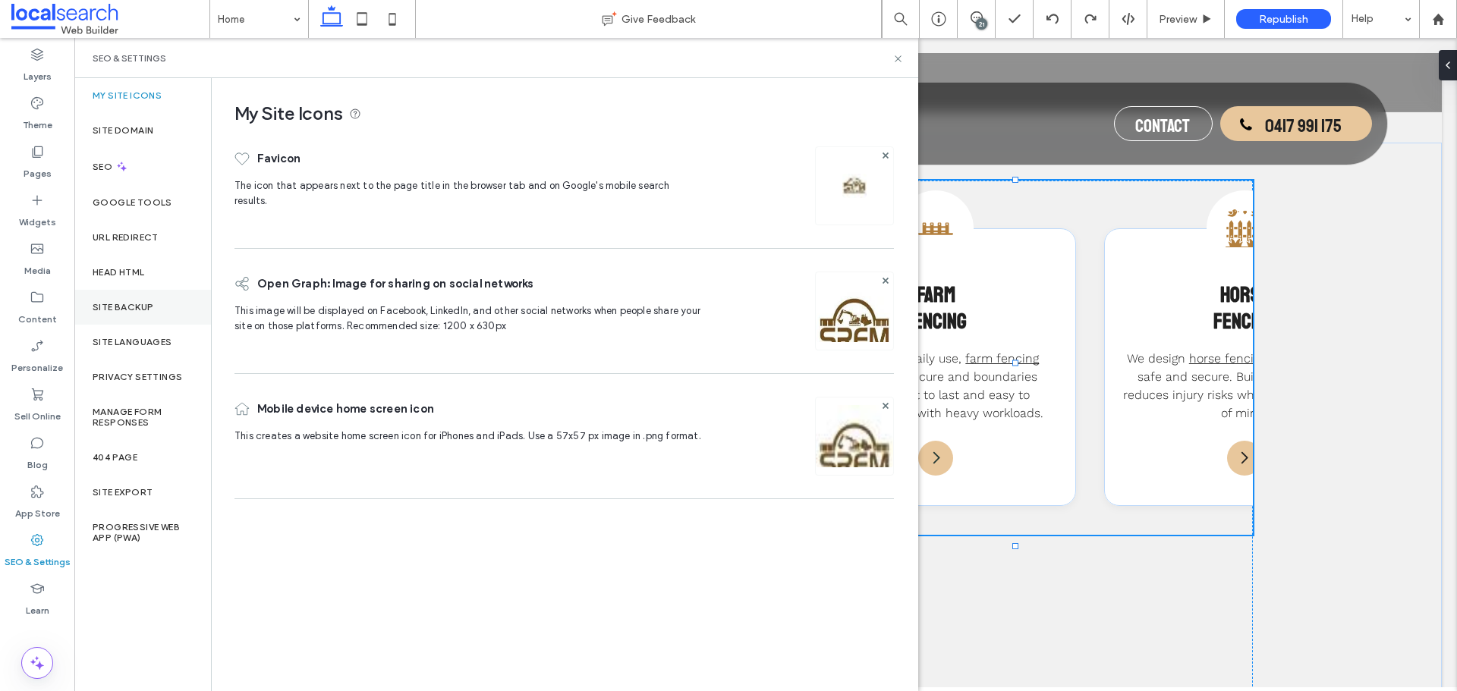
click at [168, 311] on div "Site Backup" at bounding box center [142, 307] width 137 height 35
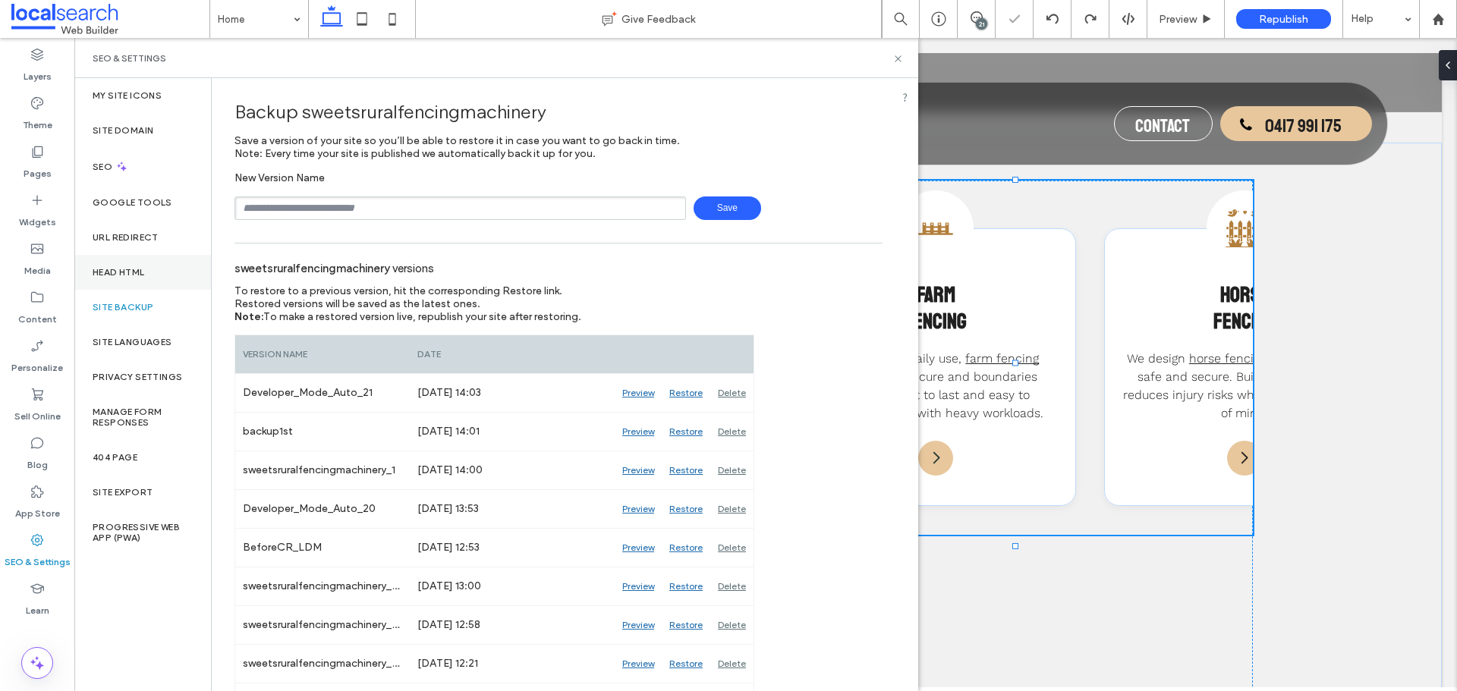
click at [172, 266] on div "Head HTML" at bounding box center [142, 272] width 137 height 35
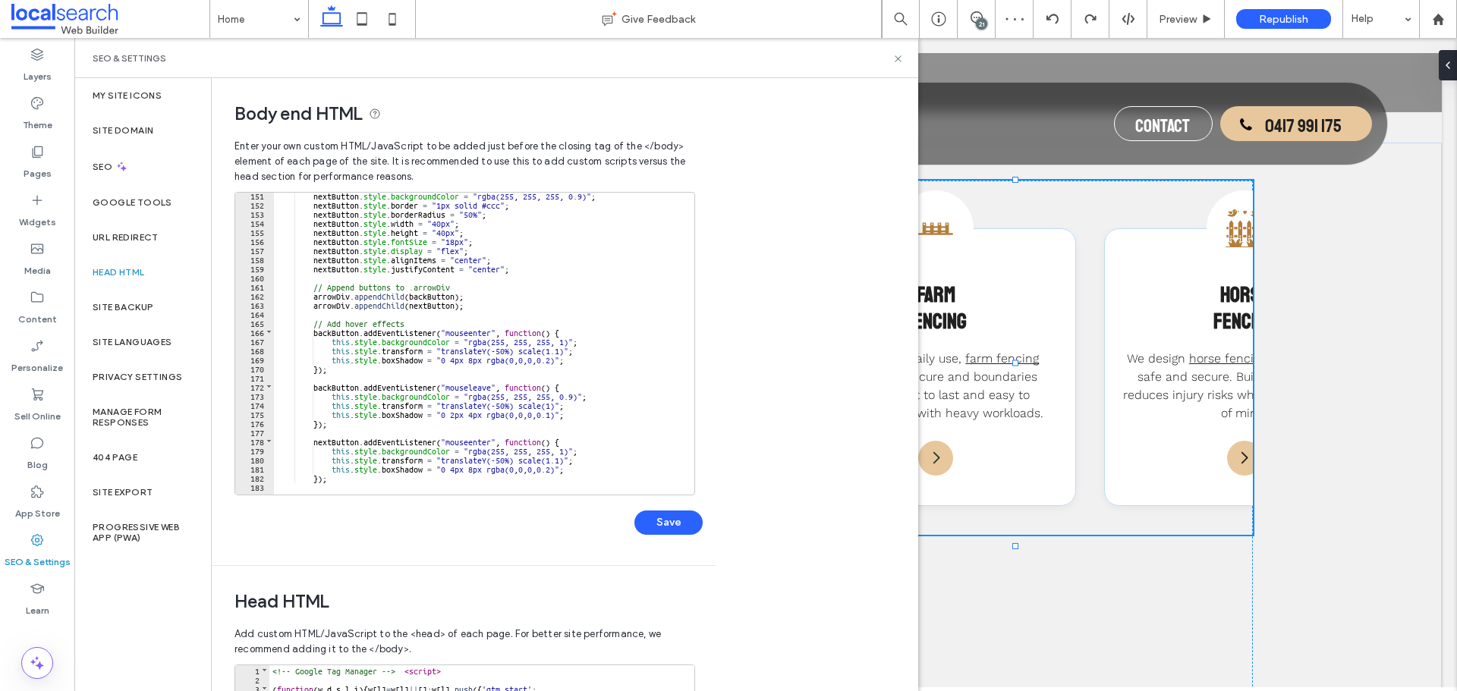
scroll to position [1585, 0]
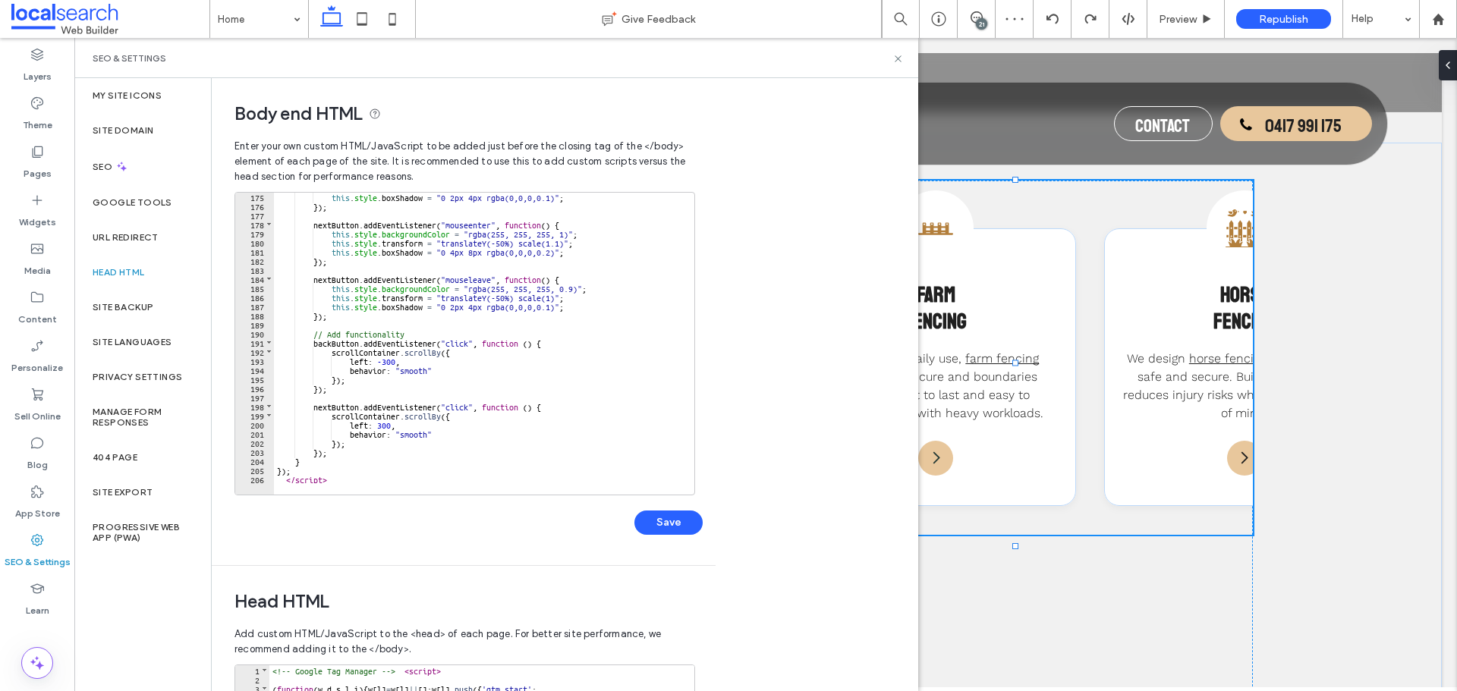
click at [344, 467] on div "this . style . boxShadow = "0 2px 4px rgba(0,0,0,0.1)" ; }) ; nextButton . addE…" at bounding box center [643, 346] width 739 height 309
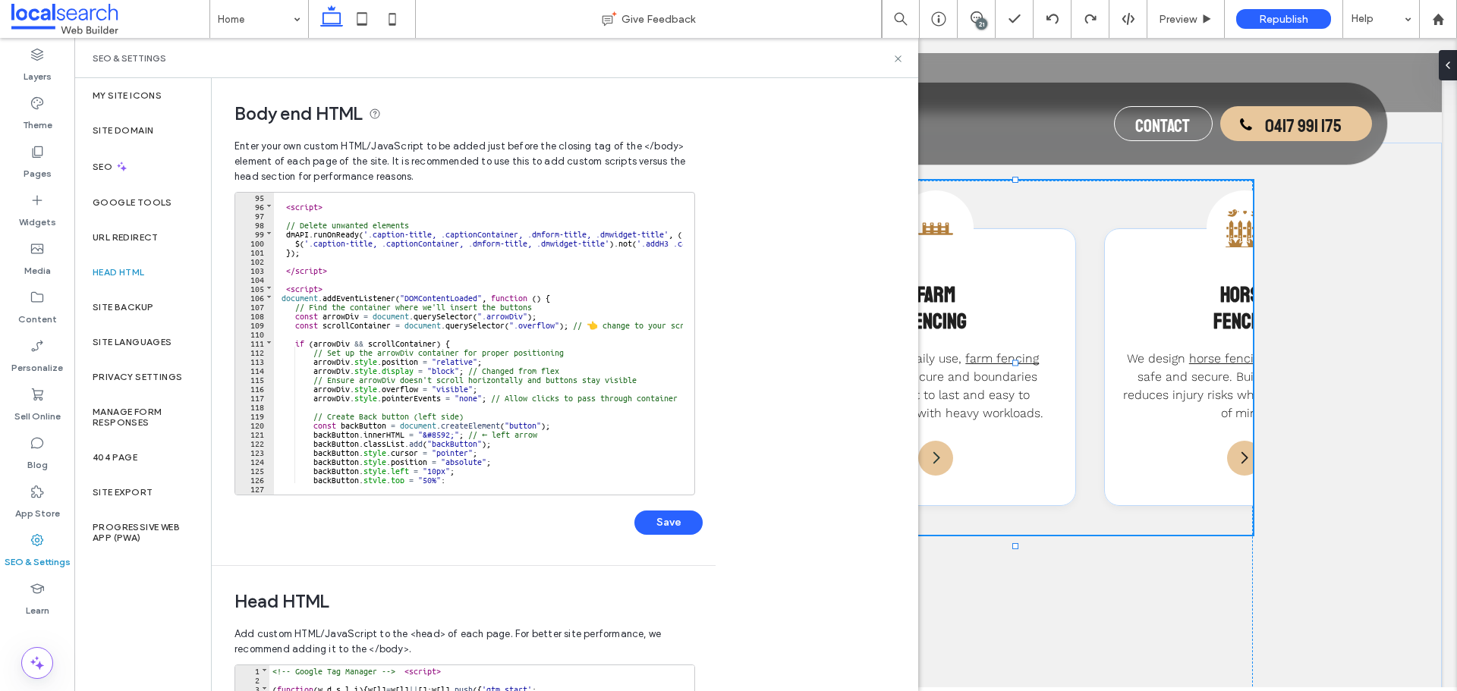
scroll to position [857, 0]
click at [278, 300] on div "< script > // Delete unwanted elements dmAPI . runOnReady ( '.caption-title, .c…" at bounding box center [643, 346] width 739 height 309
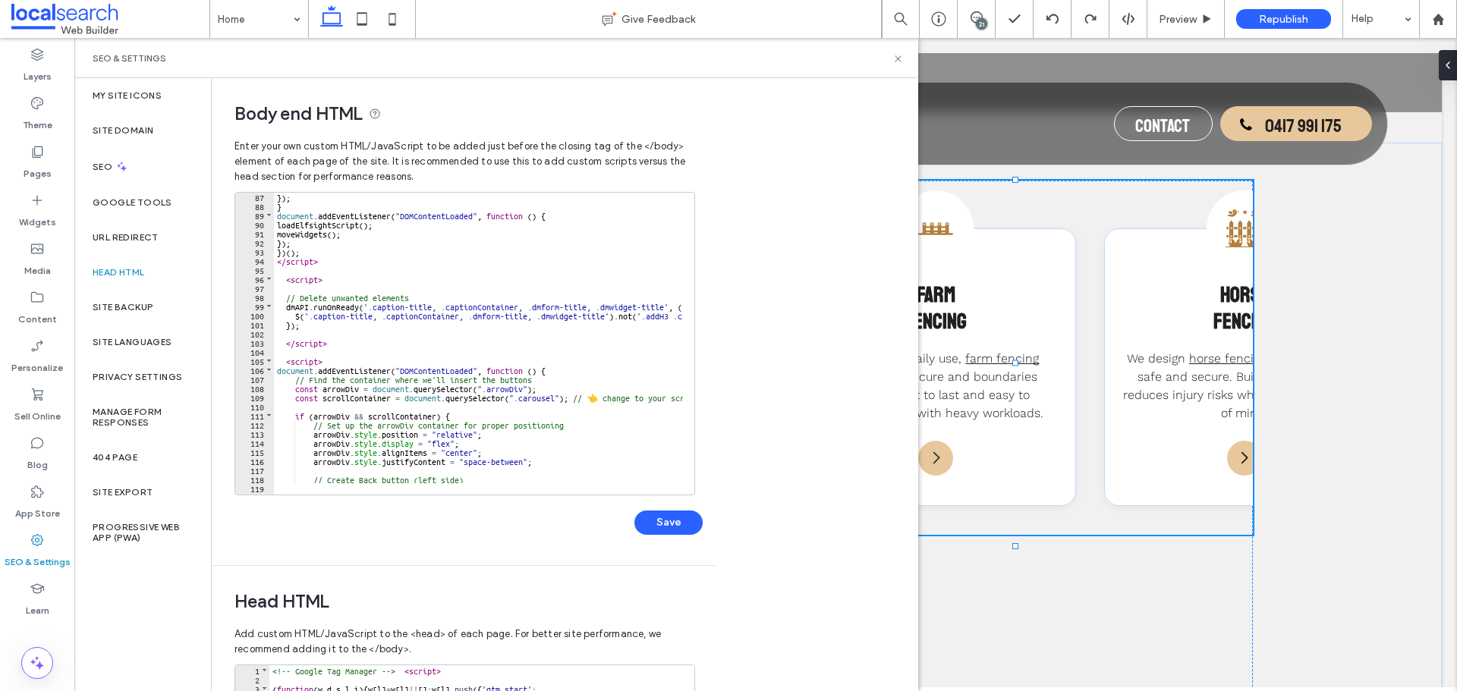
scroll to position [784, 0]
click at [542, 401] on div "}) ; } document . addEventListener ( "DOMContentLoaded" , function ( ) { loadEl…" at bounding box center [643, 346] width 739 height 309
type textarea "**"
click at [646, 505] on div "Save" at bounding box center [468, 514] width 468 height 39
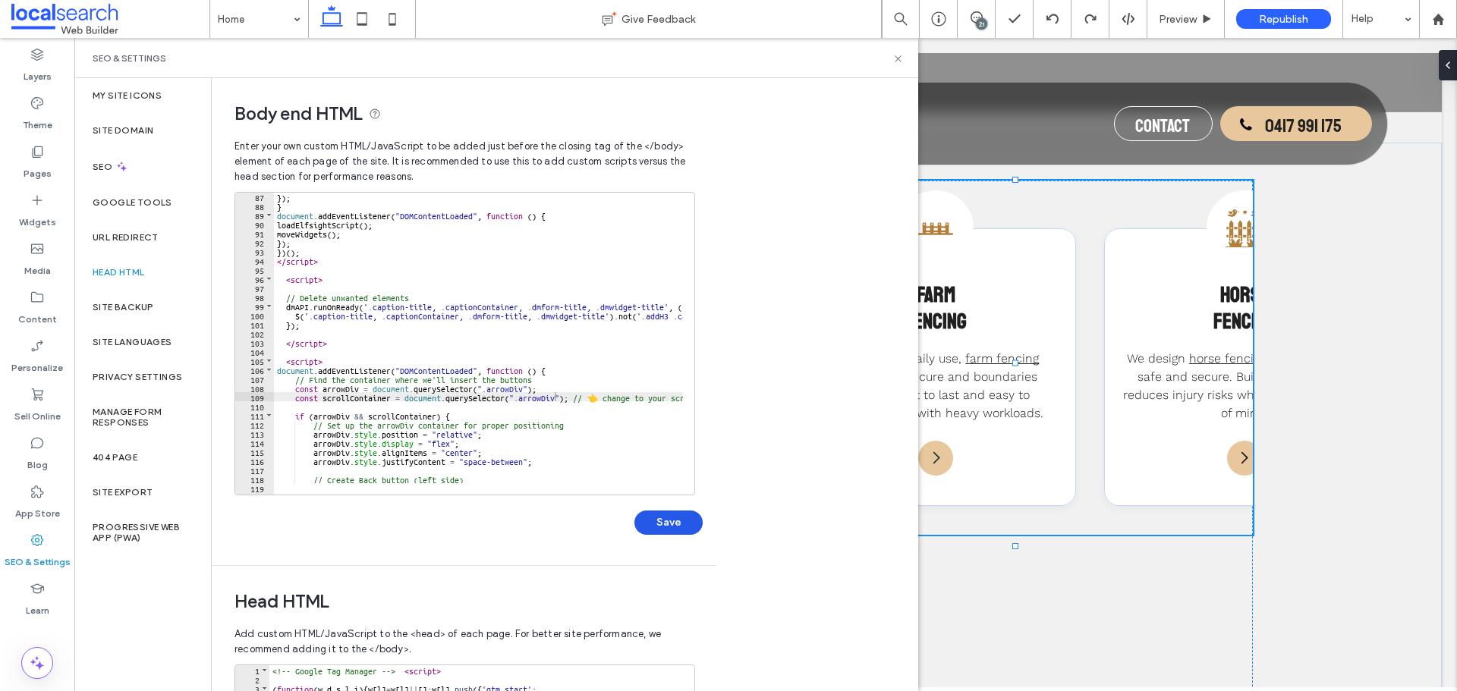
click at [651, 522] on button "Save" at bounding box center [668, 523] width 68 height 24
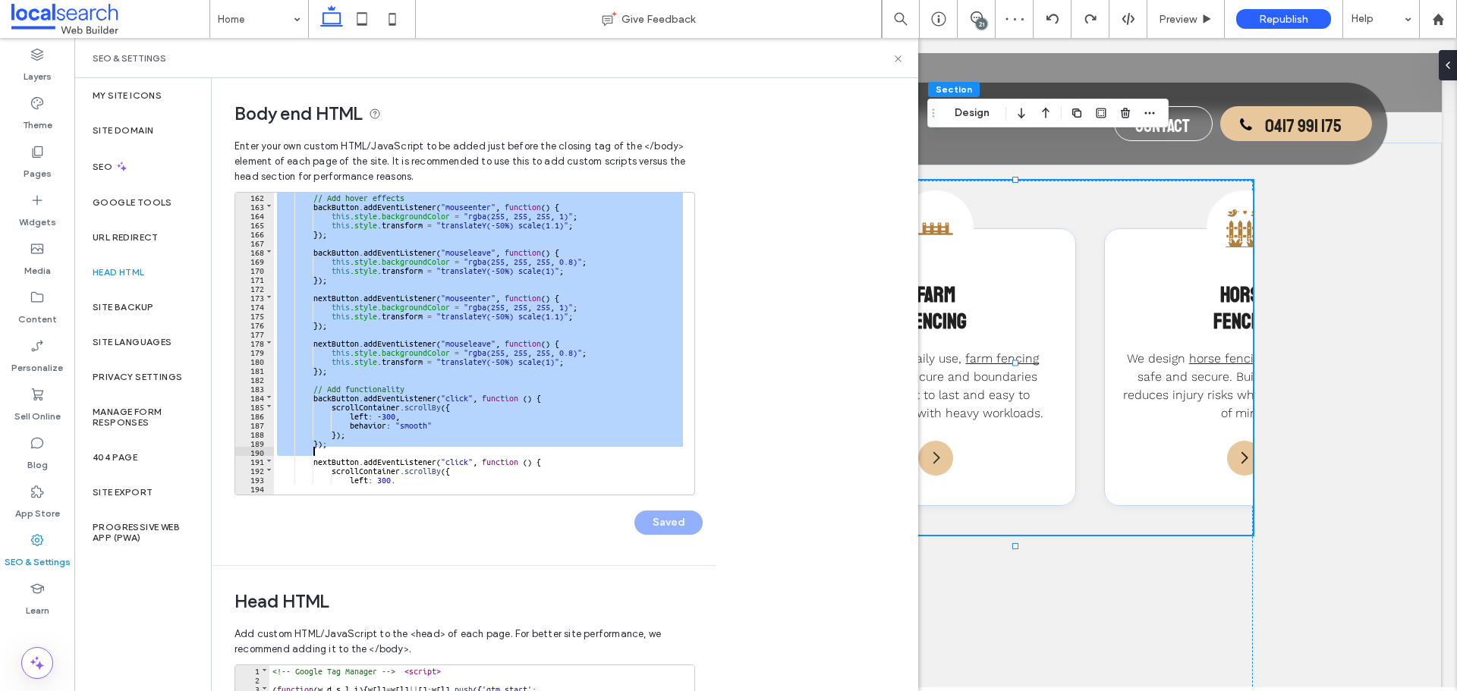
scroll to position [1521, 0]
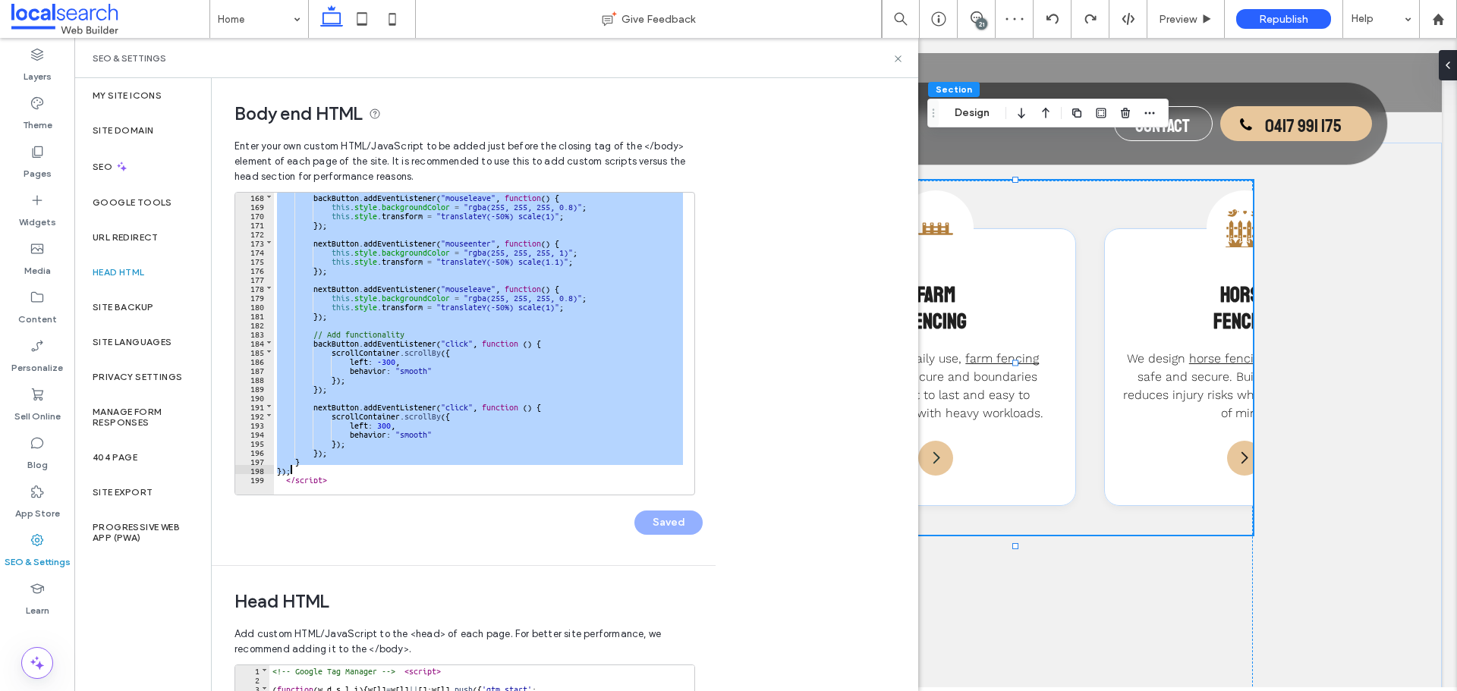
drag, startPoint x: 277, startPoint y: 369, endPoint x: 510, endPoint y: 472, distance: 254.4
click at [510, 472] on div "backButton . addEventListener ( "mouseleave" , function ( ) { this . style . ba…" at bounding box center [643, 346] width 739 height 309
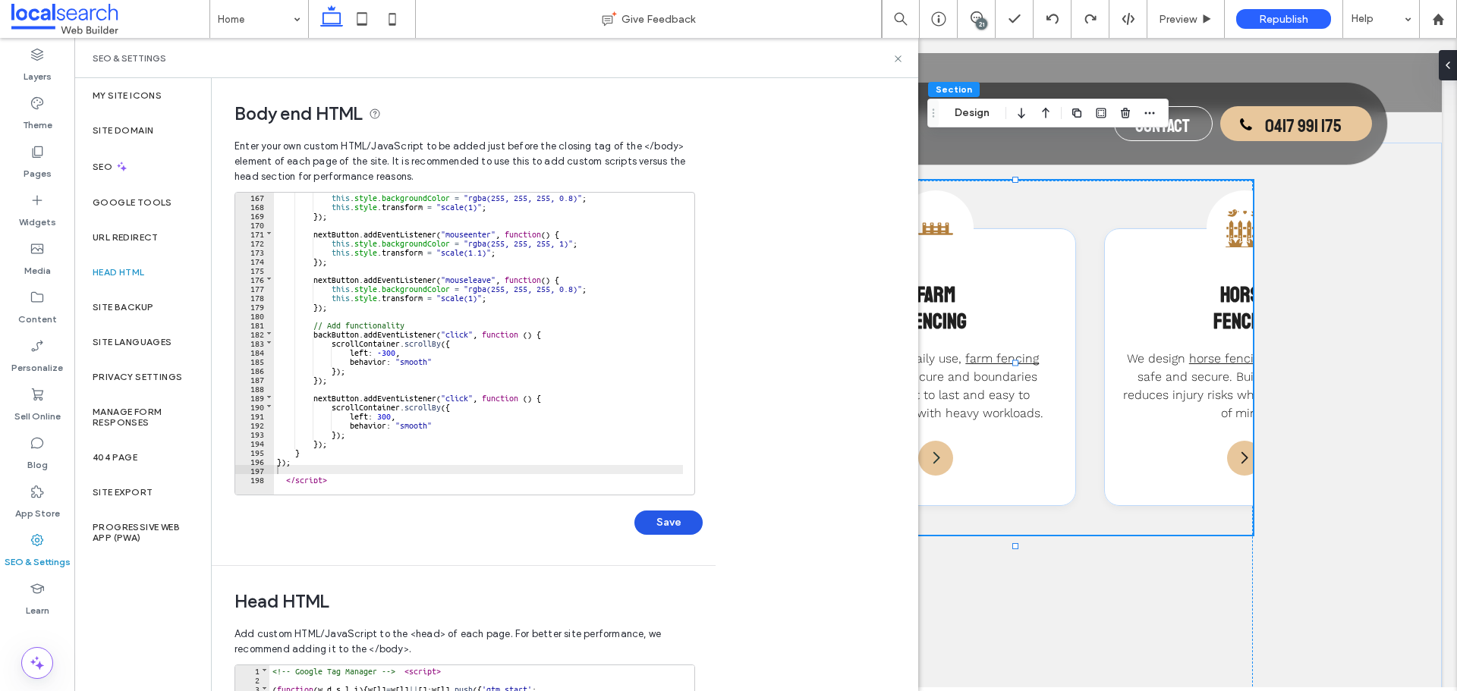
click at [670, 529] on button "Save" at bounding box center [668, 523] width 68 height 24
click at [899, 58] on icon at bounding box center [897, 58] width 11 height 11
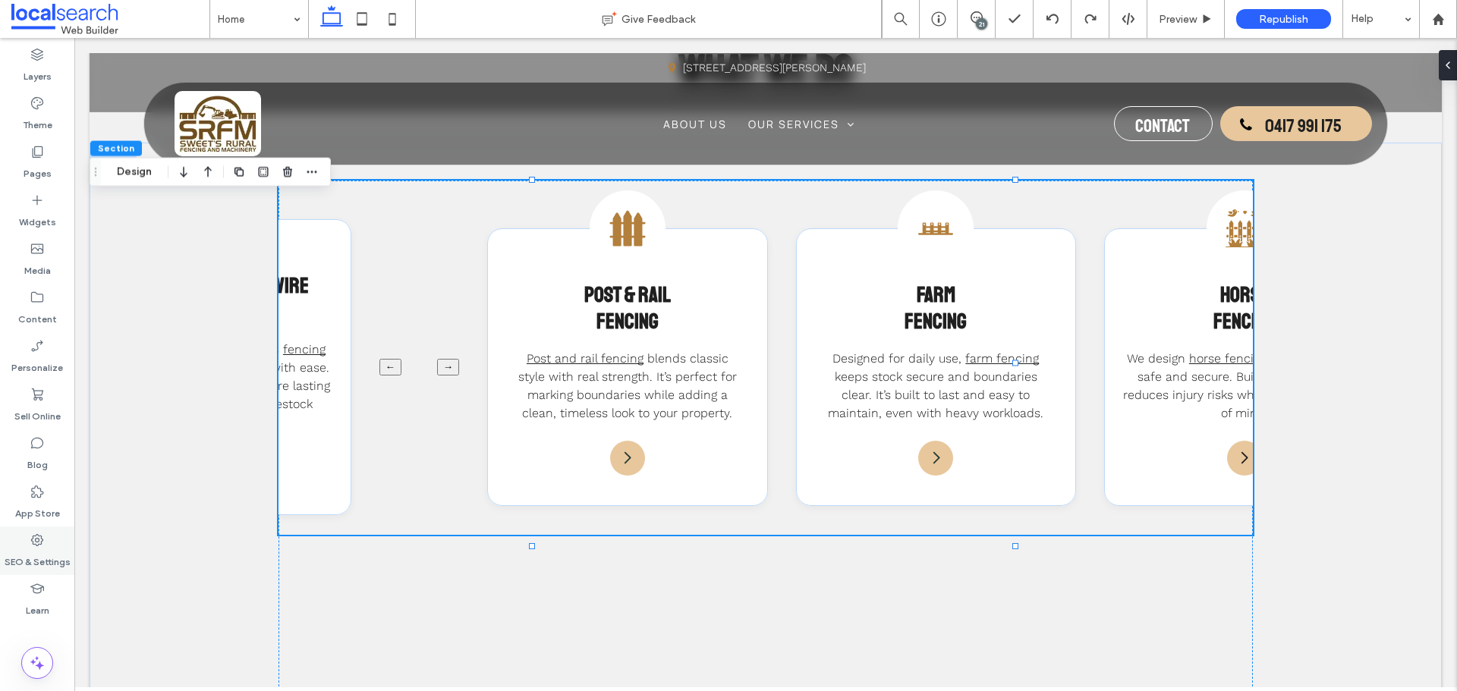
click at [31, 536] on icon at bounding box center [37, 540] width 15 height 15
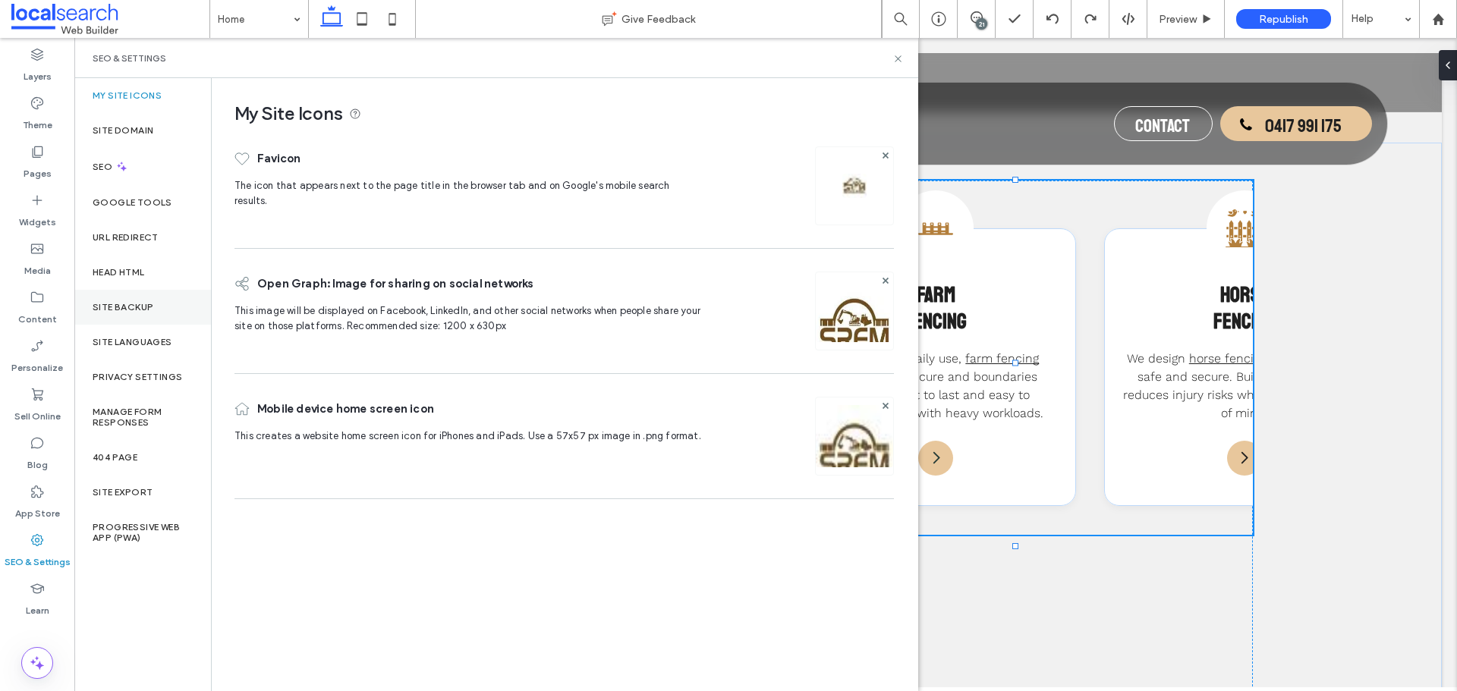
click at [154, 310] on div "Site Backup" at bounding box center [142, 307] width 137 height 35
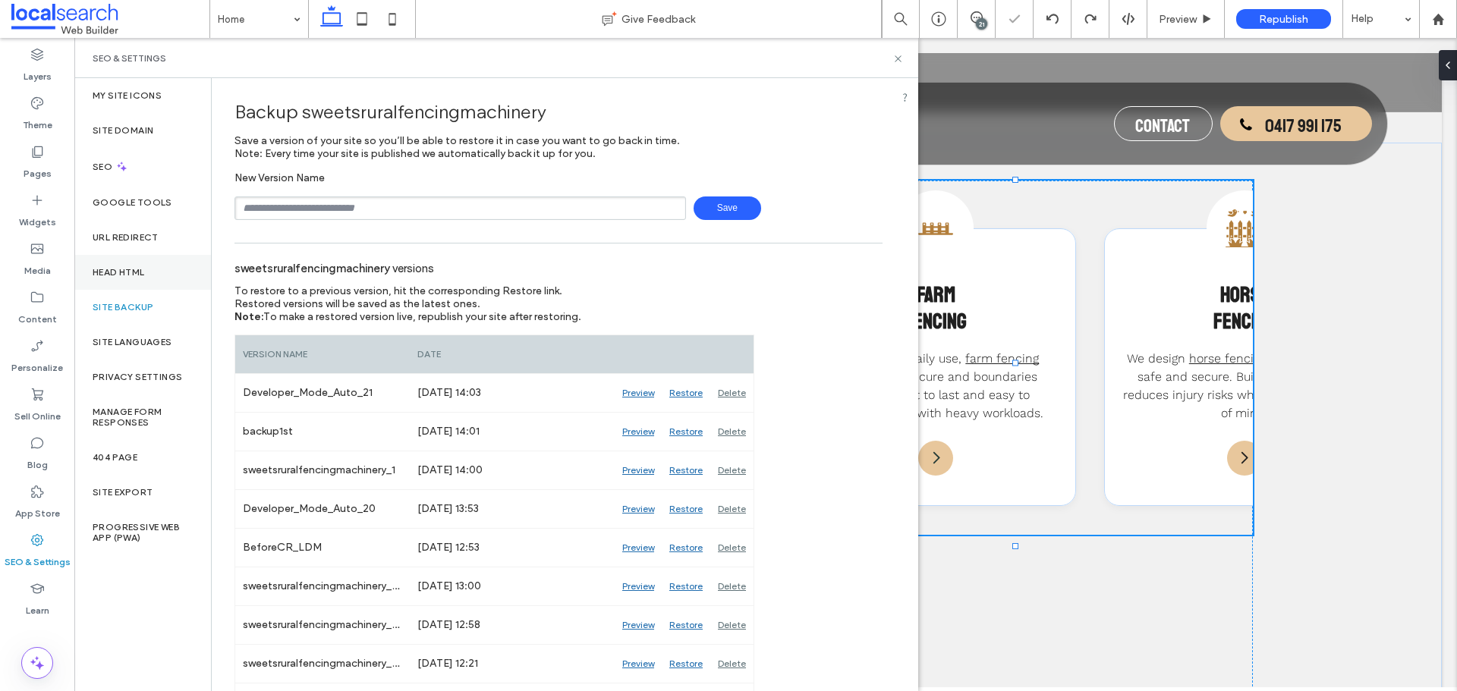
click at [141, 279] on div "Head HTML" at bounding box center [142, 272] width 137 height 35
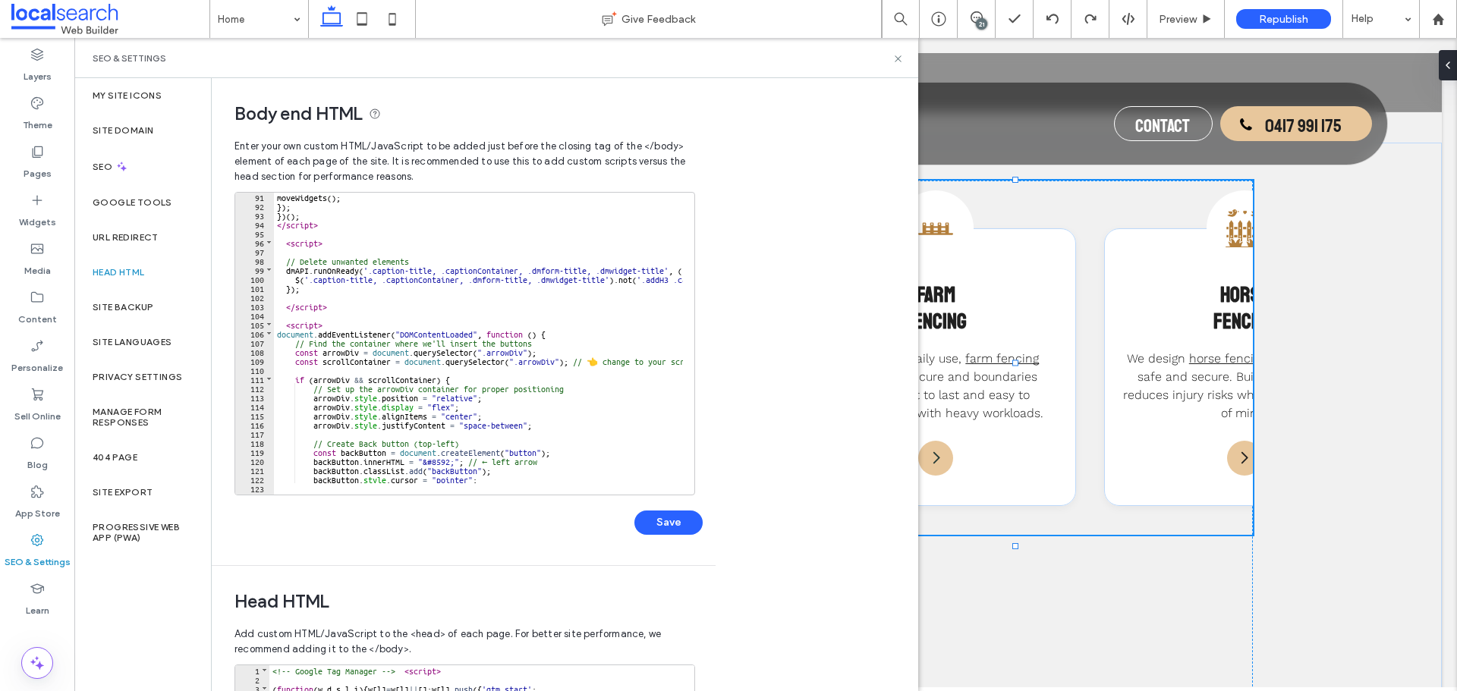
scroll to position [825, 0]
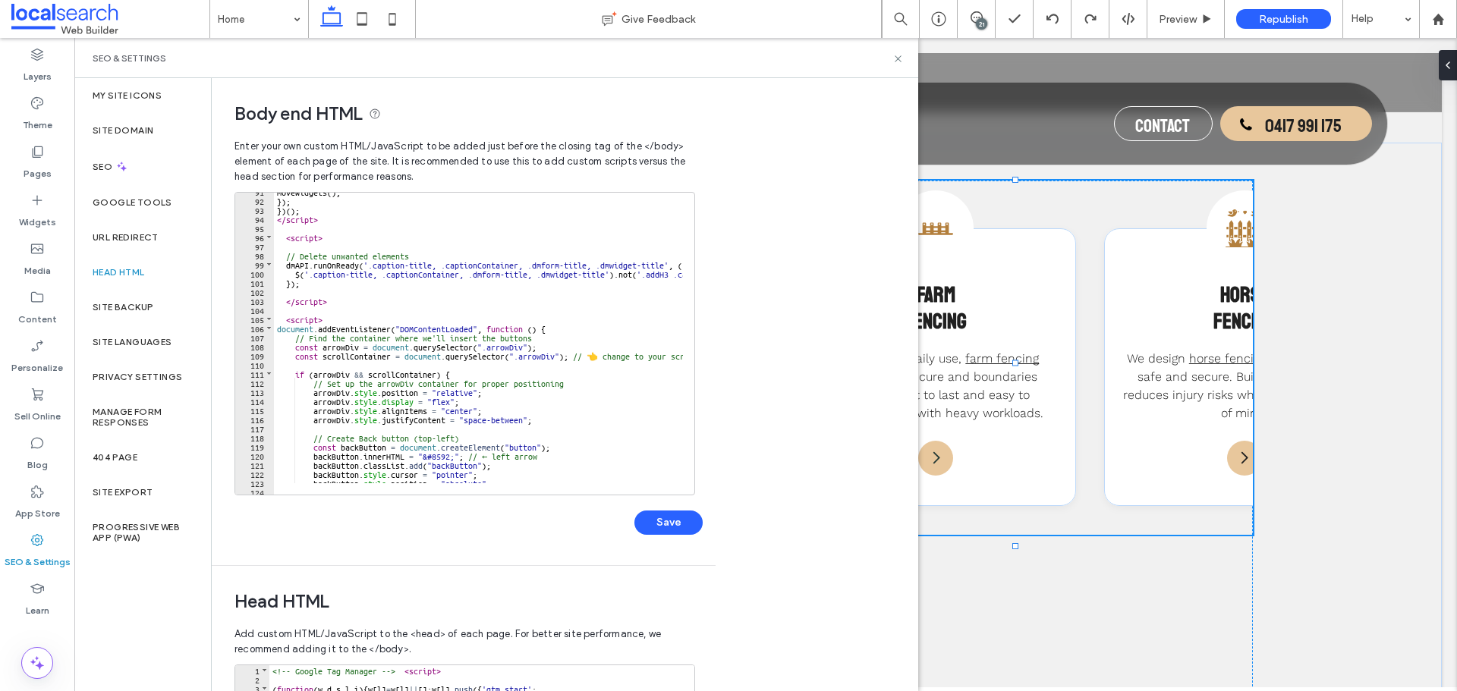
click at [539, 363] on div "moveWidgets ( ) ; }) ; }) ( ) ; </ script > < script > // Delete unwanted eleme…" at bounding box center [643, 341] width 739 height 309
click at [539, 360] on div "moveWidgets ( ) ; }) ; }) ( ) ; </ script > < script > // Delete unwanted eleme…" at bounding box center [478, 338] width 409 height 291
click at [539, 360] on div "moveWidgets ( ) ; }) ; }) ( ) ; </ script > < script > // Delete unwanted eleme…" at bounding box center [643, 341] width 739 height 309
click at [542, 354] on div "moveWidgets ( ) ; }) ; }) ( ) ; </ script > < script > // Delete unwanted eleme…" at bounding box center [643, 341] width 739 height 309
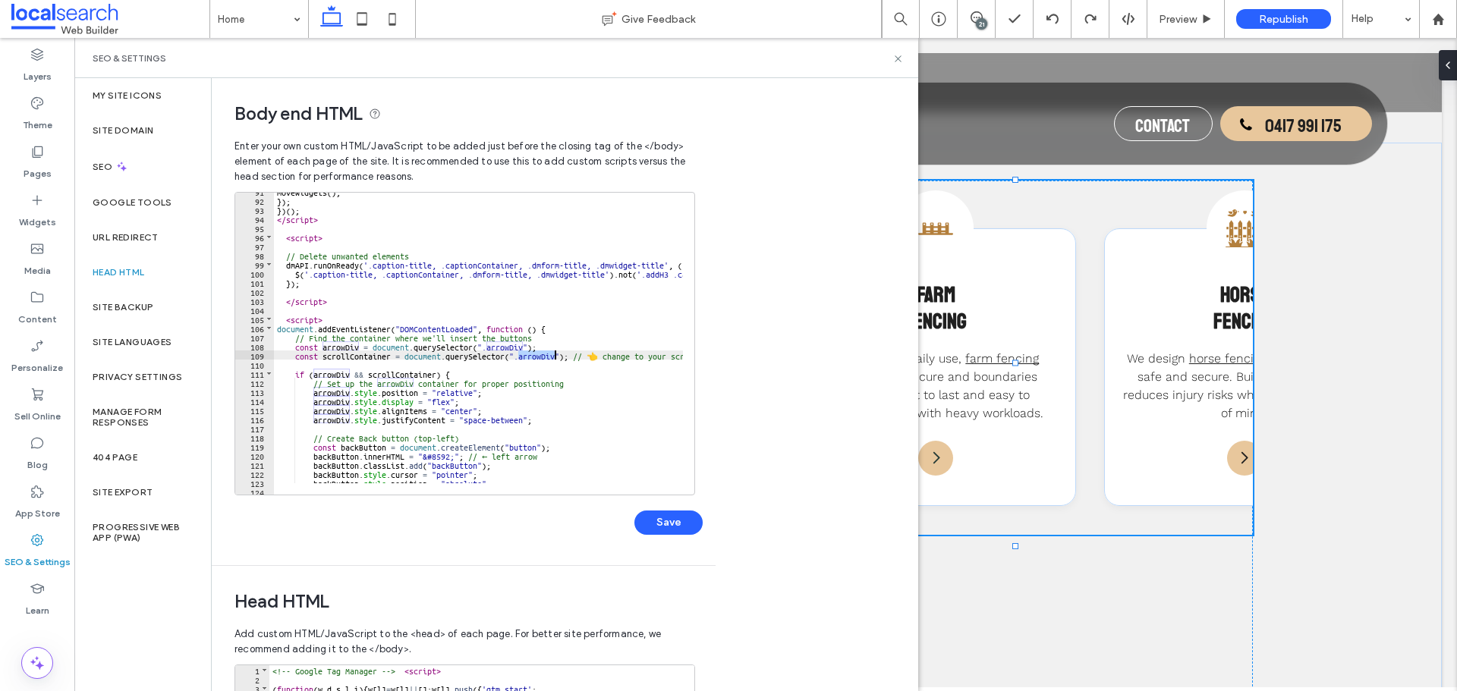
click at [542, 354] on div "moveWidgets ( ) ; }) ; }) ( ) ; </ script > < script > // Delete unwanted eleme…" at bounding box center [643, 341] width 739 height 309
type textarea "**"
click at [652, 519] on button "Save" at bounding box center [668, 523] width 68 height 24
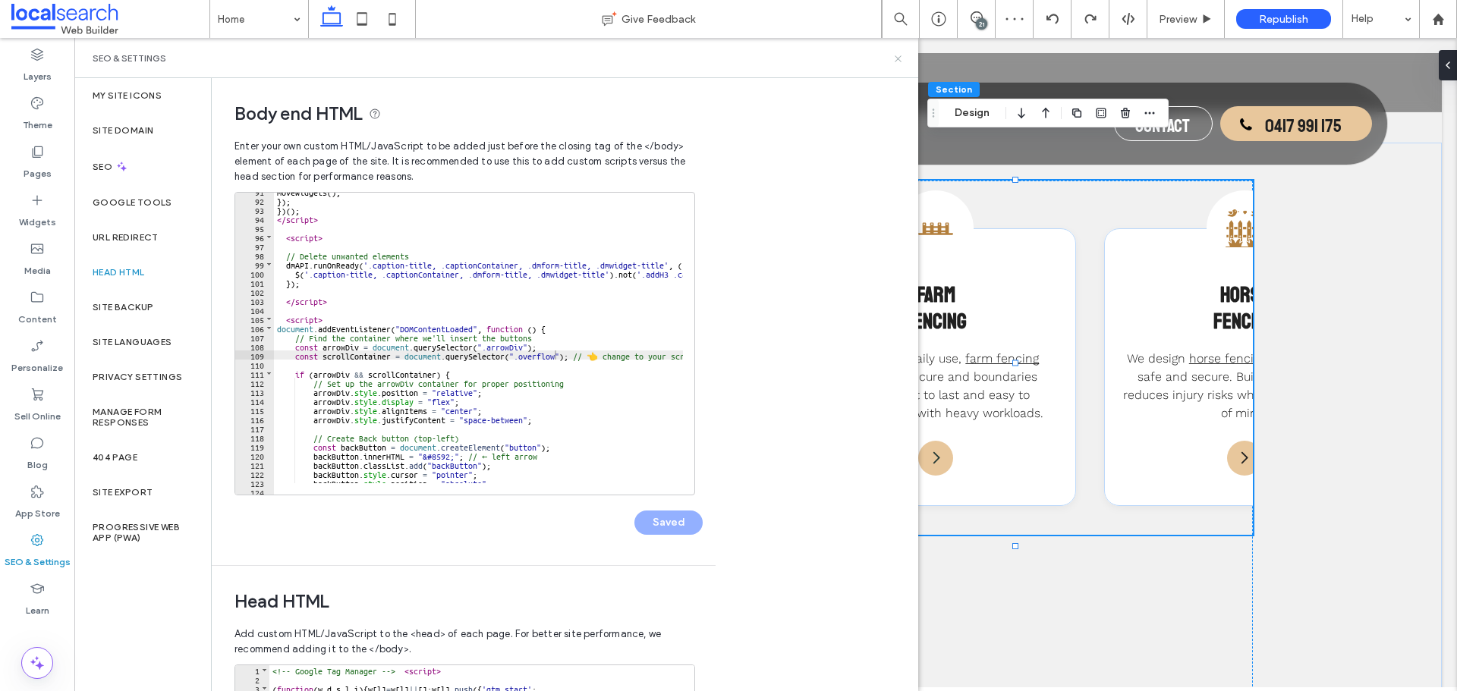
click at [897, 63] on icon at bounding box center [897, 58] width 11 height 11
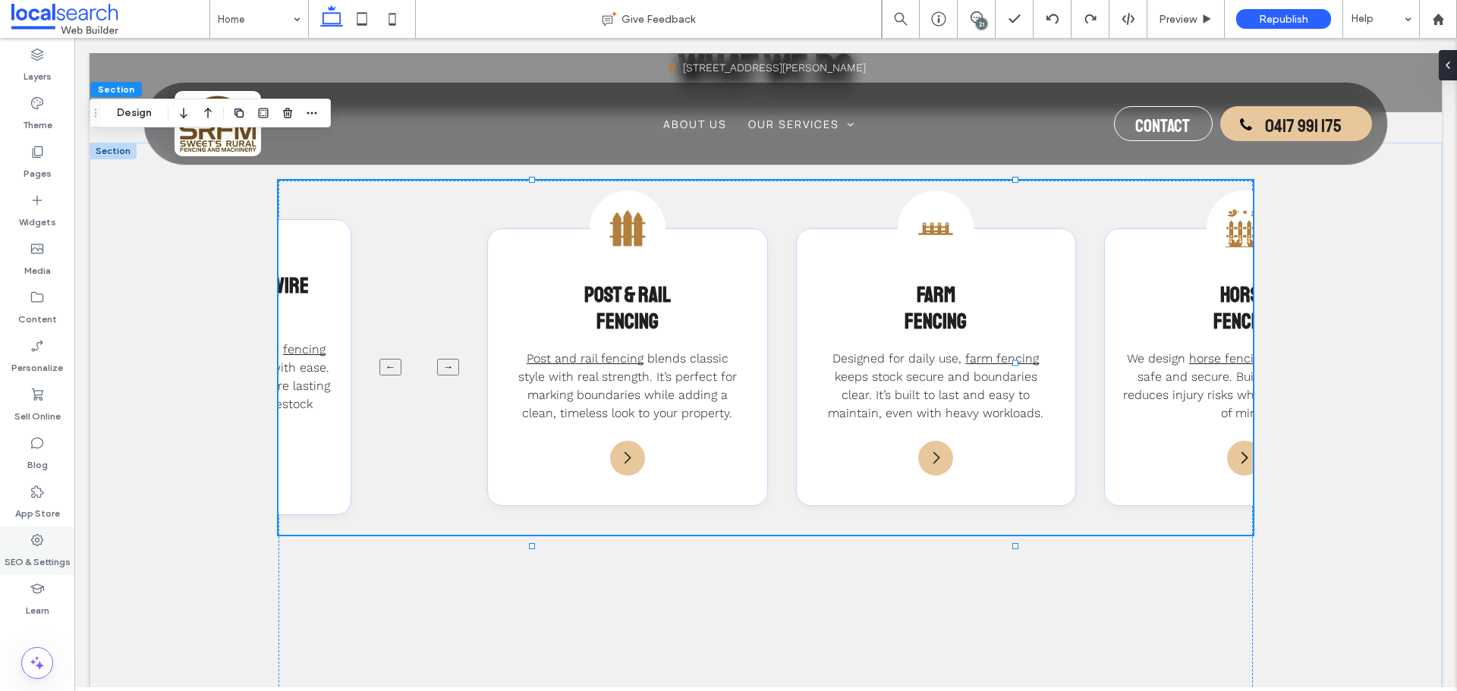
click at [39, 534] on icon at bounding box center [37, 540] width 15 height 15
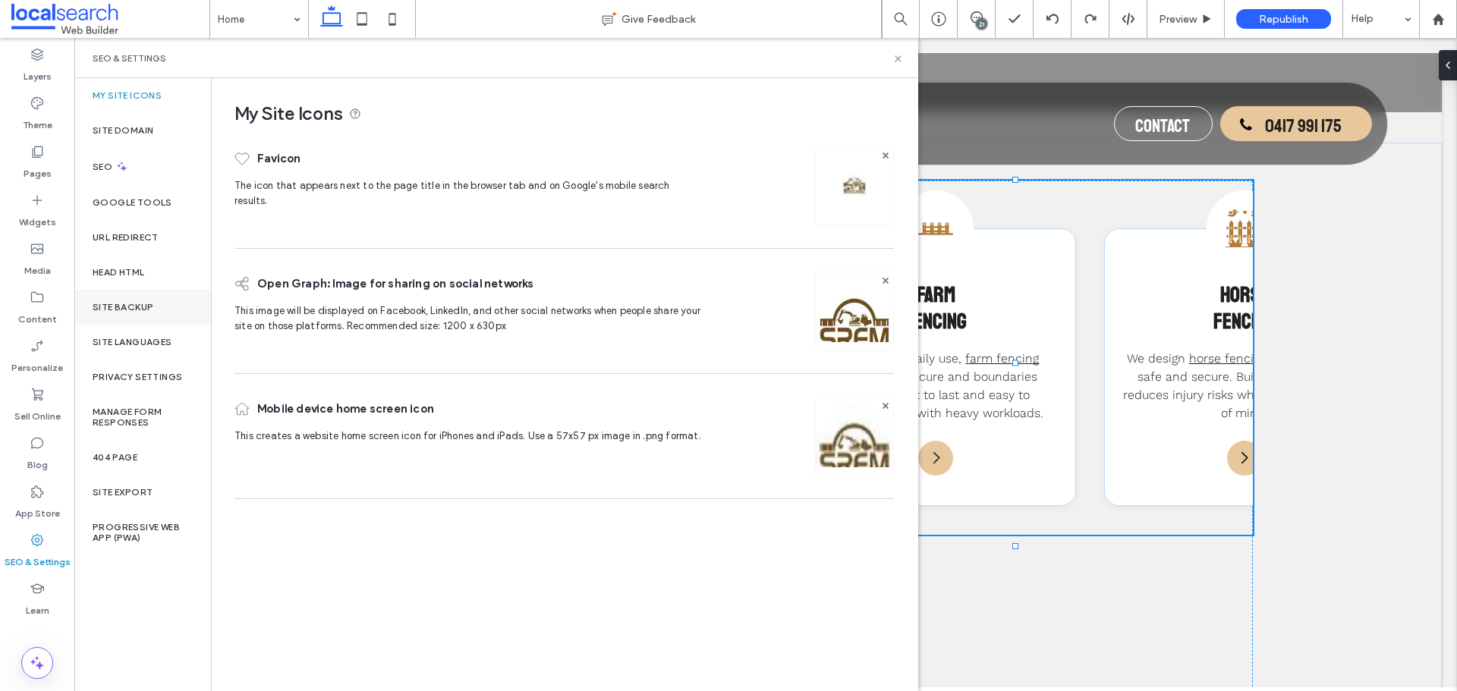
click at [155, 310] on div "Site Backup" at bounding box center [142, 307] width 137 height 35
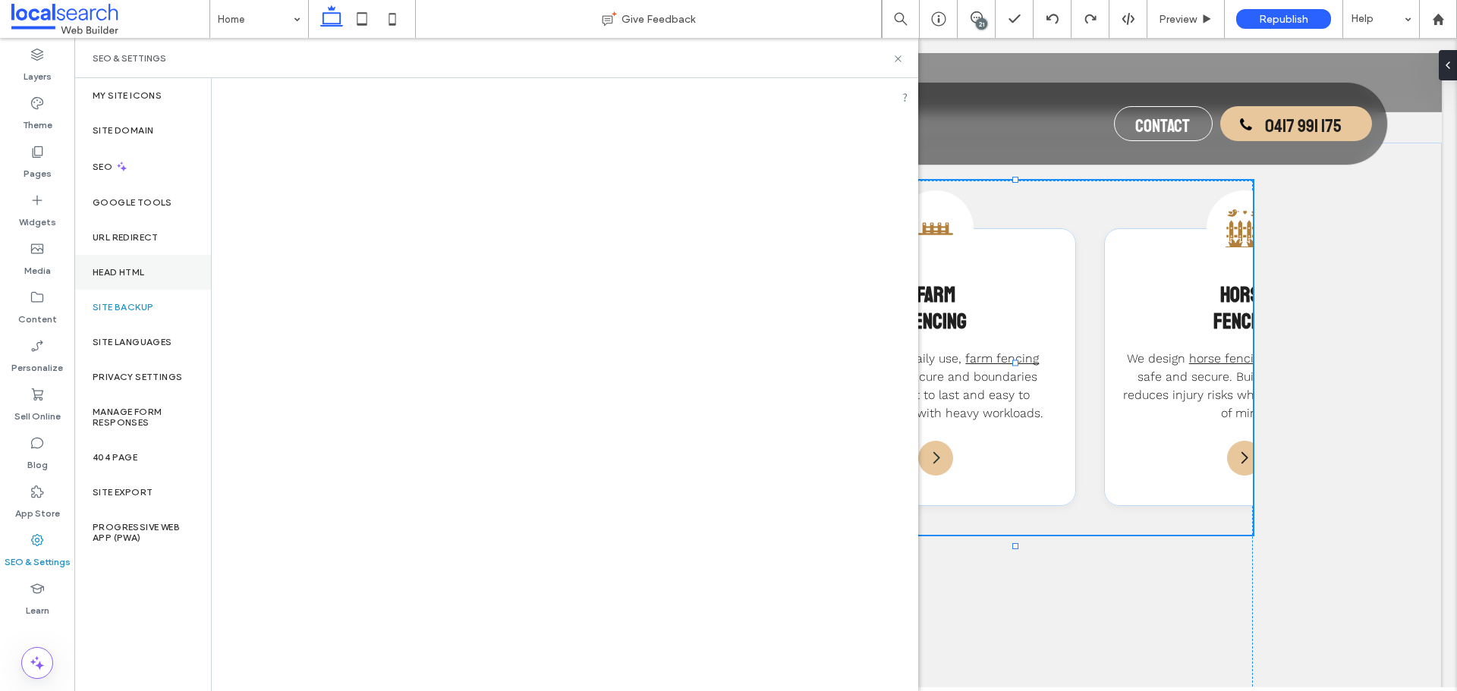
click at [155, 280] on div "Head HTML" at bounding box center [142, 272] width 137 height 35
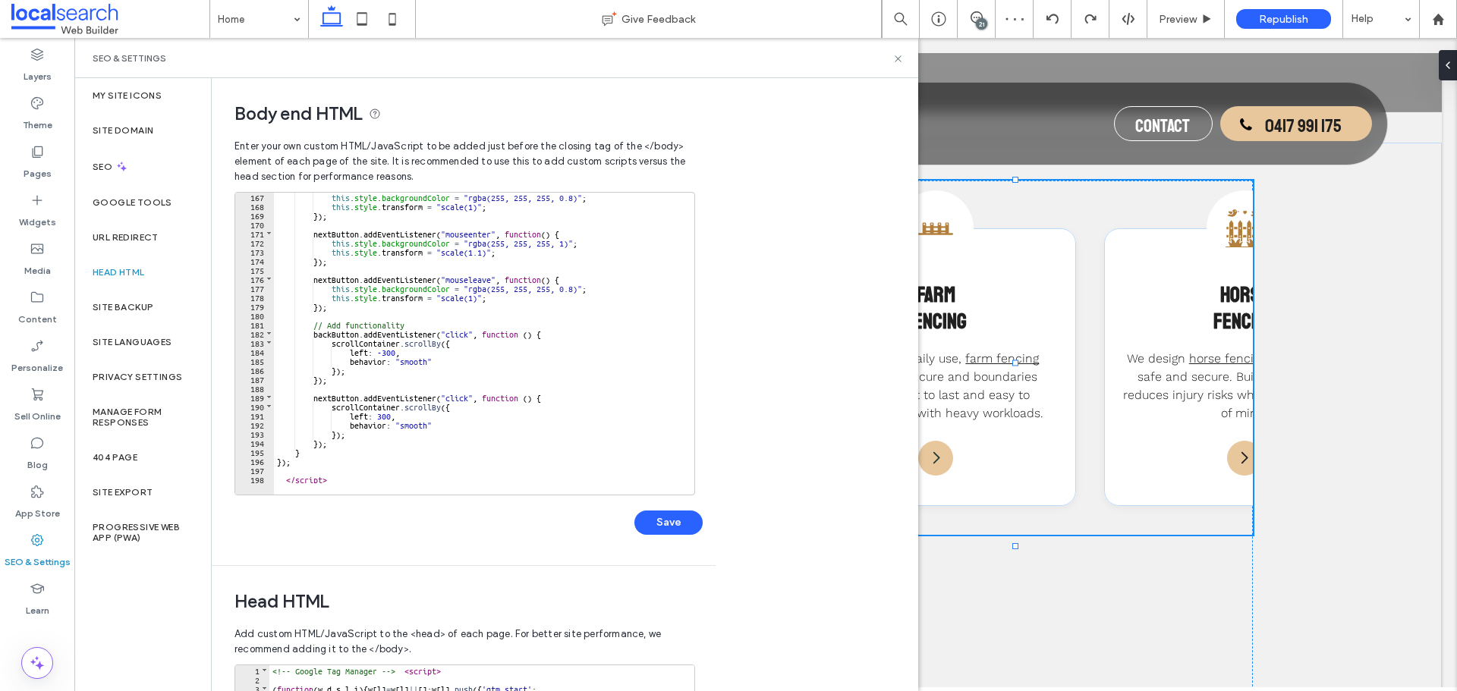
scroll to position [1512, 0]
click at [294, 466] on div "this . style . backgroundColor = "rgba(255, 255, 255, 0.8)" ; this . style . tr…" at bounding box center [643, 346] width 739 height 309
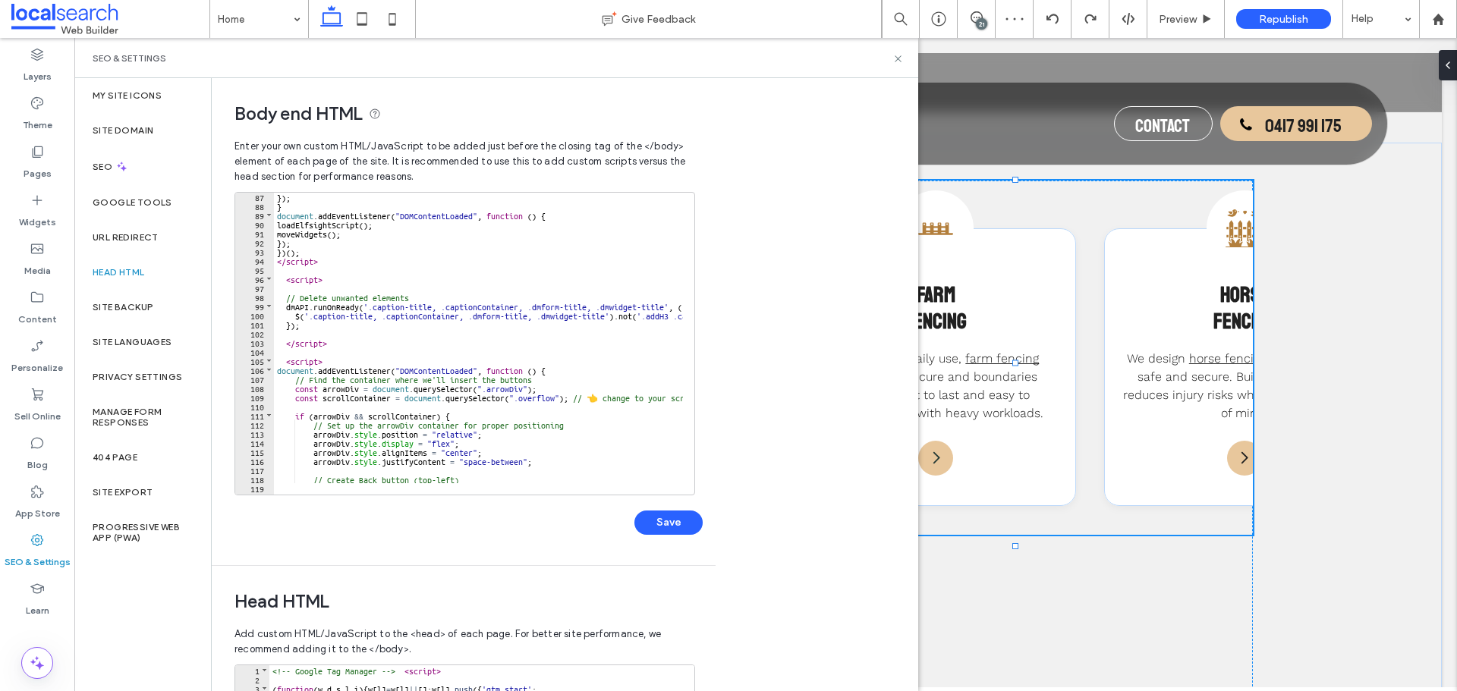
scroll to position [829, 0]
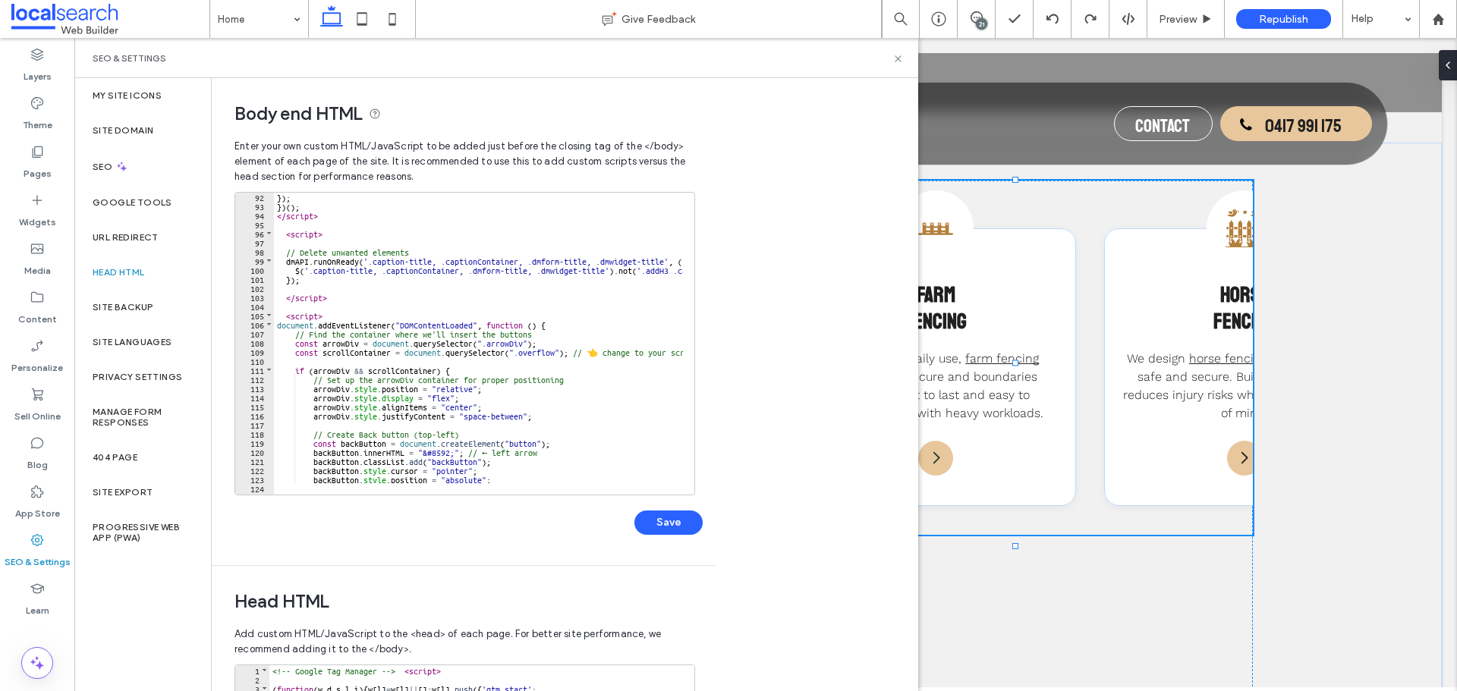
click at [277, 325] on div "}) ; }) ( ) ; </ script > < script > // Delete unwanted elements dmAPI . runOnR…" at bounding box center [643, 346] width 739 height 309
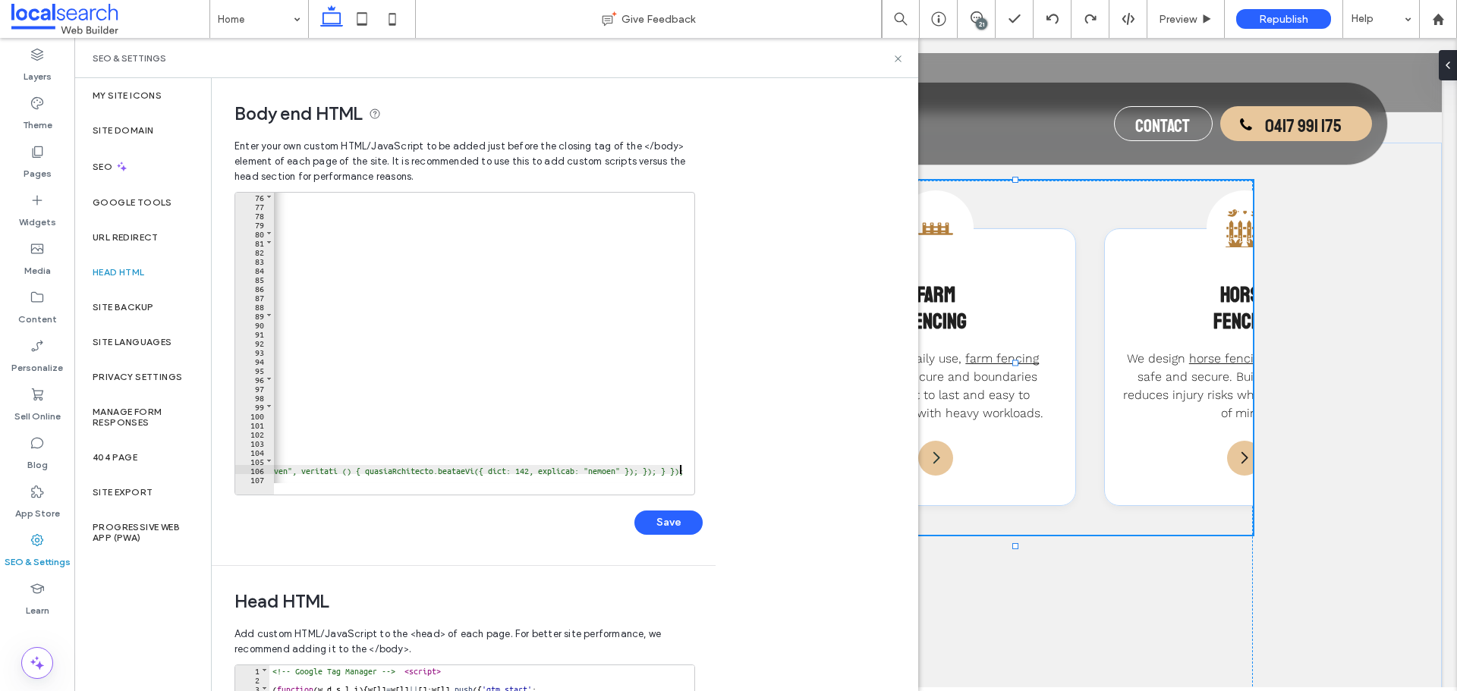
scroll to position [684, 0]
click at [664, 516] on button "Save" at bounding box center [668, 523] width 68 height 24
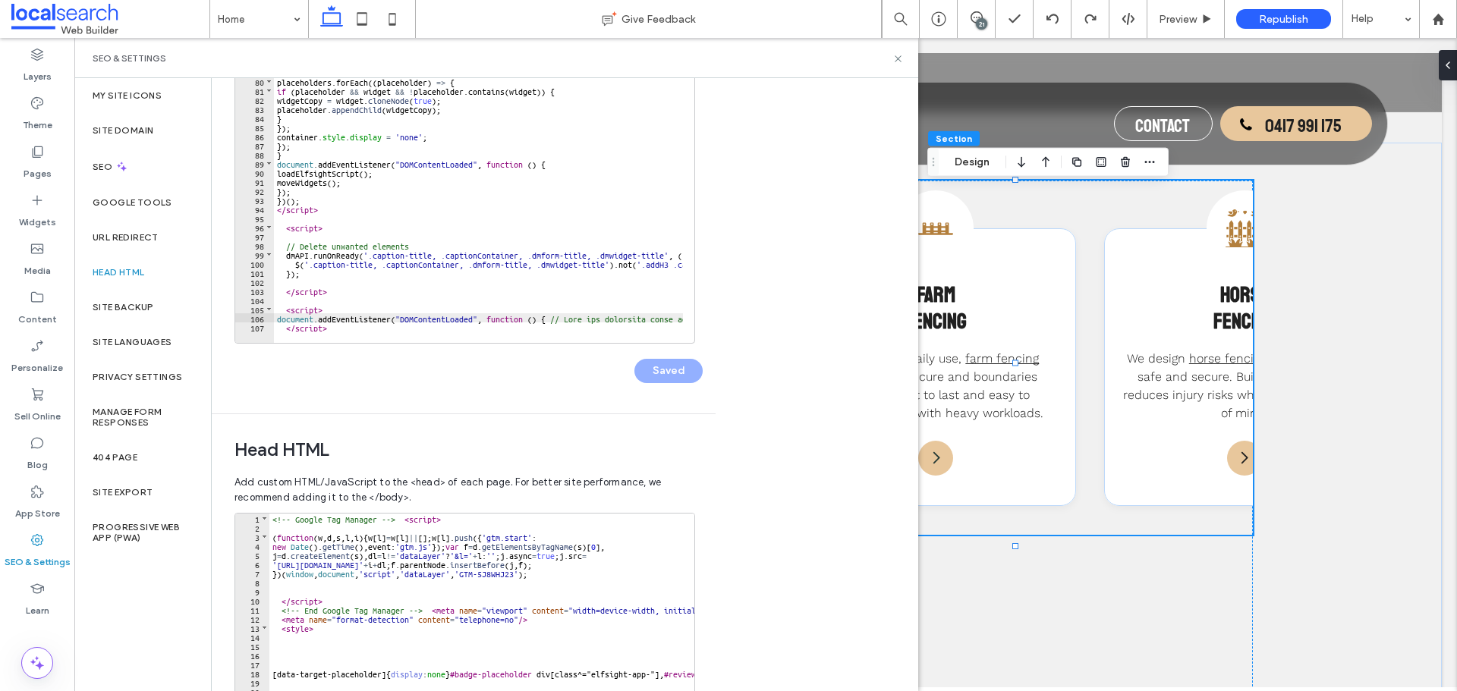
scroll to position [228, 0]
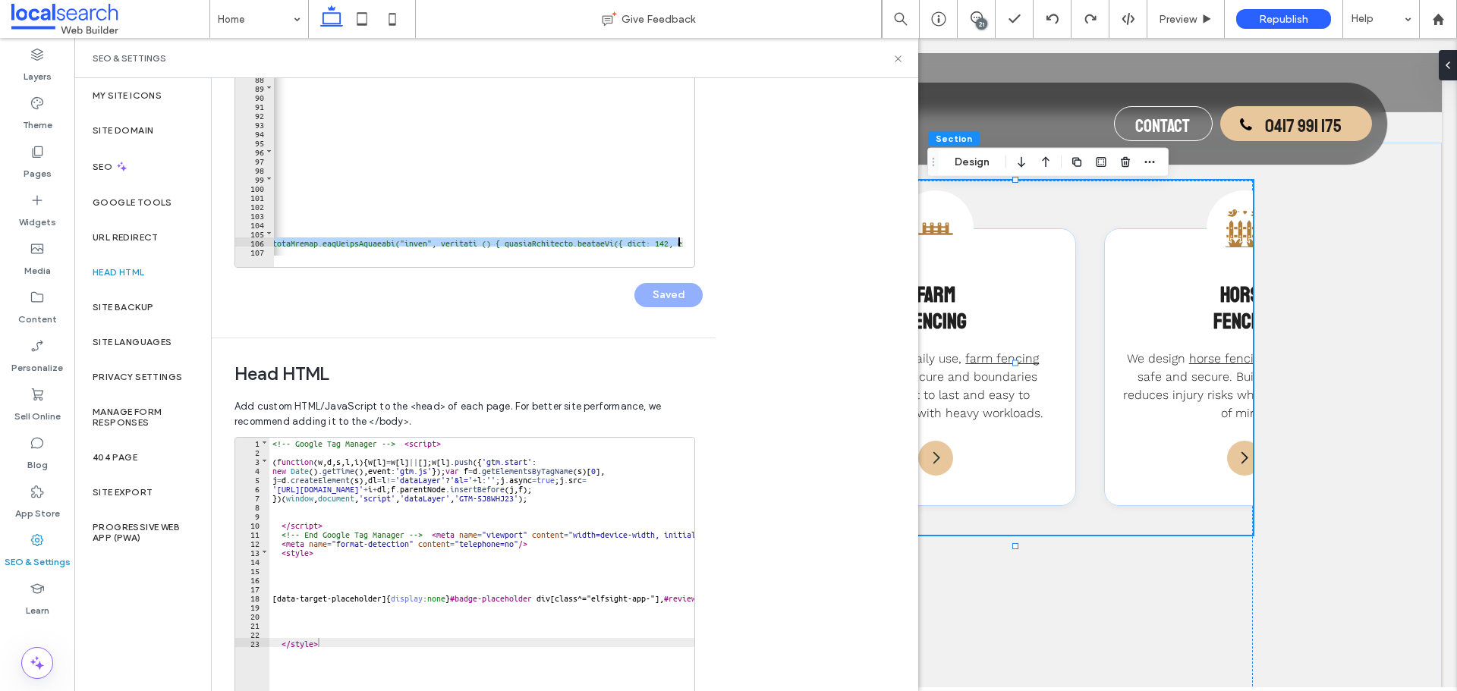
scroll to position [0, 13709]
drag, startPoint x: 277, startPoint y: 244, endPoint x: 728, endPoint y: 242, distance: 450.7
click at [728, 242] on div "Body end HTML Enter your own custom HTML/​JavaScript to be added just before th…" at bounding box center [565, 384] width 706 height 613
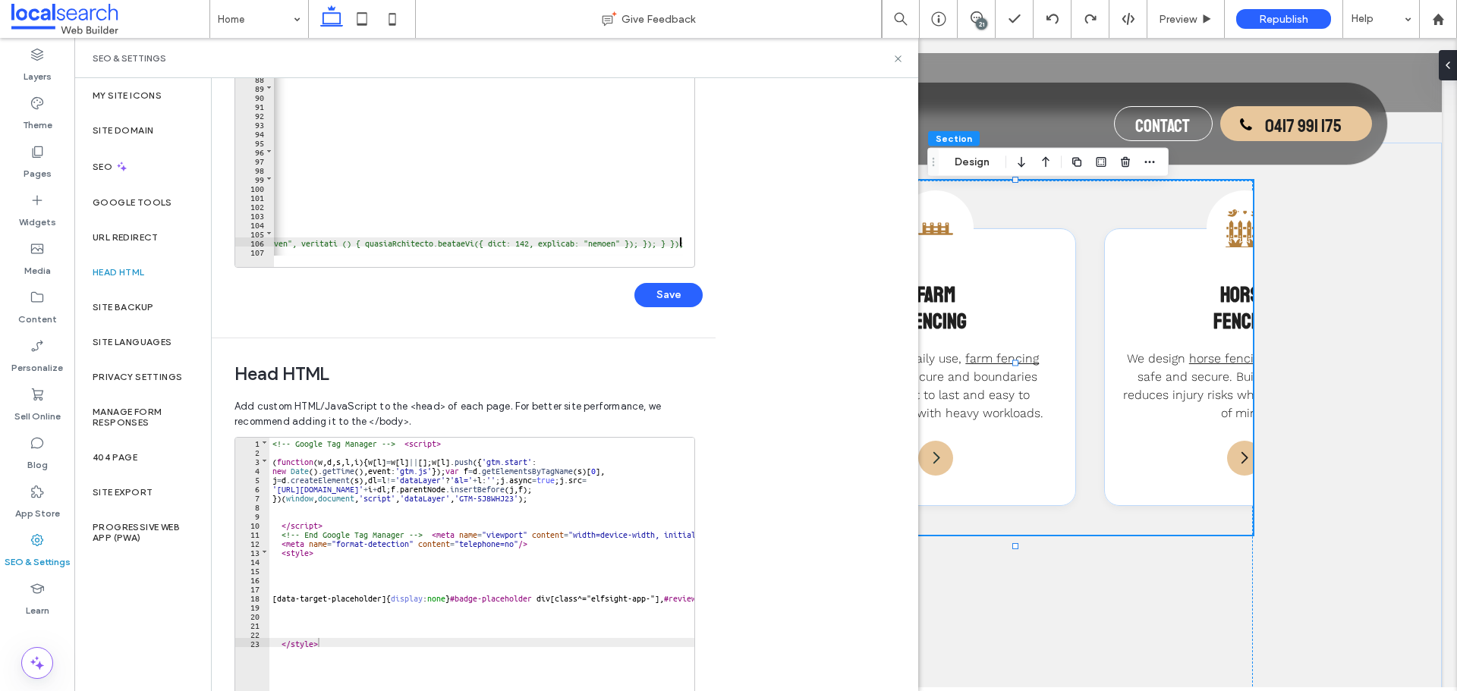
scroll to position [0, 0]
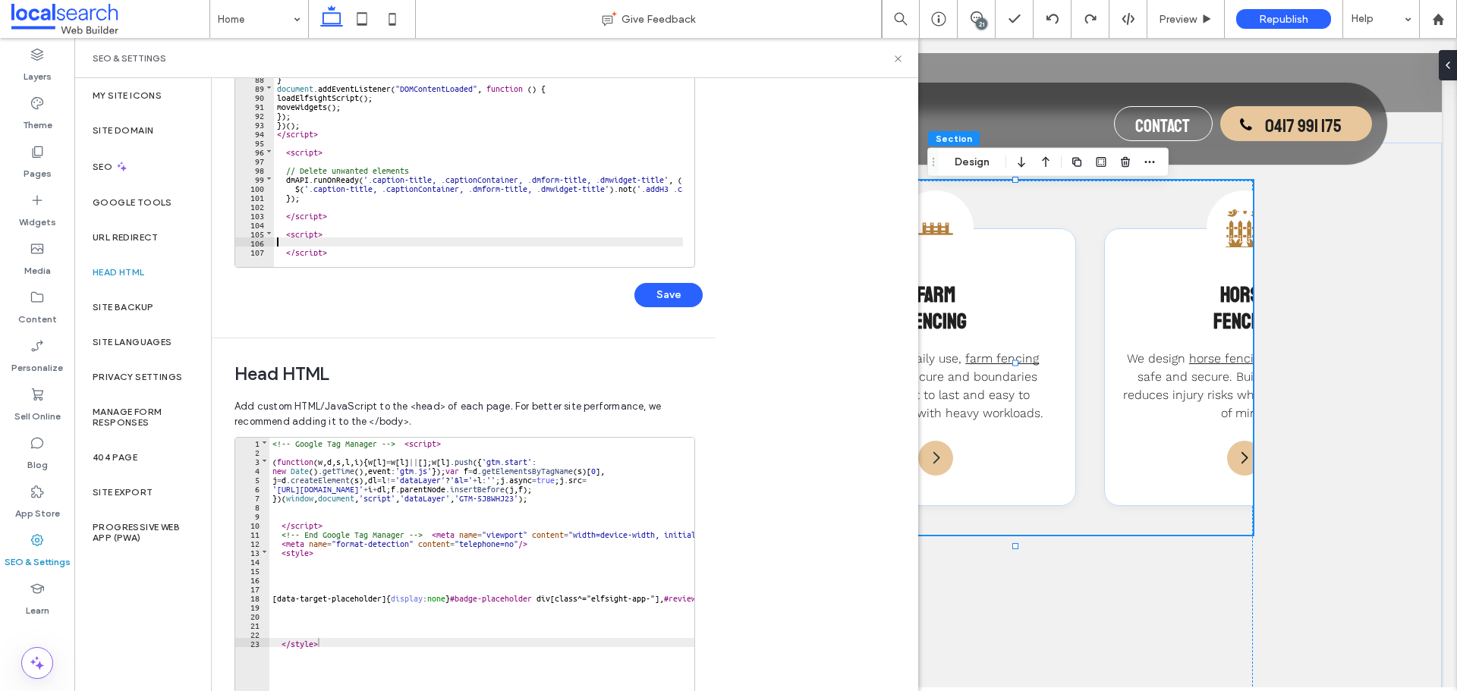
click at [340, 240] on div "containers . forEach ( container => { const placeholderId = container . getAttr…" at bounding box center [643, 118] width 739 height 309
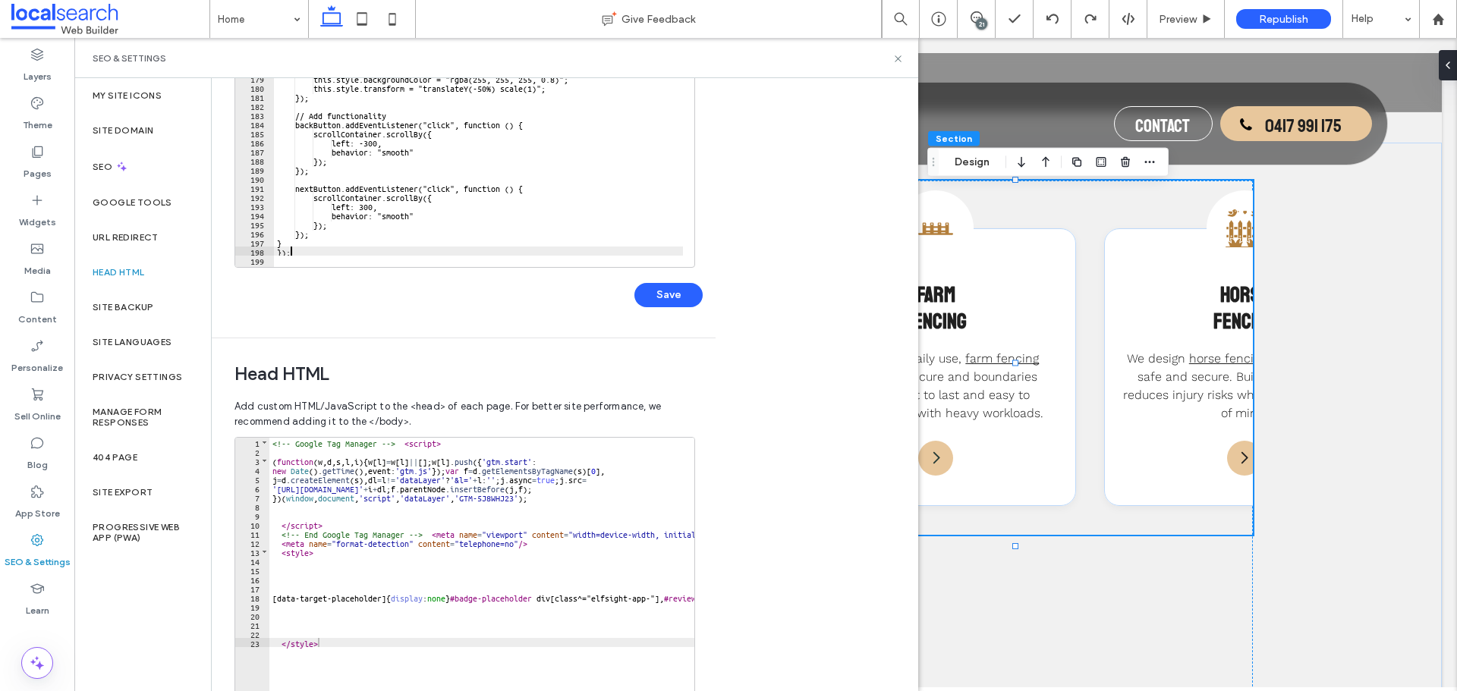
scroll to position [1512, 0]
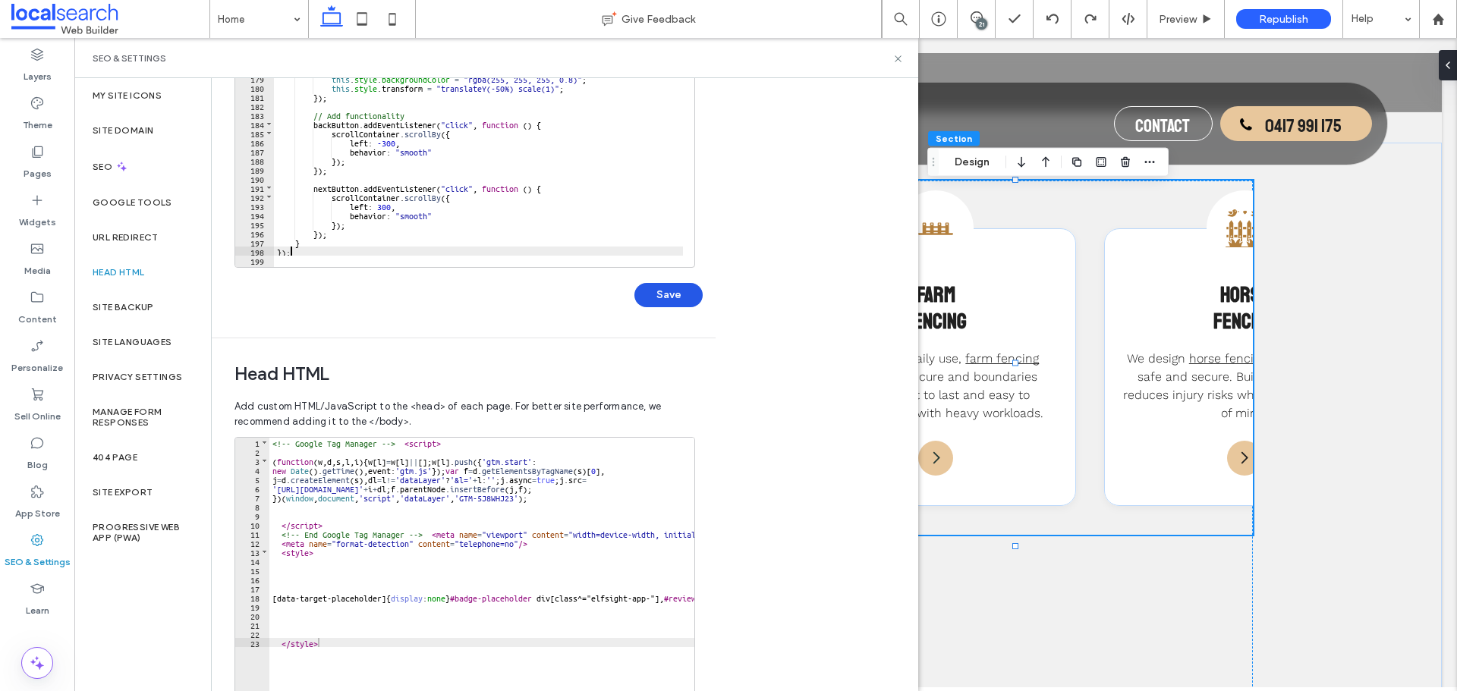
click at [673, 289] on button "Save" at bounding box center [668, 295] width 68 height 24
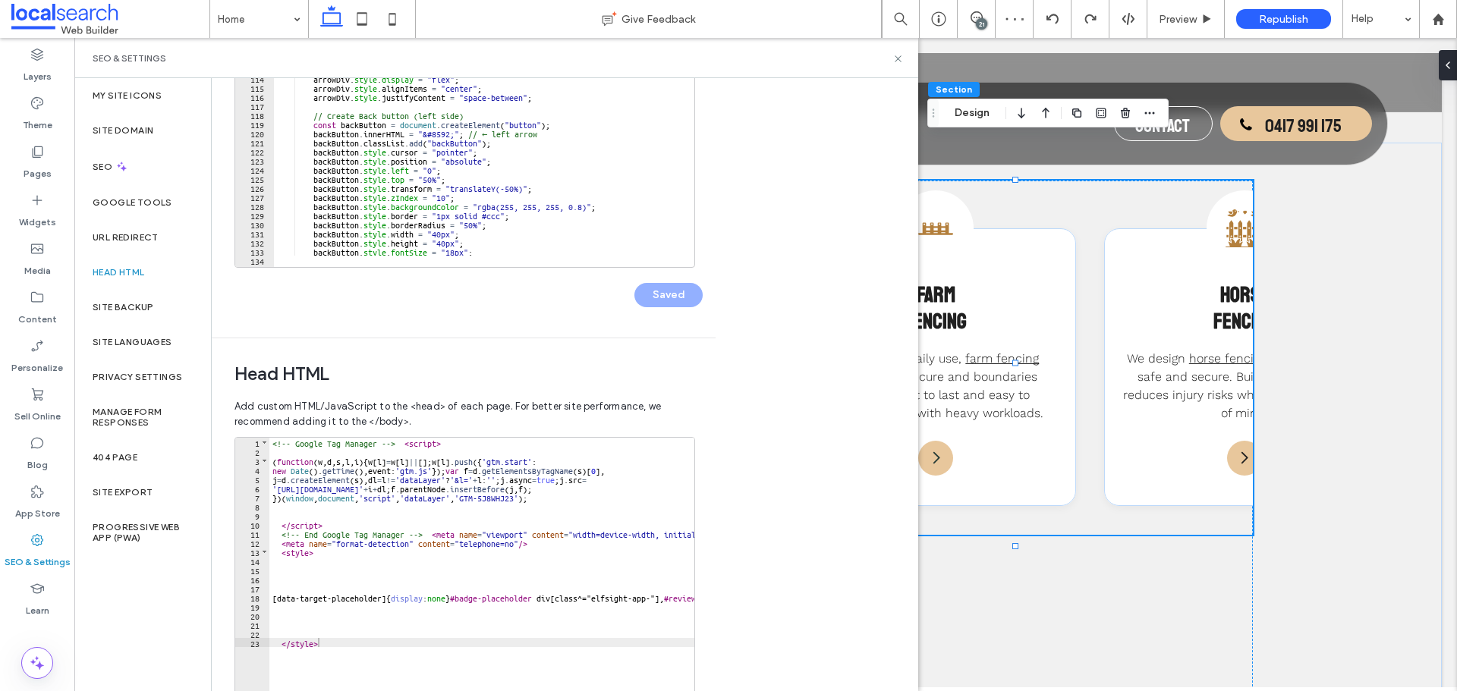
scroll to position [738, 0]
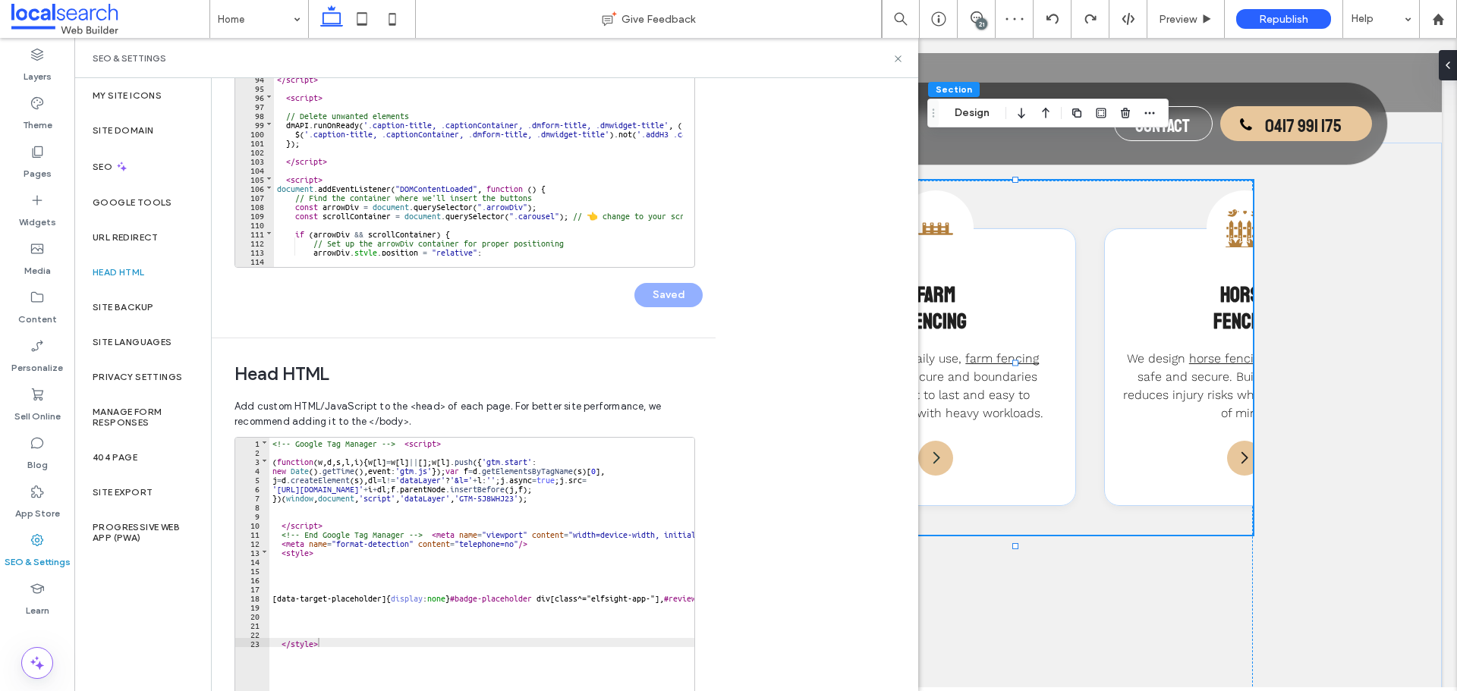
click at [526, 219] on div "widgetCopy = widget . cloneNode ( true ) ; placeholder . appendChild ( widgetCo…" at bounding box center [643, 118] width 739 height 309
click at [533, 212] on div "widgetCopy = widget . cloneNode ( true ) ; placeholder . appendChild ( widgetCo…" at bounding box center [643, 118] width 739 height 309
type textarea "**"
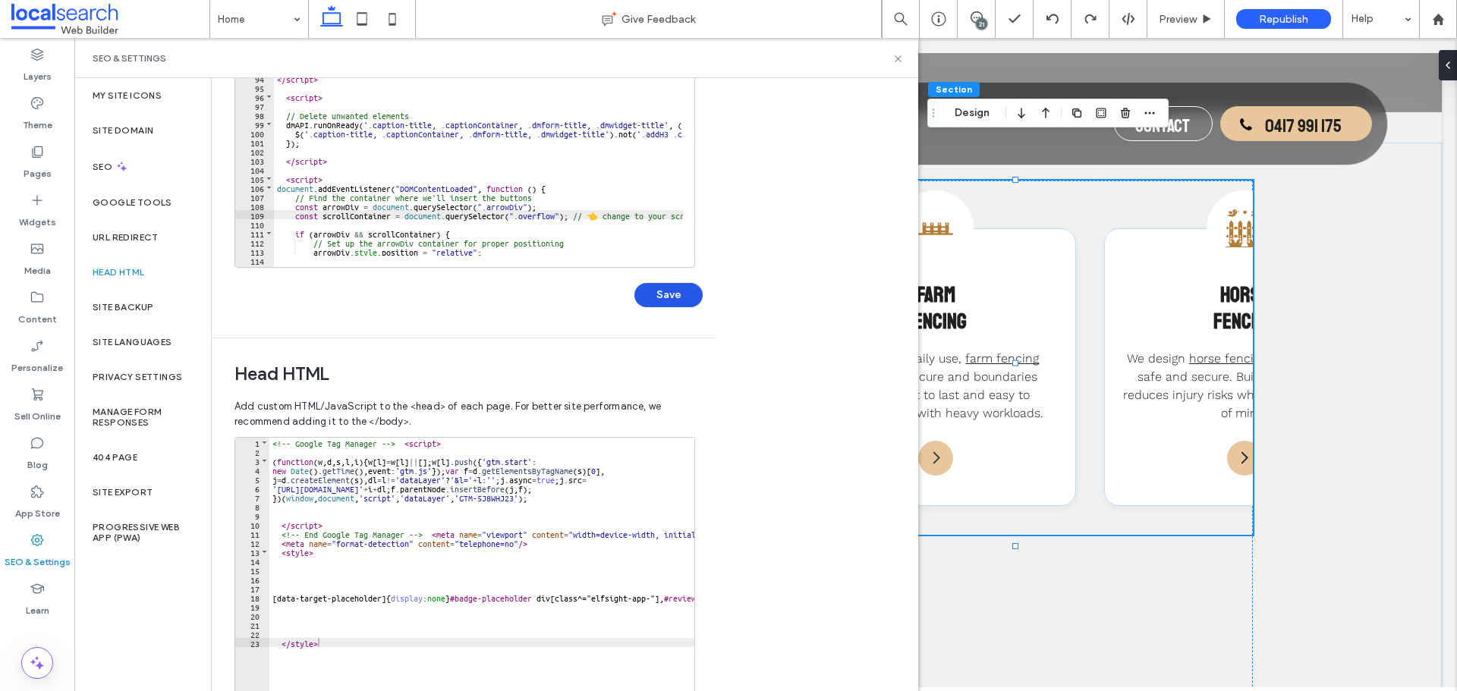
click at [665, 285] on button "Save" at bounding box center [668, 295] width 68 height 24
click at [900, 60] on use at bounding box center [897, 58] width 6 height 6
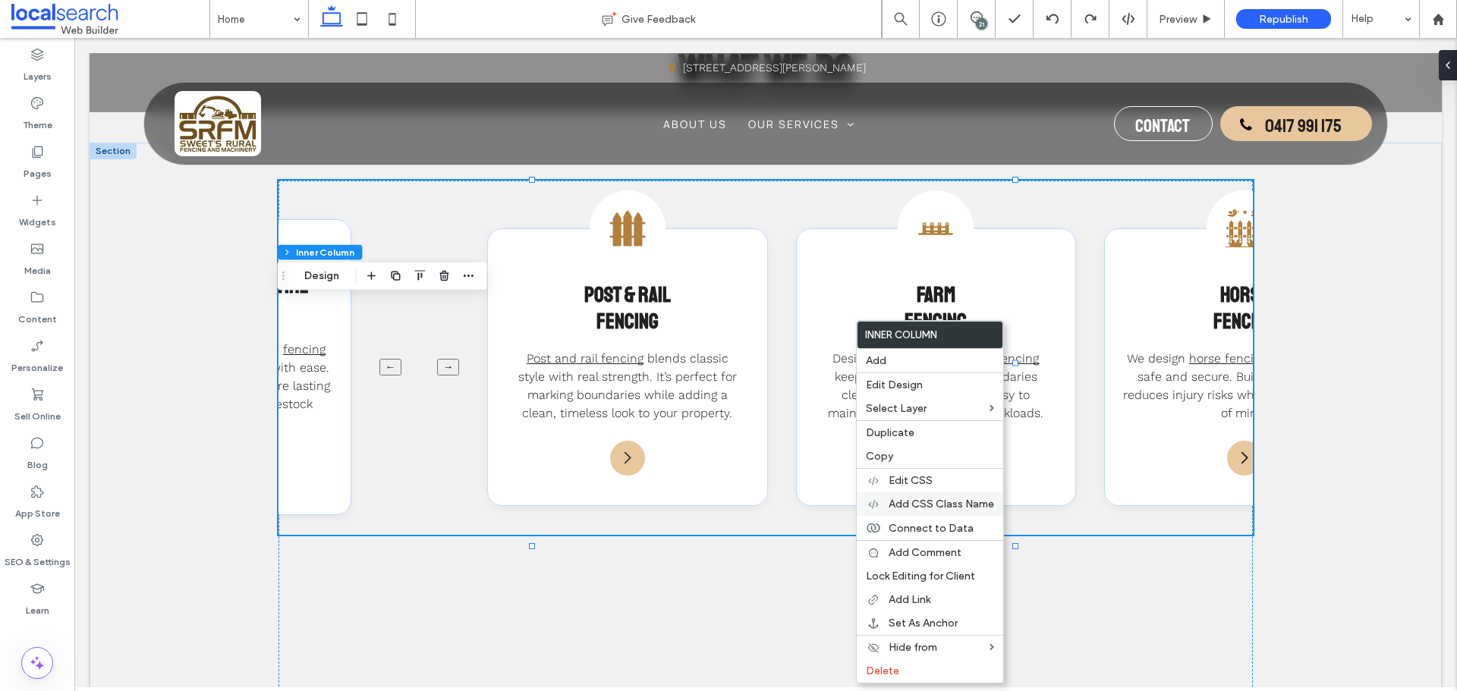
click at [941, 494] on div "Add CSS Class Name" at bounding box center [930, 504] width 146 height 24
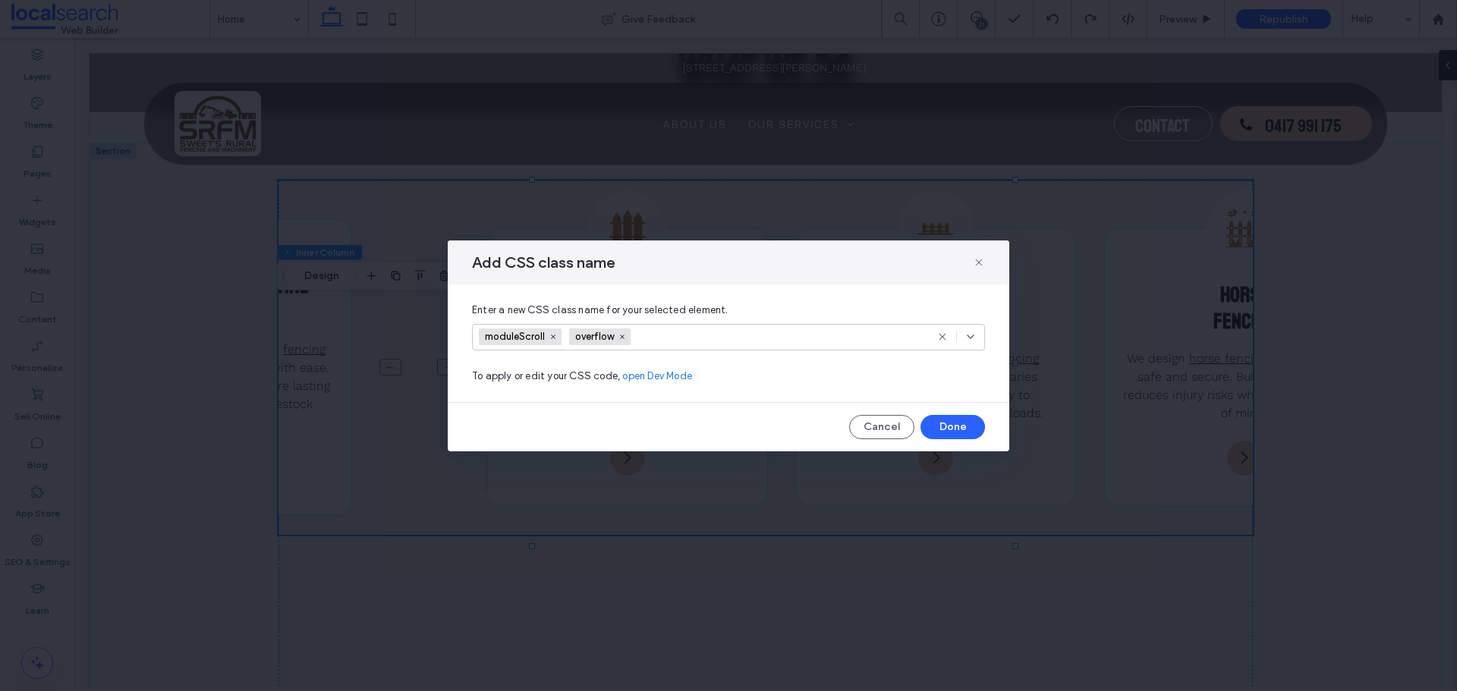
click at [679, 337] on input at bounding box center [690, 336] width 105 height 23
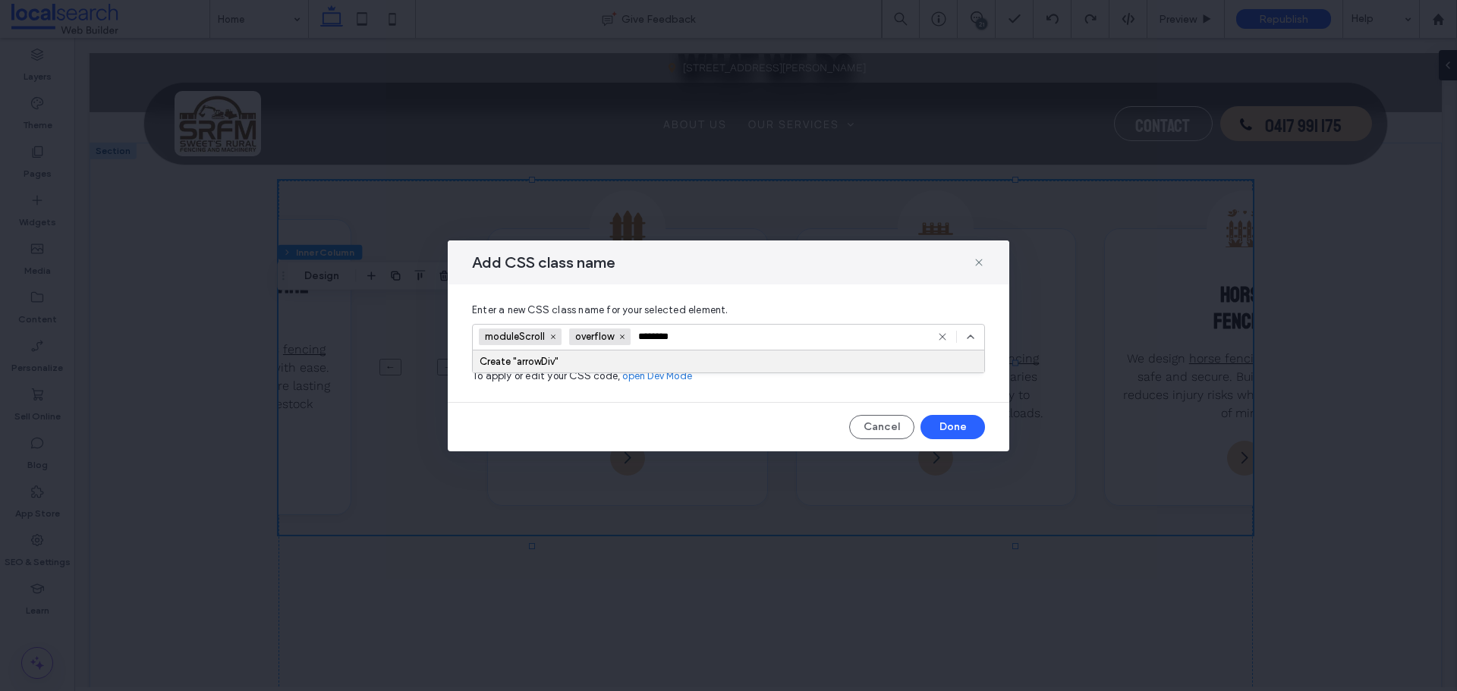
type input "********"
click at [678, 366] on div "Create "arrowDiv"" at bounding box center [728, 361] width 498 height 11
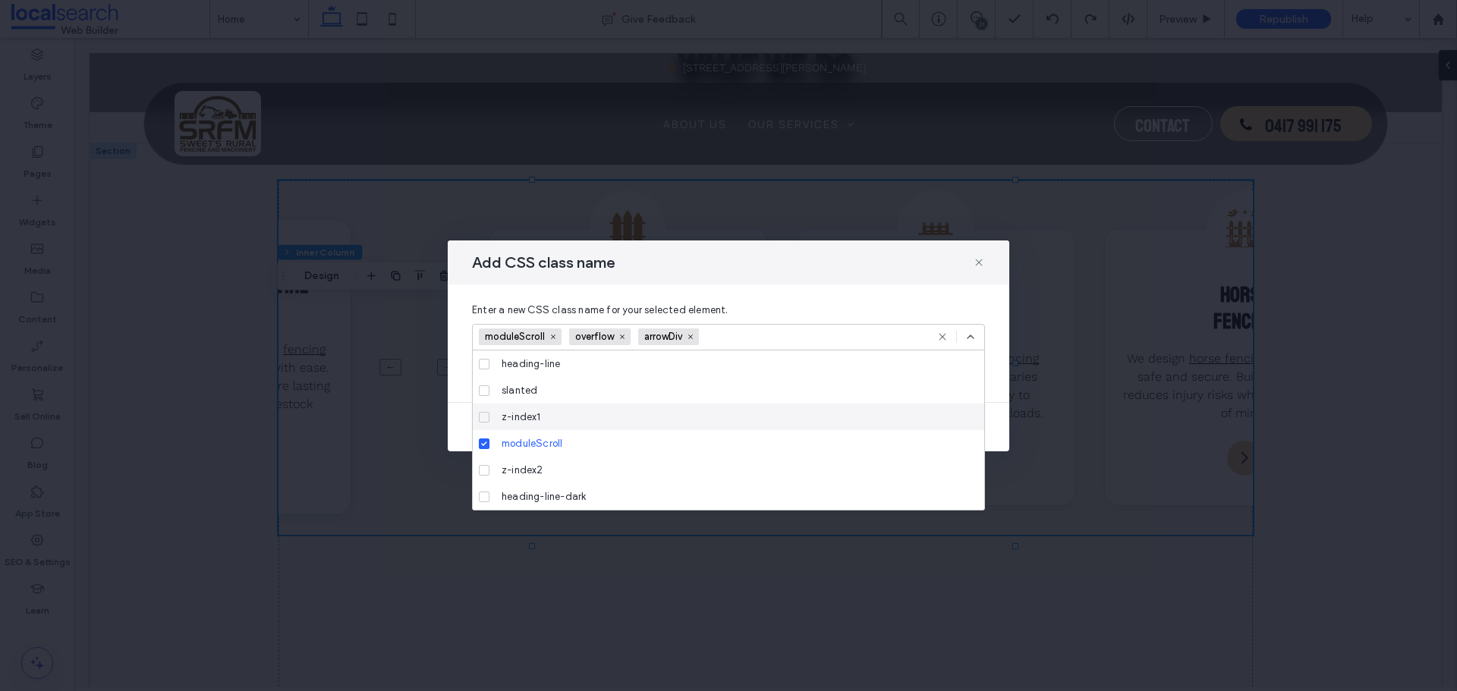
click at [1002, 391] on div "Enter a new CSS class name for your selected element. moduleScroll overflow arr…" at bounding box center [728, 344] width 561 height 118
click at [974, 345] on div "moduleScroll overflow arrowDiv" at bounding box center [728, 337] width 513 height 27
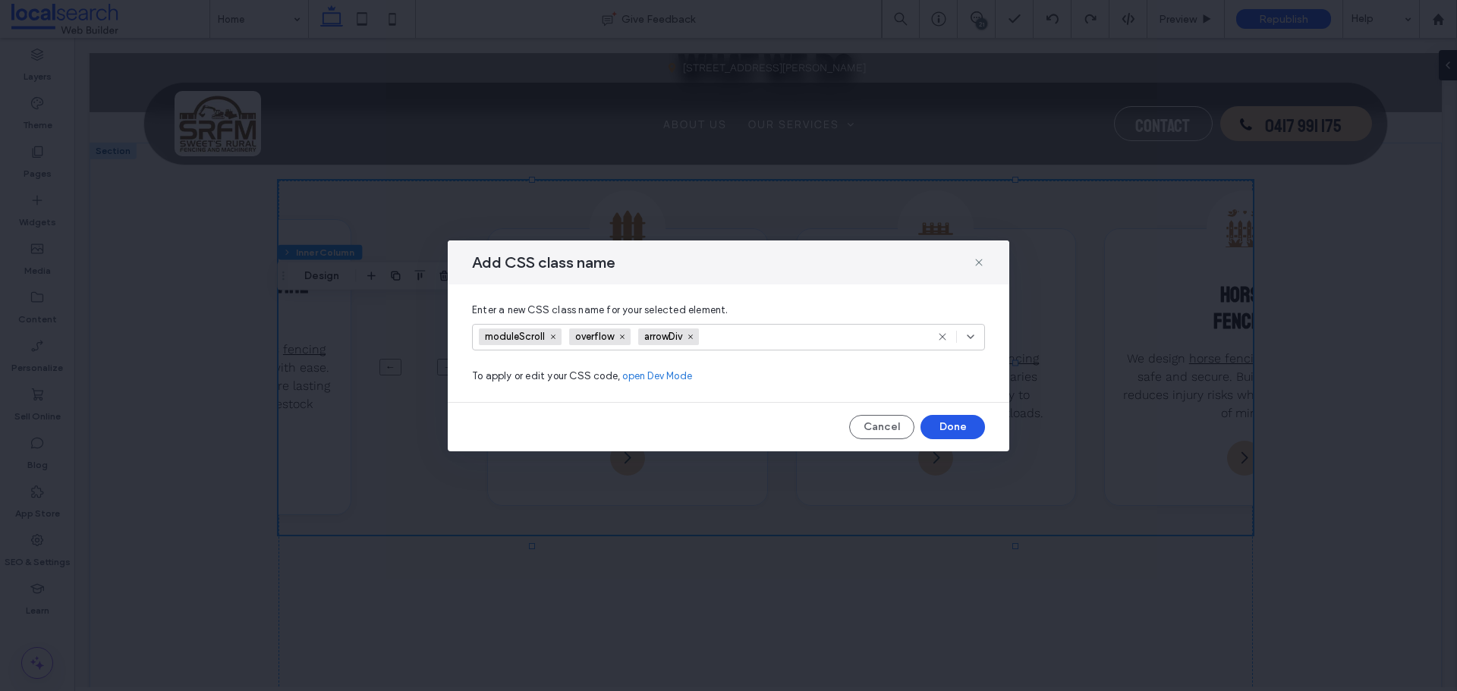
click at [952, 419] on button "Done" at bounding box center [952, 427] width 64 height 24
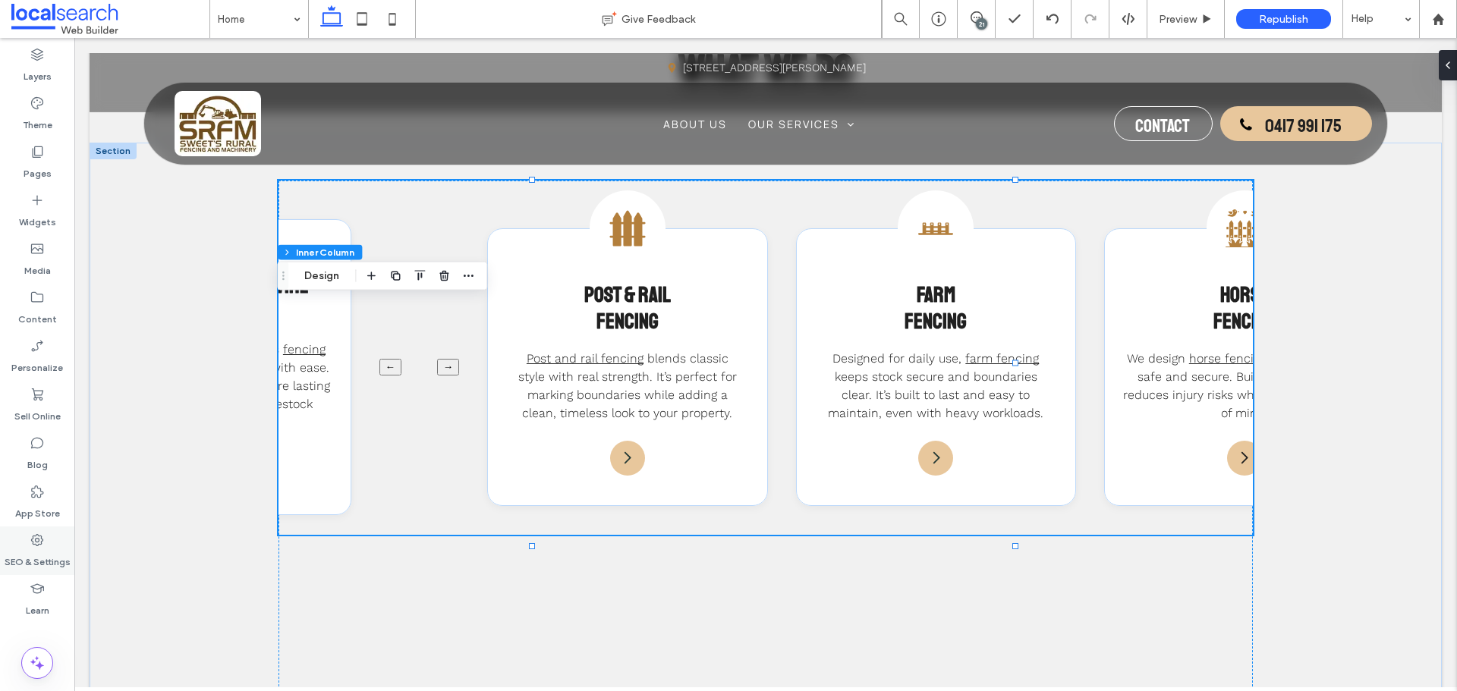
click at [49, 556] on label "SEO & Settings" at bounding box center [38, 558] width 66 height 21
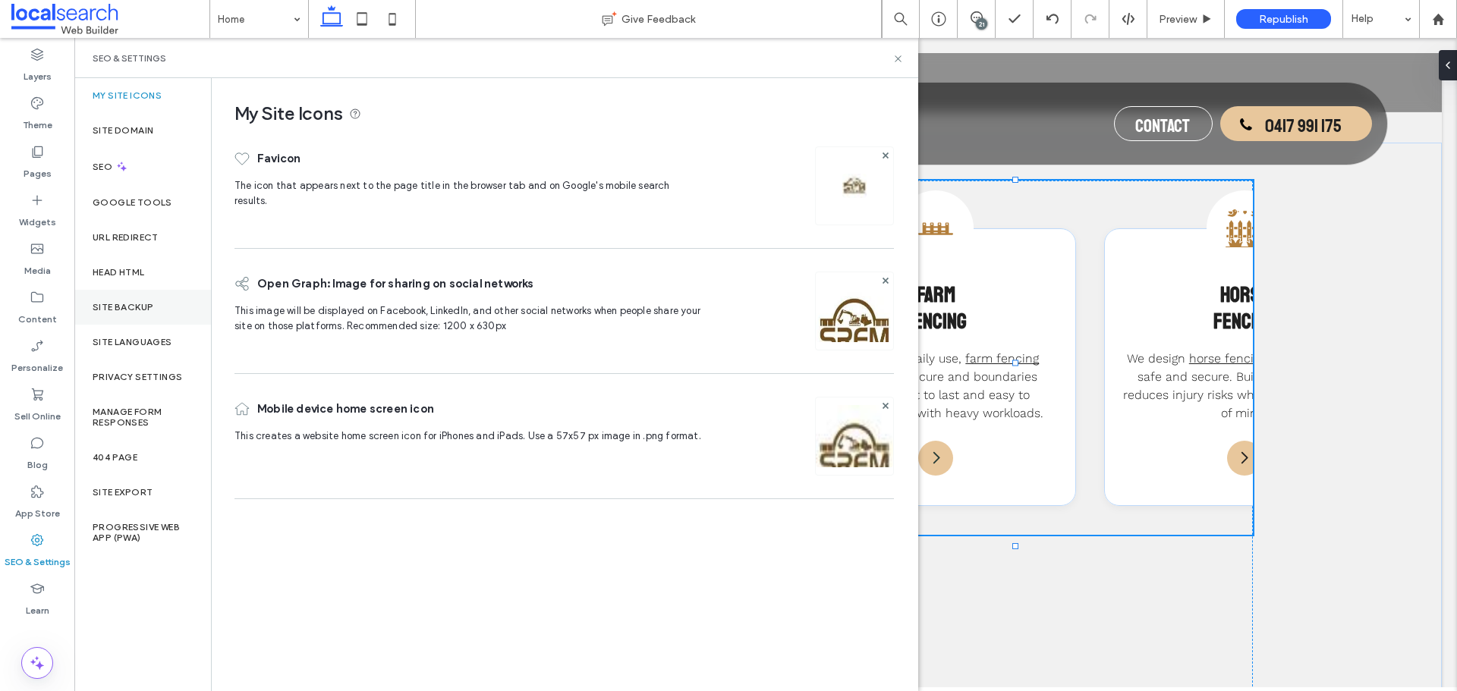
click at [161, 312] on div "Site Backup" at bounding box center [142, 307] width 137 height 35
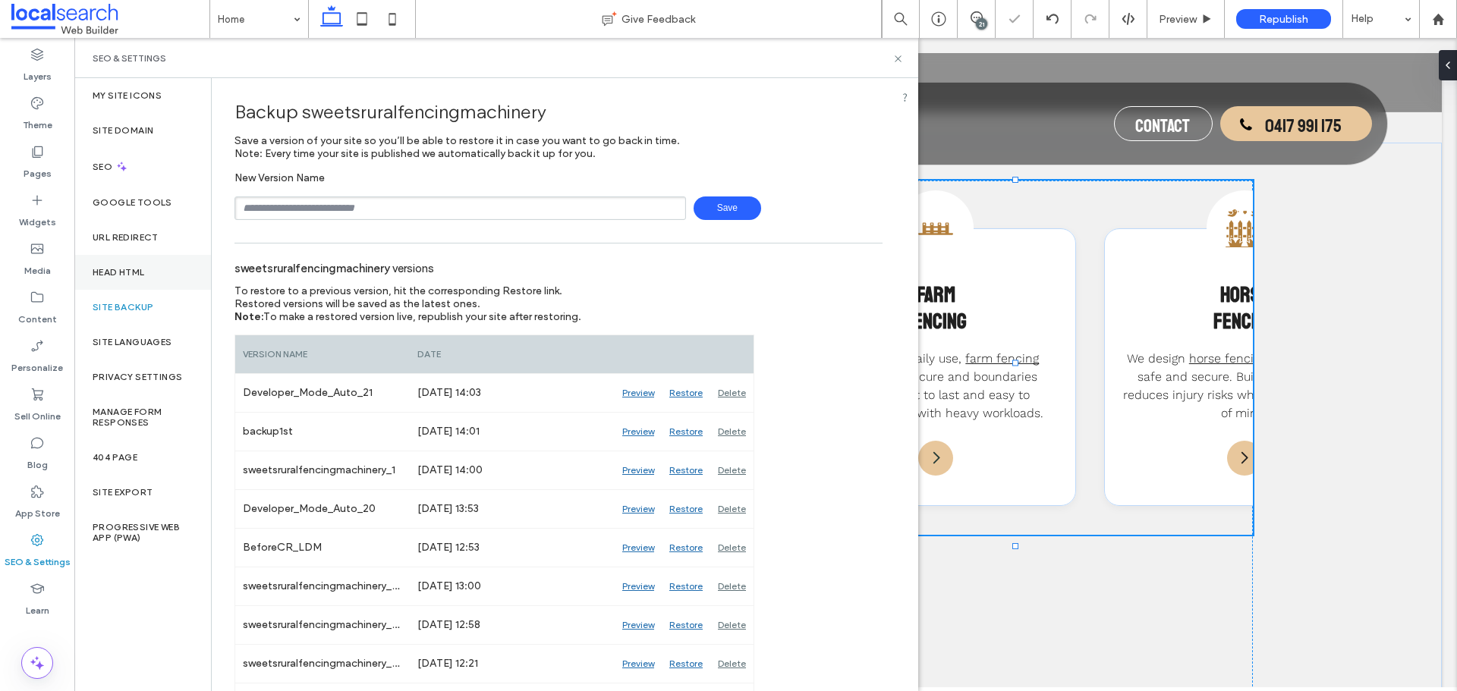
click at [152, 258] on div "Head HTML" at bounding box center [142, 272] width 137 height 35
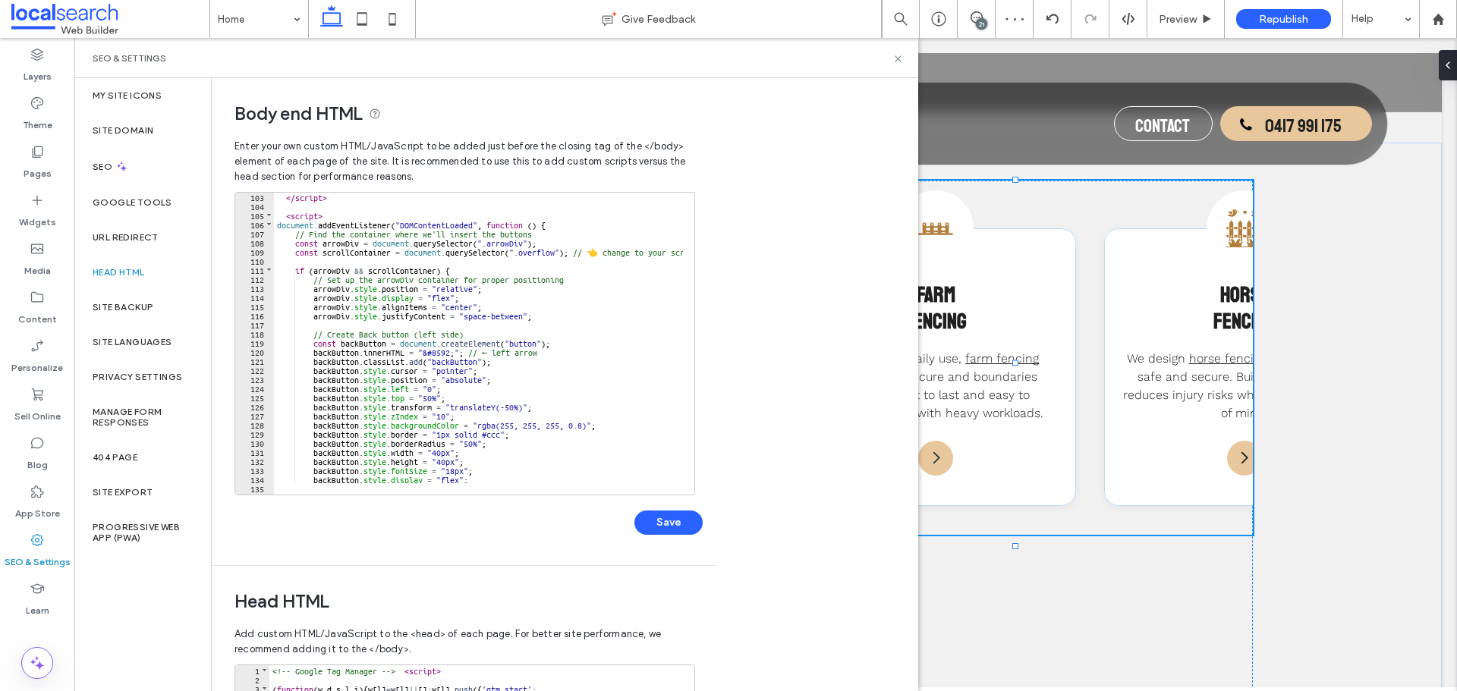
scroll to position [838, 0]
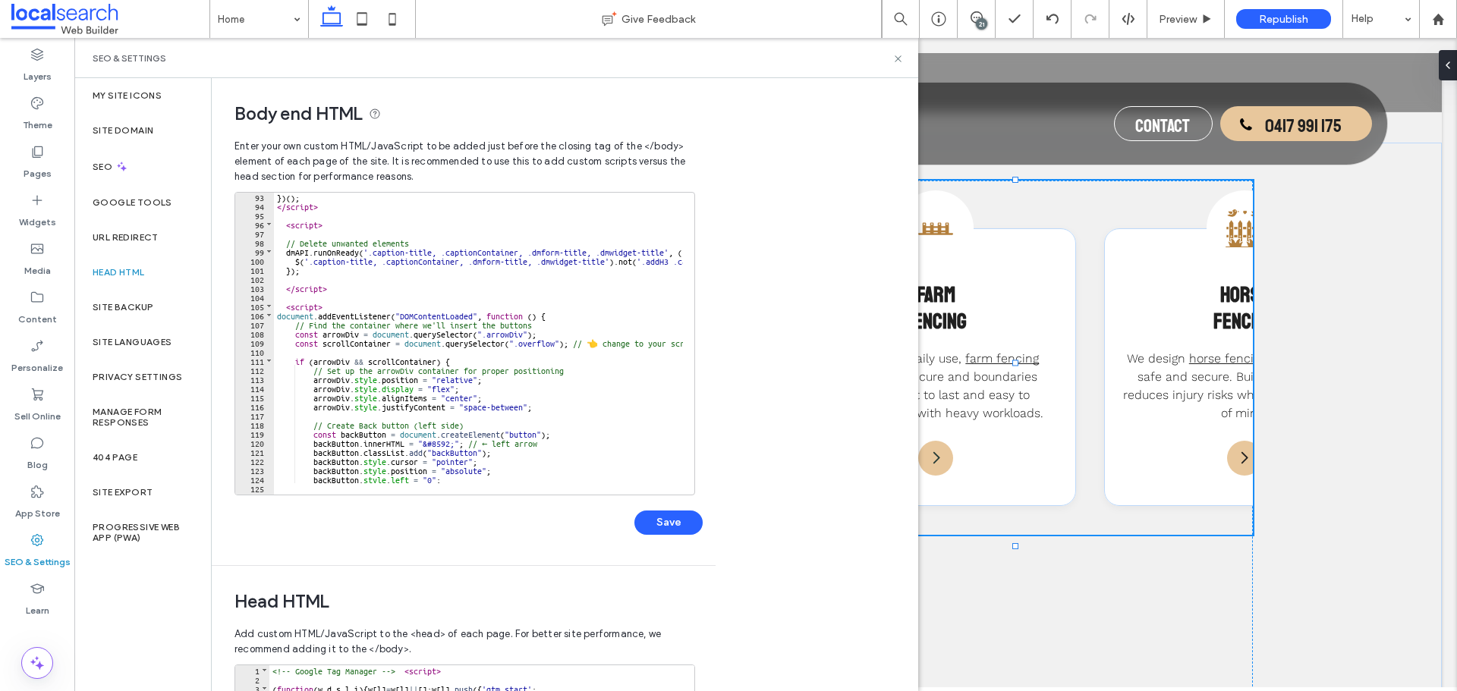
click at [504, 338] on div "}) ( ) ; </ script > < script > // Delete unwanted elements dmAPI . runOnReady …" at bounding box center [643, 346] width 739 height 309
click at [504, 334] on div "}) ( ) ; </ script > < script > // Delete unwanted elements dmAPI . runOnReady …" at bounding box center [643, 346] width 739 height 309
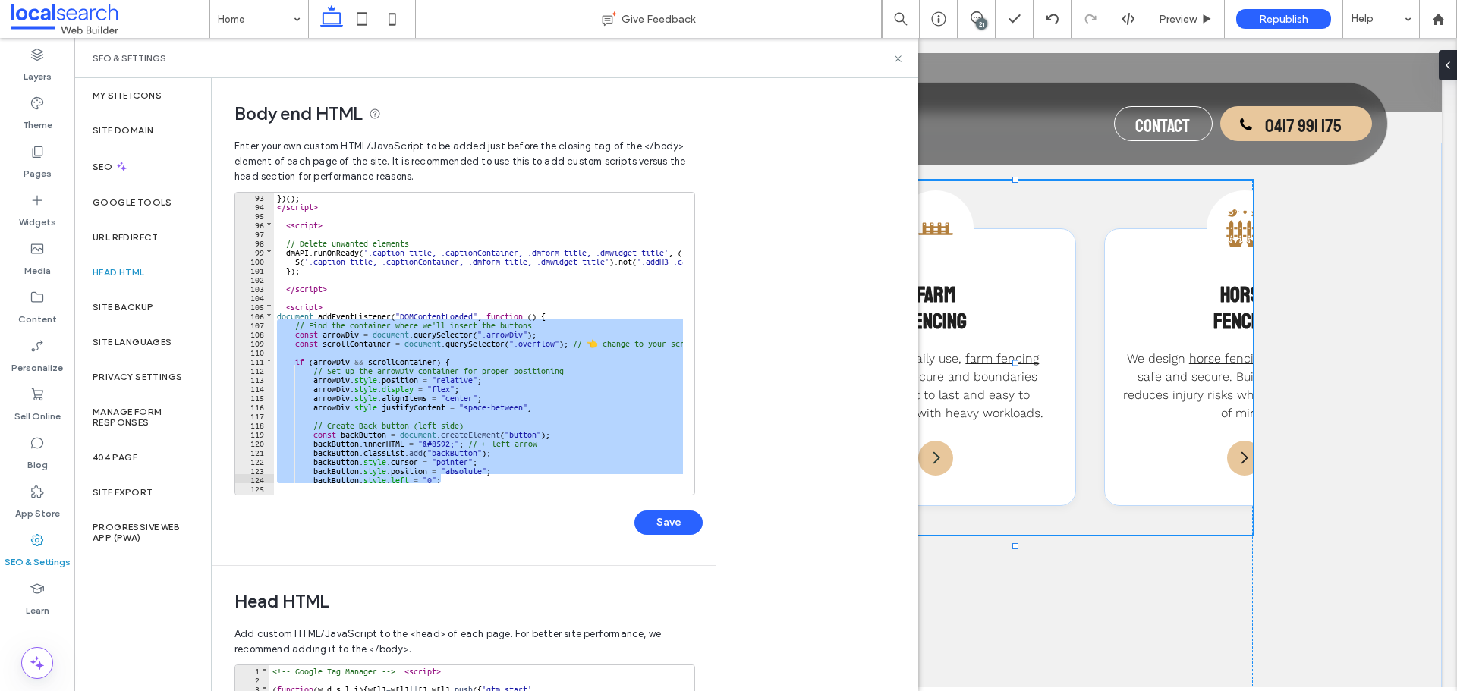
drag, startPoint x: 276, startPoint y: 319, endPoint x: 533, endPoint y: 454, distance: 289.8
click at [534, 457] on div "}) ( ) ; </ script > < script > // Delete unwanted elements dmAPI . runOnReady …" at bounding box center [643, 346] width 739 height 309
click at [277, 312] on div "}) ( ) ; </ script > < script > // Delete unwanted elements dmAPI . runOnReady …" at bounding box center [643, 346] width 739 height 309
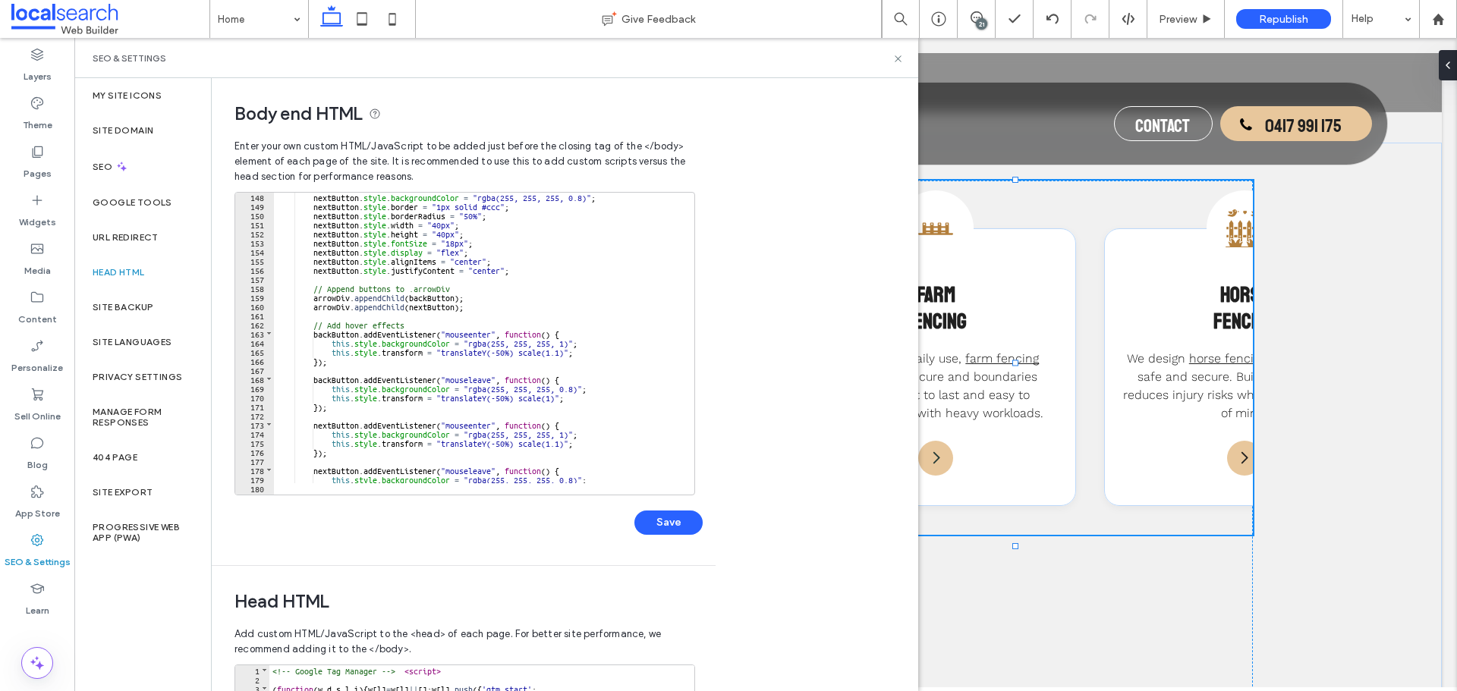
scroll to position [1521, 0]
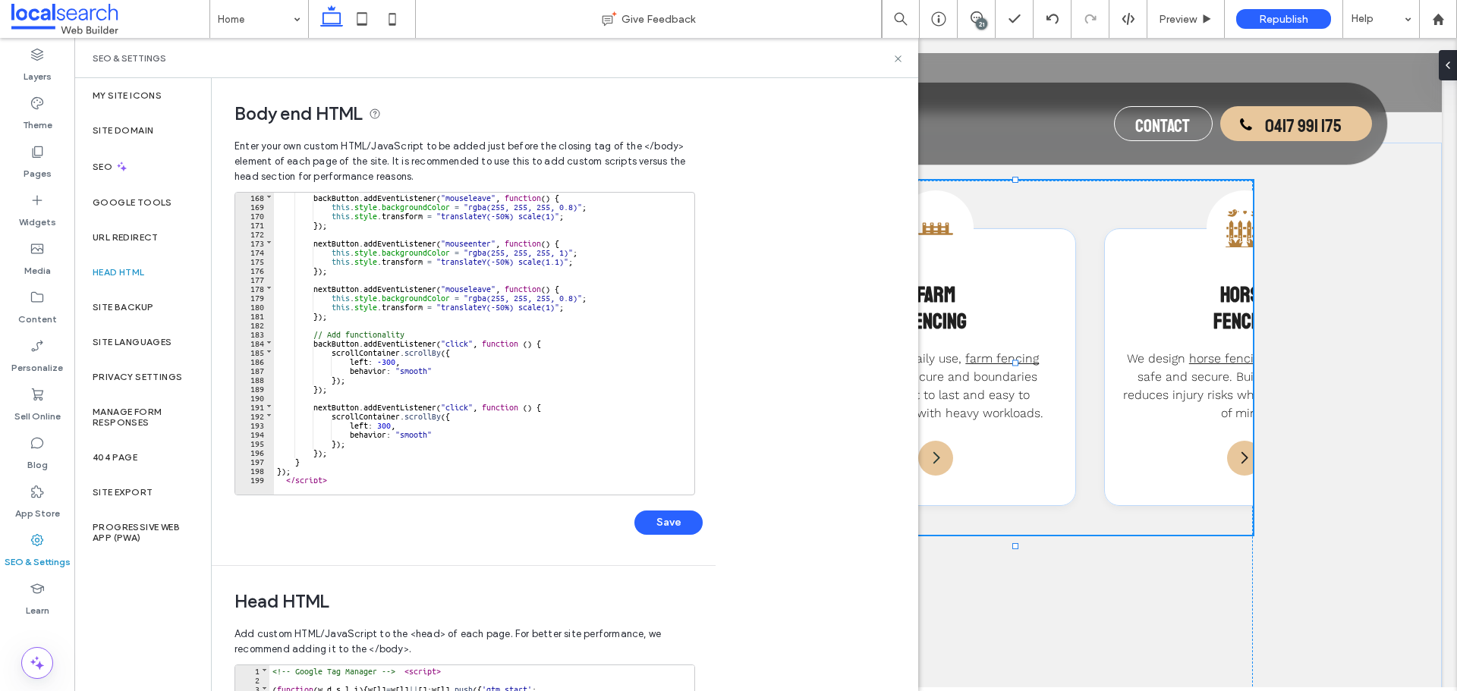
click at [482, 468] on div "backButton . addEventListener ( "mouseleave" , function ( ) { this . style . ba…" at bounding box center [643, 346] width 739 height 309
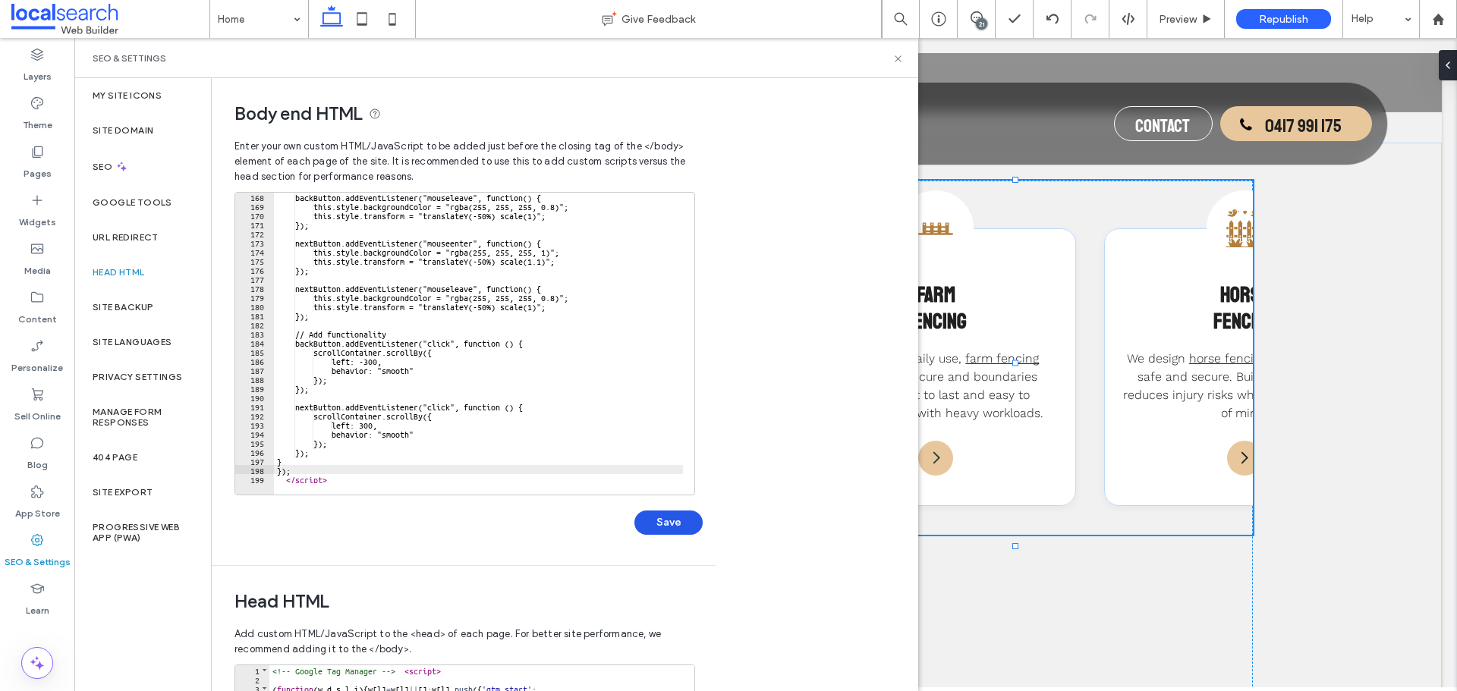
click at [671, 522] on button "Save" at bounding box center [668, 523] width 68 height 24
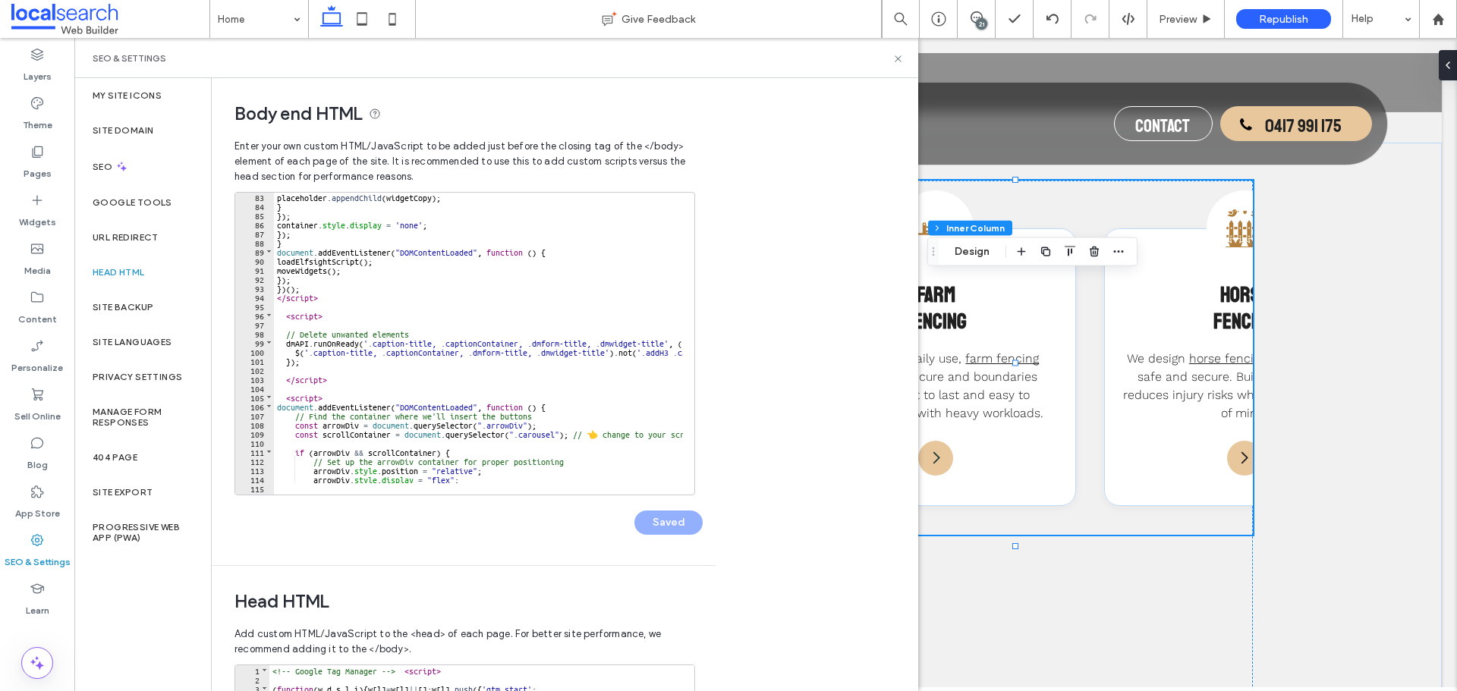
scroll to position [747, 0]
click at [532, 435] on div "placeholder . appendChild ( widgetCopy ) ; } }) ; container . style . display =…" at bounding box center [643, 346] width 739 height 309
type textarea "**"
click at [662, 528] on button "Save" at bounding box center [668, 523] width 68 height 24
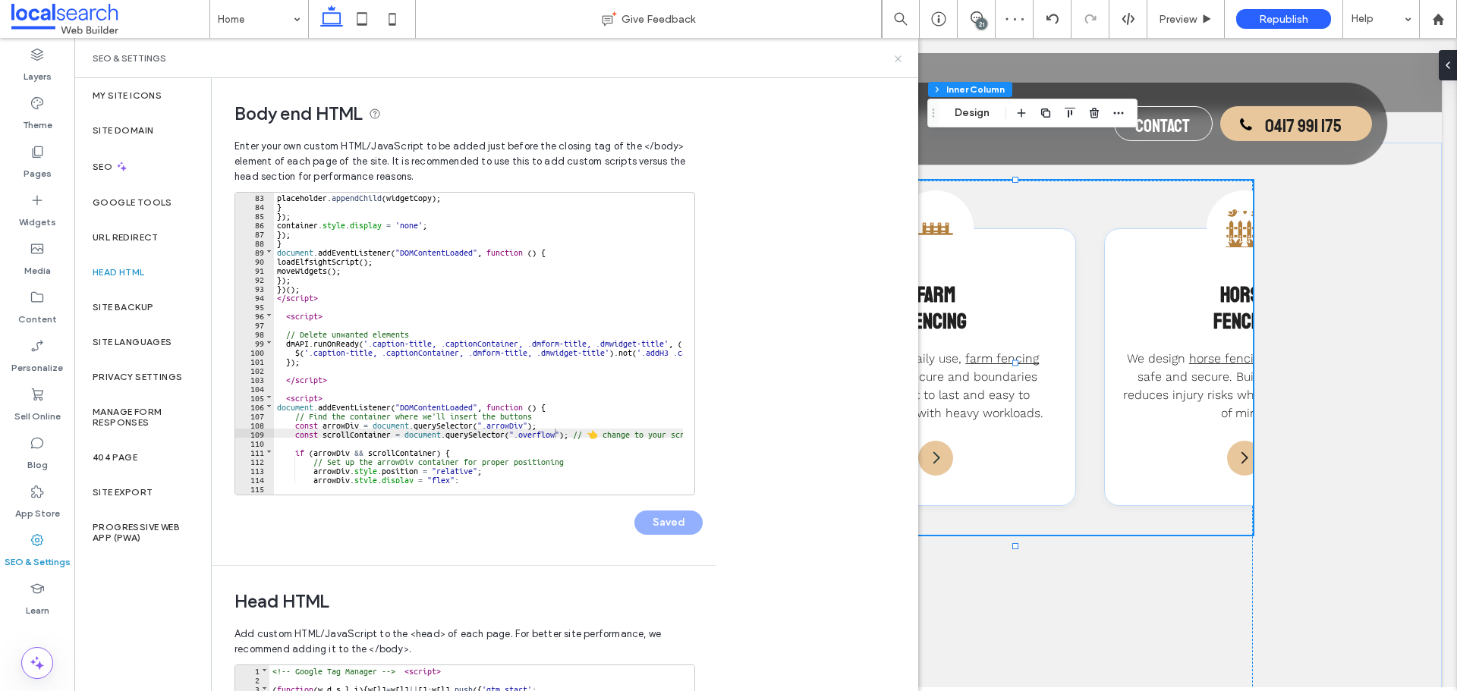
click at [903, 62] on icon at bounding box center [897, 58] width 11 height 11
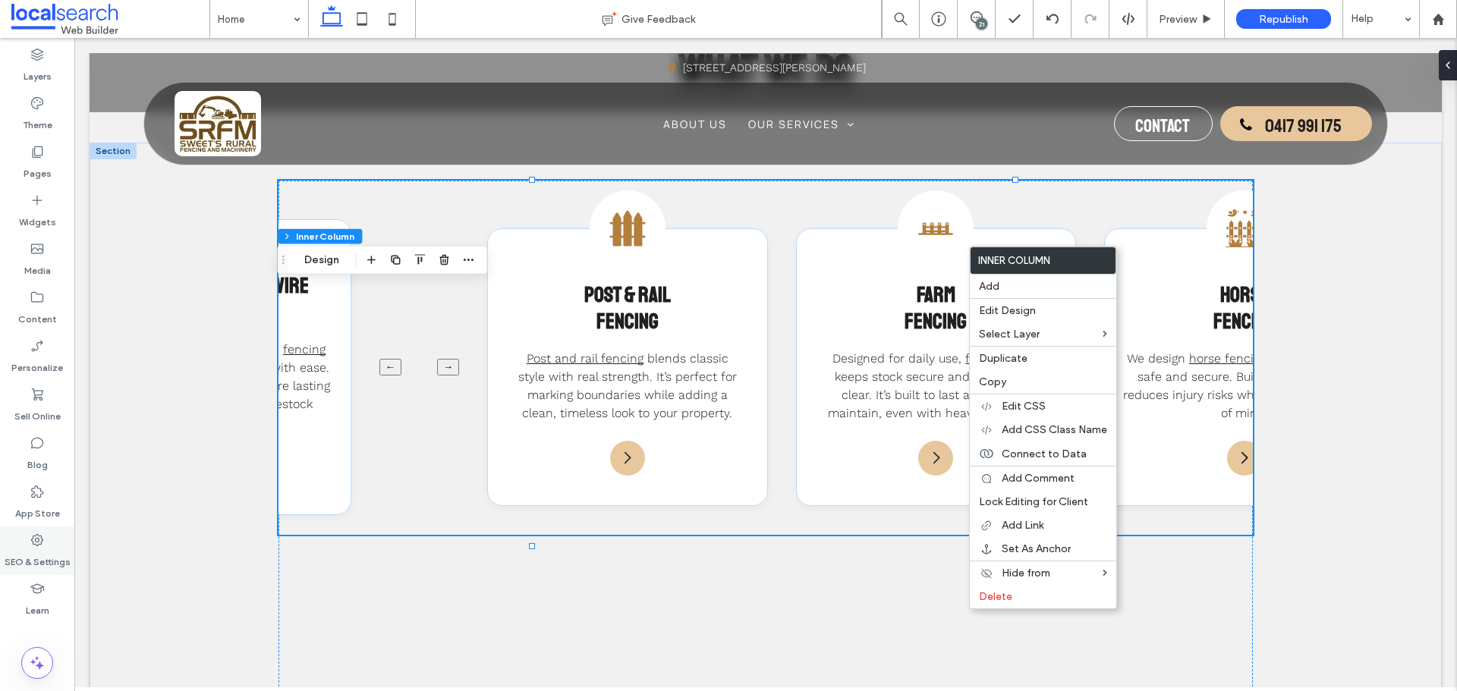
click at [28, 558] on label "SEO & Settings" at bounding box center [38, 558] width 66 height 21
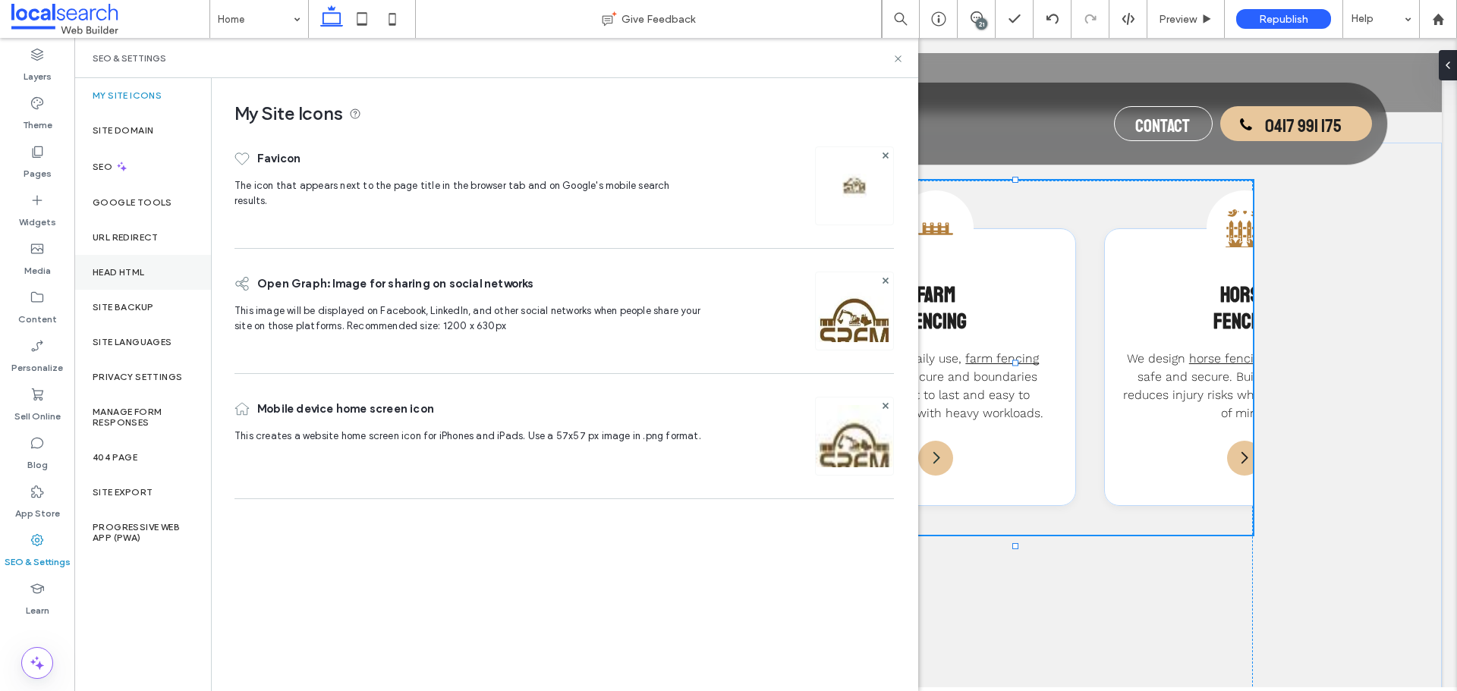
drag, startPoint x: 159, startPoint y: 261, endPoint x: 171, endPoint y: 263, distance: 12.4
click at [159, 262] on div "Head HTML" at bounding box center [142, 272] width 137 height 35
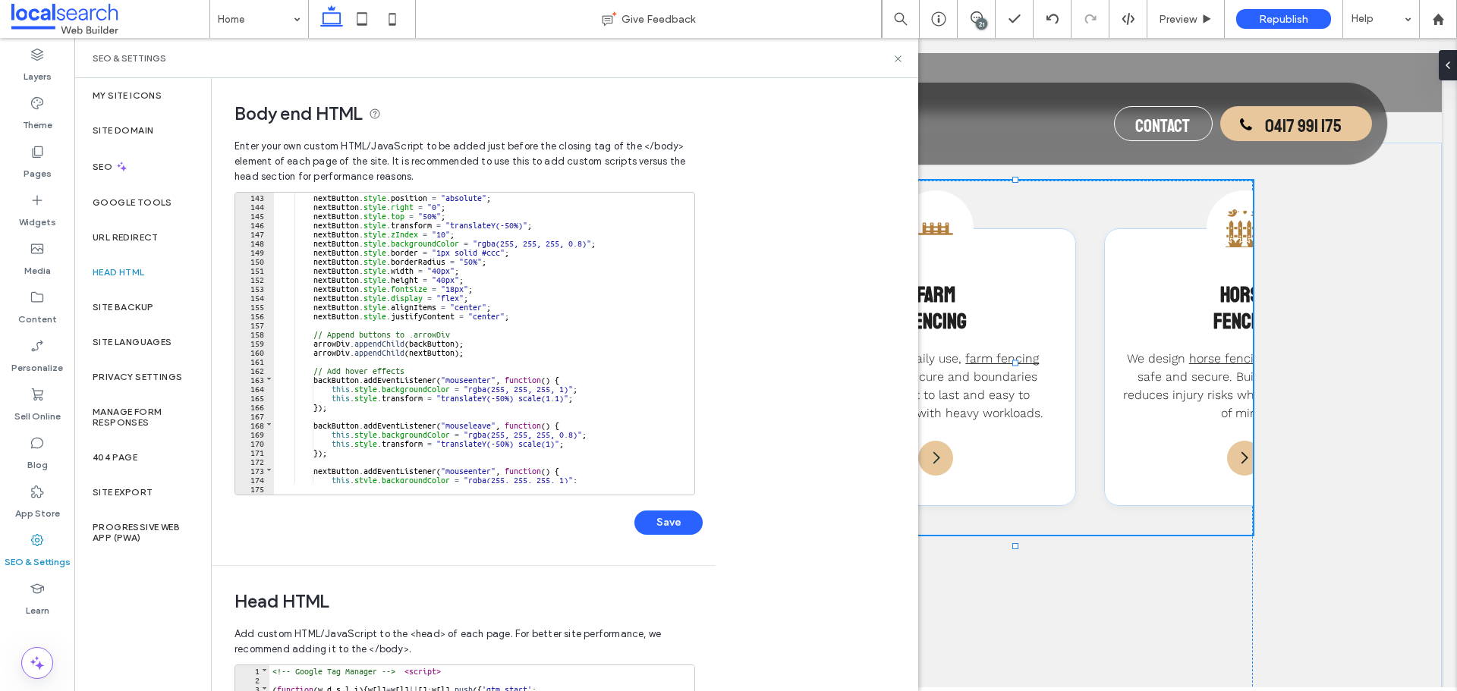
scroll to position [1203, 0]
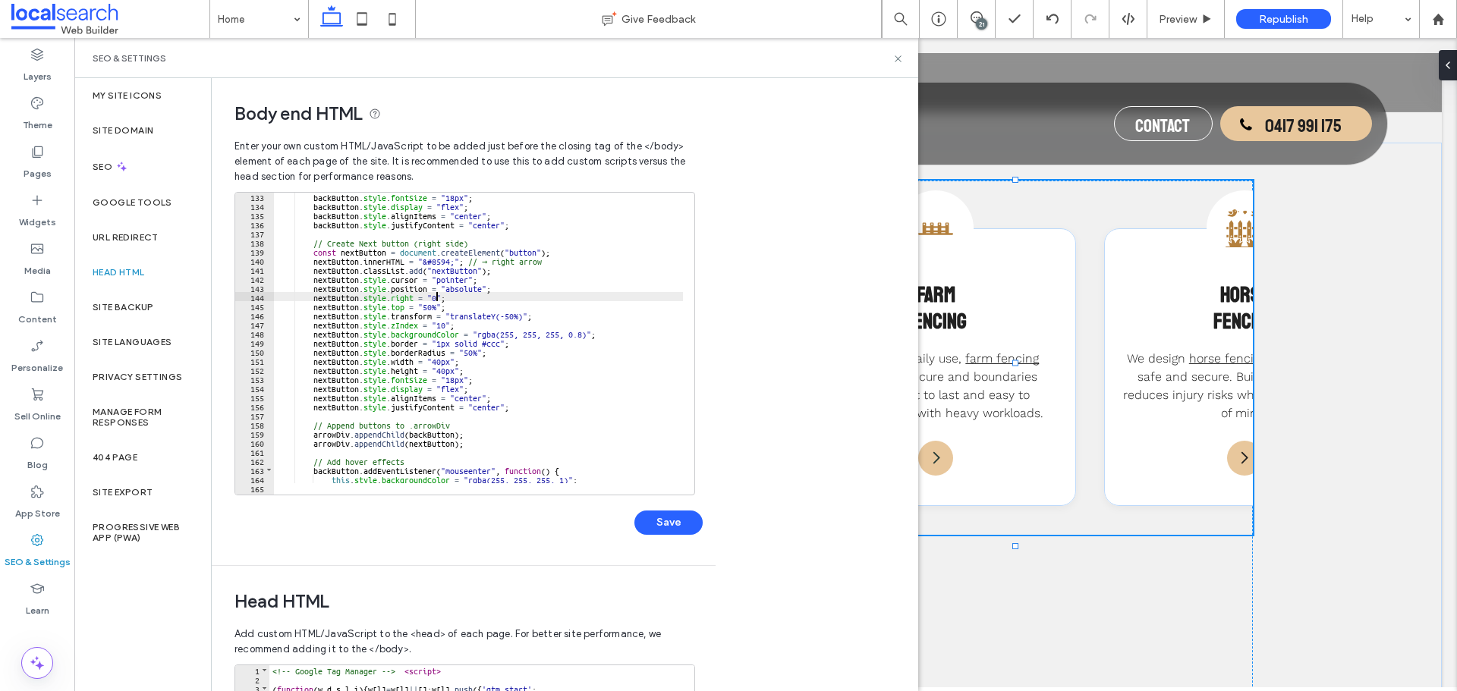
click at [435, 300] on div "backButton . style . fontSize = "18px" ; backButton . style . display = "flex" …" at bounding box center [643, 346] width 739 height 309
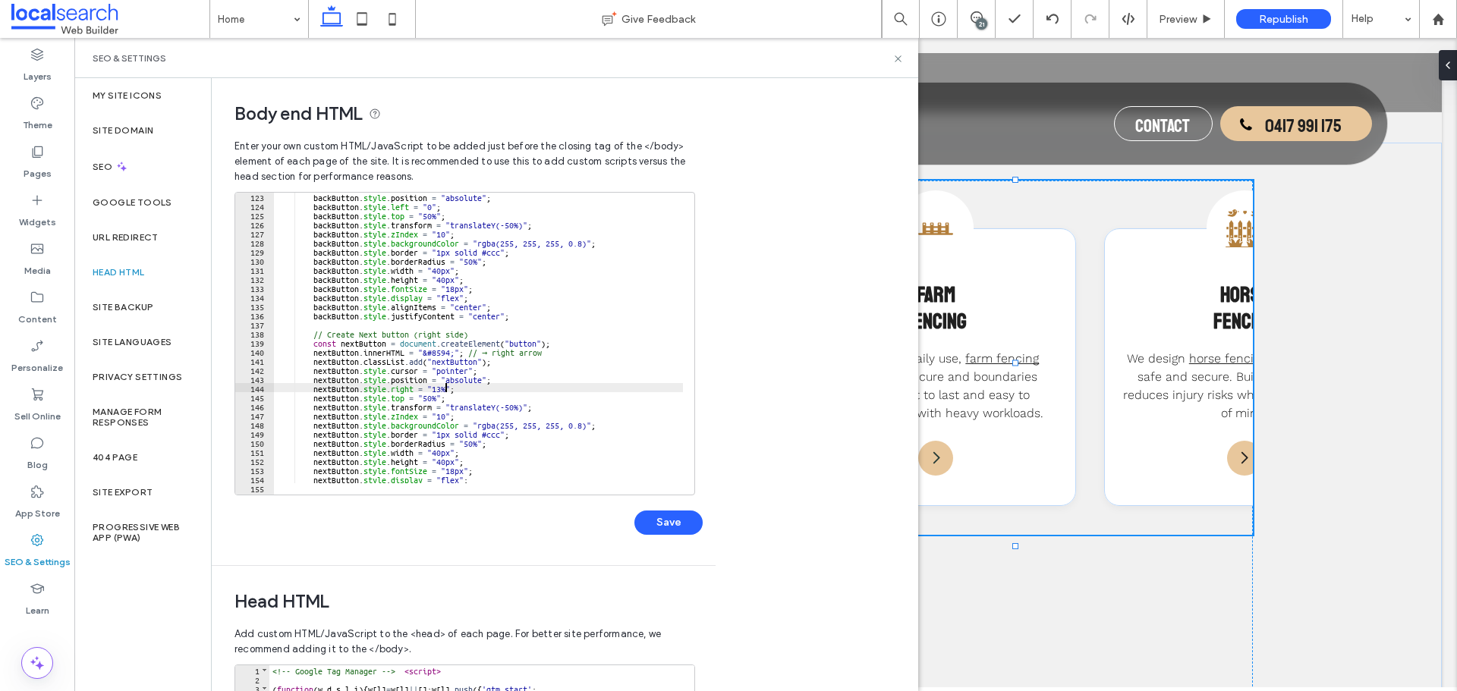
scroll to position [1066, 0]
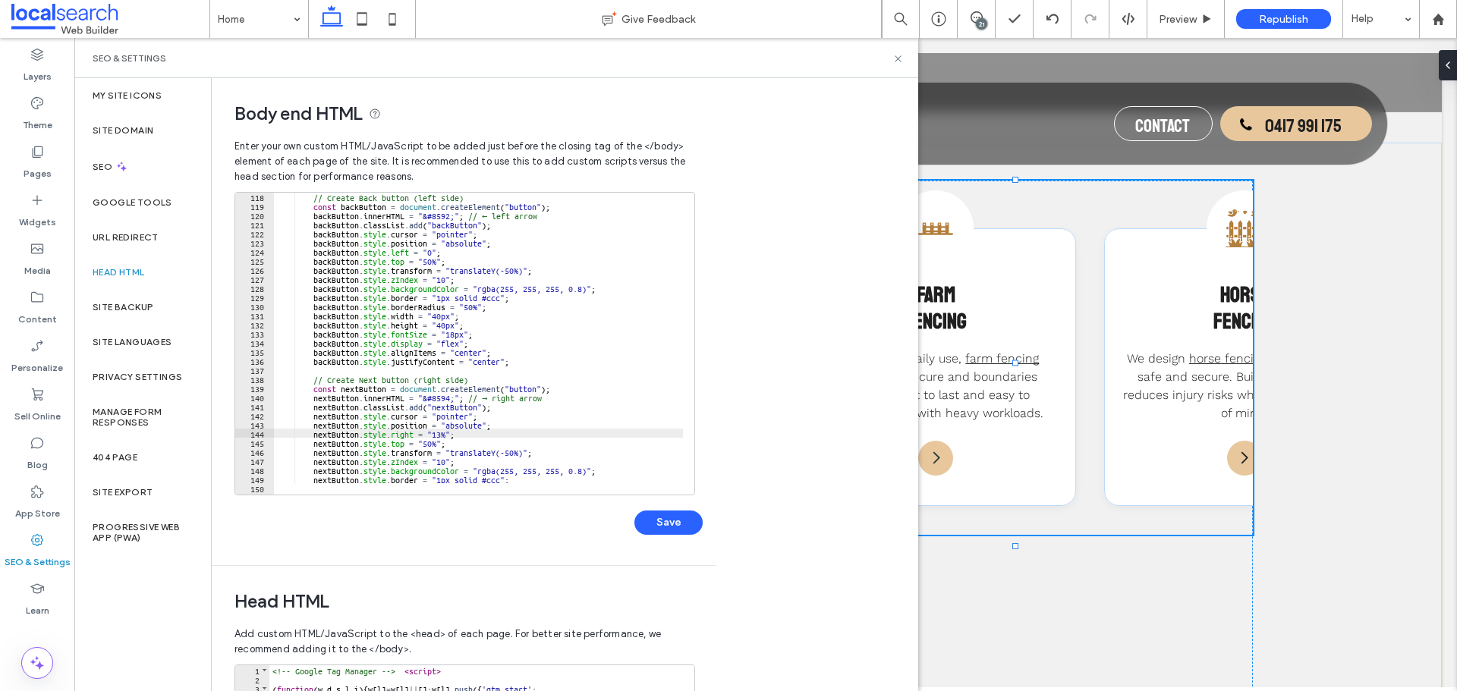
click at [429, 248] on div "// Create Back button (left side) const backButton = document . createElement (…" at bounding box center [643, 346] width 739 height 309
click at [430, 247] on div "// Create Back button (left side) const backButton = document . createElement (…" at bounding box center [643, 346] width 739 height 309
click at [659, 527] on button "Save" at bounding box center [668, 523] width 68 height 24
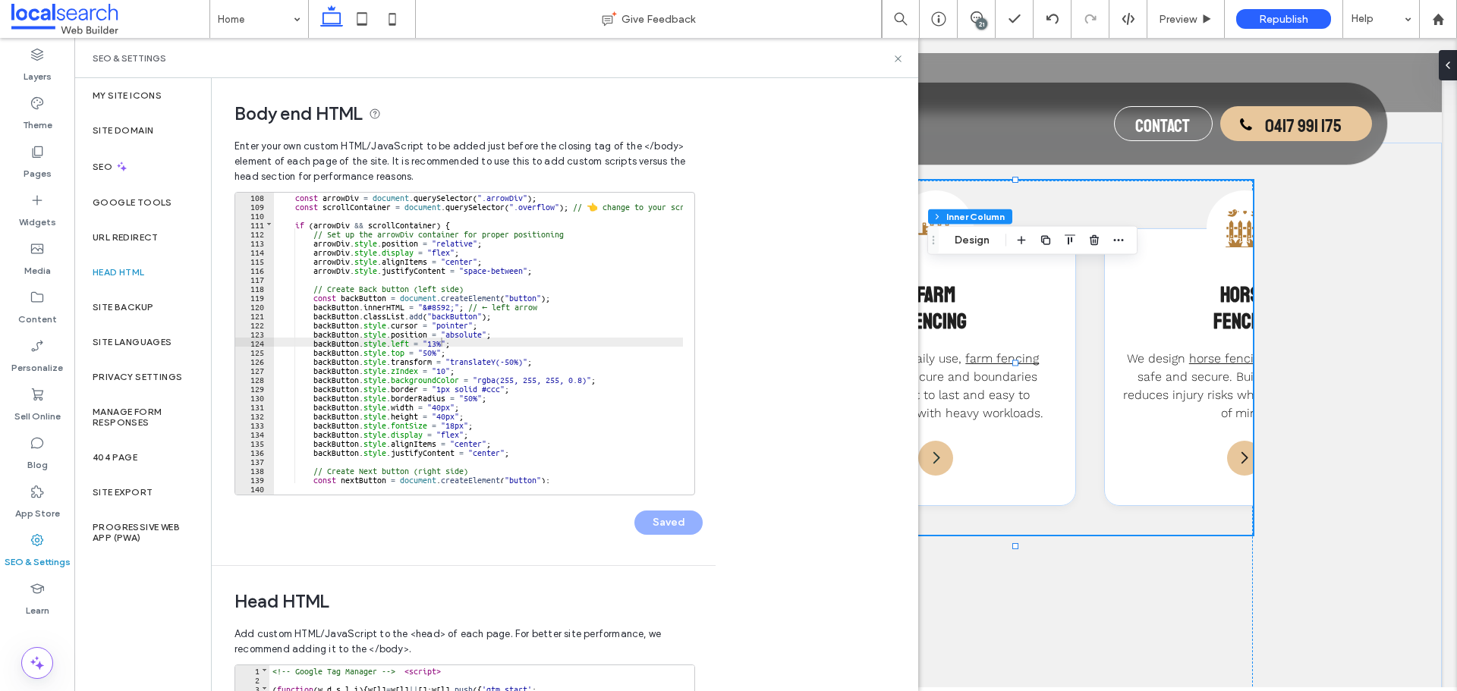
click at [443, 237] on div "const arrowDiv = document . querySelector ( ".arrowDiv" ) ; const scrollContain…" at bounding box center [643, 346] width 739 height 309
click at [453, 245] on div "const arrowDiv = document . querySelector ( ".arrowDiv" ) ; const scrollContain…" at bounding box center [643, 346] width 739 height 309
click at [467, 335] on div "const arrowDiv = document . querySelector ( ".arrowDiv" ) ; const scrollContain…" at bounding box center [643, 346] width 739 height 309
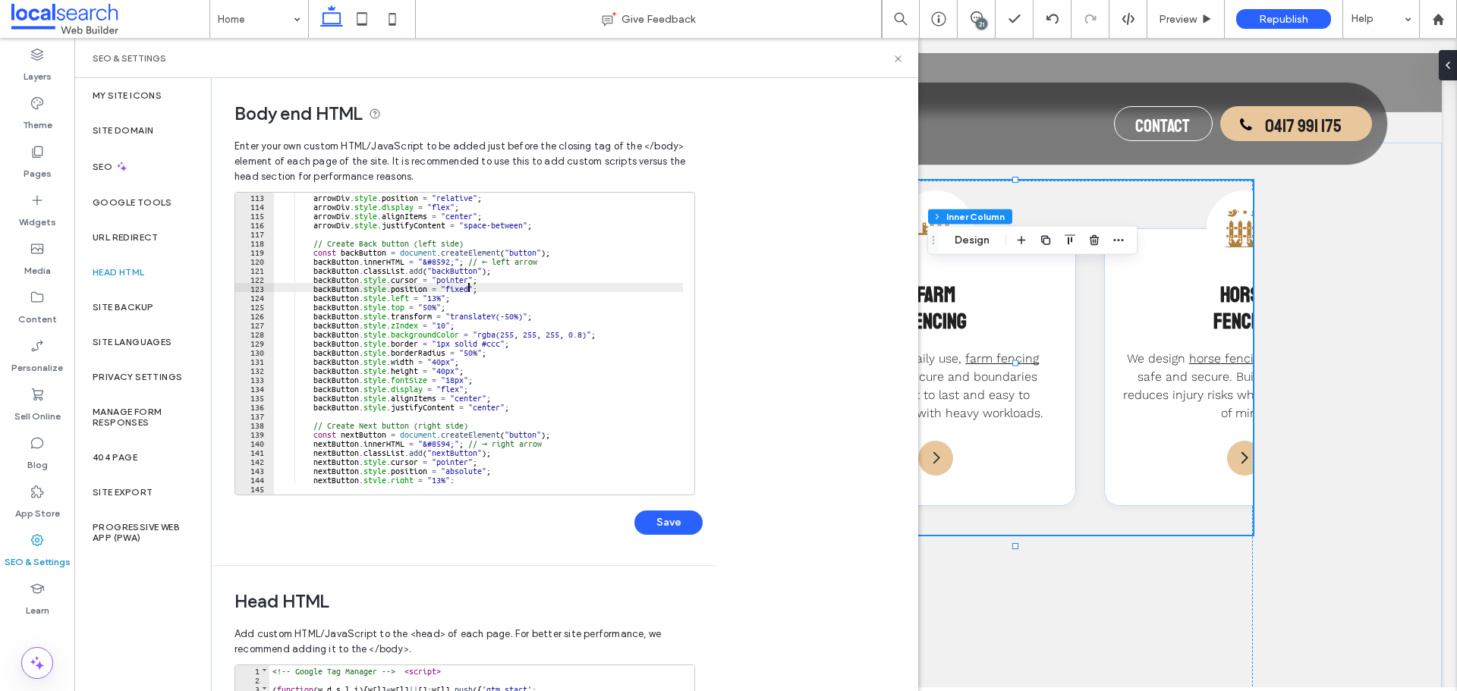
scroll to position [1020, 0]
click at [454, 467] on div "arrowDiv . style . position = "relative" ; arrowDiv . style . display = "flex" …" at bounding box center [643, 346] width 739 height 309
type textarea "**"
click at [640, 523] on button "Save" at bounding box center [668, 523] width 68 height 24
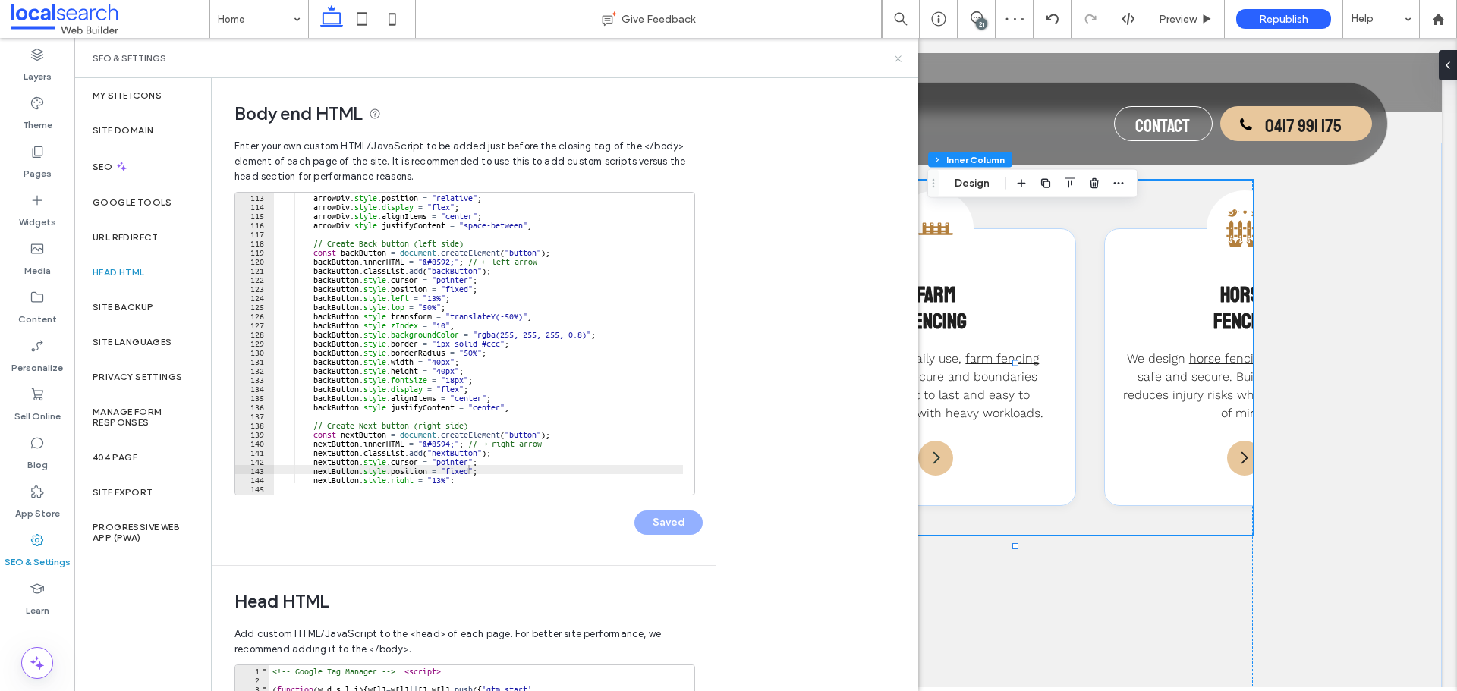
click at [892, 64] on icon at bounding box center [897, 58] width 11 height 11
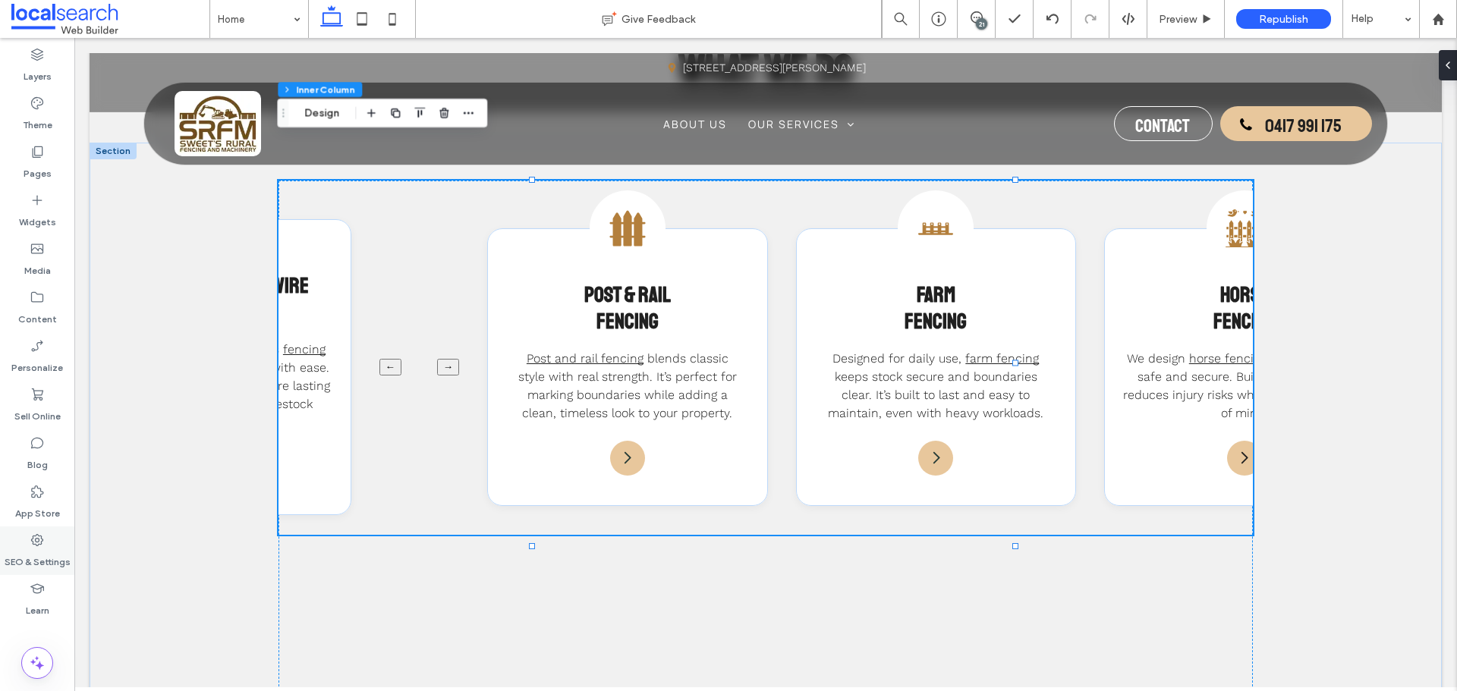
click at [47, 531] on div "SEO & Settings" at bounding box center [37, 551] width 74 height 49
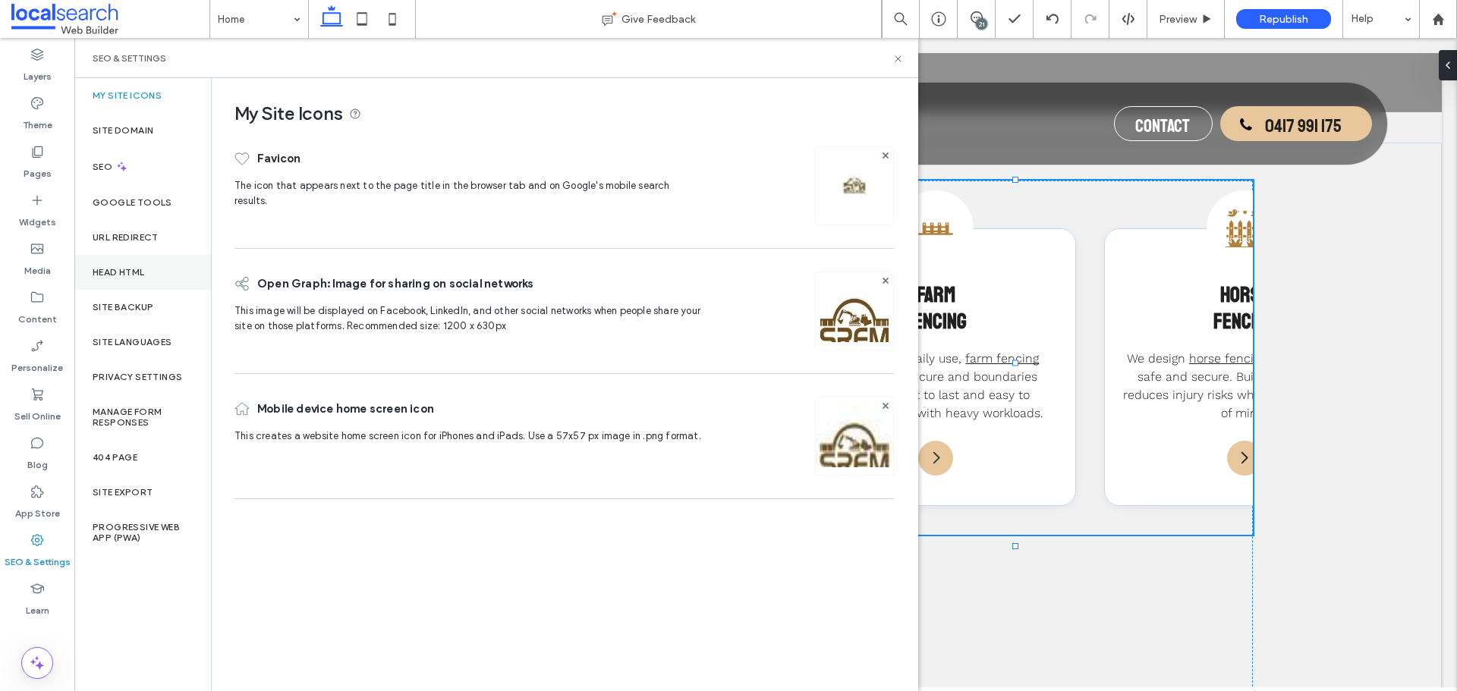
click at [164, 265] on div "Head HTML" at bounding box center [142, 272] width 137 height 35
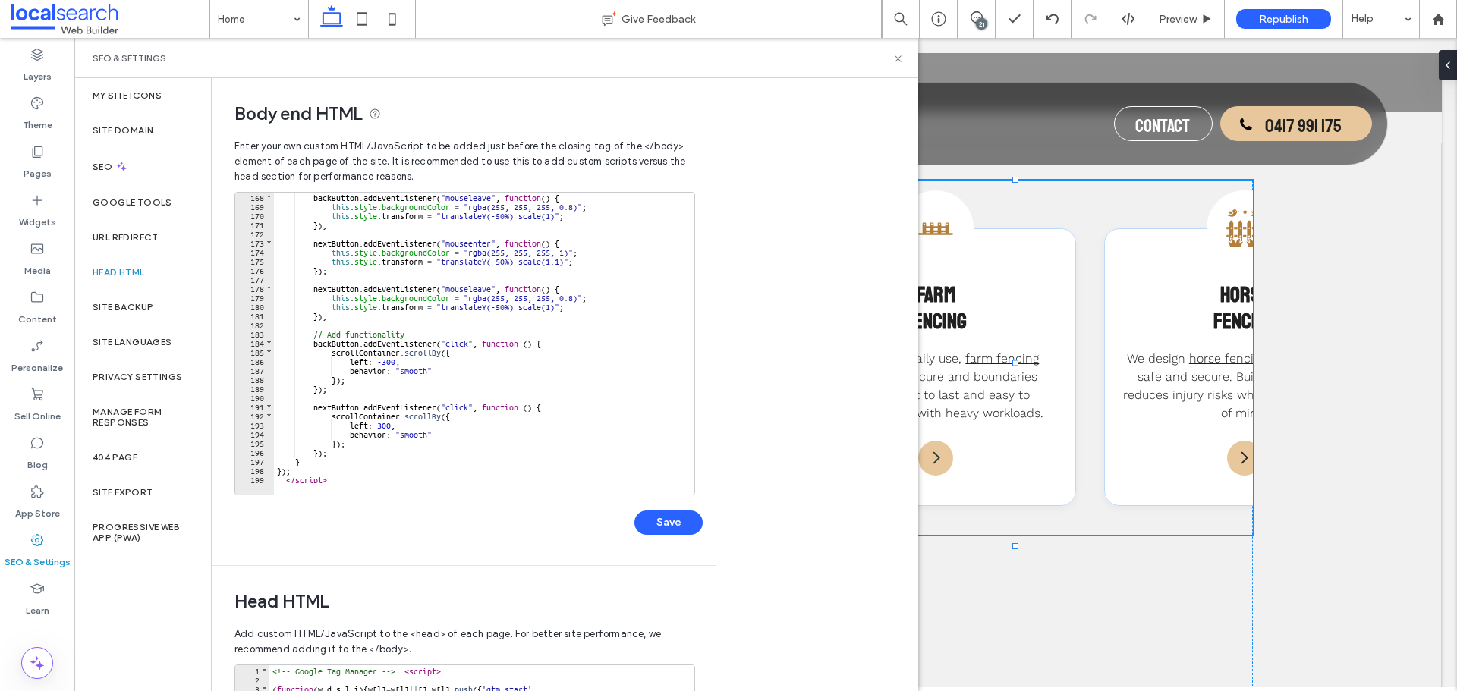
scroll to position [1521, 0]
click at [382, 464] on div "backButton . addEventListener ( "mouseleave" , function ( ) { this . style . ba…" at bounding box center [643, 346] width 739 height 309
click at [384, 476] on div "backButton . addEventListener ( "mouseleave" , function ( ) { this . style . ba…" at bounding box center [643, 346] width 739 height 309
click at [393, 465] on div "backButton . addEventListener ( "mouseleave" , function ( ) { this . style . ba…" at bounding box center [643, 346] width 739 height 309
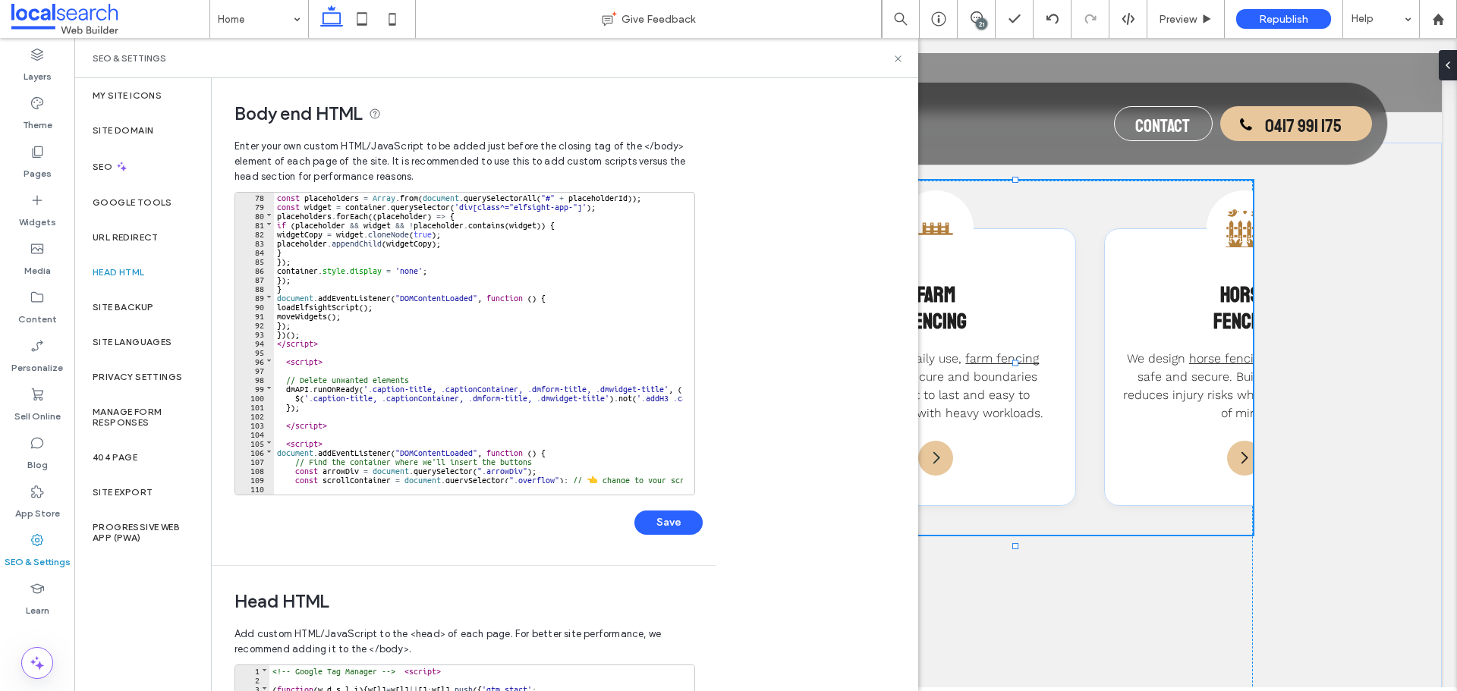
scroll to position [747, 0]
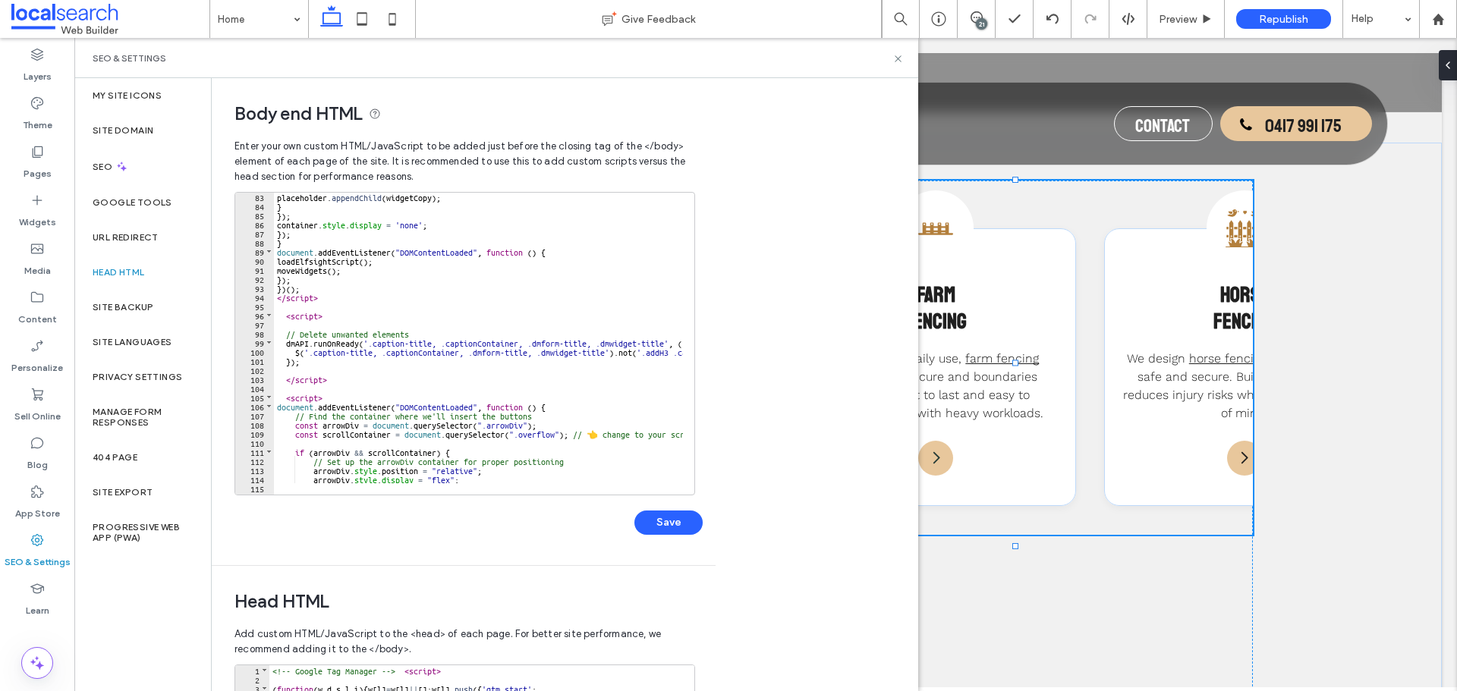
click at [285, 396] on div "placeholder . appendChild ( widgetCopy ) ; } }) ; container . style . display =…" at bounding box center [643, 346] width 739 height 309
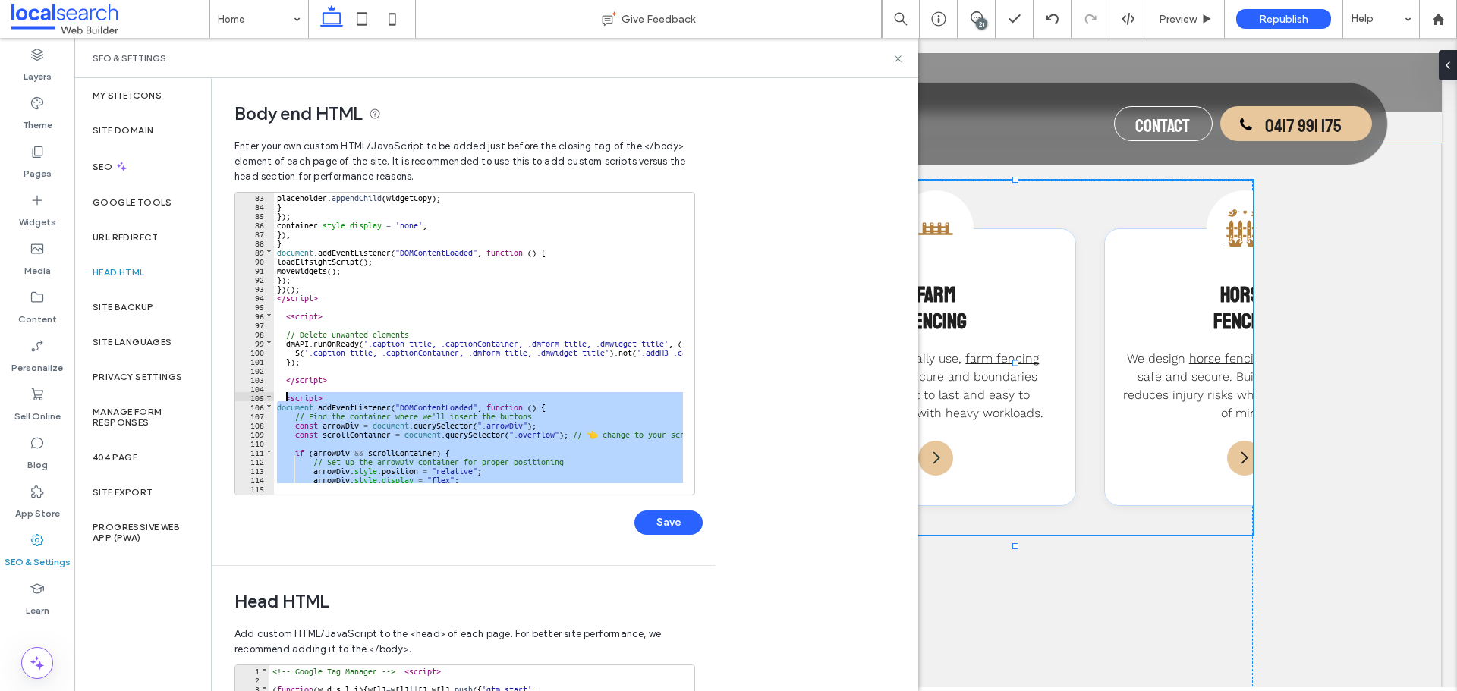
click at [281, 410] on div "placeholder . appendChild ( widgetCopy ) ; } }) ; container . style . display =…" at bounding box center [478, 338] width 409 height 291
click at [277, 406] on div "placeholder . appendChild ( widgetCopy ) ; } }) ; container . style . display =…" at bounding box center [643, 346] width 739 height 309
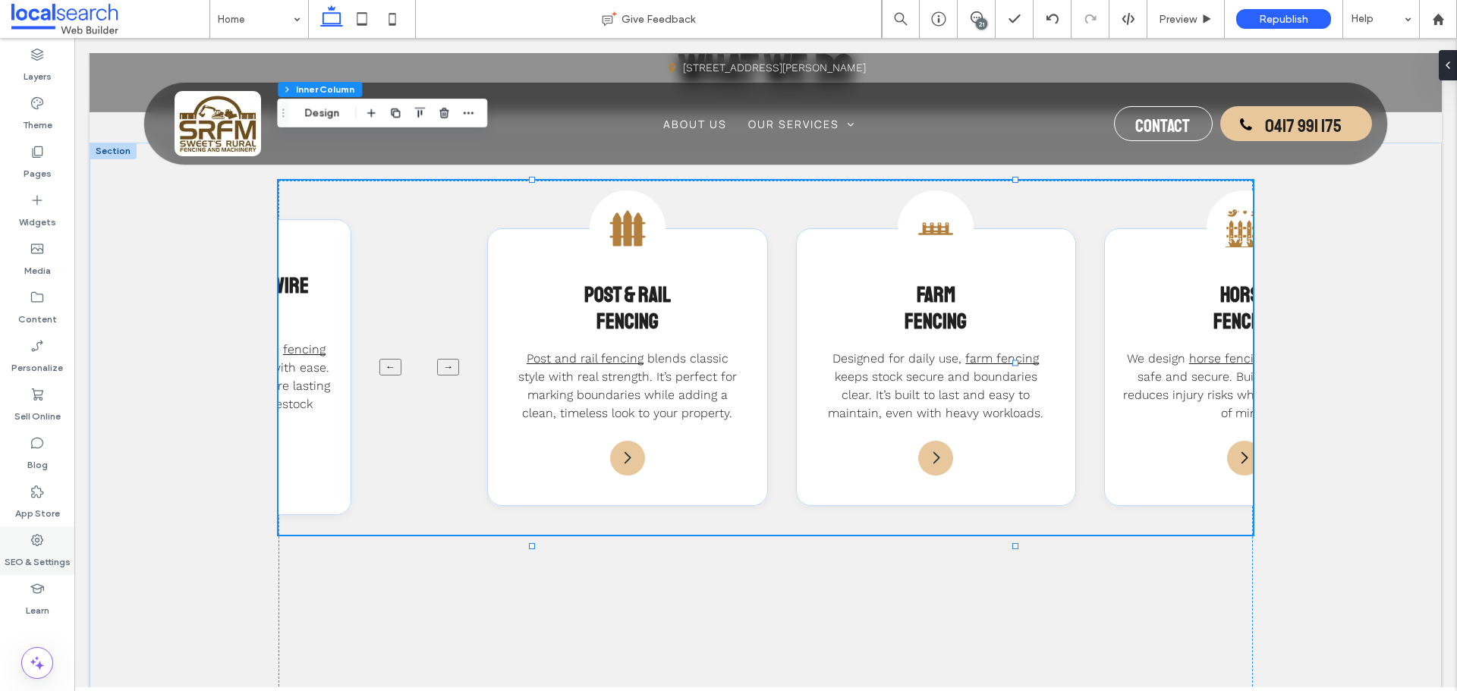
drag, startPoint x: 52, startPoint y: 536, endPoint x: 63, endPoint y: 527, distance: 13.5
click at [52, 536] on div "SEO & Settings" at bounding box center [37, 551] width 74 height 49
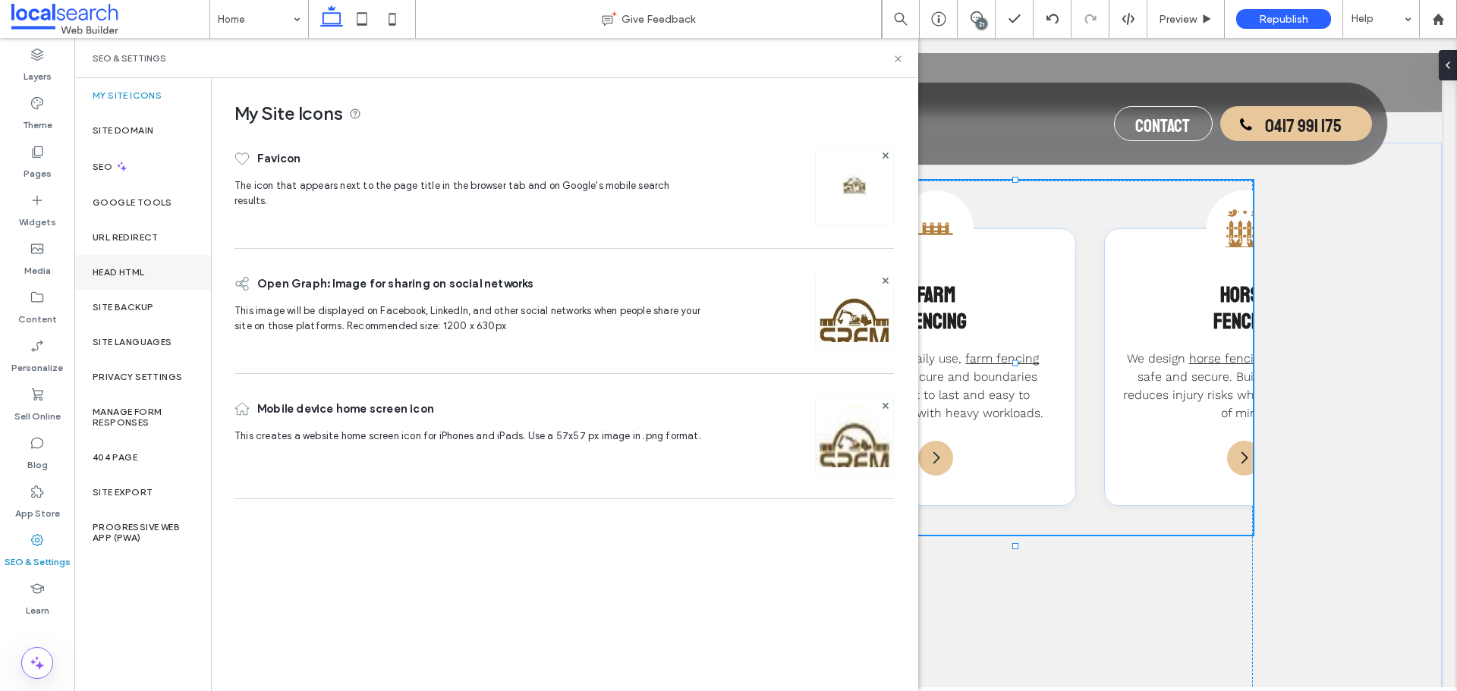
click at [127, 256] on div "Head HTML" at bounding box center [142, 272] width 137 height 35
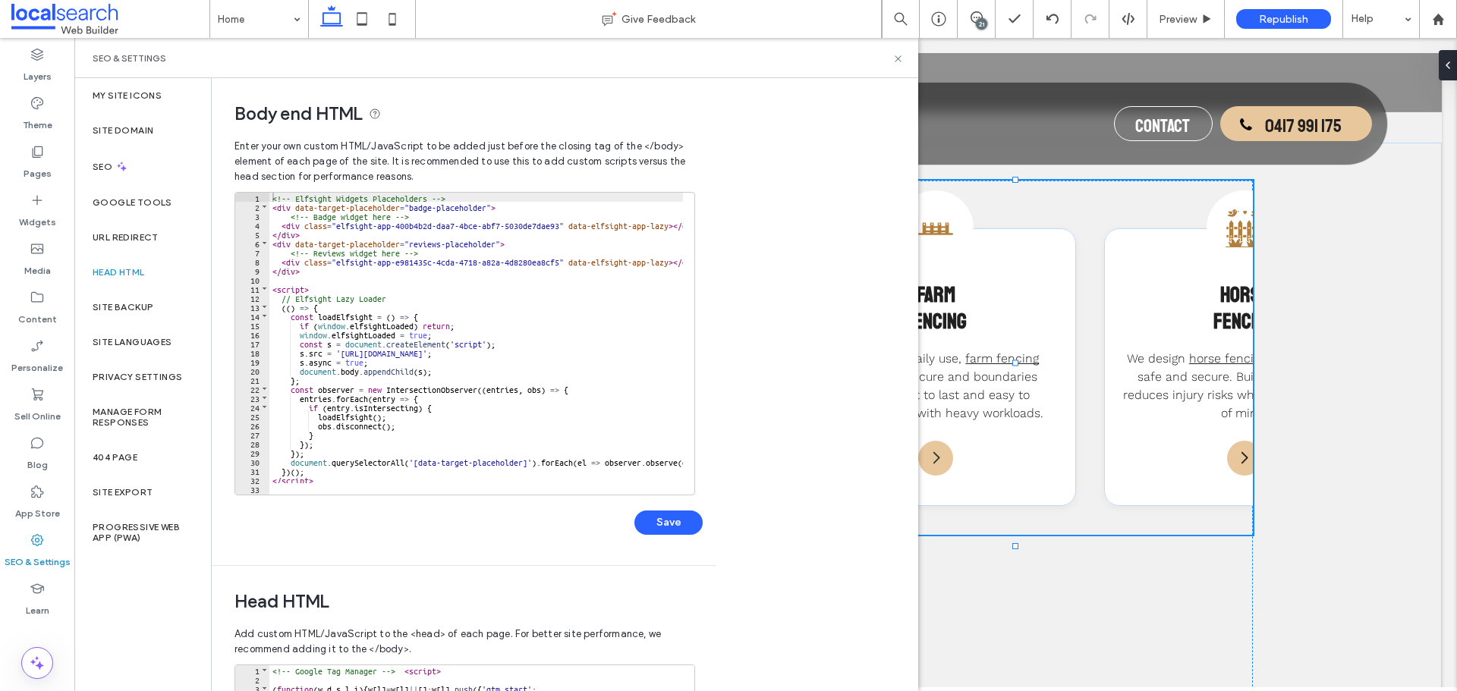
scroll to position [228, 0]
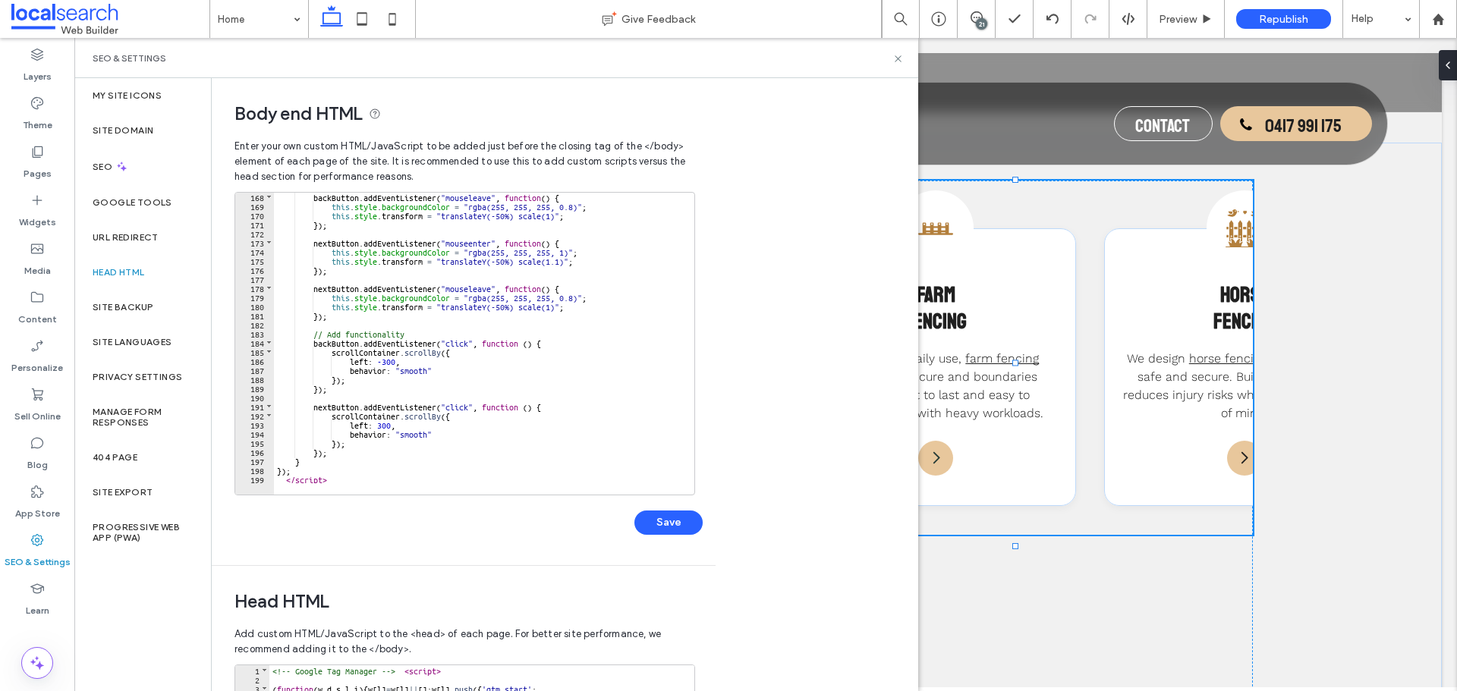
click at [360, 467] on div "backButton . addEventListener ( "mouseleave" , function ( ) { this . style . ba…" at bounding box center [643, 346] width 739 height 309
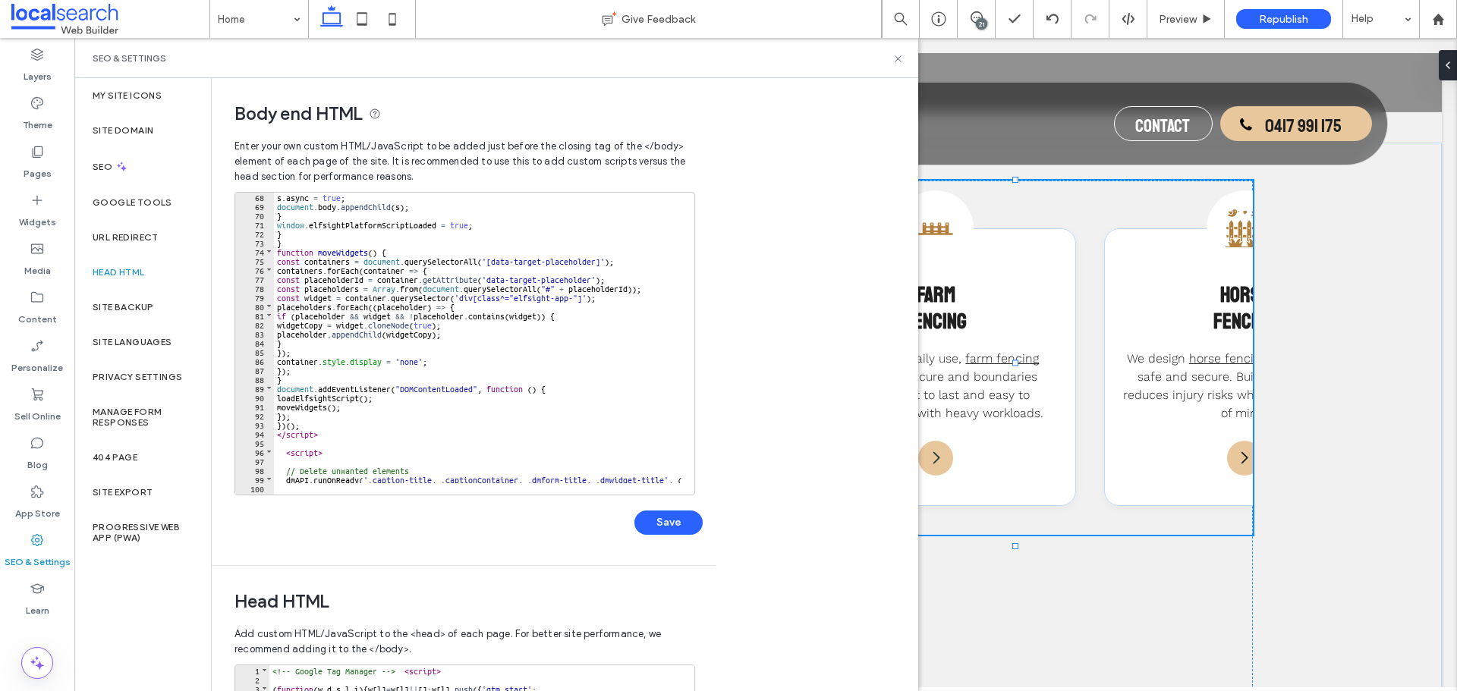
scroll to position [747, 0]
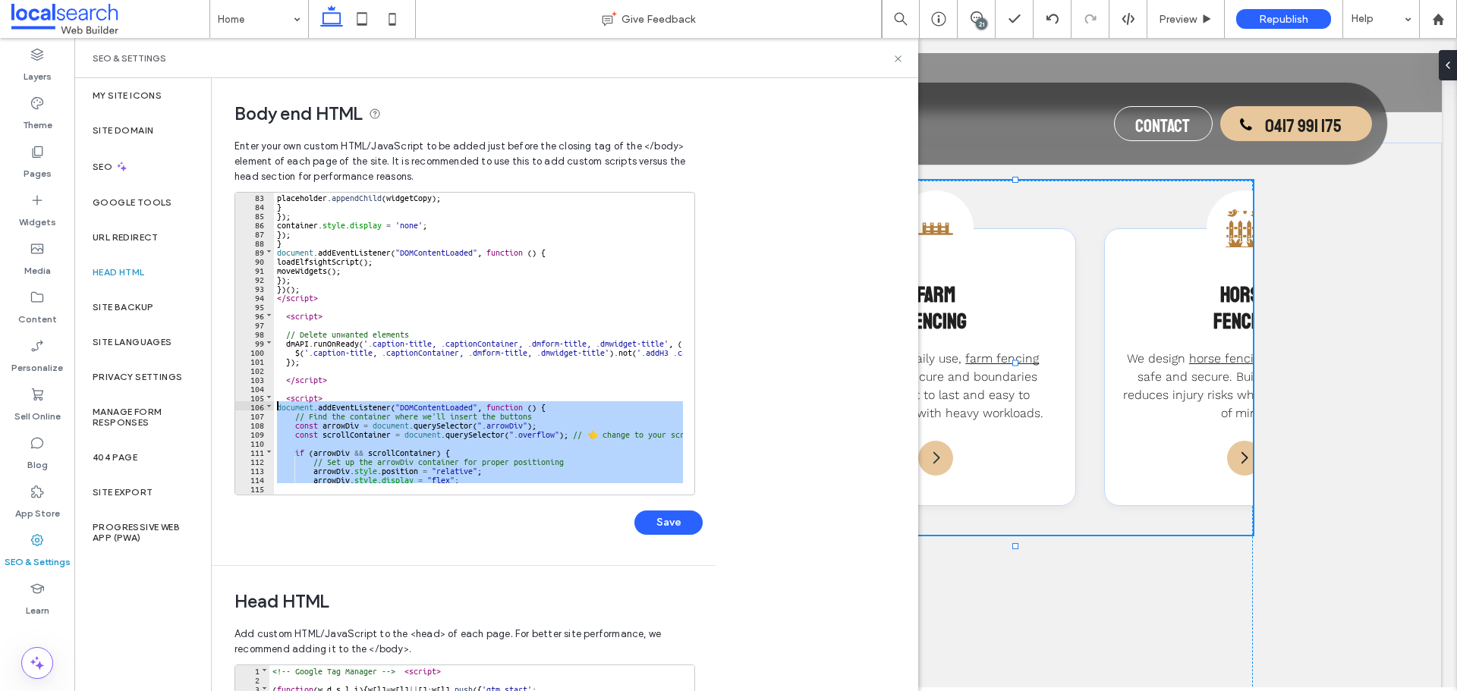
click at [278, 406] on div "placeholder . appendChild ( widgetCopy ) ; } }) ; container . style . display =…" at bounding box center [643, 346] width 739 height 309
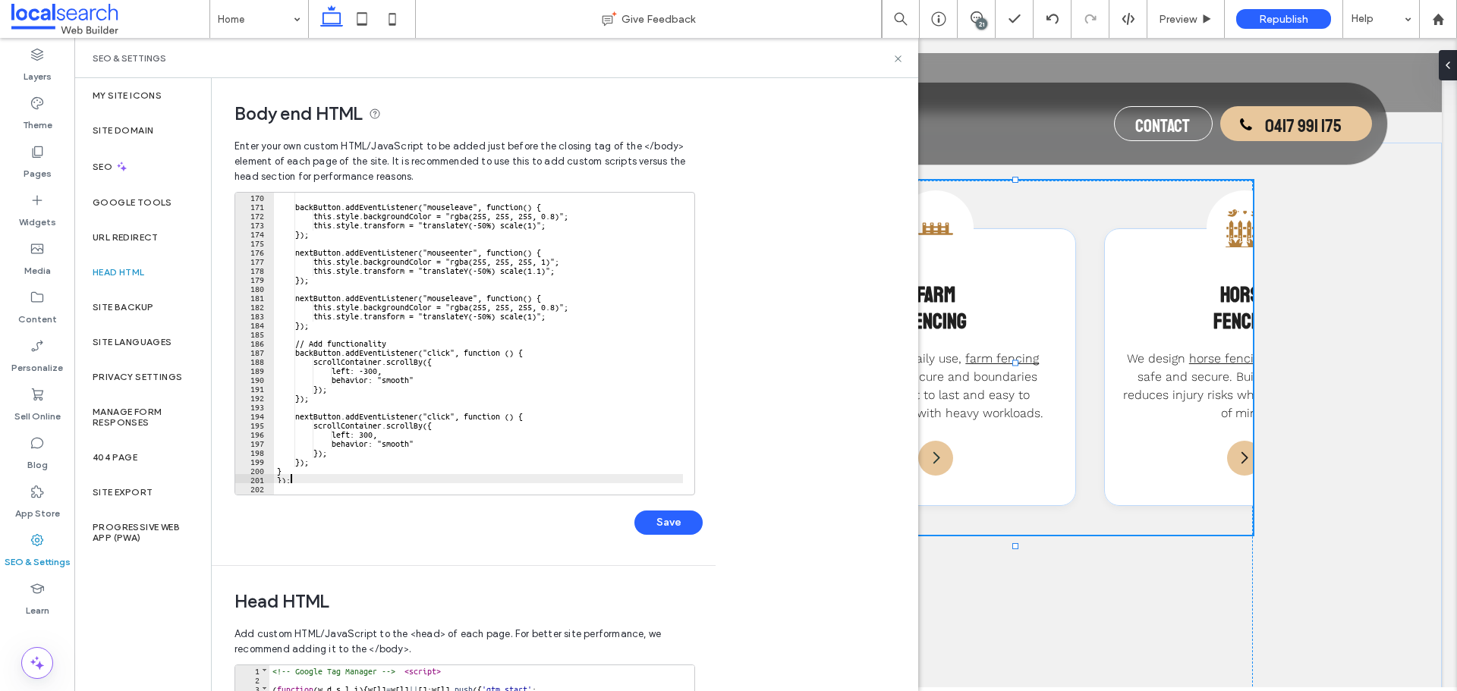
scroll to position [1539, 0]
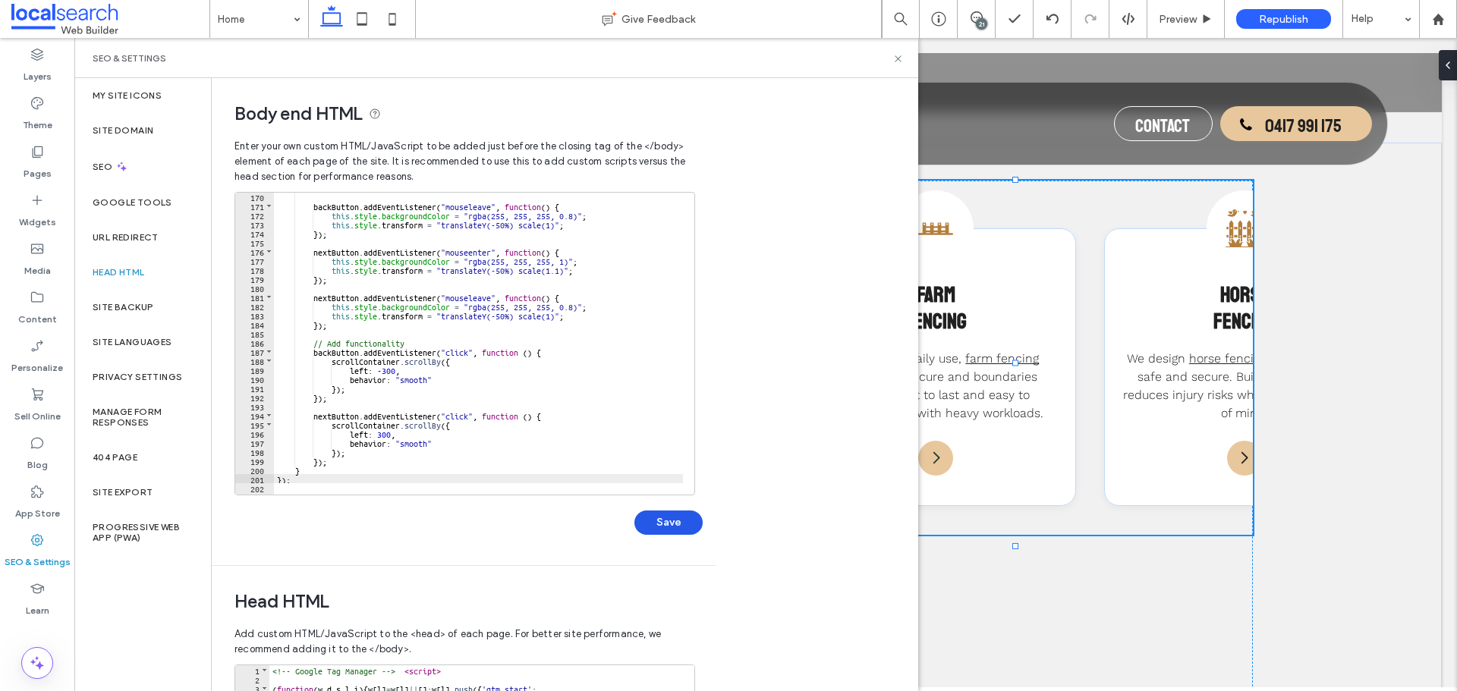
click at [681, 526] on button "Save" at bounding box center [668, 523] width 68 height 24
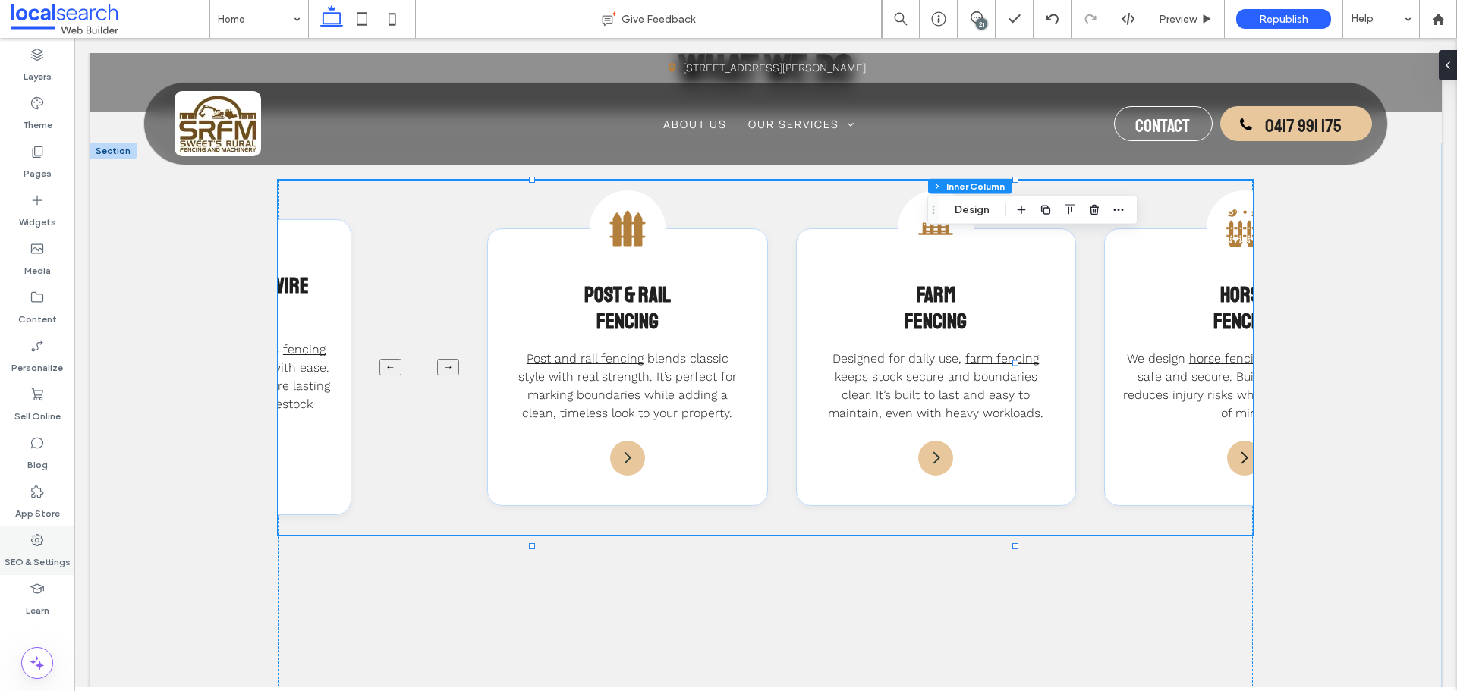
click at [53, 548] on label "SEO & Settings" at bounding box center [38, 558] width 66 height 21
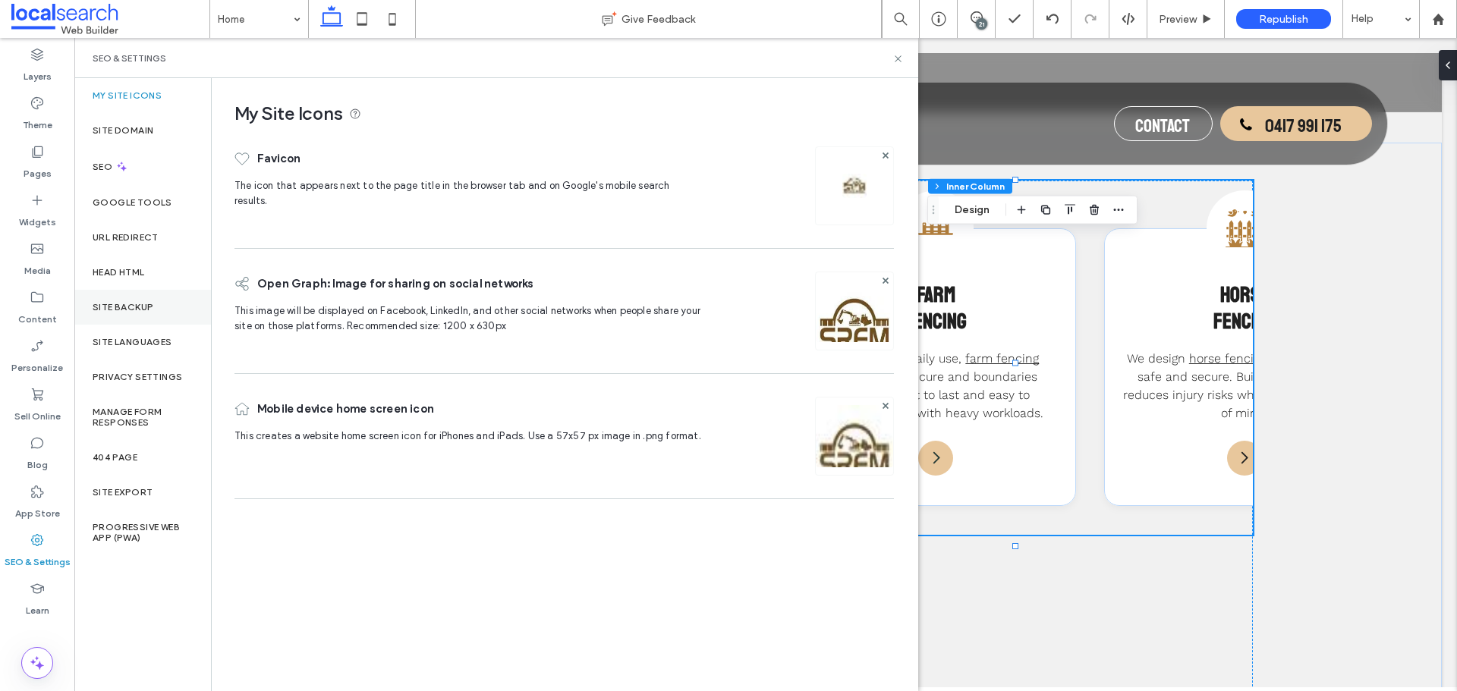
click at [157, 313] on div "Site Backup" at bounding box center [142, 307] width 137 height 35
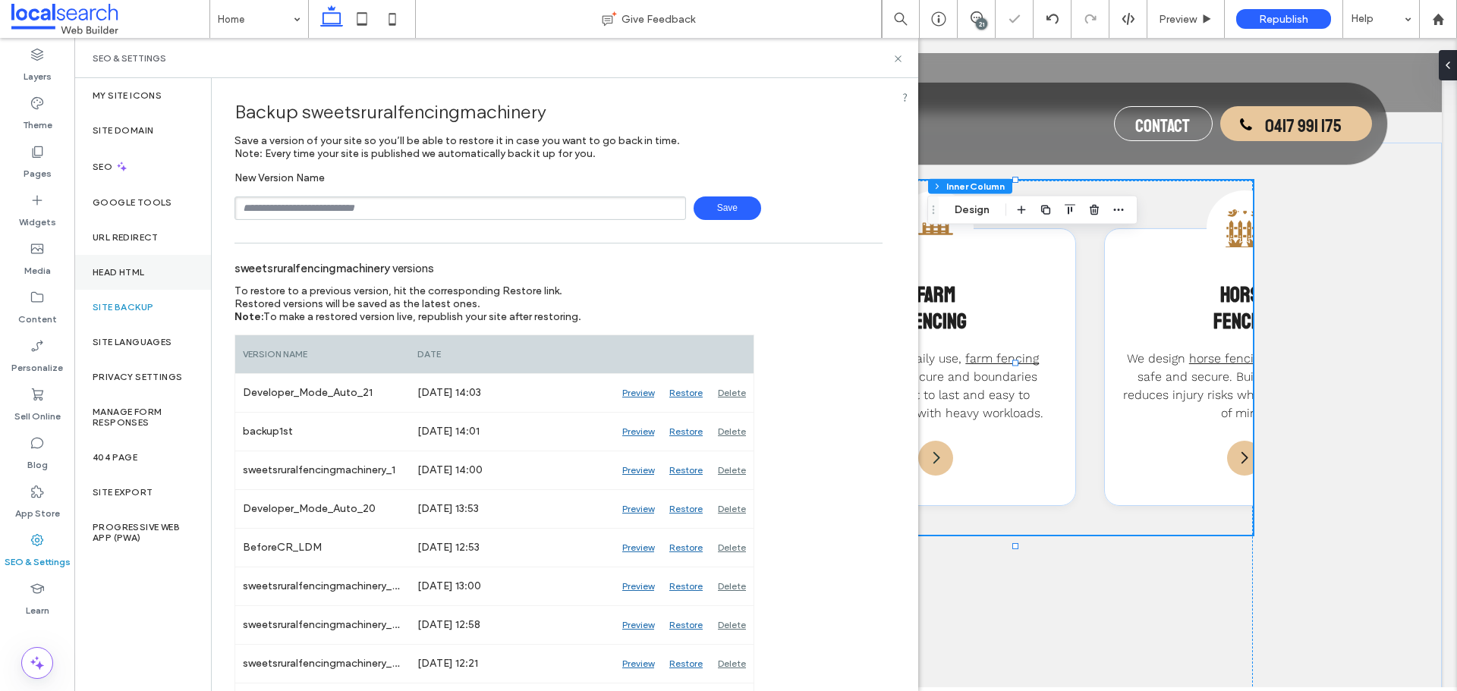
click at [158, 269] on div "Head HTML" at bounding box center [142, 272] width 137 height 35
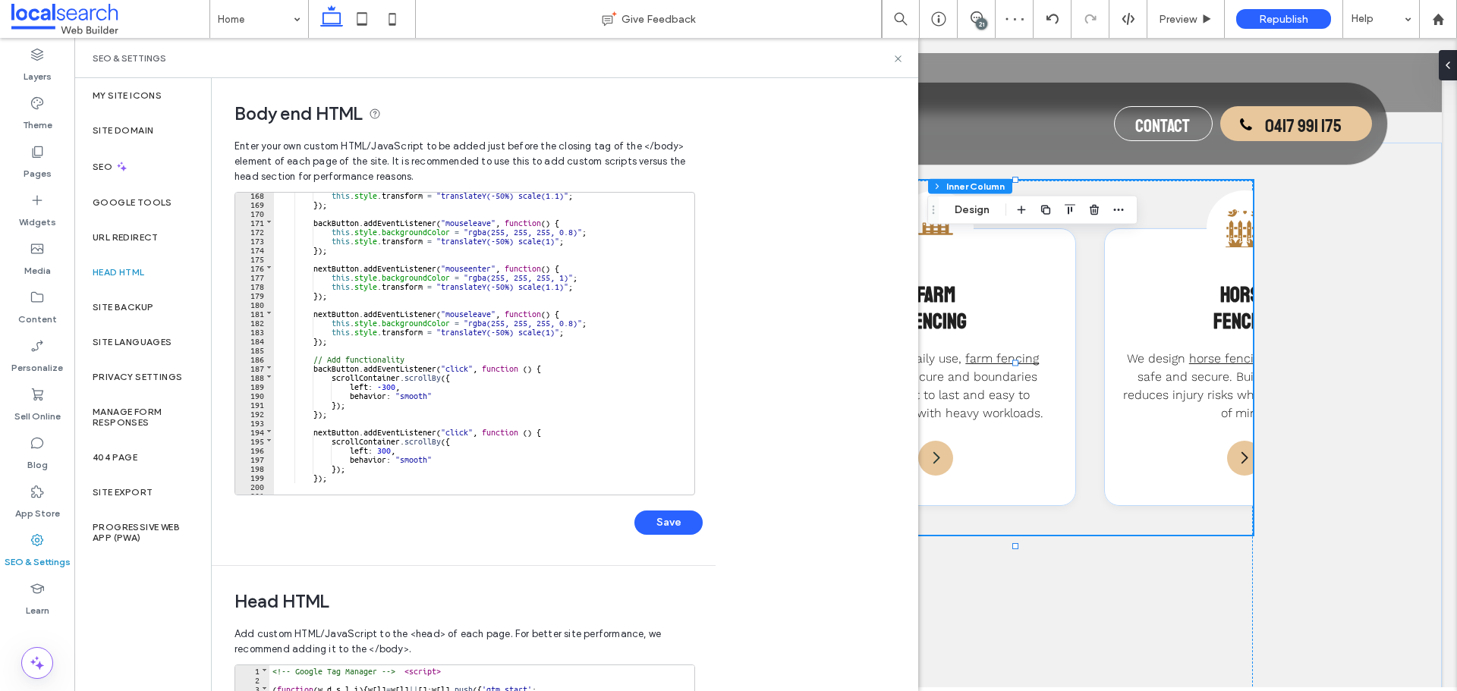
scroll to position [1548, 0]
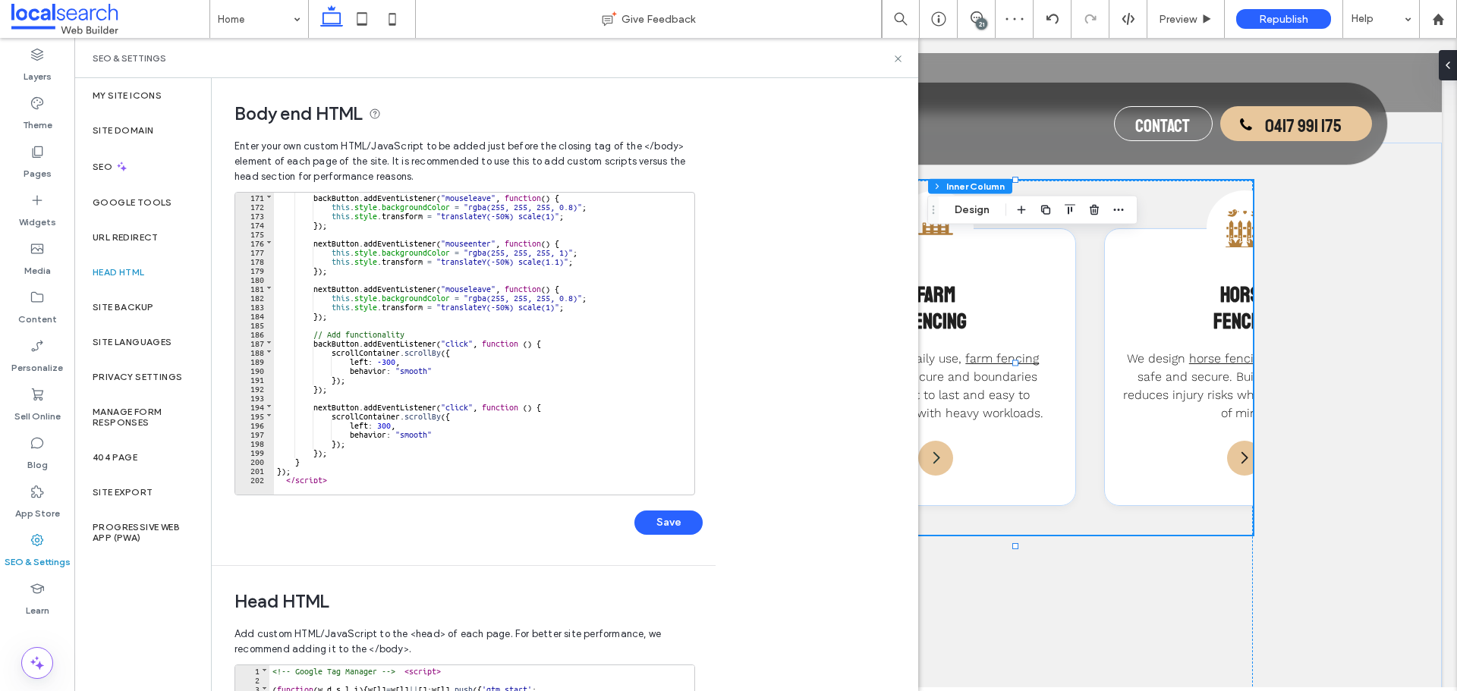
click at [326, 467] on div "backButton . addEventListener ( "mouseleave" , function ( ) { this . style . ba…" at bounding box center [643, 346] width 739 height 309
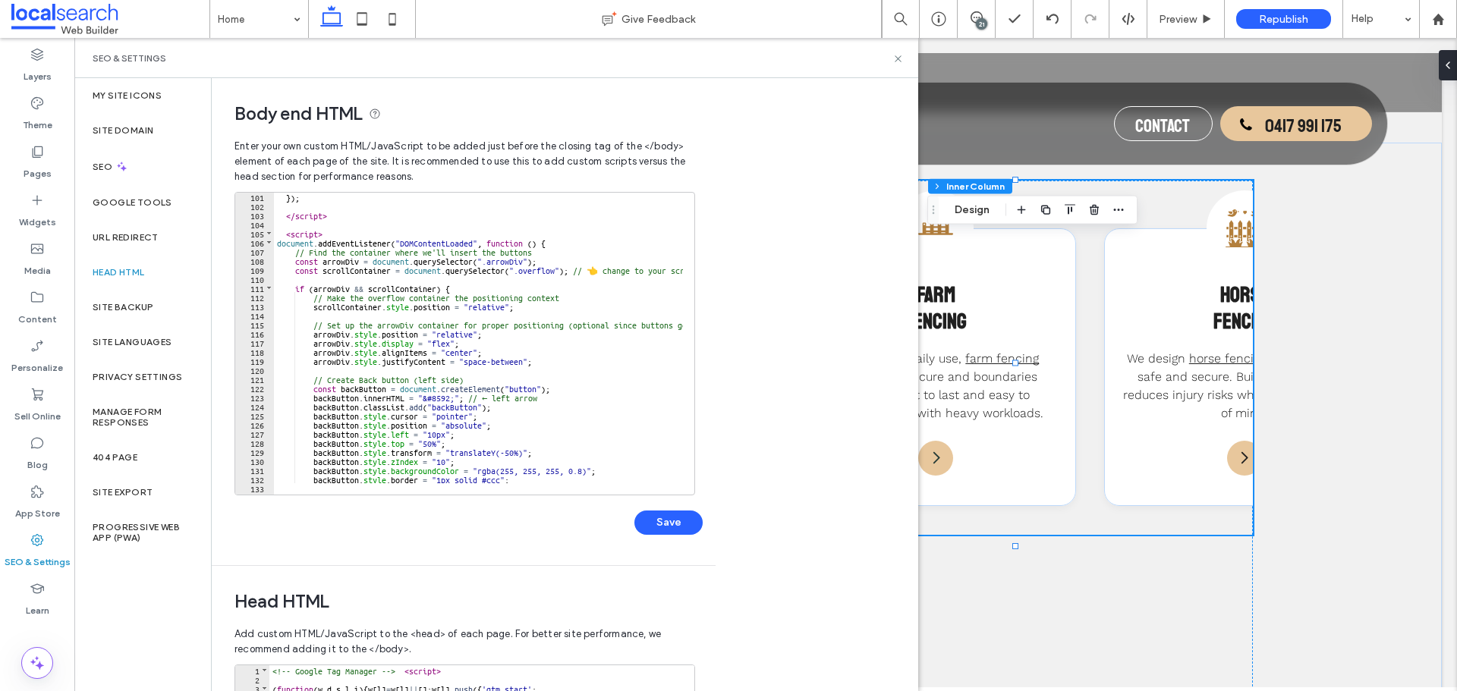
scroll to position [684, 0]
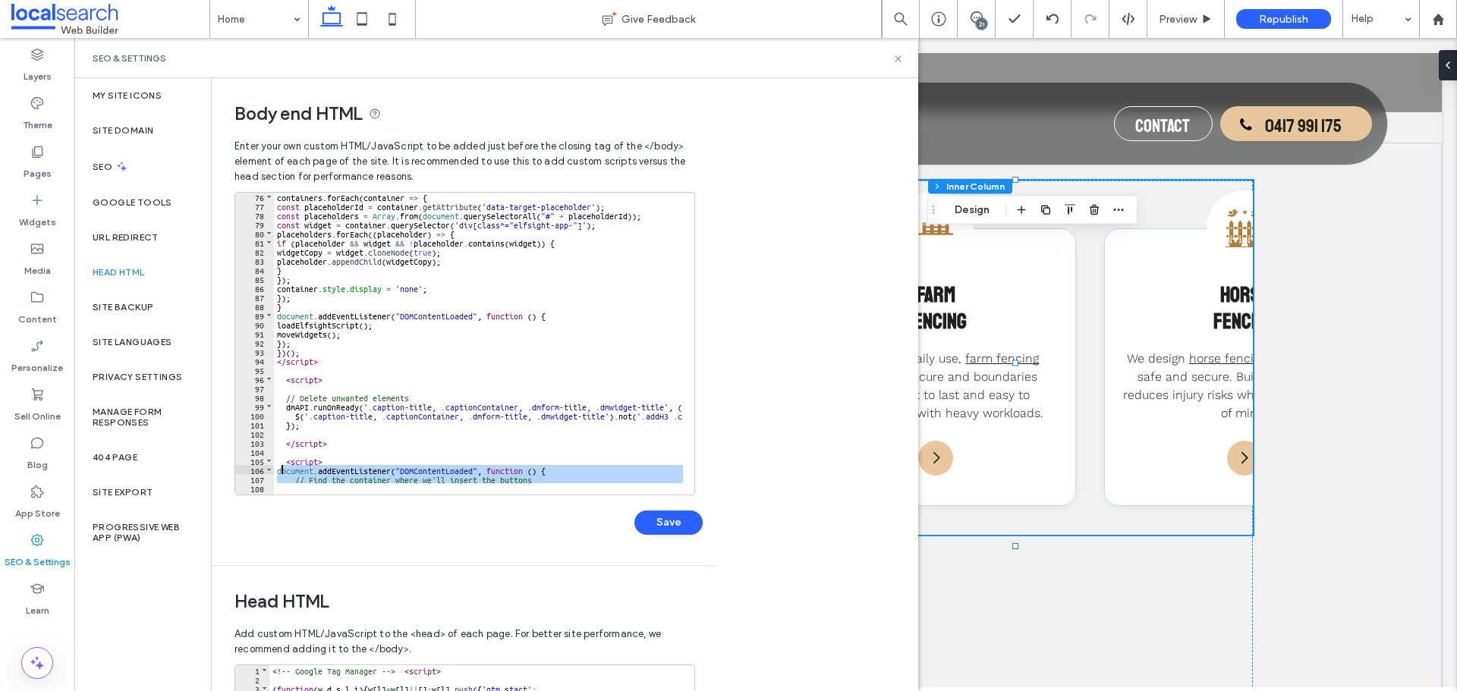
click at [279, 470] on div "containers . forEach ( container => { const placeholderId = container . getAttr…" at bounding box center [643, 346] width 739 height 309
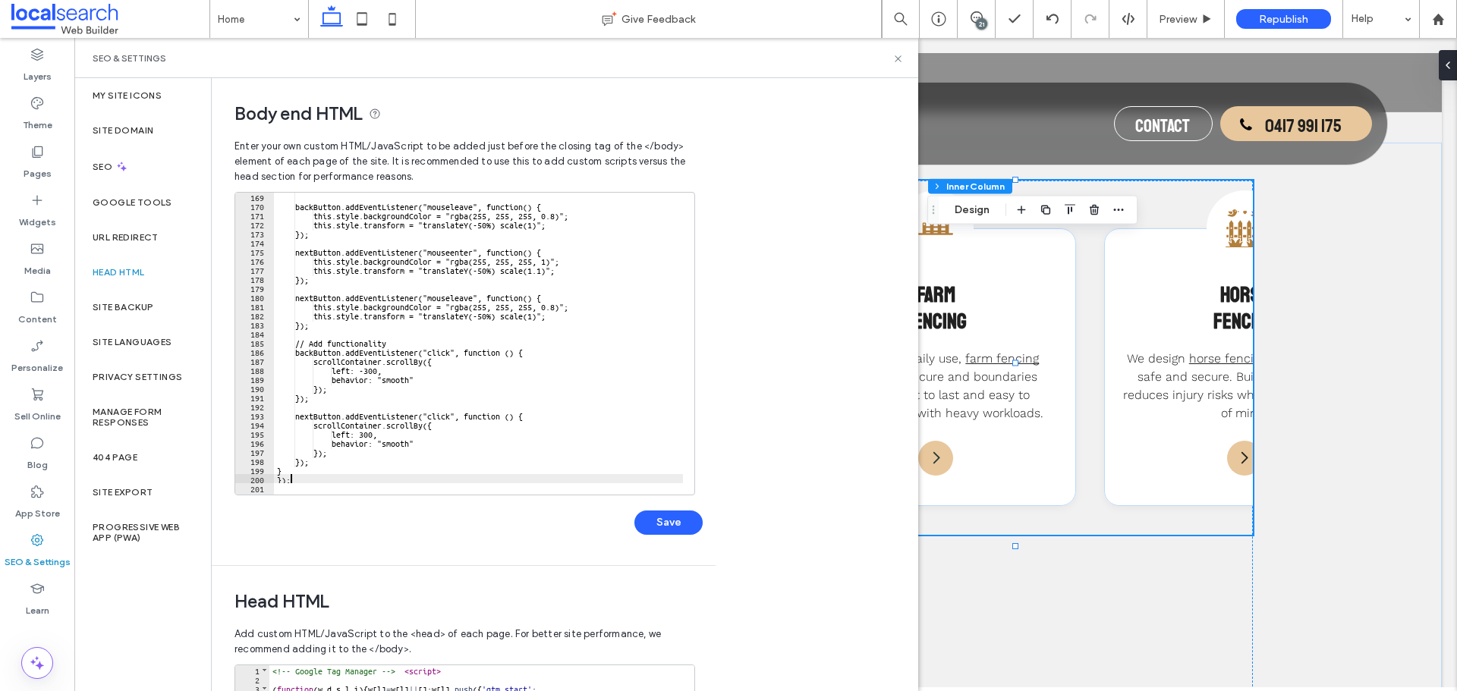
scroll to position [1530, 0]
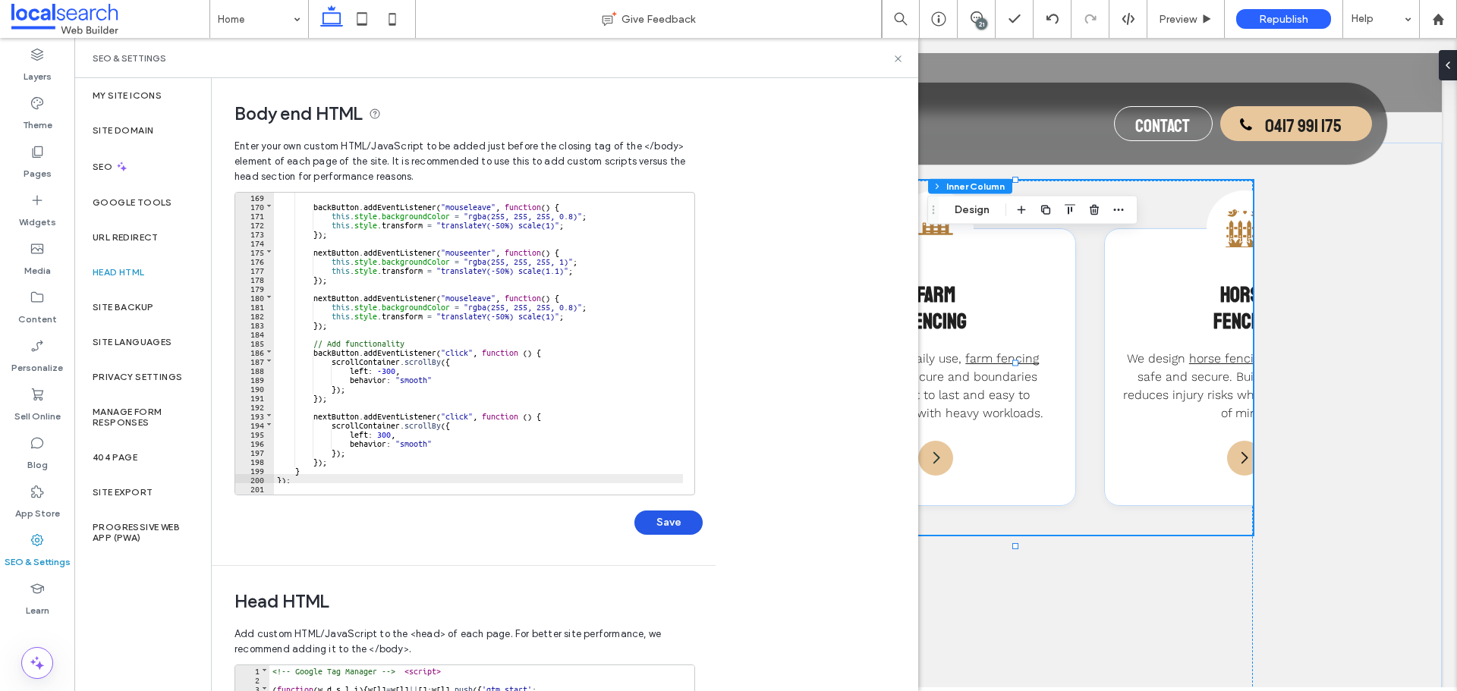
click at [662, 524] on button "Save" at bounding box center [668, 523] width 68 height 24
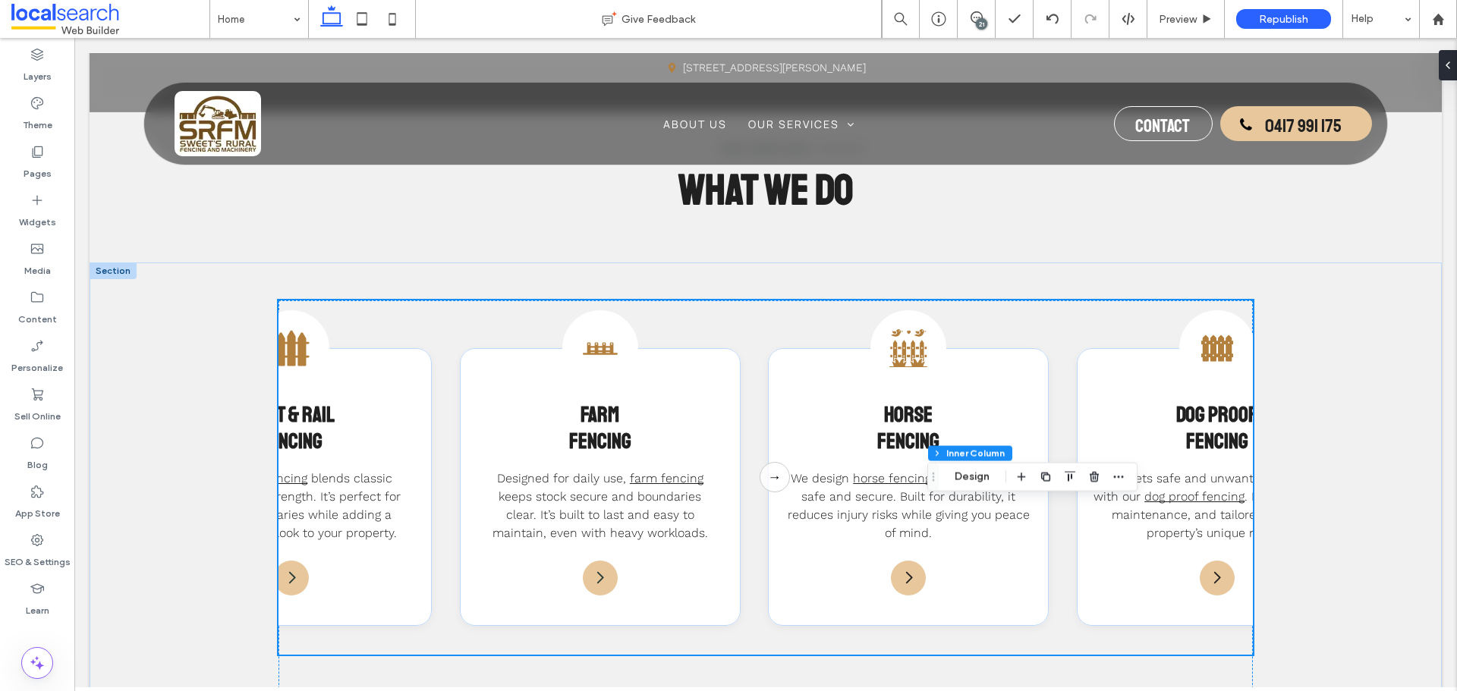
scroll to position [1397, 0]
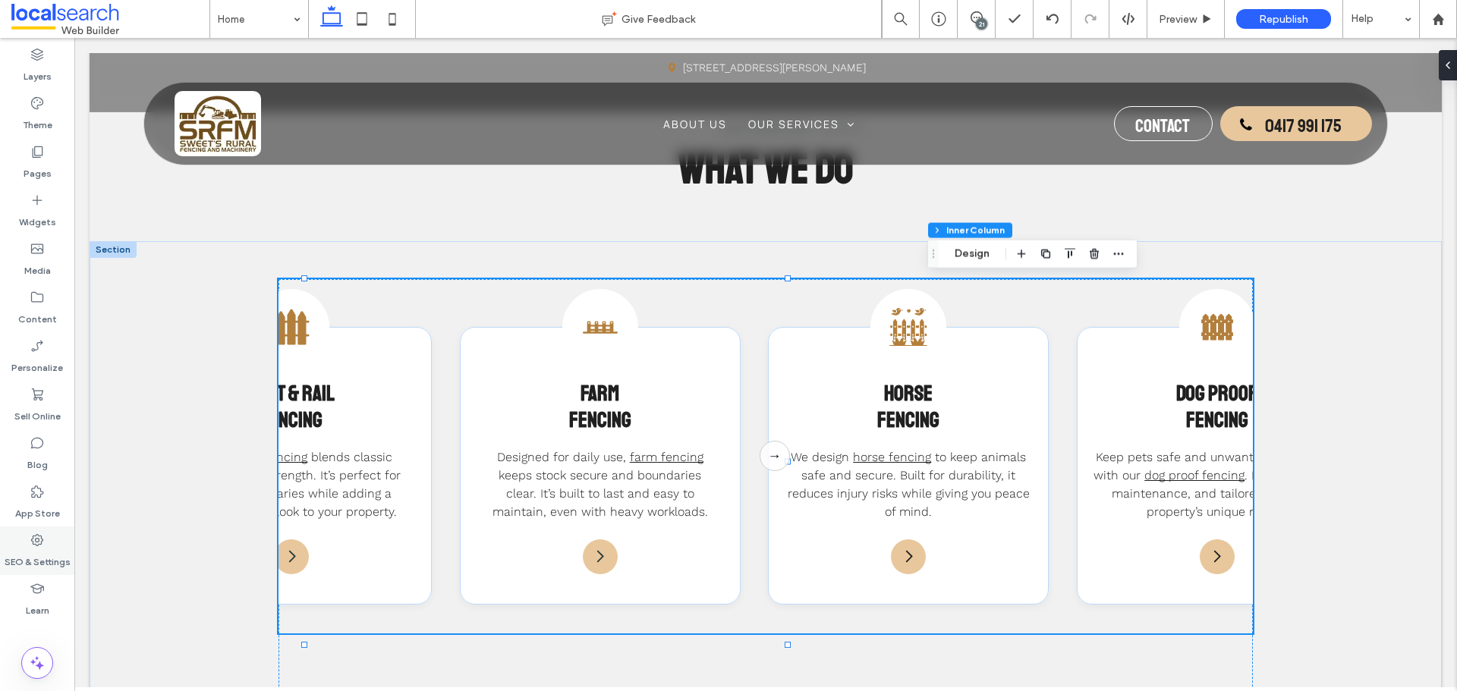
click at [52, 552] on label "SEO & Settings" at bounding box center [38, 558] width 66 height 21
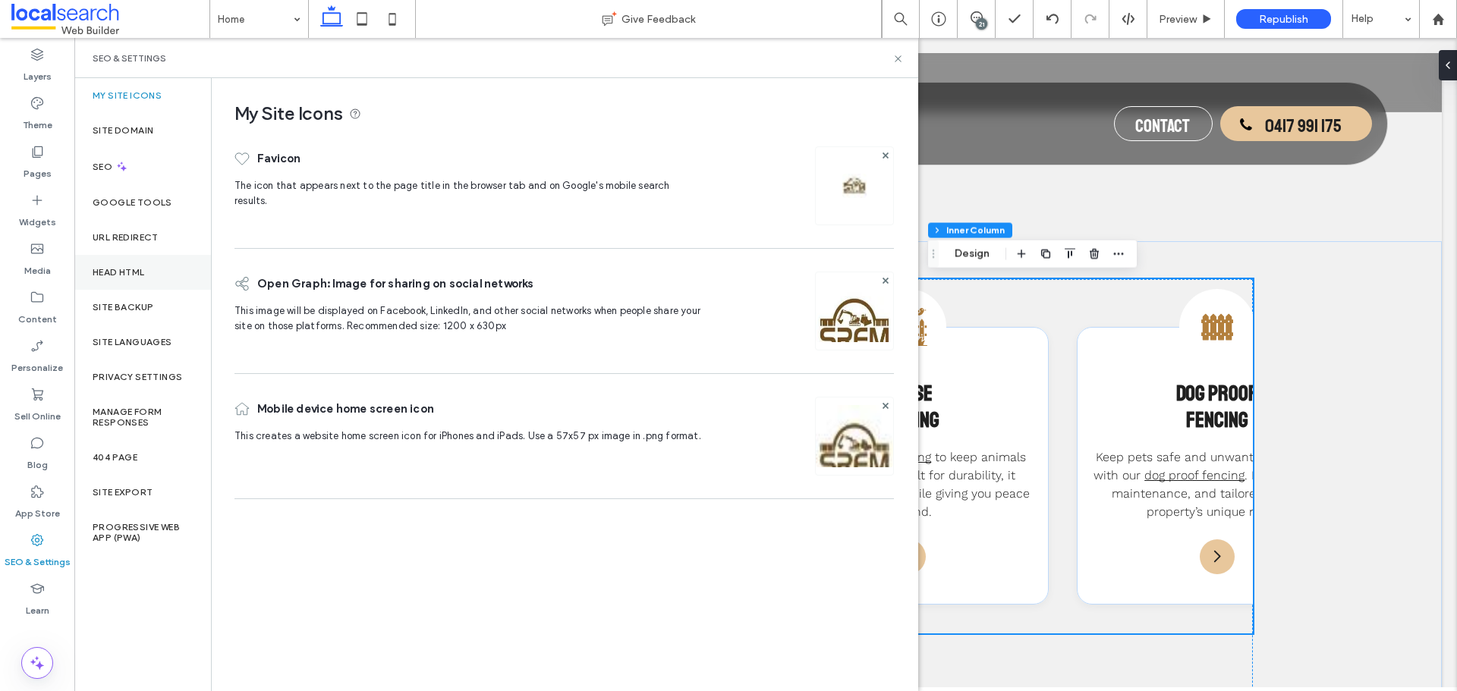
click at [138, 270] on label "Head HTML" at bounding box center [119, 272] width 52 height 11
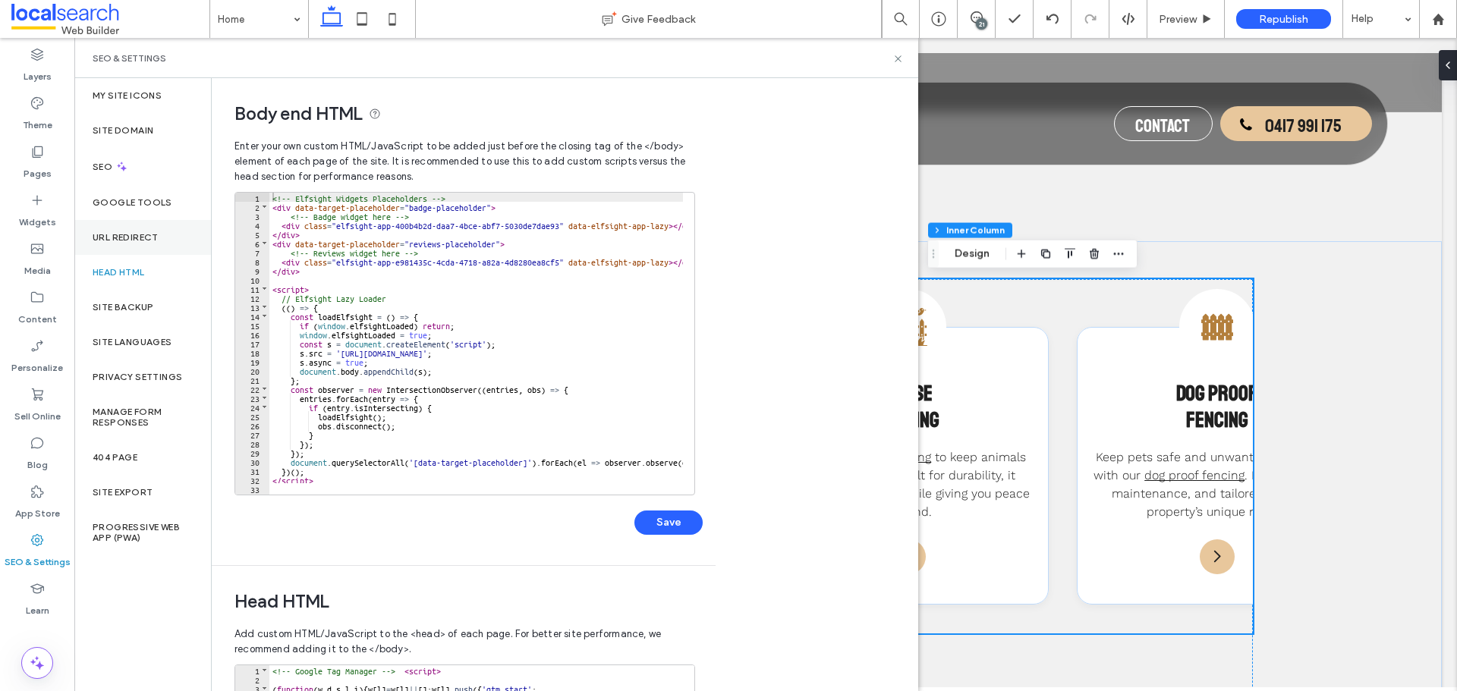
click at [142, 242] on label "URL Redirect" at bounding box center [126, 237] width 66 height 11
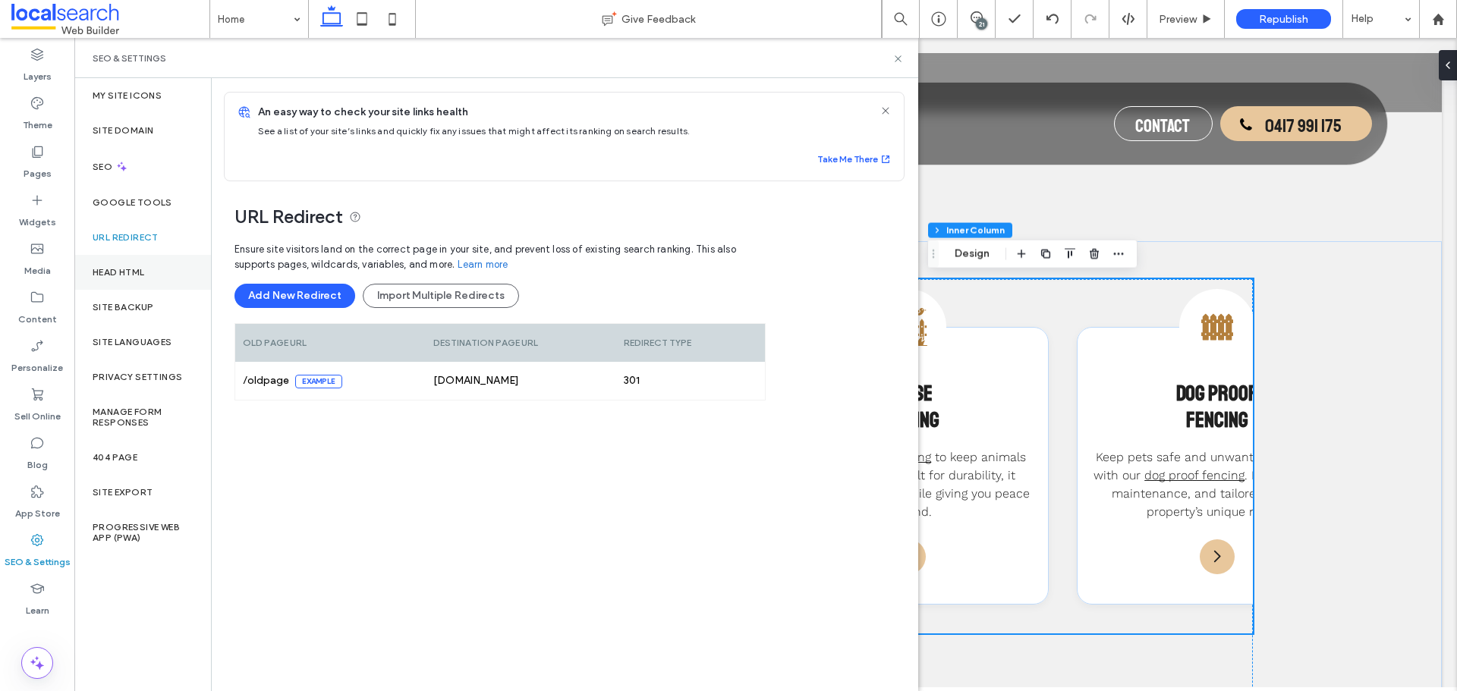
click at [145, 270] on label "Head HTML" at bounding box center [119, 272] width 52 height 11
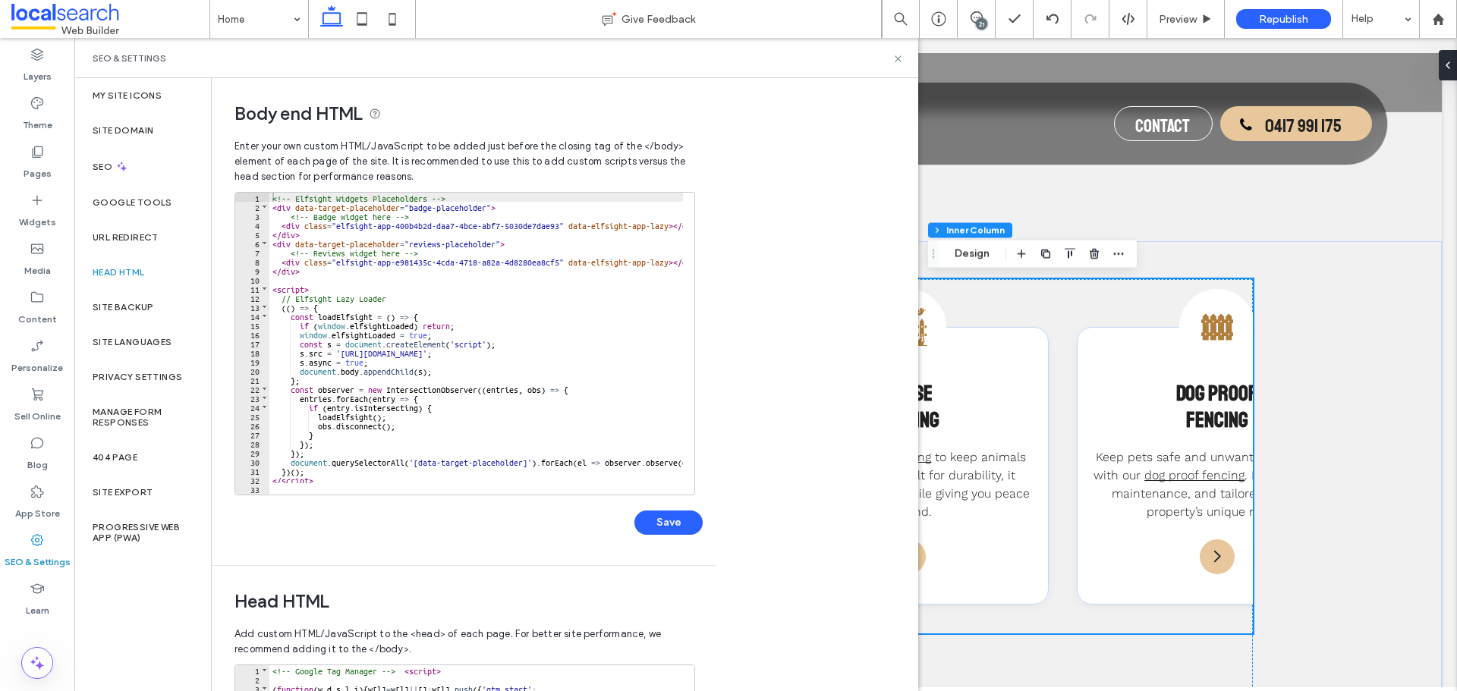
scroll to position [1539, 0]
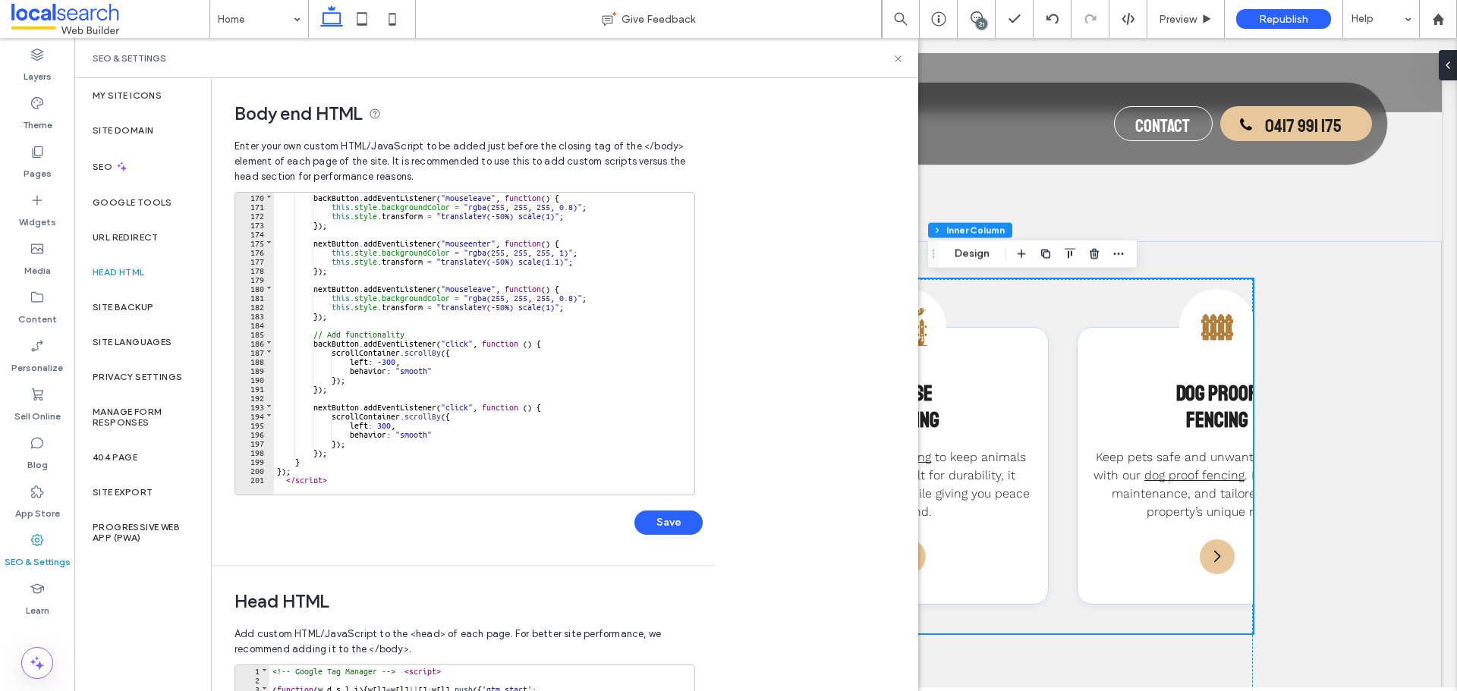
click at [346, 471] on div "backButton . addEventListener ( "mouseleave" , function ( ) { this . style . ba…" at bounding box center [643, 346] width 739 height 309
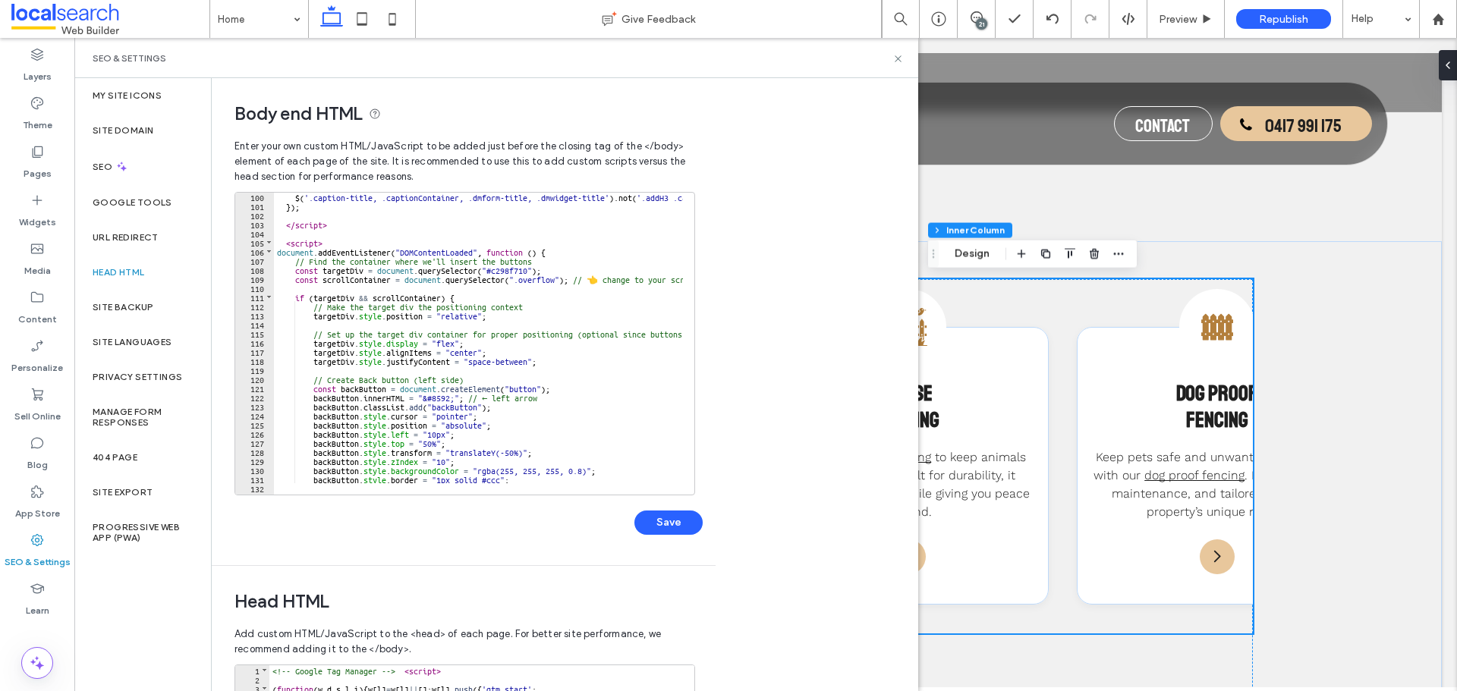
scroll to position [674, 0]
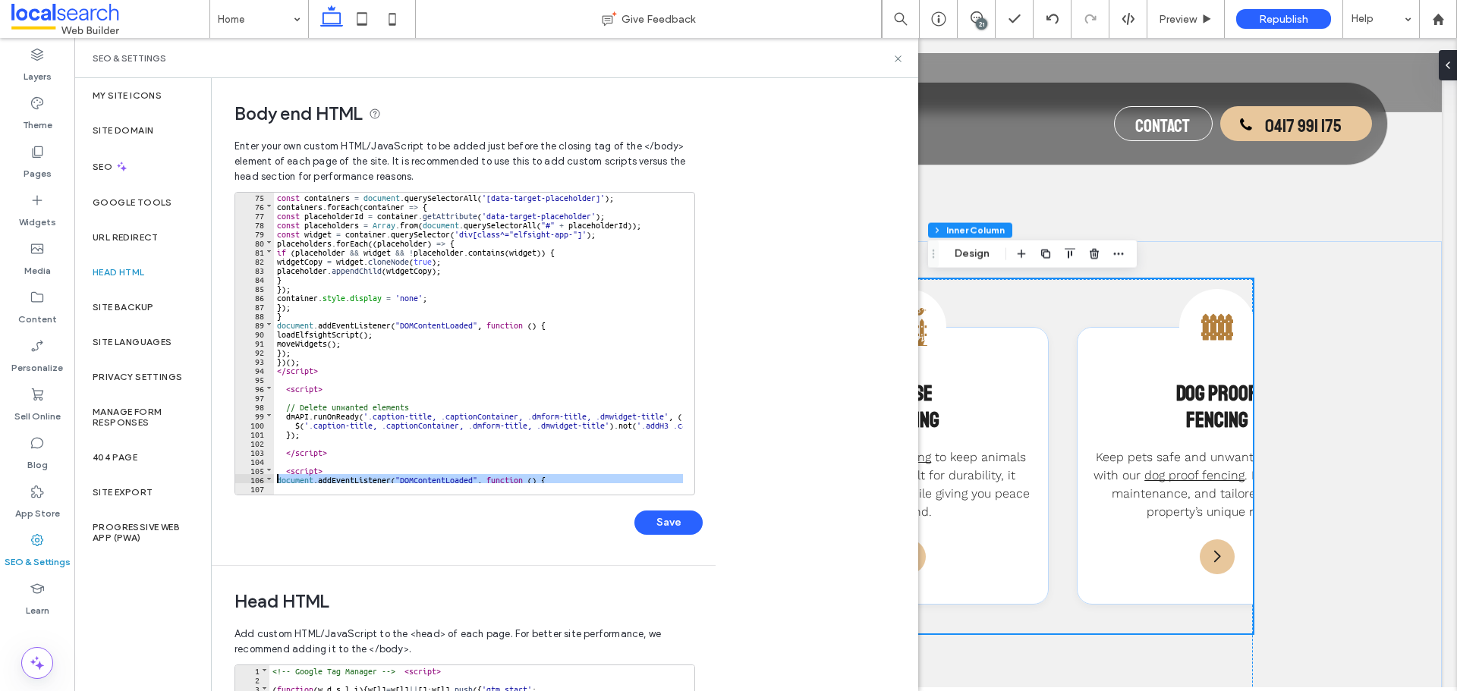
click at [277, 480] on div at bounding box center [503, 486] width 459 height 15
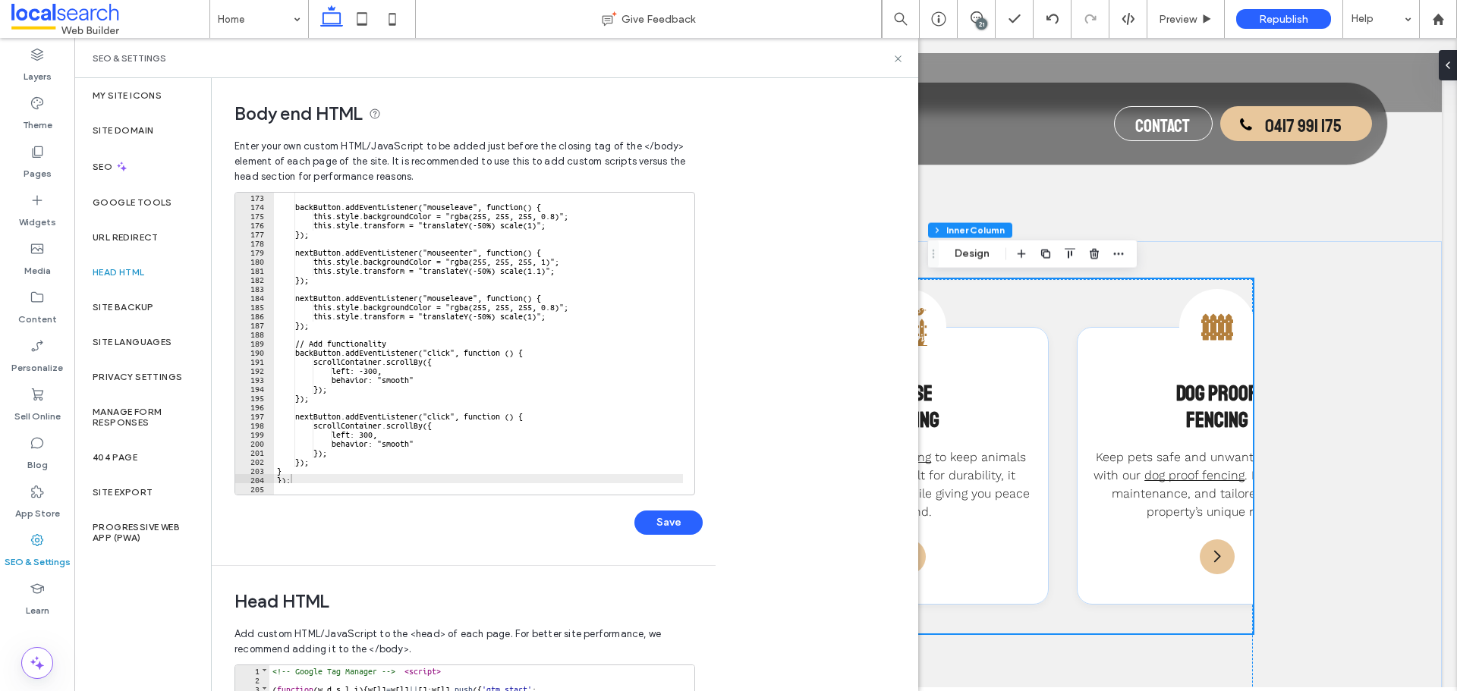
click at [634, 514] on div "Save" at bounding box center [468, 514] width 468 height 39
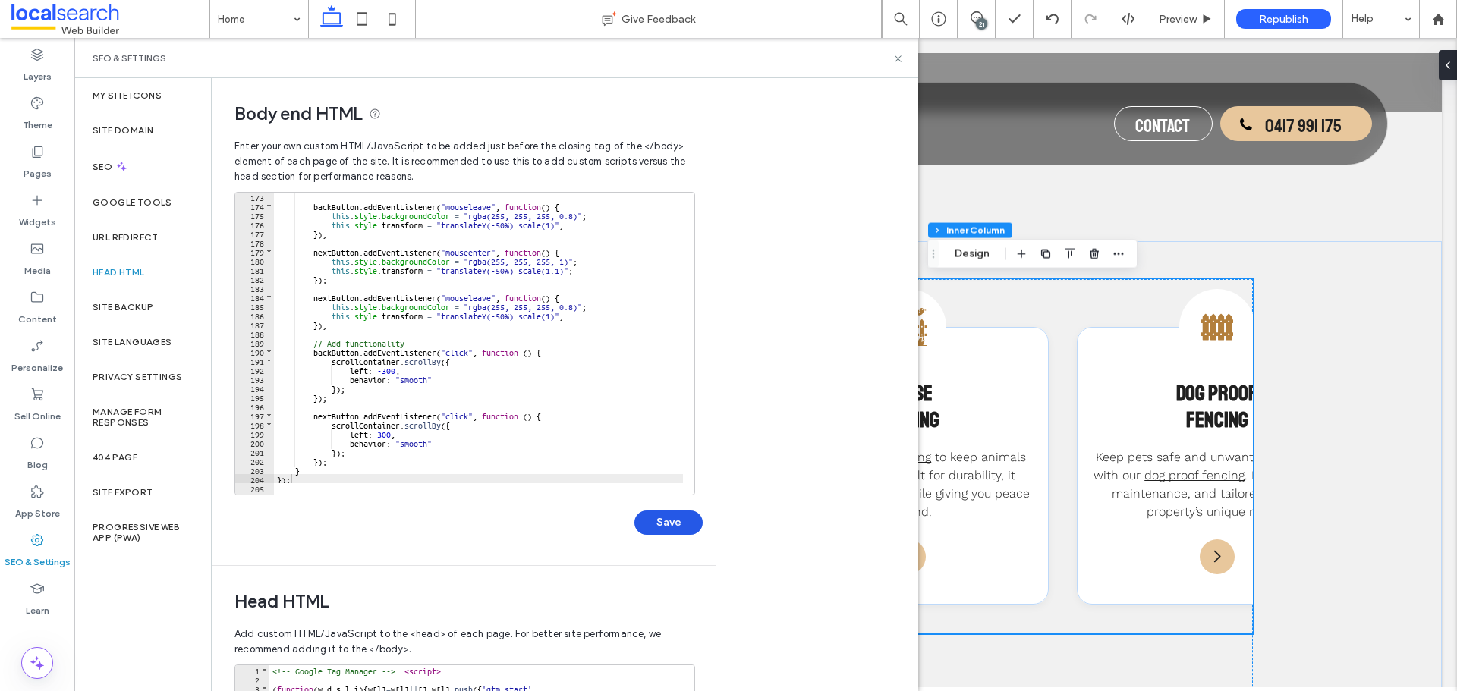
click at [642, 523] on button "Save" at bounding box center [668, 523] width 68 height 24
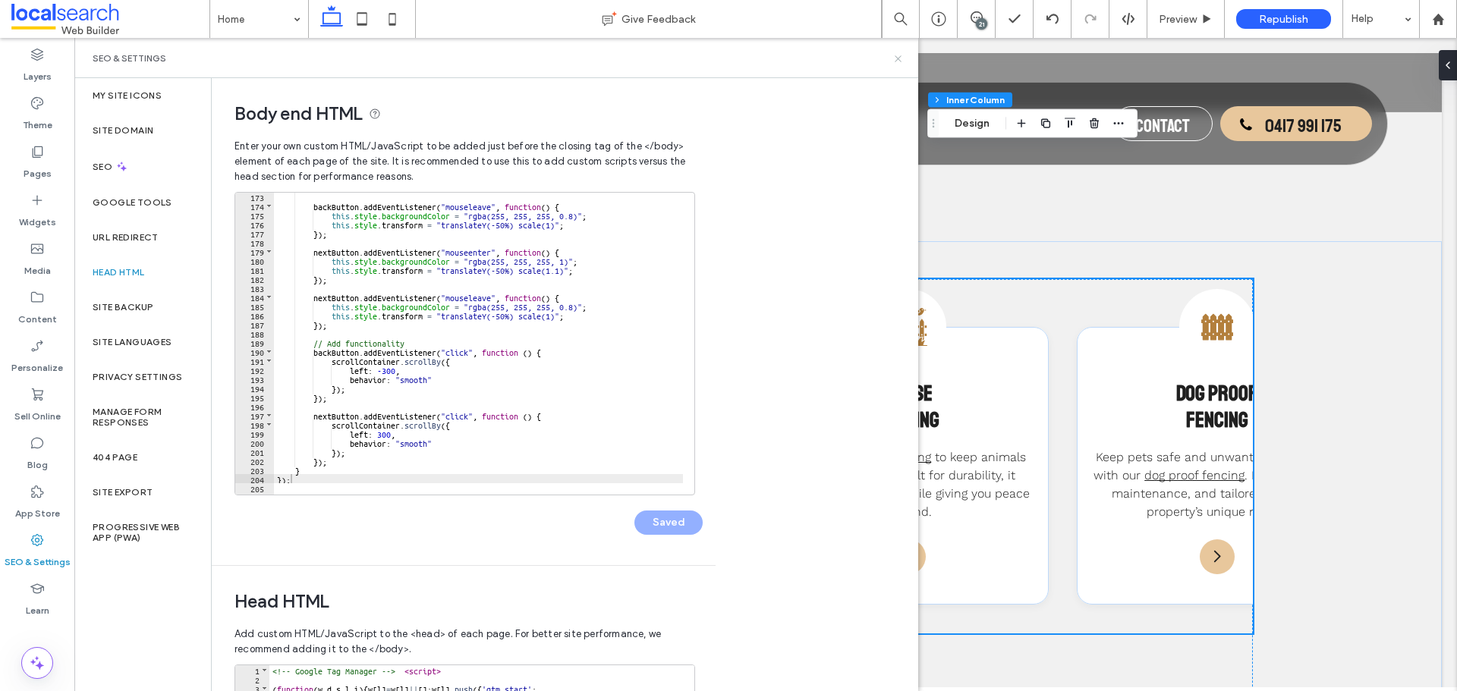
click at [899, 61] on icon at bounding box center [897, 58] width 11 height 11
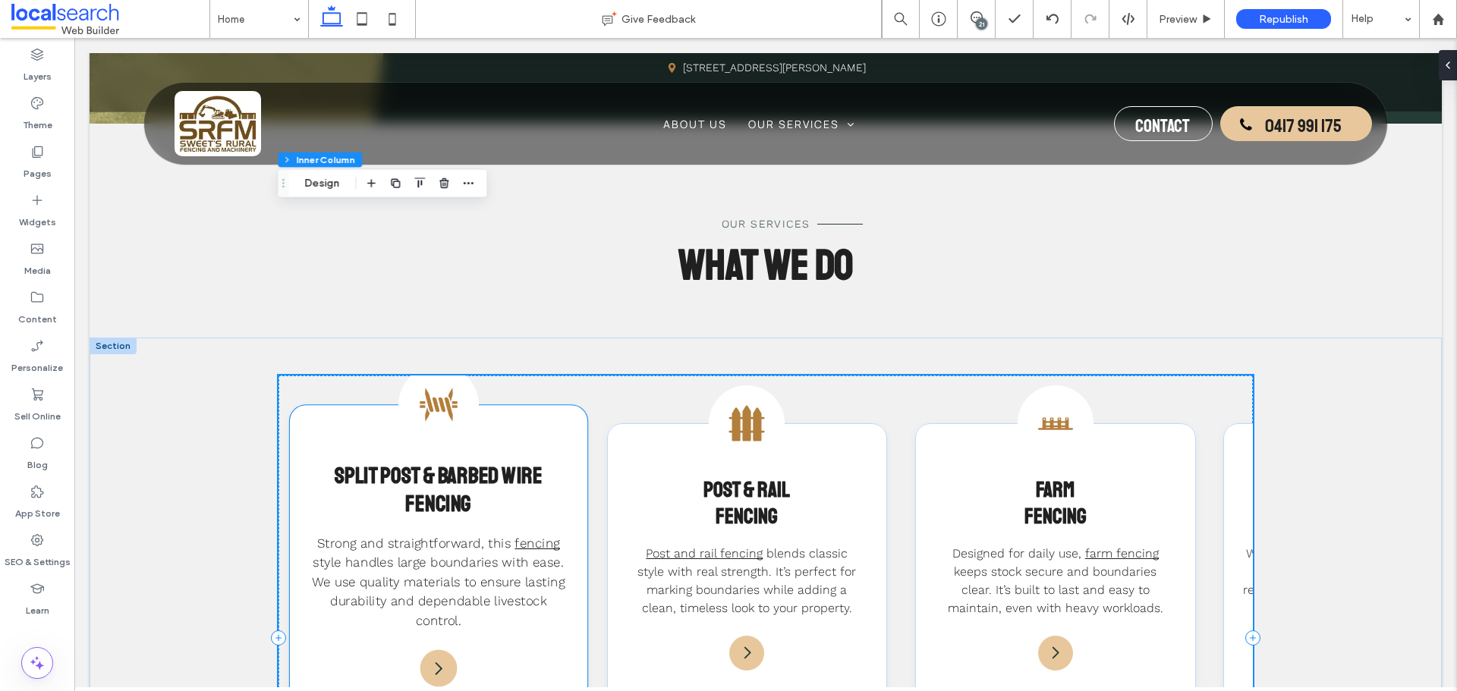
scroll to position [1300, 0]
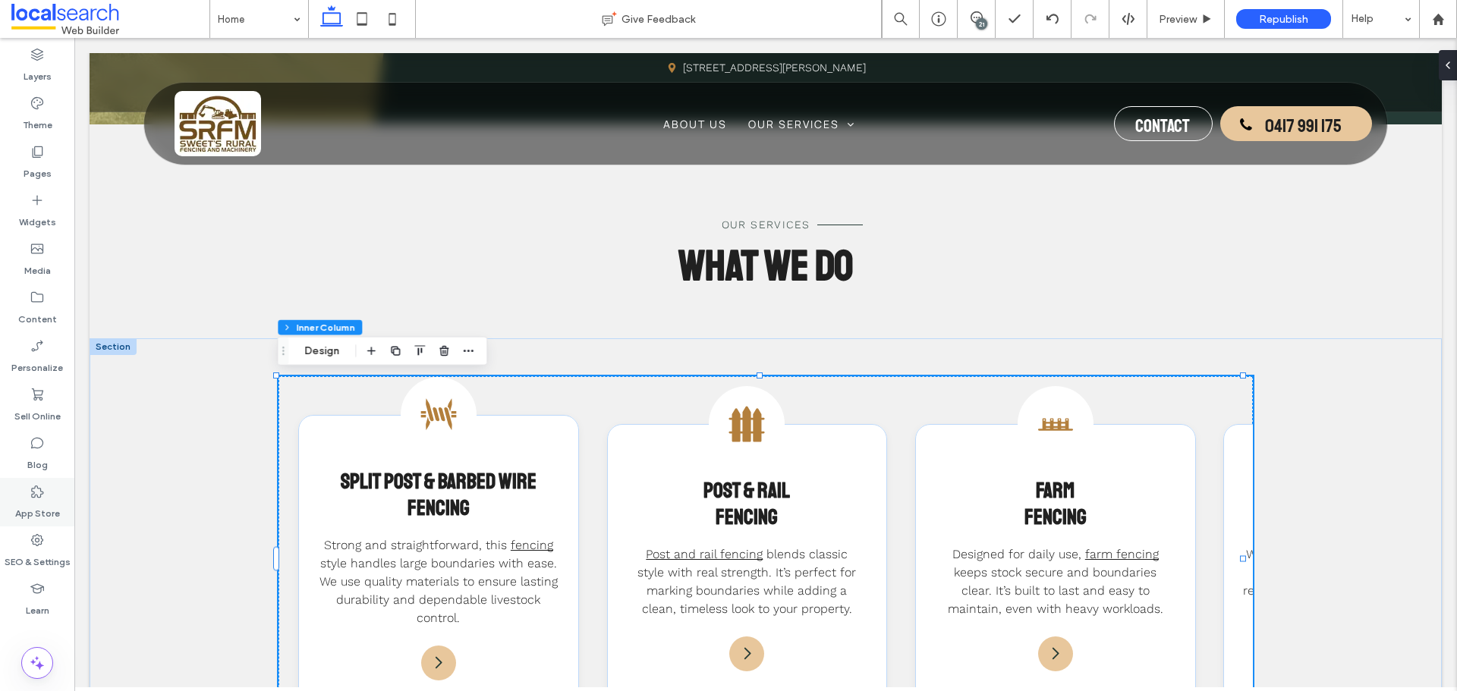
drag, startPoint x: 19, startPoint y: 538, endPoint x: 50, endPoint y: 510, distance: 41.9
click at [19, 538] on div "SEO & Settings" at bounding box center [37, 551] width 74 height 49
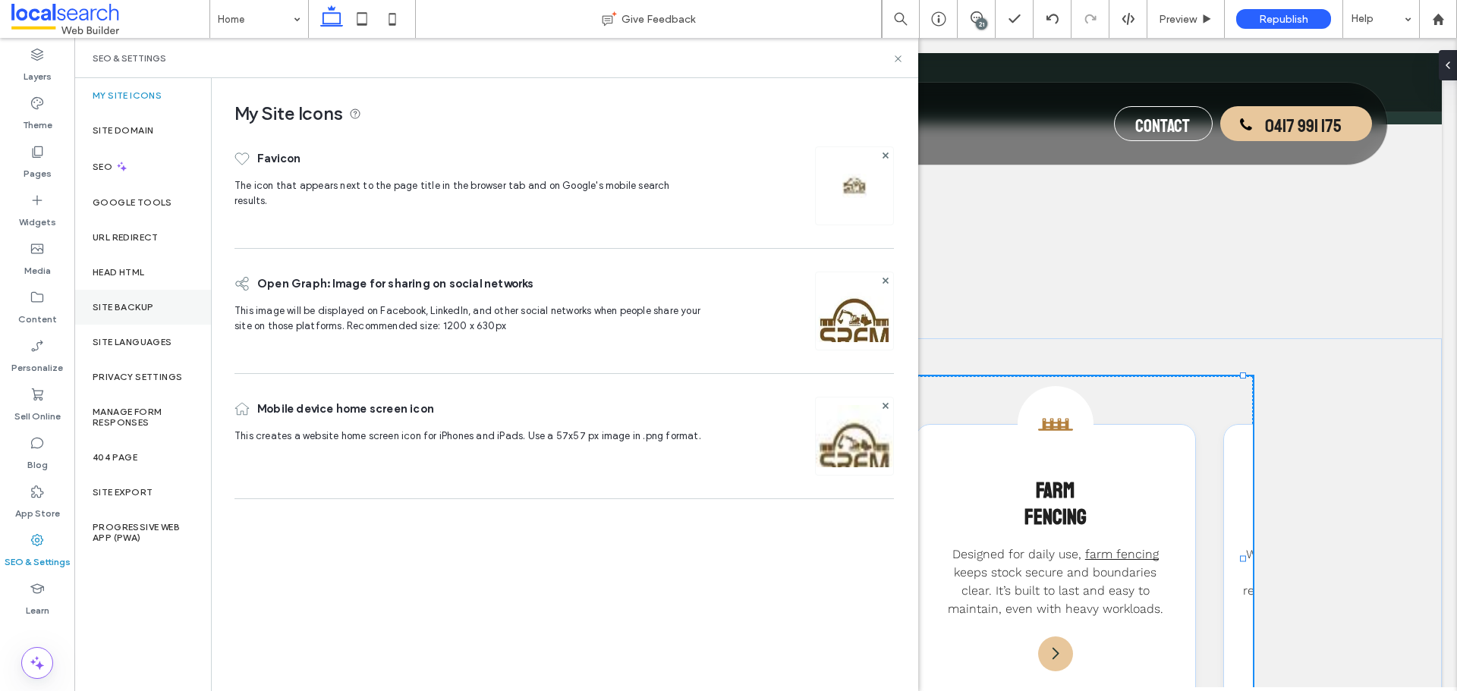
click at [139, 305] on label "Site Backup" at bounding box center [123, 307] width 61 height 11
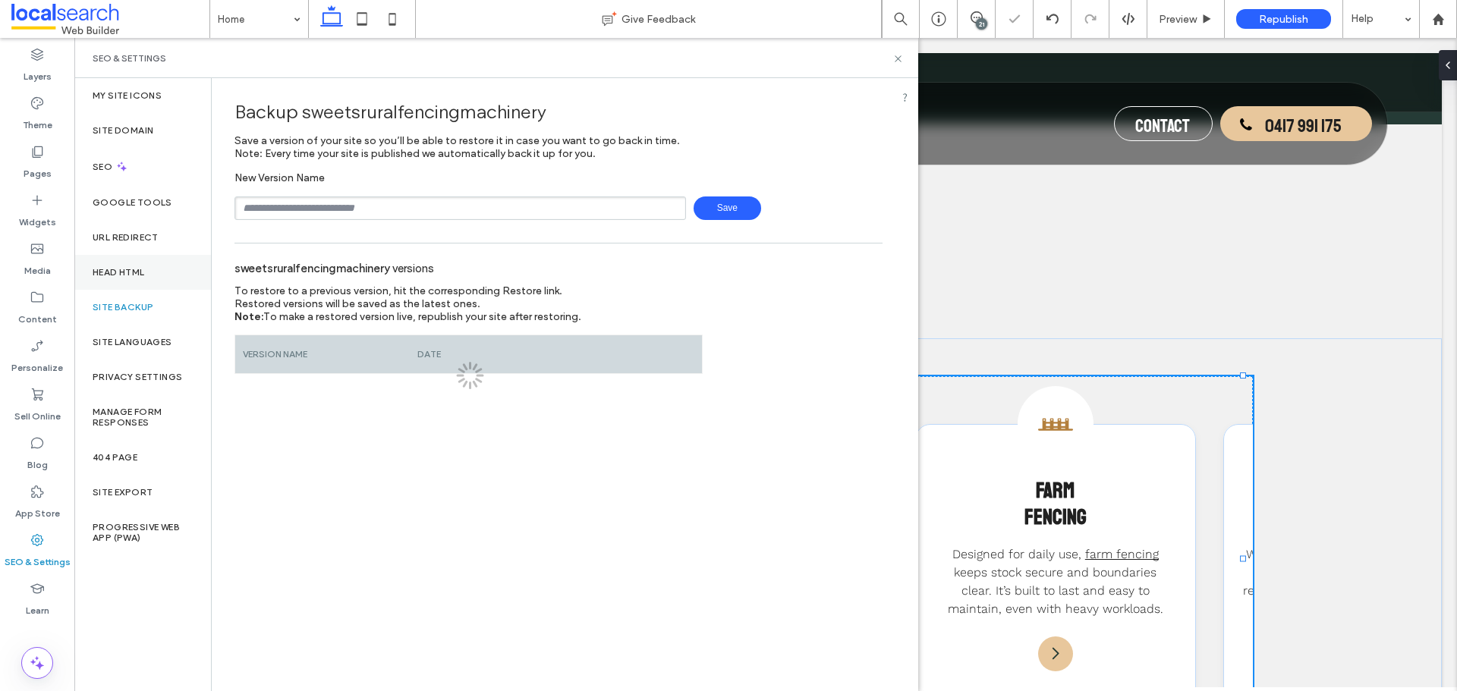
click at [150, 264] on div "Head HTML" at bounding box center [142, 272] width 137 height 35
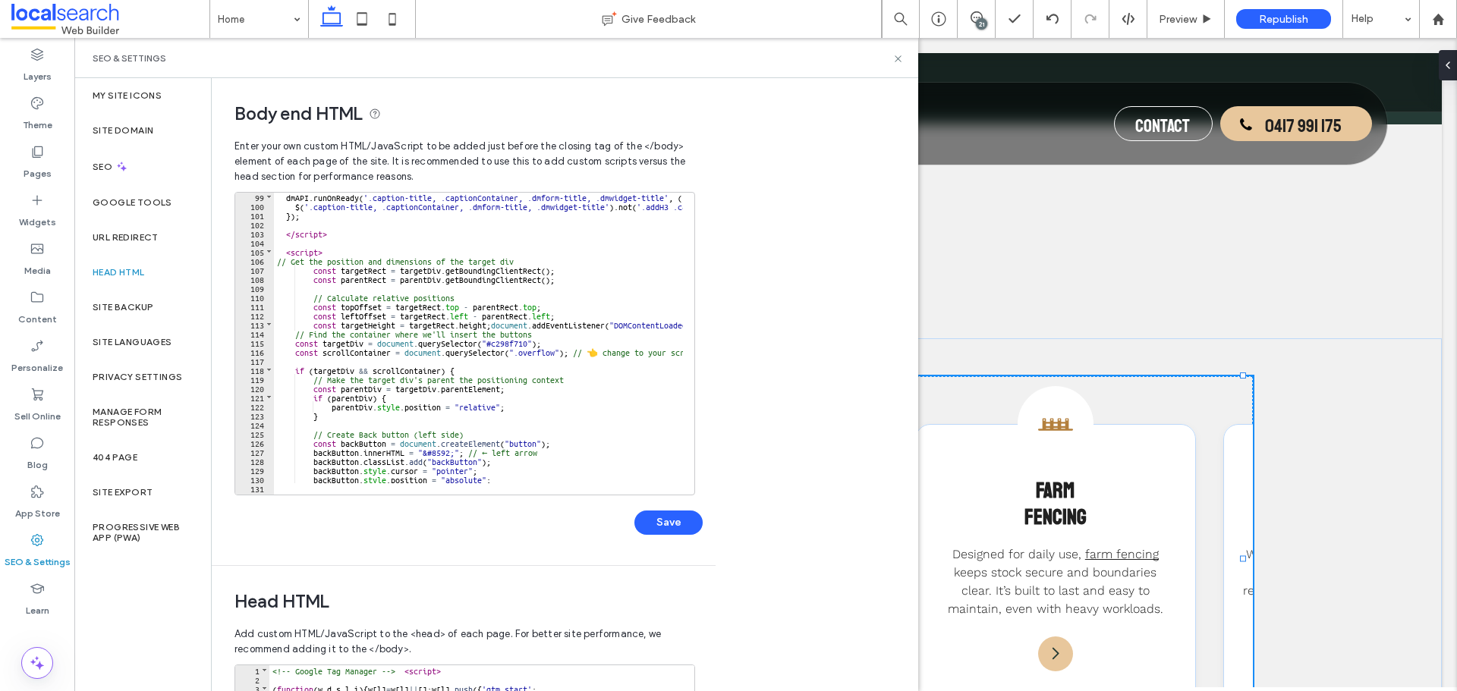
scroll to position [847, 0]
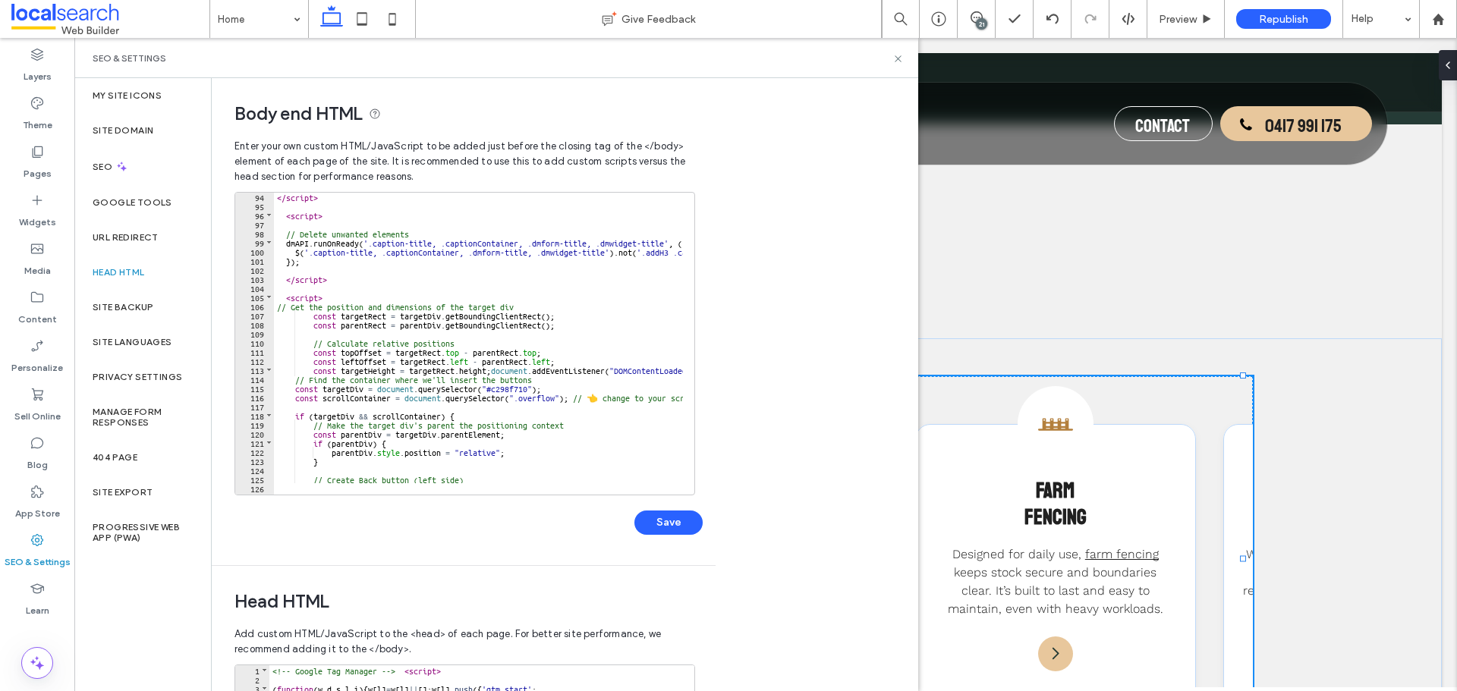
click at [413, 341] on div "</ script > < script > // Delete unwanted elements dmAPI . runOnReady ( '.capti…" at bounding box center [643, 346] width 739 height 309
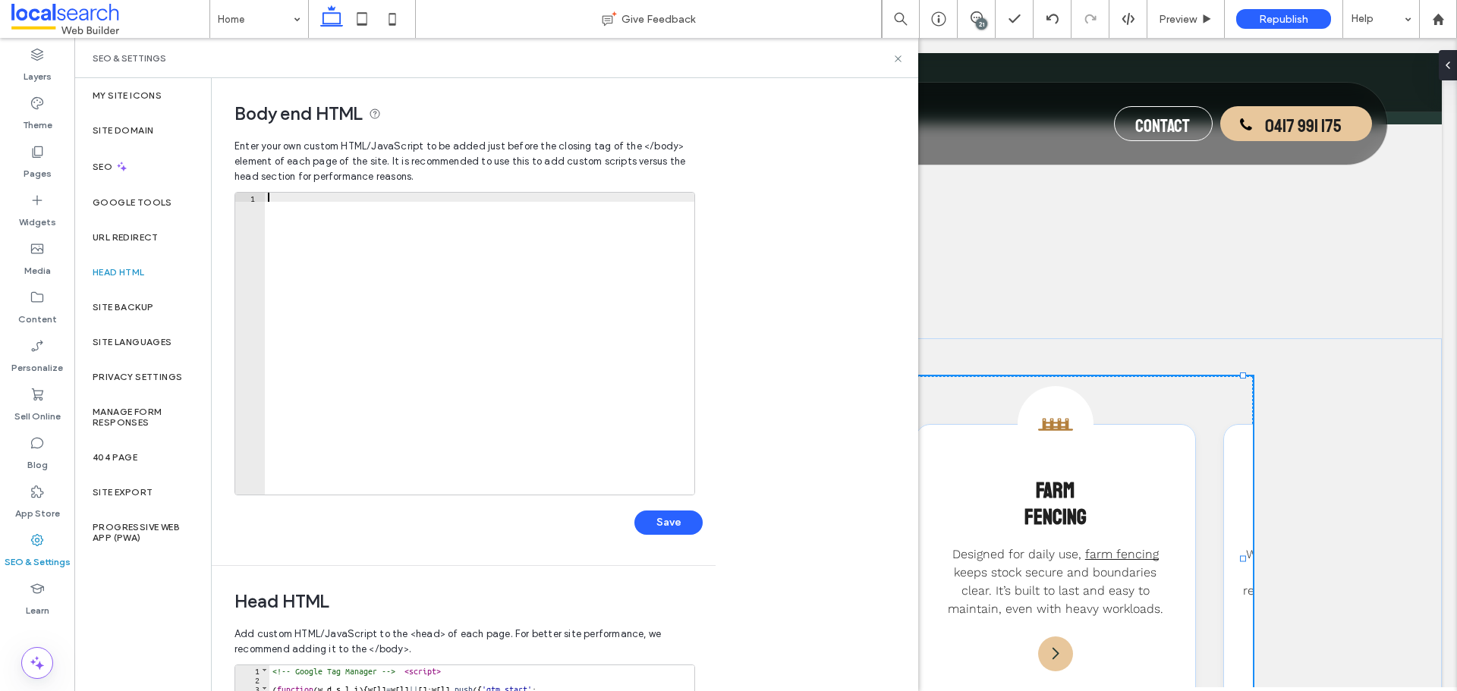
click at [514, 376] on div at bounding box center [479, 353] width 429 height 320
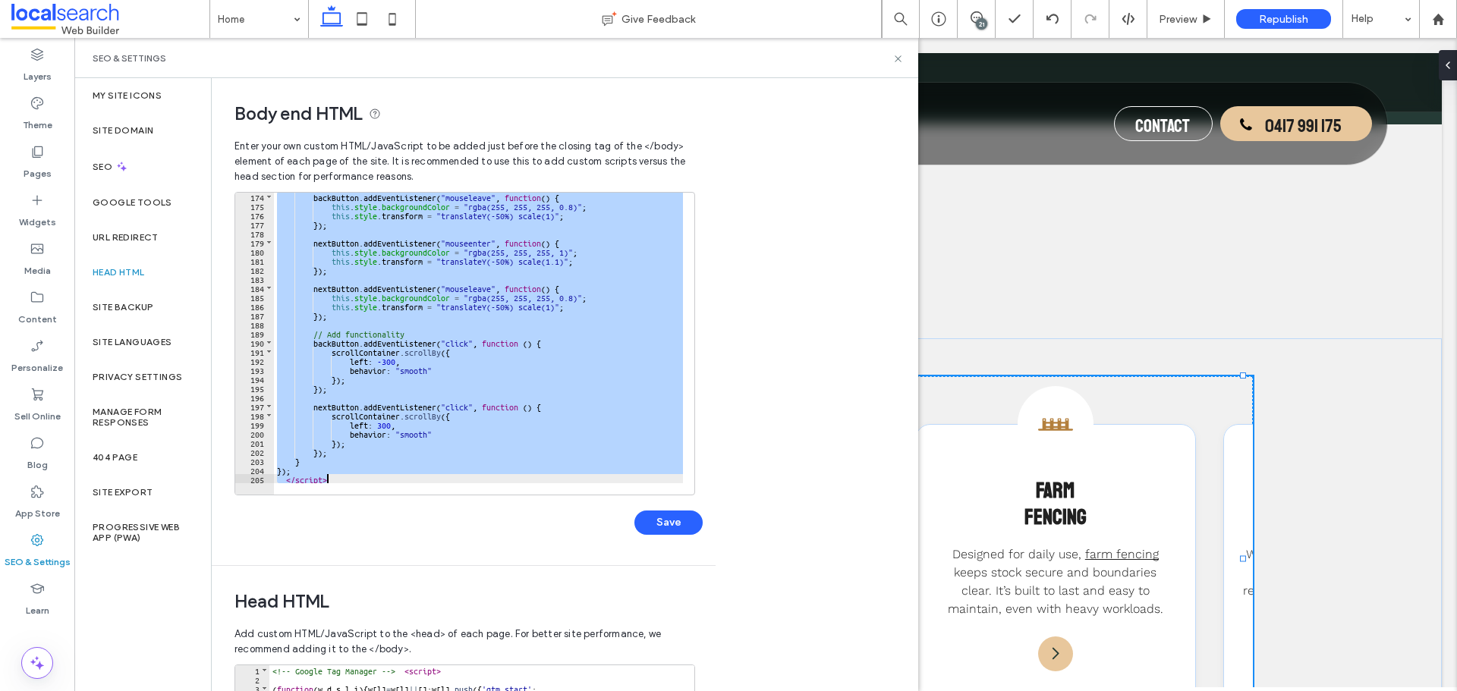
scroll to position [1576, 0]
click at [507, 401] on div "backButton . addEventListener ( "mouseleave" , function ( ) { this . style . ba…" at bounding box center [478, 338] width 409 height 291
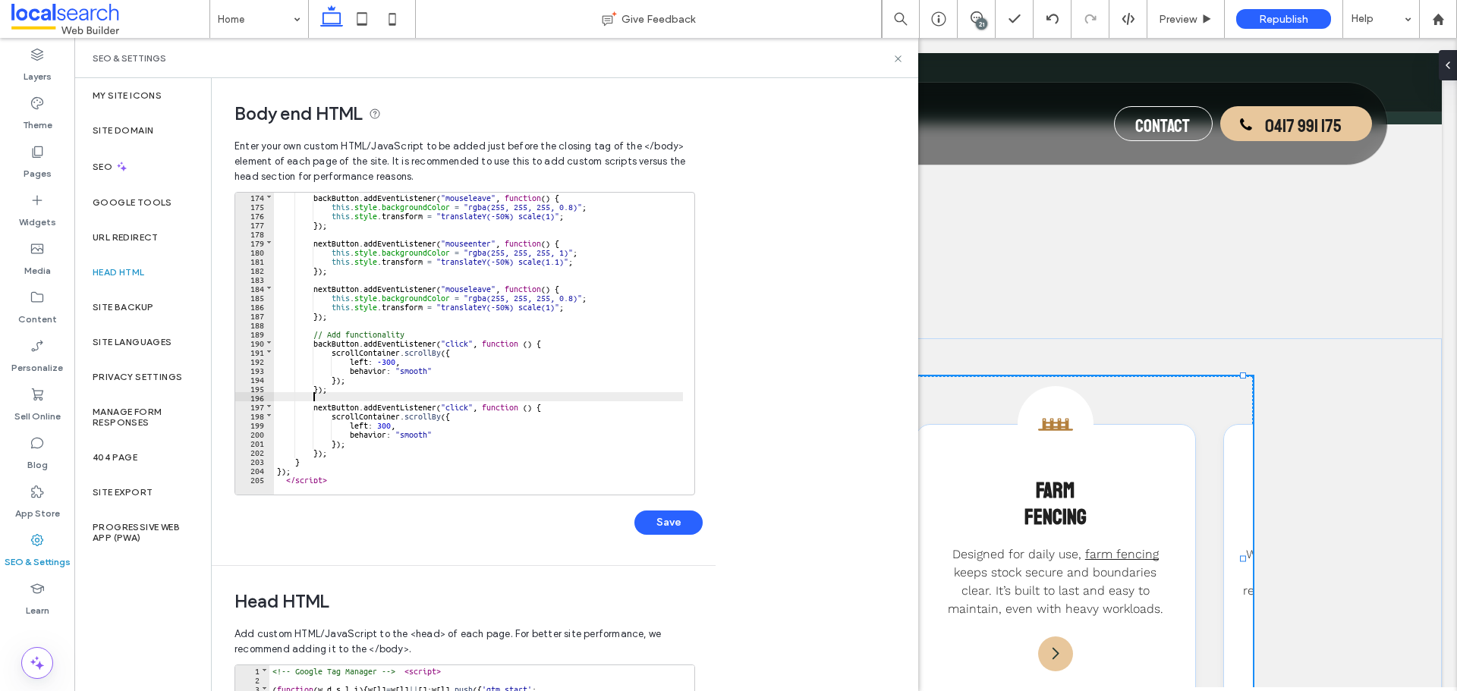
click at [427, 473] on div "backButton . addEventListener ( "mouseleave" , function ( ) { this . style . ba…" at bounding box center [643, 346] width 739 height 309
click at [447, 202] on div "backButton . addEventListener ( "mouseleave" , function ( ) { this . style . ba…" at bounding box center [643, 346] width 739 height 309
click at [400, 460] on div "backButton . addEventListener ( "mouseleave" , function ( ) { this . style . ba…" at bounding box center [643, 346] width 739 height 309
click at [398, 468] on div "backButton . addEventListener ( "mouseleave" , function ( ) { this . style . ba…" at bounding box center [643, 346] width 739 height 309
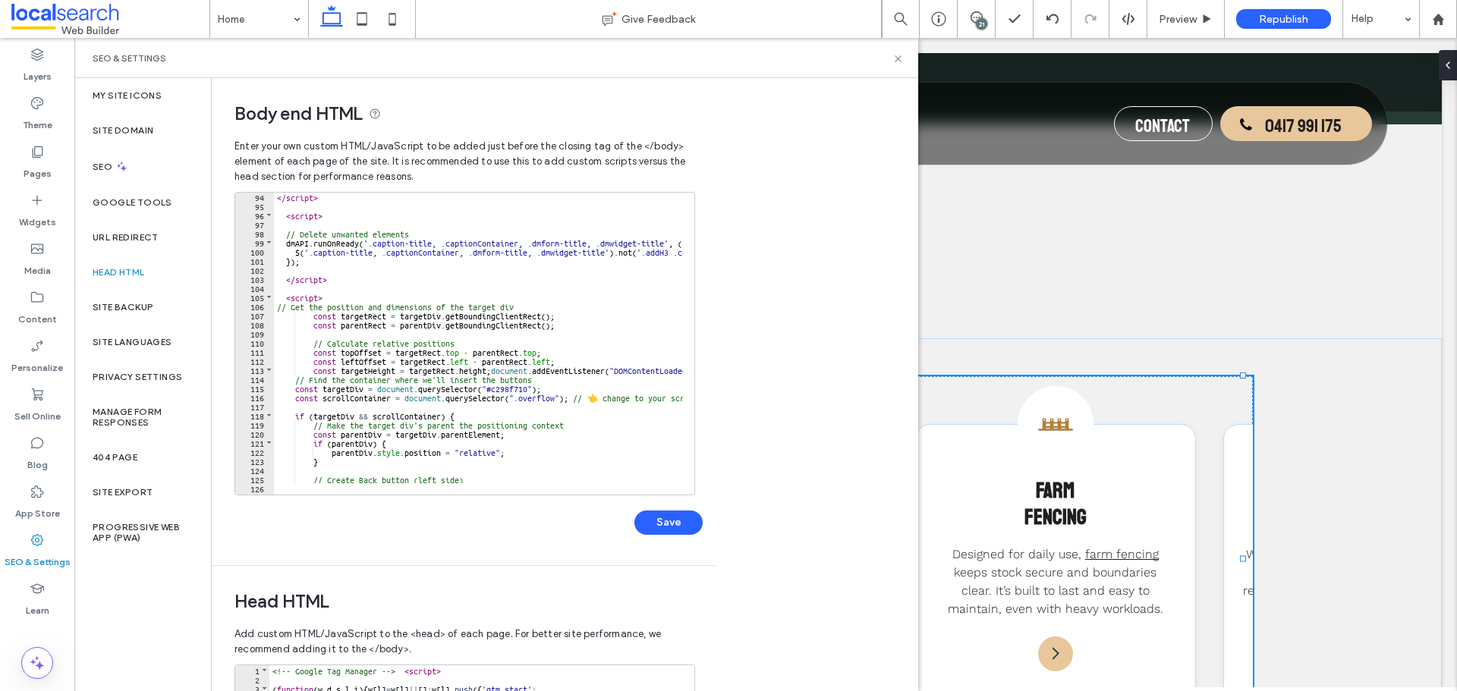
scroll to position [847, 0]
click at [282, 307] on div "</ script > < script > // Delete unwanted elements dmAPI . runOnReady ( '.capti…" at bounding box center [643, 346] width 739 height 309
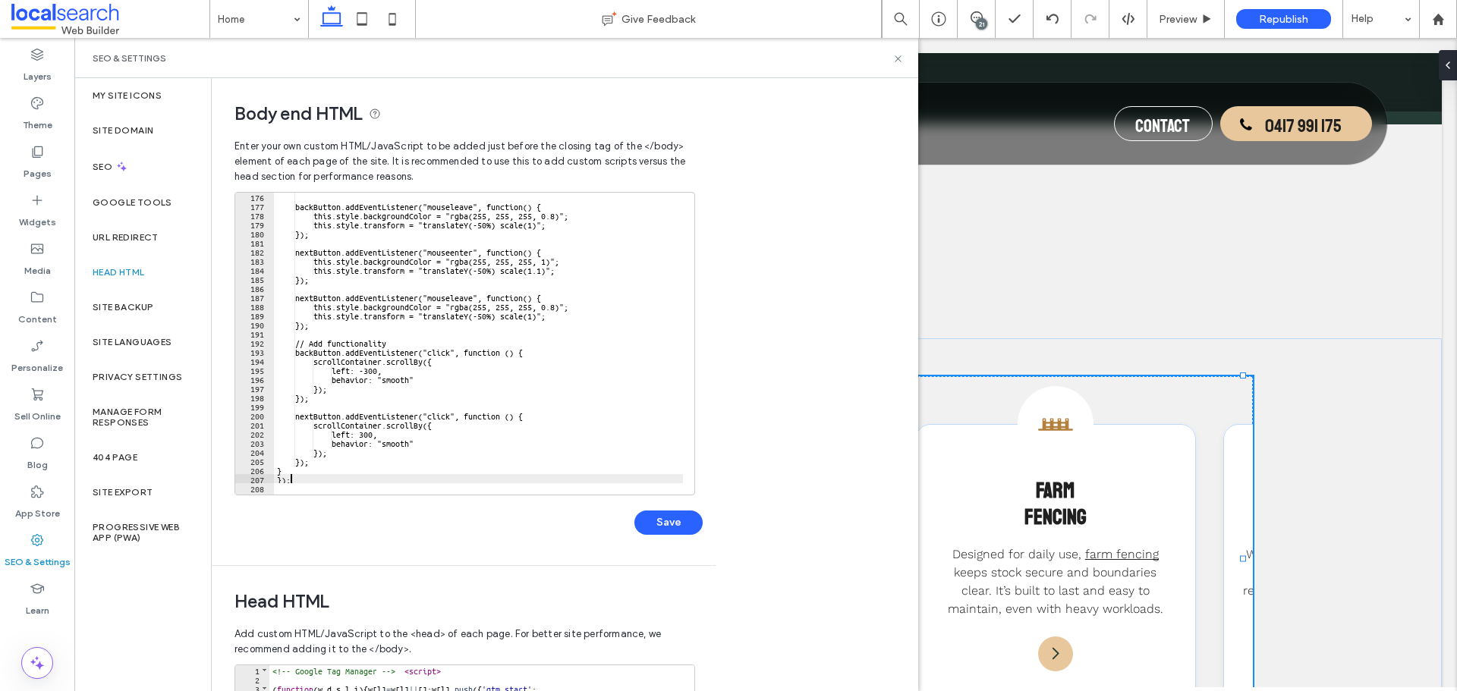
scroll to position [1594, 0]
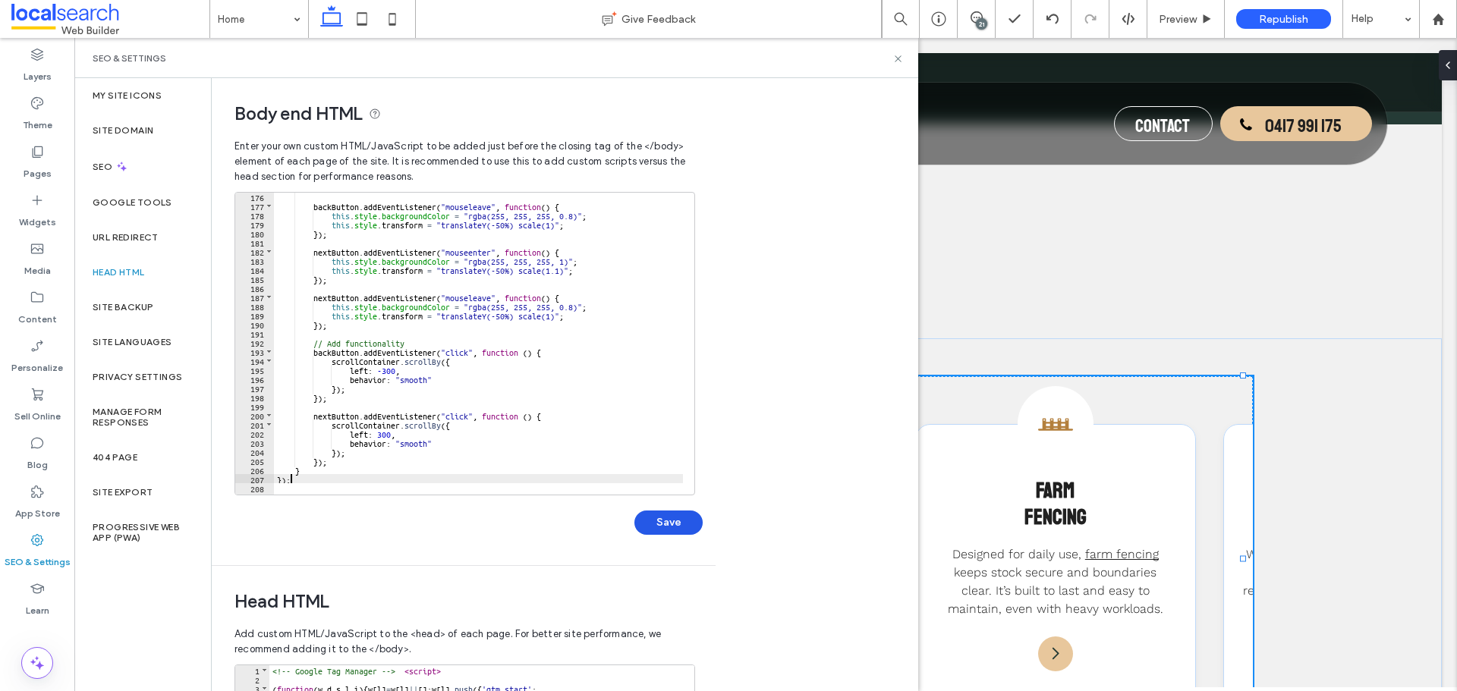
click at [662, 524] on button "Save" at bounding box center [668, 523] width 68 height 24
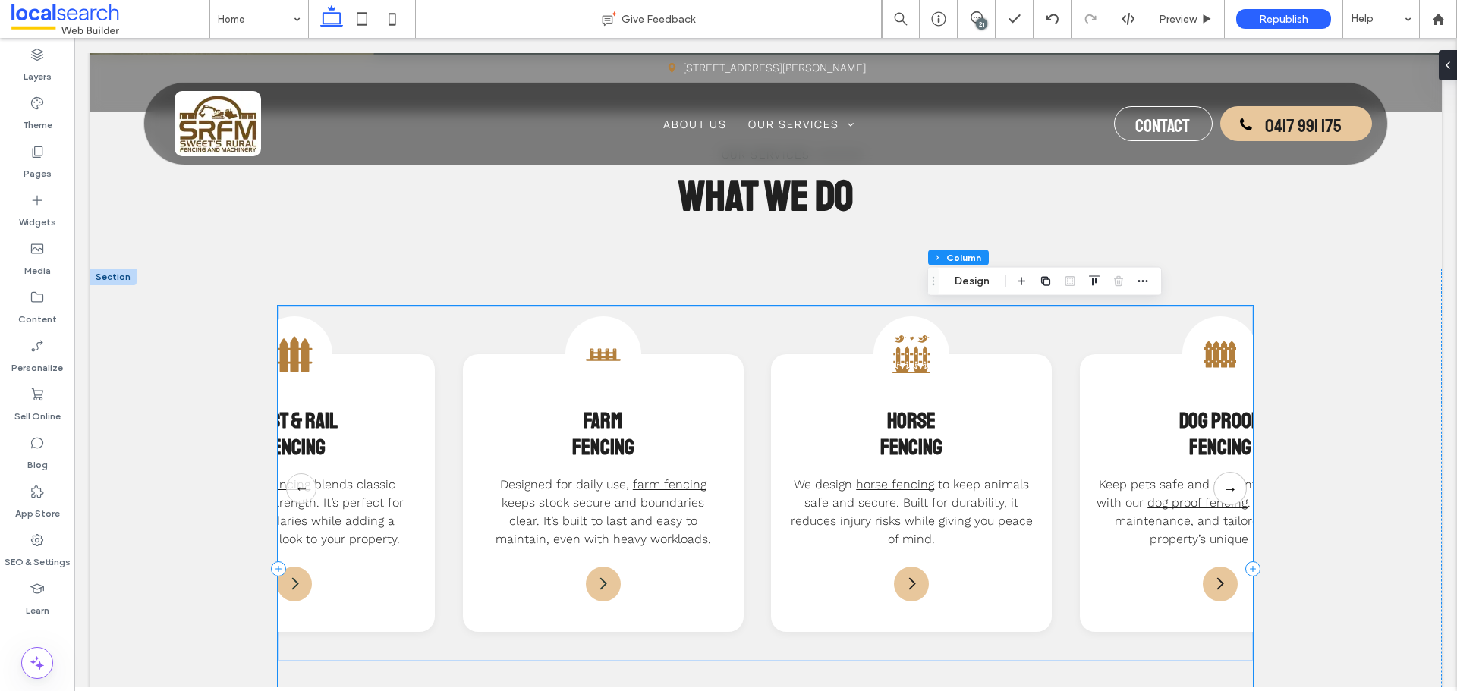
scroll to position [0, 0]
click at [1227, 495] on button "→" at bounding box center [1229, 488] width 33 height 33
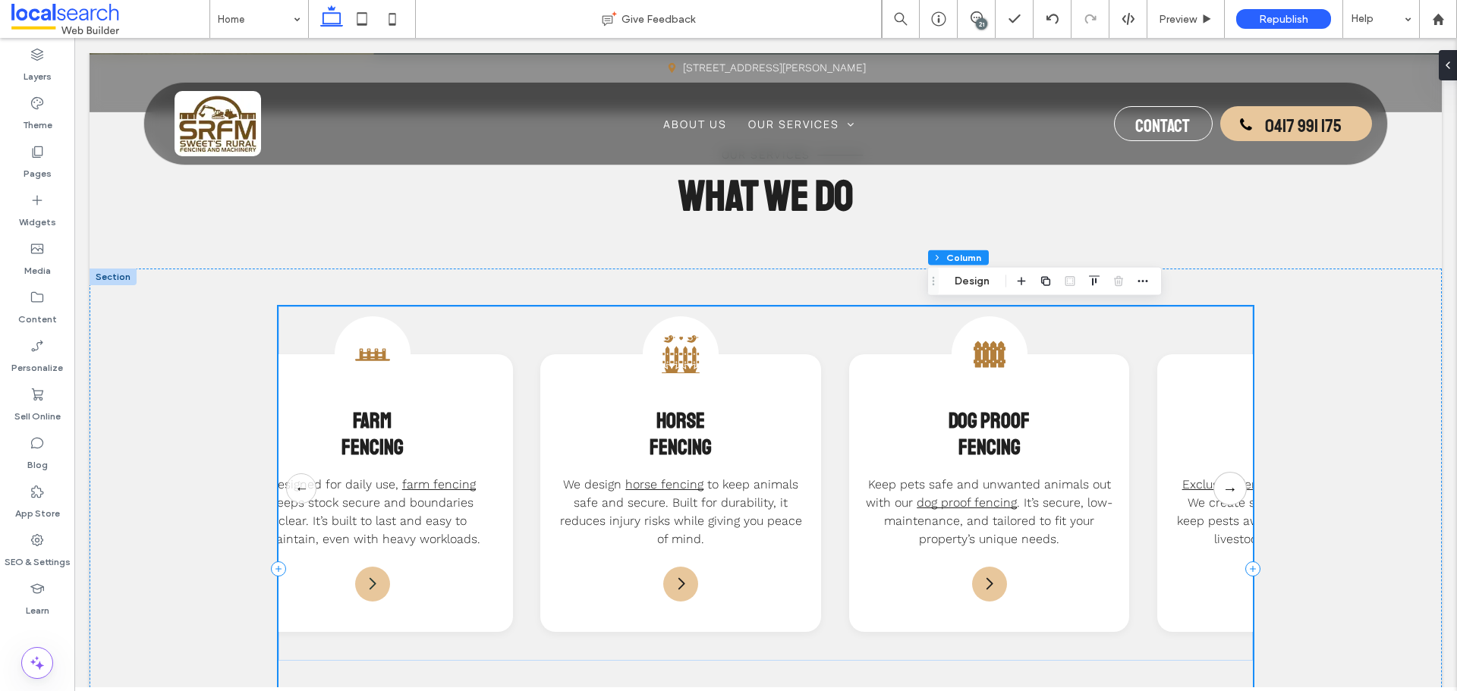
click at [1227, 495] on button "→" at bounding box center [1229, 488] width 33 height 33
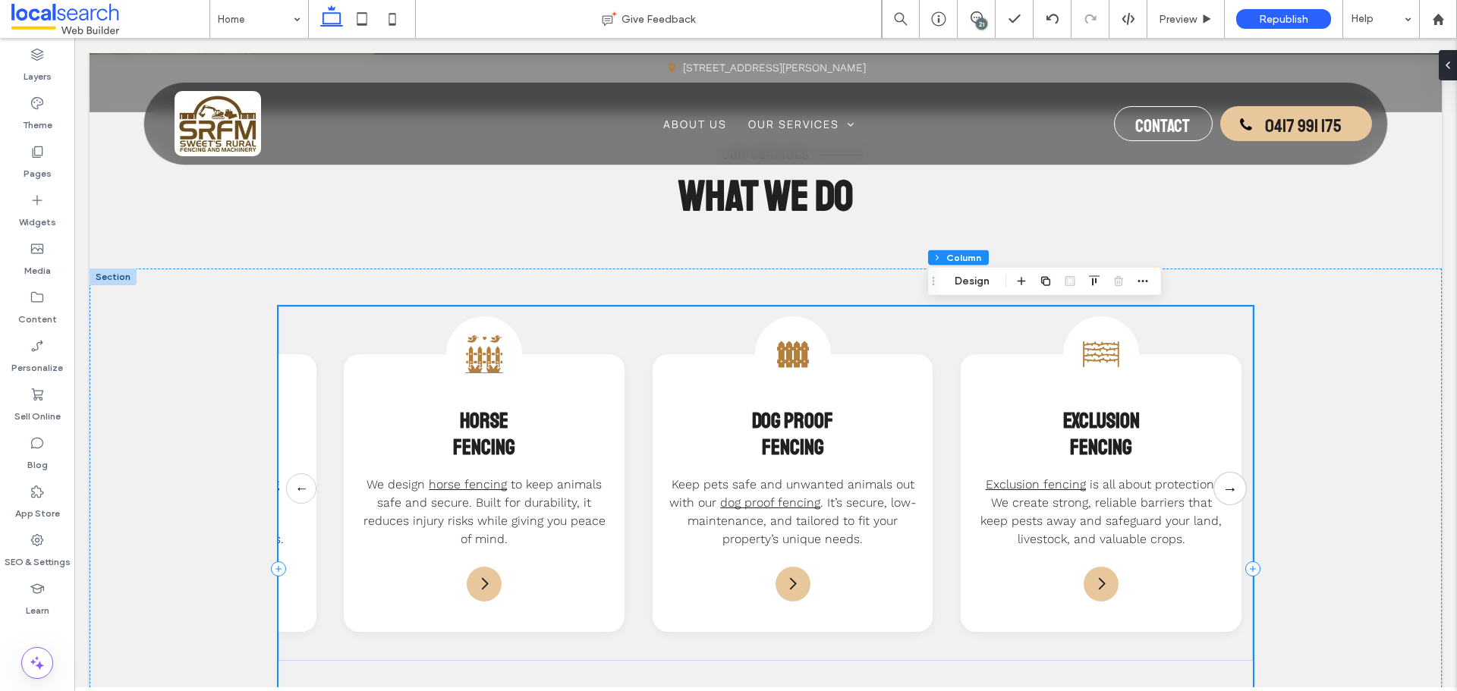
scroll to position [0, 881]
click at [1227, 495] on button "→" at bounding box center [1229, 488] width 33 height 33
click at [301, 493] on button "←" at bounding box center [301, 488] width 33 height 33
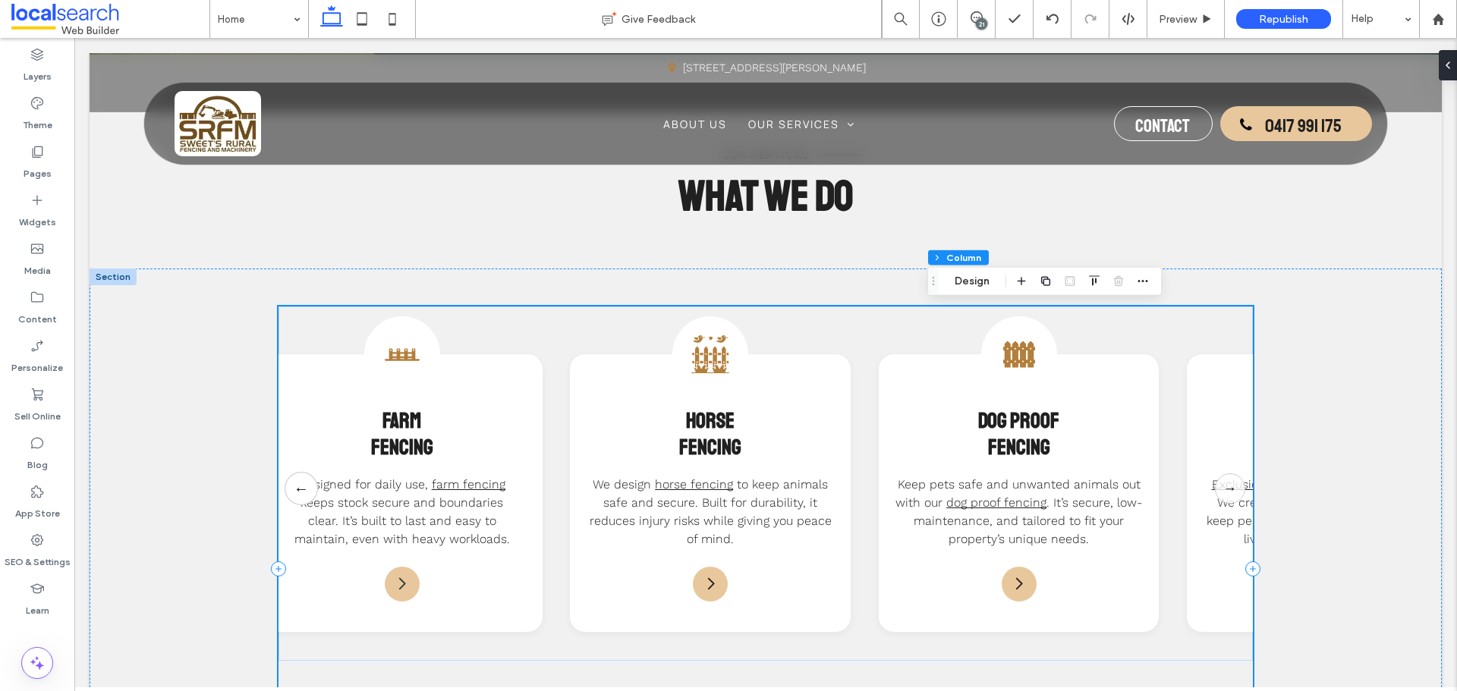
click at [301, 493] on button "←" at bounding box center [301, 488] width 33 height 33
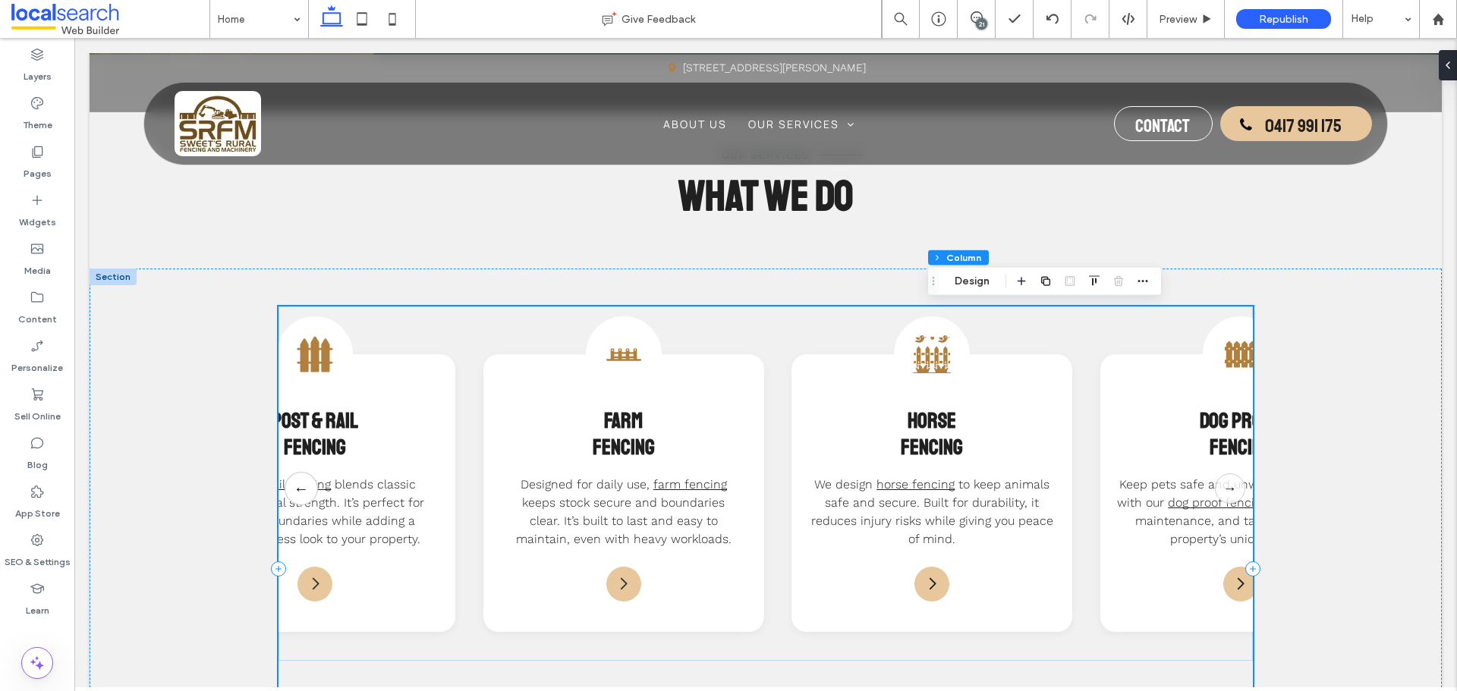
click at [301, 493] on button "←" at bounding box center [301, 488] width 33 height 33
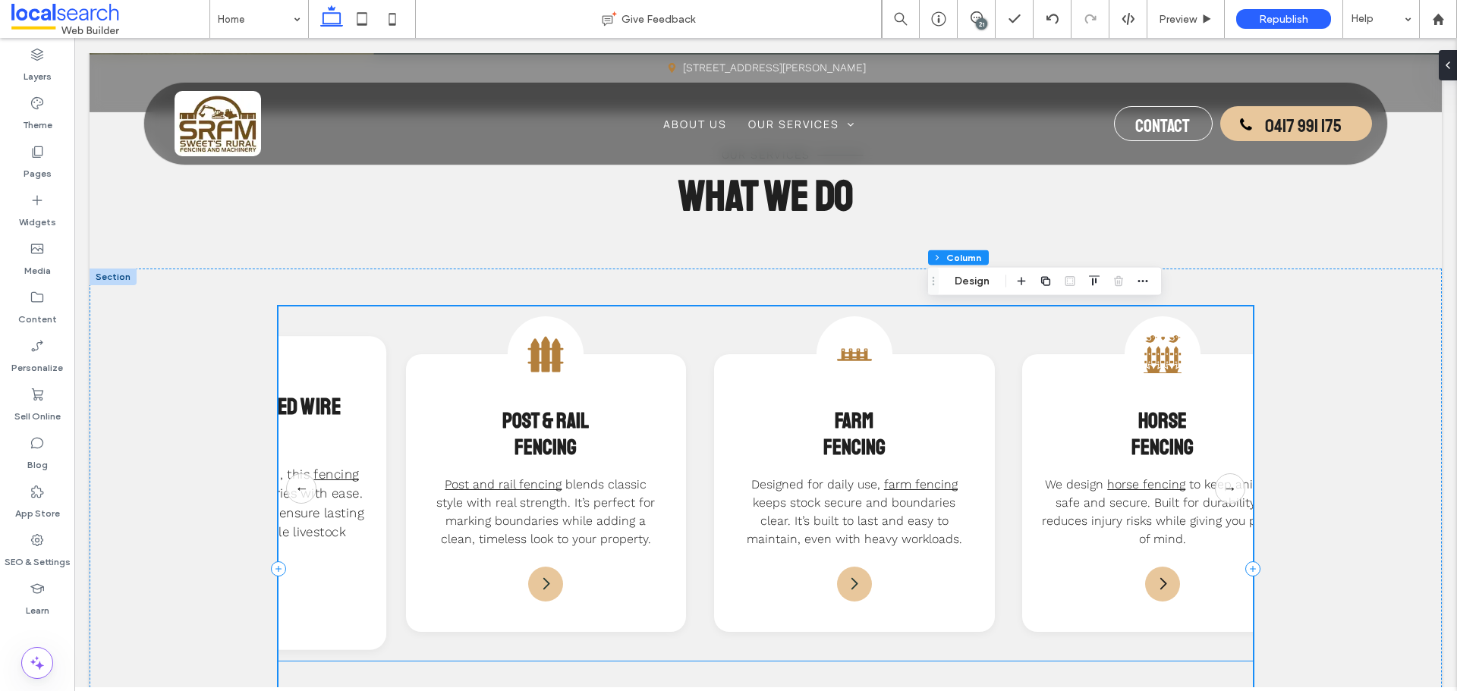
scroll to position [0, 198]
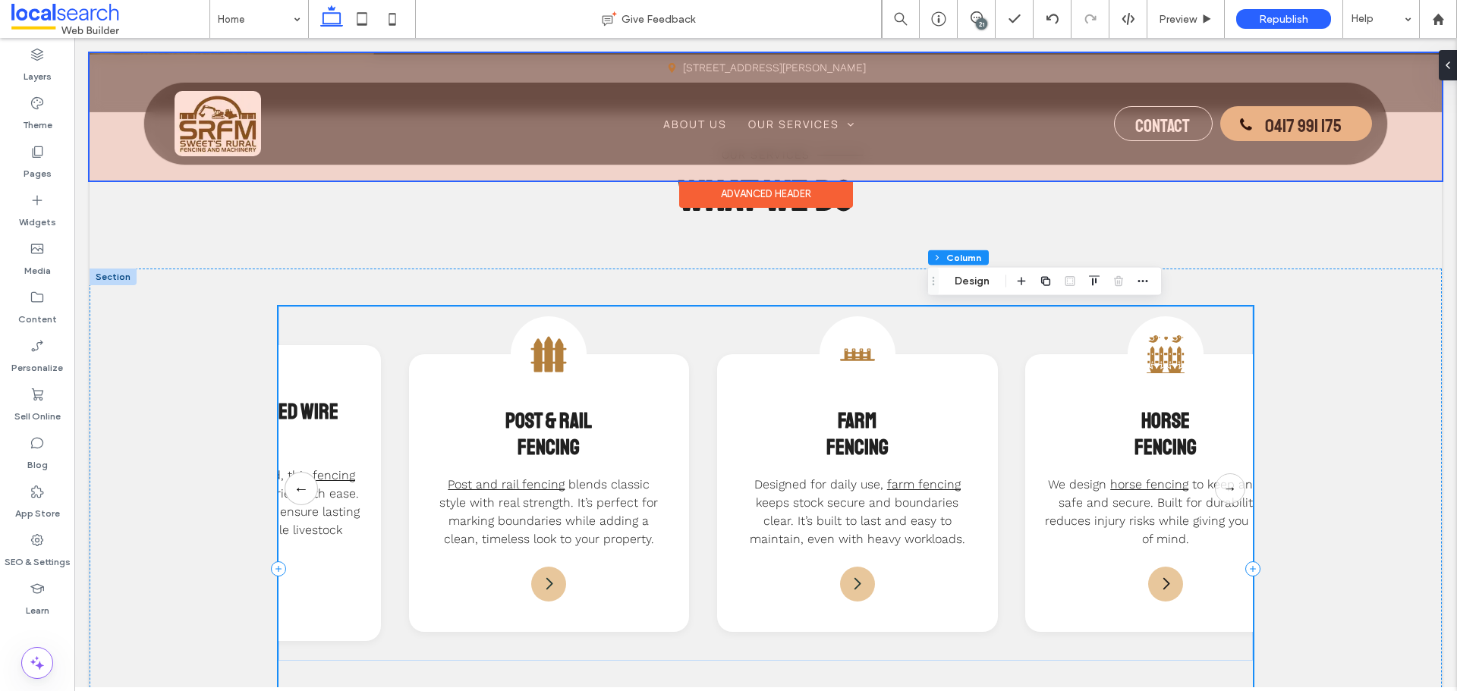
drag, startPoint x: 302, startPoint y: 486, endPoint x: 321, endPoint y: 96, distance: 389.7
click at [302, 486] on button "←" at bounding box center [301, 488] width 33 height 33
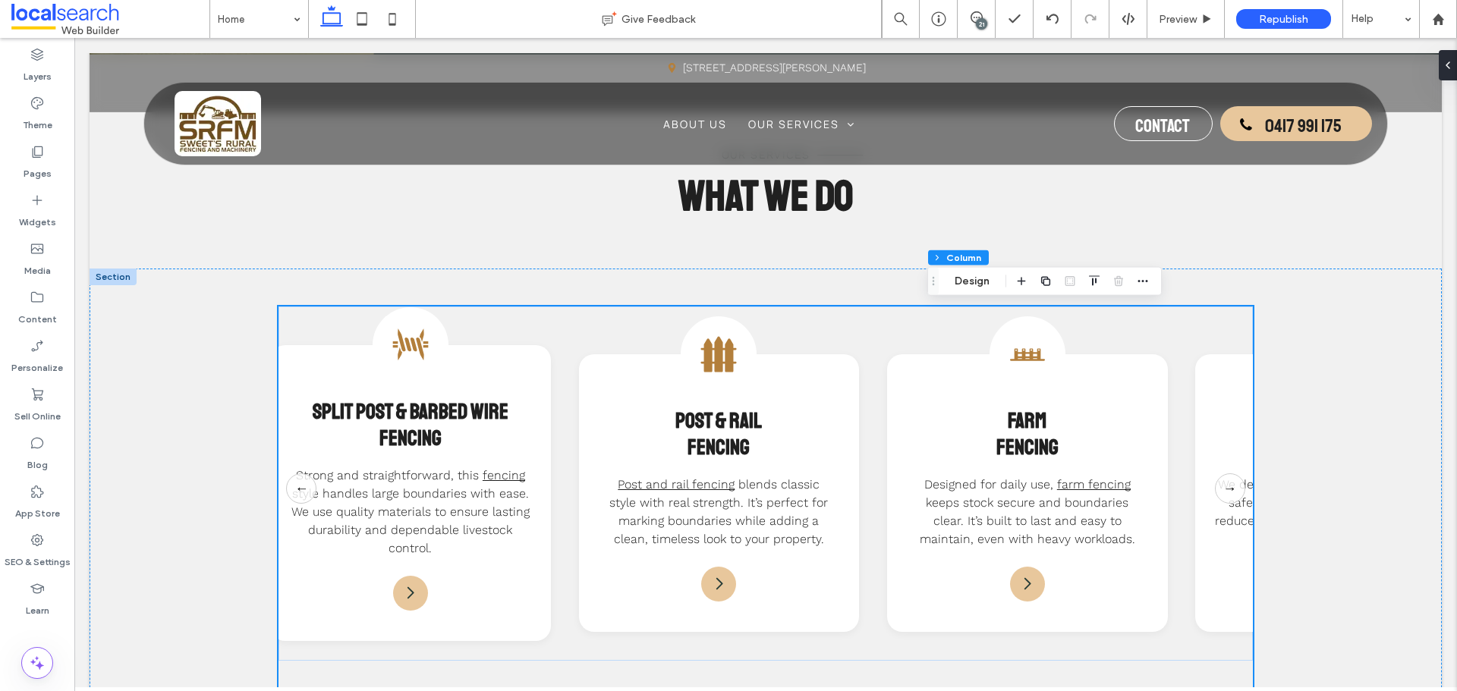
scroll to position [0, 0]
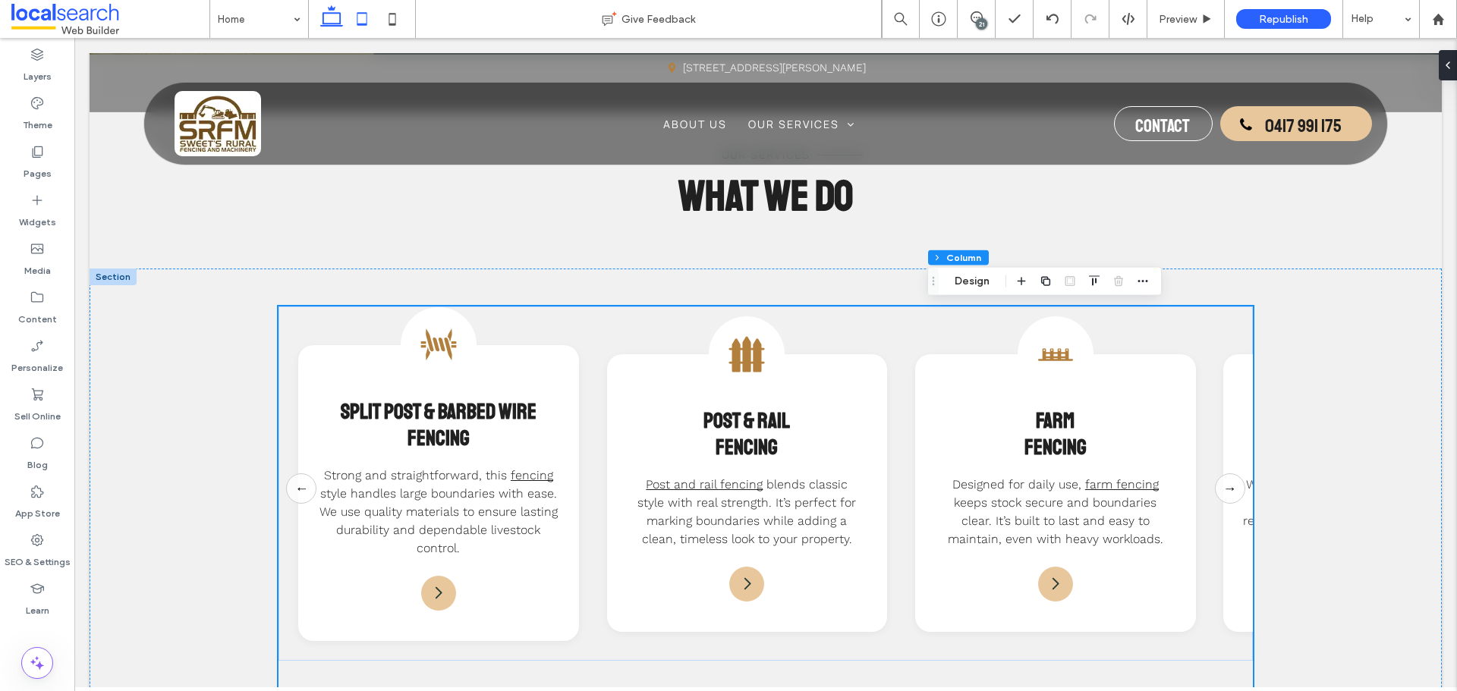
drag, startPoint x: 356, startPoint y: 12, endPoint x: 88, endPoint y: 52, distance: 270.8
click at [356, 12] on icon at bounding box center [362, 19] width 30 height 30
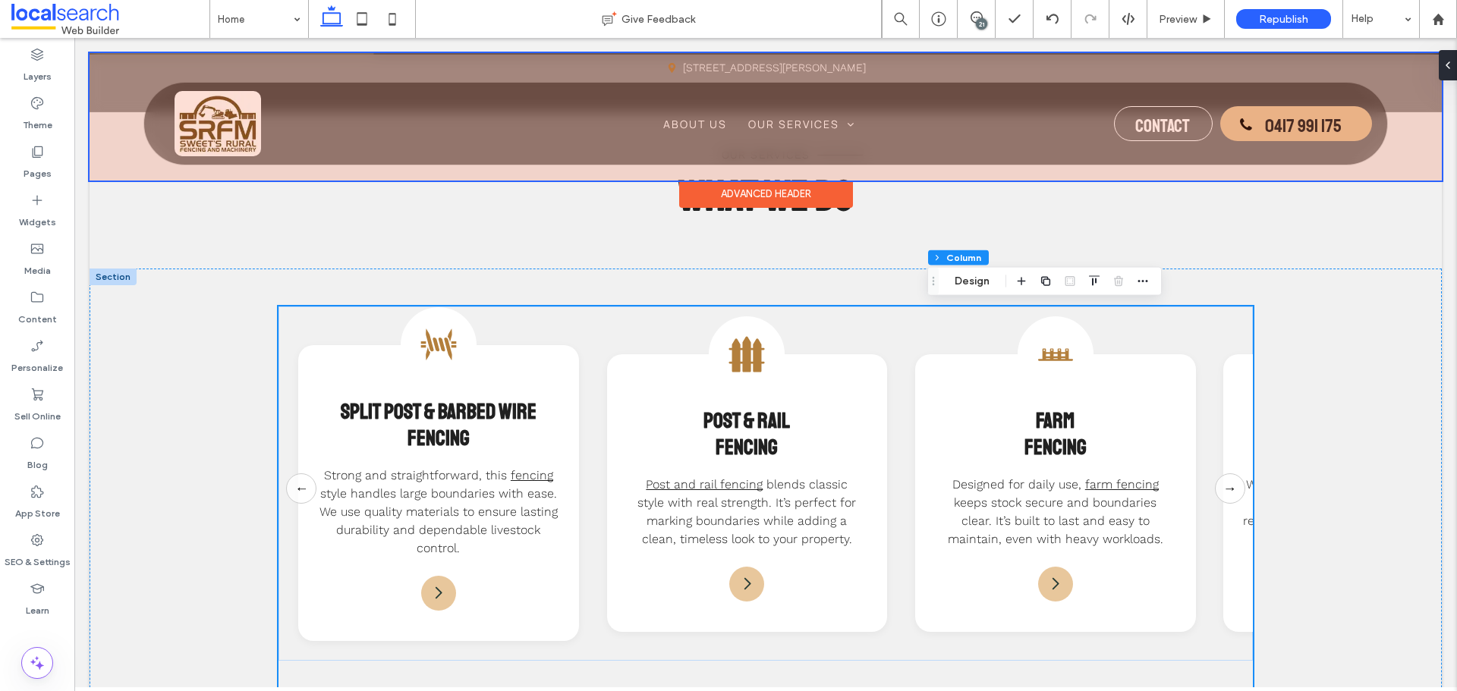
type input "*"
type input "**"
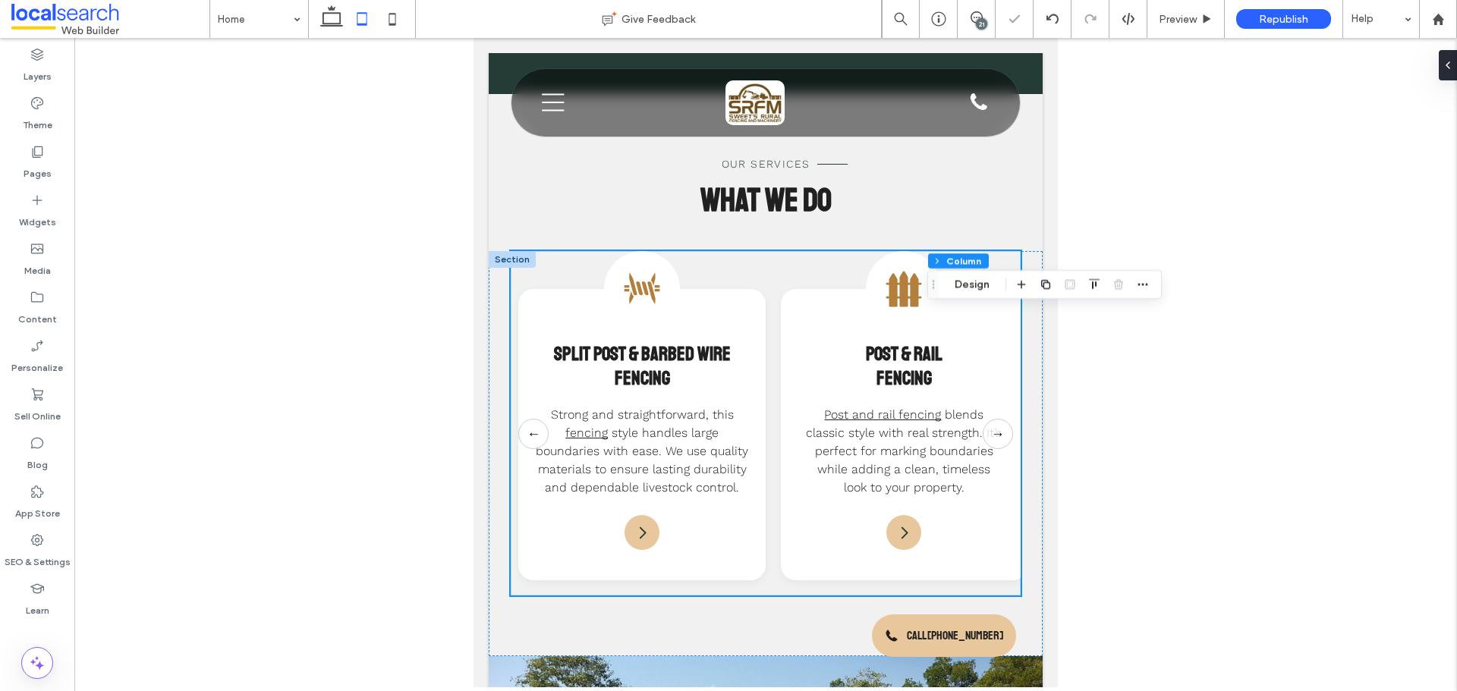
scroll to position [1323, 0]
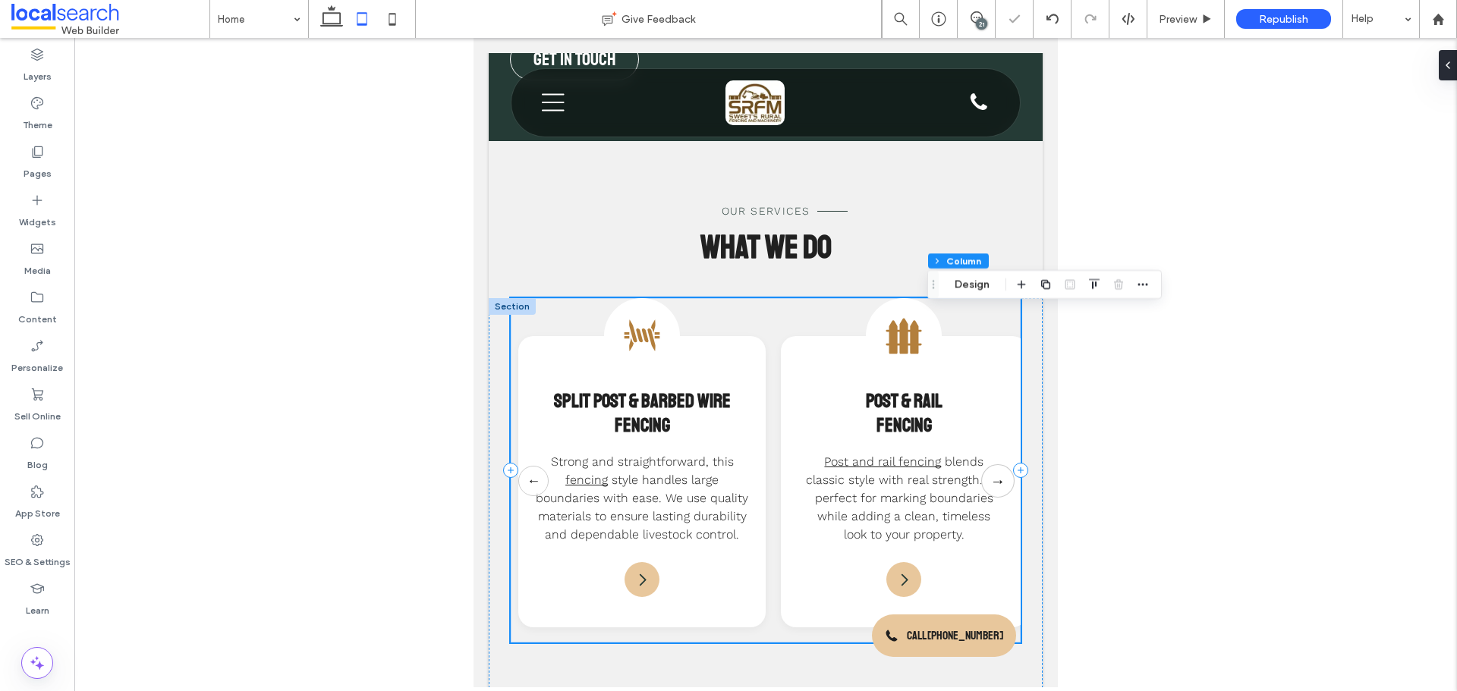
click at [981, 492] on button "→" at bounding box center [997, 480] width 33 height 33
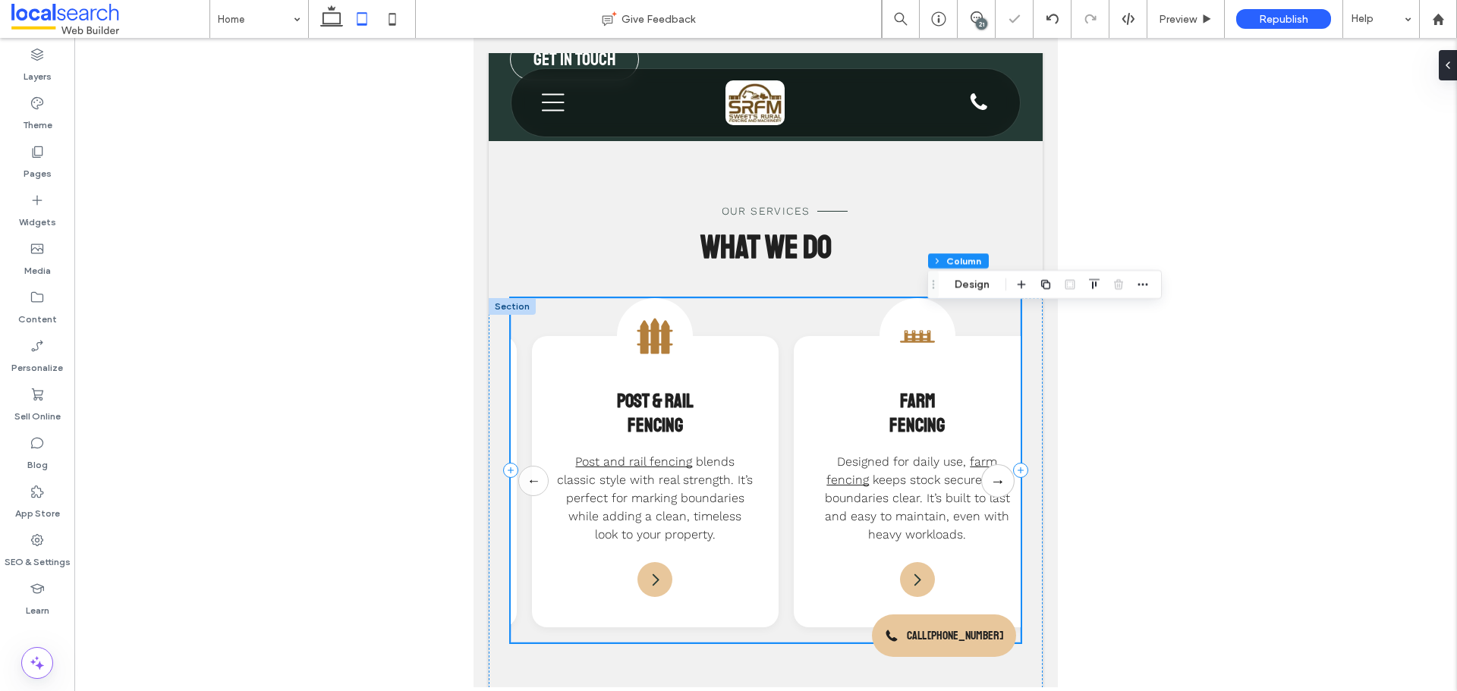
click at [981, 492] on button "→" at bounding box center [997, 480] width 33 height 33
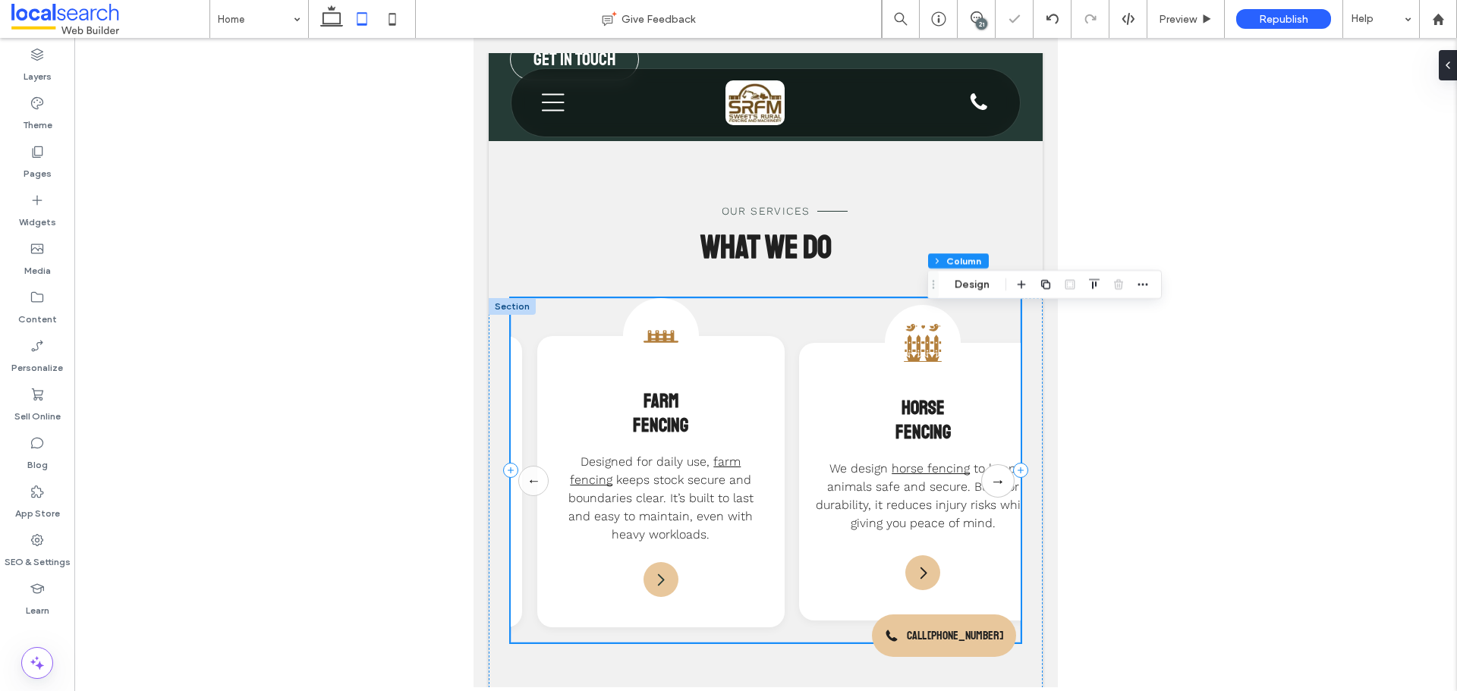
click at [981, 492] on button "→" at bounding box center [997, 480] width 33 height 33
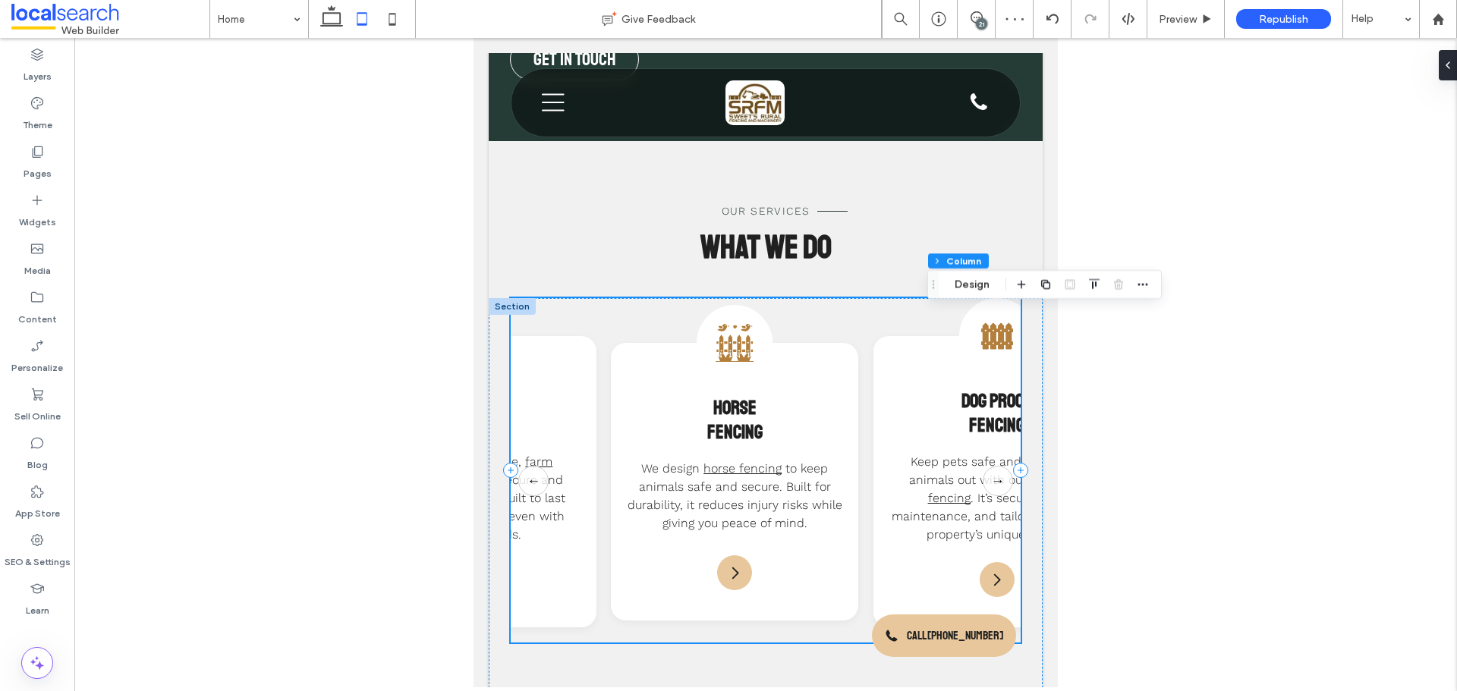
scroll to position [0, 762]
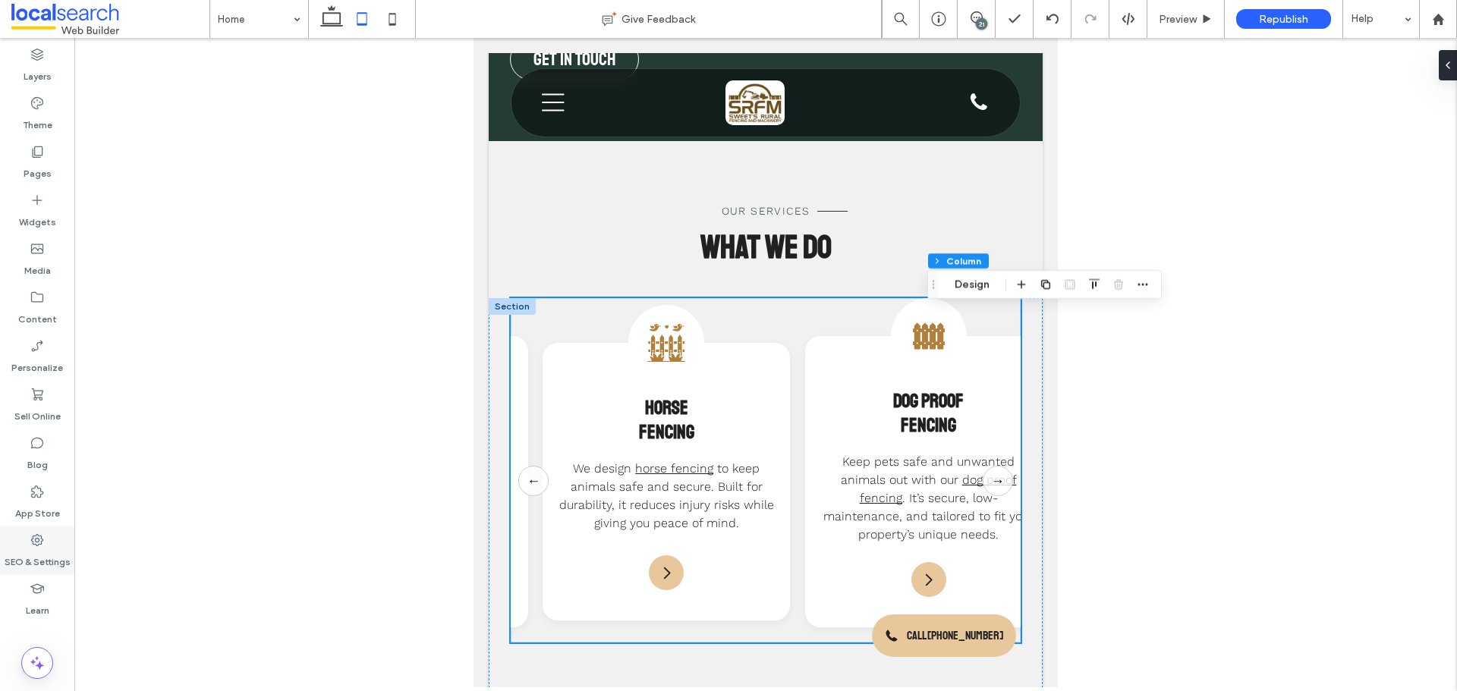
click at [43, 534] on icon at bounding box center [37, 540] width 15 height 15
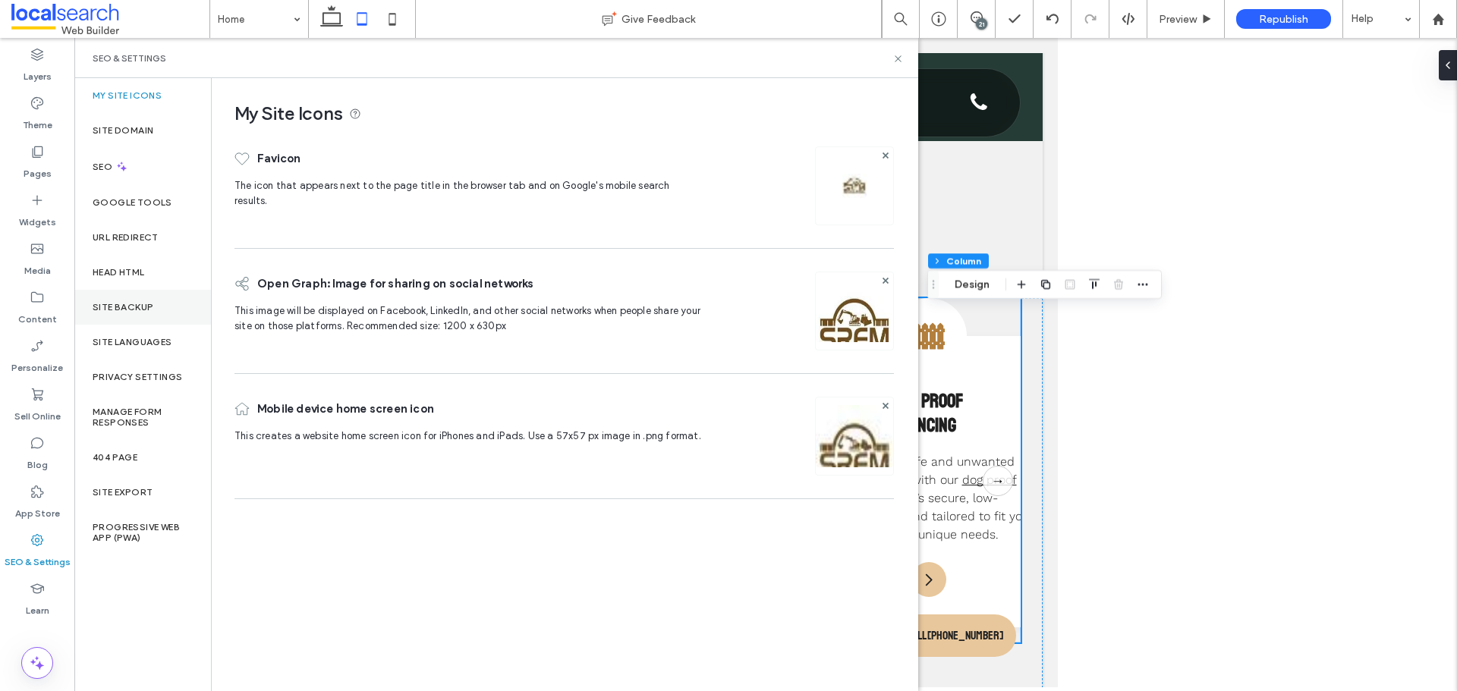
click at [146, 307] on label "Site Backup" at bounding box center [123, 307] width 61 height 11
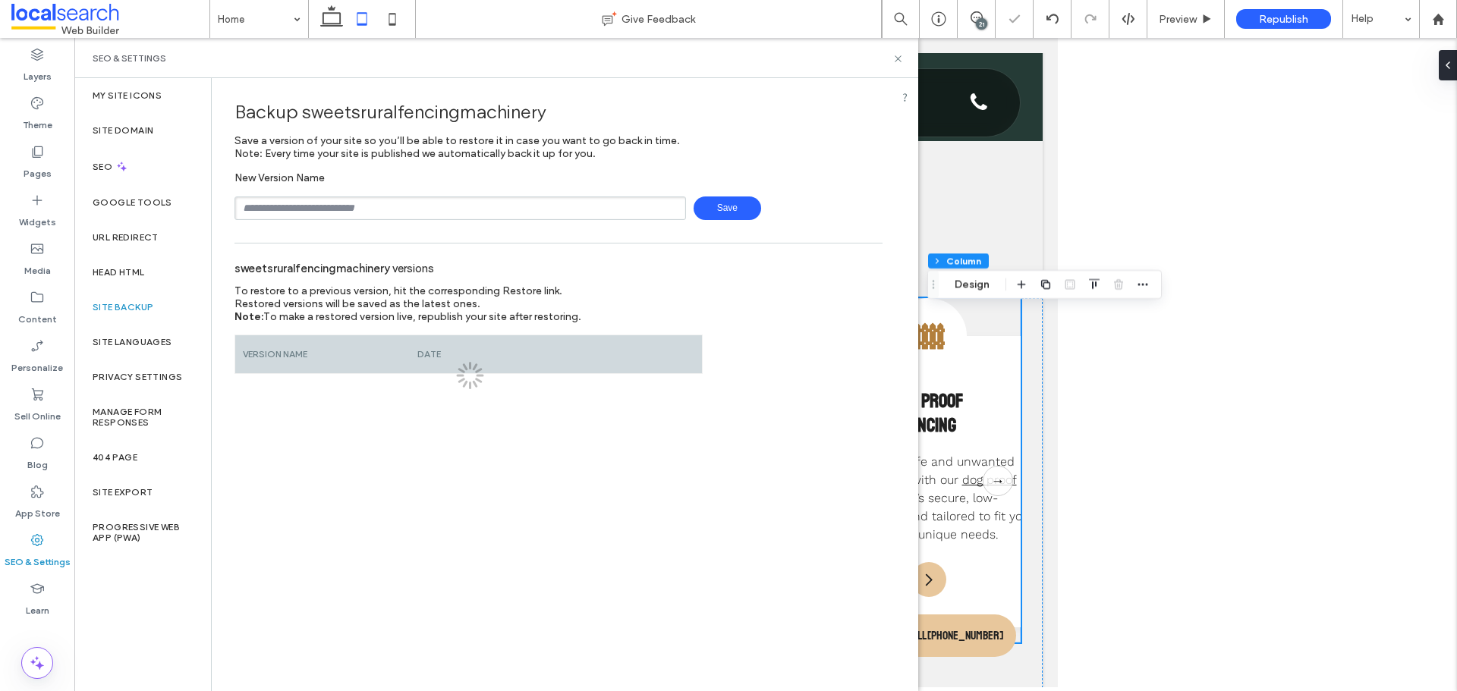
click at [434, 210] on input "text" at bounding box center [459, 208] width 451 height 24
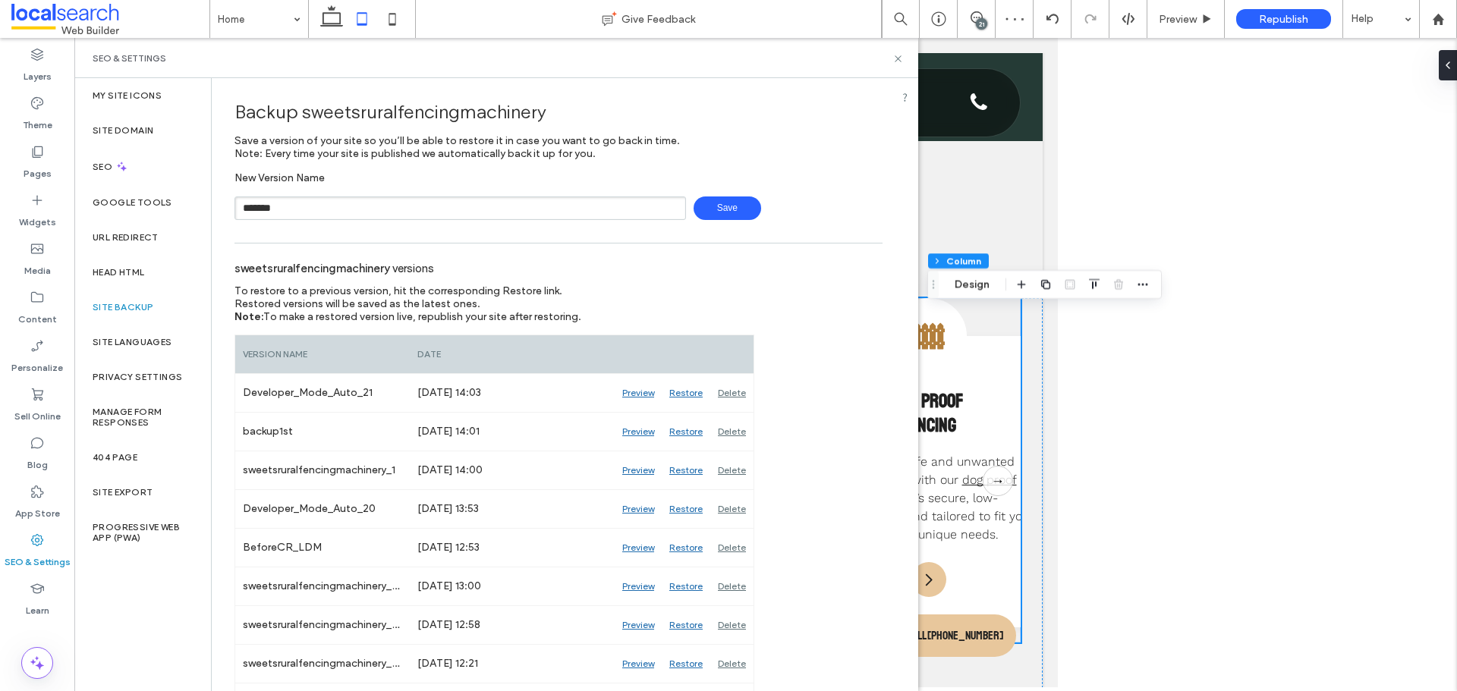
type input "*******"
click at [898, 61] on icon at bounding box center [897, 58] width 11 height 11
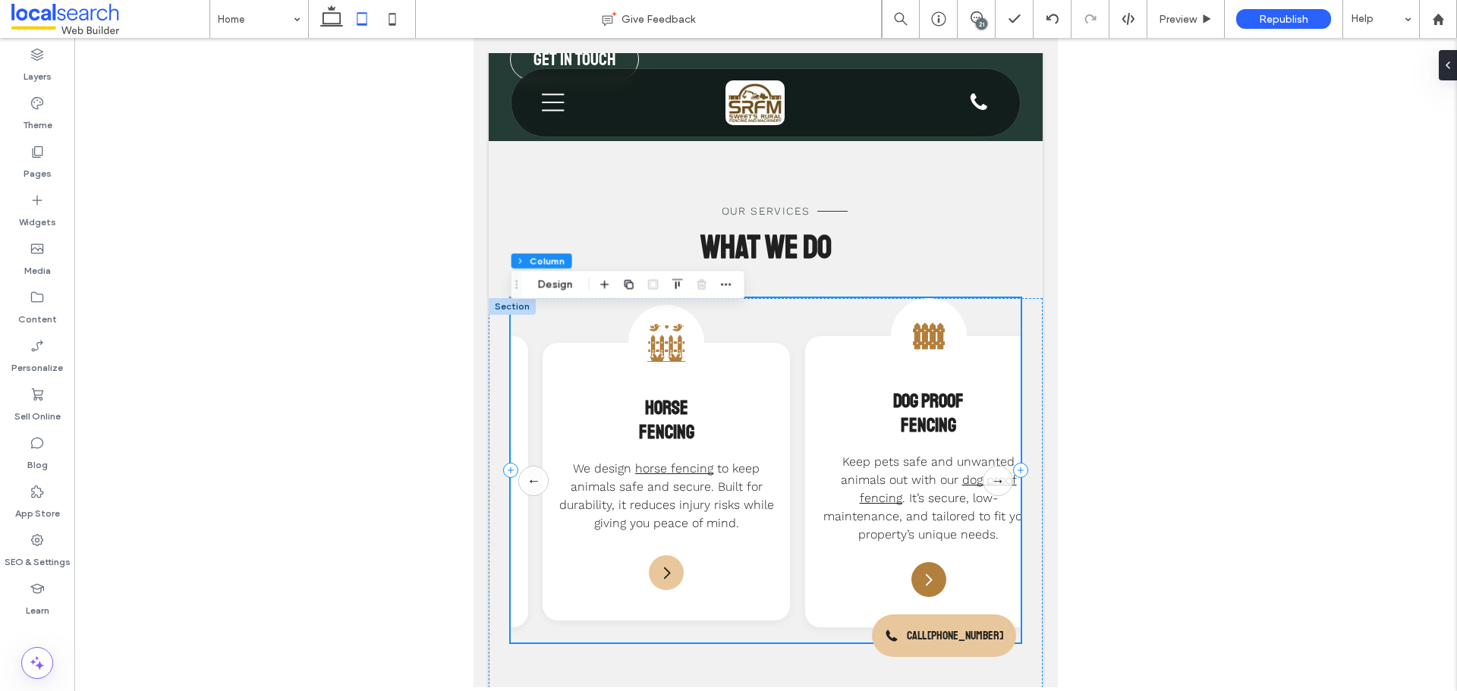
click at [911, 597] on div "Arrow Icon" at bounding box center [928, 579] width 35 height 35
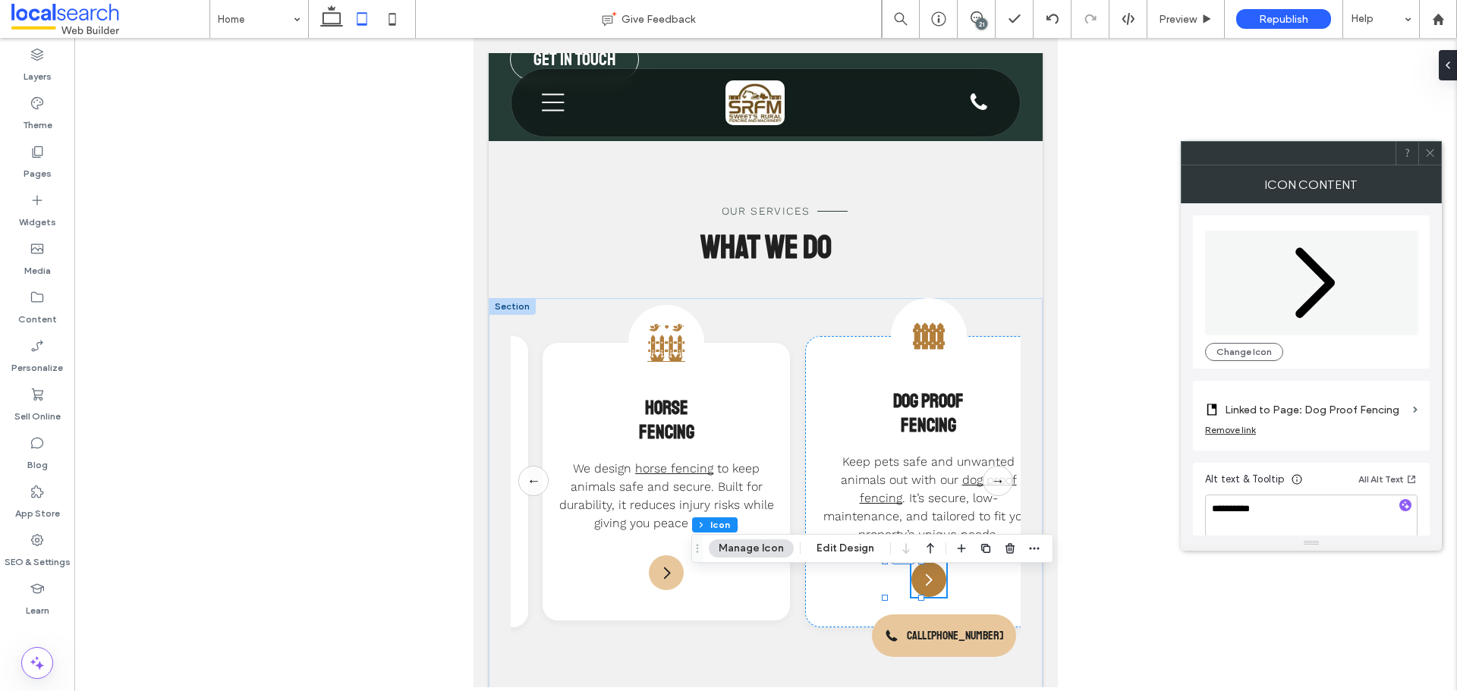
type input "****"
type input "**"
click at [1432, 155] on use at bounding box center [1430, 153] width 8 height 8
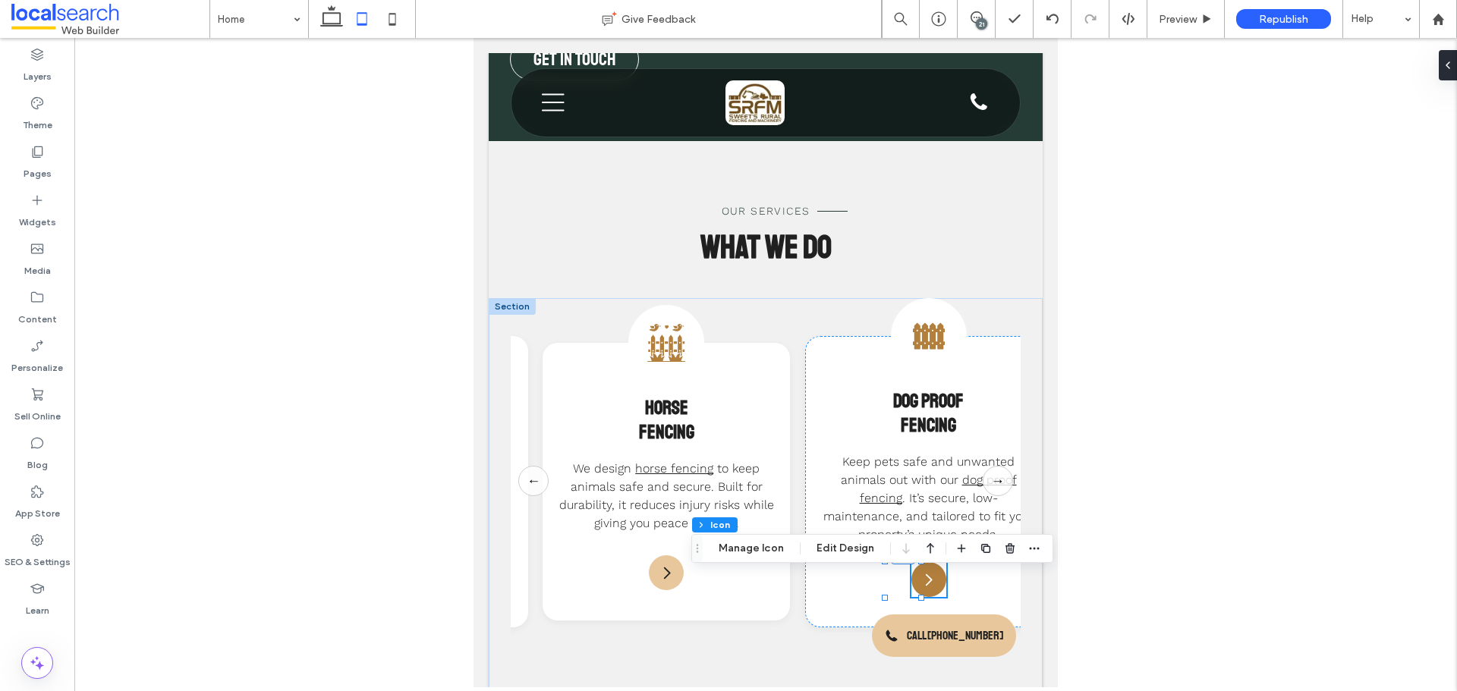
click at [915, 591] on div "Arrow Icon" at bounding box center [928, 579] width 35 height 35
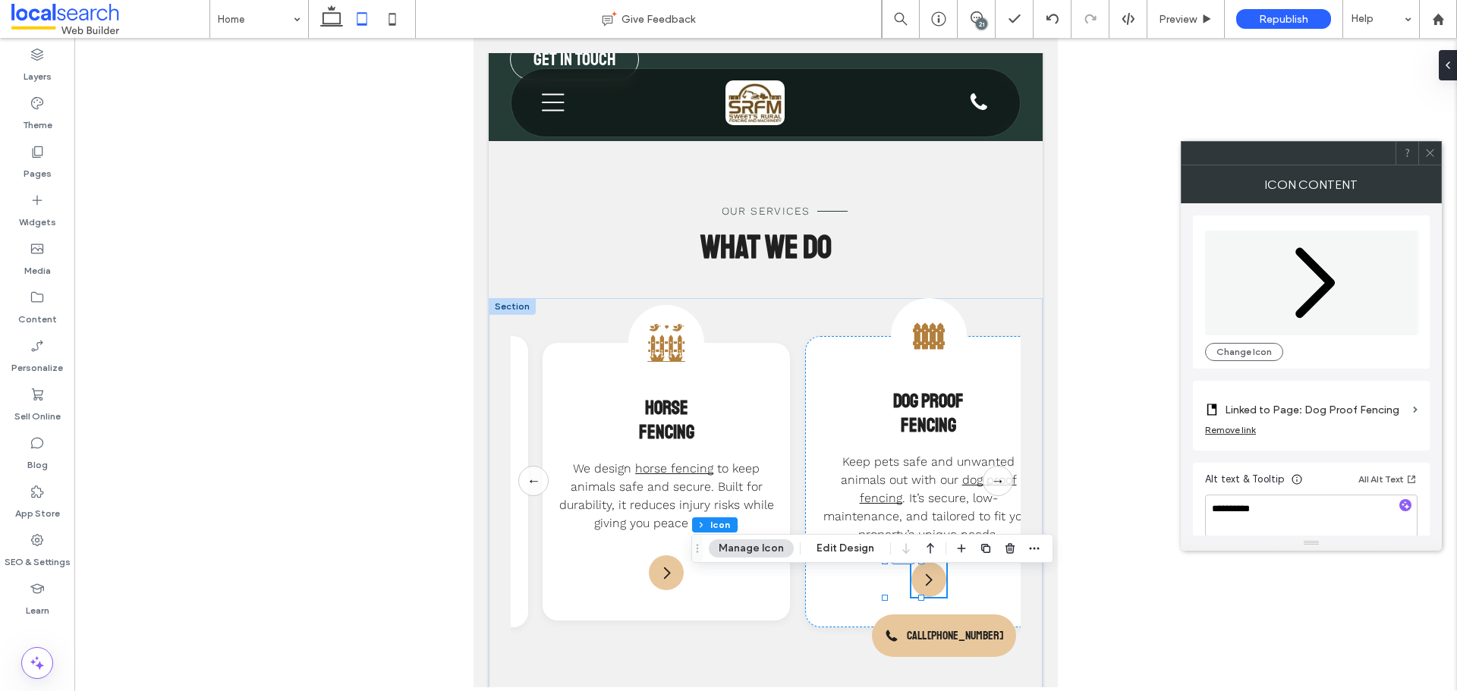
click at [1346, 278] on icon "Arrow Icon" at bounding box center [1312, 283] width 214 height 105
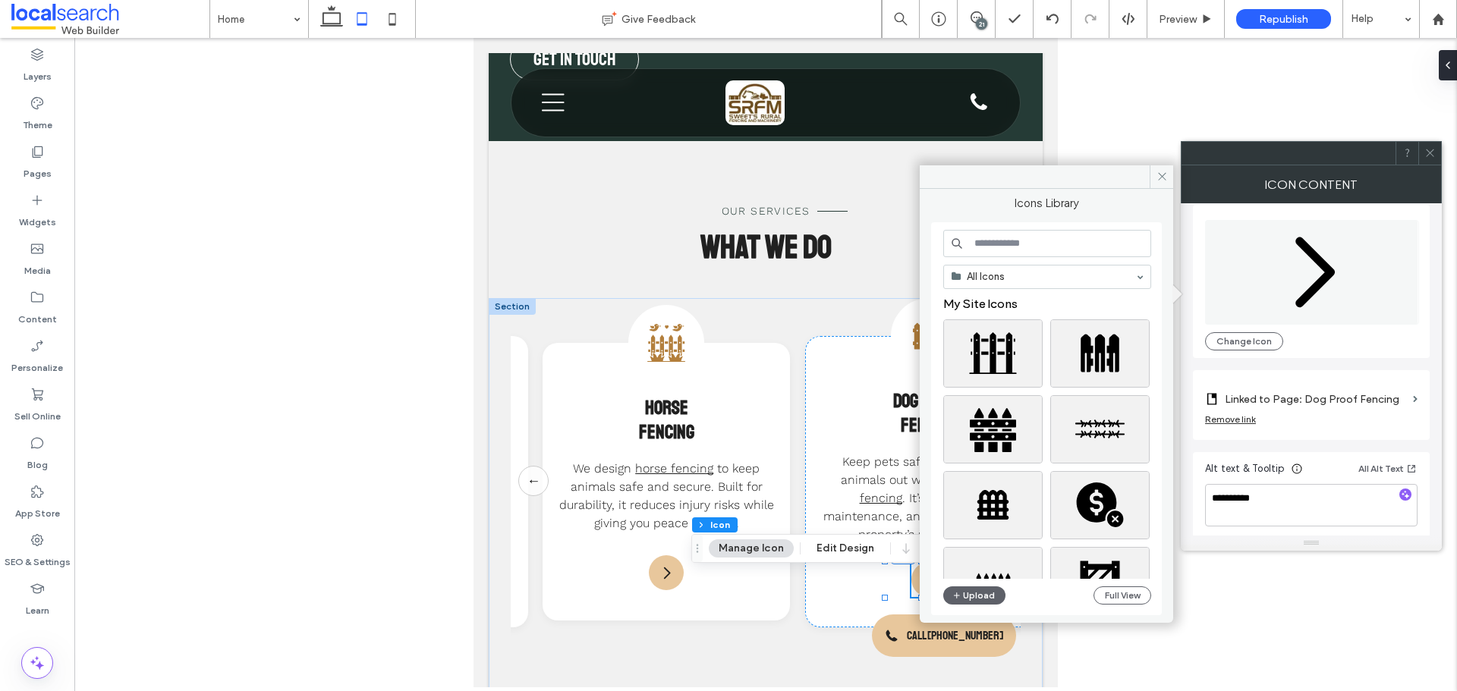
scroll to position [15, 0]
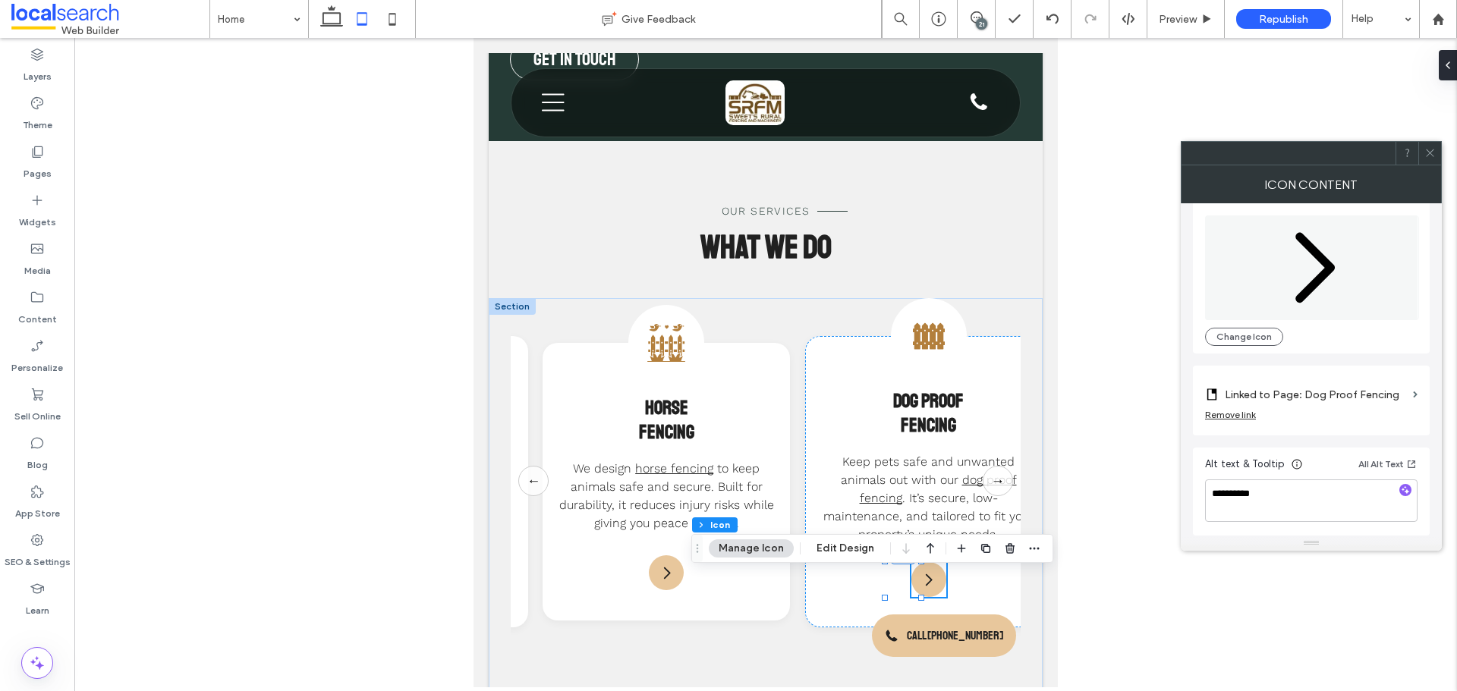
click at [1426, 152] on icon at bounding box center [1429, 152] width 11 height 11
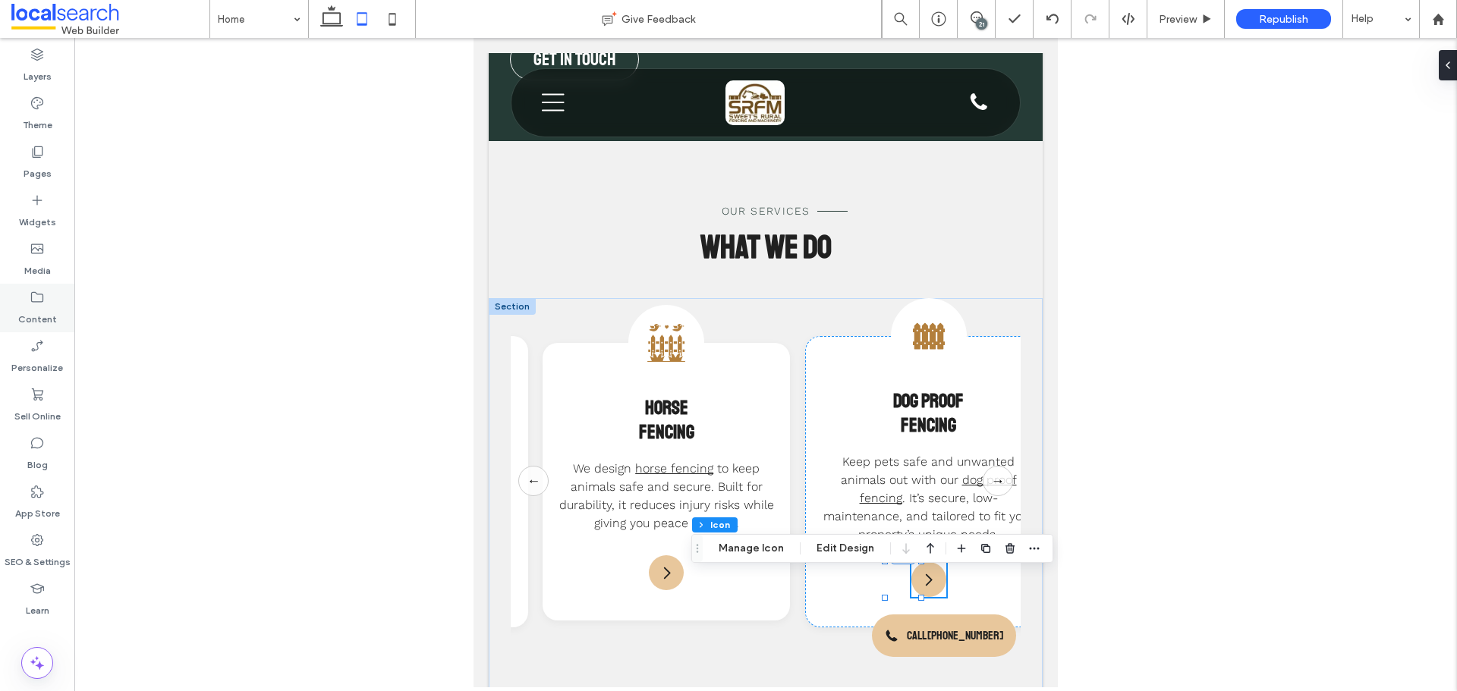
click at [49, 331] on div "Content" at bounding box center [37, 308] width 74 height 49
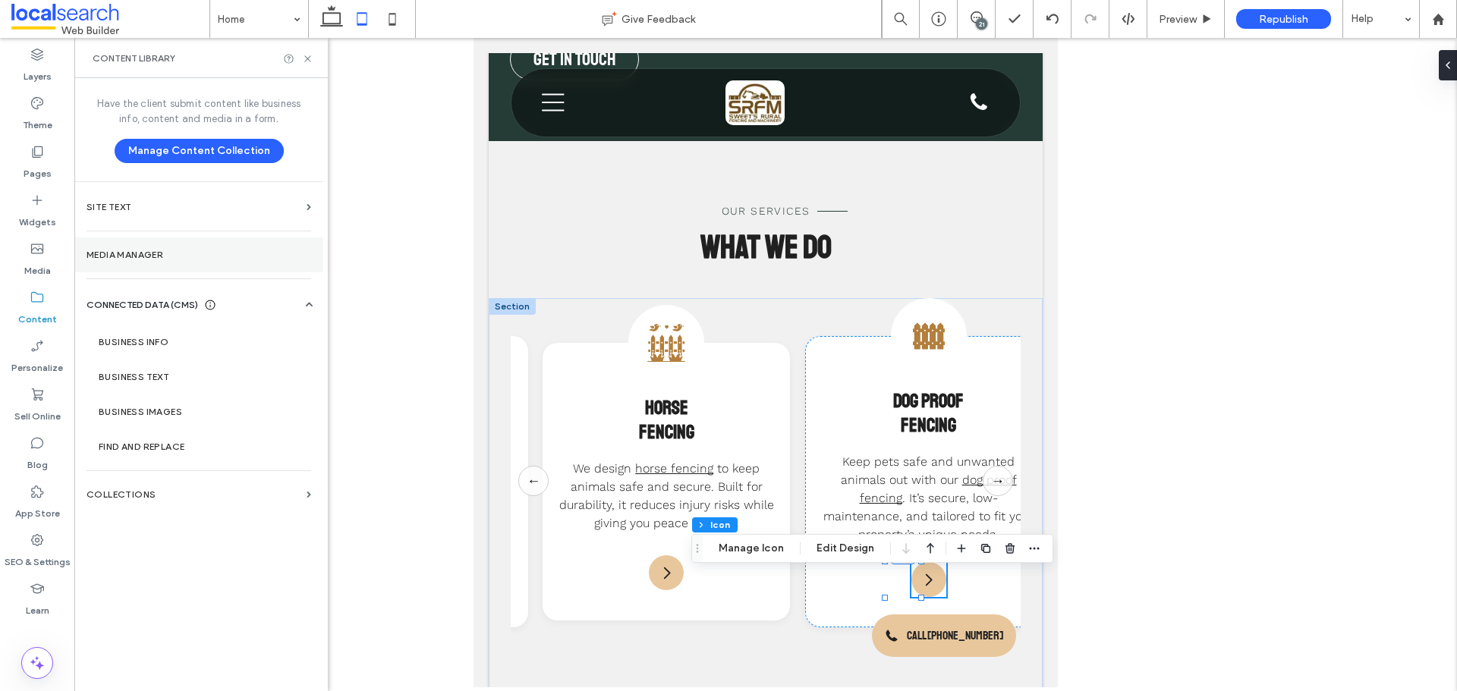
click at [187, 256] on label "Media Manager" at bounding box center [198, 255] width 225 height 11
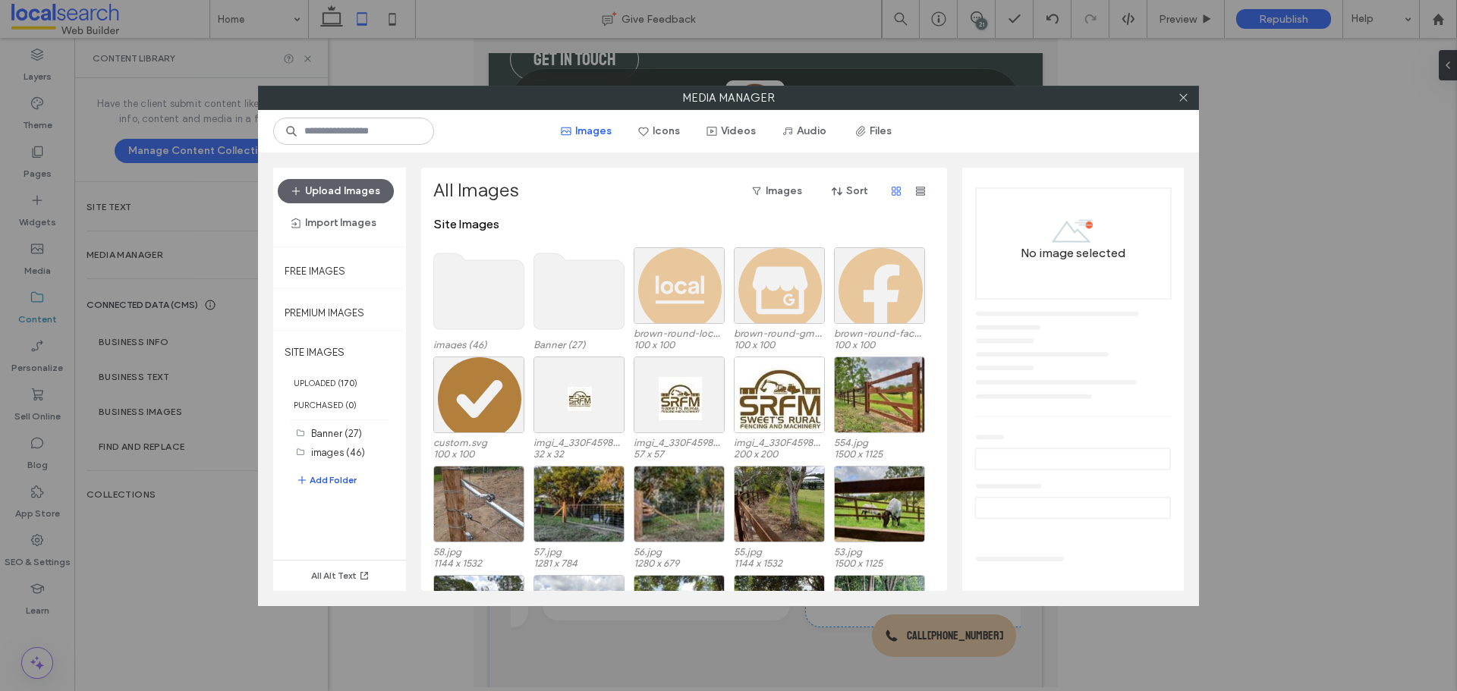
click at [337, 487] on button "Add Folder" at bounding box center [326, 480] width 61 height 18
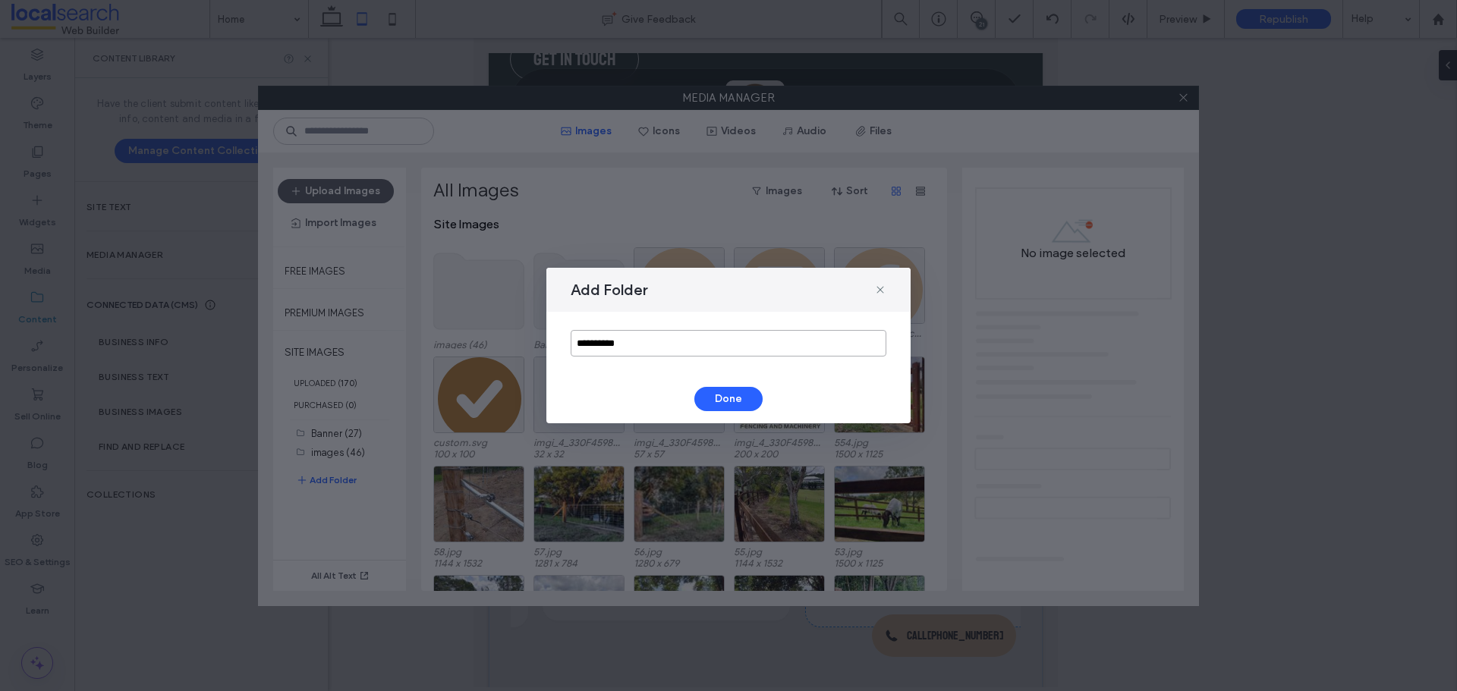
click at [610, 351] on input "**********" at bounding box center [729, 343] width 316 height 27
click at [875, 292] on icon at bounding box center [880, 290] width 12 height 12
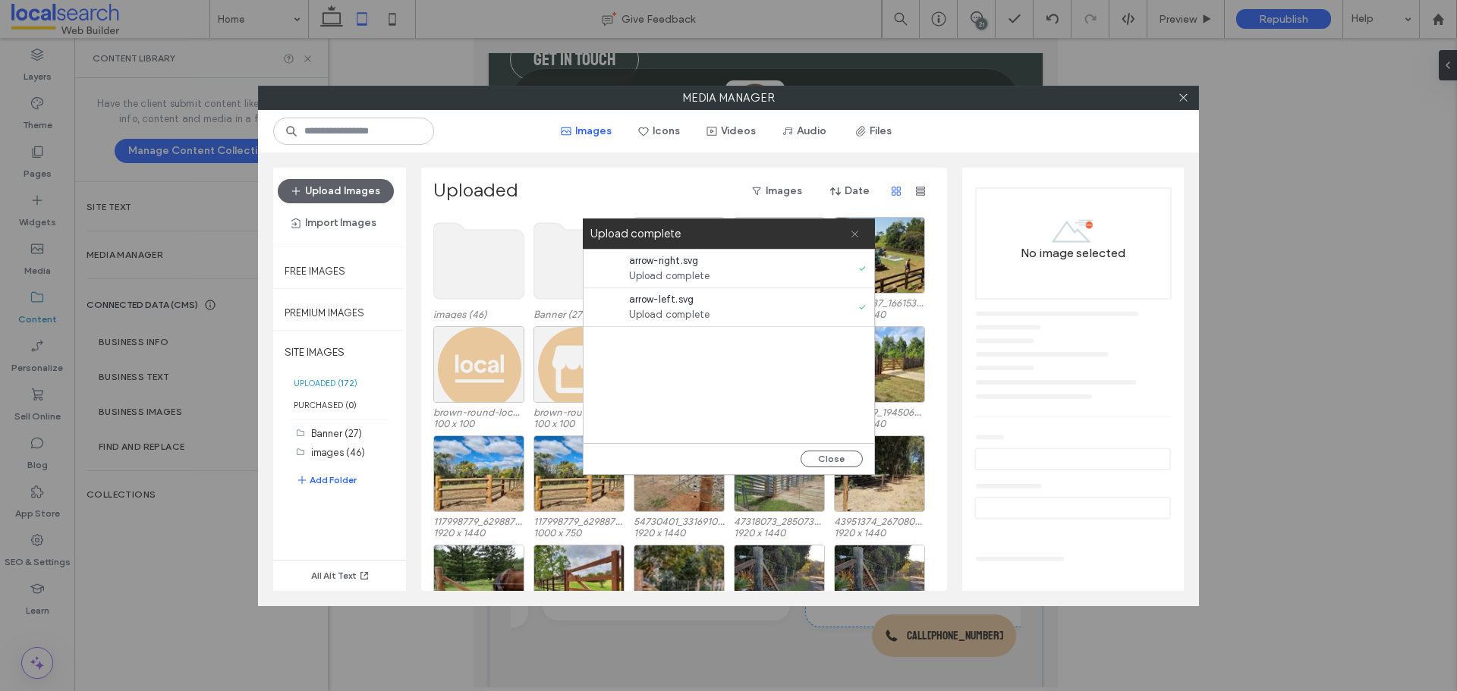
click at [854, 234] on icon at bounding box center [855, 234] width 10 height 10
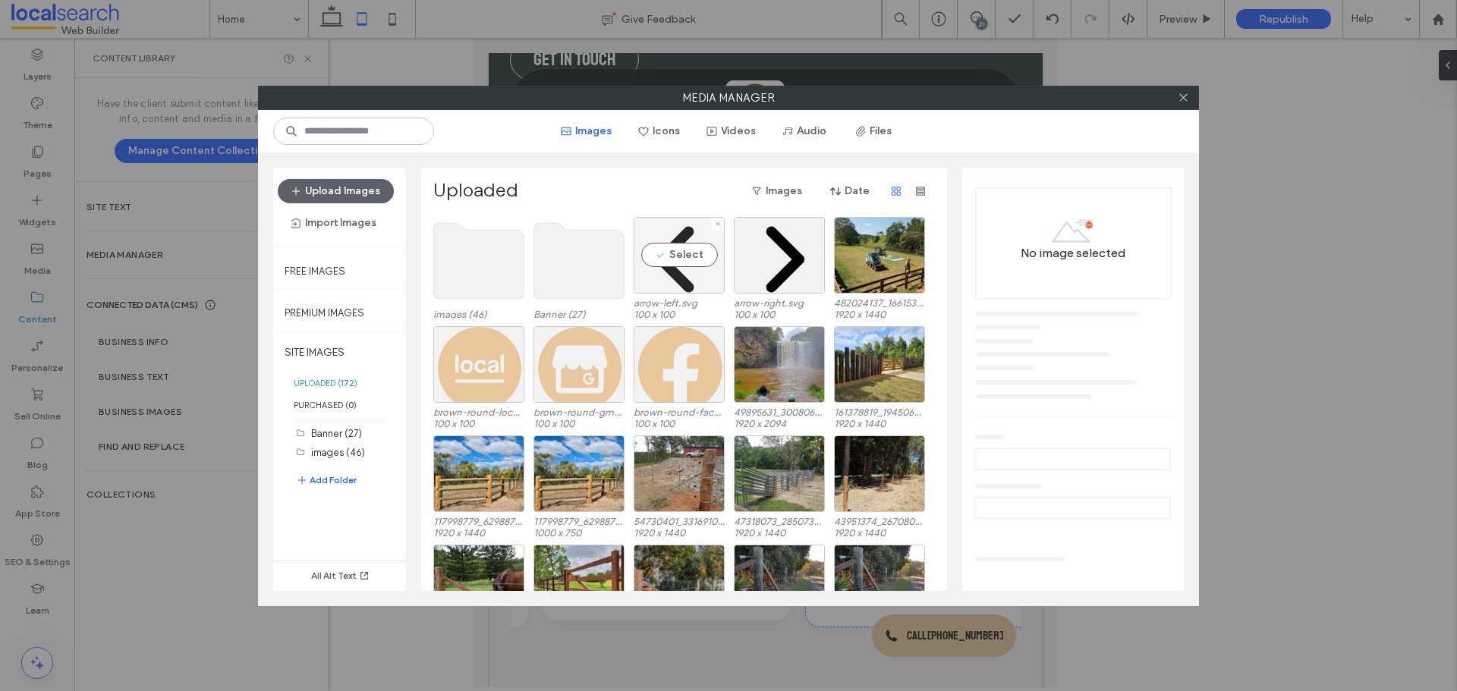
click at [712, 265] on div "Select" at bounding box center [679, 255] width 91 height 77
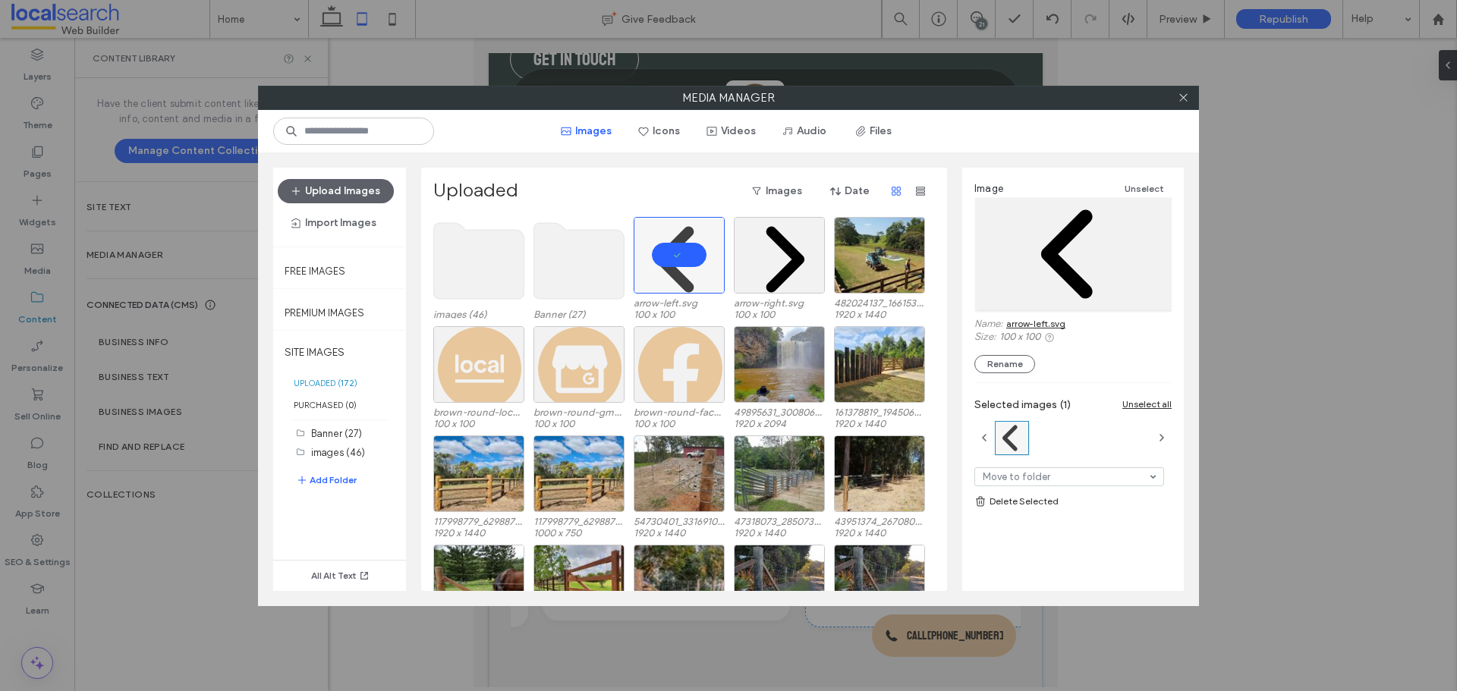
click at [1020, 323] on link "arrow-left.svg" at bounding box center [1035, 323] width 59 height 11
click at [775, 280] on div "Select" at bounding box center [779, 255] width 91 height 77
click at [1036, 324] on link "arrow-right.svg" at bounding box center [1038, 323] width 64 height 11
click at [1183, 102] on icon at bounding box center [1182, 97] width 11 height 11
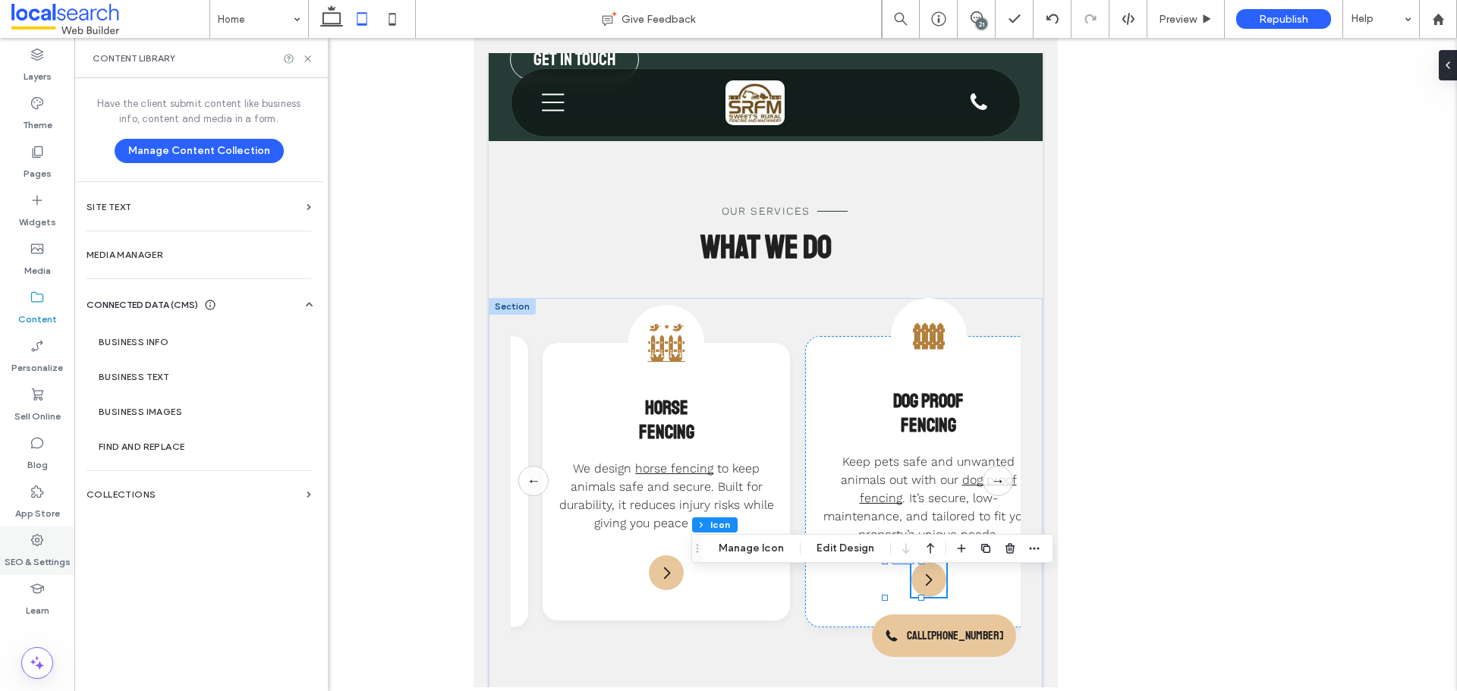
click at [36, 542] on use at bounding box center [37, 540] width 12 height 12
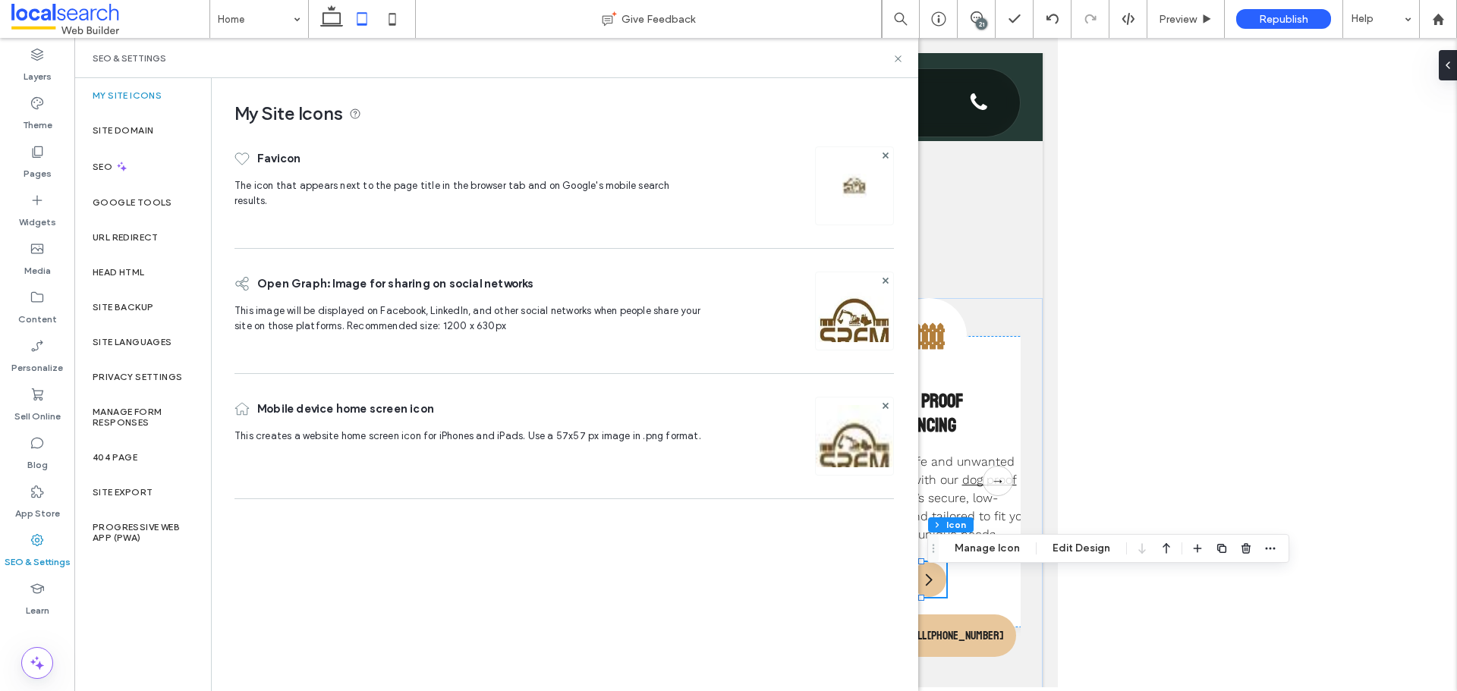
click at [150, 259] on div "Head HTML" at bounding box center [142, 272] width 137 height 35
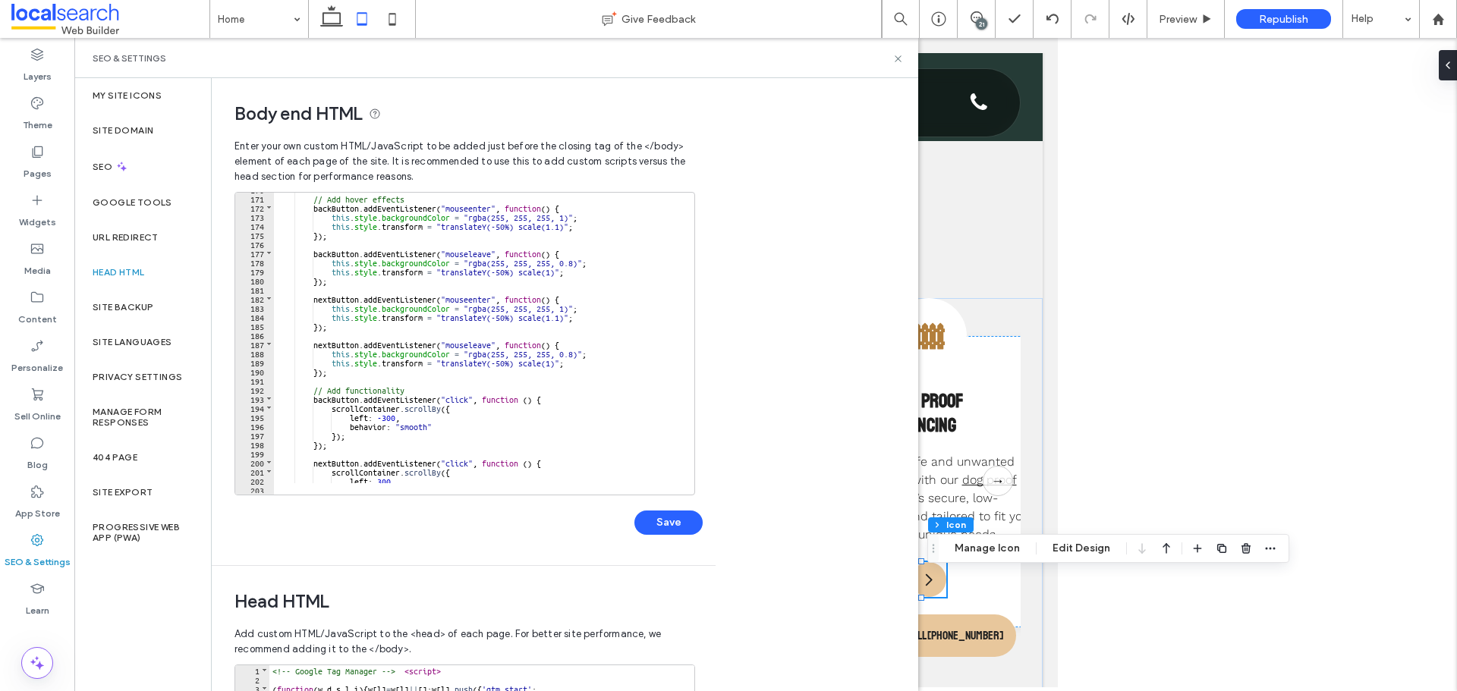
scroll to position [1603, 0]
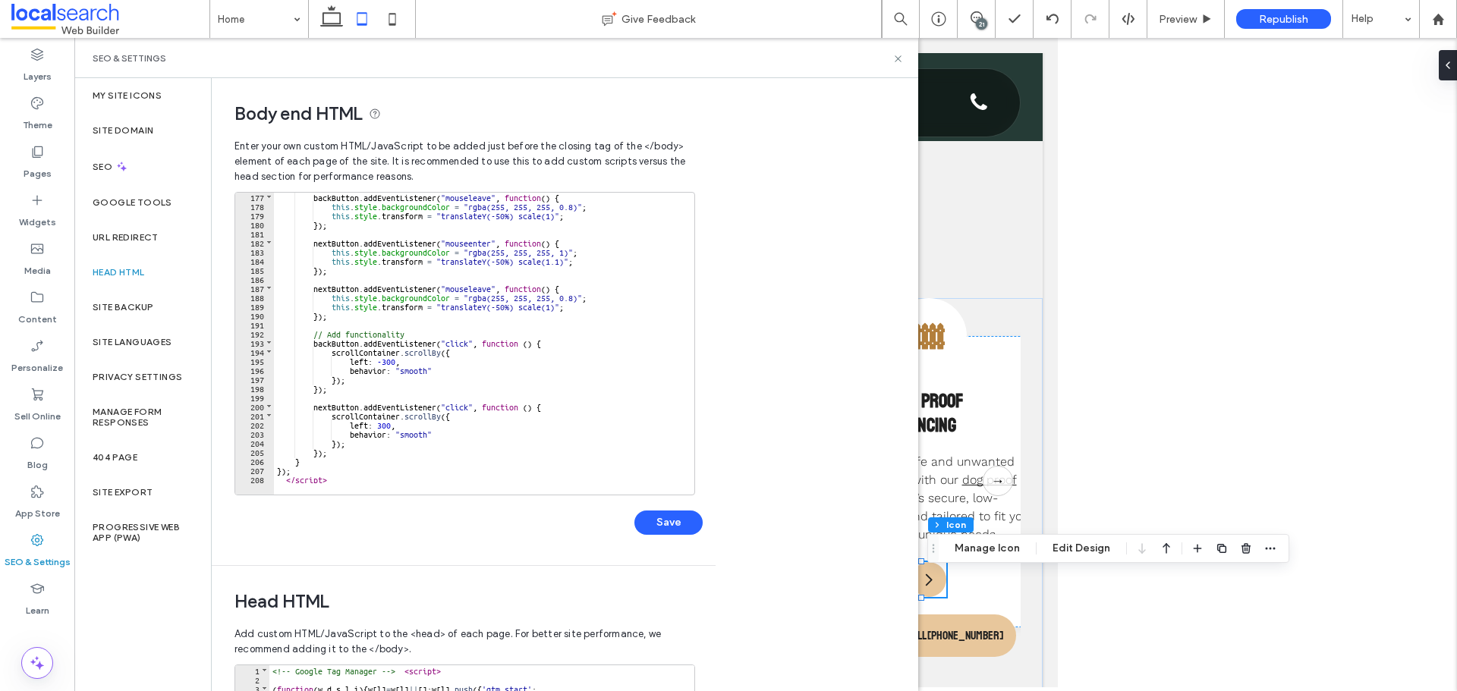
click at [289, 467] on div "backButton . addEventListener ( "mouseleave" , function ( ) { this . style . ba…" at bounding box center [643, 346] width 739 height 309
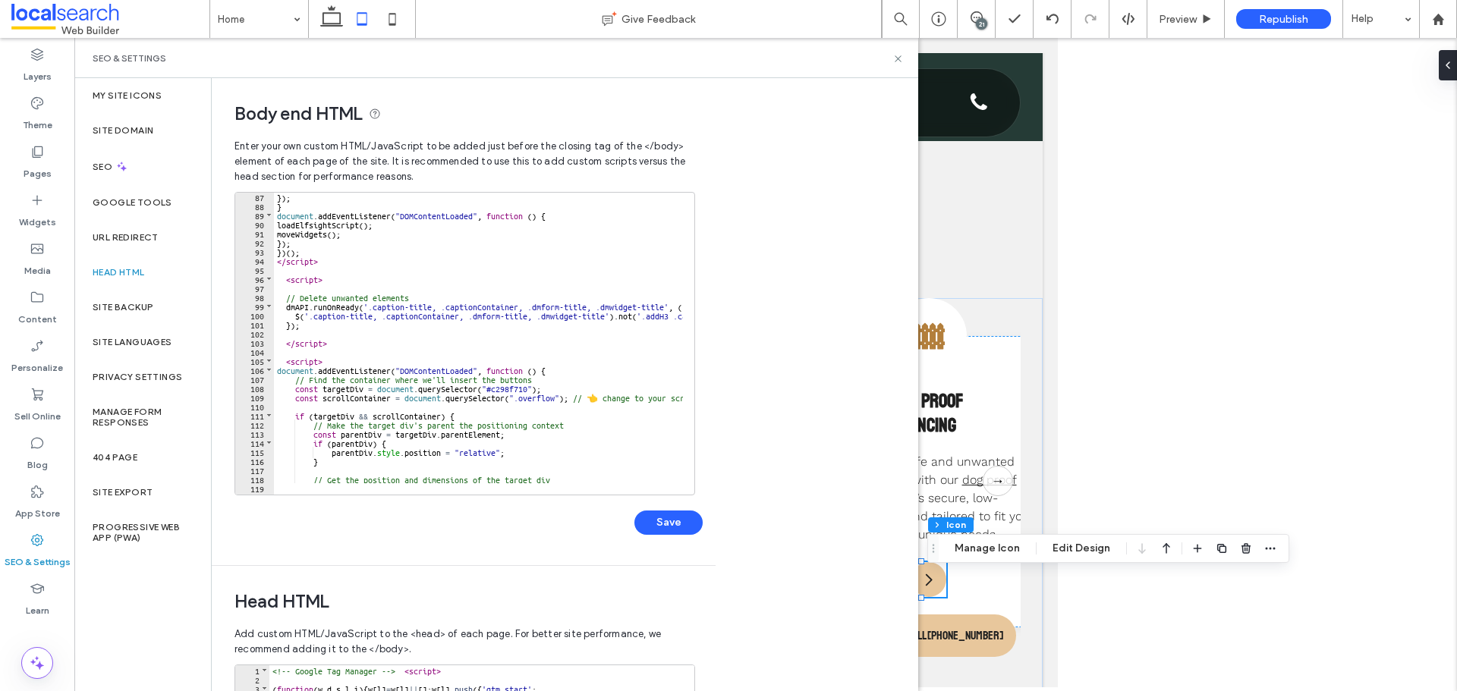
scroll to position [829, 0]
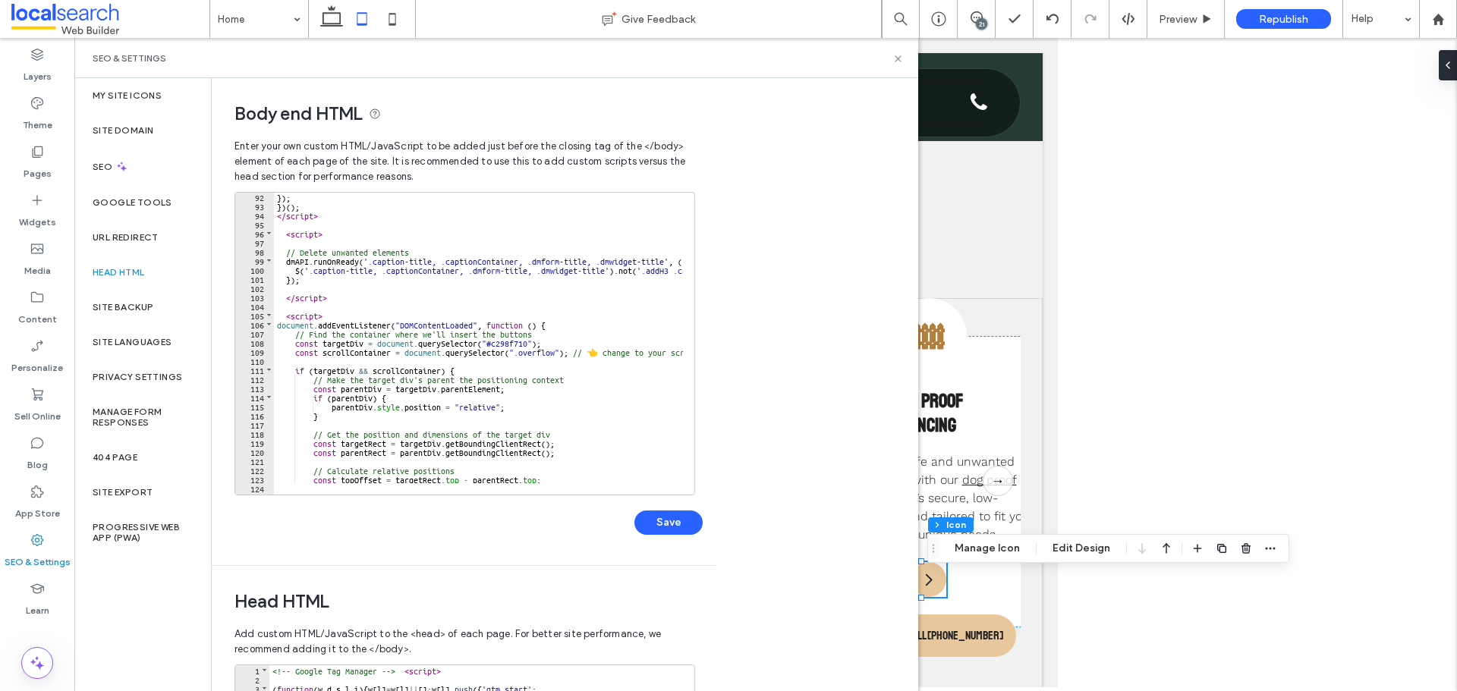
click at [274, 325] on div "}) ; }) ( ) ; </ script > < script > // Delete unwanted elements dmAPI . runOnR…" at bounding box center [643, 346] width 739 height 309
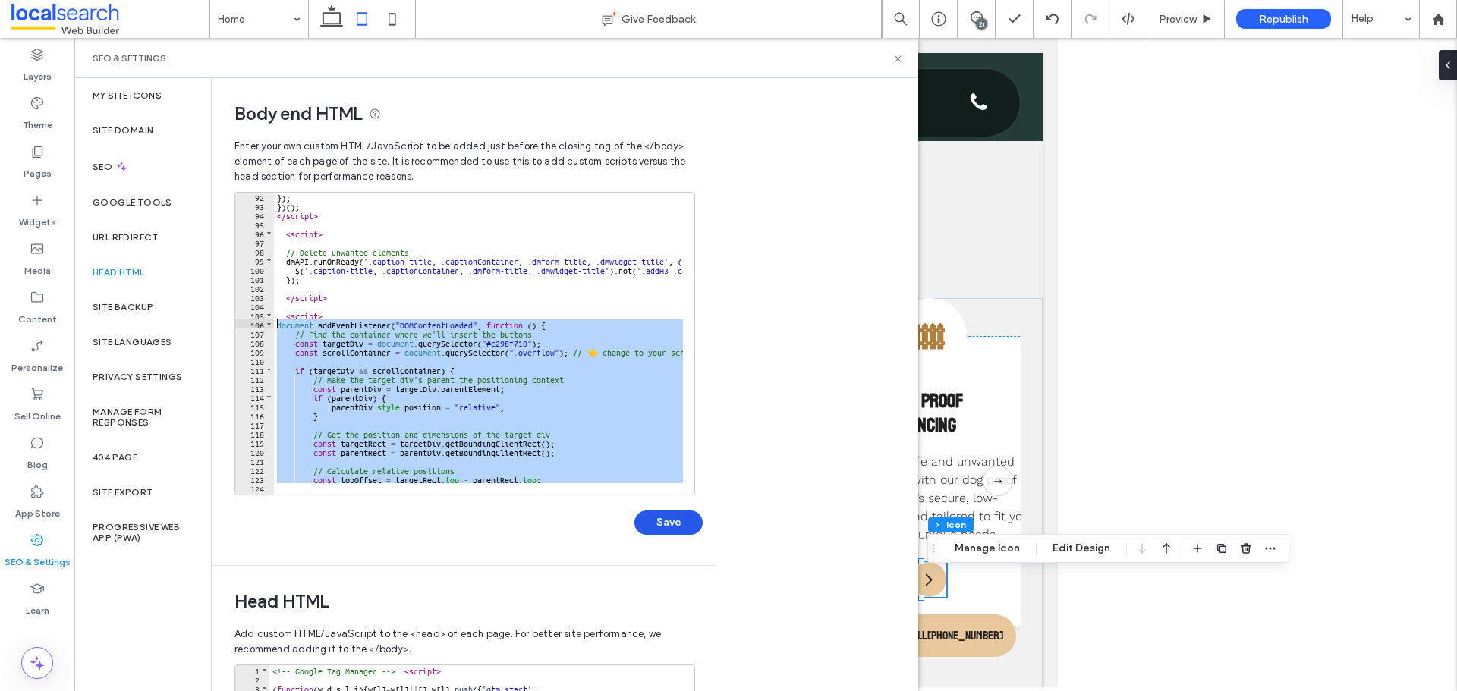
scroll to position [1594, 0]
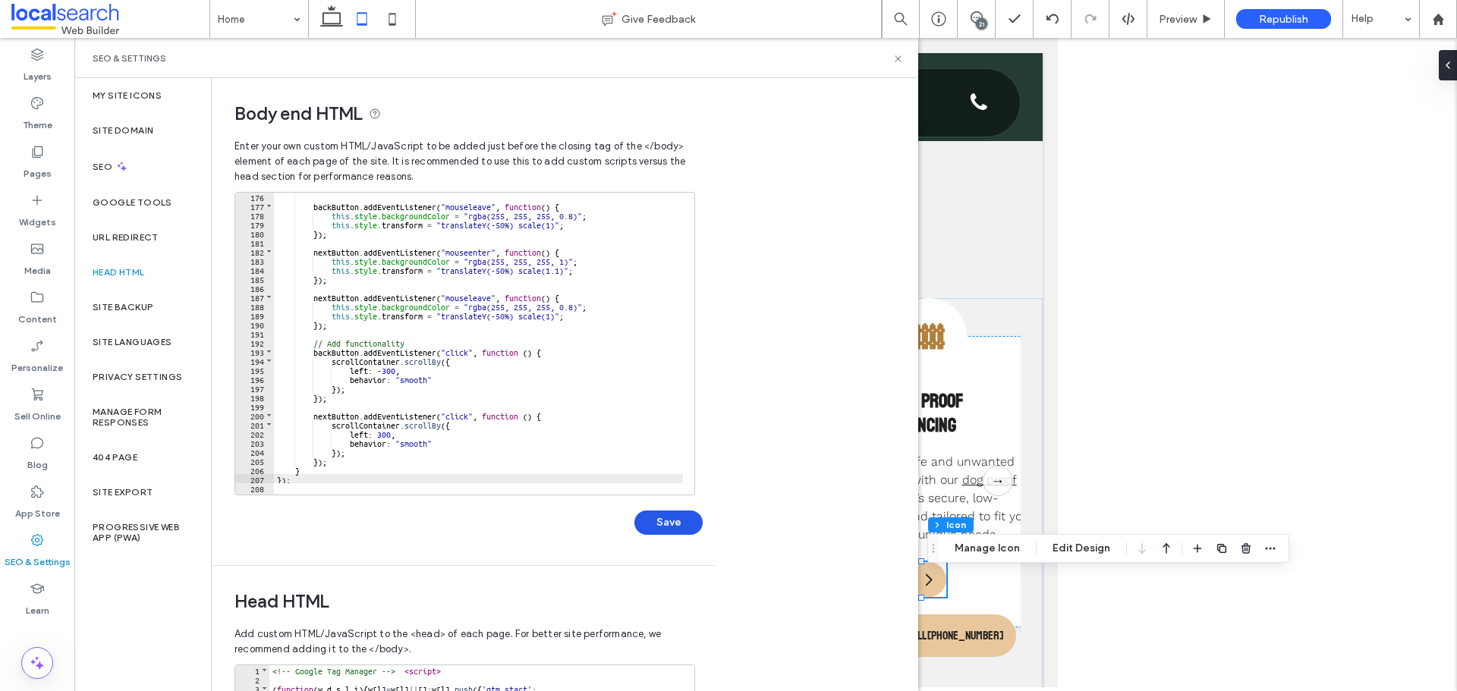
drag, startPoint x: 669, startPoint y: 528, endPoint x: 759, endPoint y: 503, distance: 93.7
click at [670, 528] on button "Save" at bounding box center [668, 523] width 68 height 24
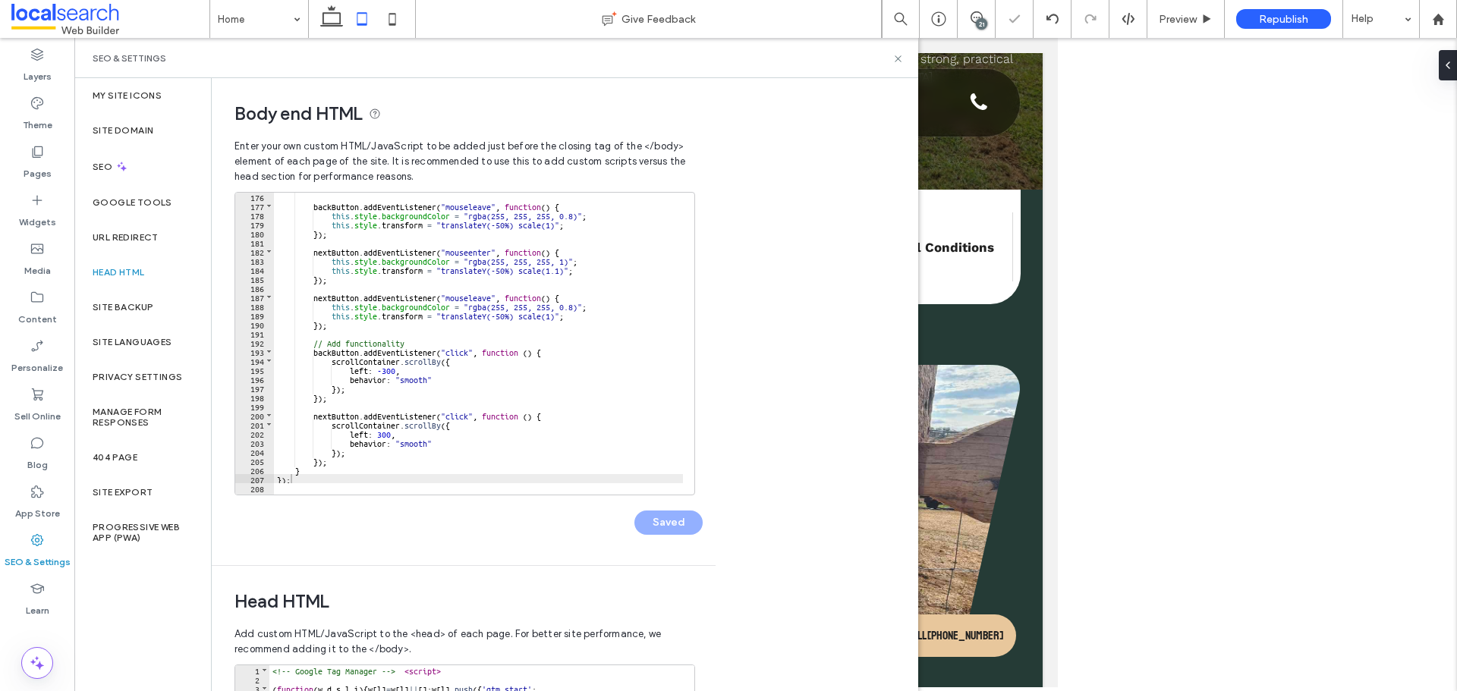
scroll to position [535, 0]
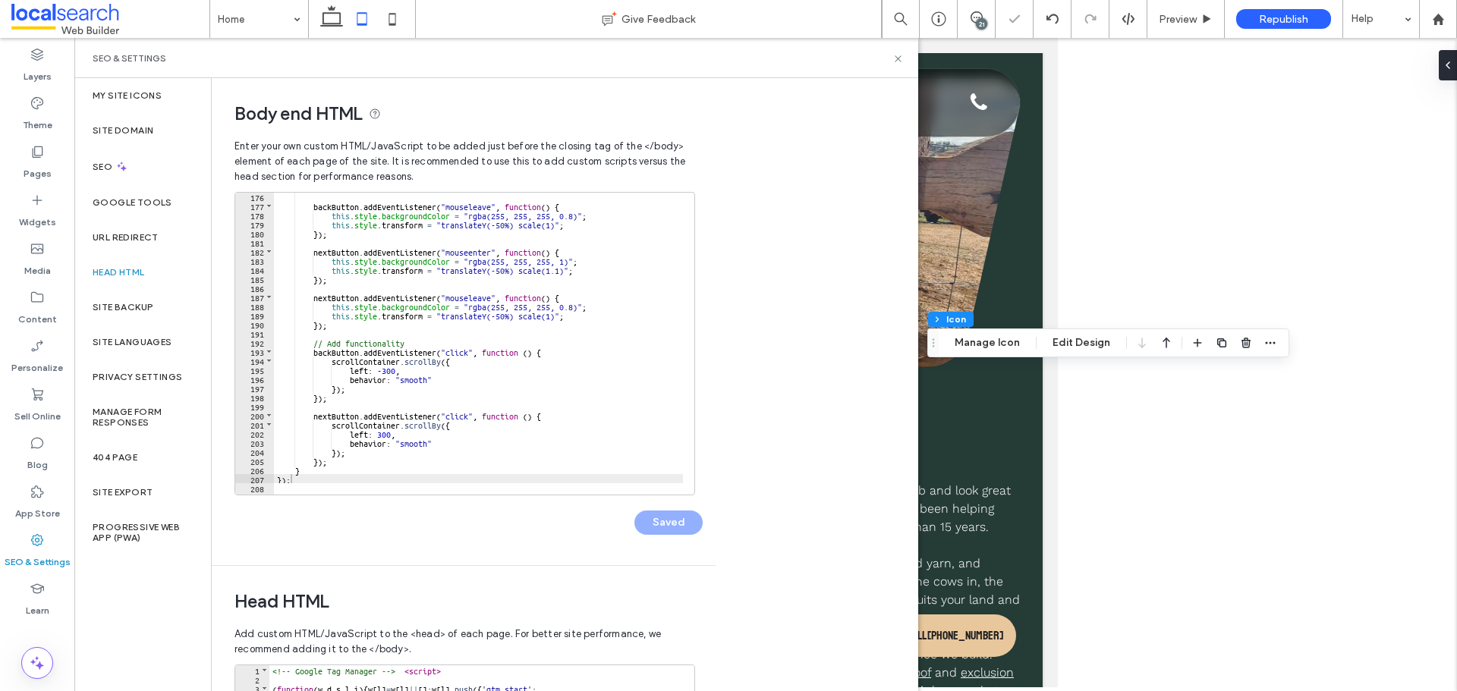
type input "****"
type input "**"
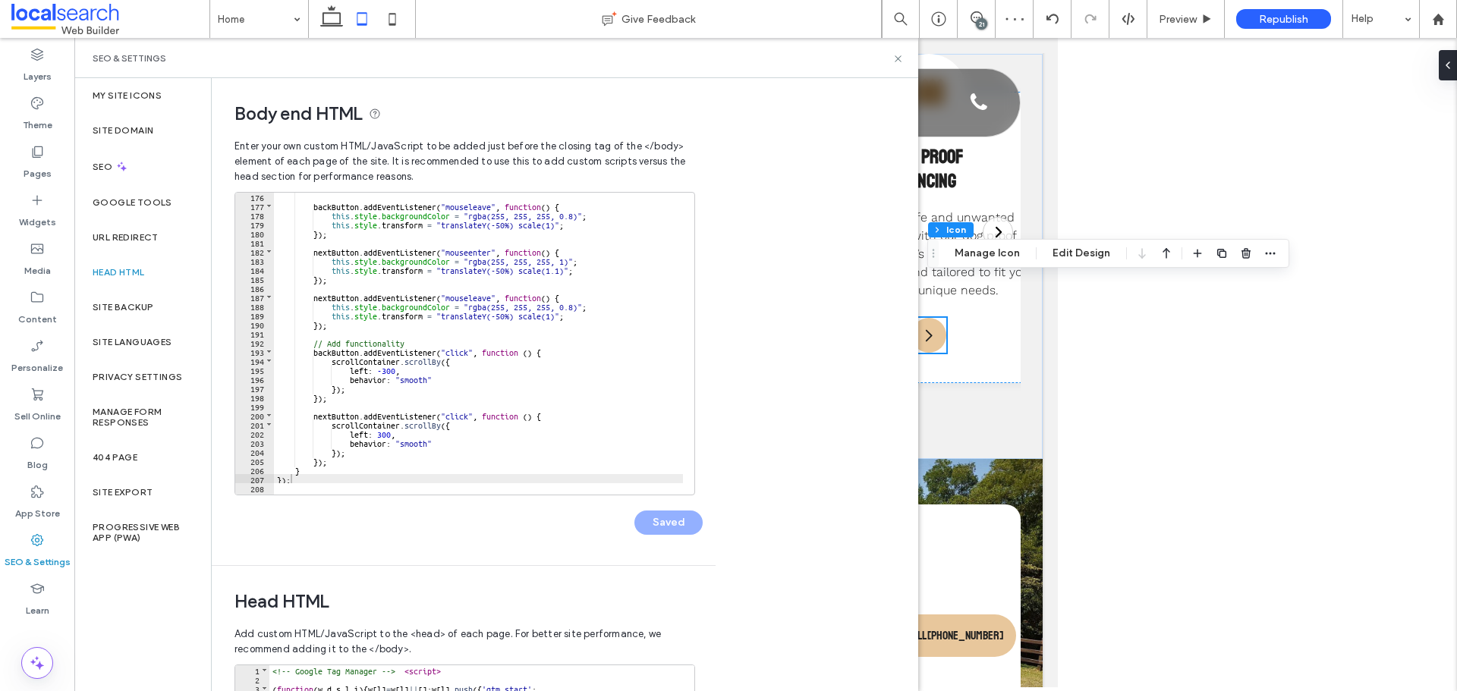
scroll to position [1542, 0]
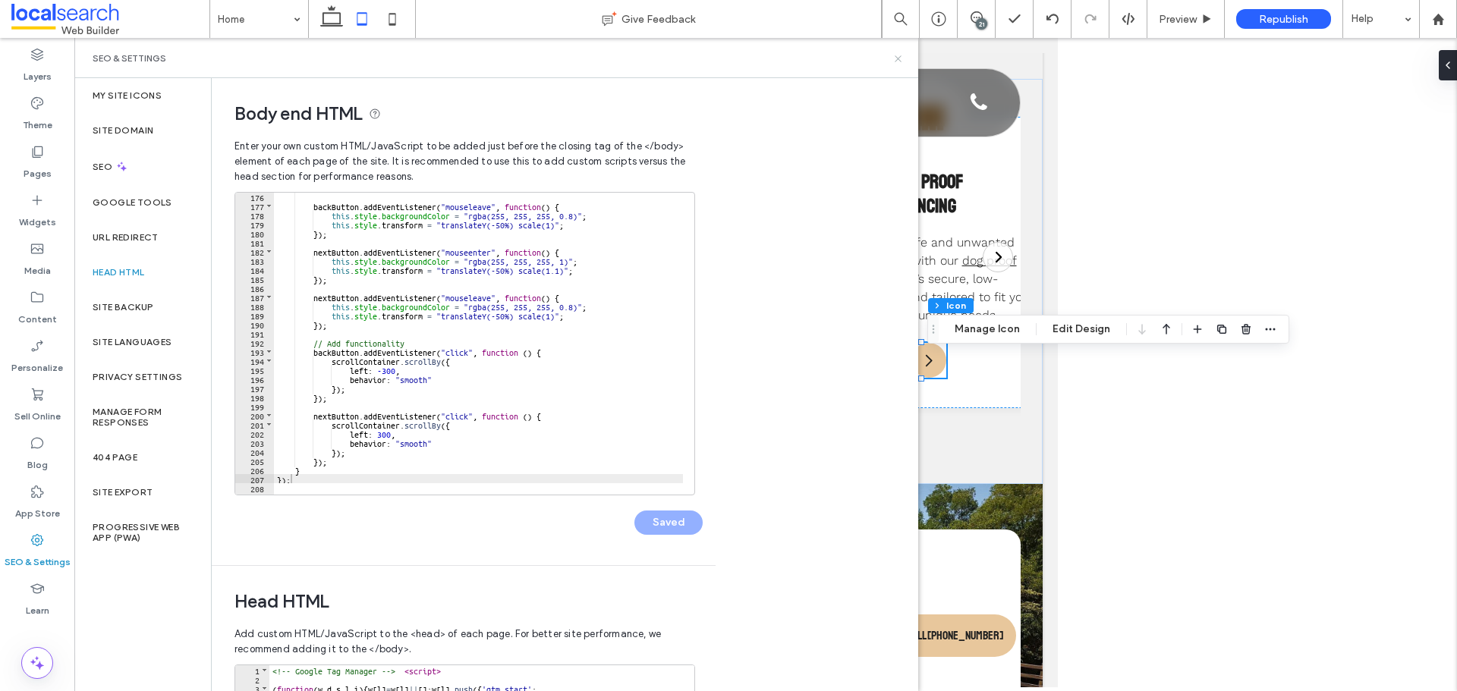
click at [901, 59] on icon at bounding box center [897, 58] width 11 height 11
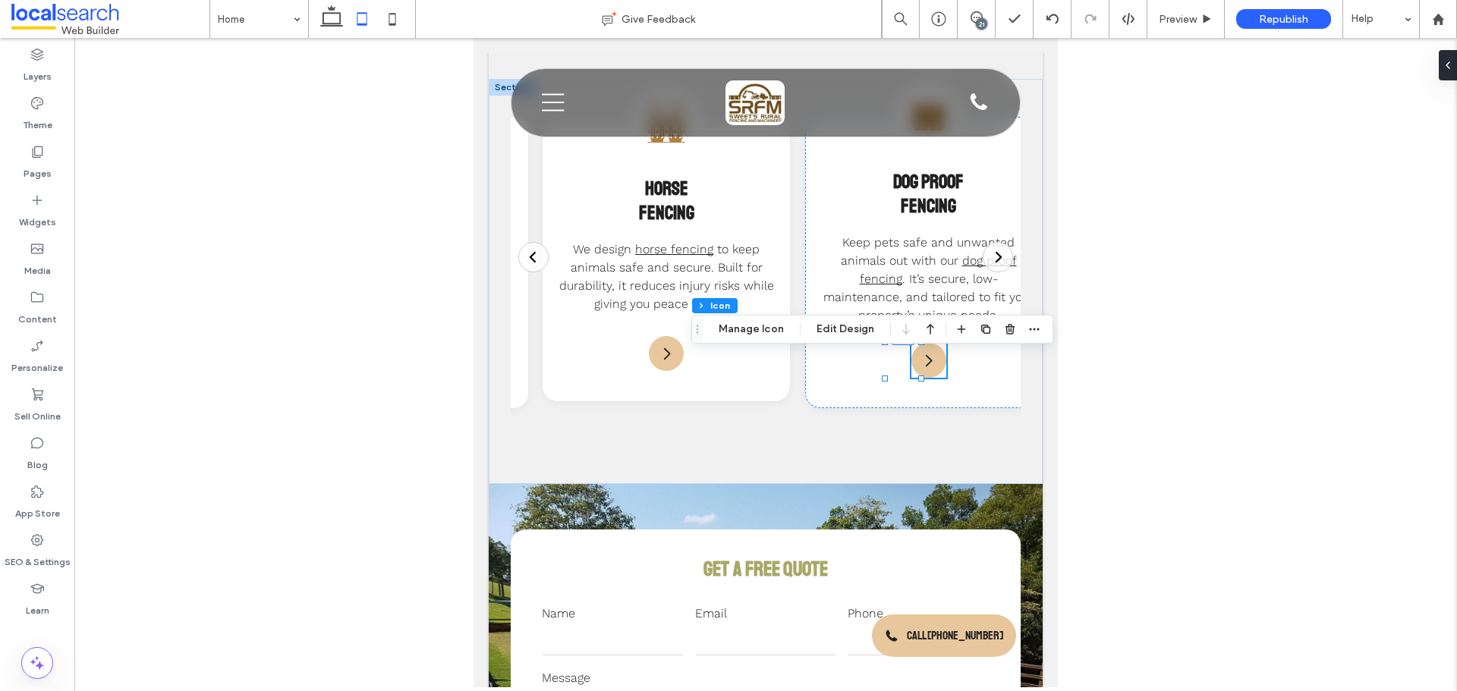
drag, startPoint x: 61, startPoint y: 545, endPoint x: 71, endPoint y: 523, distance: 24.4
click at [61, 545] on div "SEO & Settings" at bounding box center [37, 551] width 74 height 49
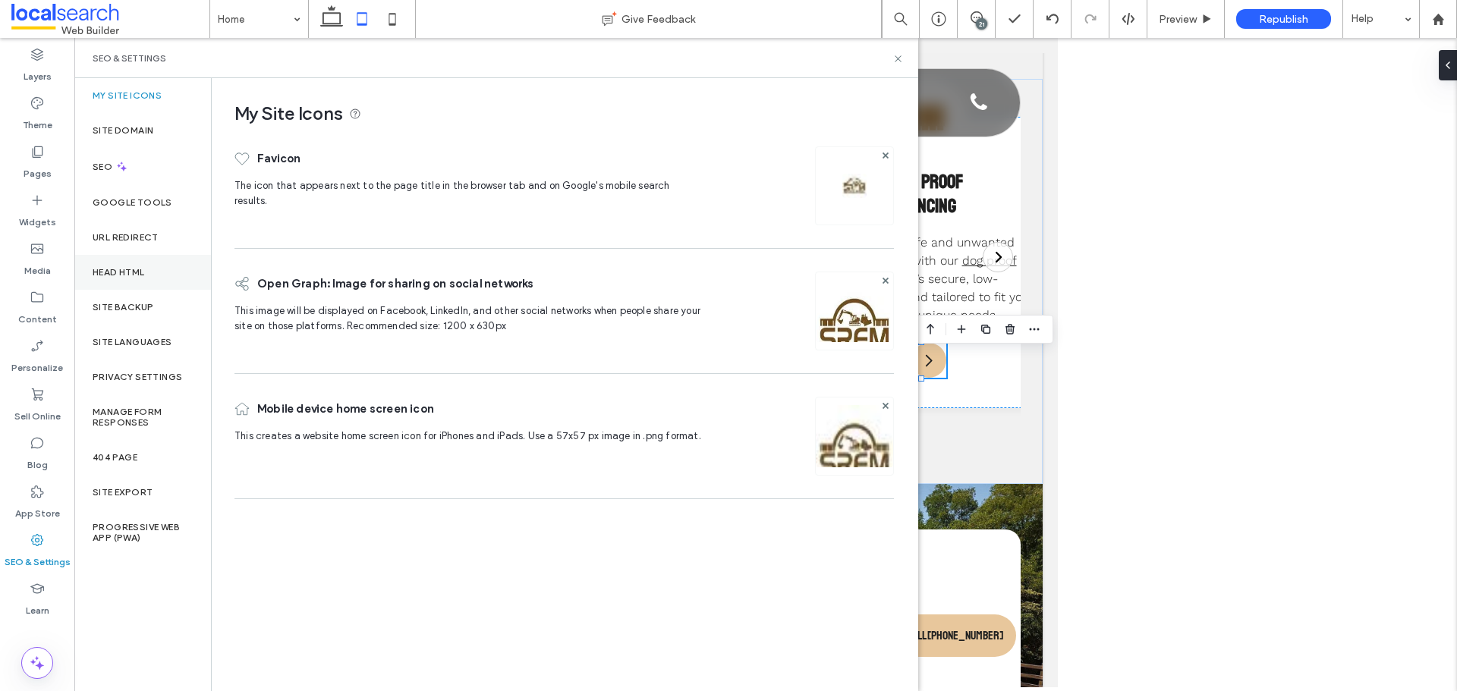
click at [153, 279] on div "Head HTML" at bounding box center [142, 272] width 137 height 35
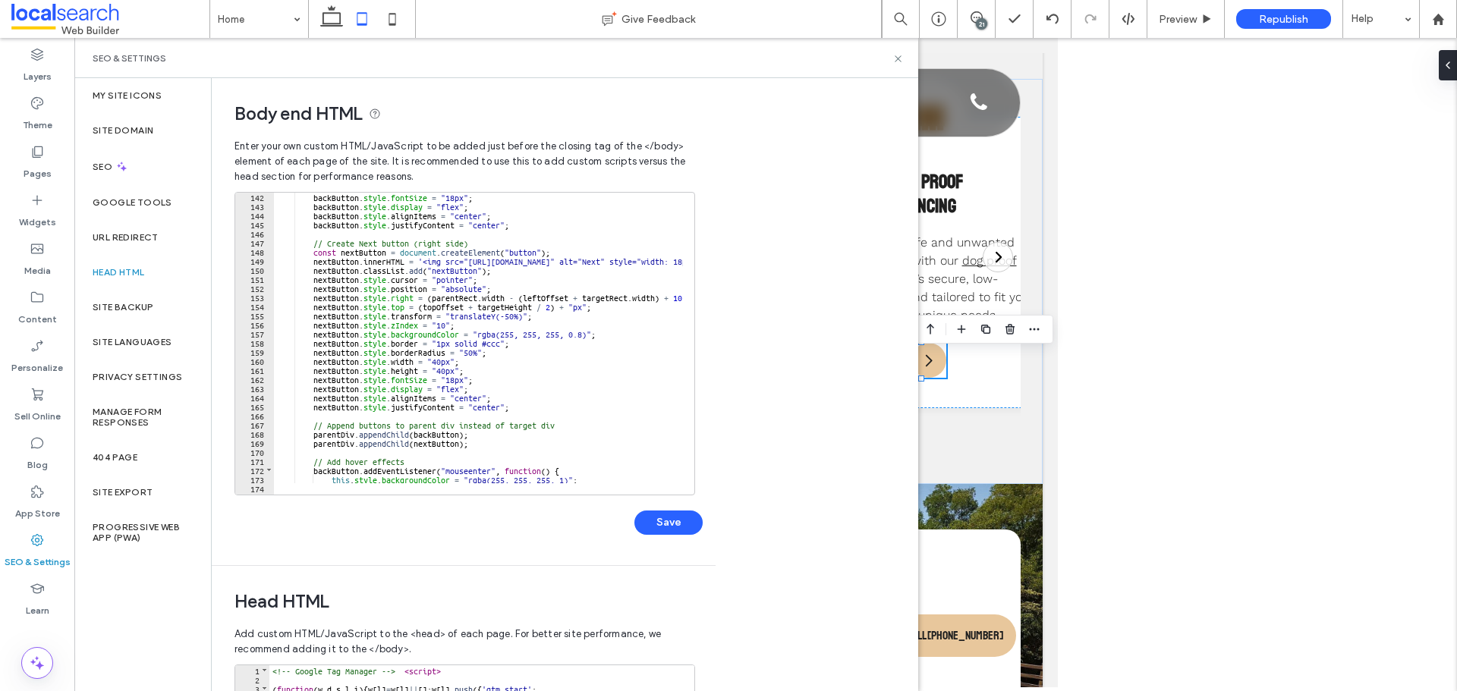
scroll to position [1239, 0]
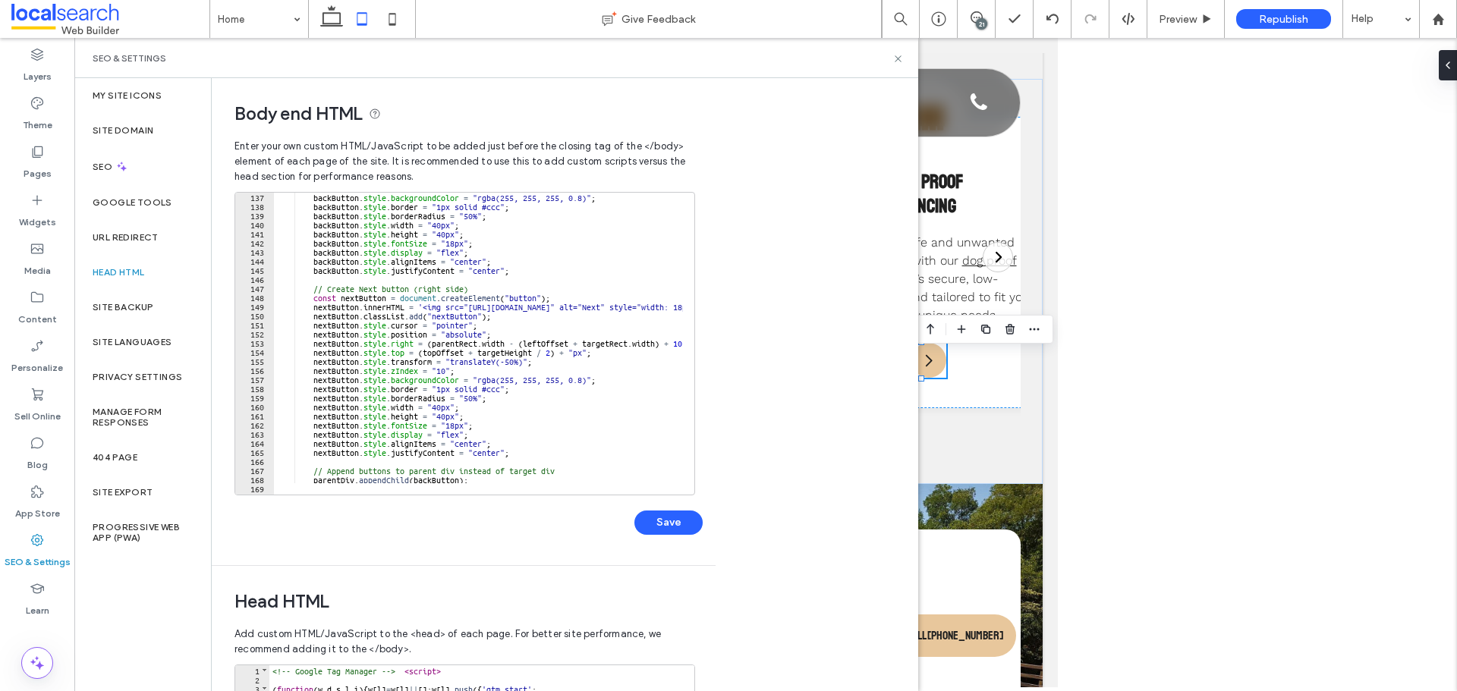
click at [477, 382] on div "backButton . style . backgroundColor = "rgba(255, 255, 255, 0.8)" ; backButton …" at bounding box center [643, 346] width 739 height 309
click at [586, 379] on div "backButton . style . backgroundColor = "rgba(255, 255, 255, 0.8)" ; backButton …" at bounding box center [643, 346] width 739 height 309
click at [556, 379] on div "backButton . style . backgroundColor = "rgba(255, 255, 255, 0.8)" ; backButton …" at bounding box center [643, 346] width 739 height 309
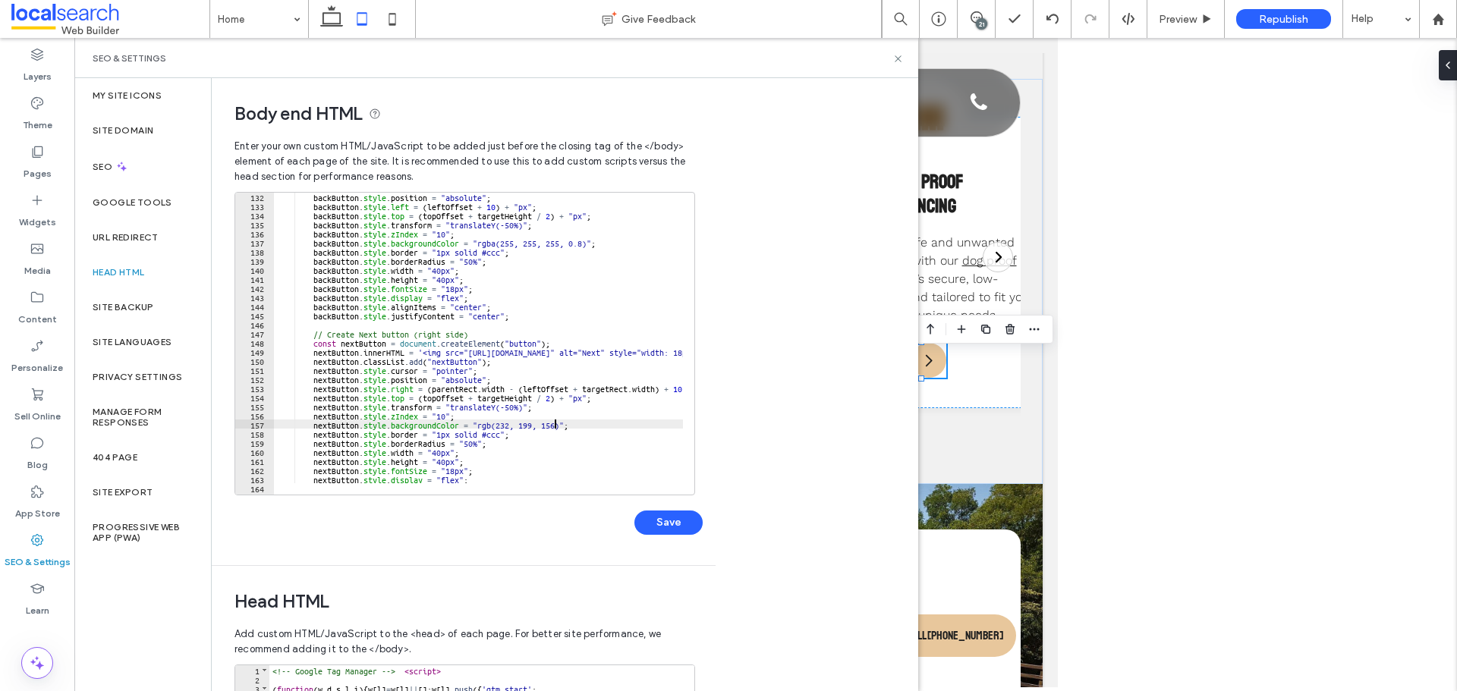
click at [473, 241] on div "backButton . style . position = "absolute" ; backButton . style . left = ( left…" at bounding box center [643, 346] width 739 height 309
click at [478, 244] on div "backButton . style . position = "absolute" ; backButton . style . left = ( left…" at bounding box center [643, 346] width 739 height 309
click at [589, 244] on div "backButton . style . position = "absolute" ; backButton . style . left = ( left…" at bounding box center [643, 346] width 739 height 309
click at [585, 244] on div "backButton . style . position = "absolute" ; backButton . style . left = ( left…" at bounding box center [478, 338] width 409 height 291
click at [674, 518] on button "Save" at bounding box center [668, 523] width 68 height 24
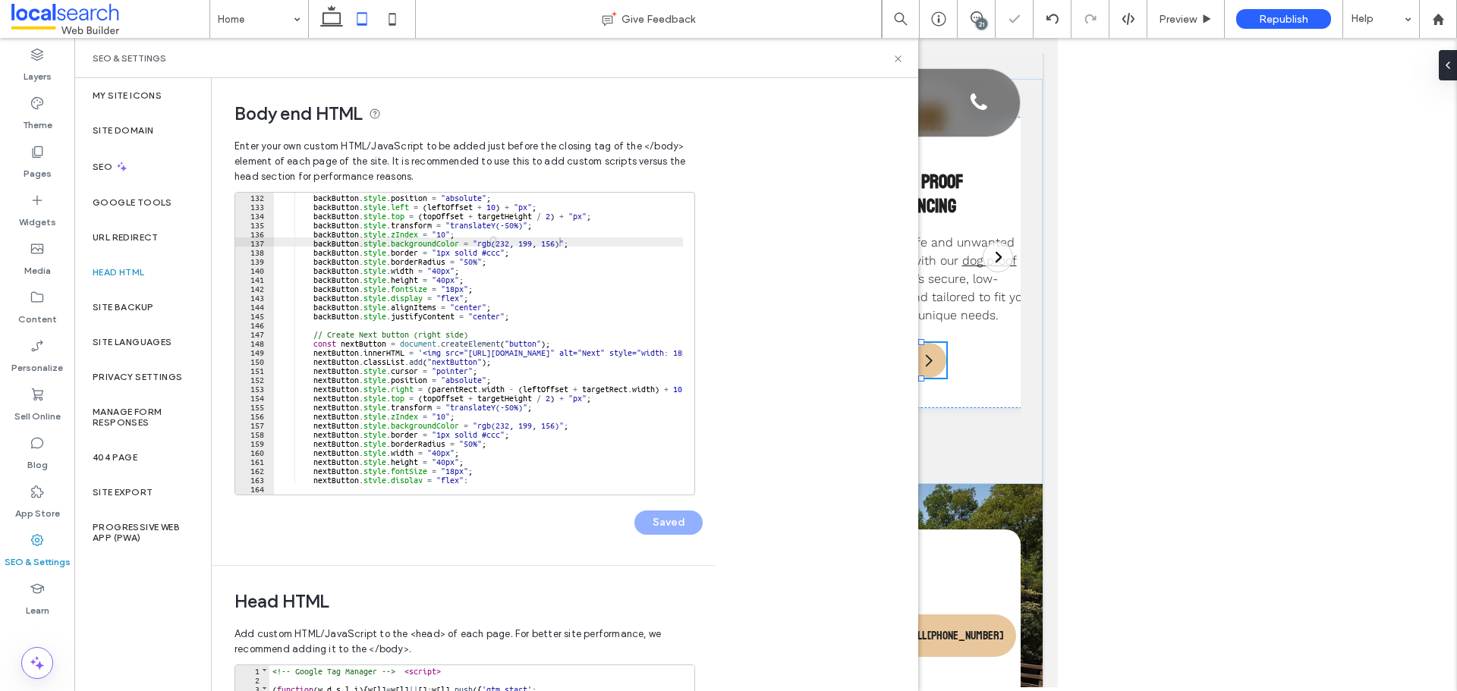
type input "****"
type input "**"
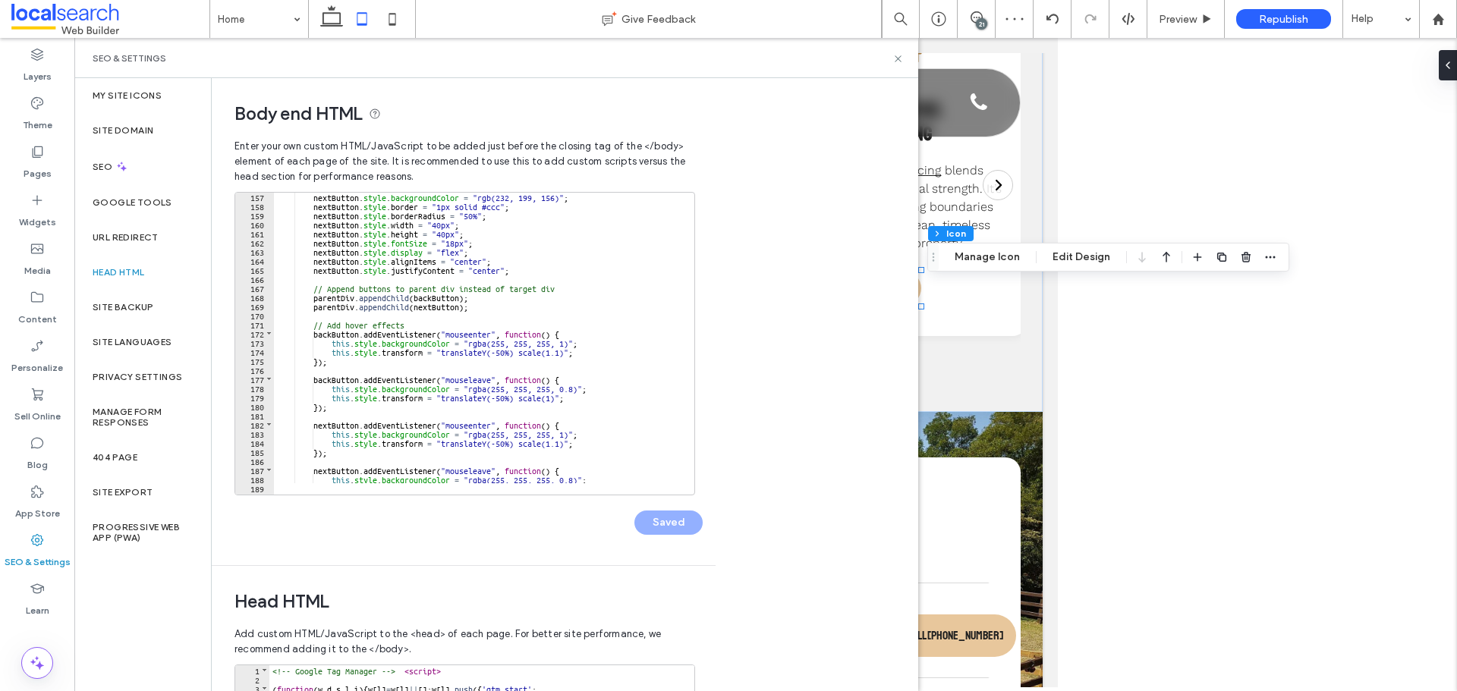
scroll to position [1421, 0]
click at [470, 341] on div "nextButton . style . backgroundColor = "rgb(232, 199, 156)" ; nextButton . styl…" at bounding box center [643, 346] width 739 height 309
click at [566, 342] on div "nextButton . style . backgroundColor = "rgb(232, 199, 156)" ; nextButton . styl…" at bounding box center [643, 346] width 739 height 309
click at [468, 389] on div "nextButton . style . backgroundColor = "rgb(232, 199, 156)" ; nextButton . styl…" at bounding box center [643, 346] width 739 height 309
click at [574, 388] on div "nextButton . style . backgroundColor = "rgb(232, 199, 156)" ; nextButton . styl…" at bounding box center [643, 346] width 739 height 309
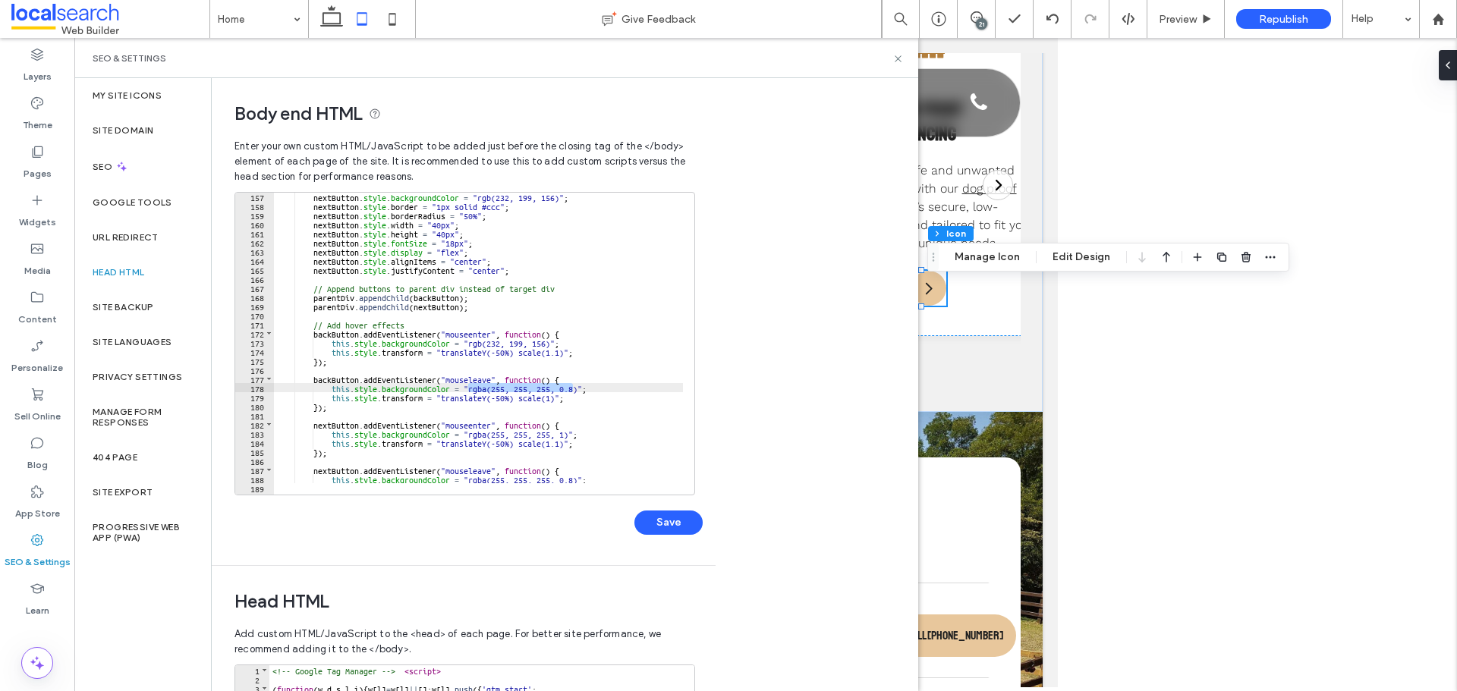
click at [577, 390] on div "nextButton . style . backgroundColor = "rgb(232, 199, 156)" ; nextButton . styl…" at bounding box center [643, 346] width 739 height 309
click at [468, 432] on div "nextButton . style . backgroundColor = "rgb(232, 199, 156)" ; nextButton . styl…" at bounding box center [643, 346] width 739 height 309
click at [567, 435] on div "nextButton . style . backgroundColor = "rgb(232, 199, 156)" ; nextButton . styl…" at bounding box center [643, 346] width 739 height 309
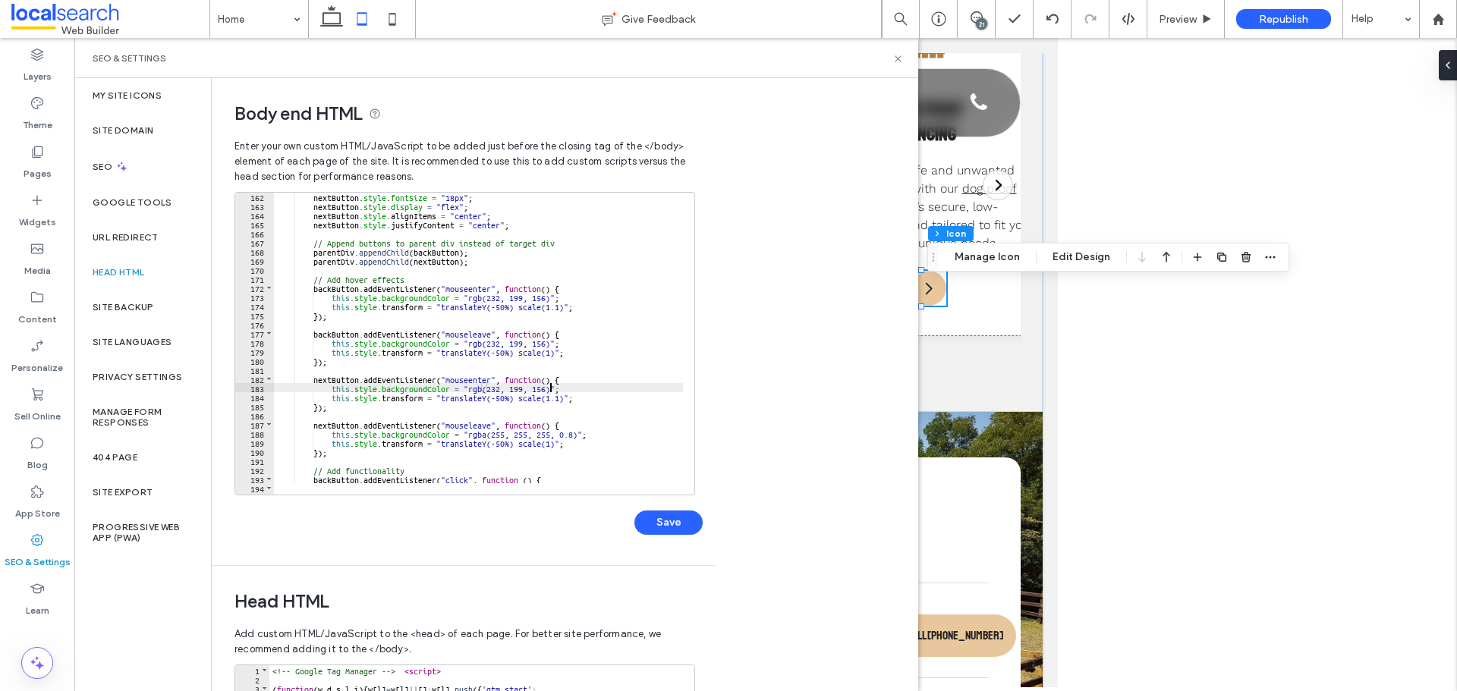
scroll to position [1467, 0]
click at [575, 435] on div "nextButton . style . fontSize = "18px" ; nextButton . style . display = "flex" …" at bounding box center [643, 346] width 739 height 309
click at [470, 434] on div "nextButton . style . fontSize = "18px" ; nextButton . style . display = "flex" …" at bounding box center [643, 346] width 739 height 309
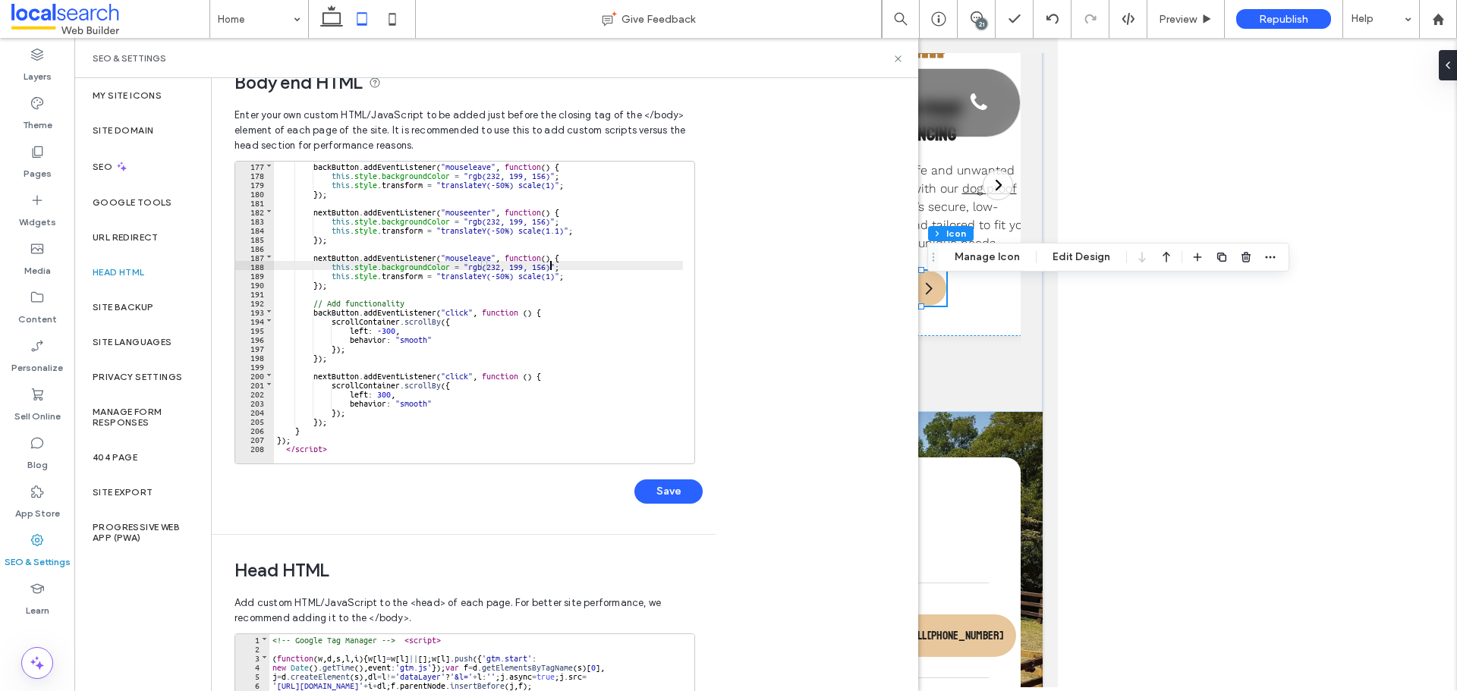
scroll to position [76, 0]
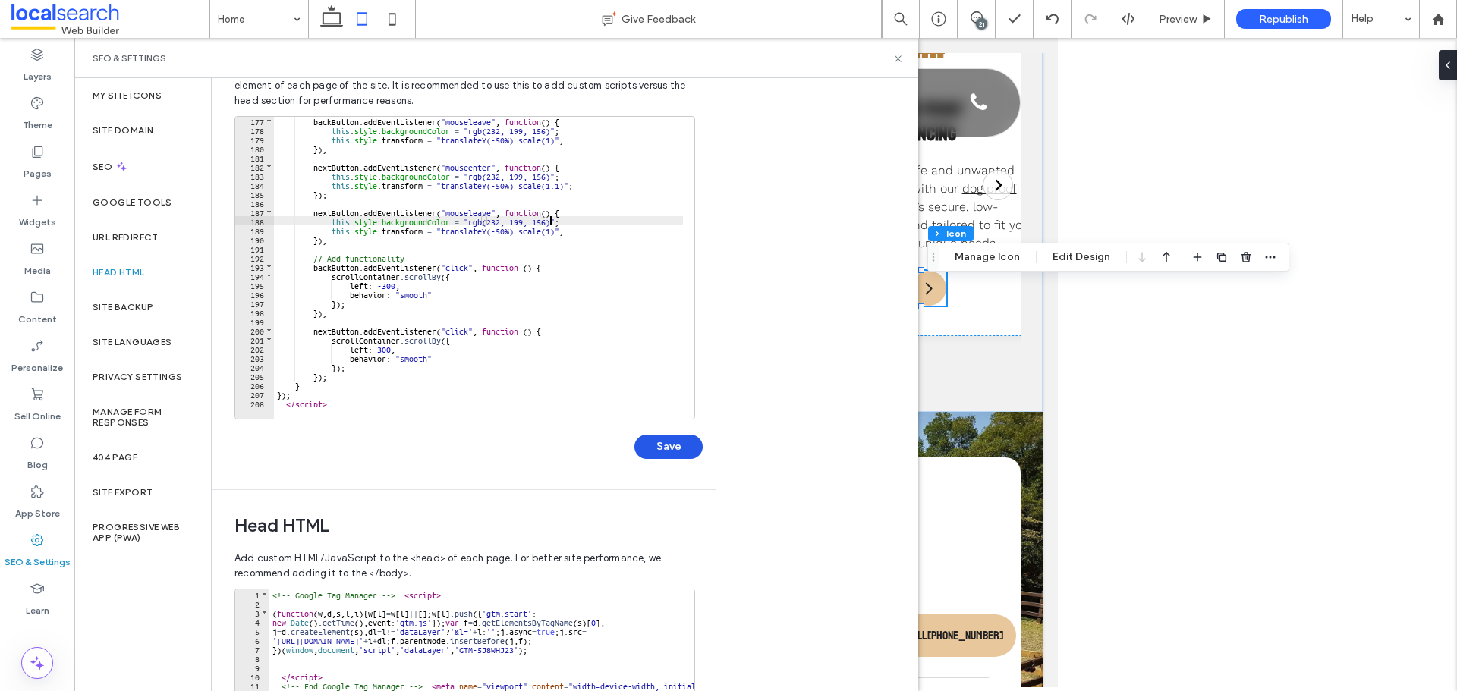
click at [664, 439] on button "Save" at bounding box center [668, 447] width 68 height 24
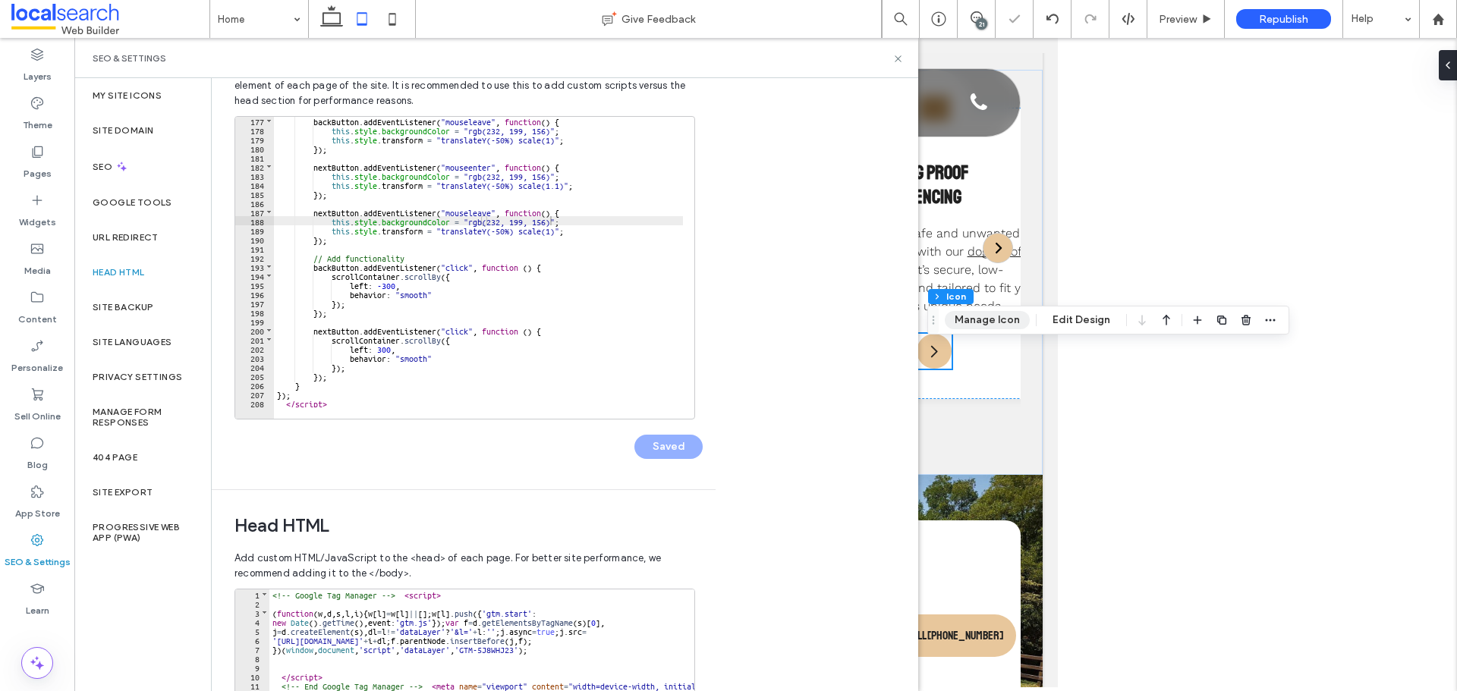
scroll to position [0, 0]
click at [989, 265] on button at bounding box center [997, 247] width 33 height 33
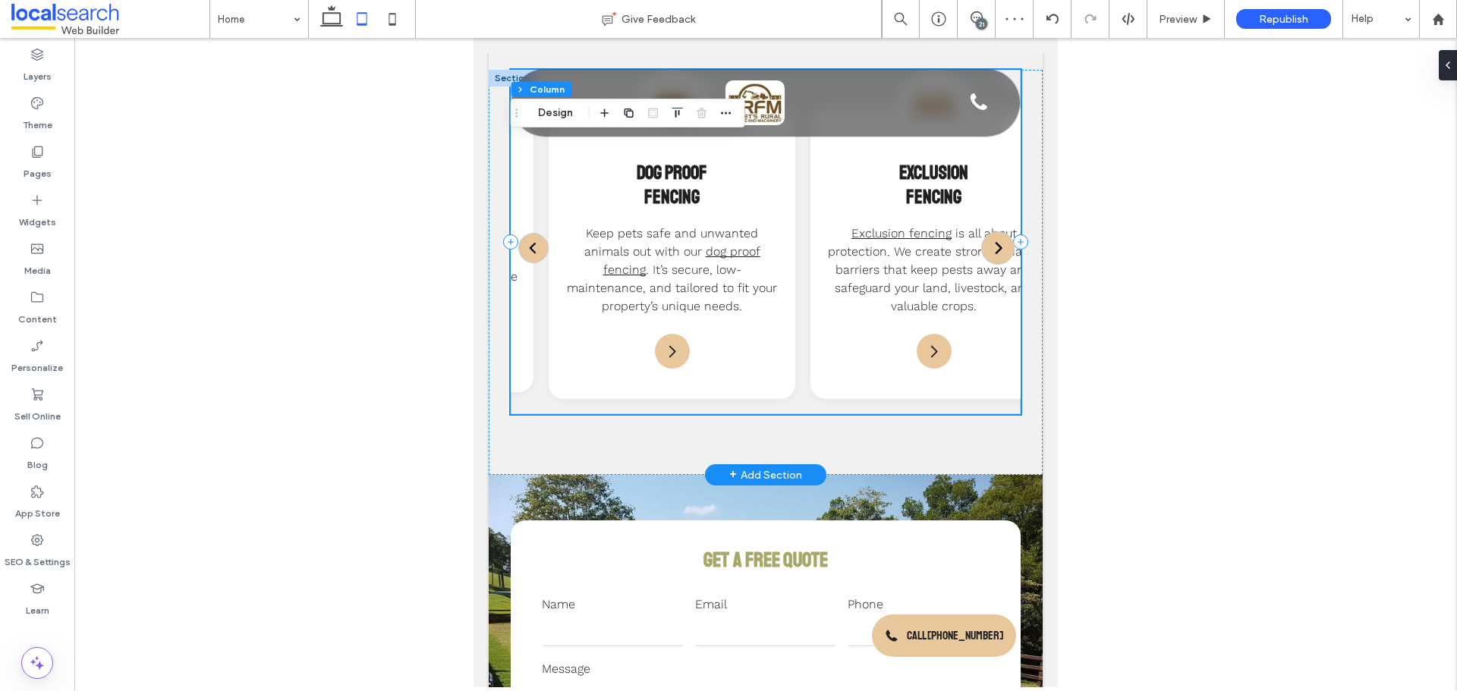
click at [989, 265] on button at bounding box center [997, 247] width 33 height 33
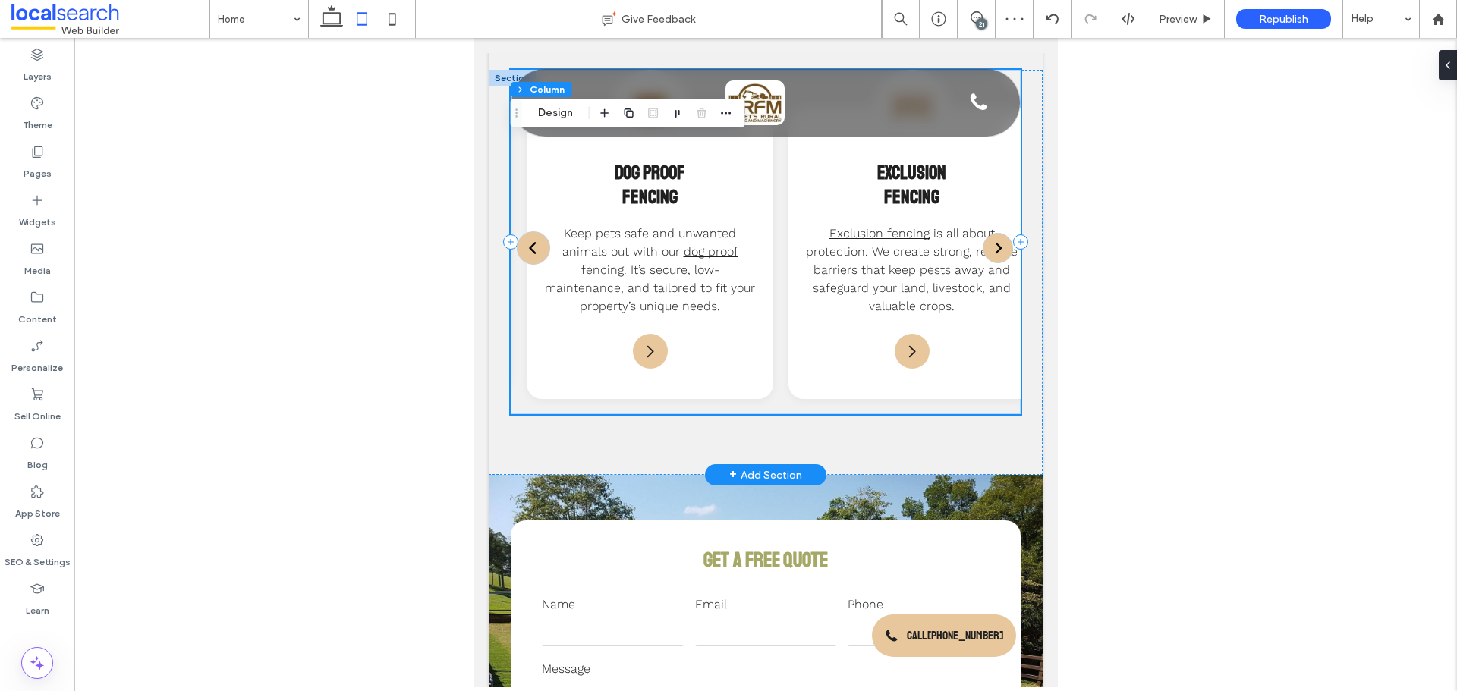
click at [537, 256] on img at bounding box center [533, 248] width 15 height 15
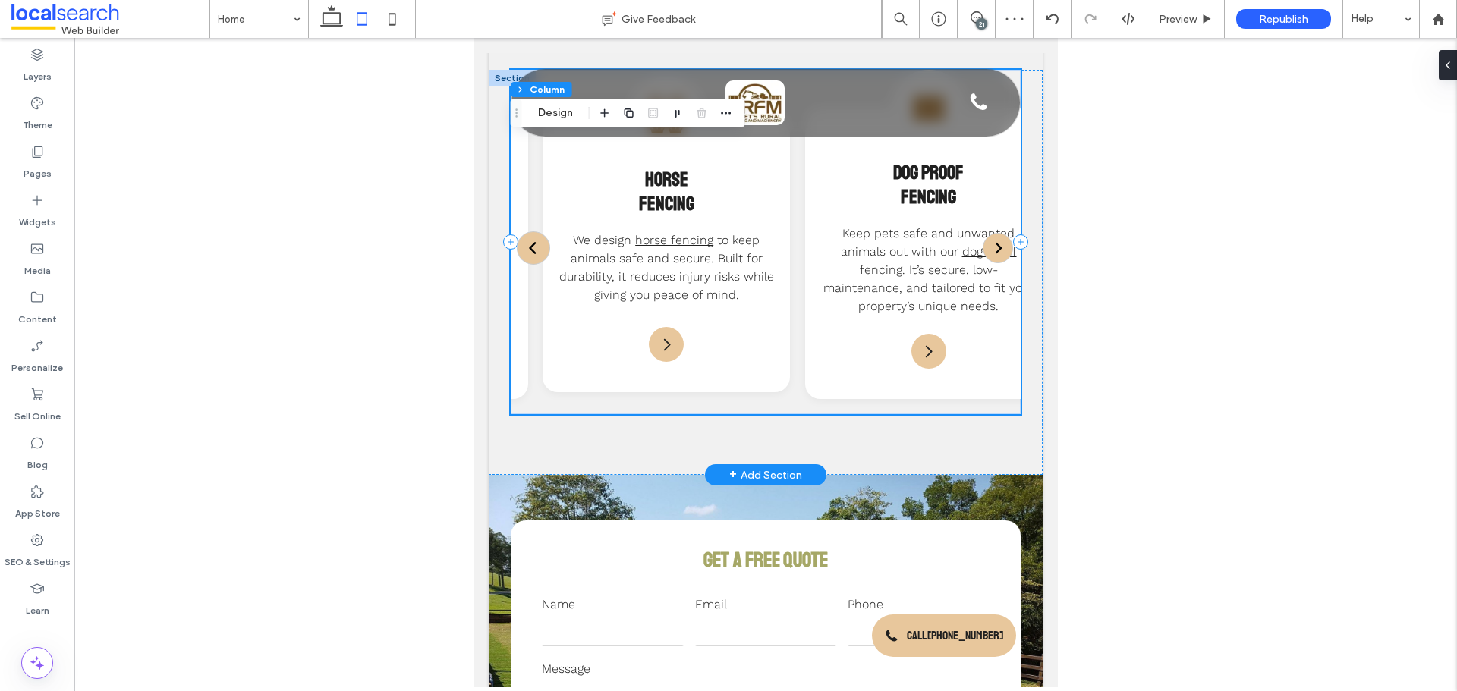
click at [537, 256] on img at bounding box center [533, 248] width 15 height 15
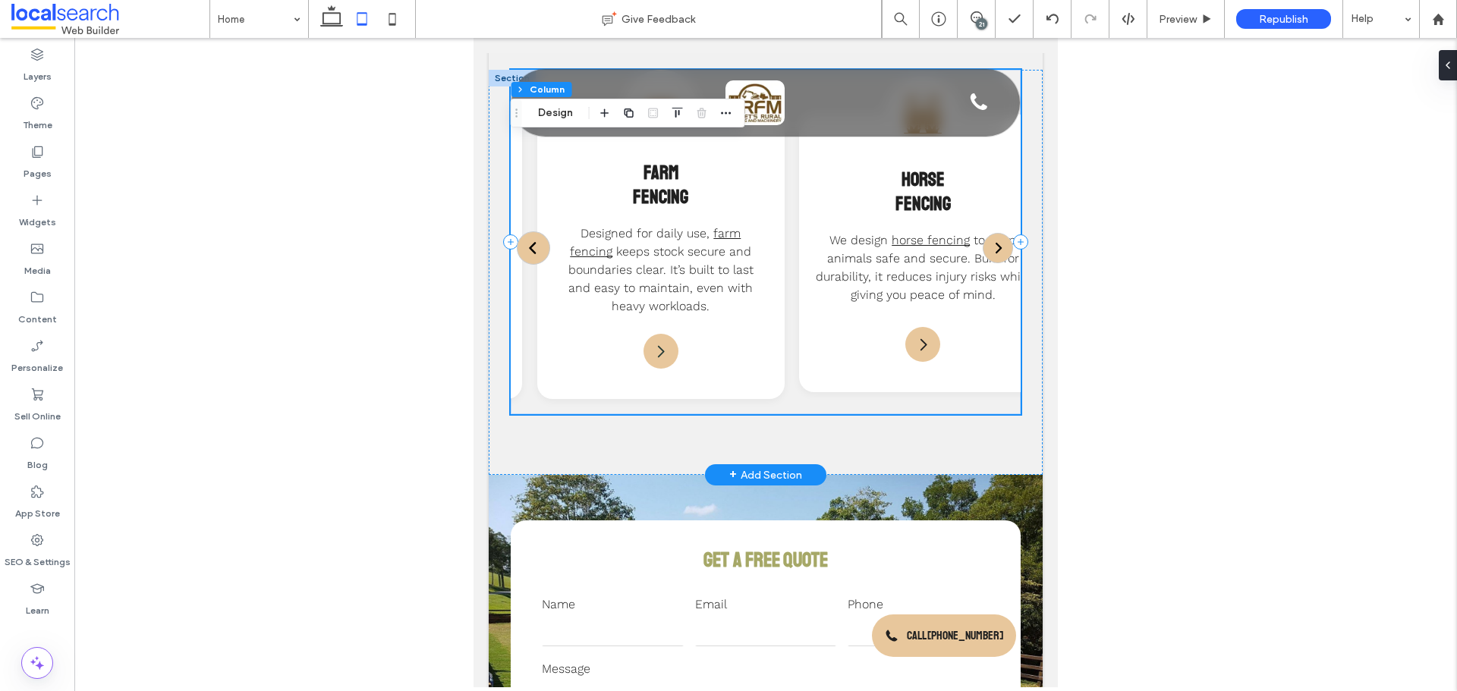
click at [537, 256] on img at bounding box center [533, 248] width 15 height 15
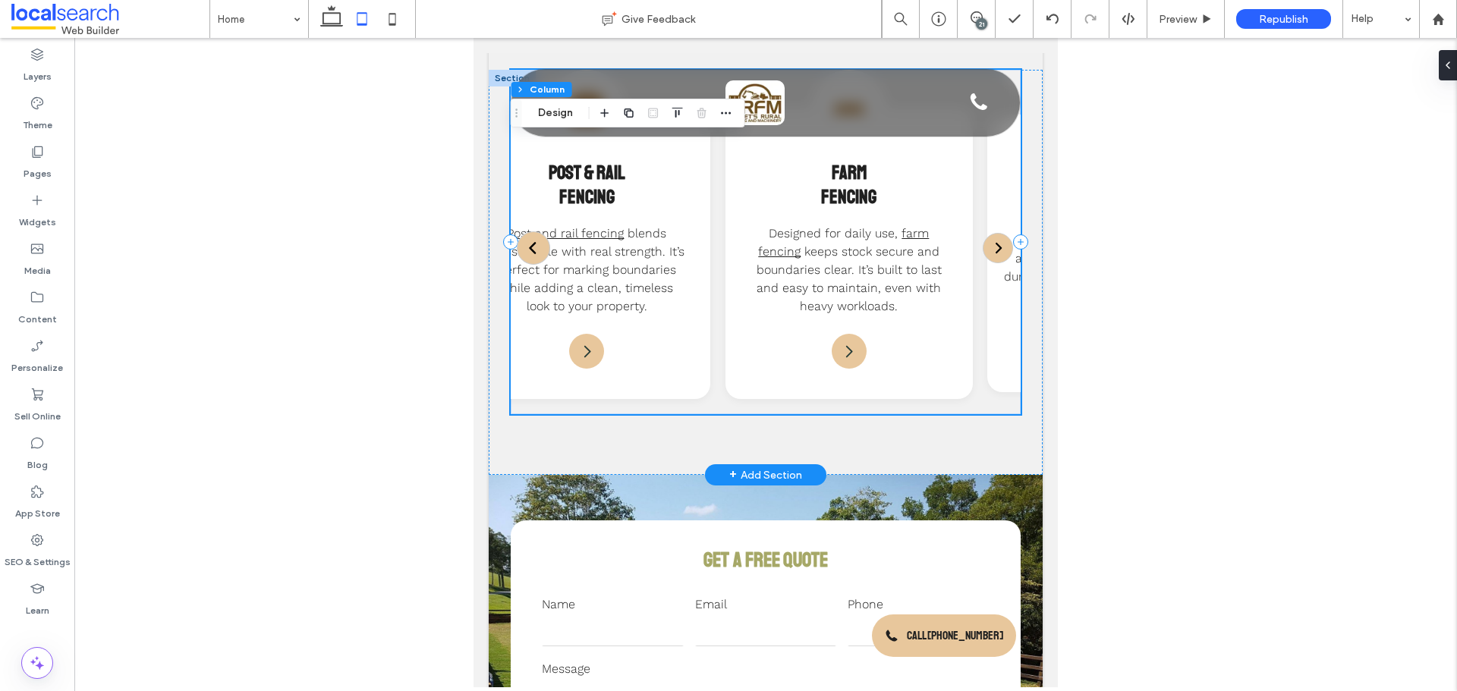
click at [537, 256] on img at bounding box center [533, 248] width 15 height 15
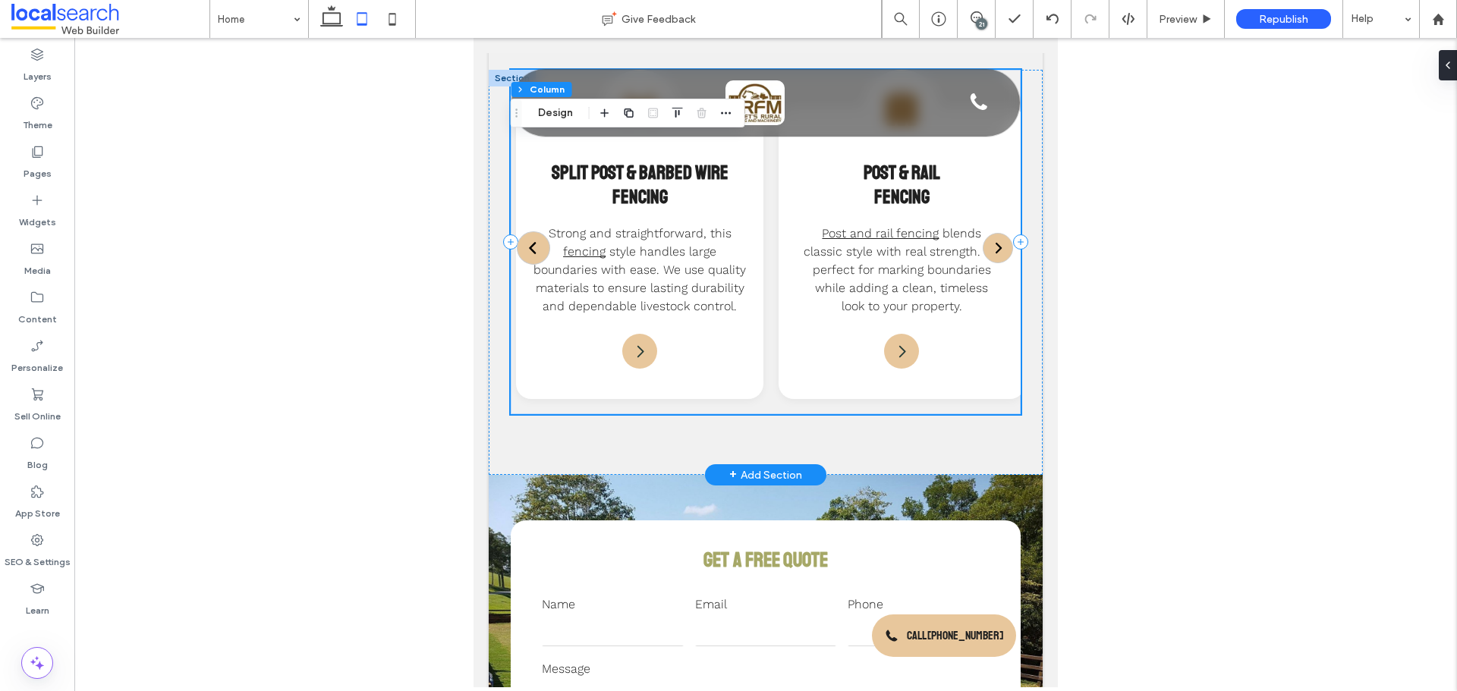
scroll to position [0, 0]
click at [55, 545] on div "SEO & Settings" at bounding box center [37, 551] width 74 height 49
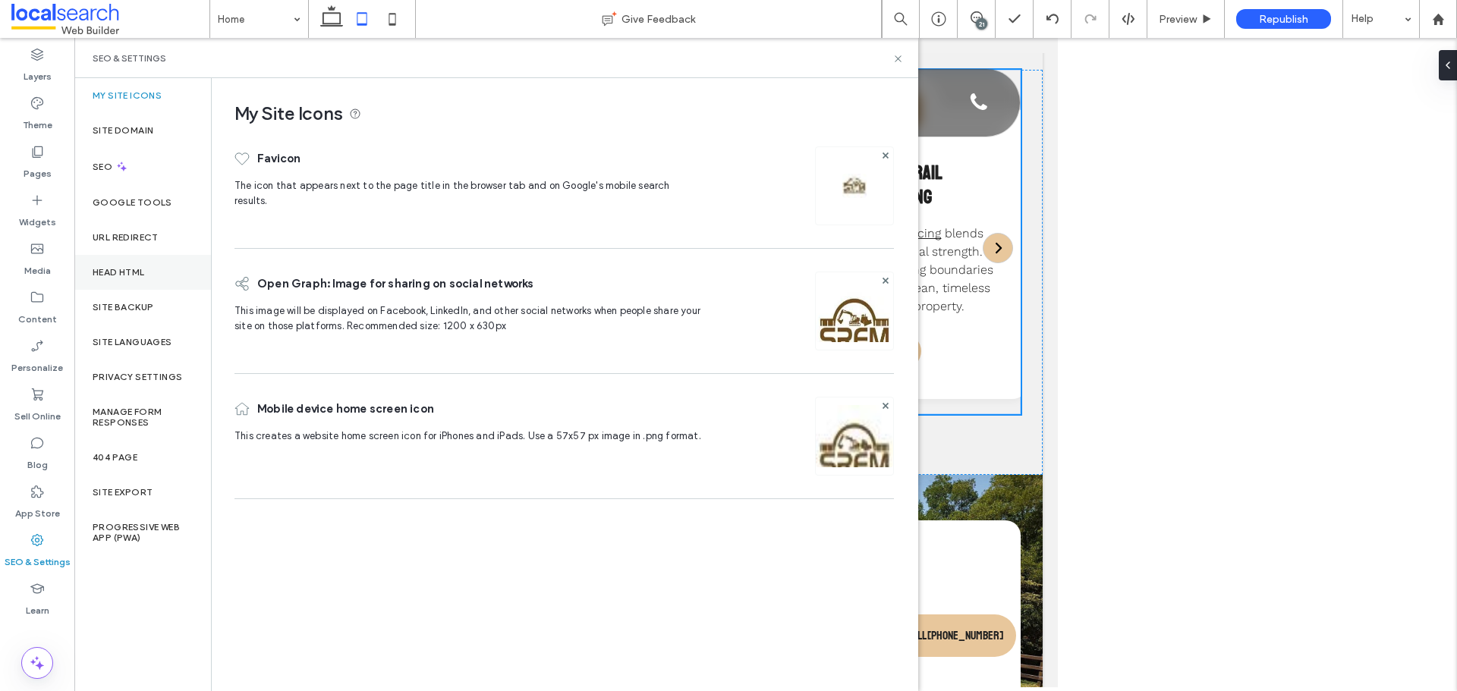
click at [123, 275] on label "Head HTML" at bounding box center [119, 272] width 52 height 11
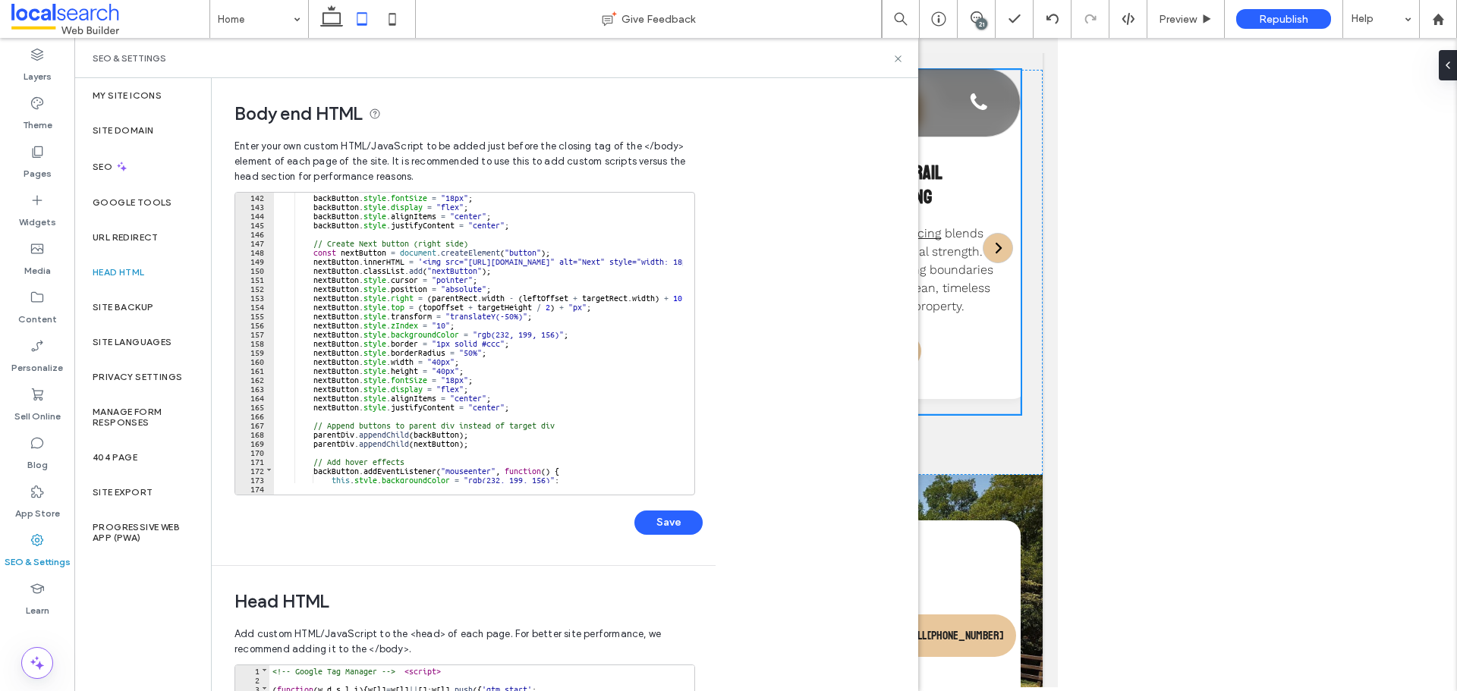
scroll to position [1193, 0]
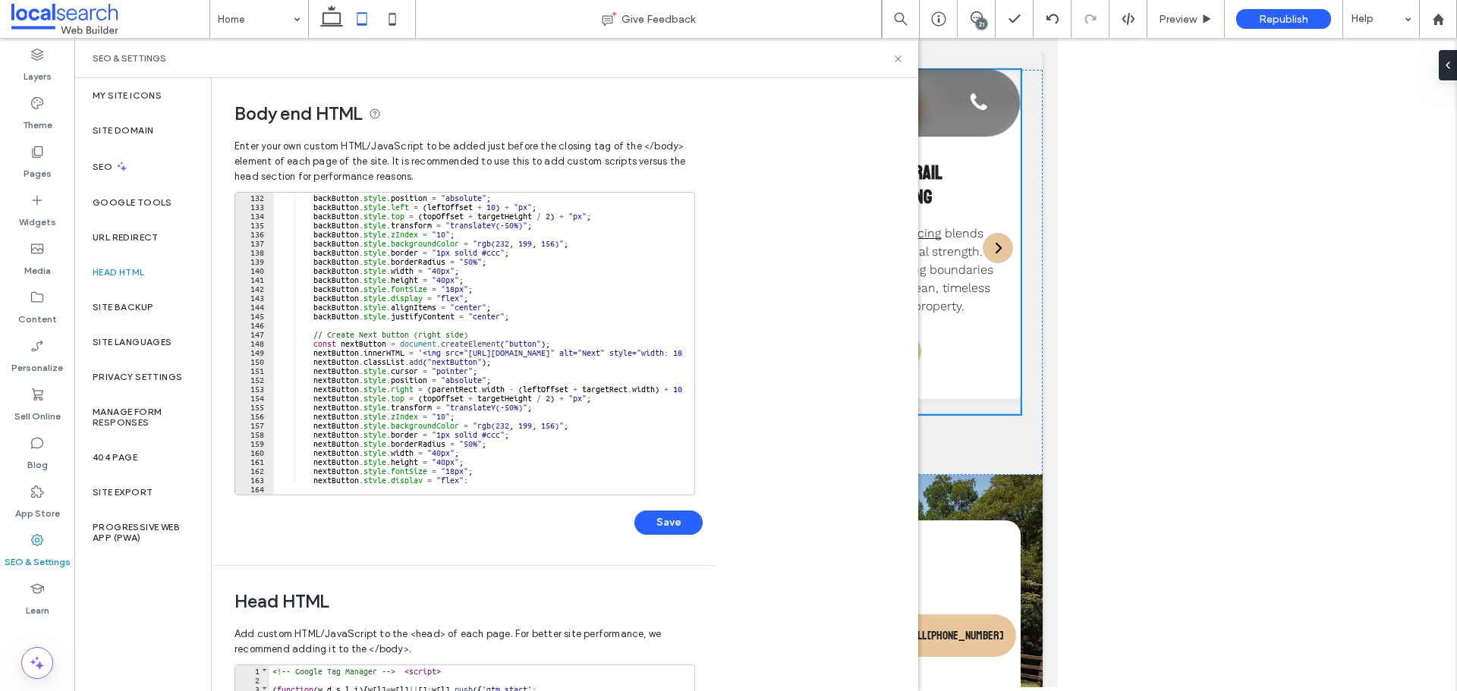
scroll to position [1375, 0]
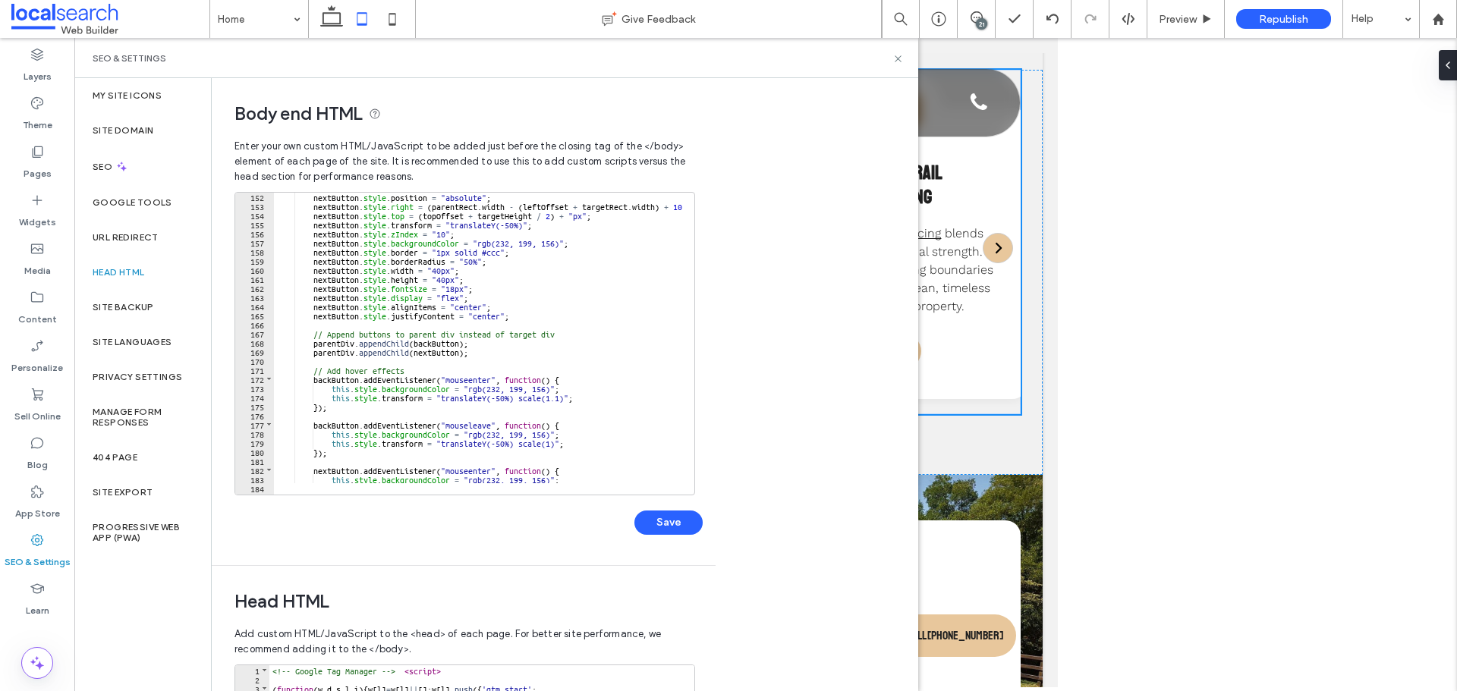
click at [549, 390] on div "nextButton . style . position = "absolute" ; nextButton . style . right = ( par…" at bounding box center [643, 346] width 739 height 309
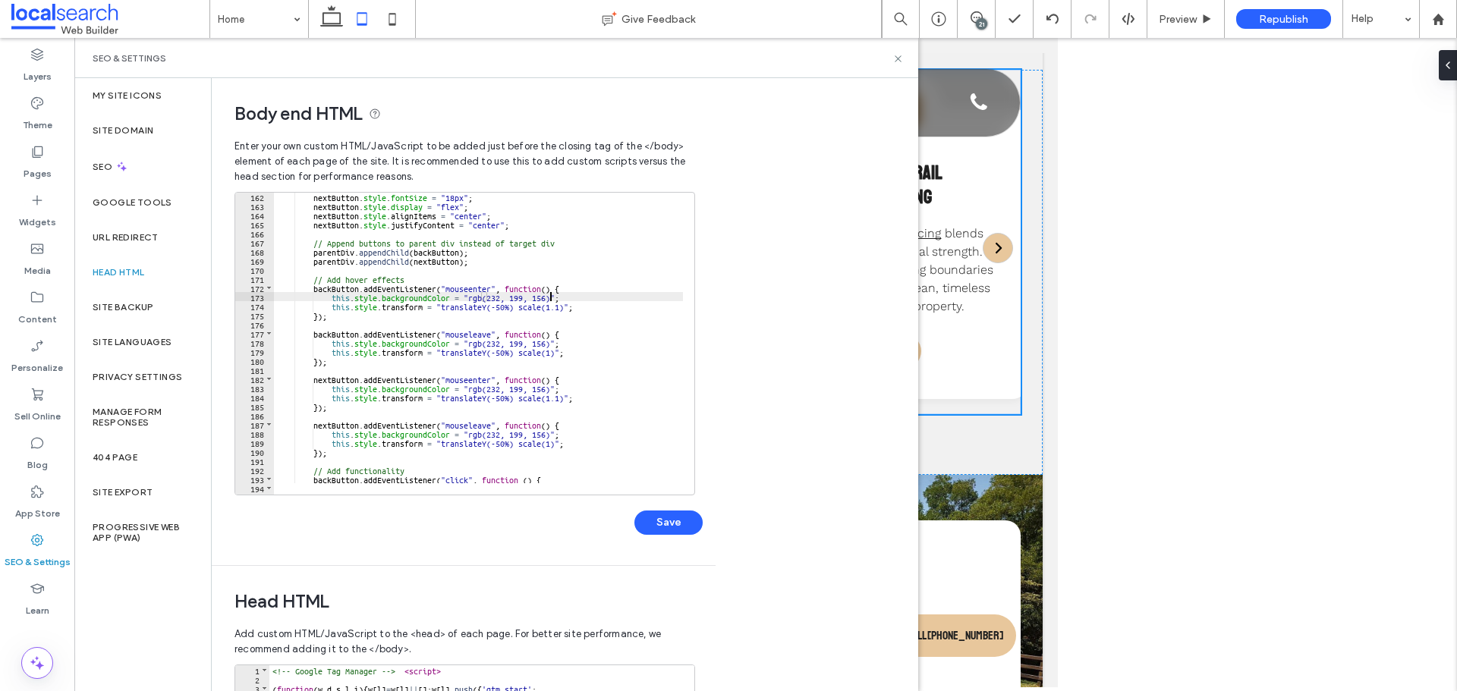
scroll to position [1467, 0]
click at [466, 298] on div "nextButton . style . fontSize = "18px" ; nextButton . style . display = "flex" …" at bounding box center [643, 346] width 739 height 309
click at [549, 296] on div "nextButton . style . fontSize = "18px" ; nextButton . style . display = "flex" …" at bounding box center [643, 346] width 739 height 309
click at [469, 387] on div "nextButton . style . fontSize = "18px" ; nextButton . style . display = "flex" …" at bounding box center [643, 346] width 739 height 309
click at [549, 386] on div "nextButton . style . fontSize = "18px" ; nextButton . style . display = "flex" …" at bounding box center [643, 346] width 739 height 309
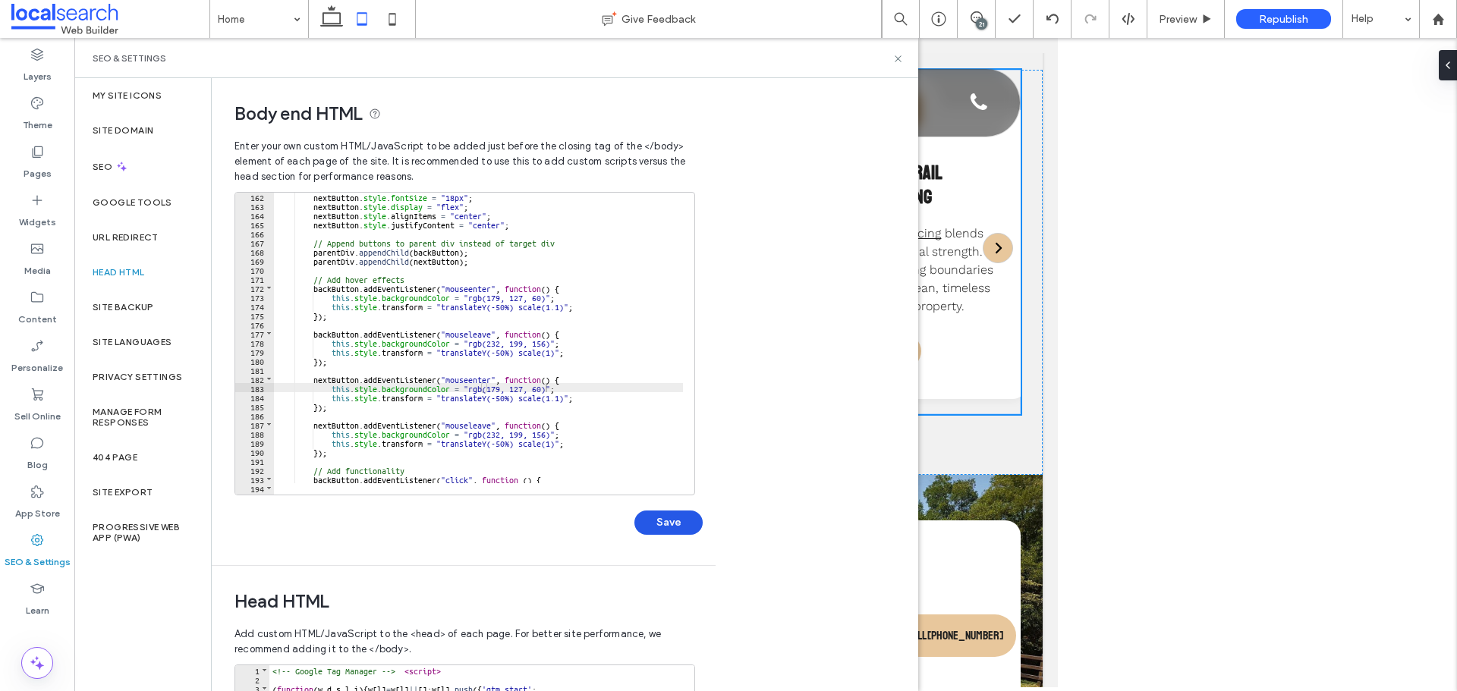
click at [688, 523] on button "Save" at bounding box center [668, 523] width 68 height 24
click at [901, 60] on icon at bounding box center [897, 58] width 11 height 11
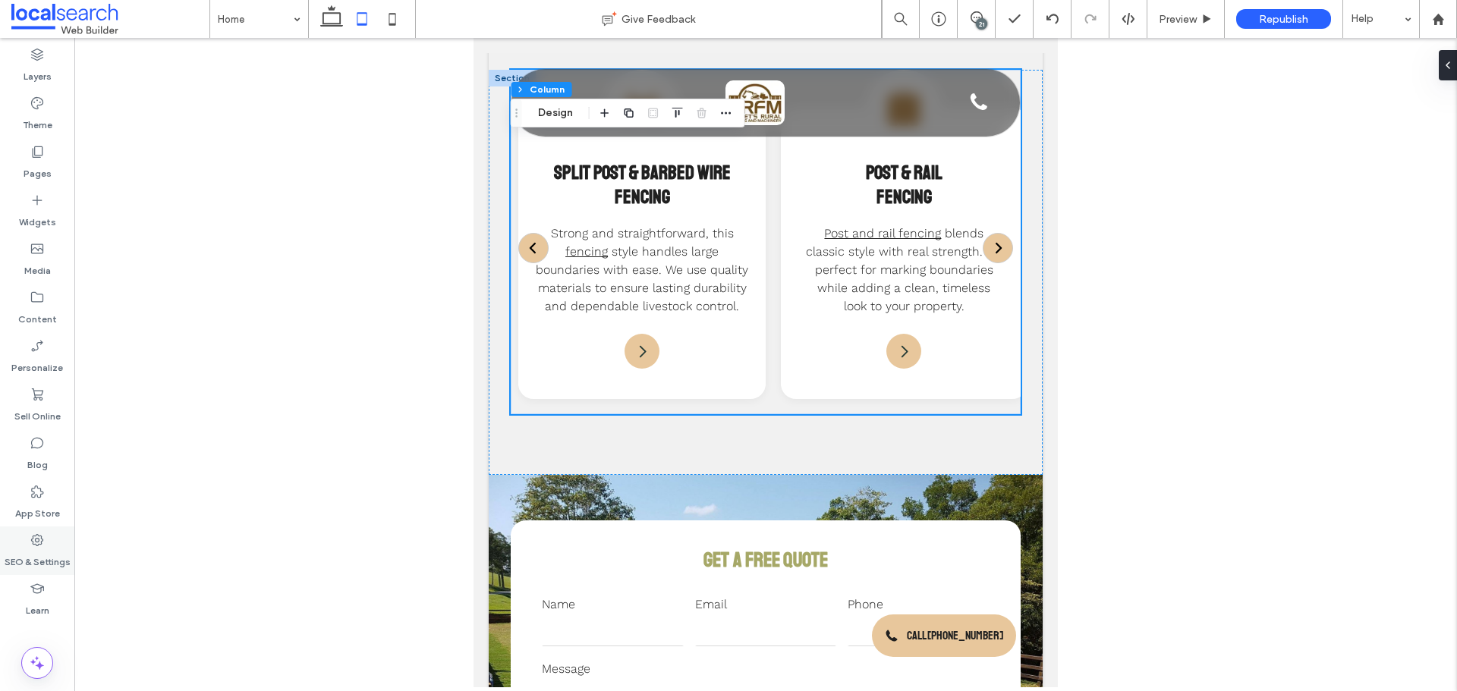
click at [58, 536] on div "SEO & Settings" at bounding box center [37, 551] width 74 height 49
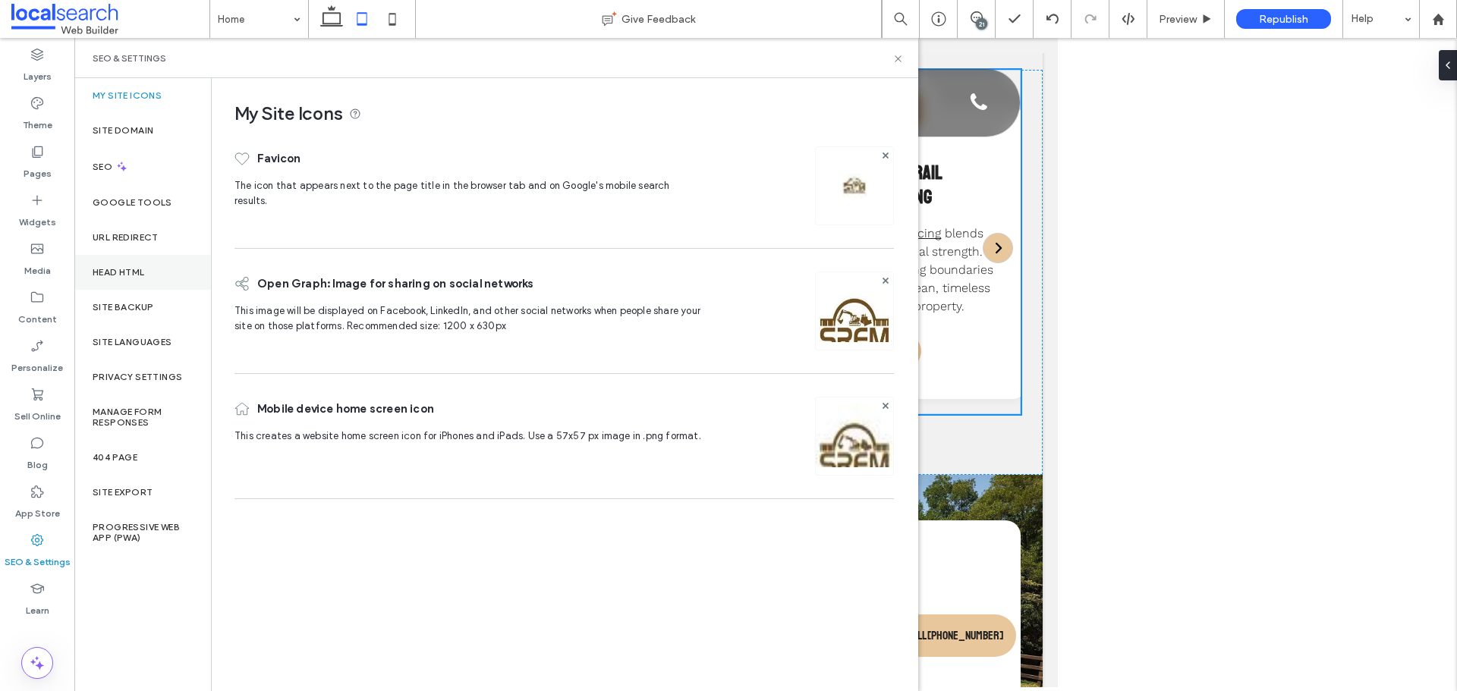
click at [177, 281] on div "Head HTML" at bounding box center [142, 272] width 137 height 35
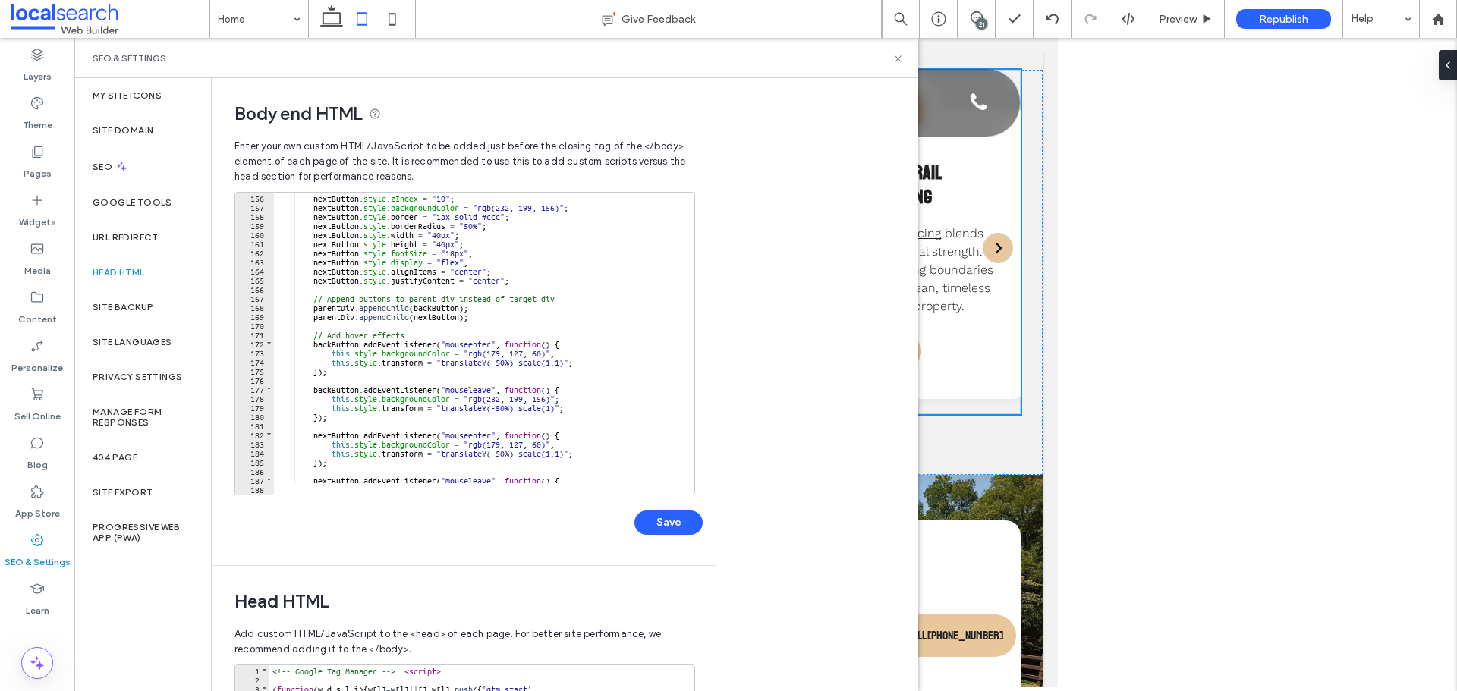
scroll to position [1366, 0]
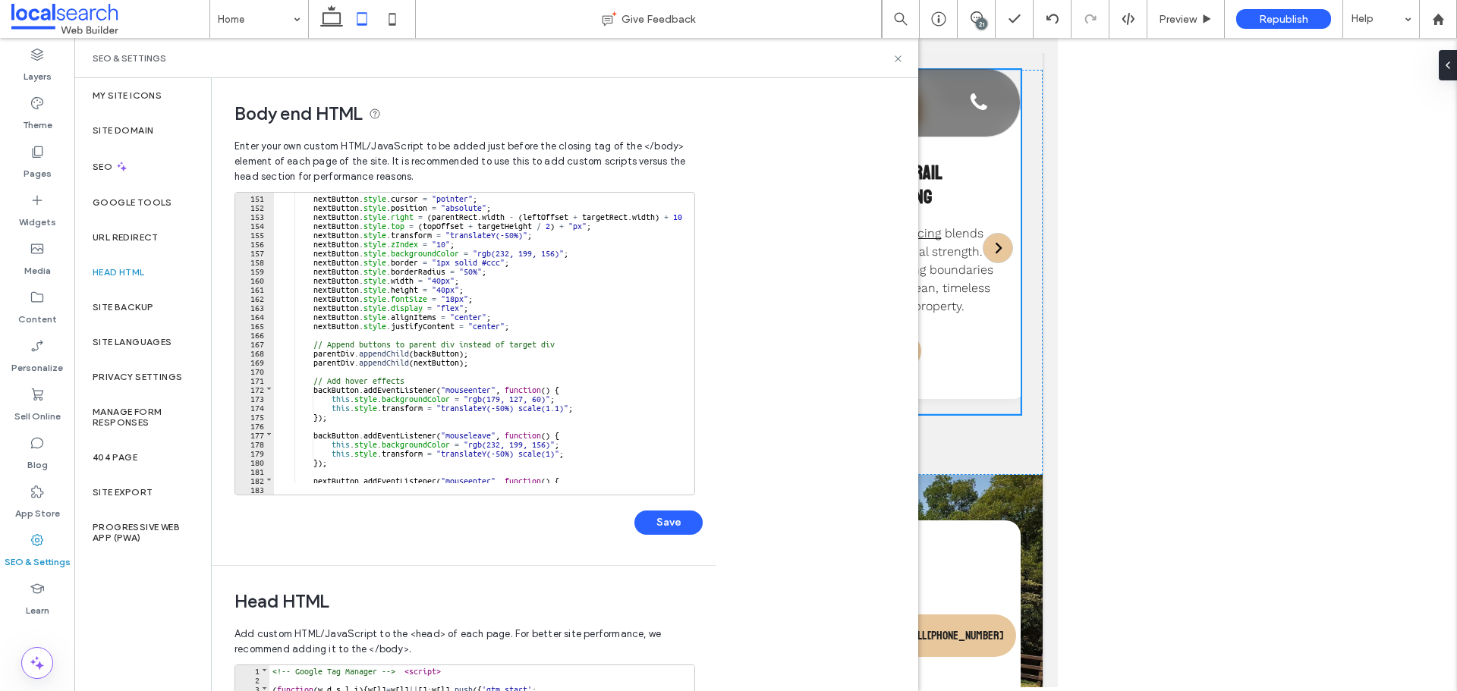
click at [581, 398] on div "nextButton . style . cursor = "pointer" ; nextButton . style . position = "abso…" at bounding box center [643, 347] width 739 height 309
click at [581, 407] on div "nextButton . style . cursor = "pointer" ; nextButton . style . position = "abso…" at bounding box center [643, 347] width 739 height 309
click at [580, 399] on div "nextButton . style . cursor = "pointer" ; nextButton . style . position = "abso…" at bounding box center [643, 347] width 739 height 309
click at [609, 442] on div "nextButton . style . cursor = "pointer" ; nextButton . style . position = "abso…" at bounding box center [643, 347] width 739 height 309
click at [604, 449] on div "nextButton . style . cursor = "pointer" ; nextButton . style . position = "abso…" at bounding box center [643, 347] width 739 height 309
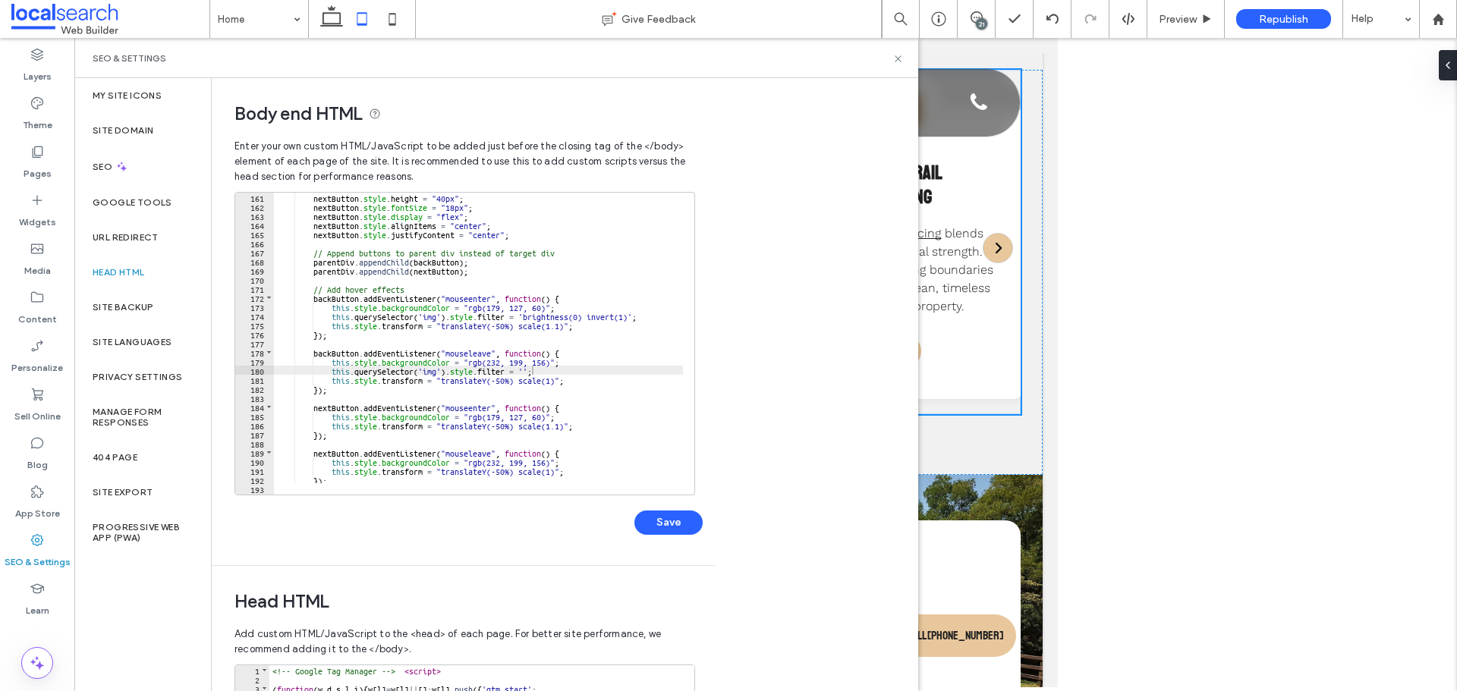
scroll to position [1457, 0]
click at [583, 413] on div "nextButton . style . height = "40px" ; nextButton . style . fontSize = "18px" ;…" at bounding box center [643, 347] width 739 height 309
click at [592, 470] on div "nextButton . style . height = "40px" ; nextButton . style . fontSize = "18px" ;…" at bounding box center [643, 347] width 739 height 309
type textarea "**"
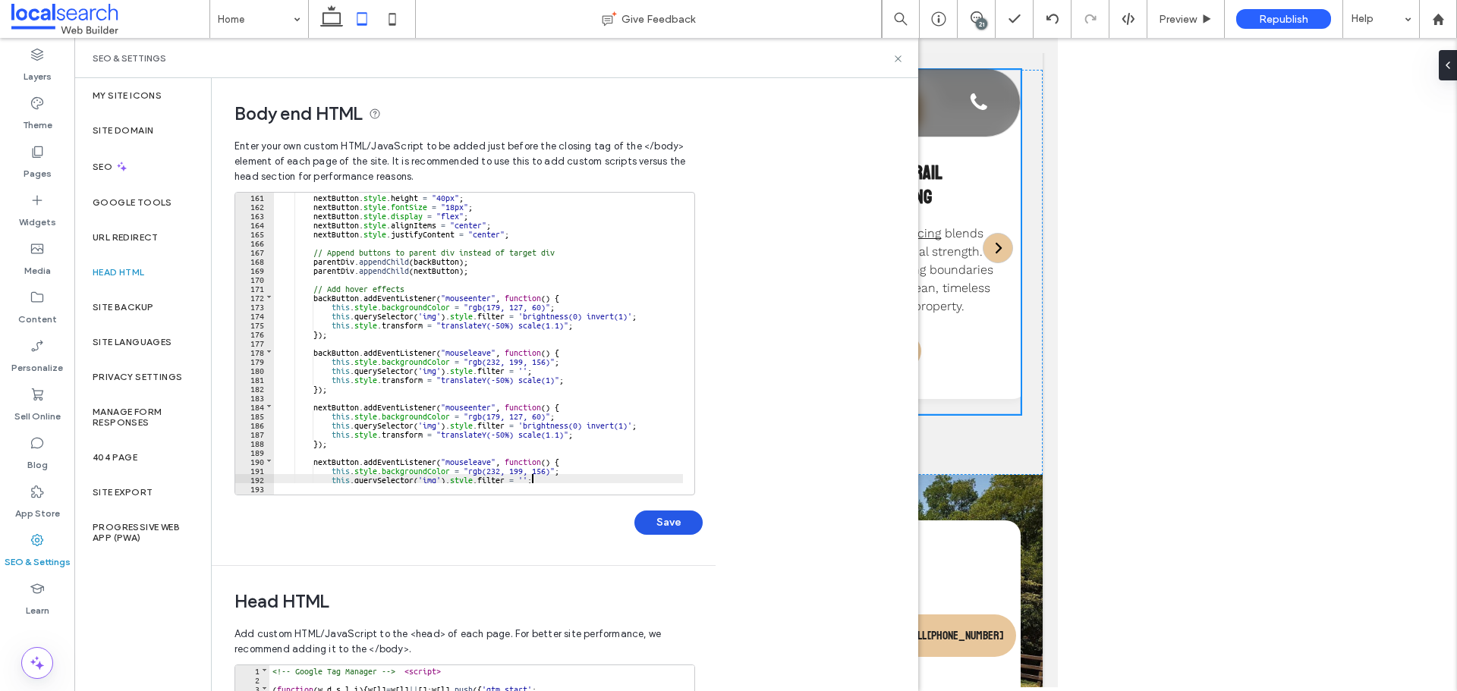
click at [681, 516] on button "Save" at bounding box center [668, 523] width 68 height 24
click at [898, 60] on icon at bounding box center [897, 58] width 11 height 11
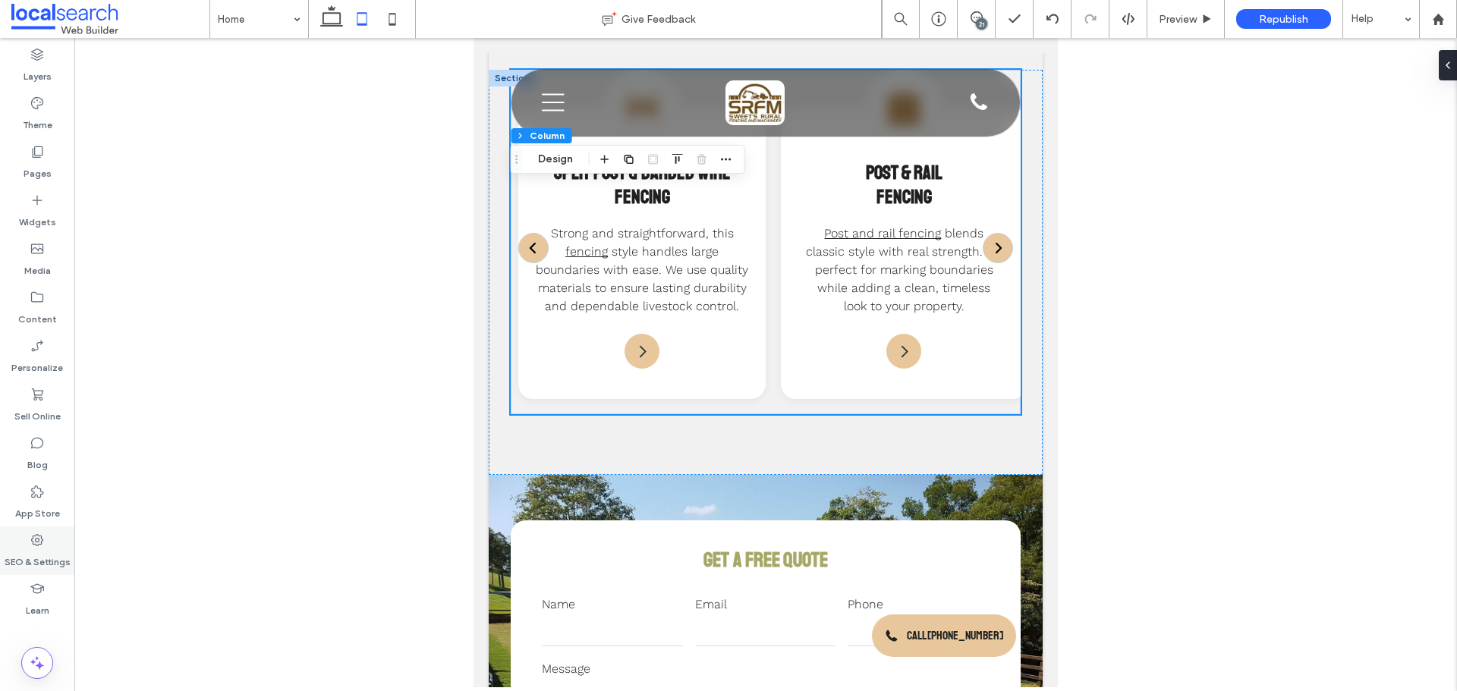
click at [22, 529] on div "SEO & Settings" at bounding box center [37, 551] width 74 height 49
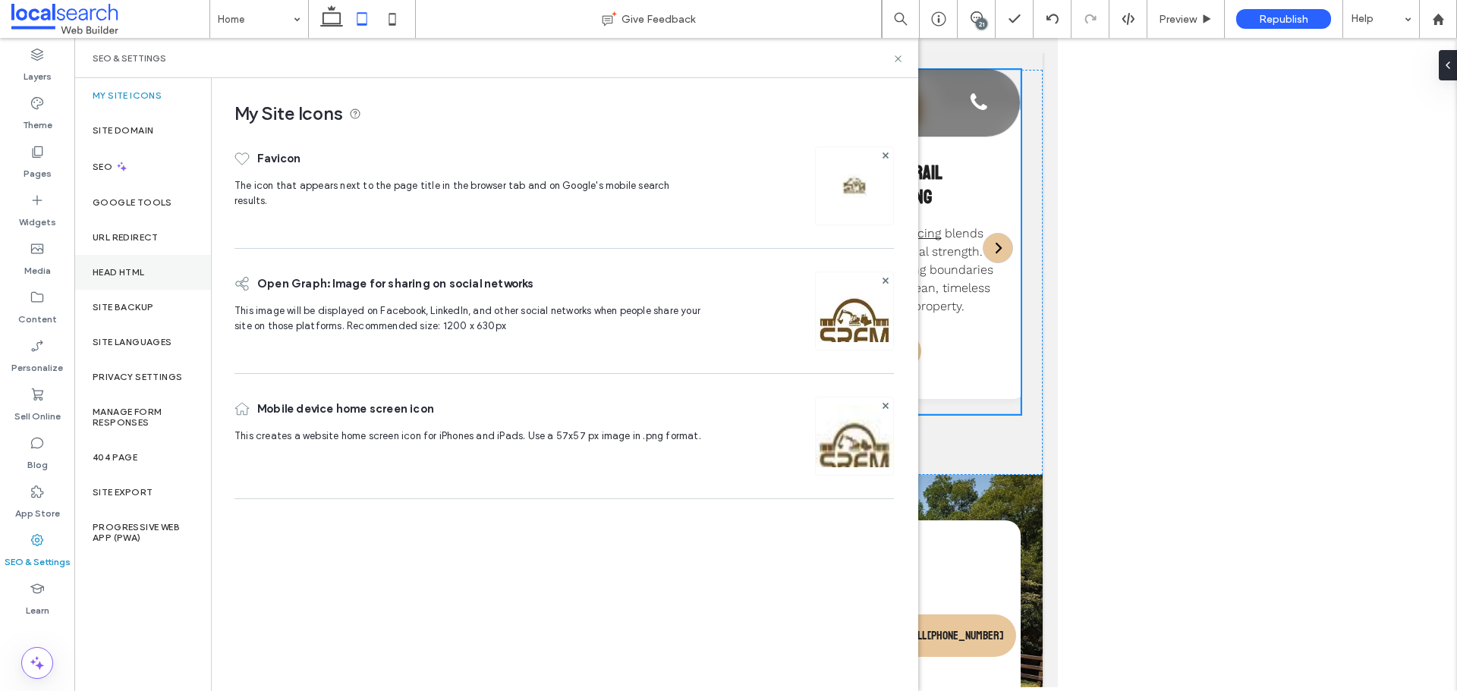
click at [162, 256] on div "Head HTML" at bounding box center [142, 272] width 137 height 35
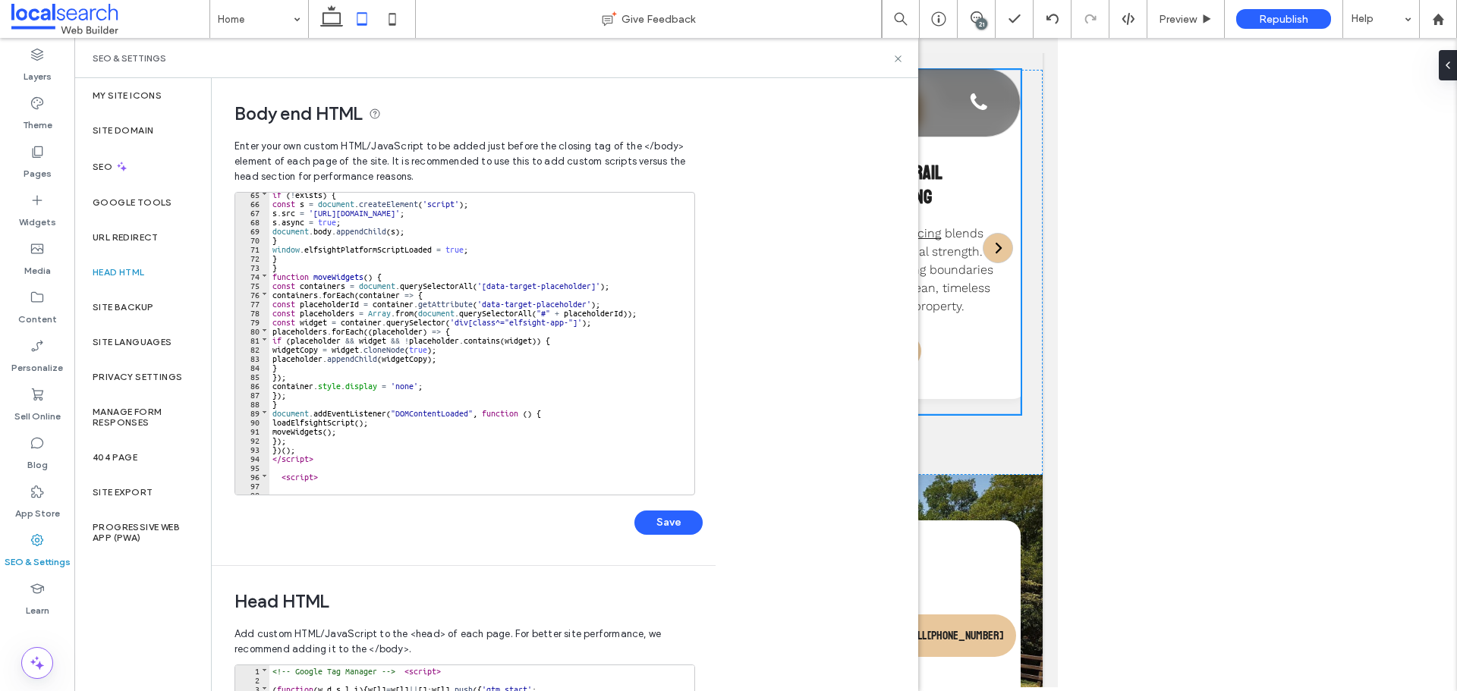
scroll to position [1640, 0]
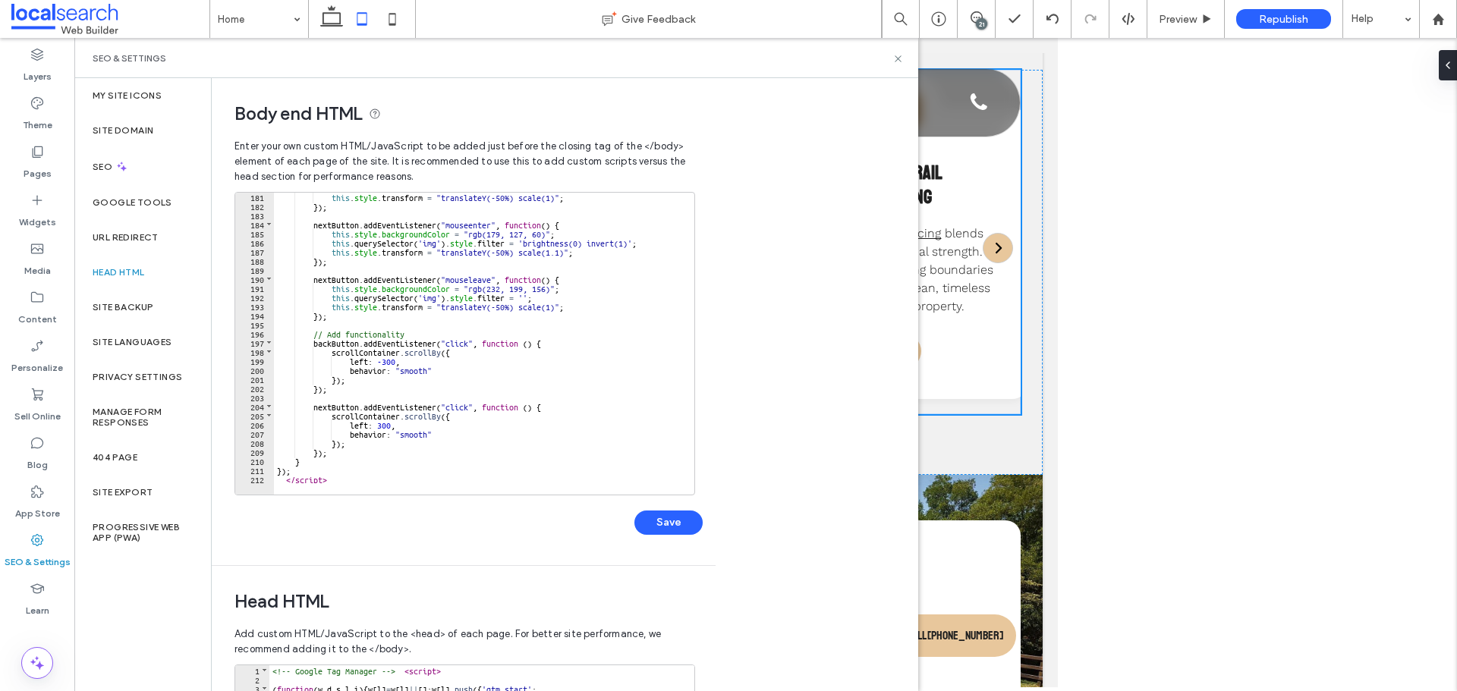
click at [380, 470] on div "this . style . transform = "translateY(-50%) scale(1)" ; }) ; nextButton . addE…" at bounding box center [643, 346] width 739 height 309
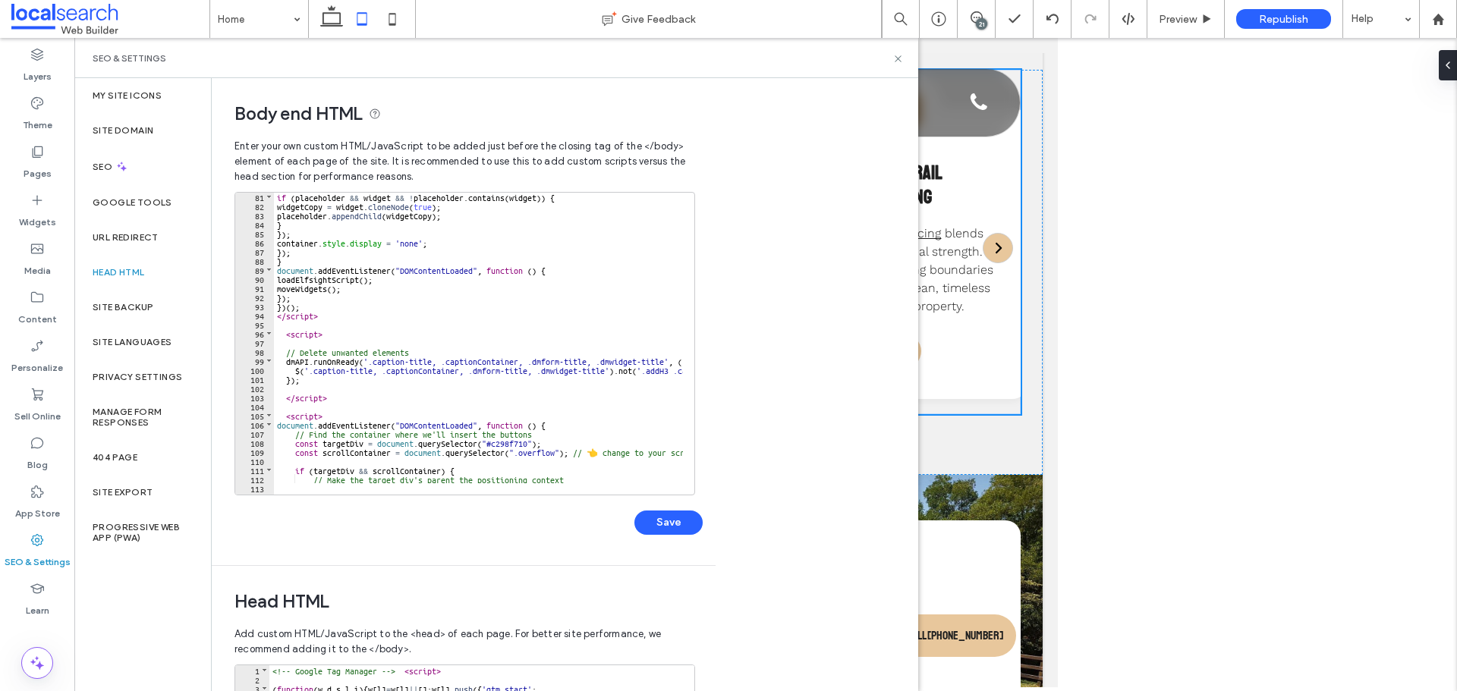
scroll to position [729, 0]
click at [275, 428] on div "if ( placeholder && widget && ! placeholder . contains ( widget )) { widgetCopy…" at bounding box center [643, 346] width 739 height 309
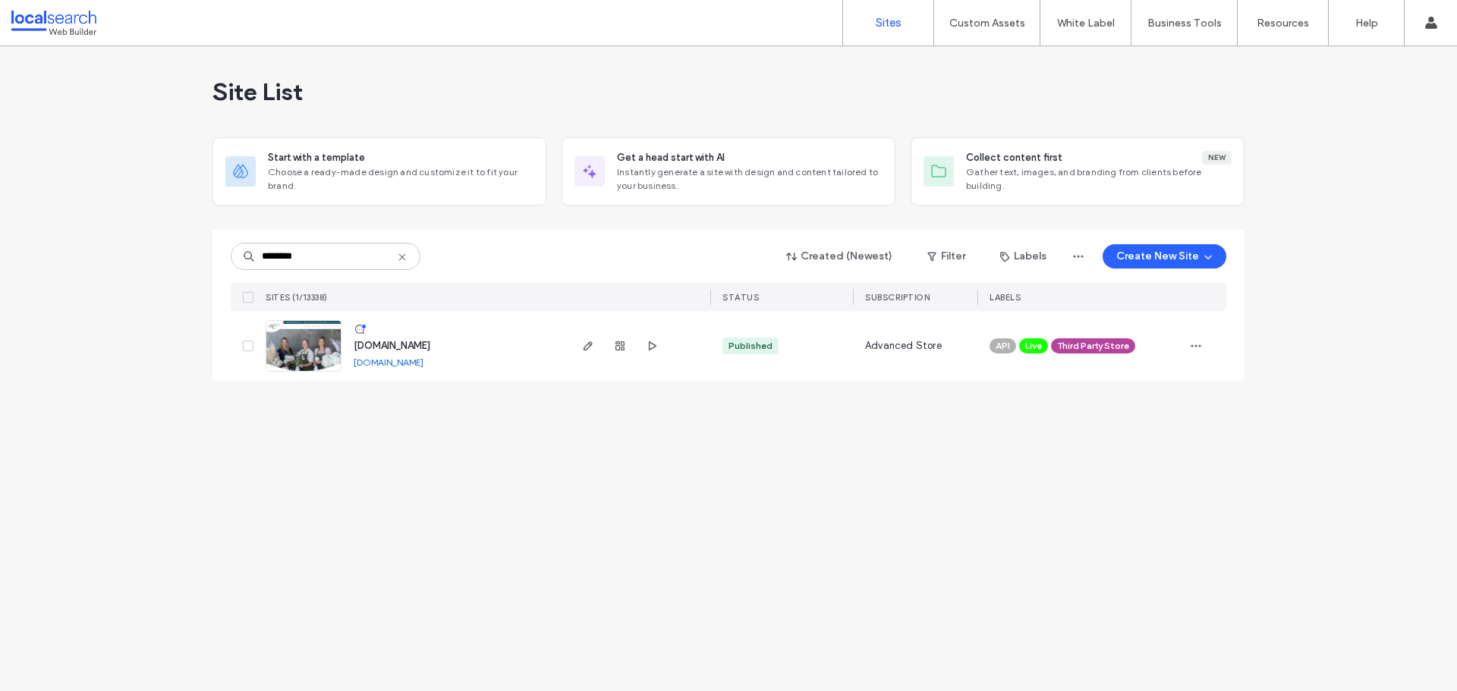
type input "********"
click at [313, 347] on img at bounding box center [303, 372] width 74 height 103
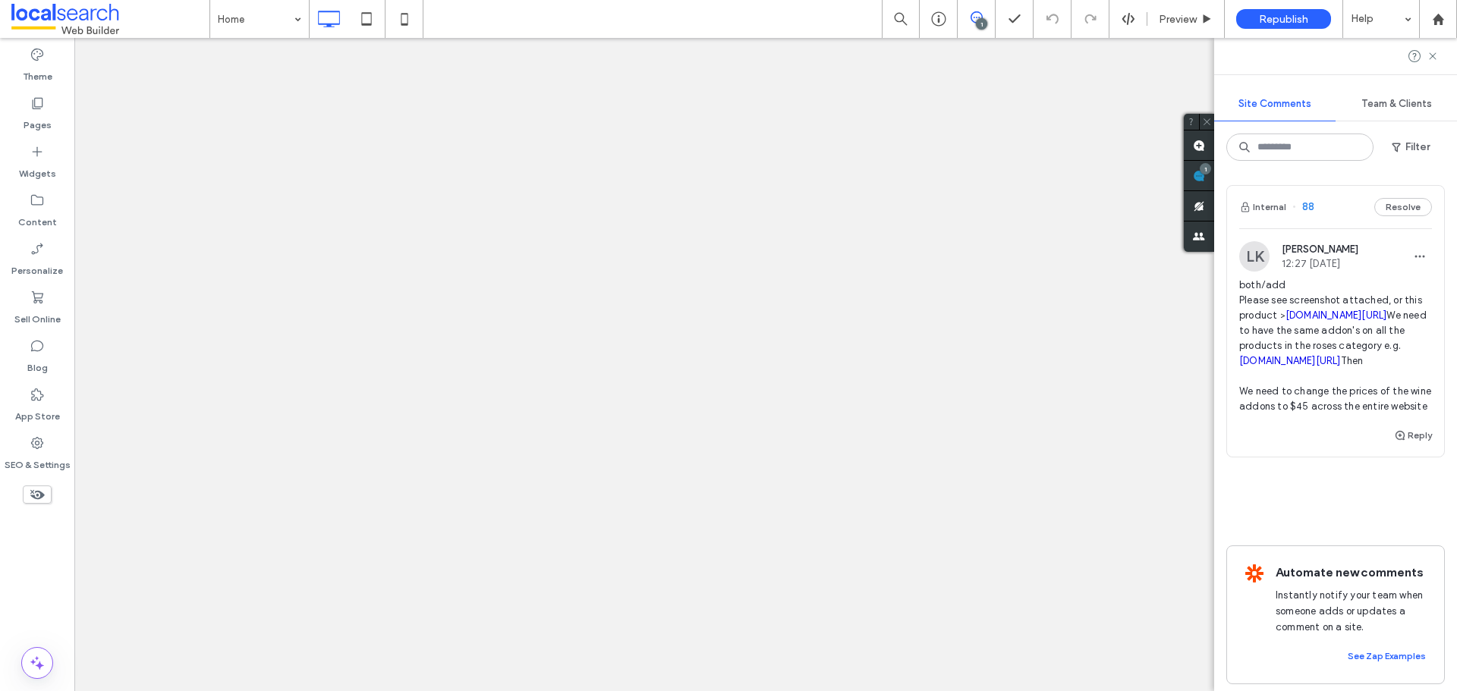
click at [1451, 173] on div "Site Comments Team & Clients Filter Internal 88 Resolve [PERSON_NAME] 12:27 [DA…" at bounding box center [1335, 364] width 243 height 653
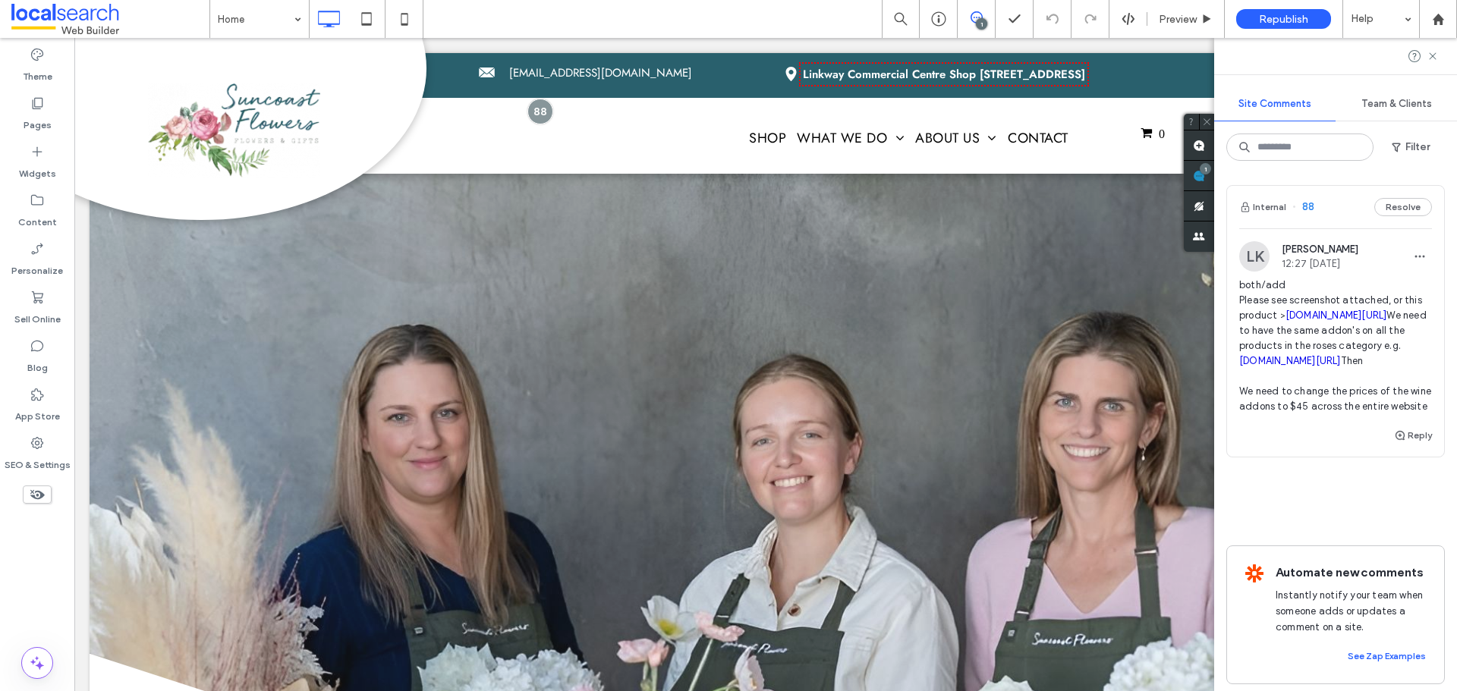
click at [1326, 312] on span "both/add Please see screenshot attached, or this product > [DOMAIN_NAME][URL] W…" at bounding box center [1335, 346] width 193 height 137
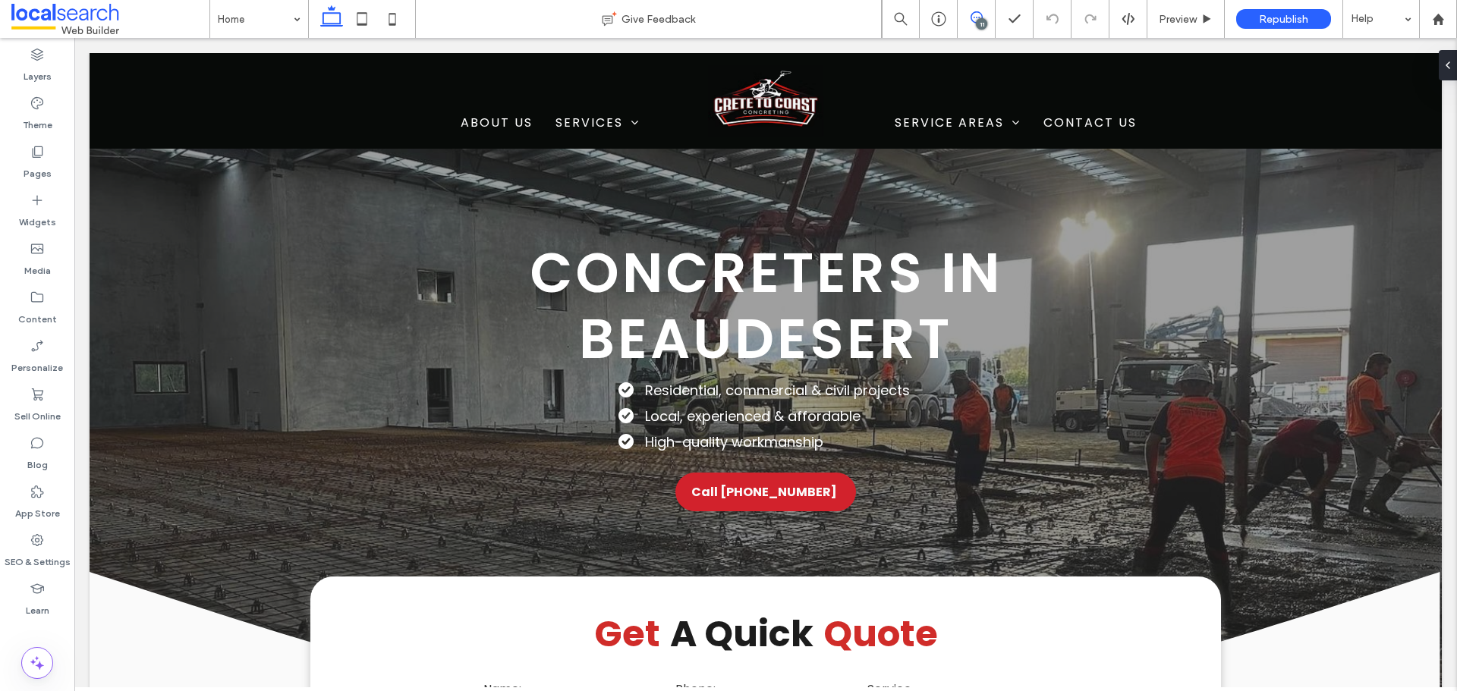
click at [976, 17] on icon at bounding box center [976, 17] width 12 height 12
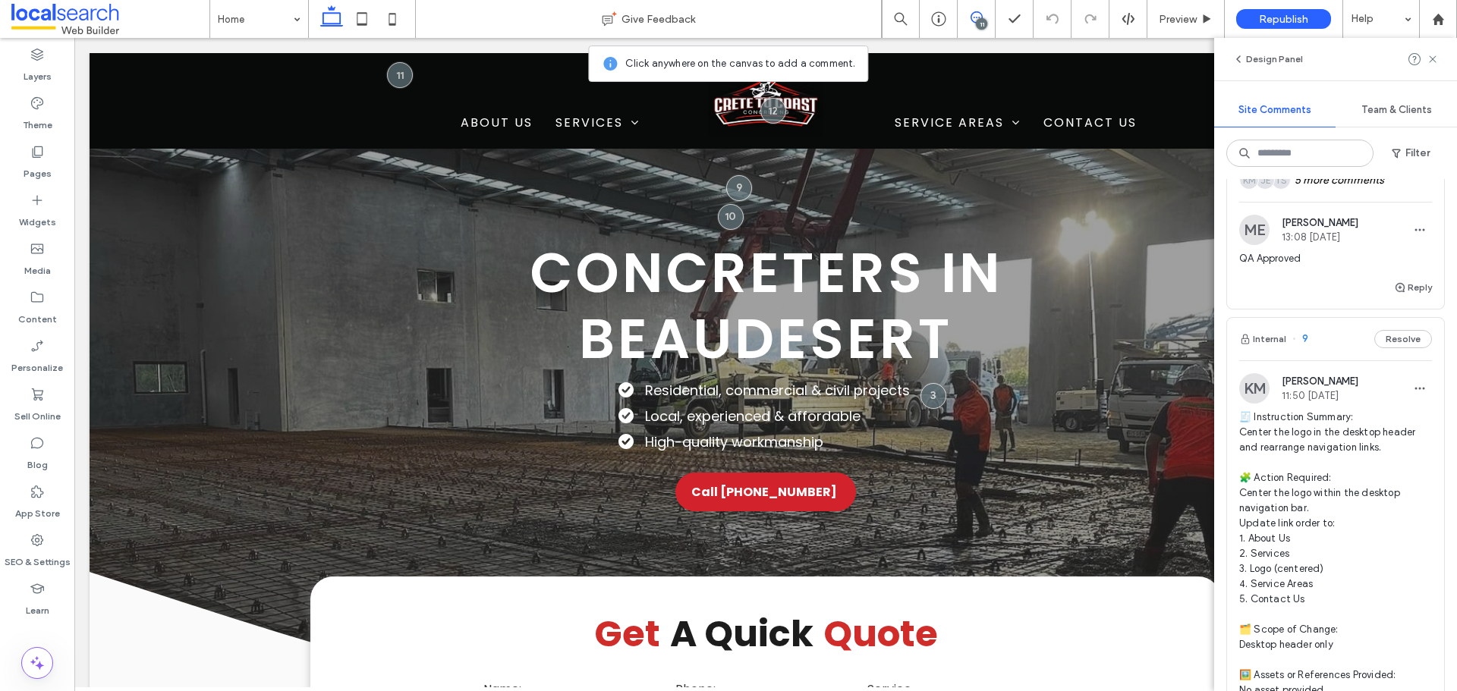
scroll to position [1441, 0]
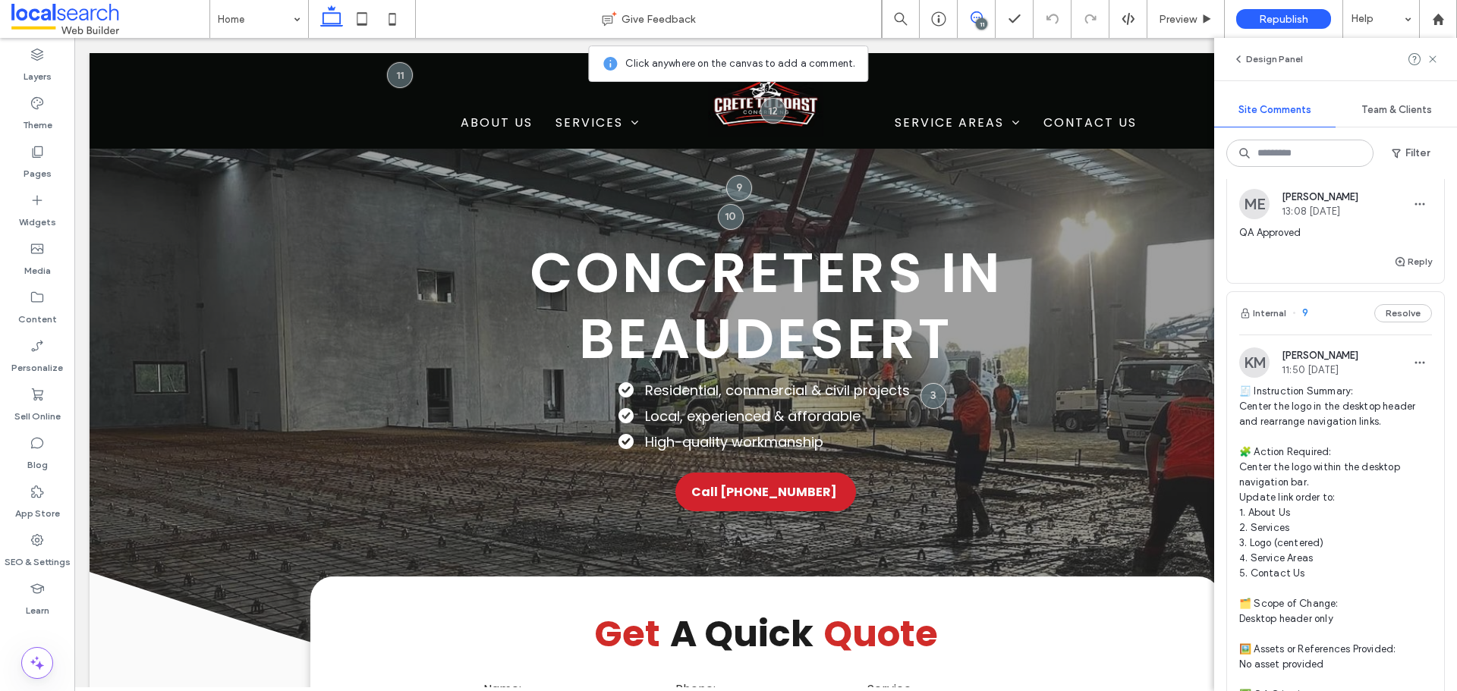
click at [1291, 490] on span "🧾 Instruction Summary: Center the logo in the desktop header and rearrange navi…" at bounding box center [1335, 558] width 193 height 349
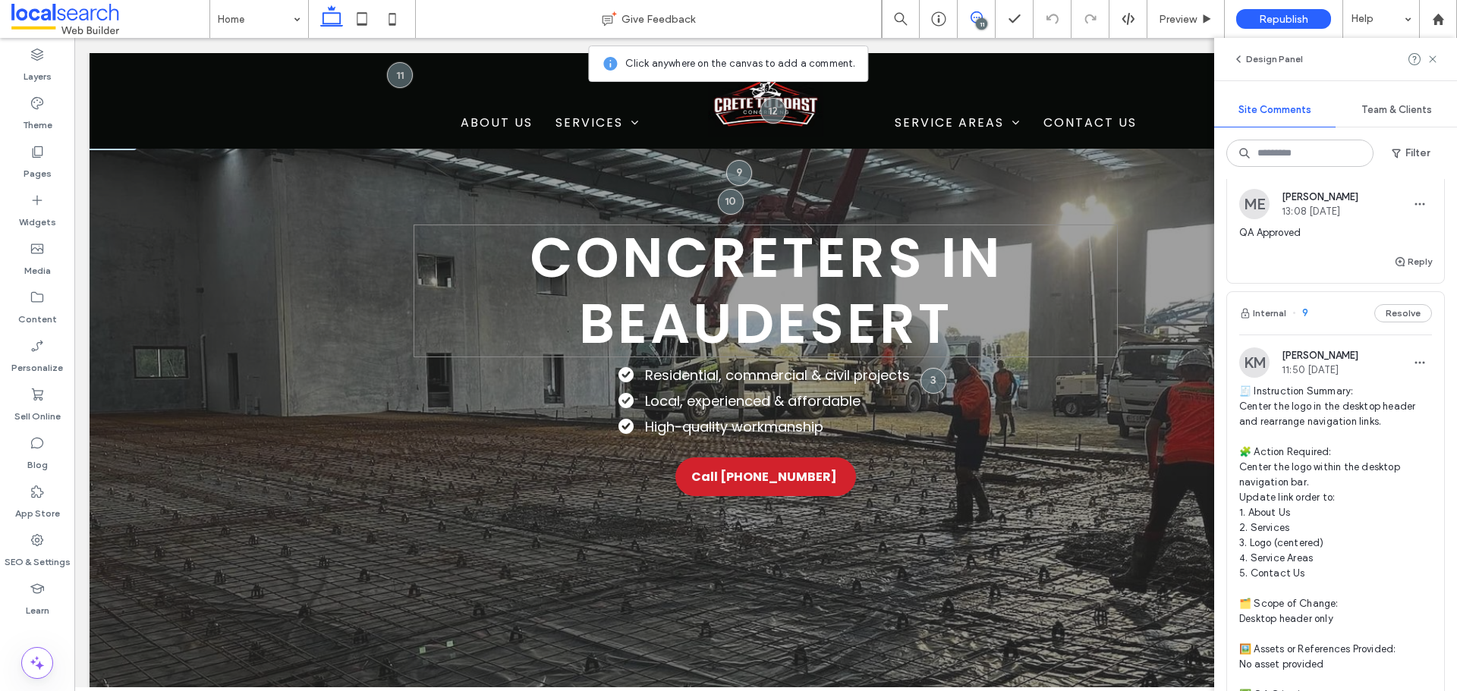
scroll to position [0, 0]
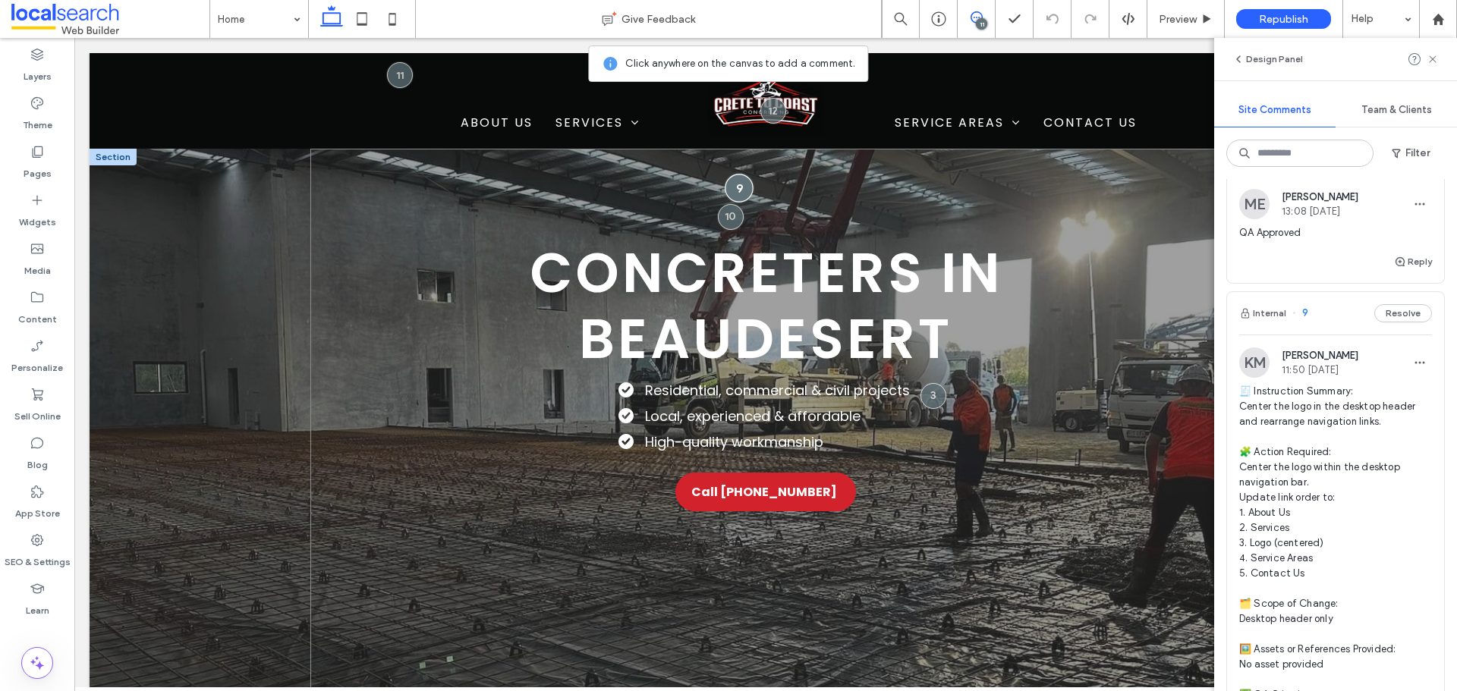
click at [733, 191] on div at bounding box center [739, 188] width 28 height 28
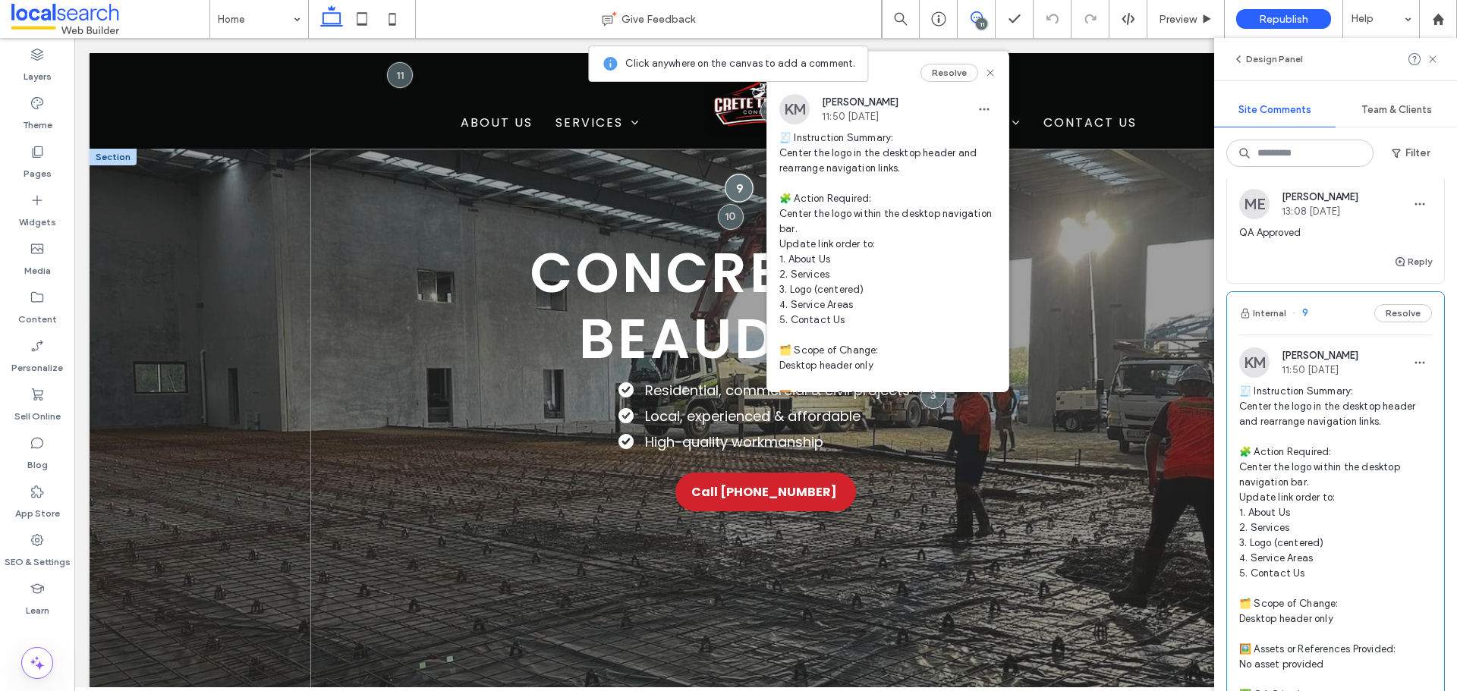
click at [736, 178] on div at bounding box center [739, 188] width 28 height 28
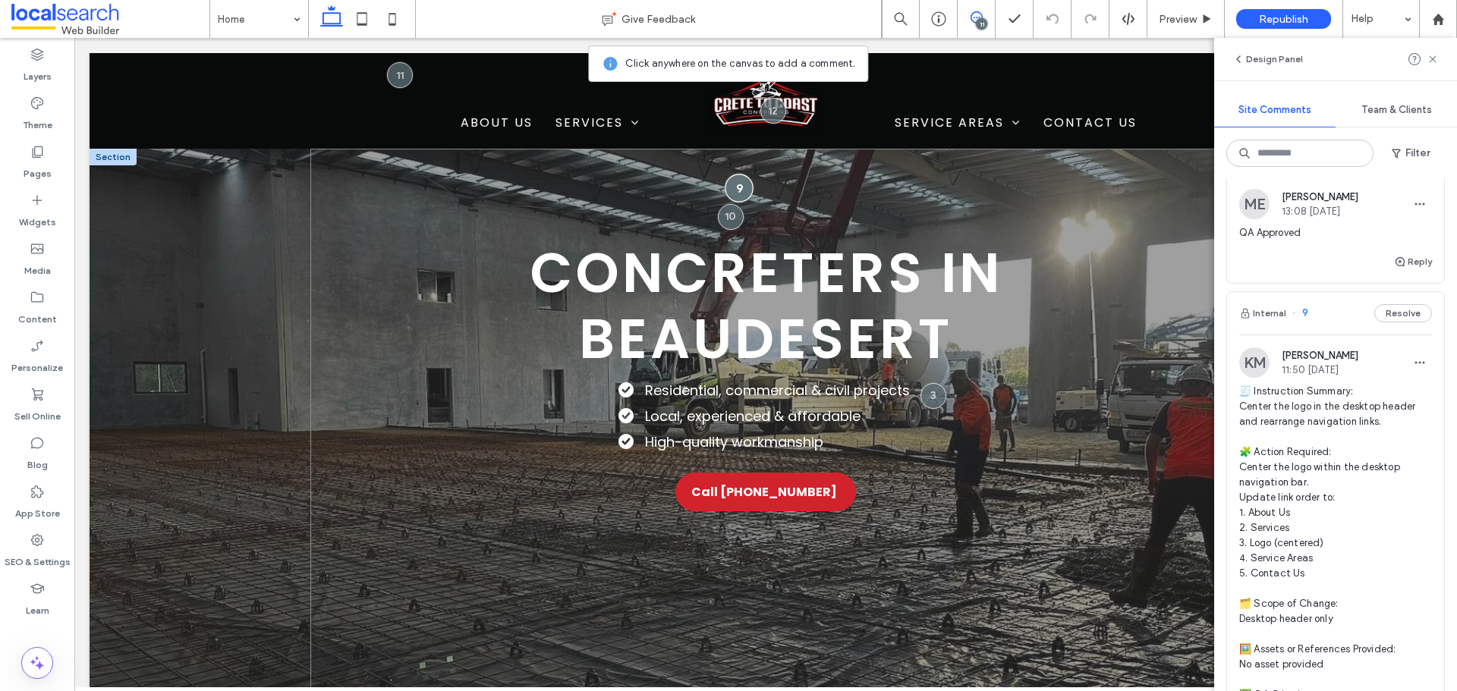
click at [736, 178] on div at bounding box center [739, 188] width 28 height 28
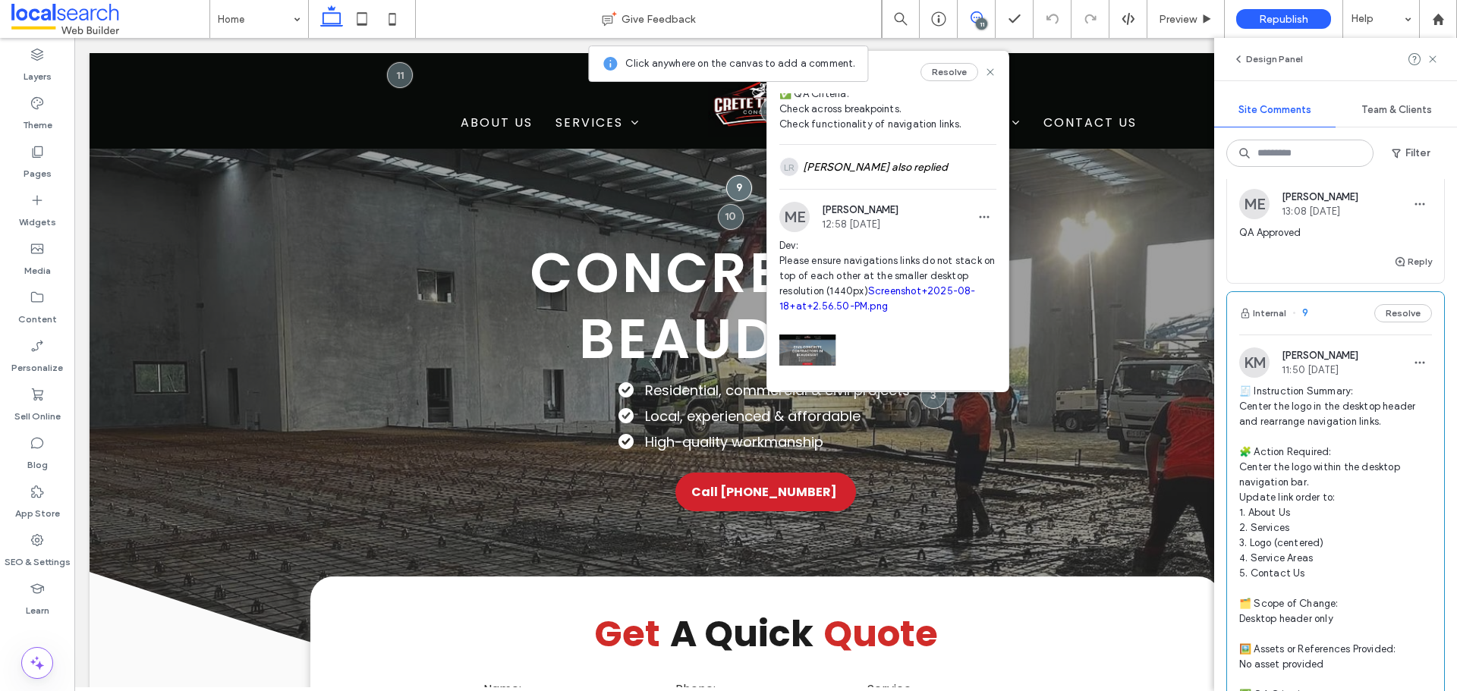
scroll to position [391, 0]
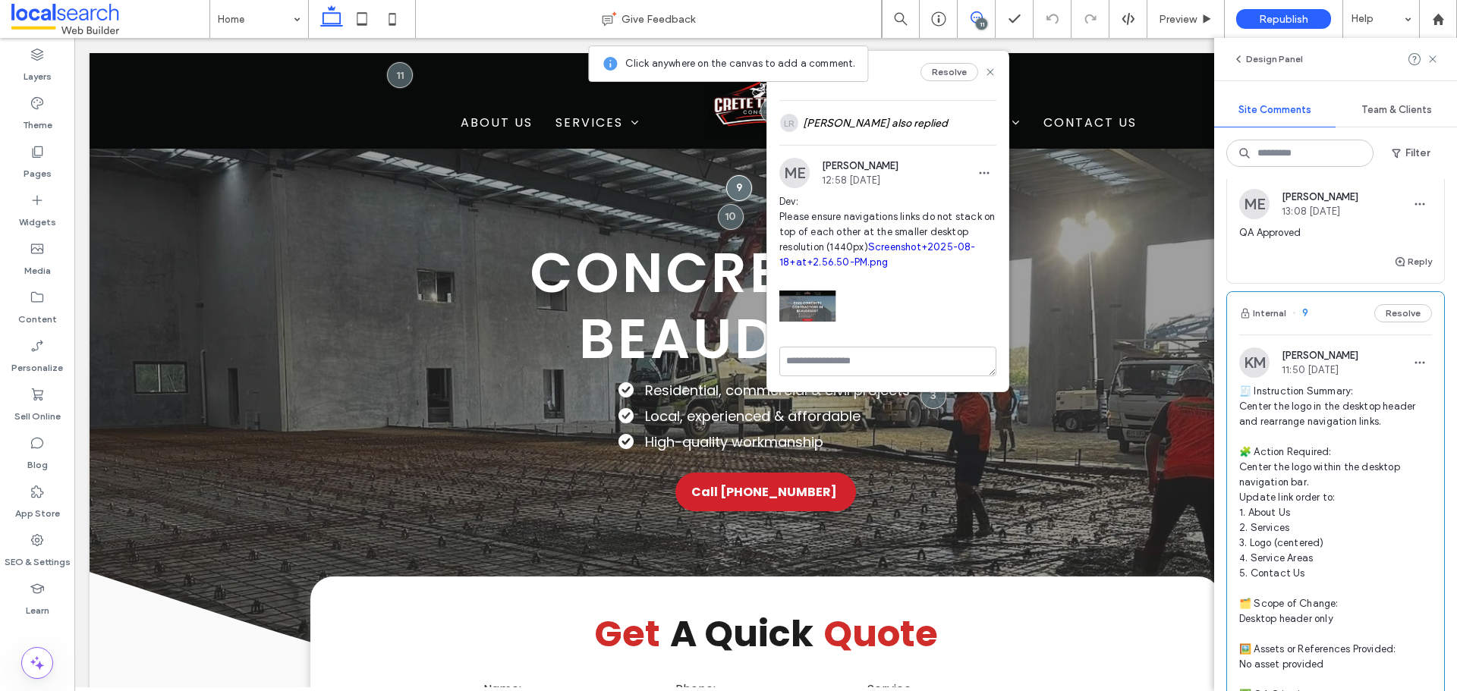
click at [879, 248] on link "Screenshot+2025-08-18+at+2.56.50-PM.png" at bounding box center [877, 254] width 196 height 27
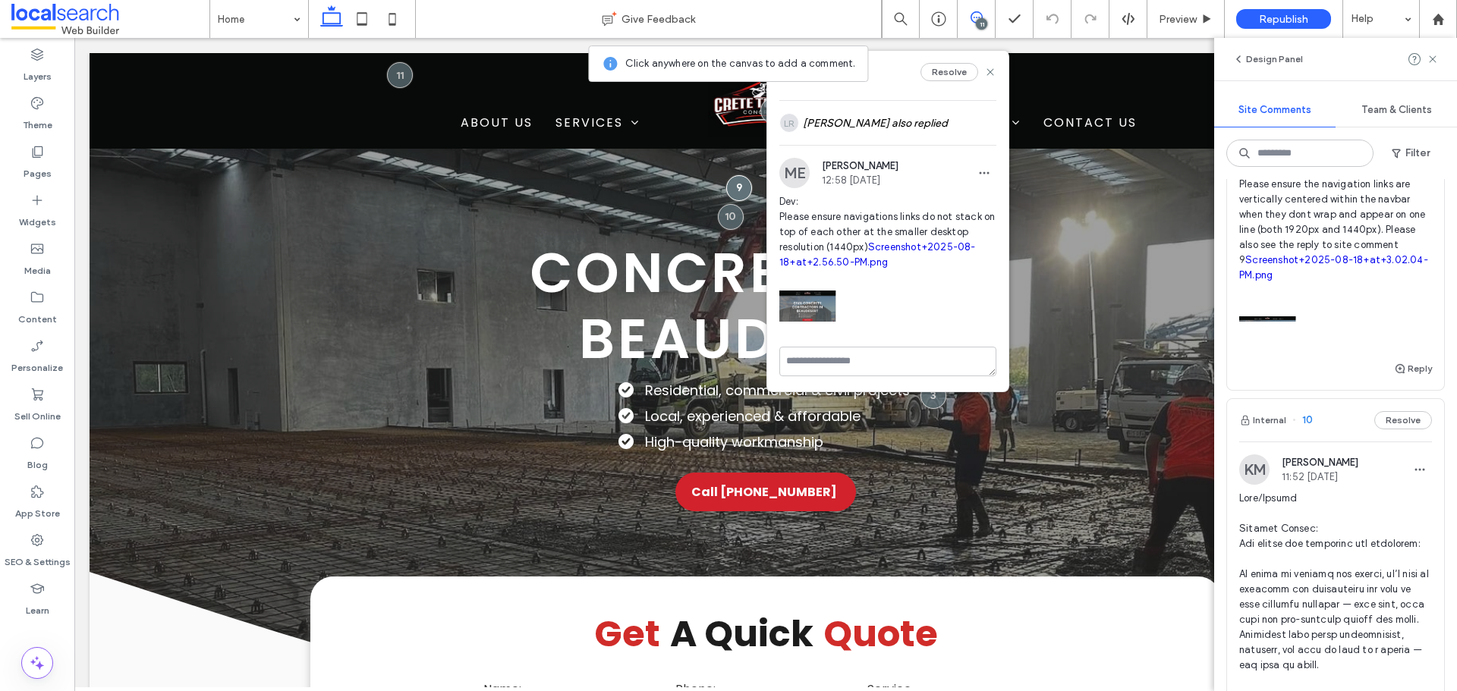
scroll to position [152, 0]
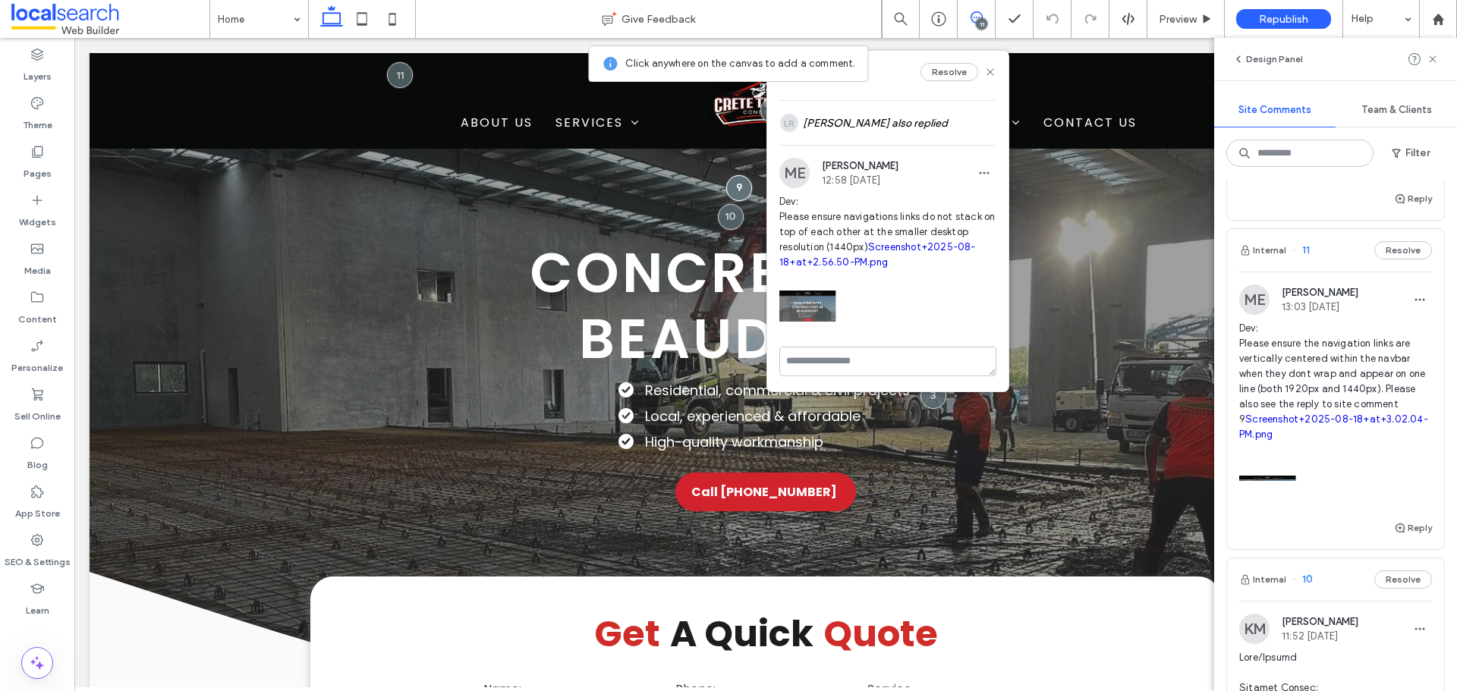
click at [1316, 372] on span "Dev: Please ensure the navigation links are vertically centered within the navb…" at bounding box center [1335, 381] width 193 height 121
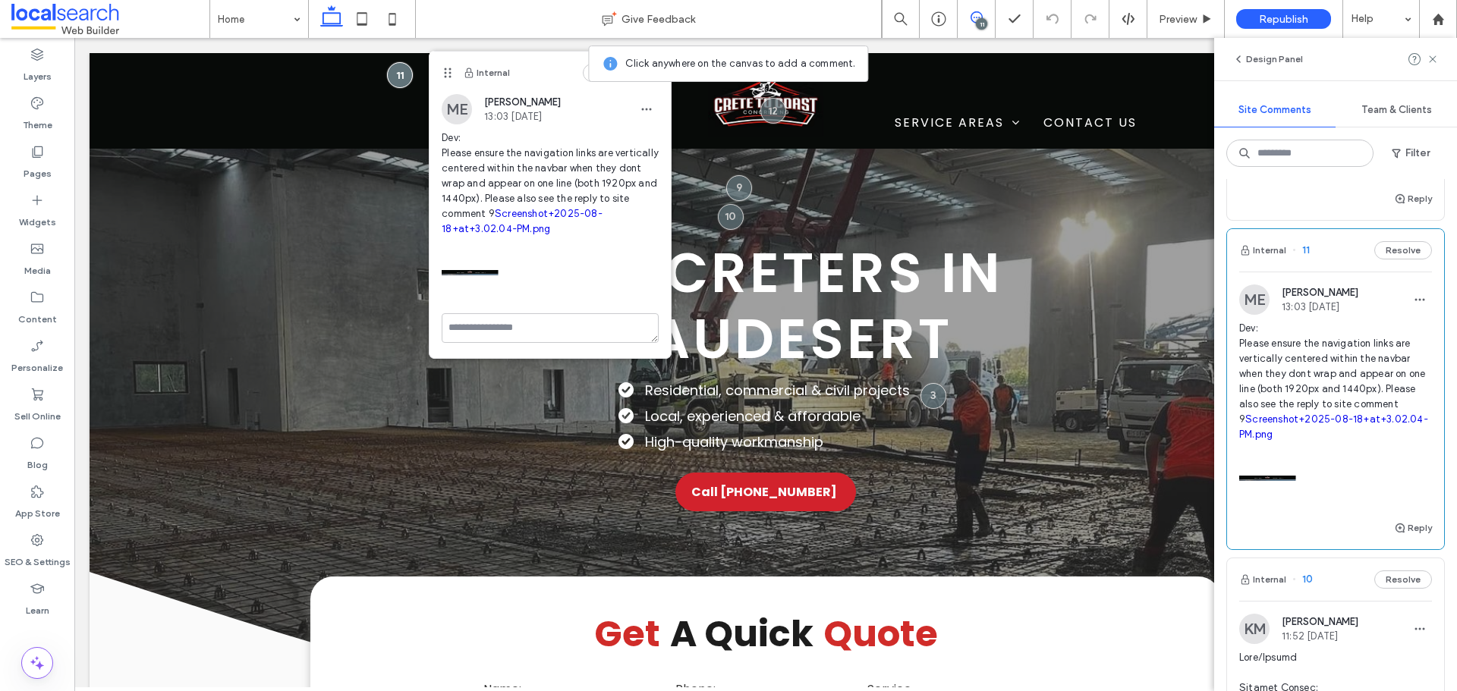
click at [1335, 422] on link "Screenshot+2025-08-18+at+3.02.04-PM.png" at bounding box center [1333, 426] width 189 height 27
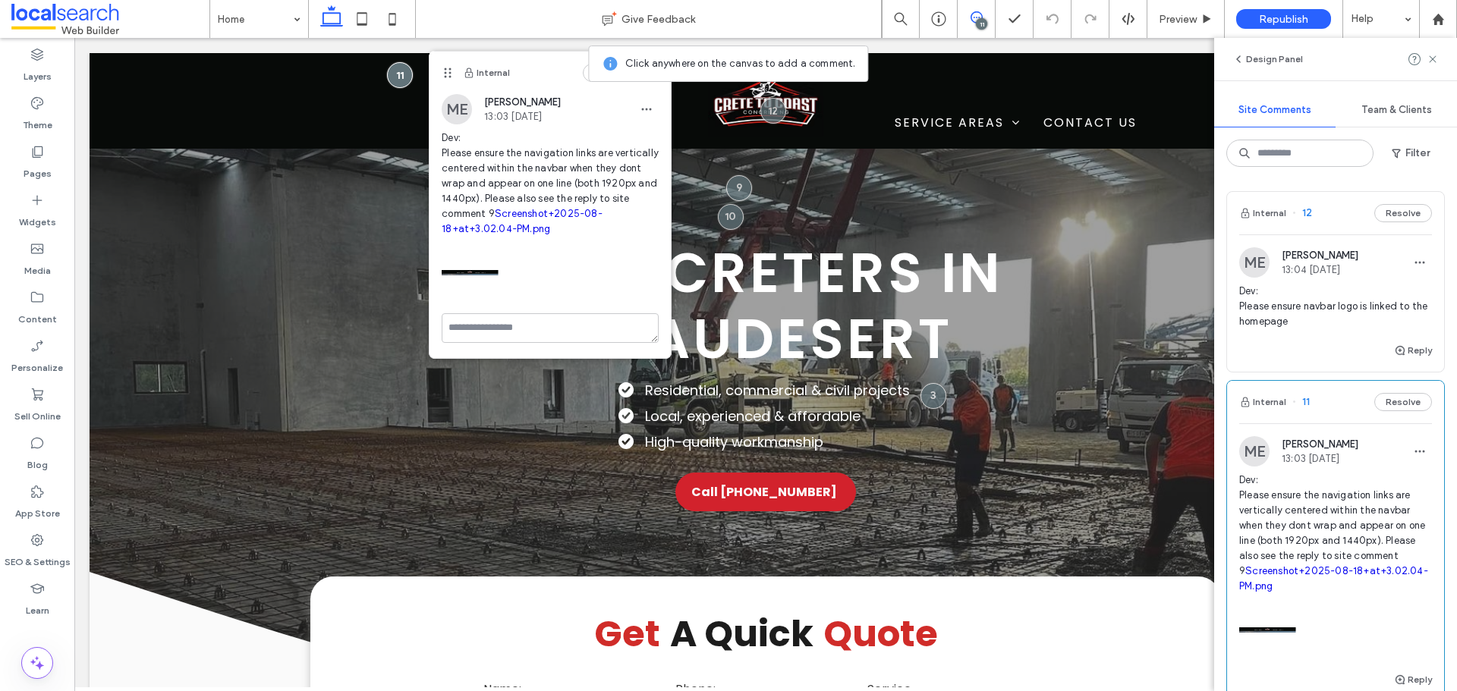
click at [1278, 285] on span "Dev: Please ensure navbar logo is linked to the homepage" at bounding box center [1335, 307] width 193 height 46
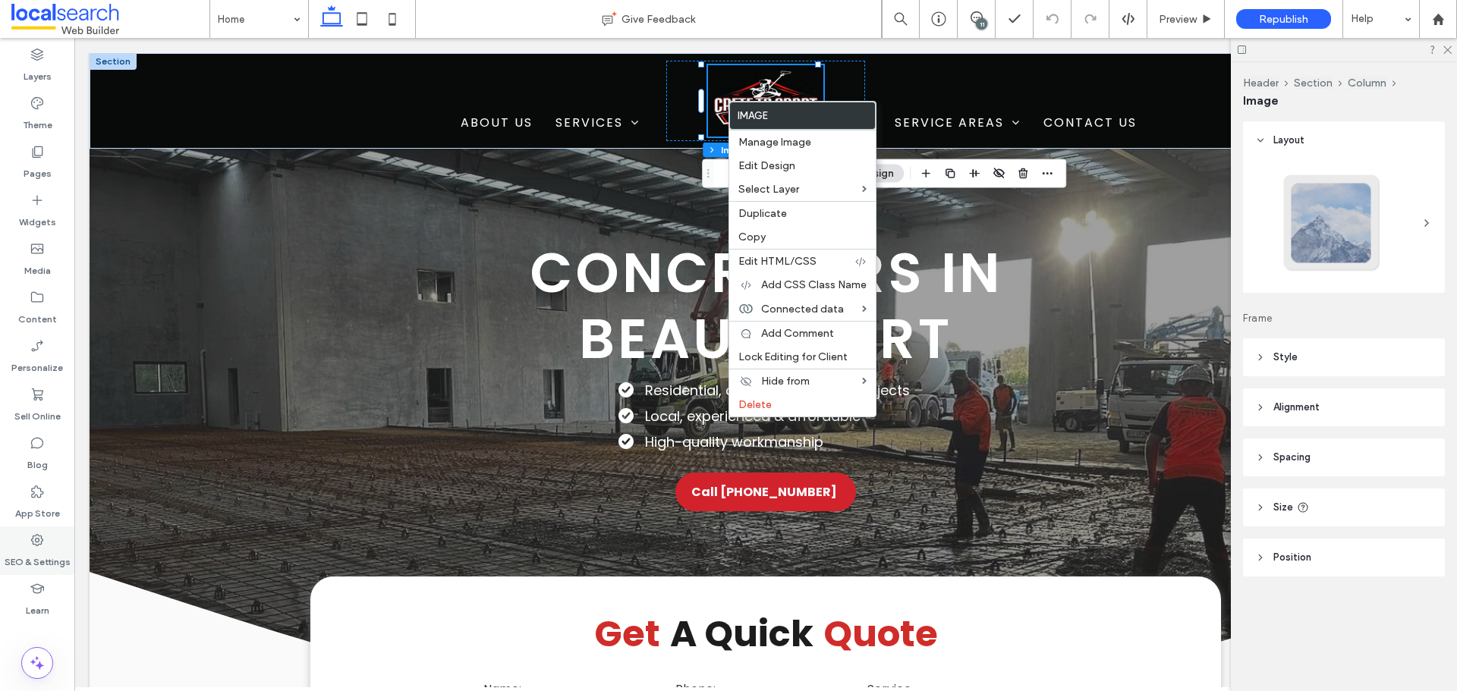
drag, startPoint x: 30, startPoint y: 539, endPoint x: 36, endPoint y: 533, distance: 8.1
click at [33, 539] on icon at bounding box center [37, 540] width 15 height 15
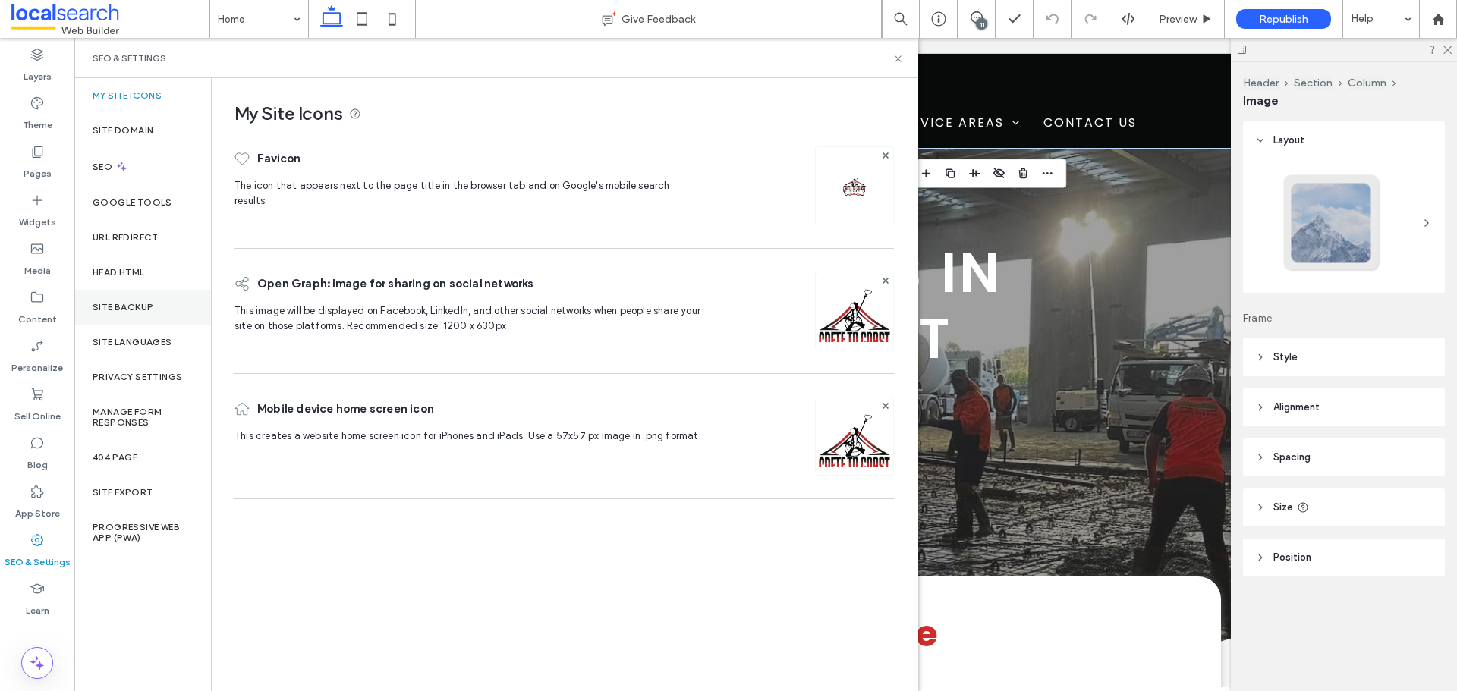
click at [154, 305] on div "Site Backup" at bounding box center [142, 307] width 137 height 35
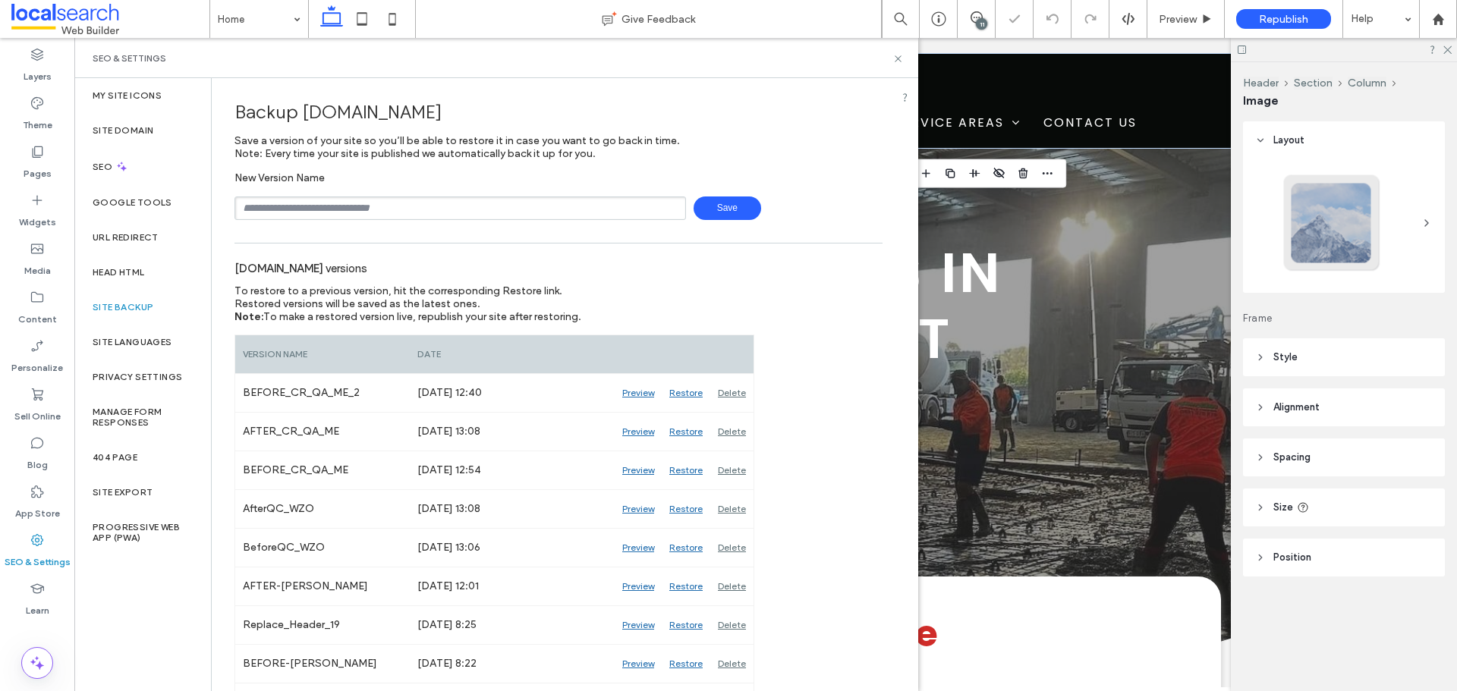
click at [459, 209] on input "text" at bounding box center [459, 208] width 451 height 24
type input "**********"
click at [718, 205] on span "Save" at bounding box center [727, 208] width 68 height 24
click at [158, 276] on div "Head HTML" at bounding box center [142, 272] width 137 height 35
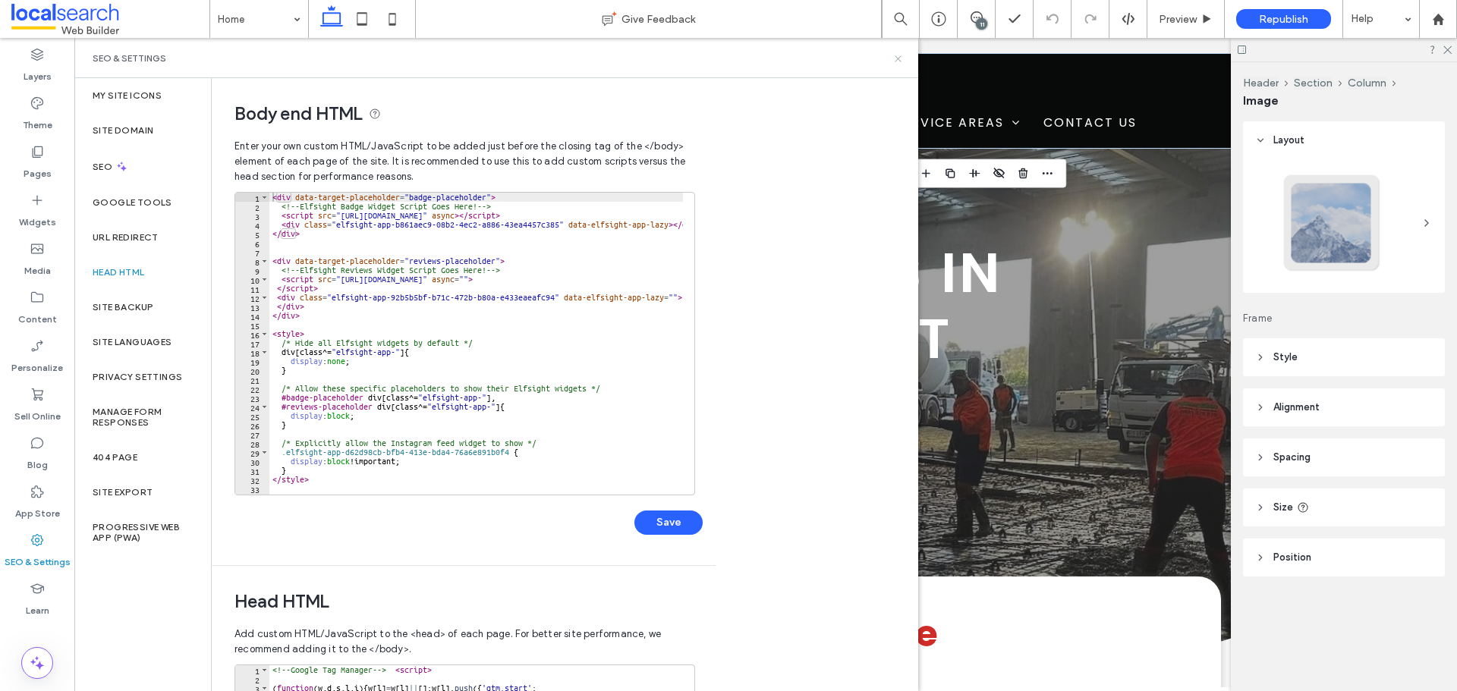
click at [902, 59] on icon at bounding box center [897, 58] width 11 height 11
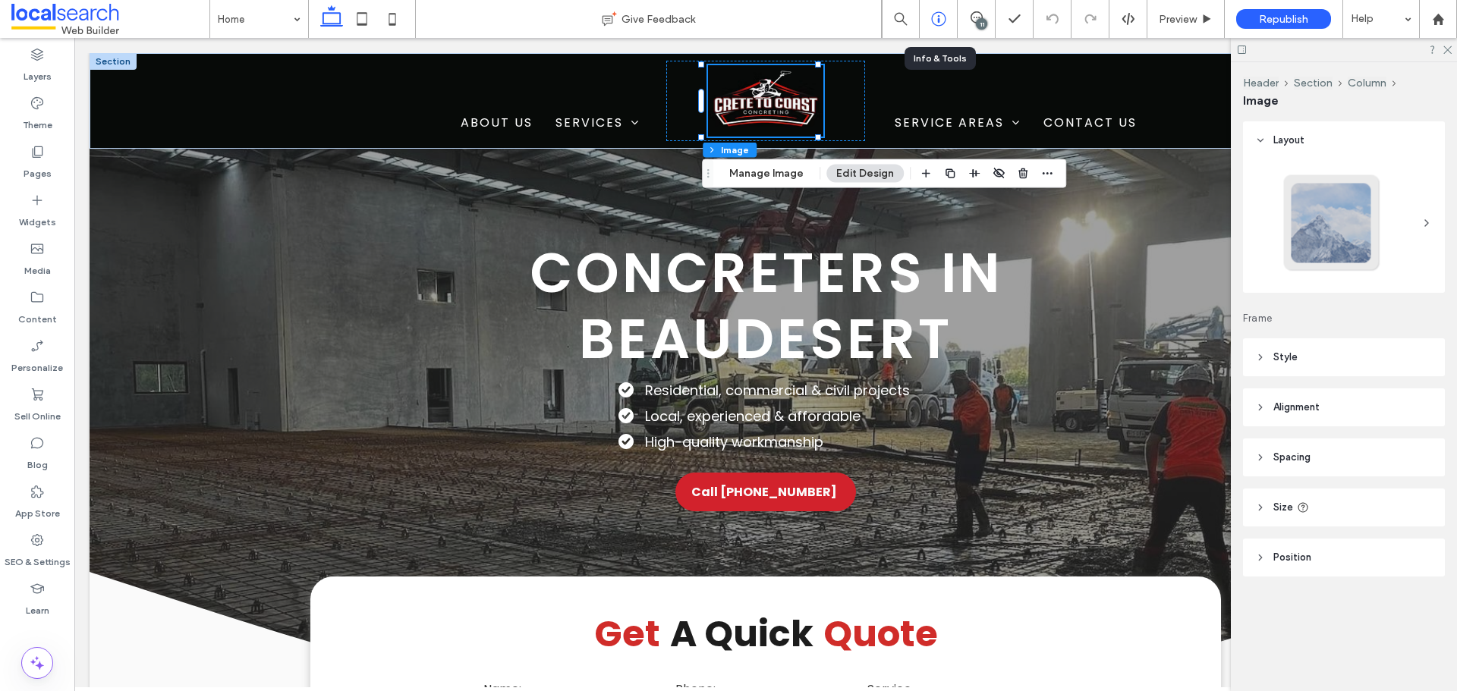
click at [944, 14] on icon at bounding box center [938, 18] width 15 height 15
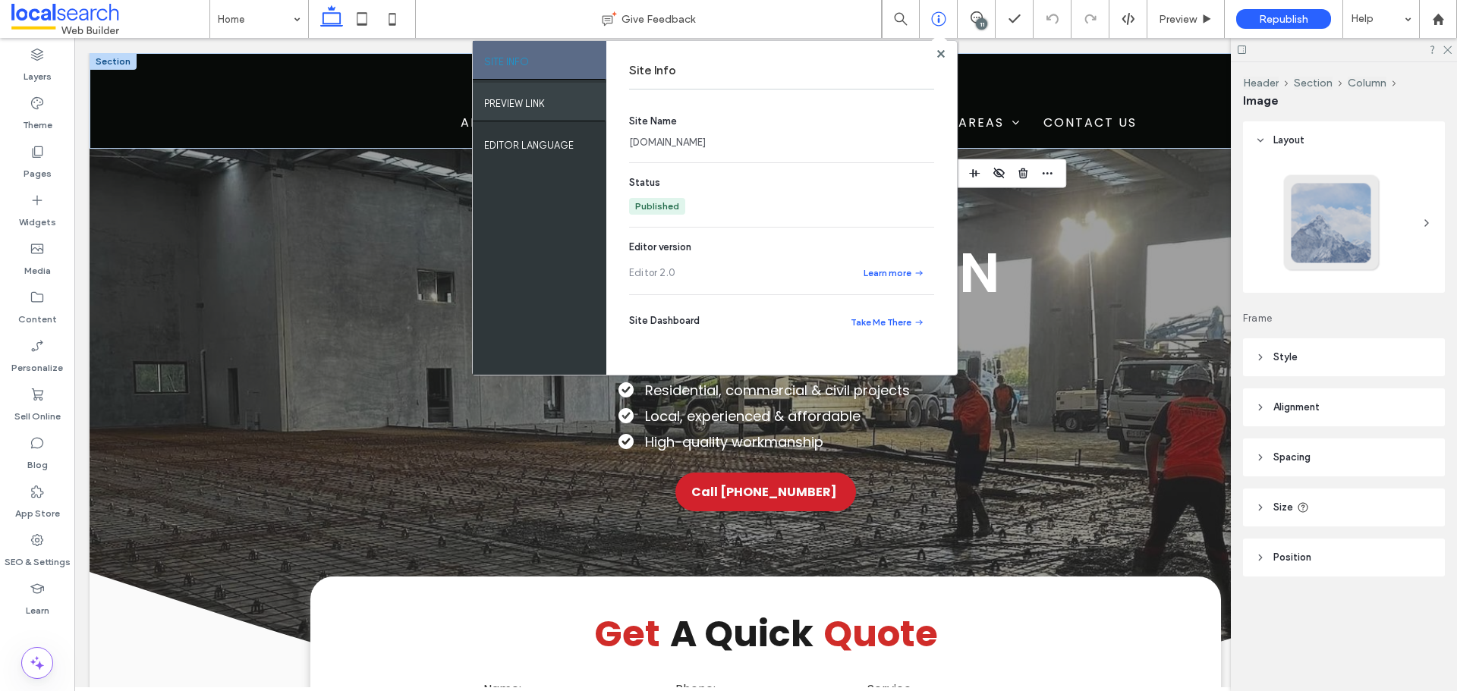
click at [525, 105] on label "PREVIEW LINK" at bounding box center [514, 99] width 61 height 19
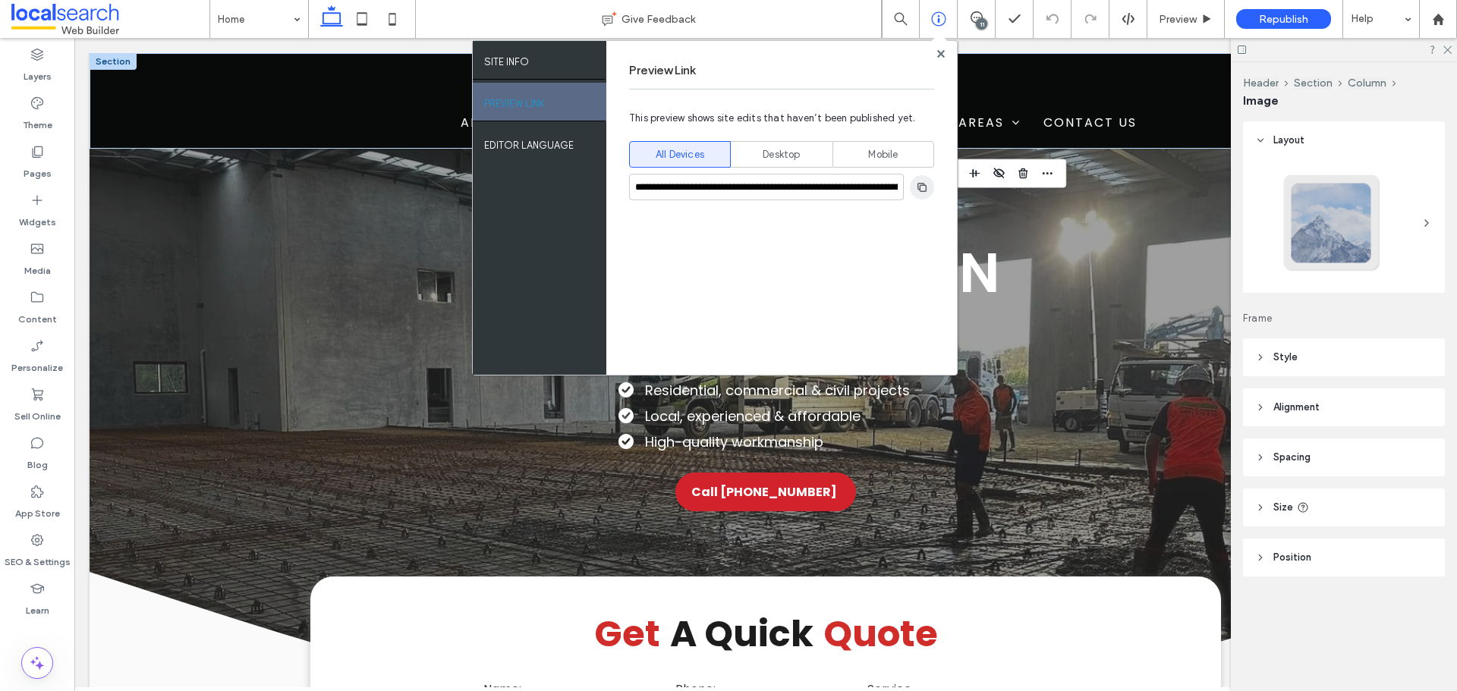
click at [921, 183] on use "button" at bounding box center [921, 186] width 9 height 9
click at [51, 552] on label "SEO & Settings" at bounding box center [38, 558] width 66 height 21
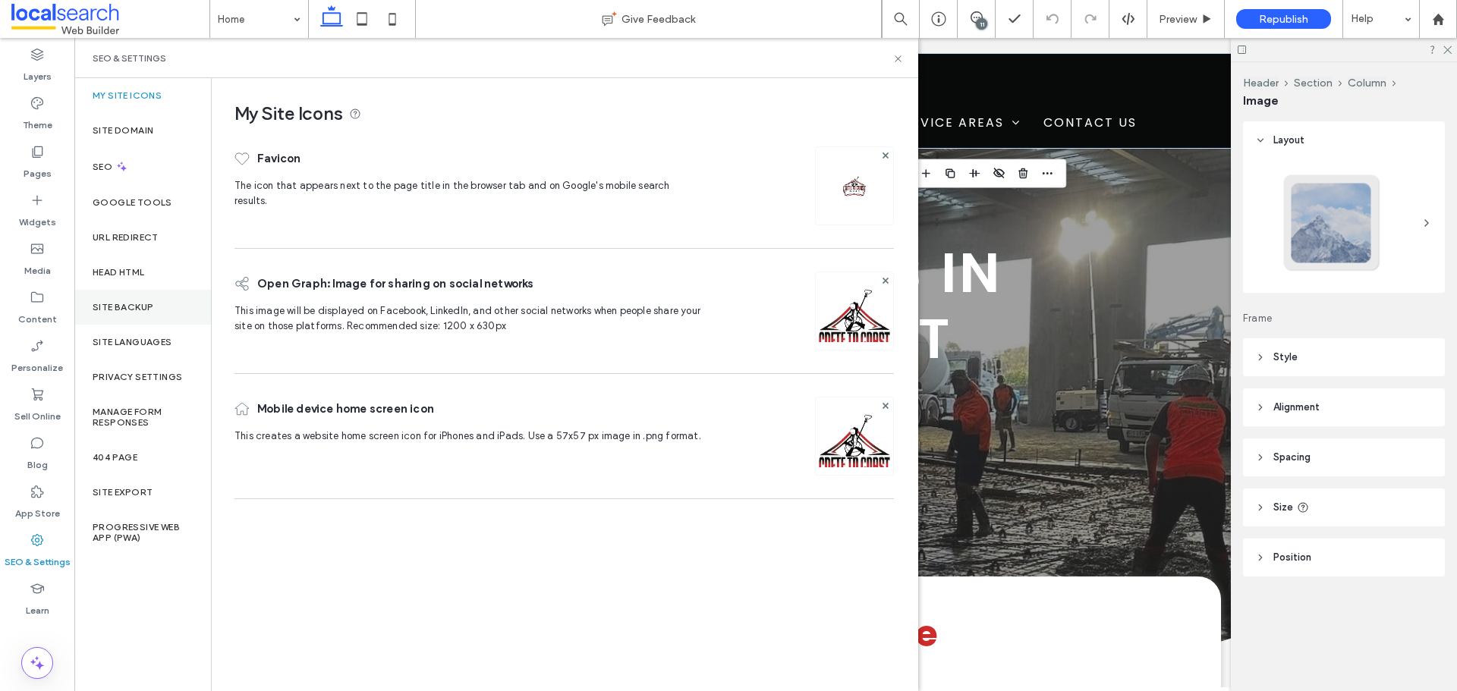
click at [157, 298] on div "Site Backup" at bounding box center [142, 307] width 137 height 35
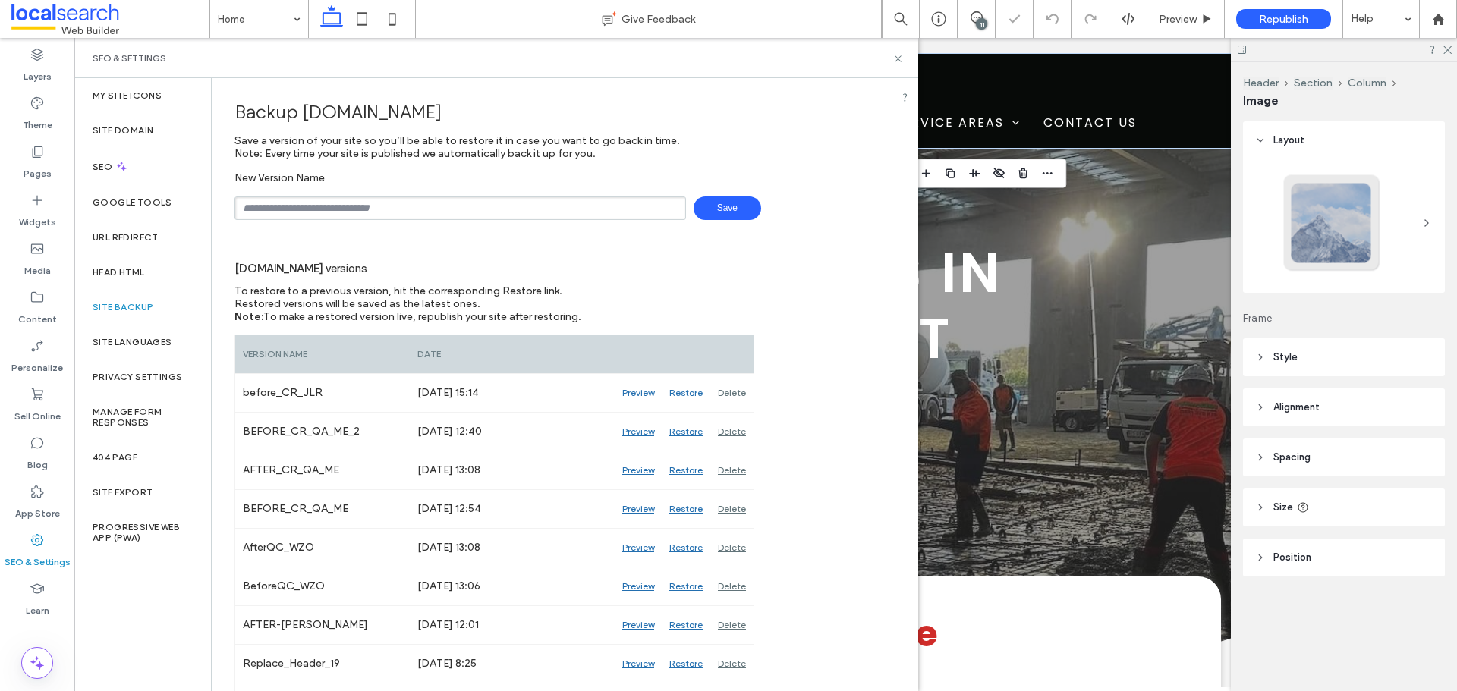
click at [489, 209] on input "text" at bounding box center [459, 208] width 451 height 24
